Goal: Task Accomplishment & Management: Manage account settings

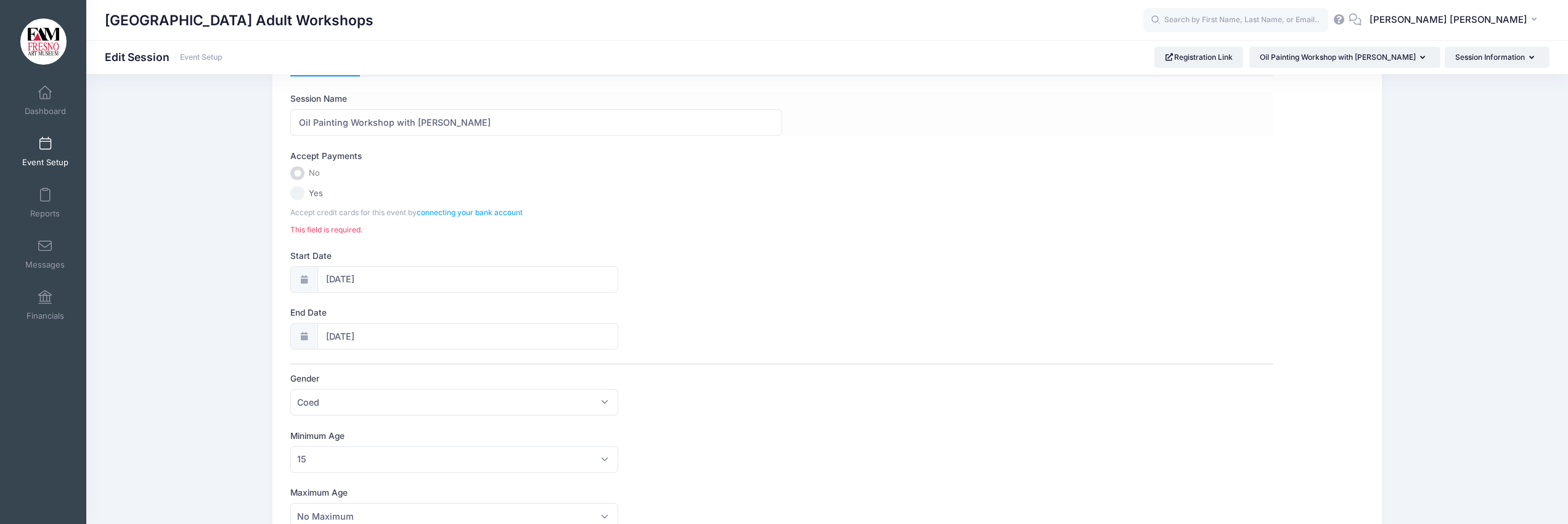
scroll to position [54, 0]
click at [135, 73] on div "Fresno Art Museum Adult Workshops Edit Session Event Setup Registration Link" at bounding box center [827, 57] width 1482 height 34
click at [456, 211] on link "connecting your bank account" at bounding box center [470, 212] width 106 height 9
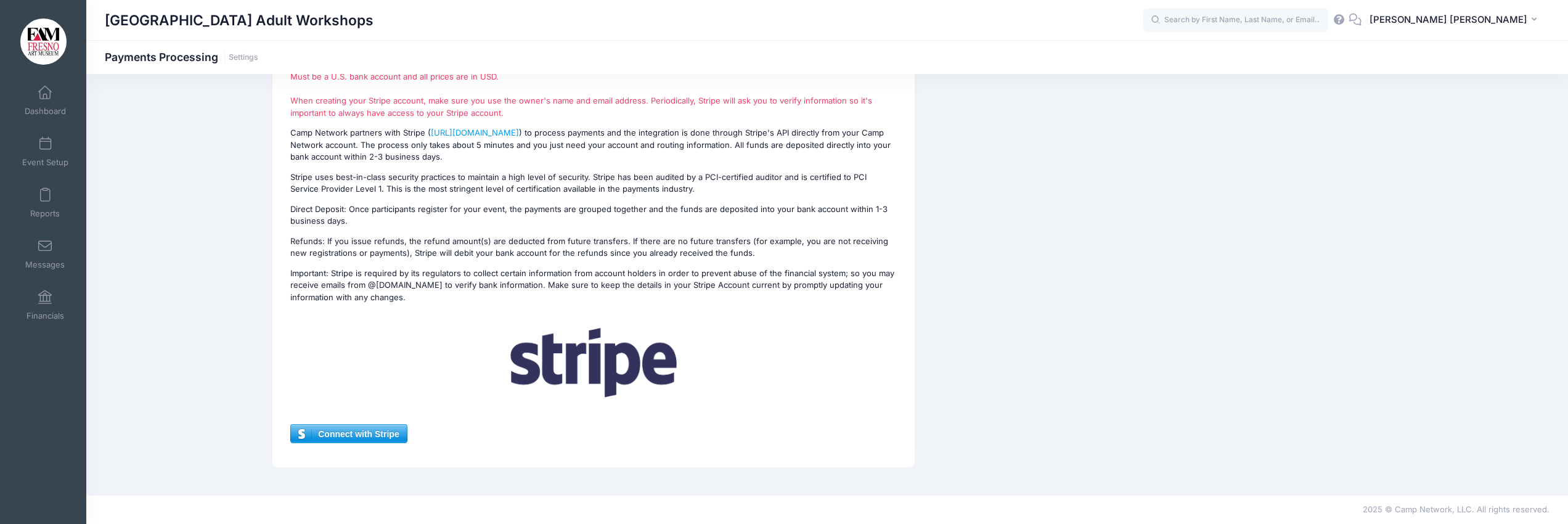
scroll to position [82, 0]
click at [370, 432] on span "Connect with Stripe" at bounding box center [348, 434] width 115 height 18
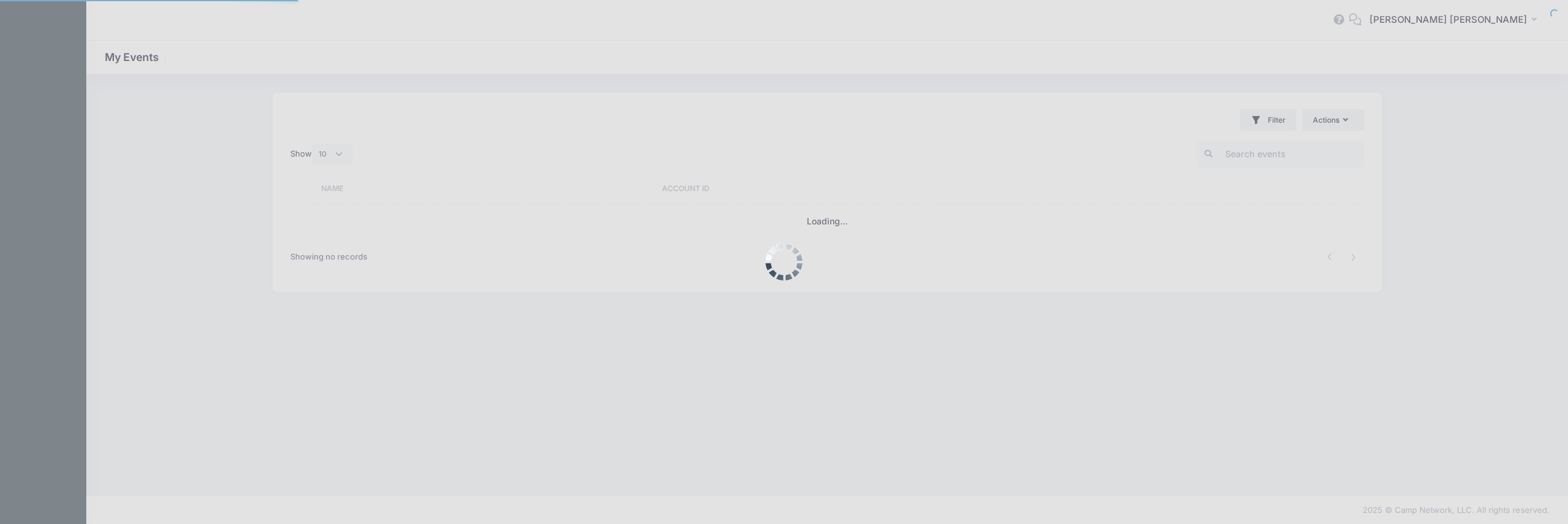
select select "10"
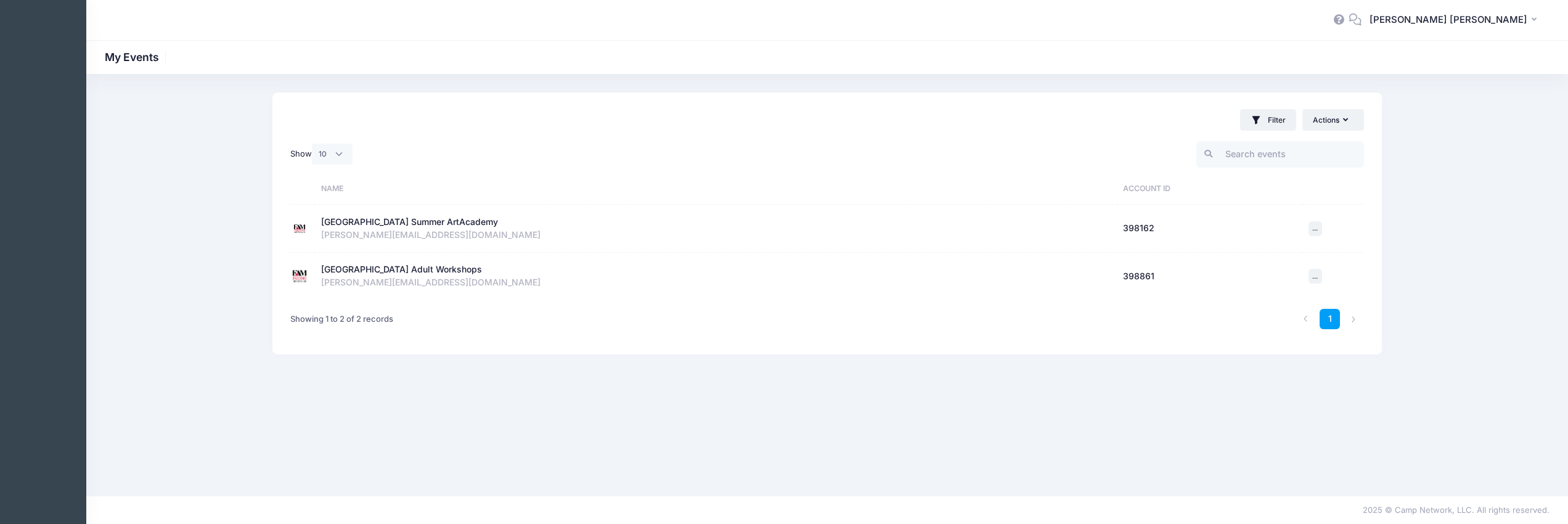
click at [366, 268] on div "[GEOGRAPHIC_DATA] Adult Workshops" at bounding box center [401, 270] width 161 height 13
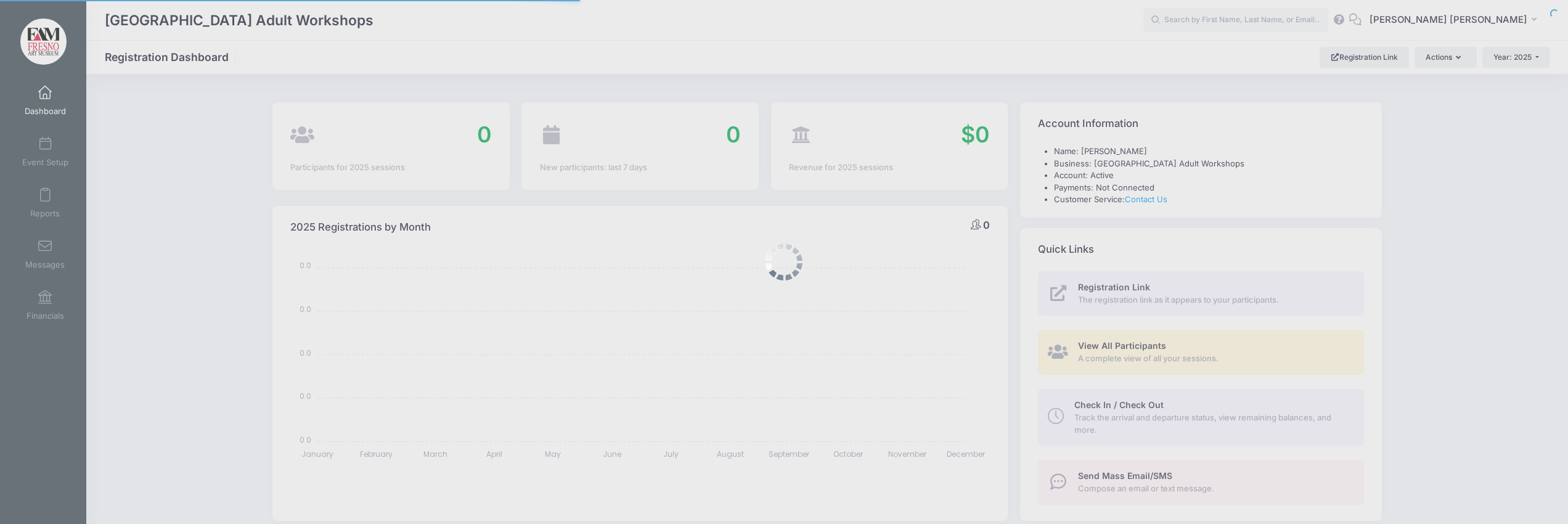
select select
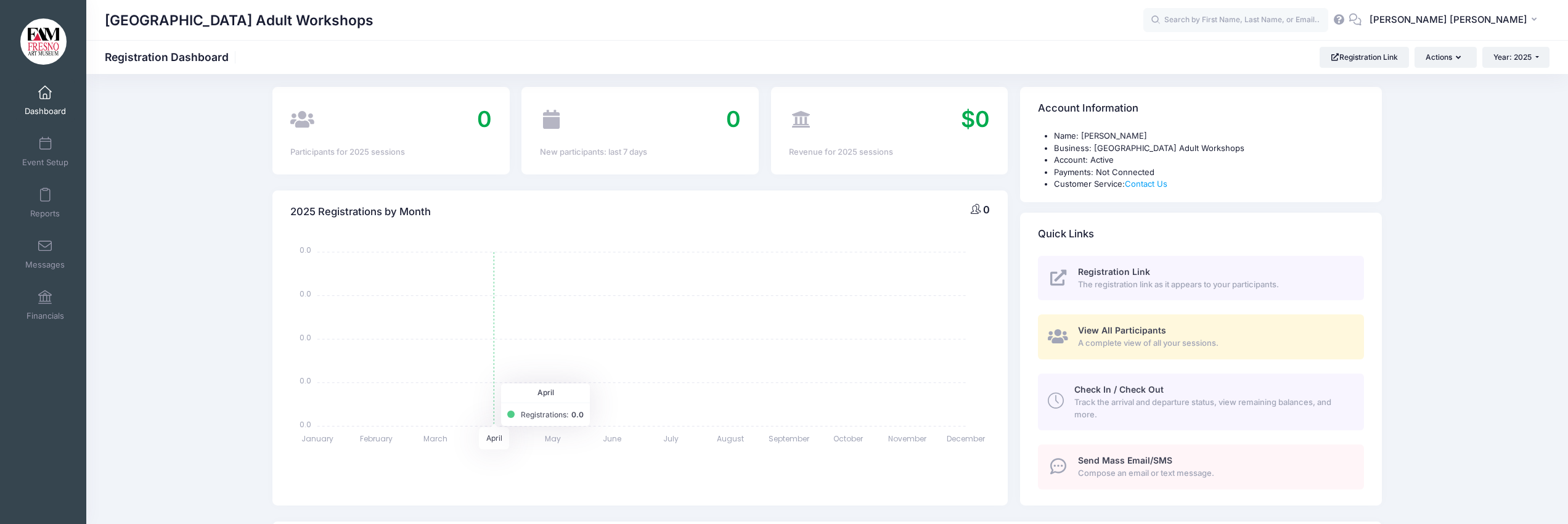
scroll to position [20, 0]
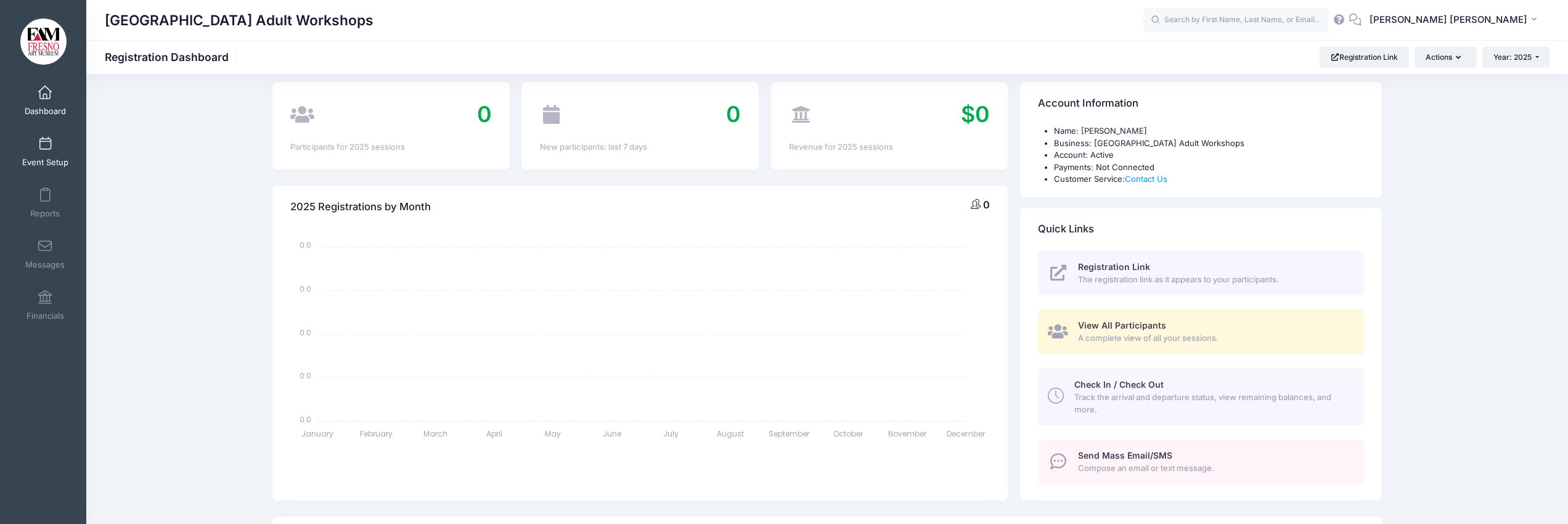
click at [45, 138] on span at bounding box center [45, 144] width 0 height 13
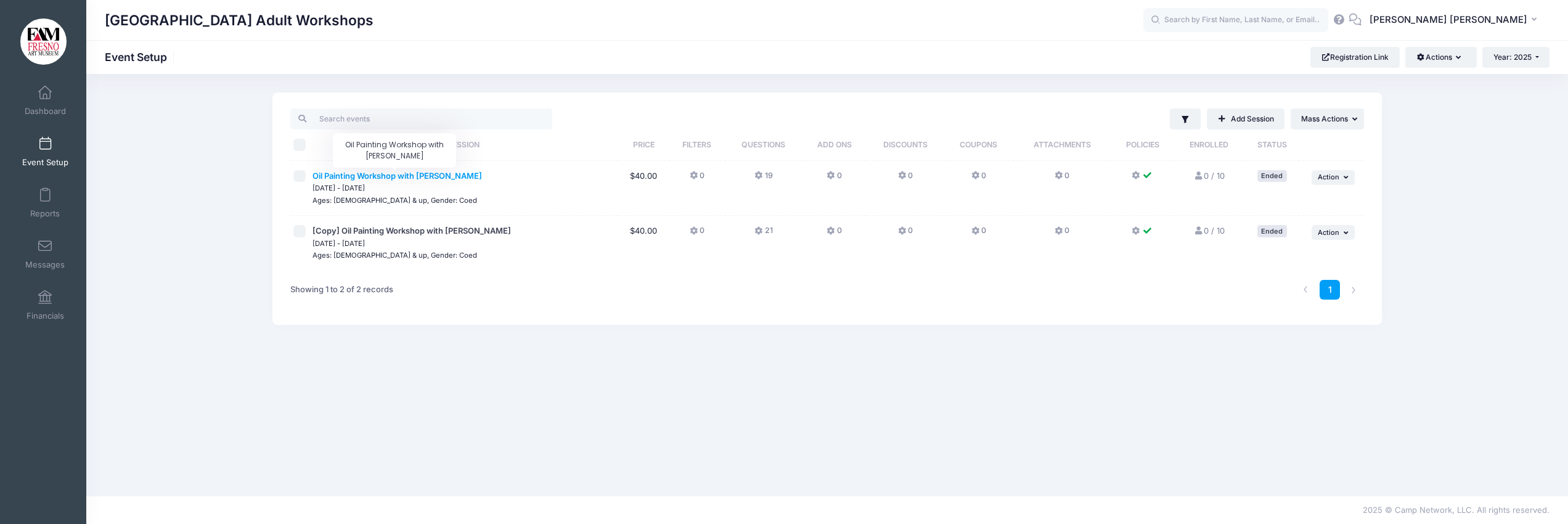
click at [415, 173] on span "Oil Painting Workshop with [PERSON_NAME]" at bounding box center [397, 175] width 169 height 10
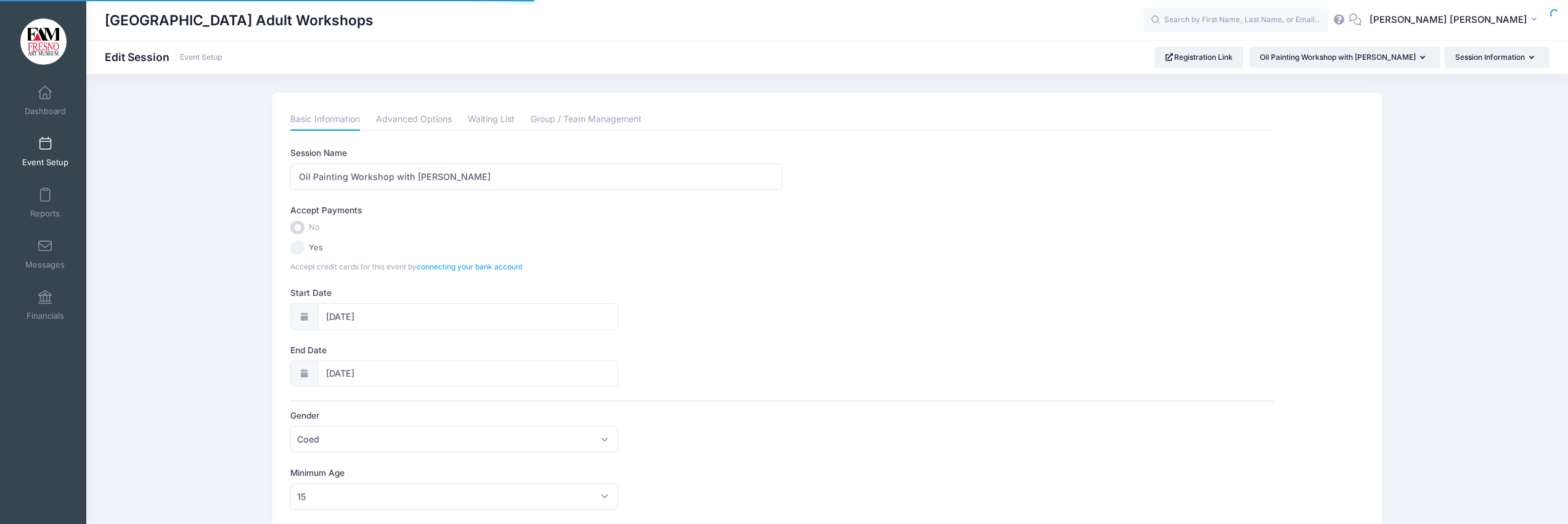
select select "7"
click at [349, 314] on input "08/09/2025" at bounding box center [468, 316] width 301 height 27
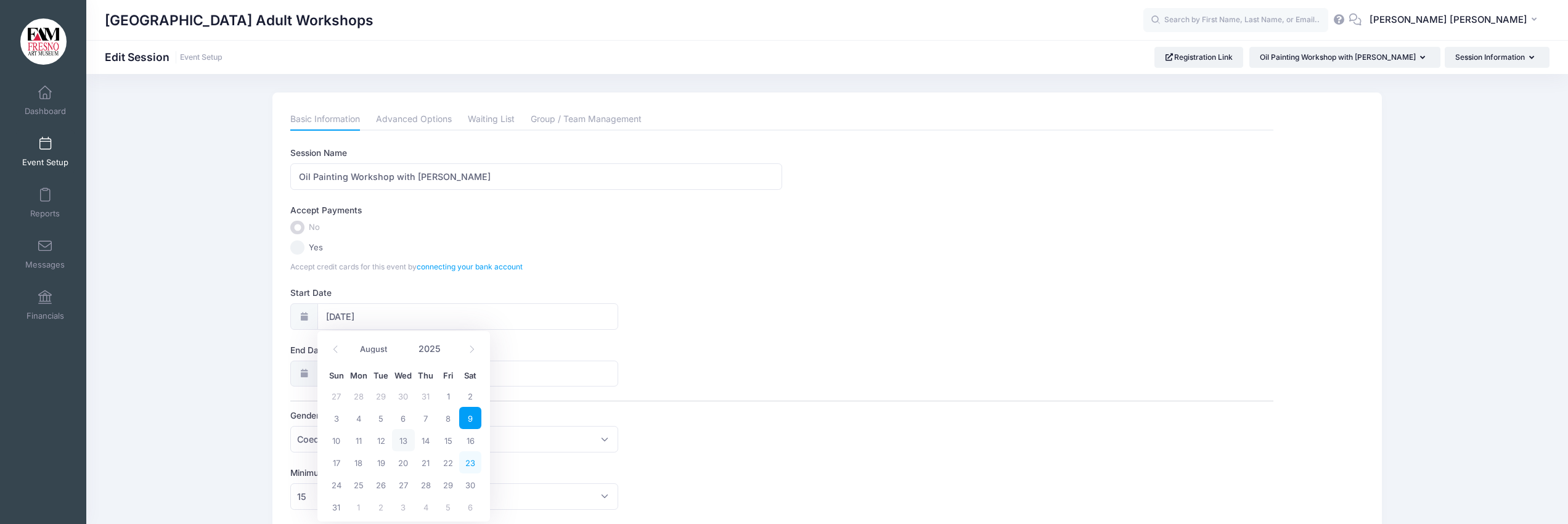
click at [471, 464] on span "23" at bounding box center [470, 462] width 22 height 22
type input "08/23/2025"
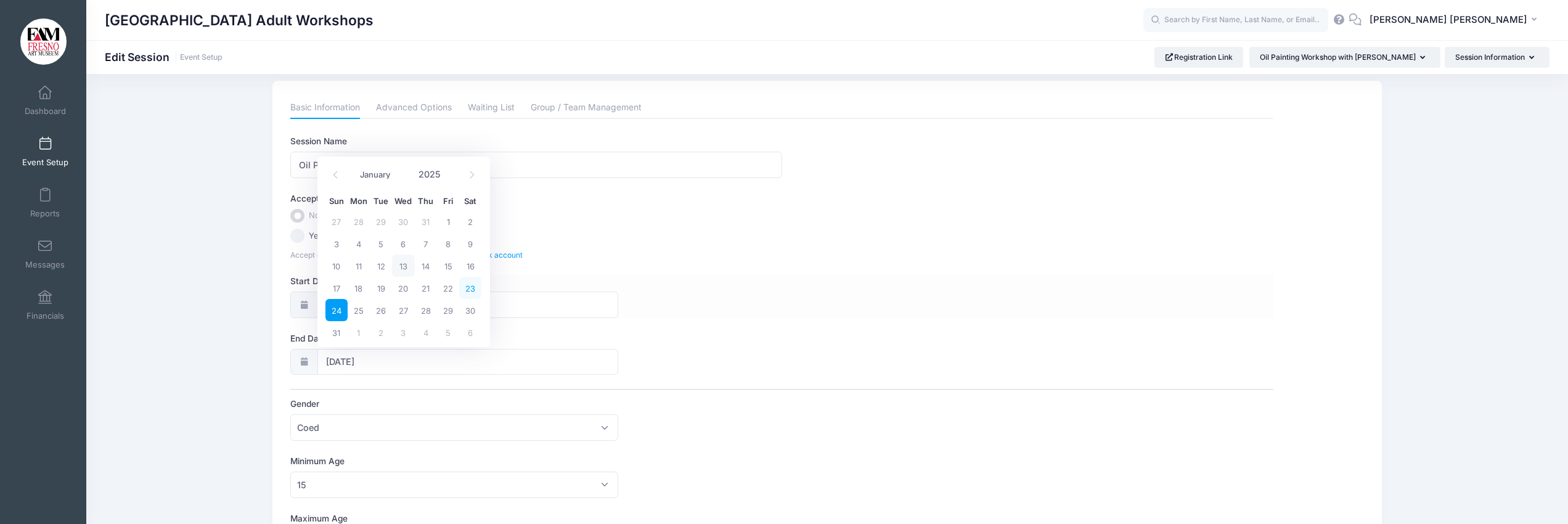
click at [468, 288] on span "23" at bounding box center [470, 288] width 22 height 22
type input "08/23/2025"
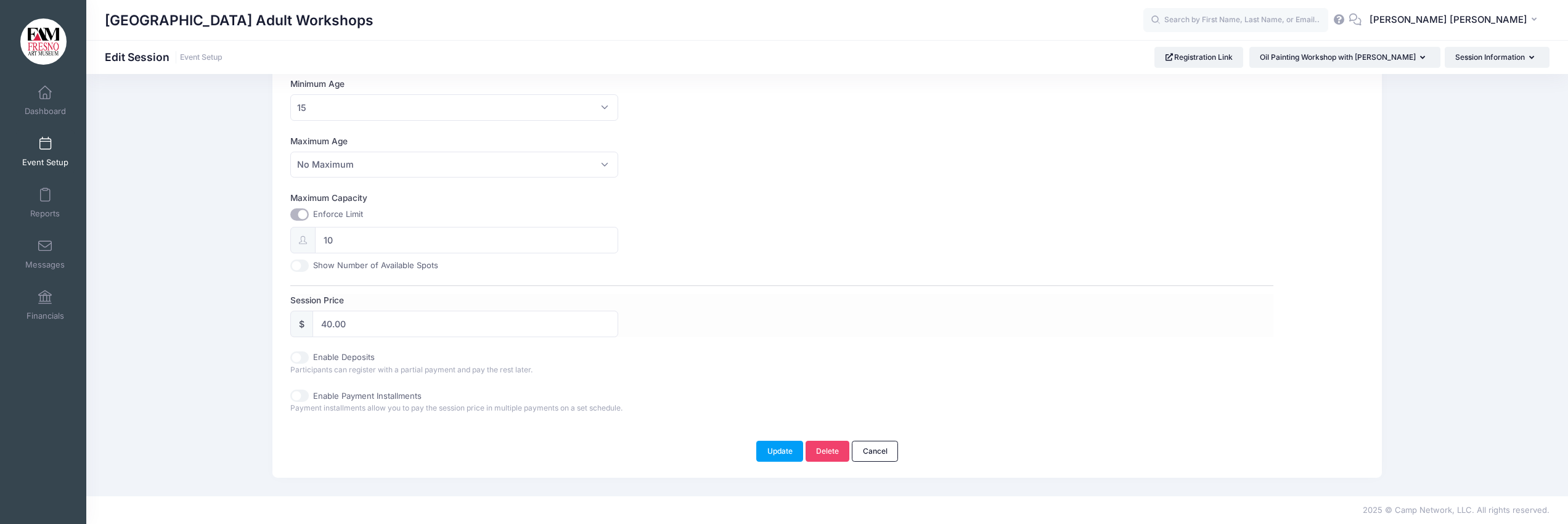
scroll to position [384, 0]
drag, startPoint x: 352, startPoint y: 330, endPoint x: 294, endPoint y: 327, distance: 58.1
click at [294, 327] on div "$ 40.00" at bounding box center [454, 328] width 328 height 27
type input "35.00"
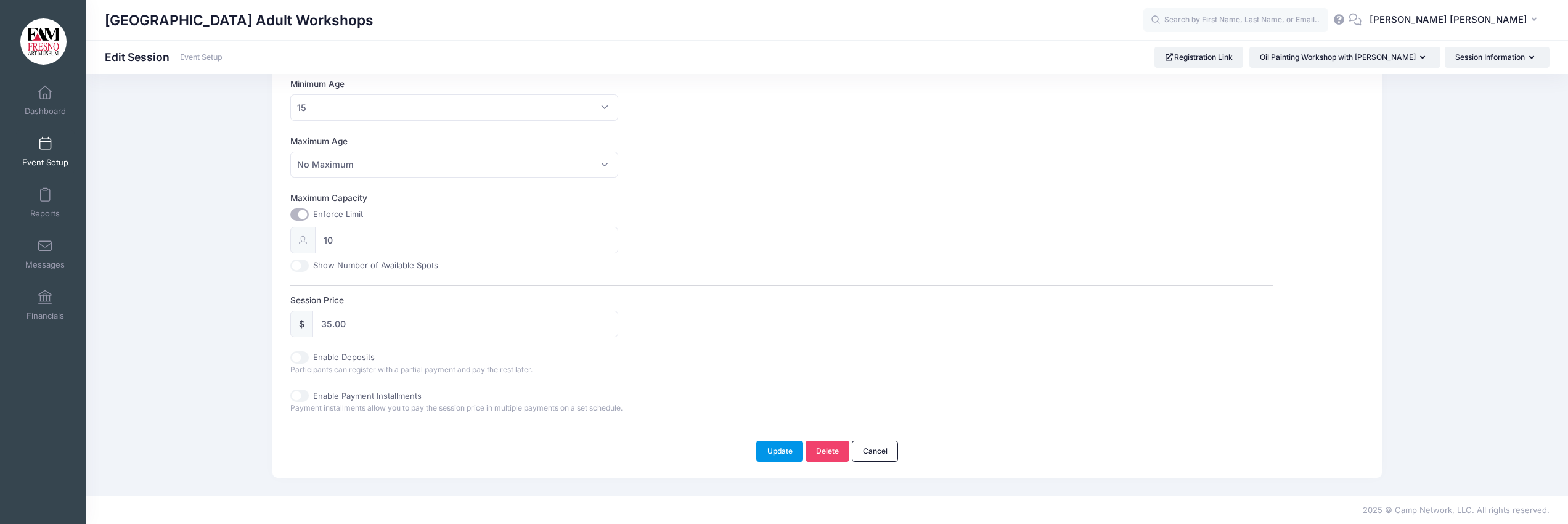
click at [775, 444] on button "Update" at bounding box center [779, 451] width 47 height 21
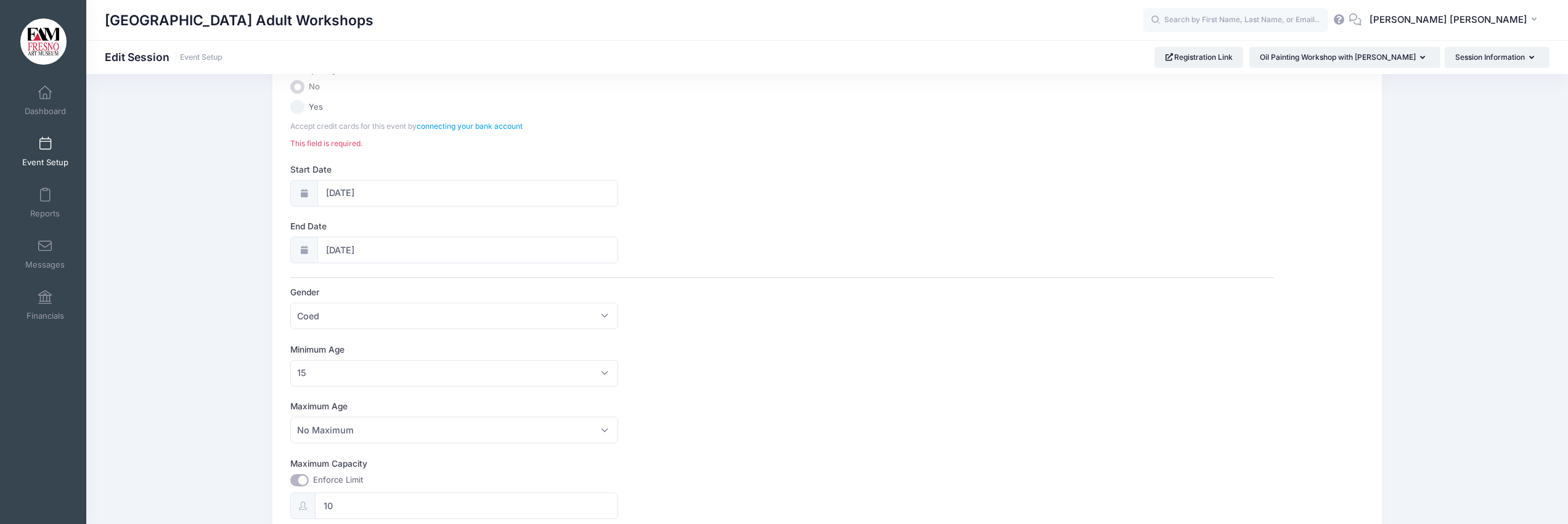
scroll to position [150, 0]
click at [461, 116] on link "connecting your bank account" at bounding box center [470, 116] width 106 height 9
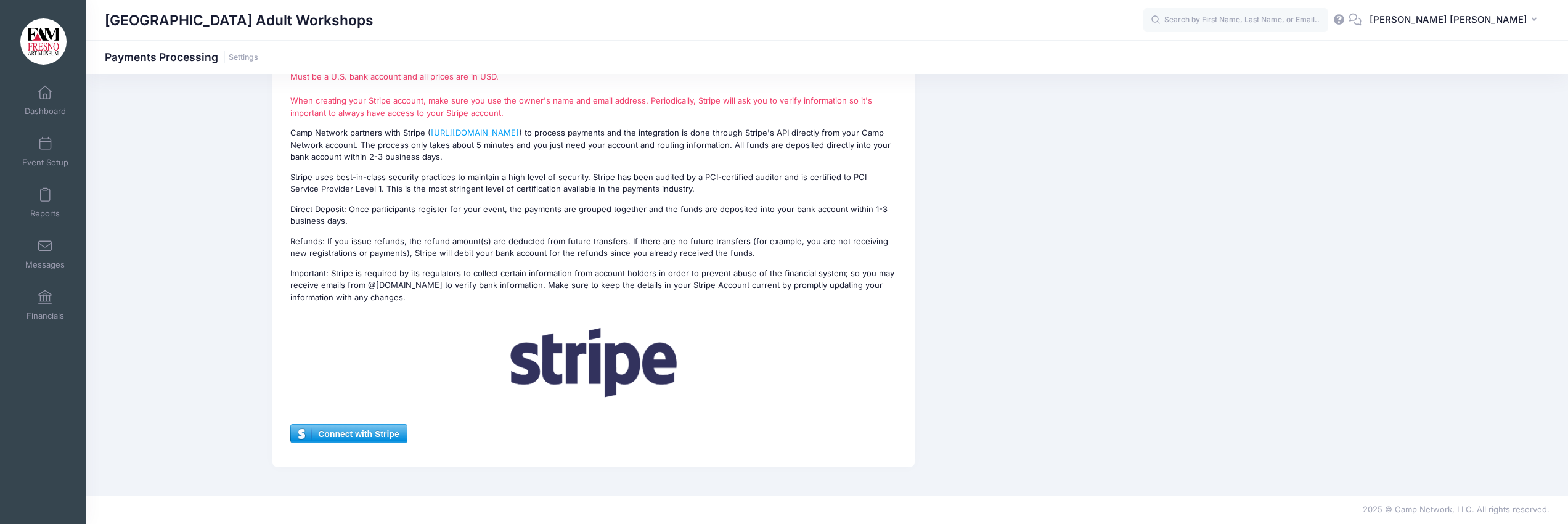
scroll to position [79, 0]
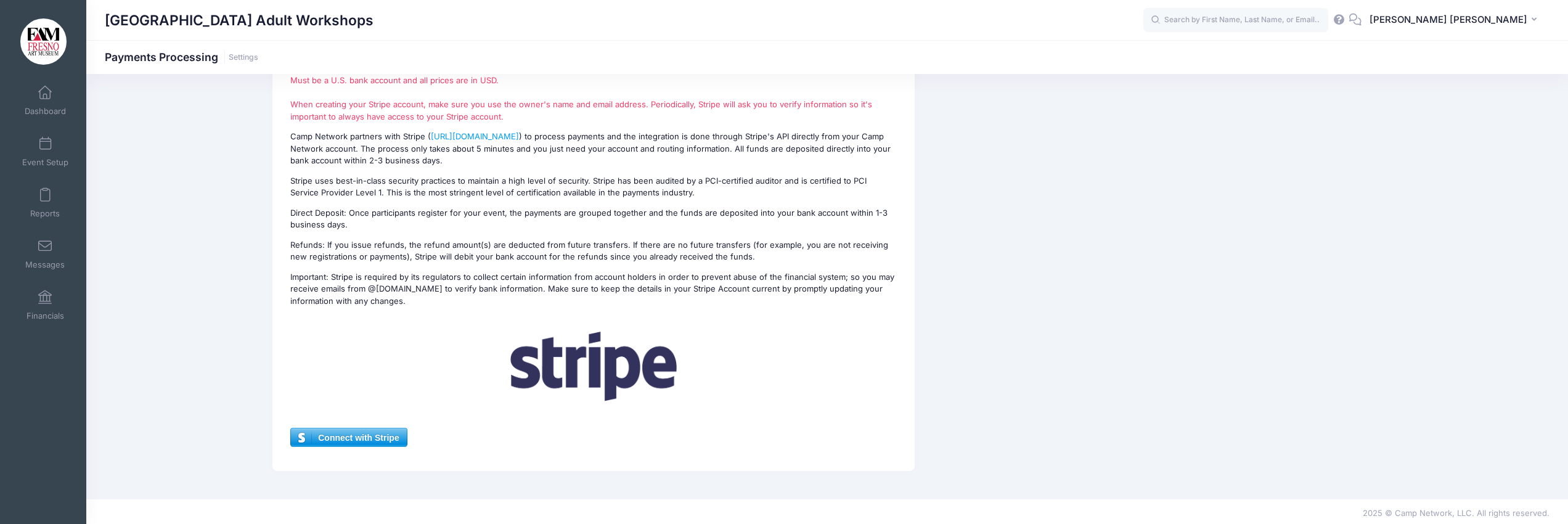
click at [380, 436] on span "Connect with Stripe" at bounding box center [348, 437] width 115 height 18
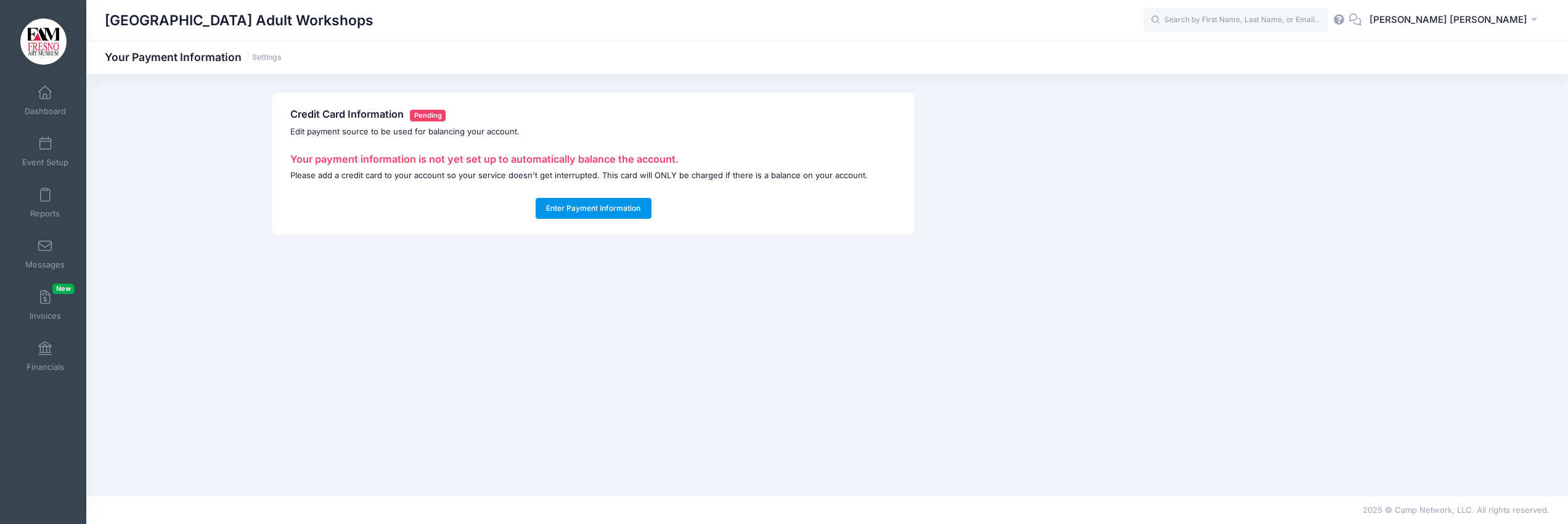
click at [578, 208] on button "Enter Payment Information" at bounding box center [594, 208] width 116 height 21
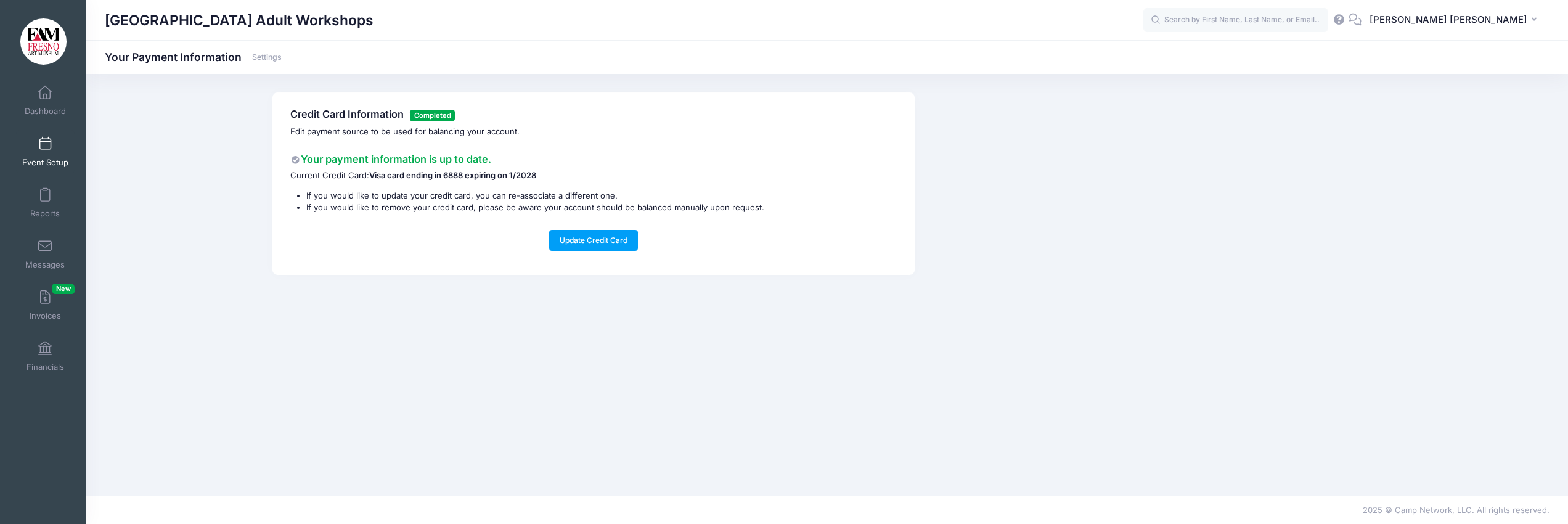
click at [45, 143] on span at bounding box center [45, 144] width 0 height 13
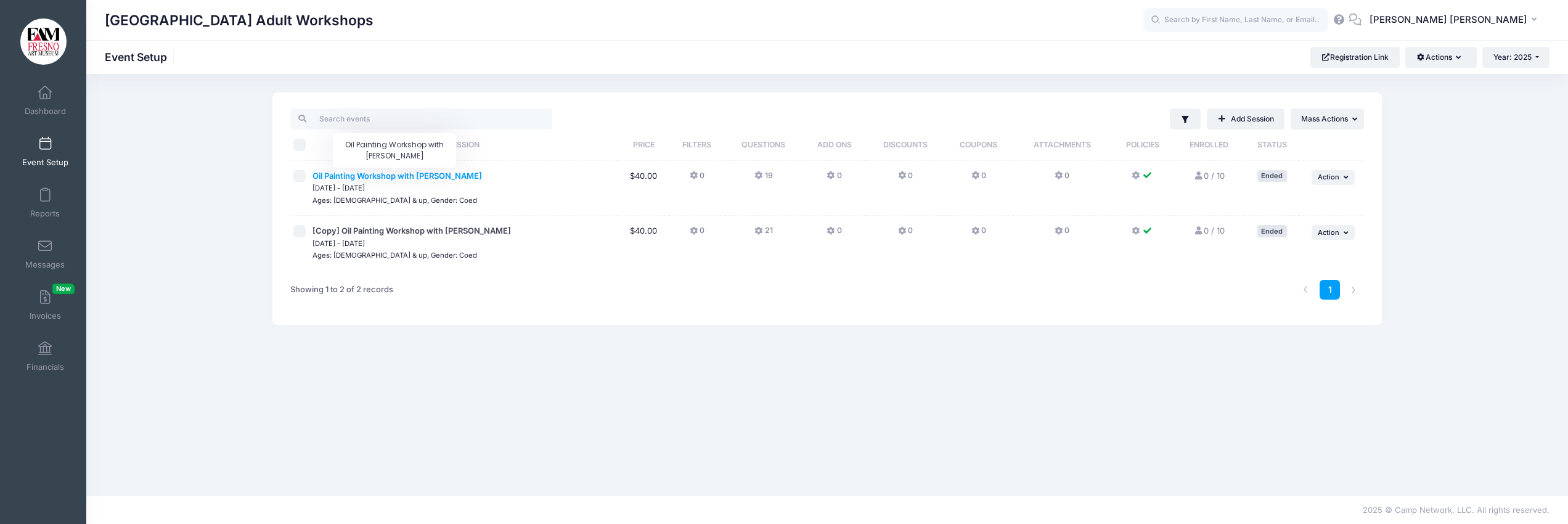
click at [424, 176] on span "Oil Painting Workshop with Mariah Calvert" at bounding box center [397, 175] width 169 height 10
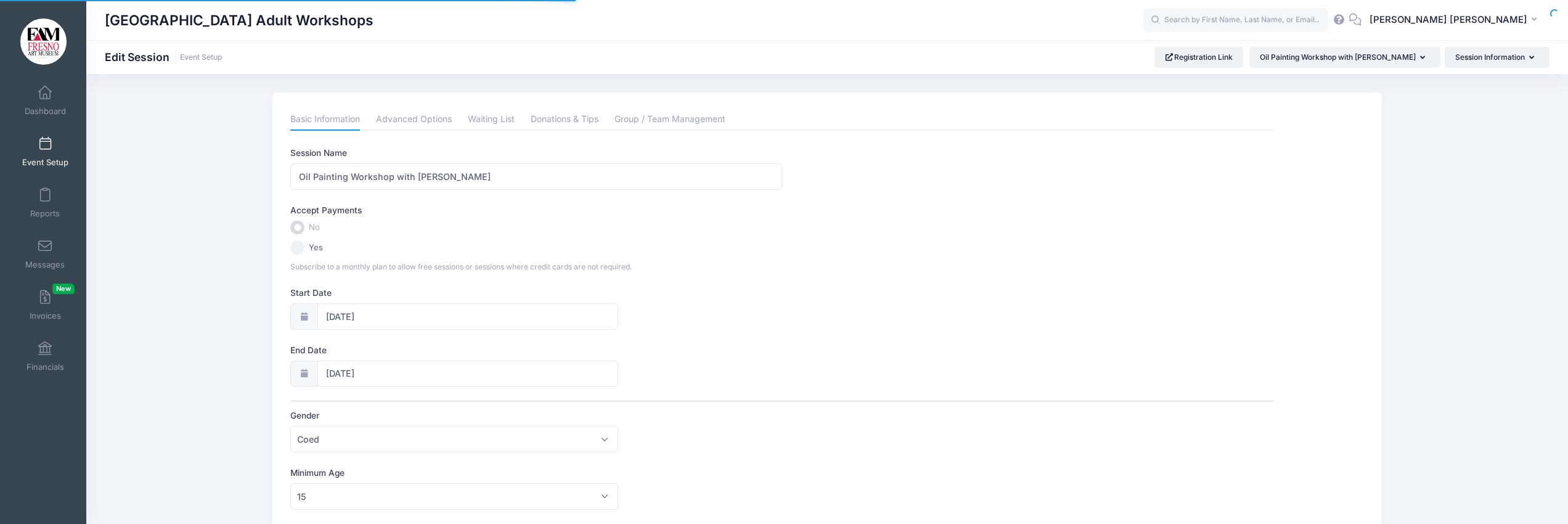
select select "7"
click at [350, 314] on input "[DATE]" at bounding box center [468, 316] width 301 height 27
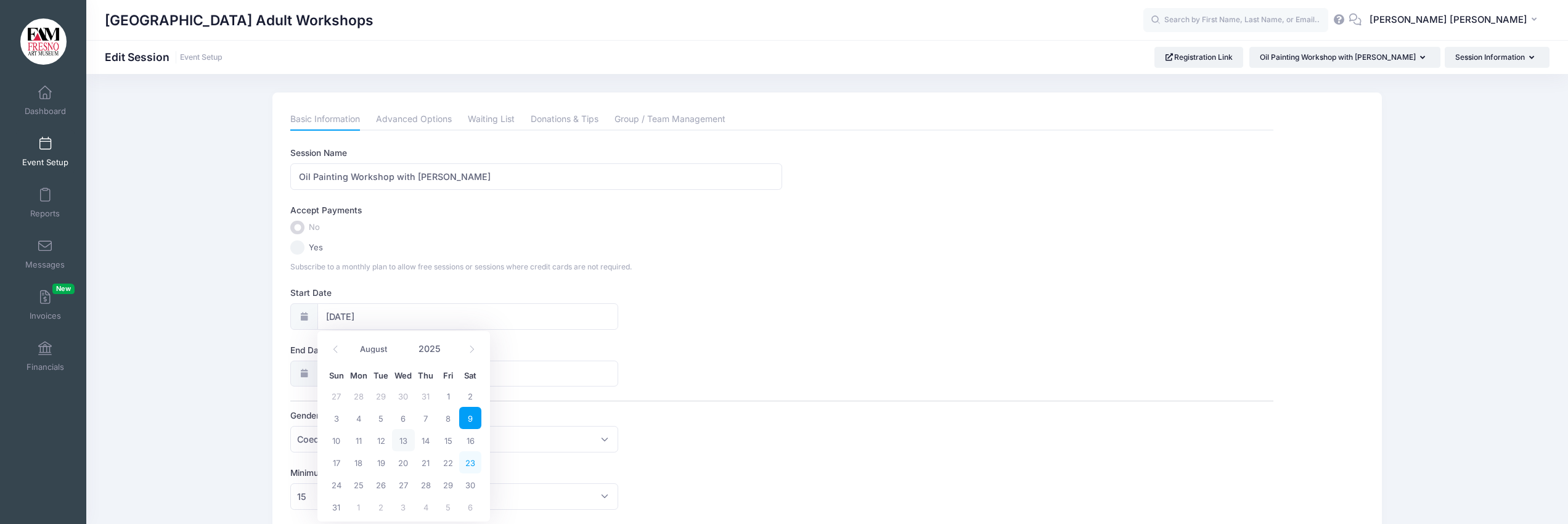
click at [470, 461] on span "23" at bounding box center [470, 462] width 22 height 22
type input "08/23/2025"
click at [467, 293] on span "23" at bounding box center [470, 293] width 22 height 22
type input "08/23/2025"
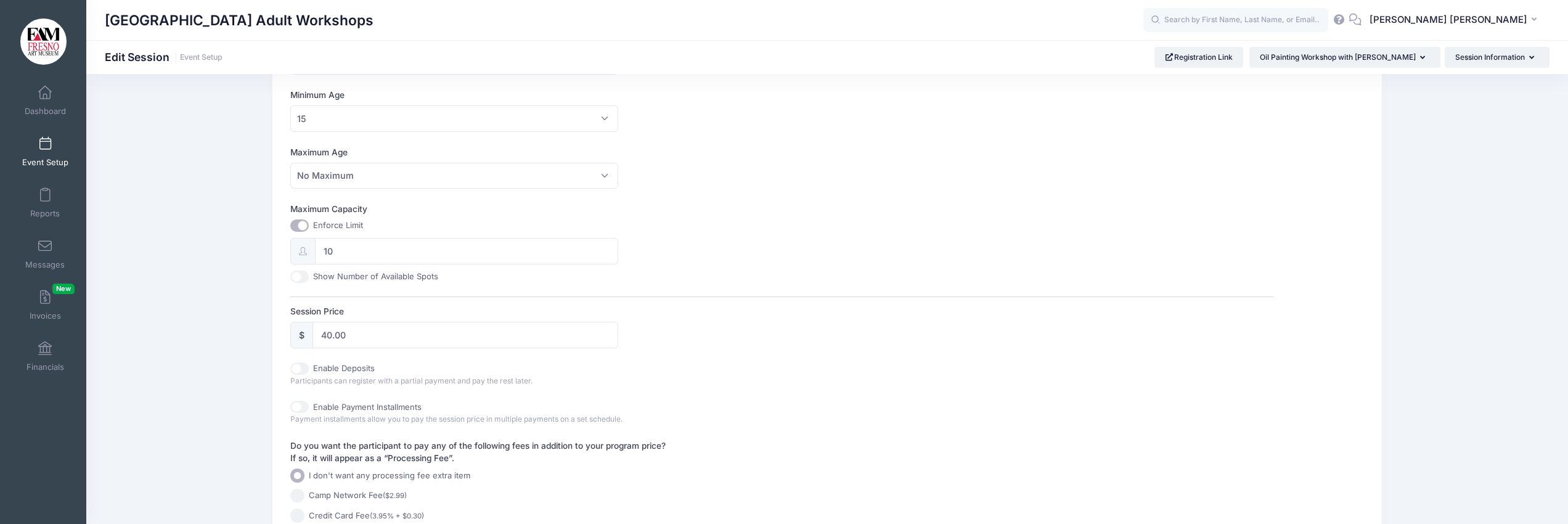
scroll to position [381, 0]
drag, startPoint x: 362, startPoint y: 335, endPoint x: 305, endPoint y: 333, distance: 57.0
click at [305, 333] on div "$ 40.00" at bounding box center [454, 332] width 328 height 27
type input "35.00"
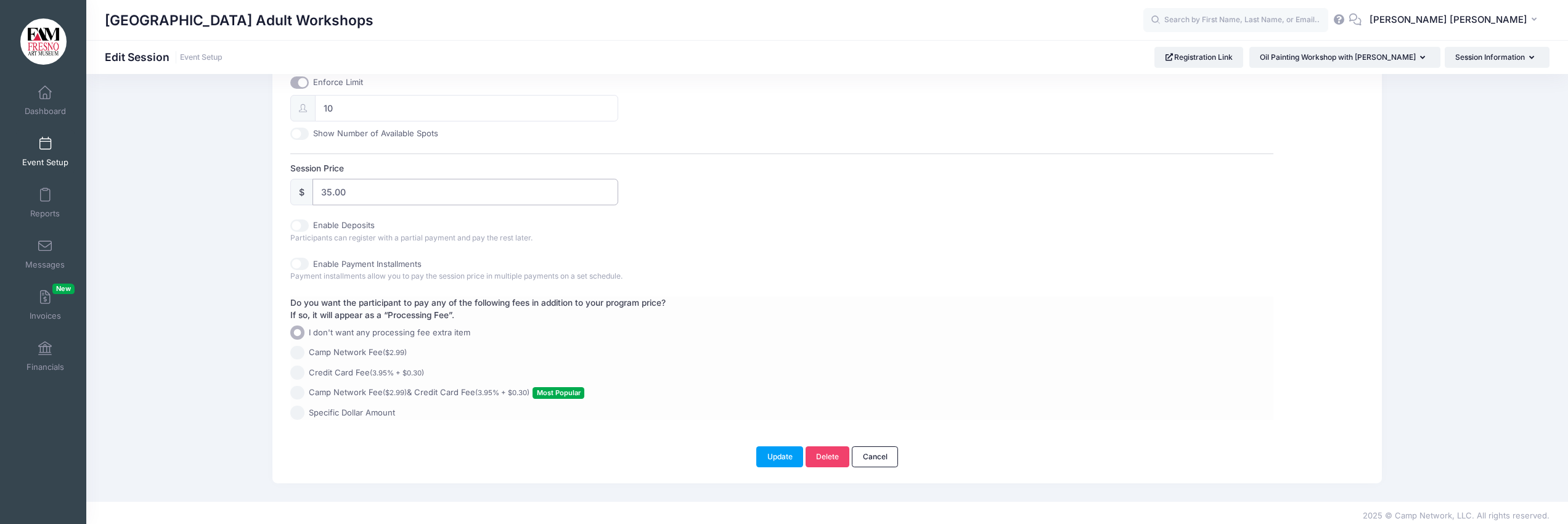
scroll to position [509, 0]
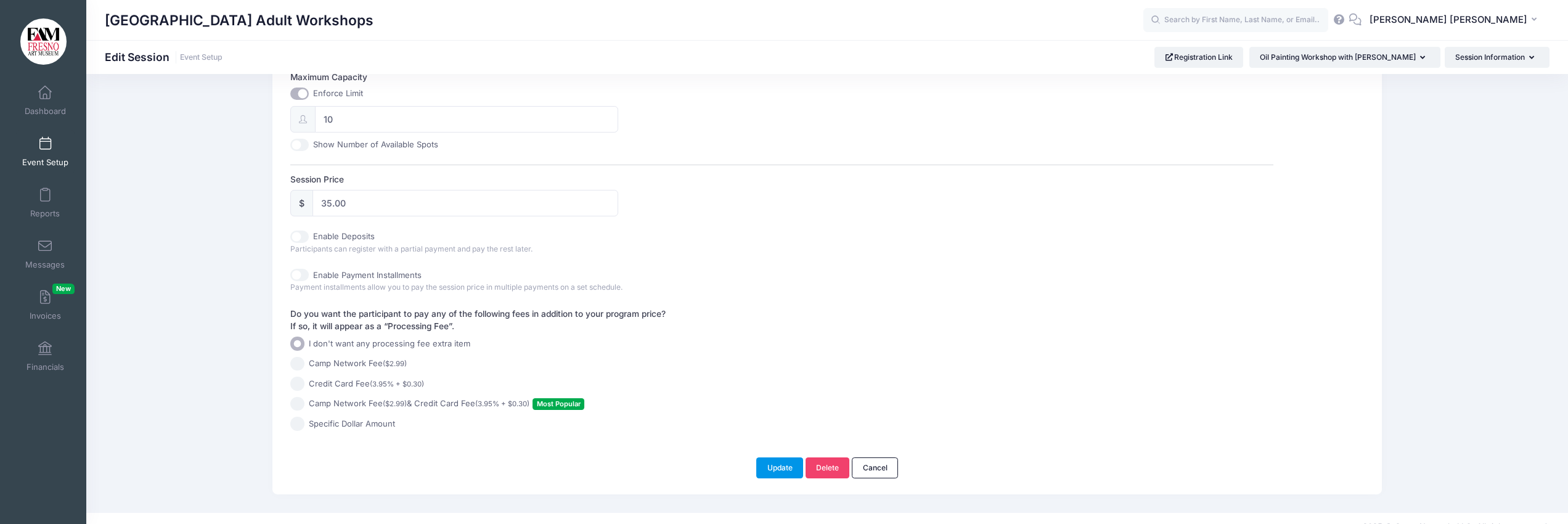
click at [772, 463] on button "Update" at bounding box center [779, 467] width 47 height 21
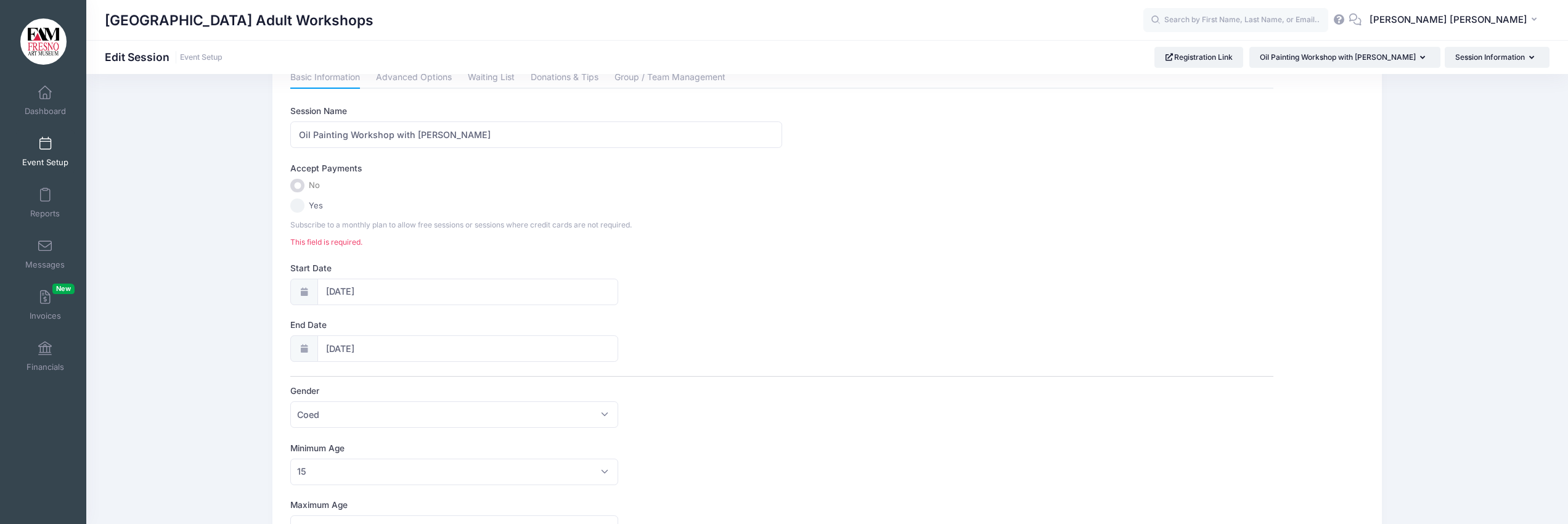
scroll to position [0, 0]
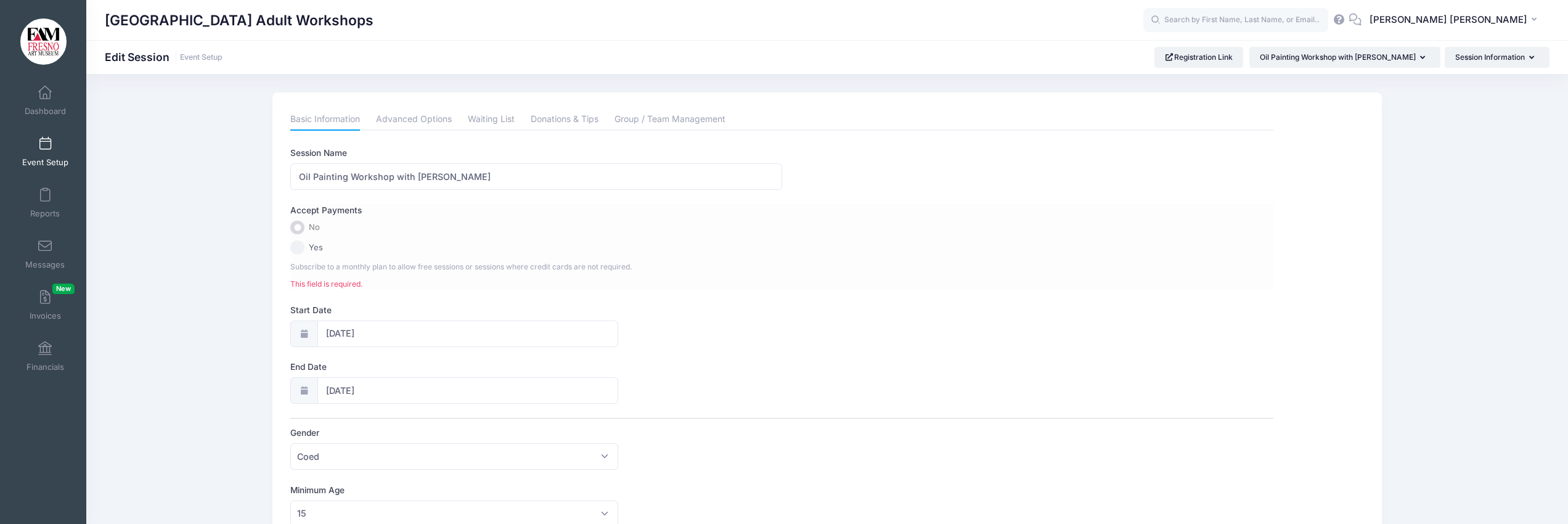
click at [296, 248] on input "Yes" at bounding box center [297, 247] width 14 height 14
radio input "true"
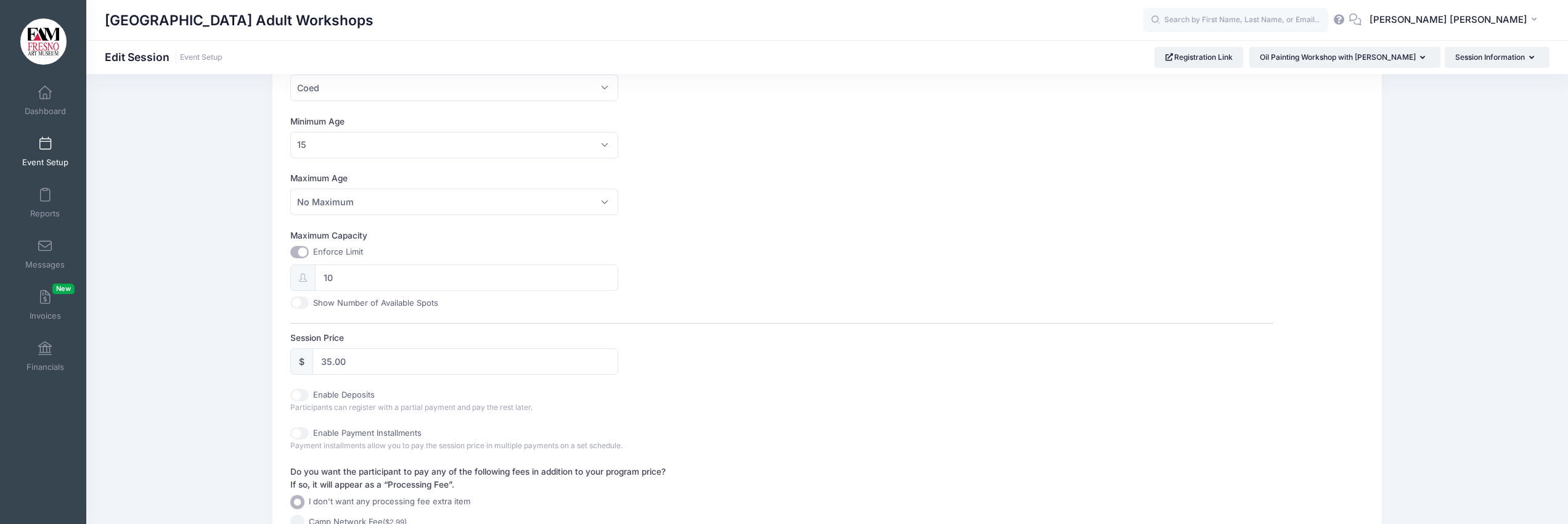
scroll to position [544, 0]
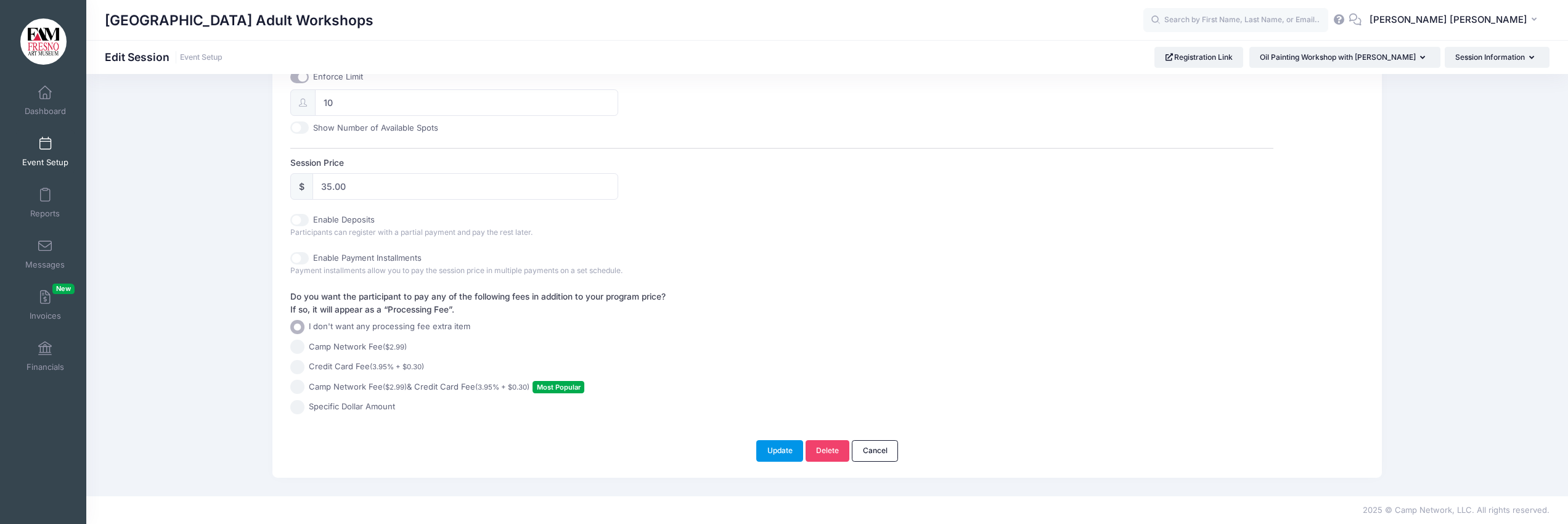
click at [772, 449] on button "Update" at bounding box center [779, 451] width 47 height 21
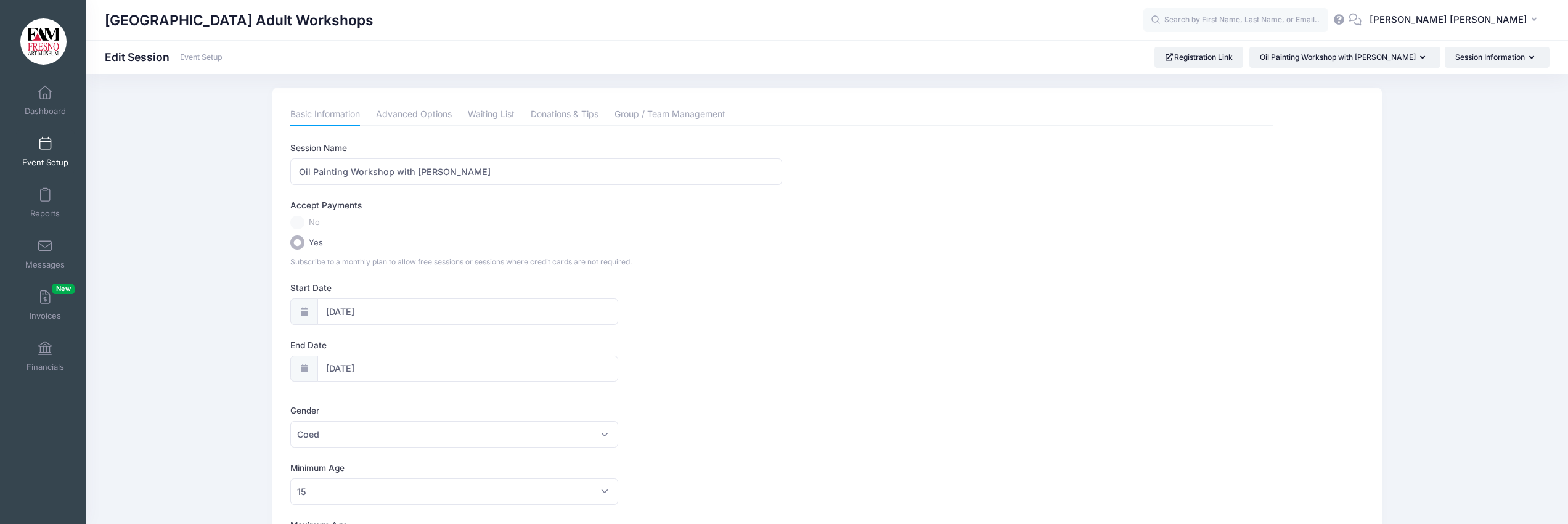
scroll to position [0, 0]
click at [412, 121] on link "Advanced Options" at bounding box center [414, 119] width 75 height 22
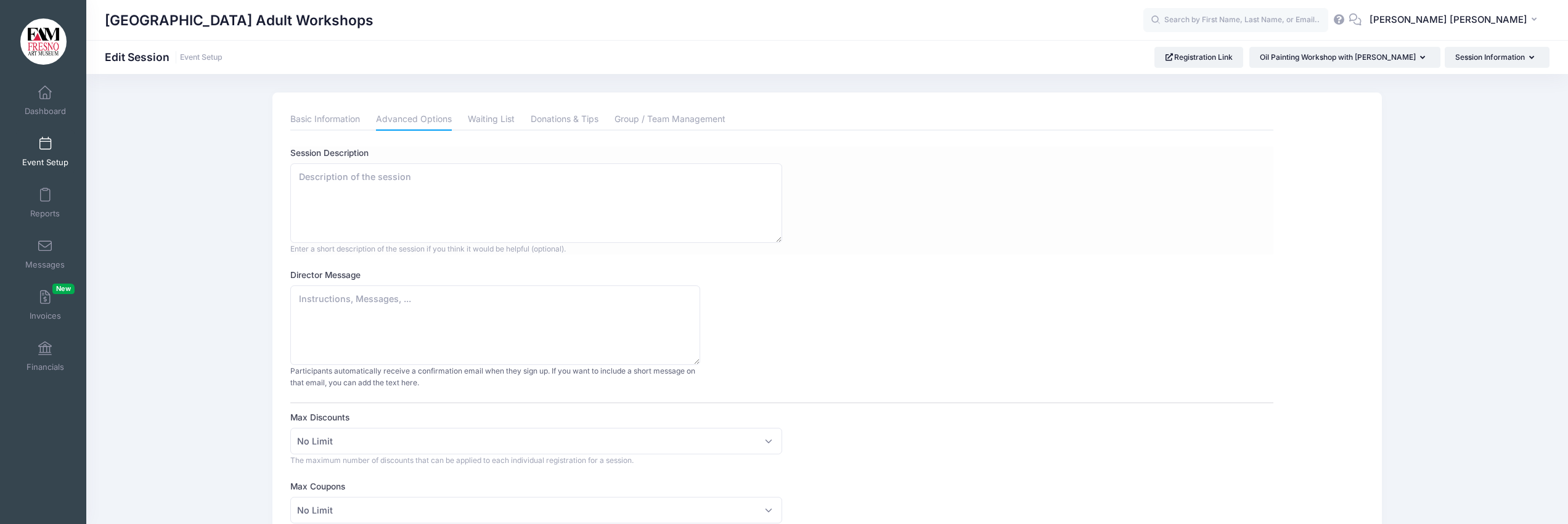
scroll to position [3, 0]
click at [298, 171] on textarea "Session Description" at bounding box center [535, 200] width 491 height 80
paste textarea "Join painter Mariah Calvert for ongoing Oil Painting Workshops for Adults and T…"
click at [301, 187] on textarea "Join painter Mariah Calvert for ongoing Oil Painting Workshops for Adults and T…" at bounding box center [535, 200] width 491 height 80
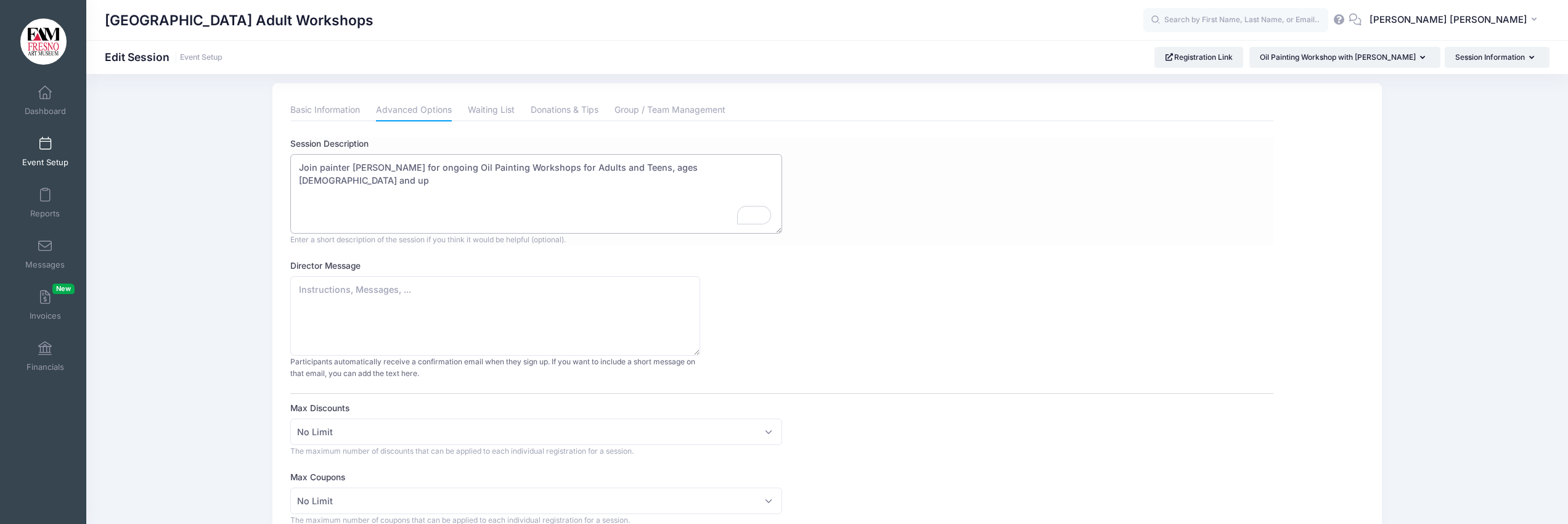
scroll to position [12, 0]
click at [731, 172] on textarea "Join painter Mariah Calvert for ongoing Oil Painting Workshops for Adults and T…" at bounding box center [535, 191] width 491 height 80
paste textarea "Did you always want to try out your skills with oil painting or have already da…"
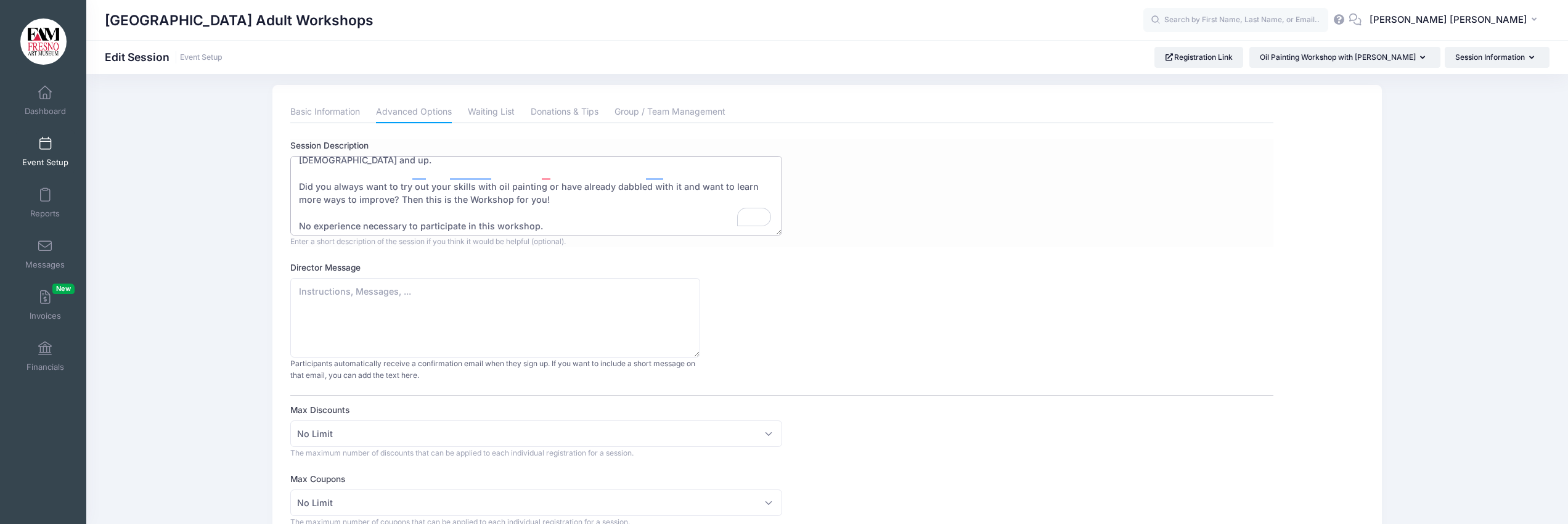
scroll to position [24, 0]
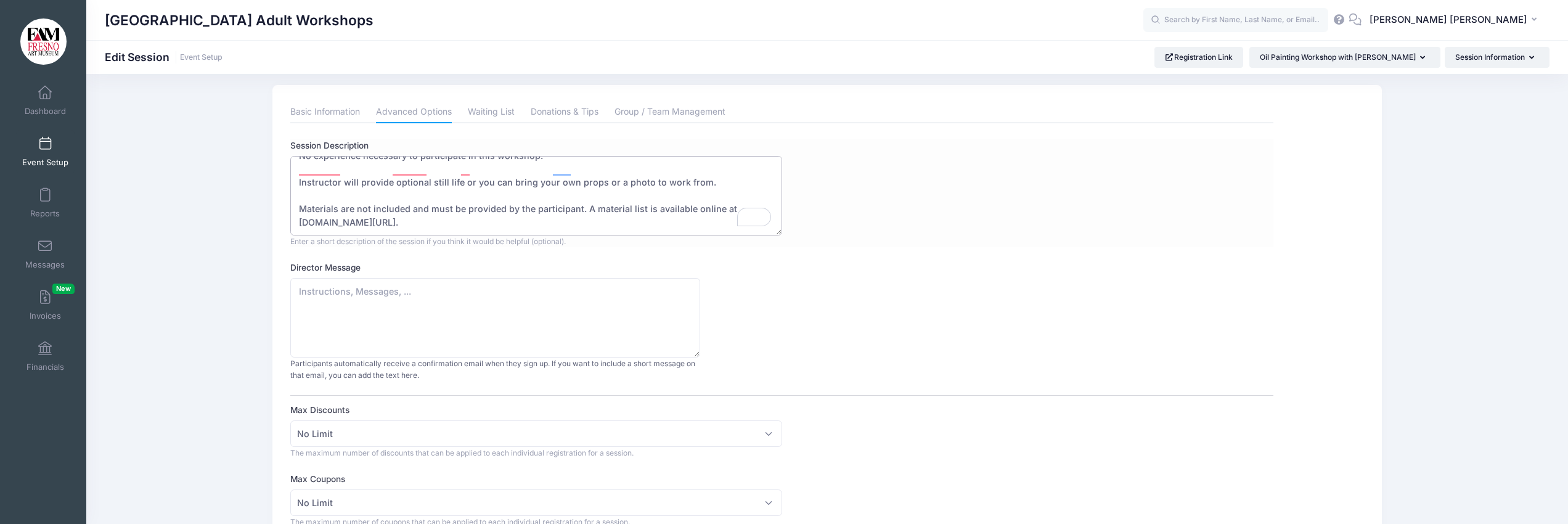
drag, startPoint x: 436, startPoint y: 211, endPoint x: 292, endPoint y: 208, distance: 144.0
click at [292, 208] on textarea "Join painter Mariah Calvert for ongoing Oil Painting Workshops for Adults and T…" at bounding box center [535, 196] width 491 height 80
click at [457, 211] on textarea "Join painter Mariah Calvert for ongoing Oil Painting Workshops for Adults and T…" at bounding box center [535, 196] width 491 height 80
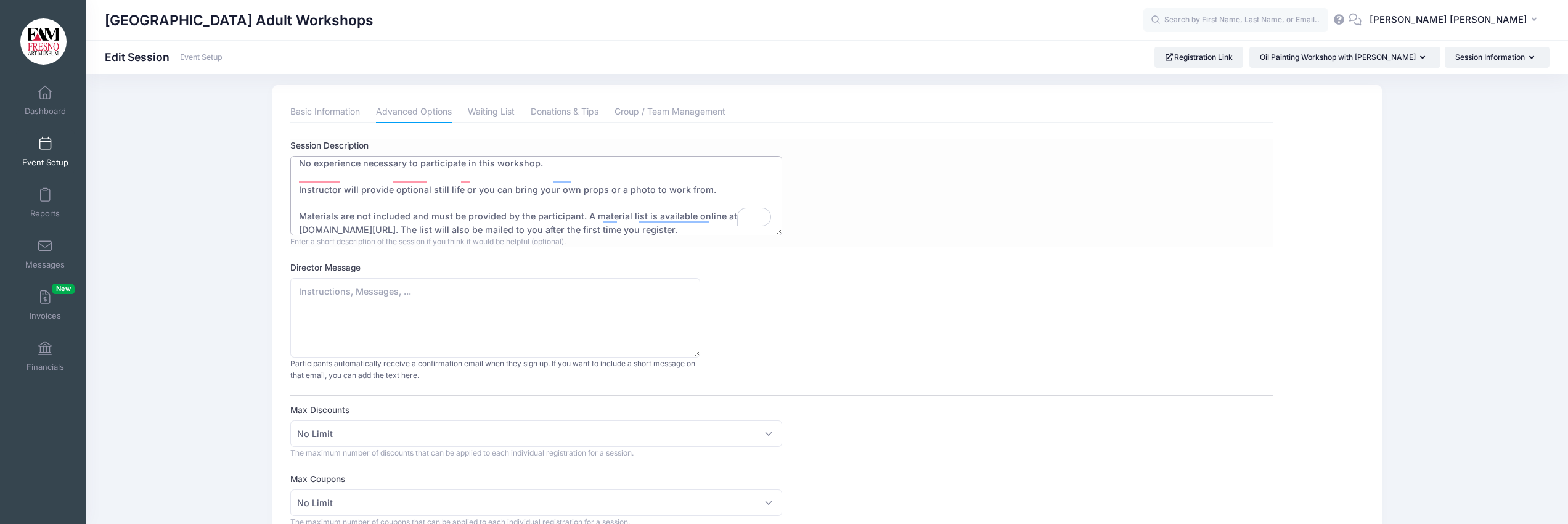
drag, startPoint x: 433, startPoint y: 217, endPoint x: 294, endPoint y: 214, distance: 139.0
click at [294, 214] on textarea "Join painter Mariah Calvert for ongoing Oil Painting Workshops for Adults and T…" at bounding box center [535, 196] width 491 height 80
type textarea "Join painter Mariah Calvert for ongoing Oil Painting Workshops for Adults and T…"
drag, startPoint x: 299, startPoint y: 293, endPoint x: 309, endPoint y: 310, distance: 19.7
click at [299, 293] on textarea "Director Message" at bounding box center [495, 318] width 410 height 80
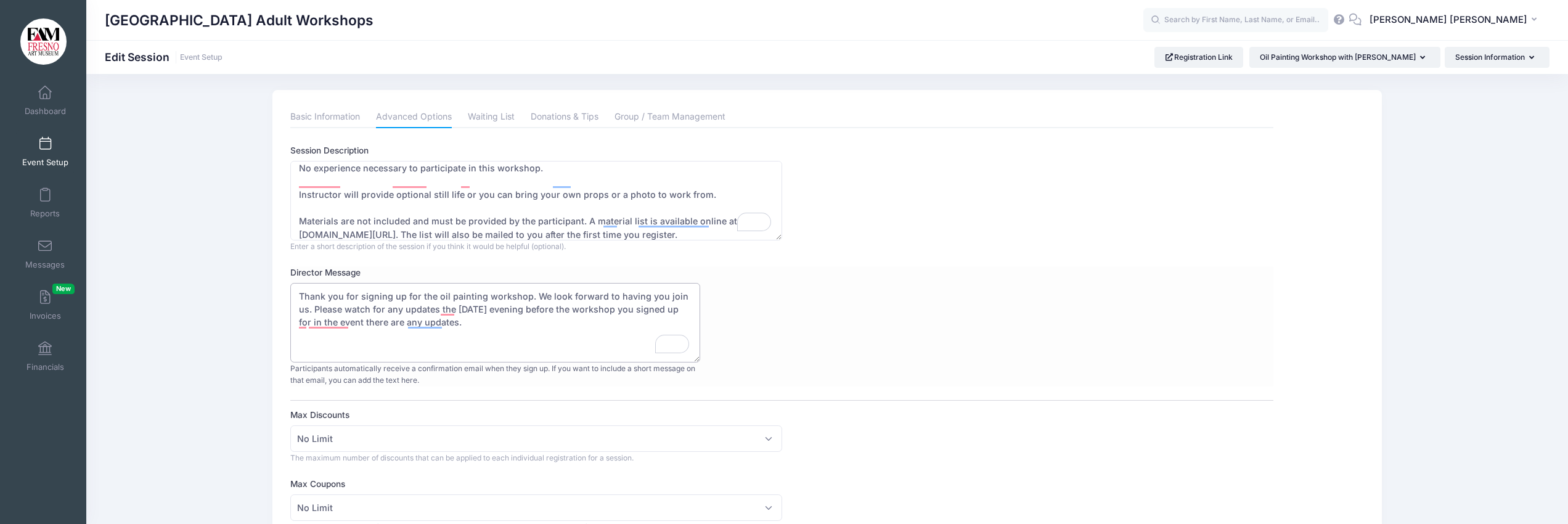
scroll to position [8, 0]
drag, startPoint x: 612, startPoint y: 295, endPoint x: 681, endPoint y: 295, distance: 69.0
click at [681, 295] on textarea "Thank you for signing up for the oil painting workshop. We look forward to havi…" at bounding box center [495, 318] width 410 height 80
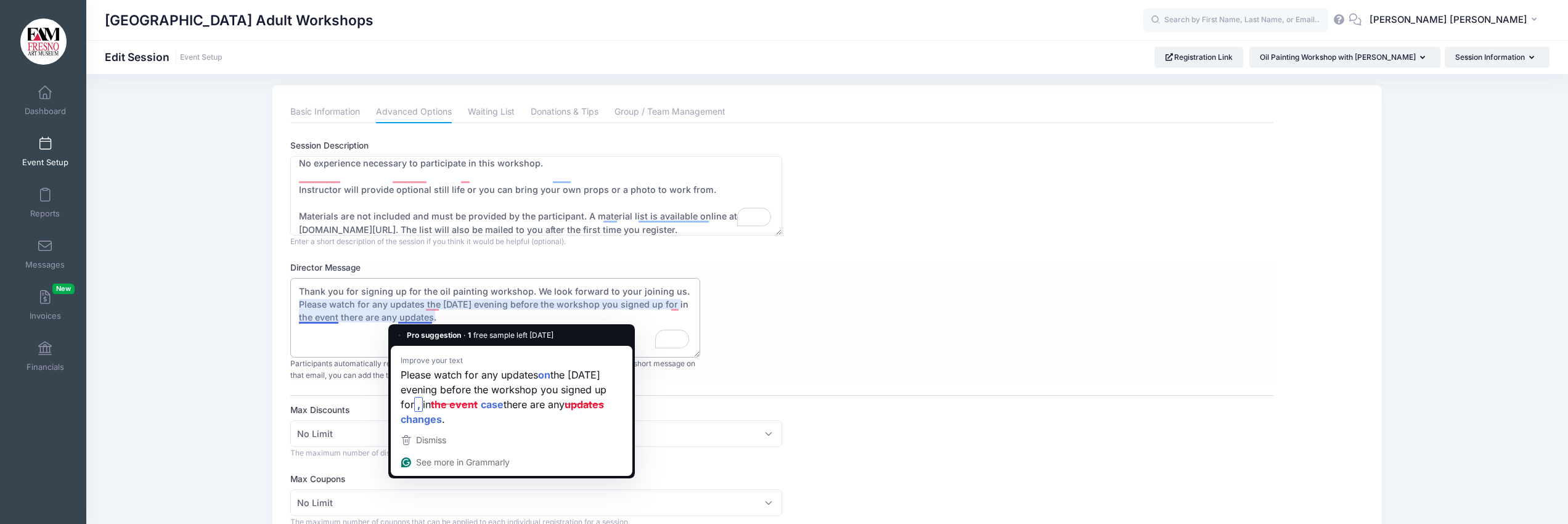
drag, startPoint x: 399, startPoint y: 319, endPoint x: 444, endPoint y: 319, distance: 45.0
click at [443, 319] on textarea "Thank you for signing up for the oil painting workshop. We look forward to your…" at bounding box center [495, 318] width 410 height 80
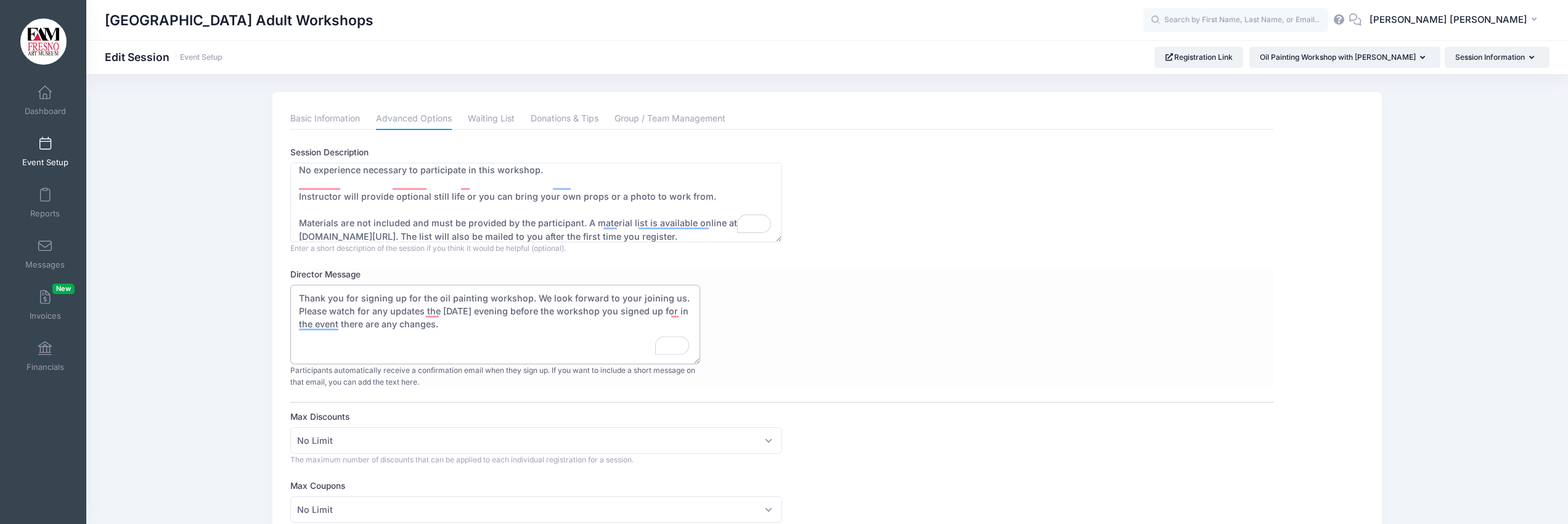
scroll to position [0, 0]
click at [447, 337] on textarea "Thank you for signing up for the oil painting workshop. We look forward to your…" at bounding box center [495, 325] width 410 height 80
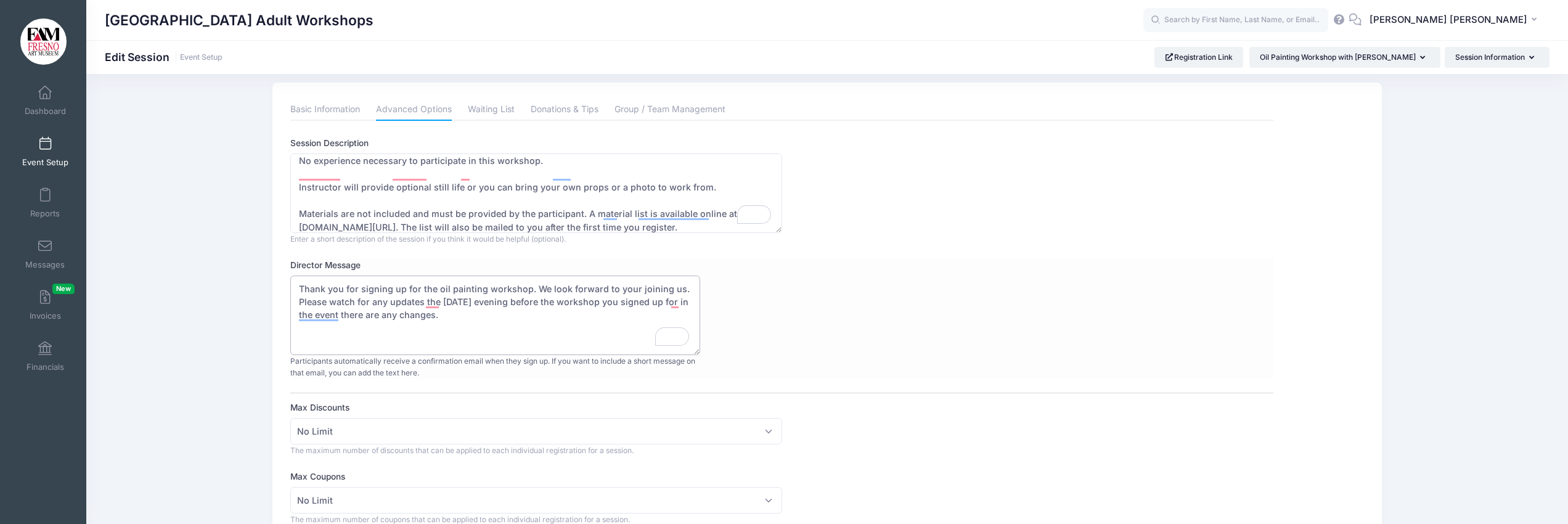
click at [502, 308] on textarea "Thank you for signing up for the oil painting workshop. We look forward to your…" at bounding box center [495, 315] width 410 height 80
click at [498, 305] on textarea "Thank you for signing up for the oil painting workshop. We look forward to your…" at bounding box center [495, 314] width 410 height 80
click at [391, 306] on textarea "Thank you for signing up for the oil painting workshop. We look forward to your…" at bounding box center [495, 316] width 410 height 80
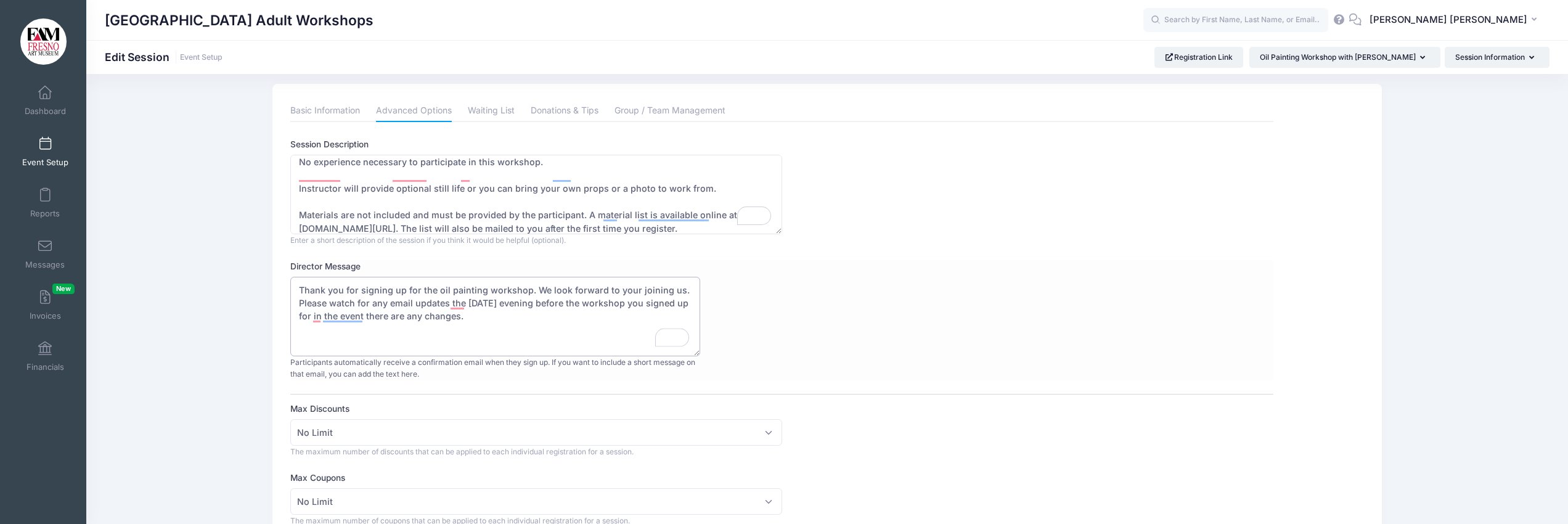
scroll to position [0, 0]
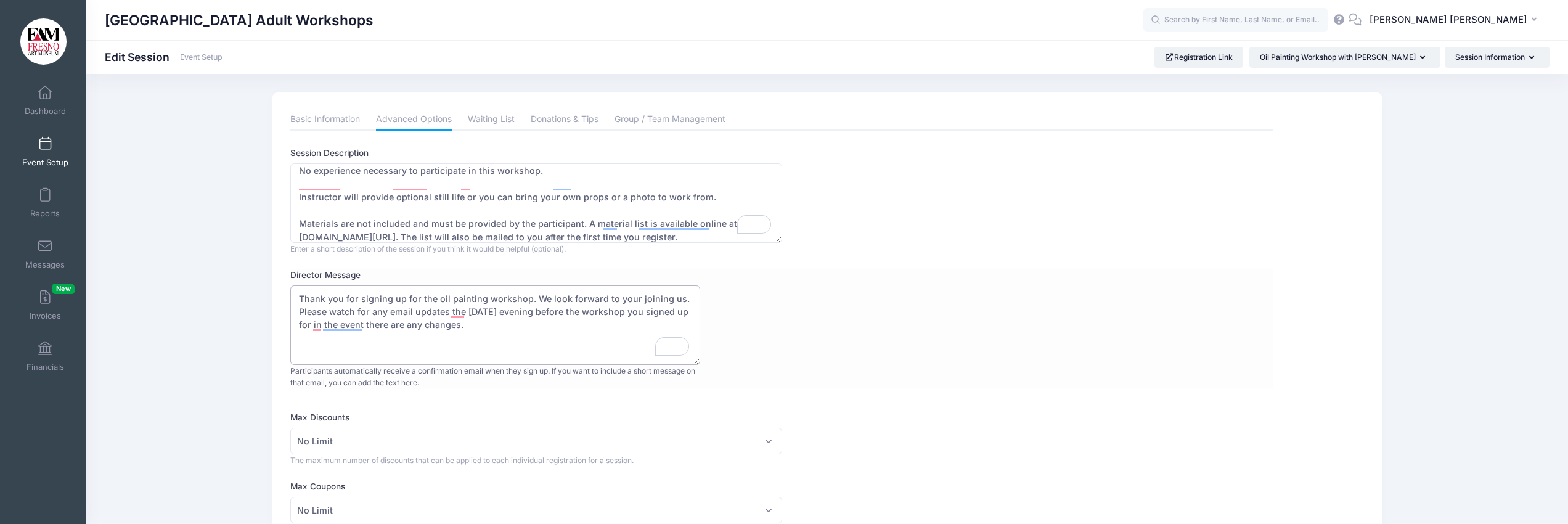
drag, startPoint x: 529, startPoint y: 314, endPoint x: 529, endPoint y: 322, distance: 8.0
click at [529, 314] on textarea "Thank you for signing up for the oil painting workshop. We look forward to your…" at bounding box center [495, 325] width 410 height 80
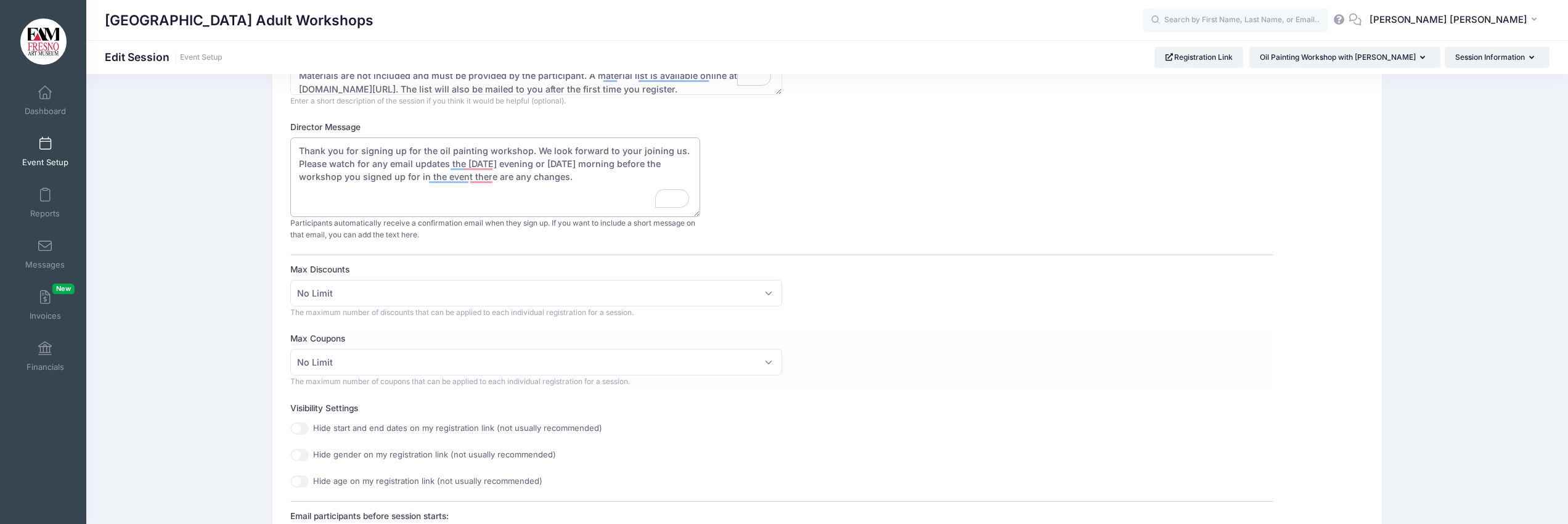
scroll to position [146, 0]
type textarea "Thank you for signing up for the oil painting workshop. We look forward to your…"
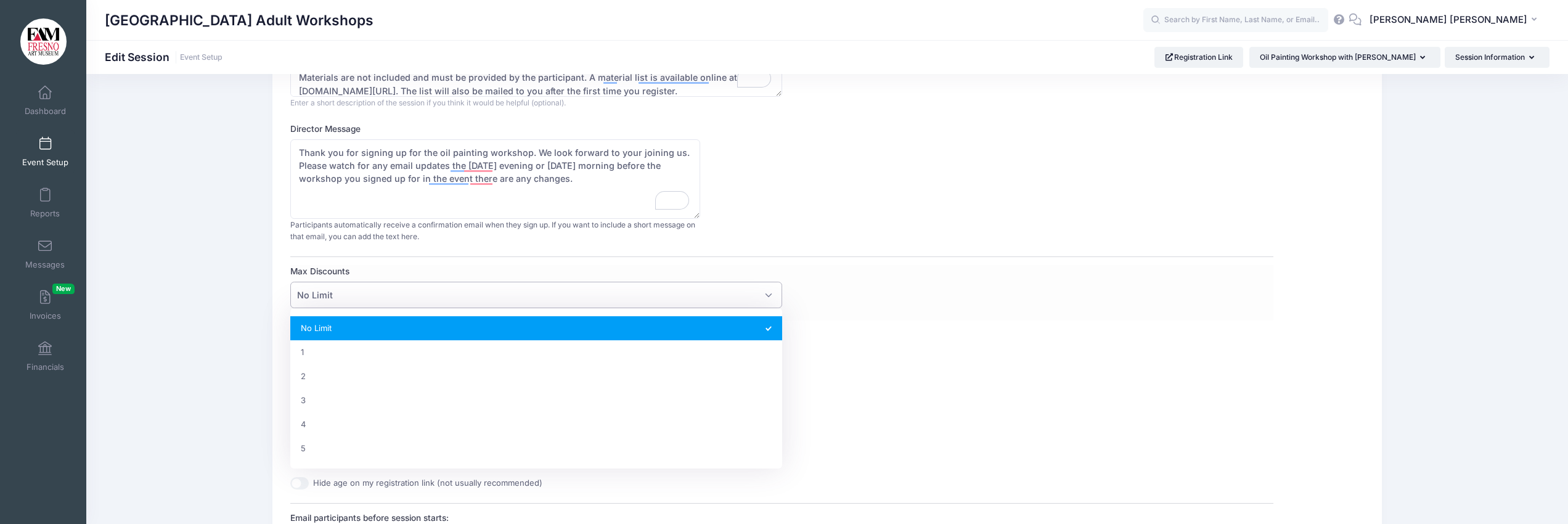
click at [769, 294] on span "No Limit" at bounding box center [535, 295] width 491 height 27
select select "1"
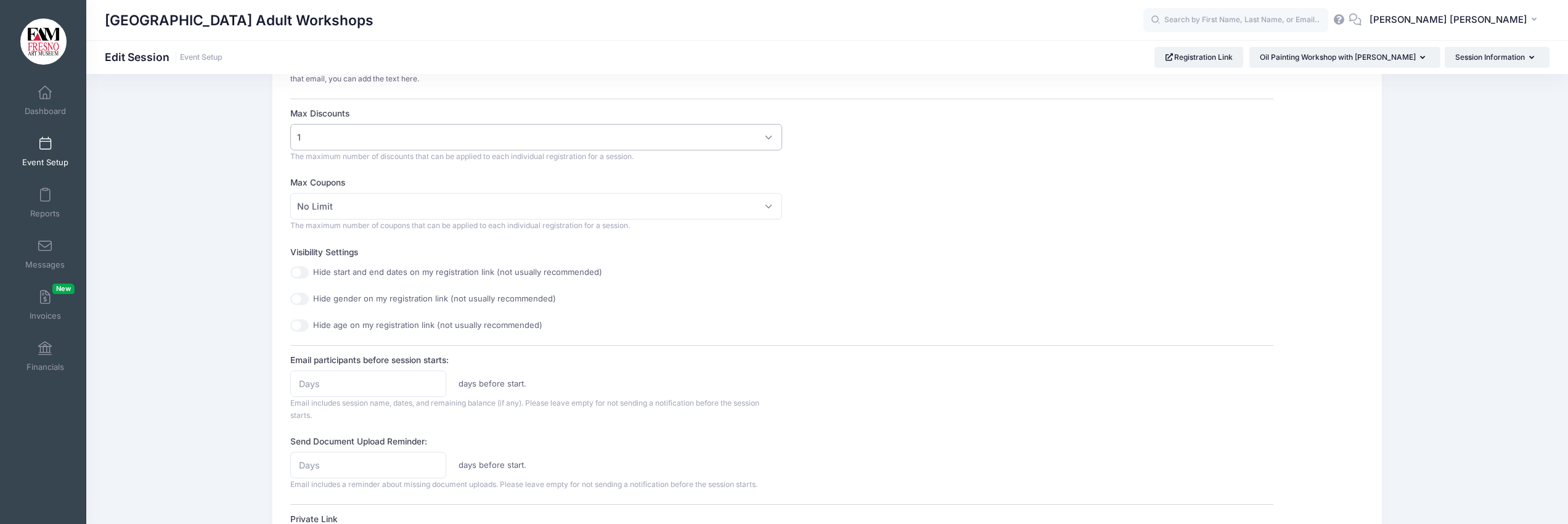
scroll to position [310, 0]
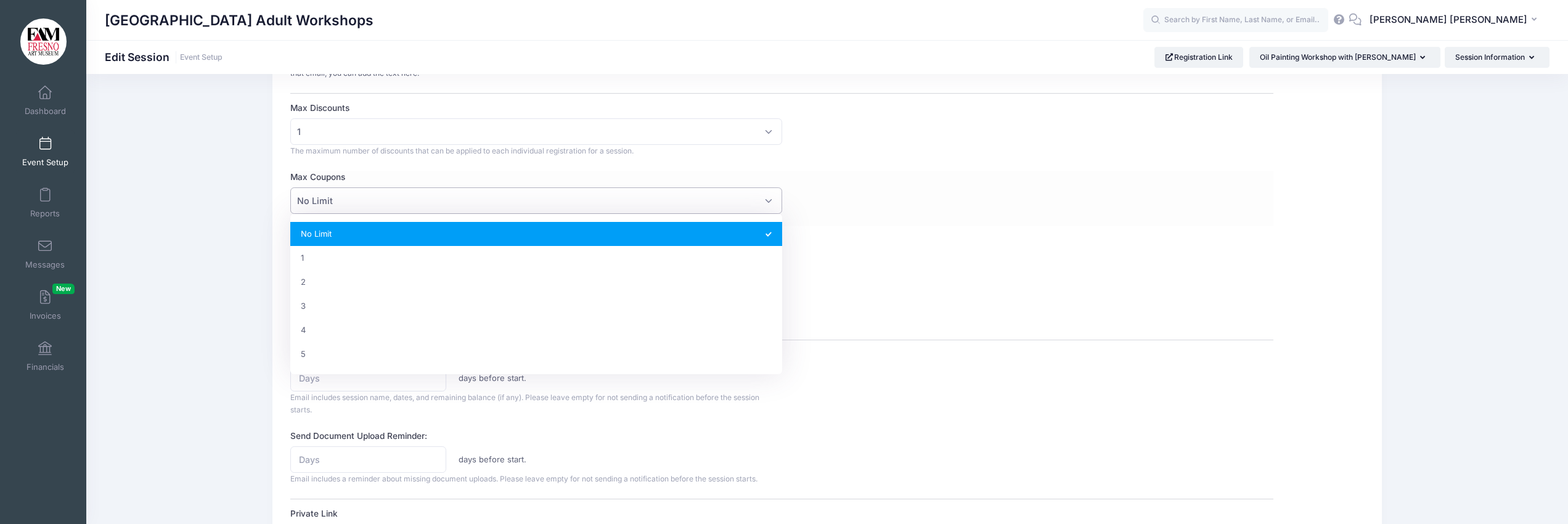
click at [767, 200] on span "No Limit" at bounding box center [535, 201] width 491 height 27
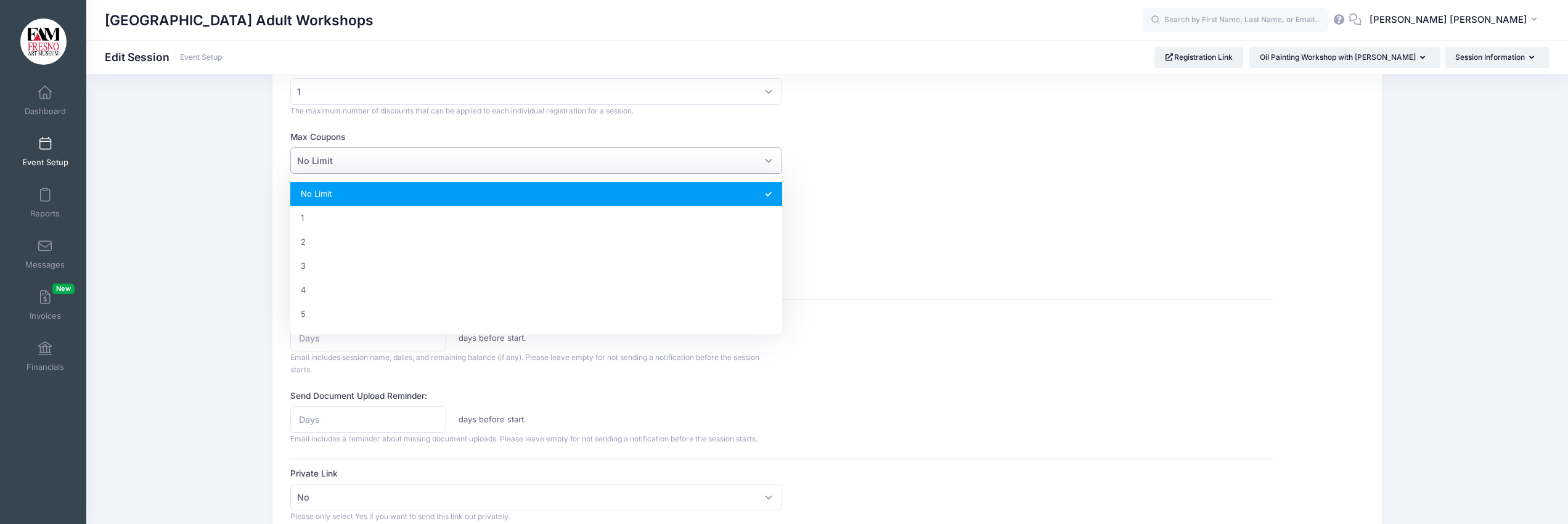
scroll to position [349, 0]
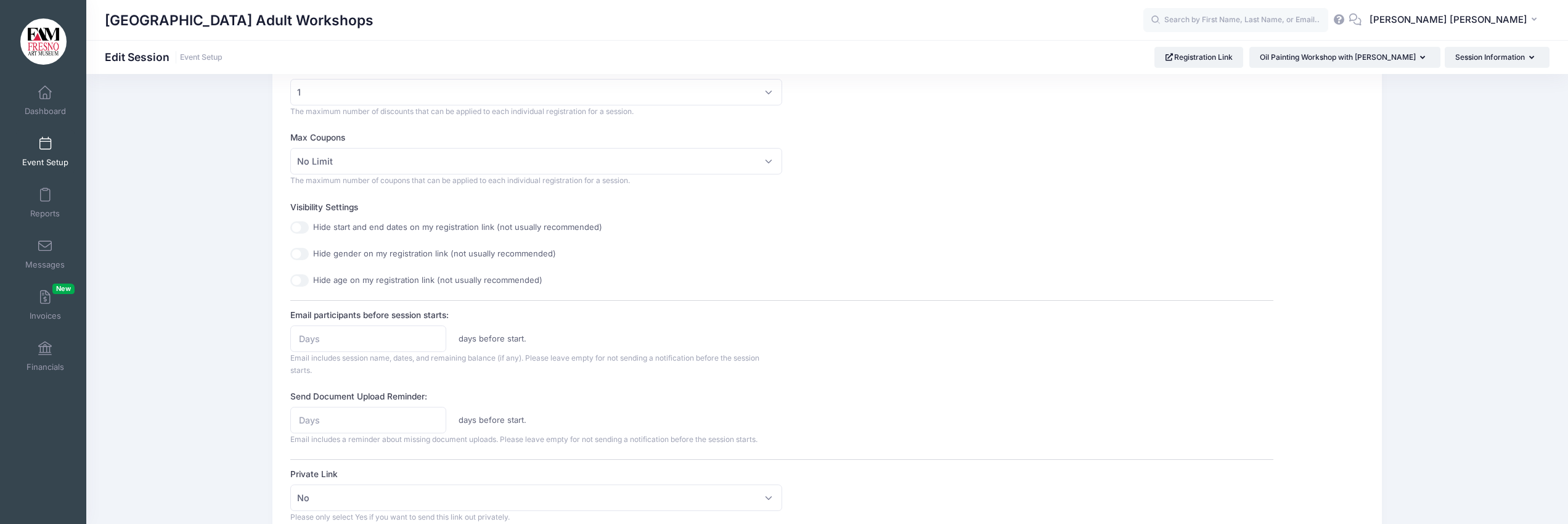
click at [814, 241] on div "Session Description Join painter Mariah Calvert for ongoing Oil Painting Worksh…" at bounding box center [782, 333] width 983 height 1071
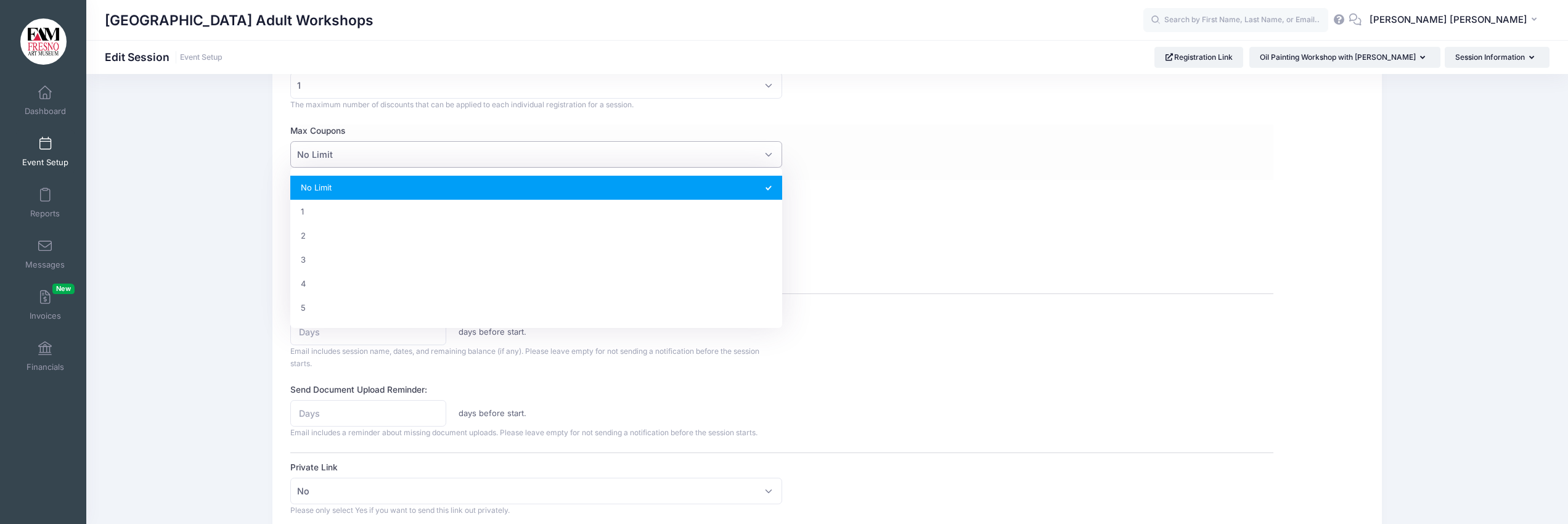
click at [768, 154] on span "No Limit" at bounding box center [535, 154] width 491 height 27
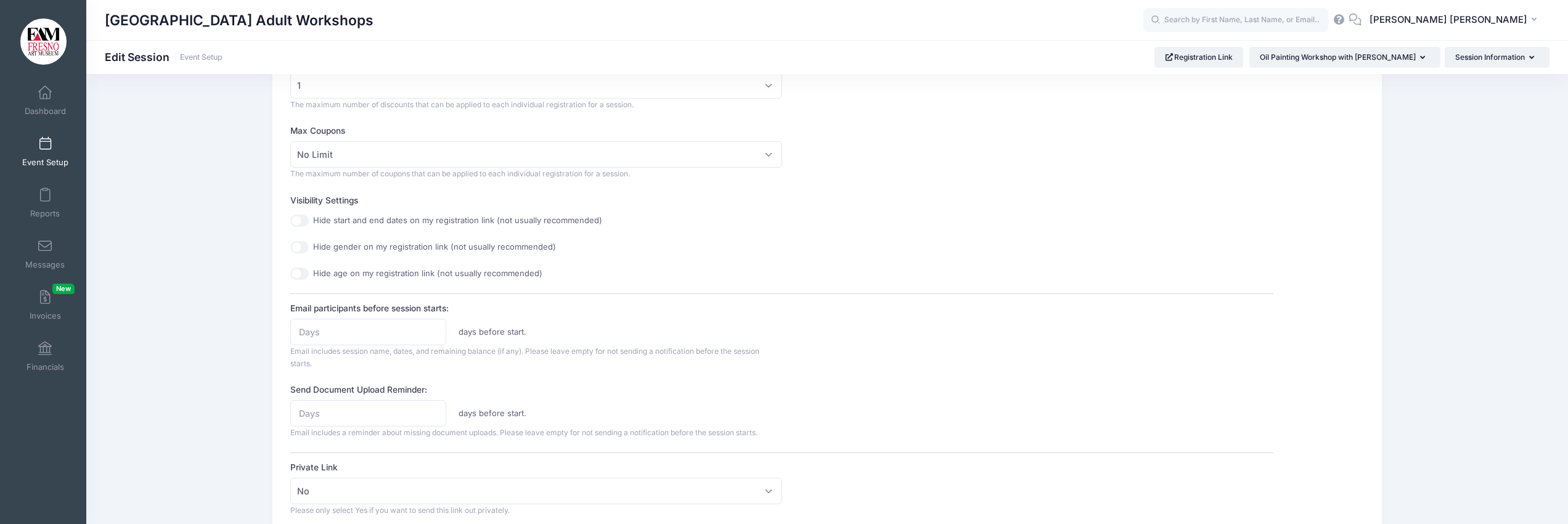
click at [827, 206] on div "Session Description Join painter Mariah Calvert for ongoing Oil Painting Worksh…" at bounding box center [782, 326] width 983 height 1071
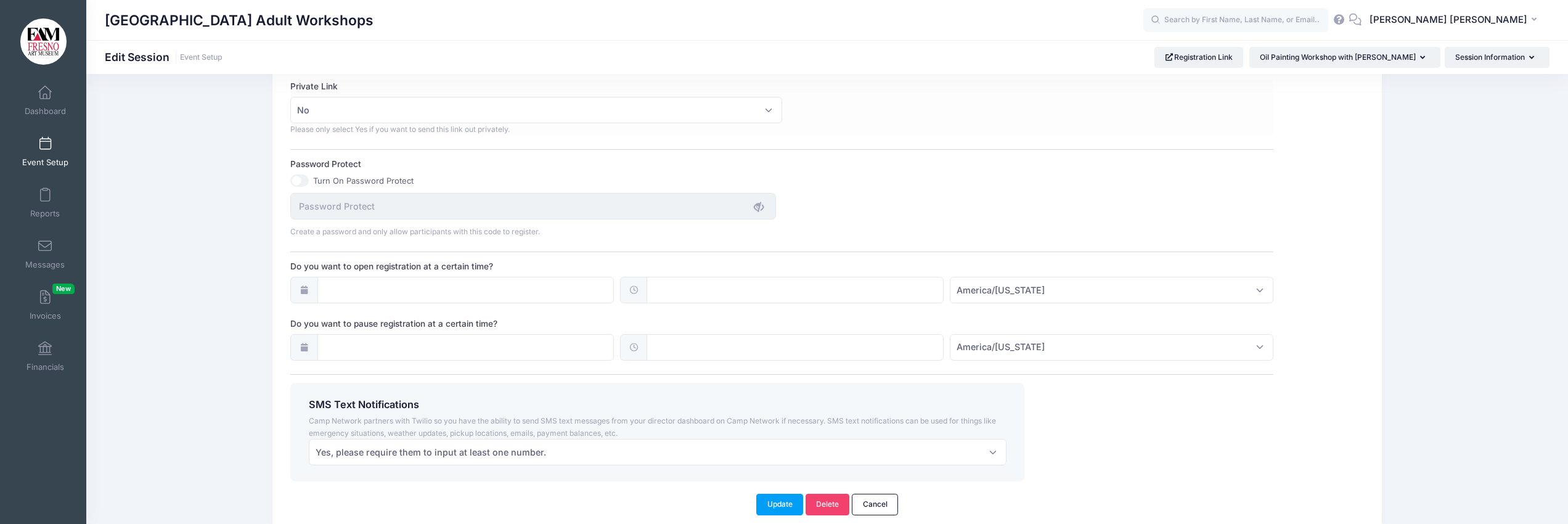
scroll to position [737, 0]
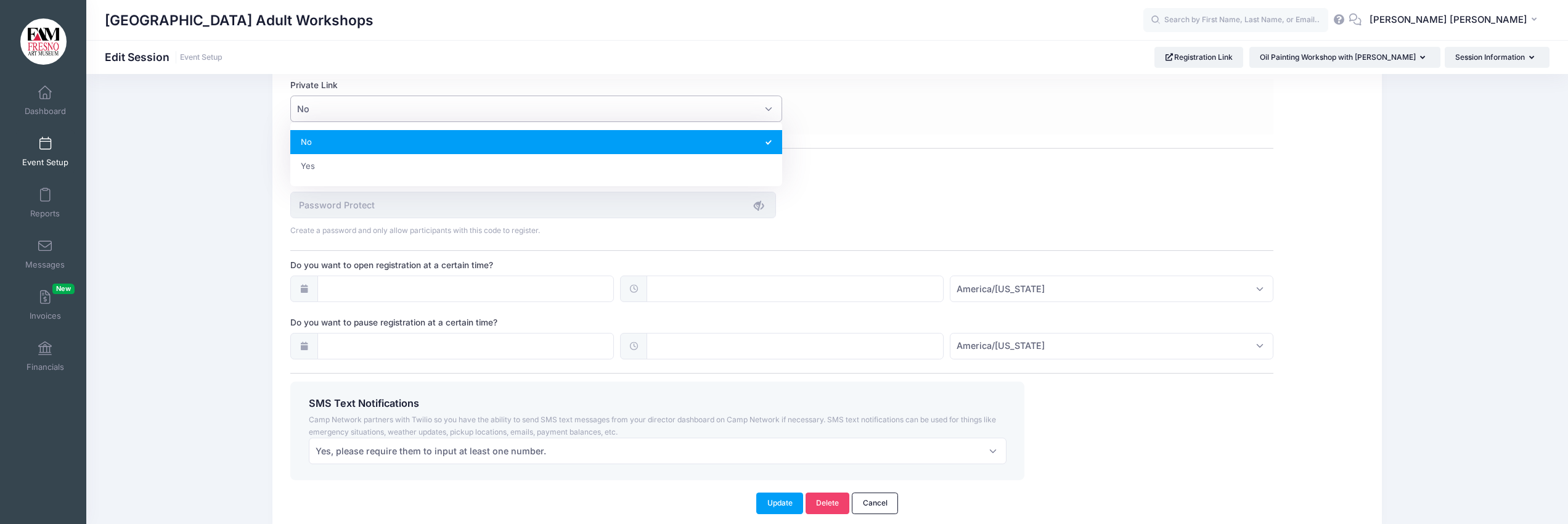
click at [768, 108] on span "No" at bounding box center [535, 109] width 491 height 27
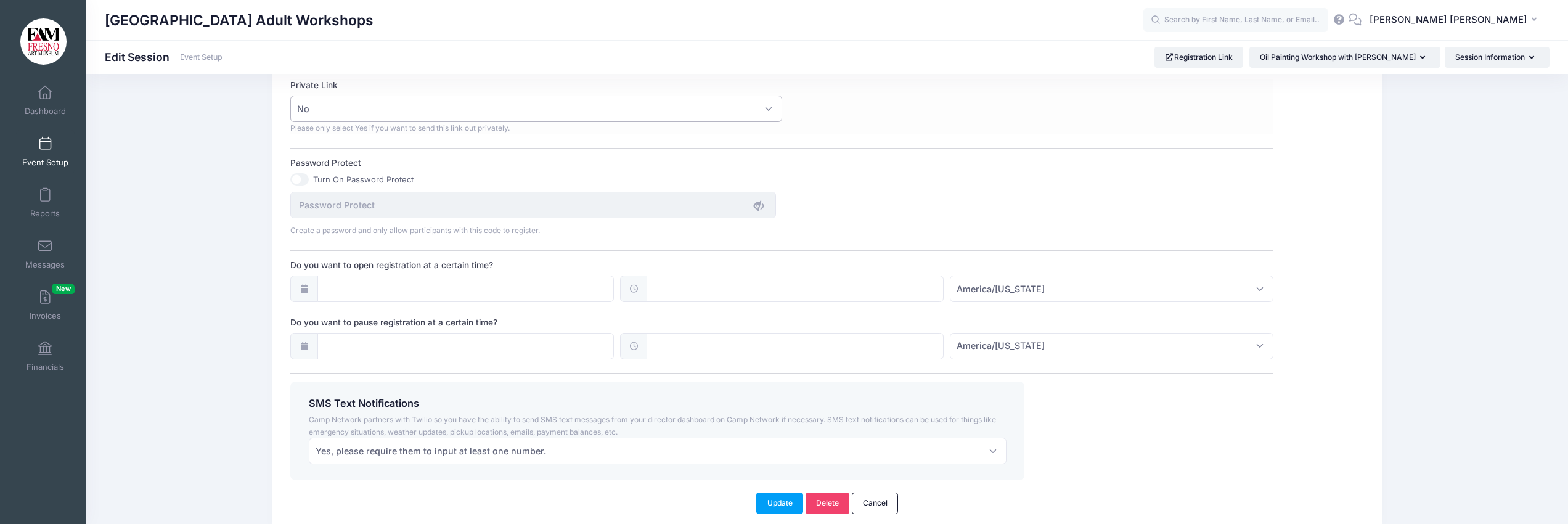
click at [768, 108] on span "No" at bounding box center [535, 109] width 491 height 27
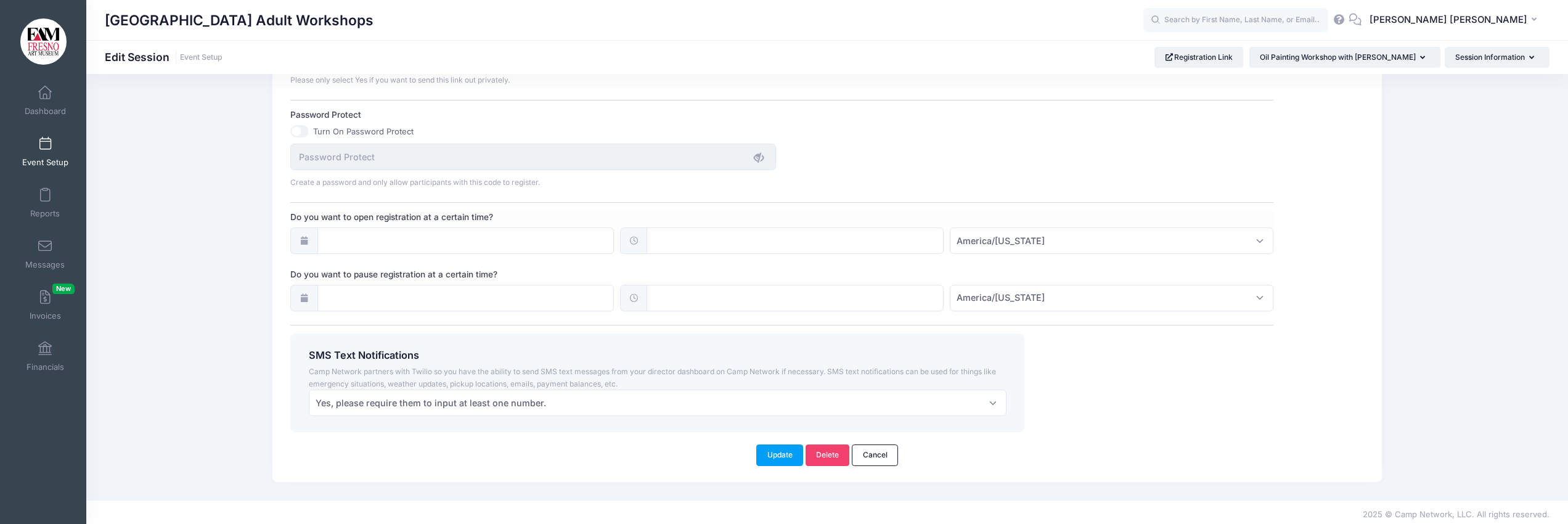
scroll to position [789, 0]
click at [598, 293] on input "Do you want to pause registration at a certain time?" at bounding box center [466, 293] width 297 height 27
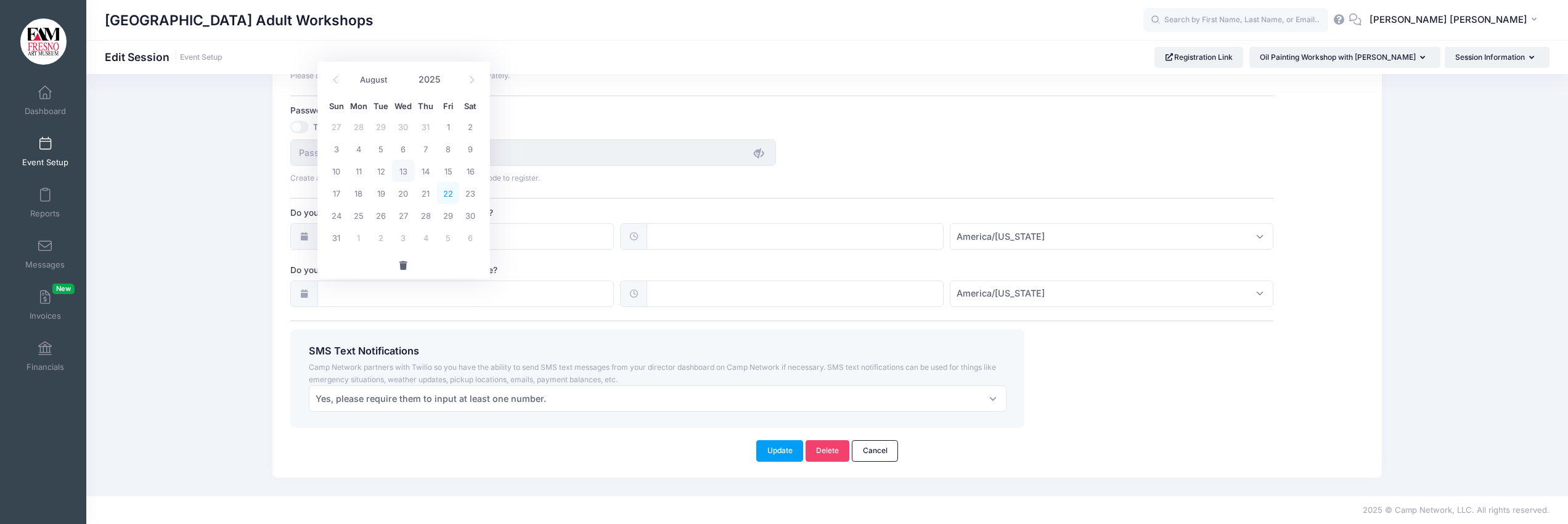
click at [451, 194] on span "22" at bounding box center [448, 193] width 22 height 22
type input "08/22/2025"
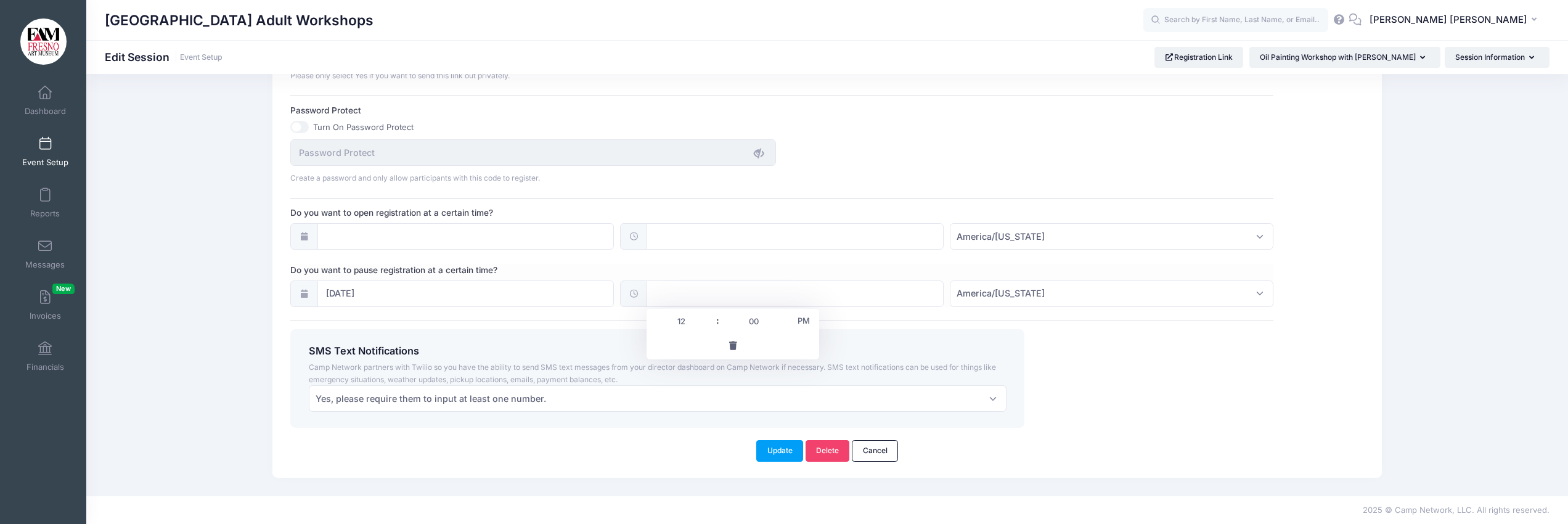
click at [671, 293] on input "text" at bounding box center [795, 293] width 297 height 27
click at [680, 322] on input "12" at bounding box center [681, 321] width 69 height 24
click at [710, 315] on span at bounding box center [711, 315] width 8 height 13
type input "13:00"
type input "01"
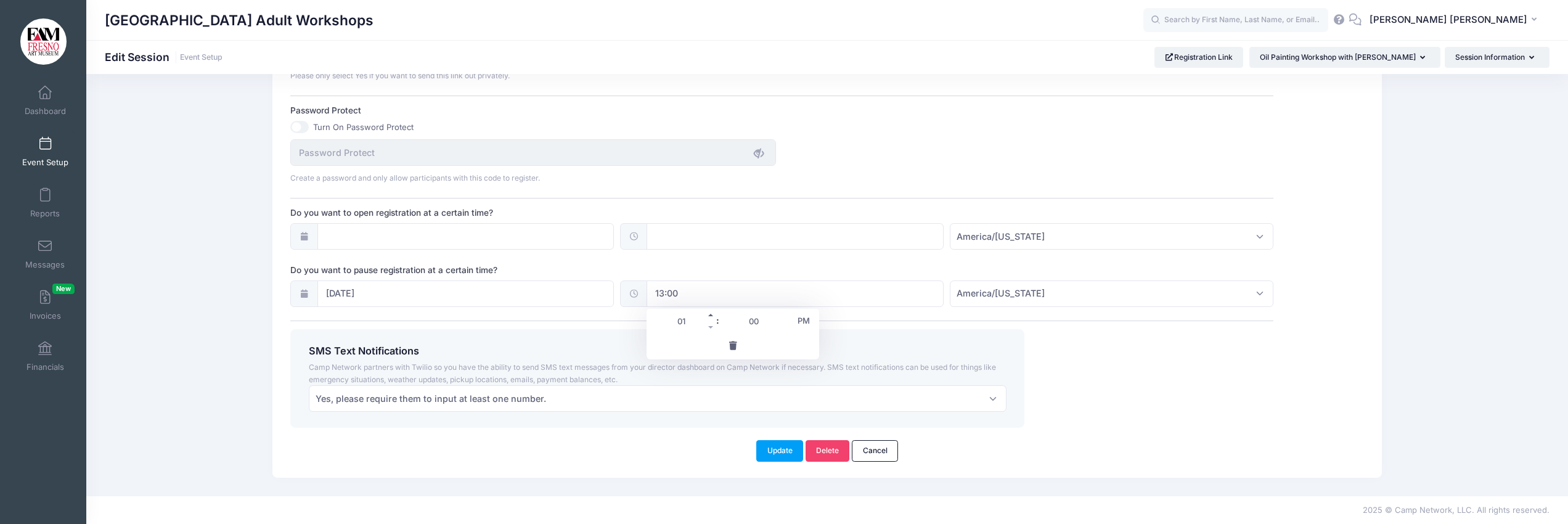
click at [710, 315] on span at bounding box center [711, 315] width 8 height 13
type input "14:00"
type input "02"
click at [710, 315] on span at bounding box center [711, 315] width 8 height 13
type input "15:00"
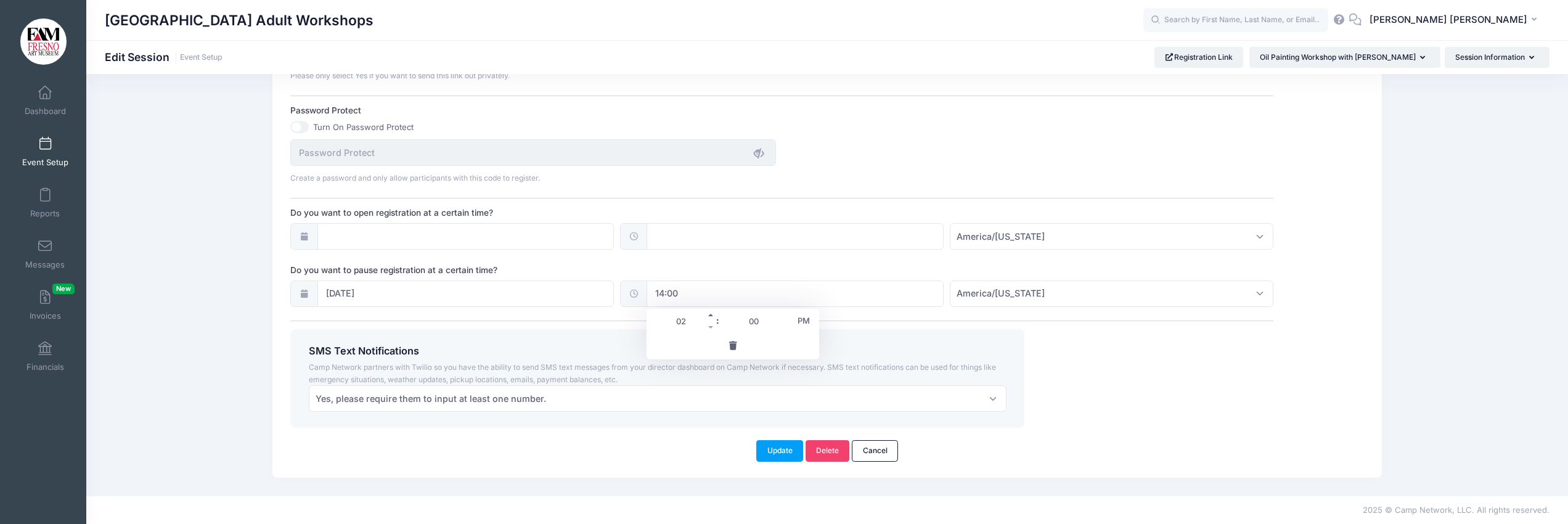
type input "03"
click at [711, 315] on span at bounding box center [711, 315] width 8 height 13
type input "16:00"
type input "04"
click at [711, 315] on span at bounding box center [711, 315] width 8 height 13
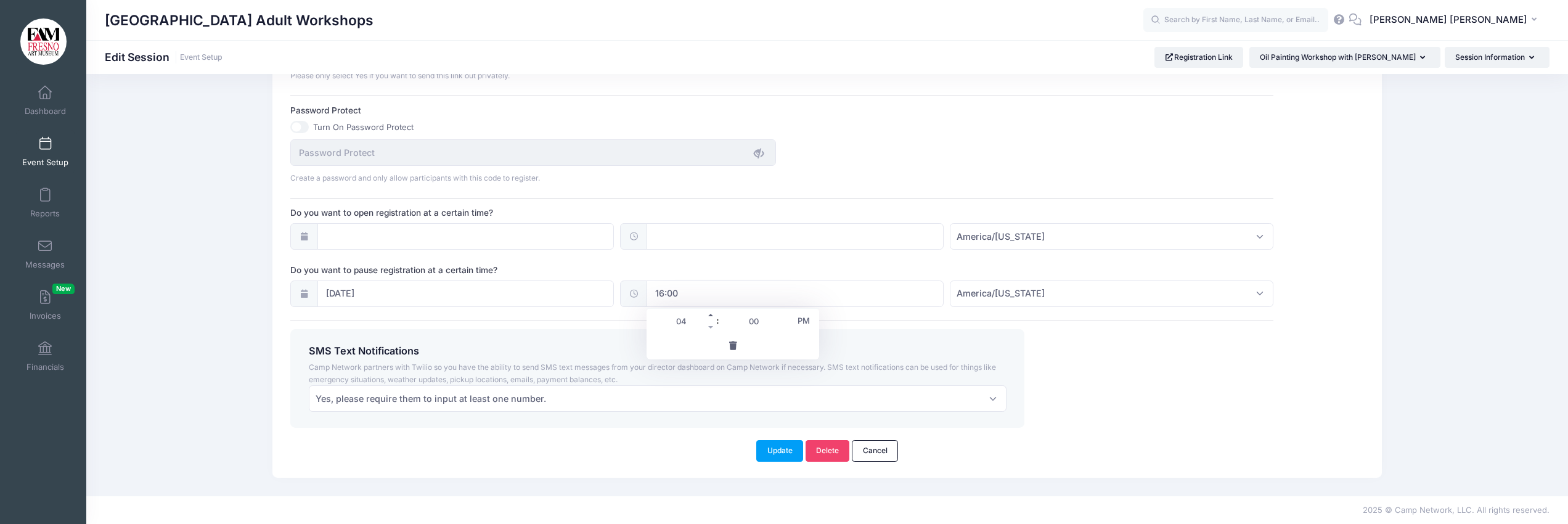
type input "17:00"
type input "05"
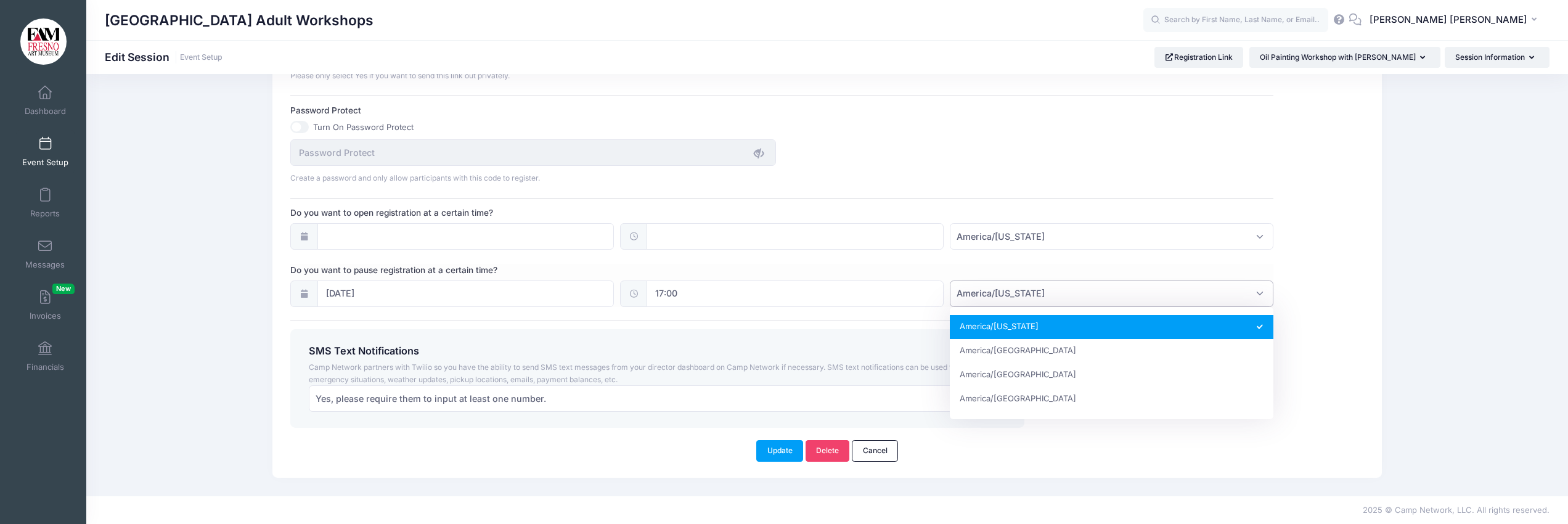
click at [1263, 292] on span "America/New York" at bounding box center [1112, 293] width 324 height 27
select select "America/Los_Angeles"
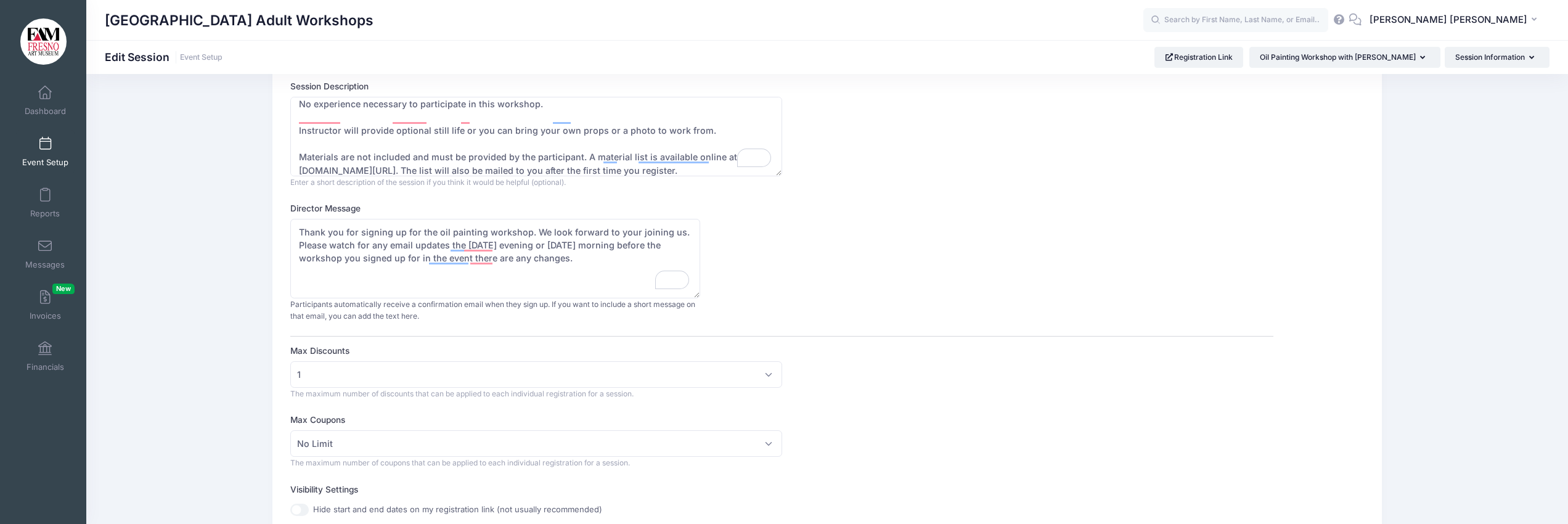
scroll to position [55, 0]
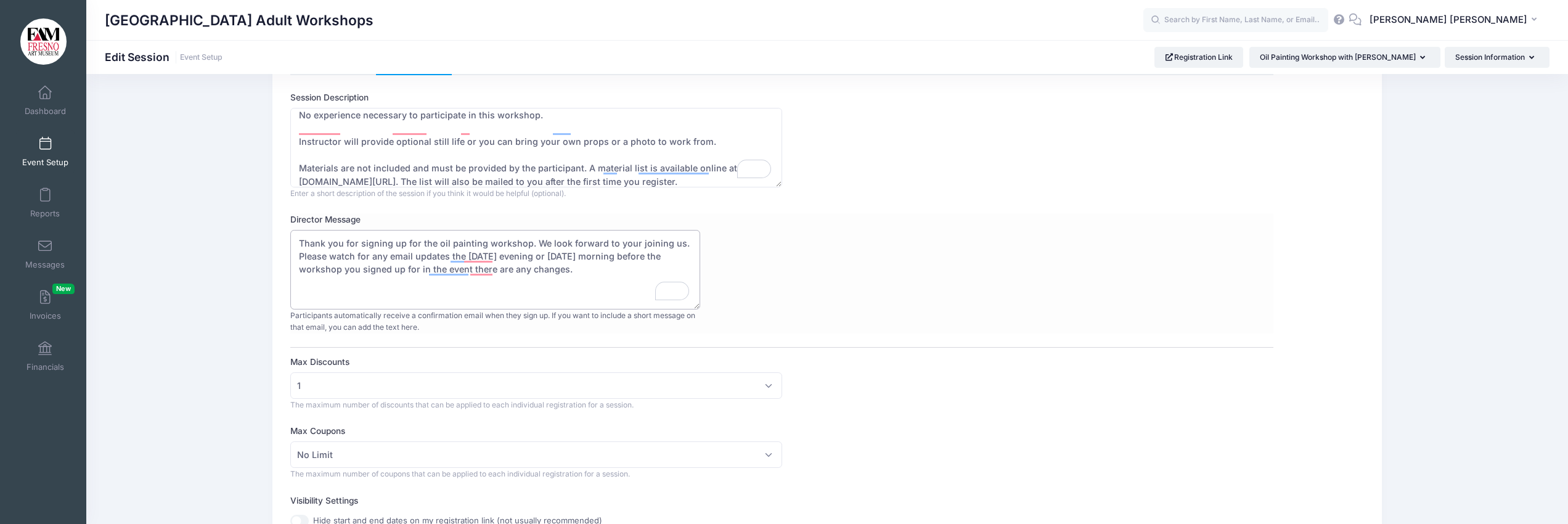
click at [413, 259] on textarea "Thank you for signing up for the oil painting workshop. We look forward to your…" at bounding box center [495, 270] width 410 height 80
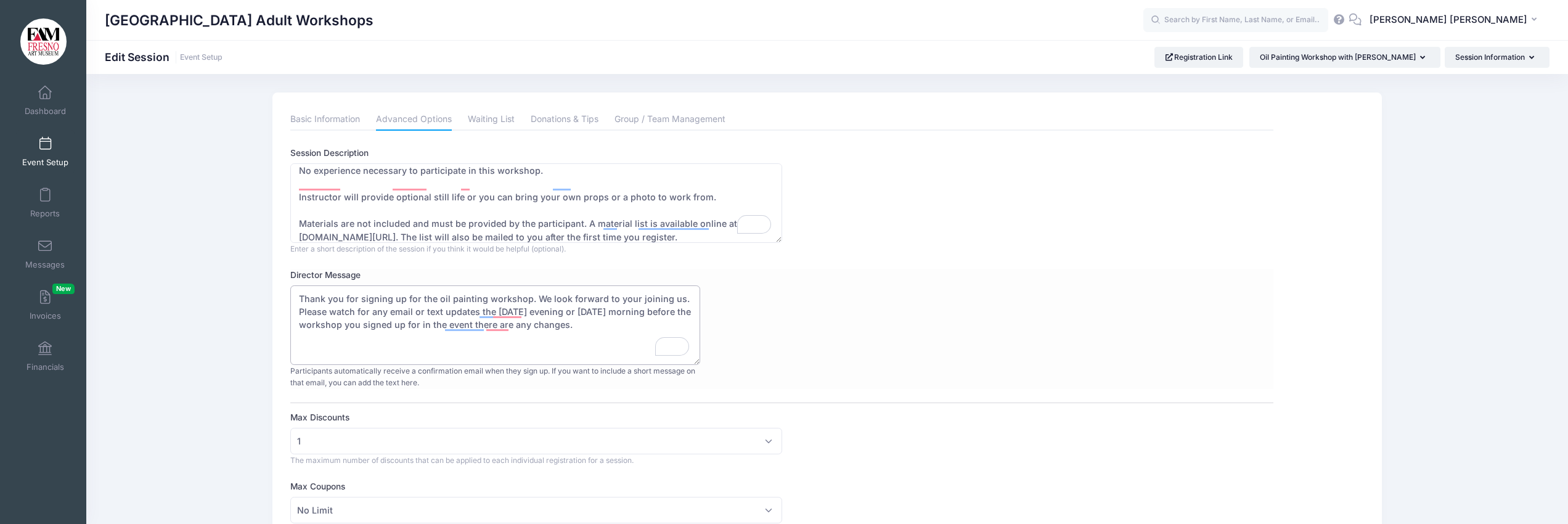
scroll to position [1, 0]
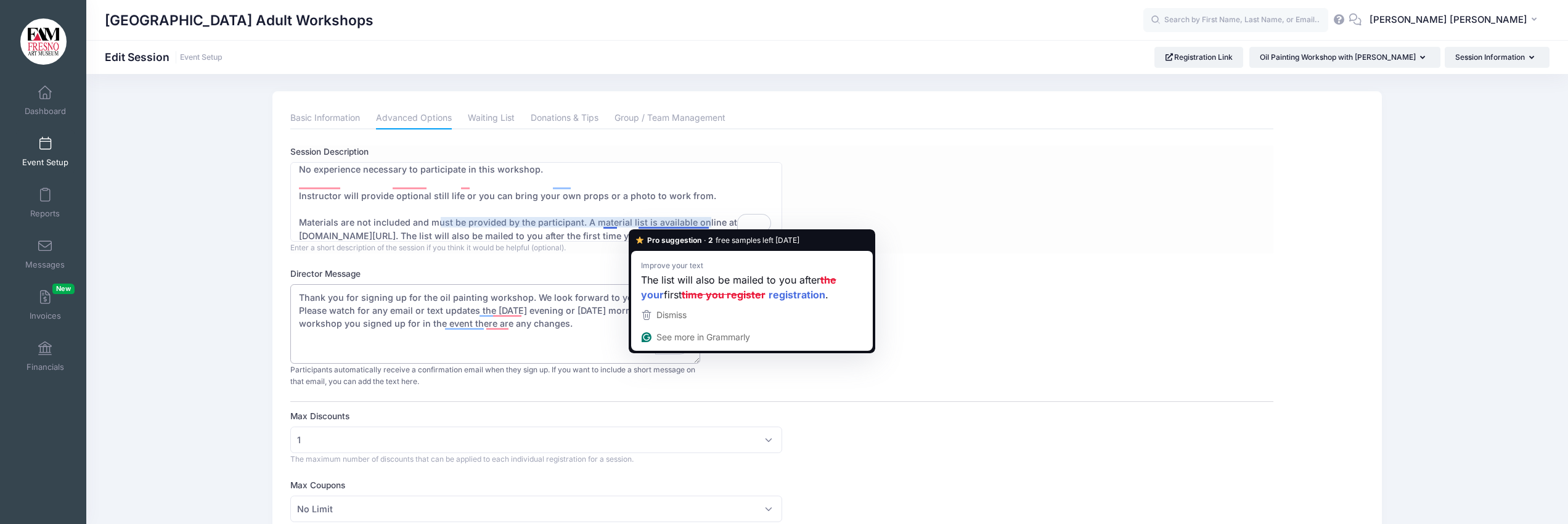
type textarea "Thank you for signing up for the oil painting workshop. We look forward to your…"
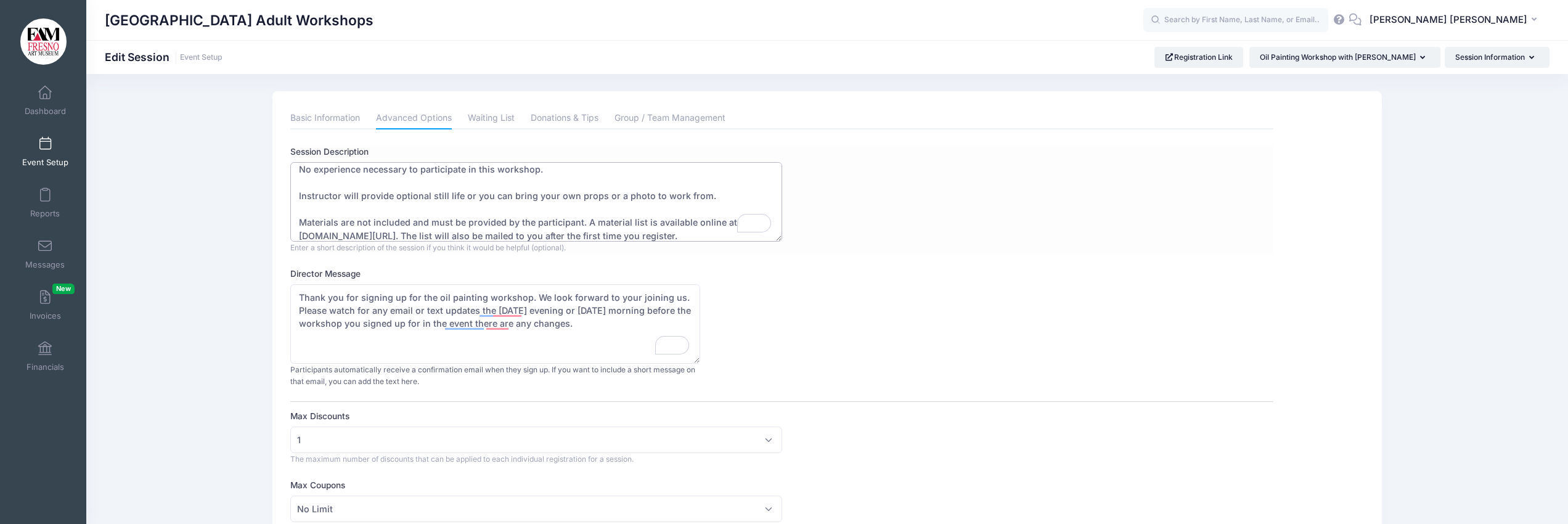
click at [714, 217] on textarea "Join painter Mariah Calvert for ongoing Oil Painting Workshops for Adults and T…" at bounding box center [535, 202] width 491 height 80
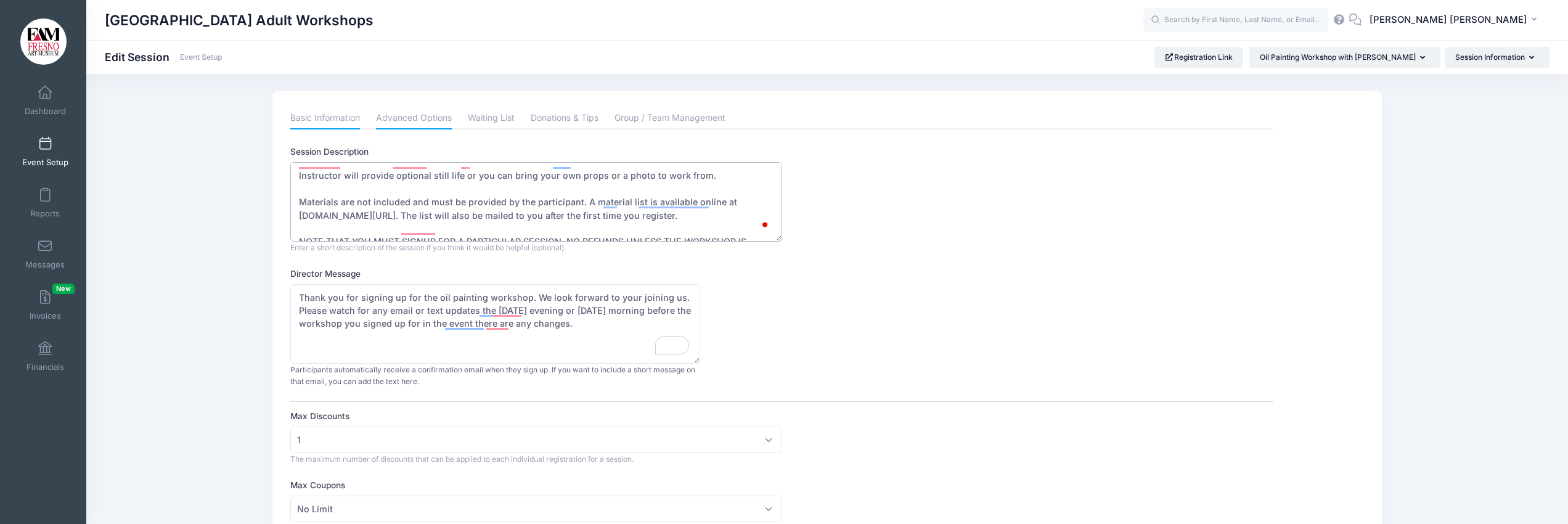
scroll to position [2, 0]
type textarea "Join painter Mariah Calvert for ongoing Oil Painting Workshops for Adults and T…"
click at [338, 116] on link "Basic Information" at bounding box center [325, 118] width 70 height 22
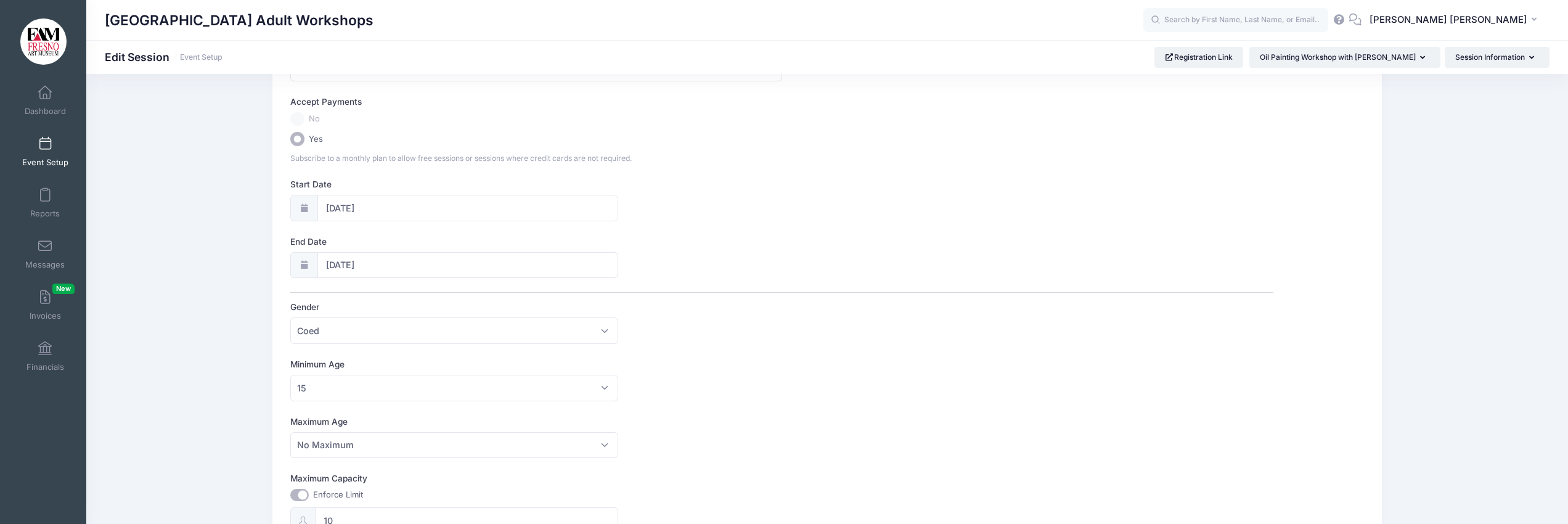
scroll to position [0, 0]
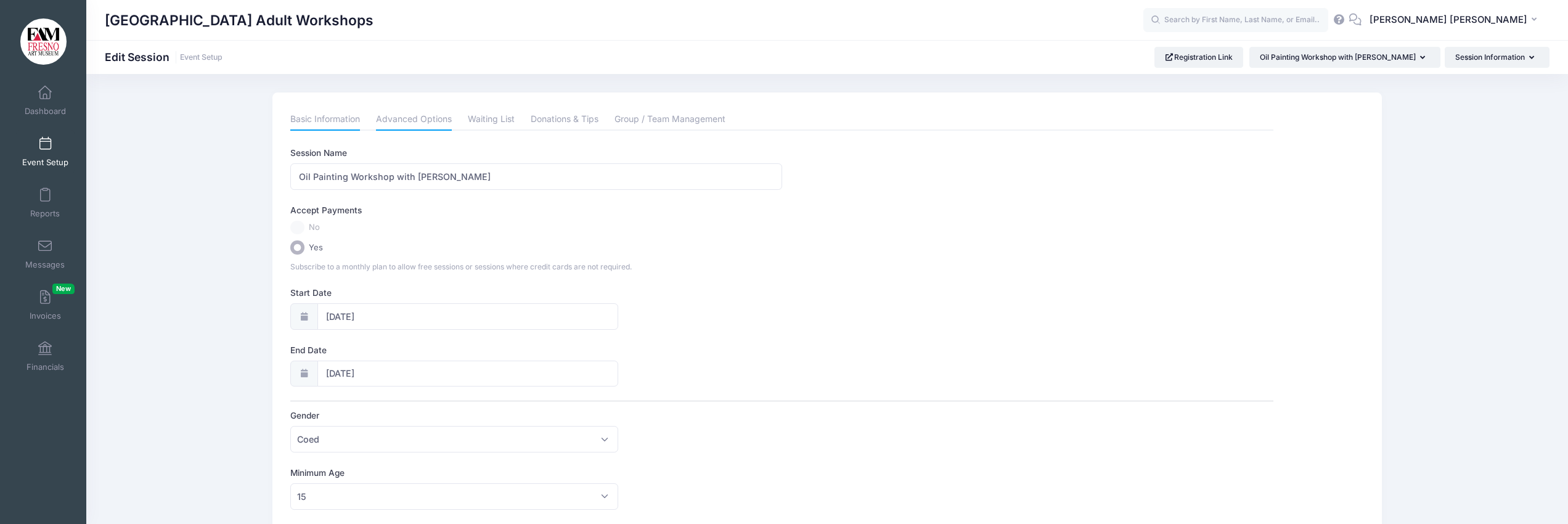
click at [417, 116] on link "Advanced Options" at bounding box center [414, 119] width 75 height 22
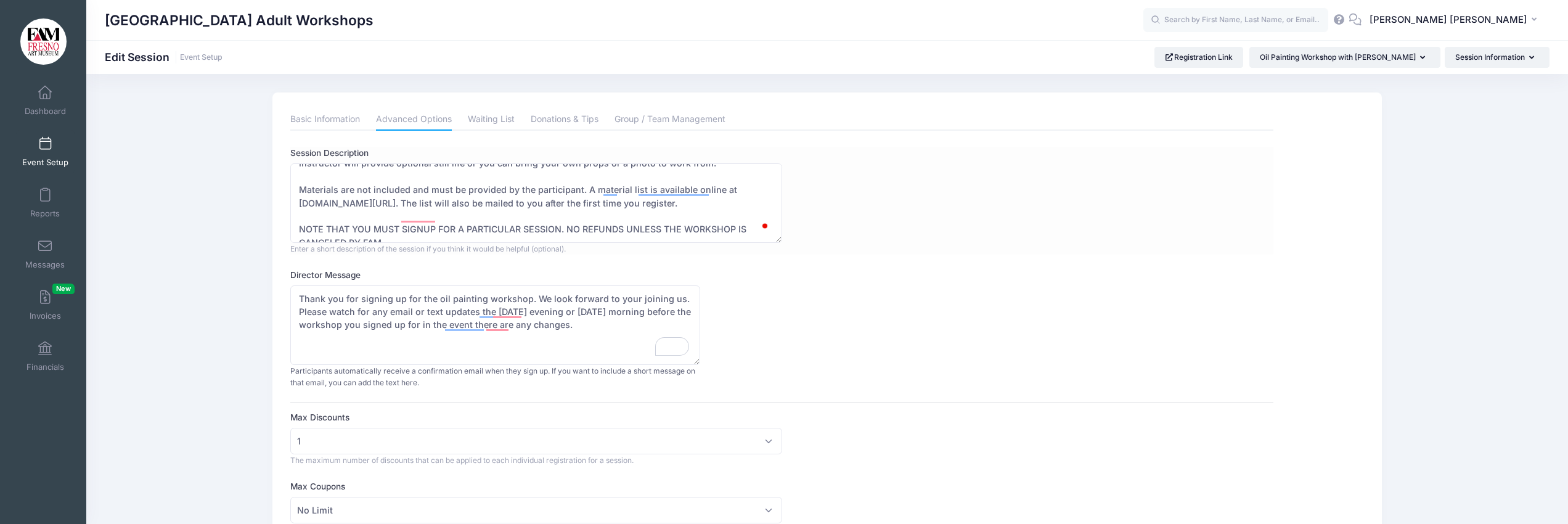
scroll to position [2, 0]
click at [494, 117] on link "Waiting List" at bounding box center [491, 118] width 47 height 22
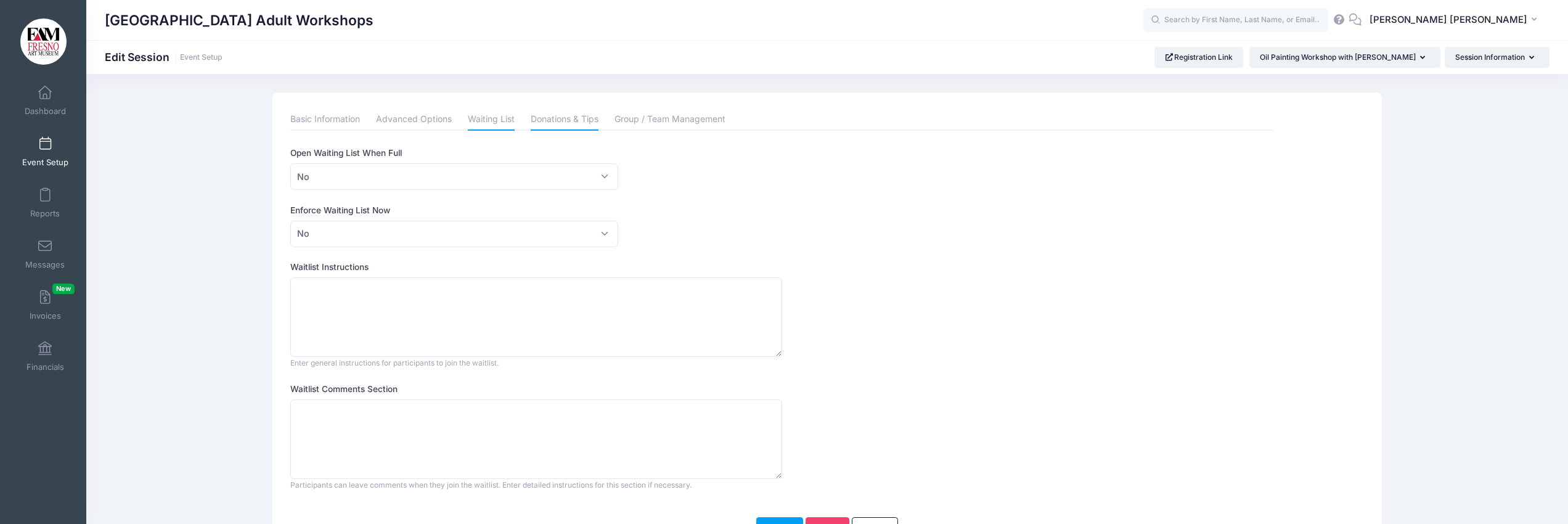
scroll to position [1, 0]
click at [570, 116] on link "Donations & Tips" at bounding box center [564, 118] width 68 height 22
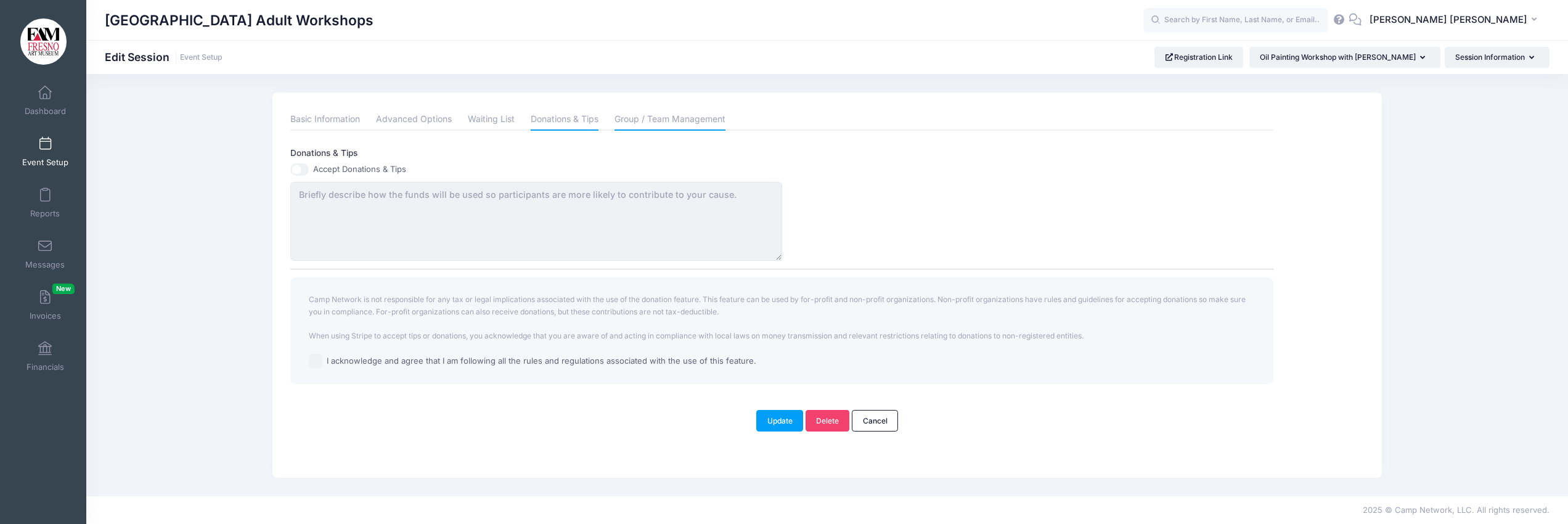
click at [644, 121] on link "Group / Team Management" at bounding box center [670, 119] width 111 height 22
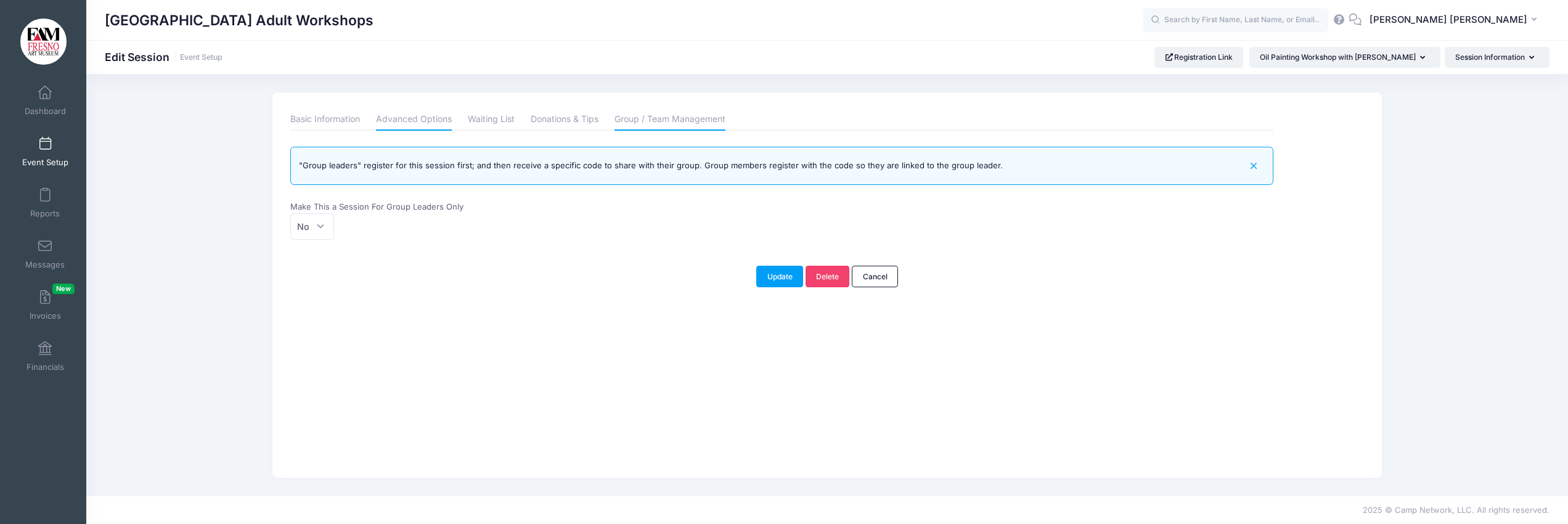
click at [415, 122] on link "Advanced Options" at bounding box center [414, 119] width 75 height 22
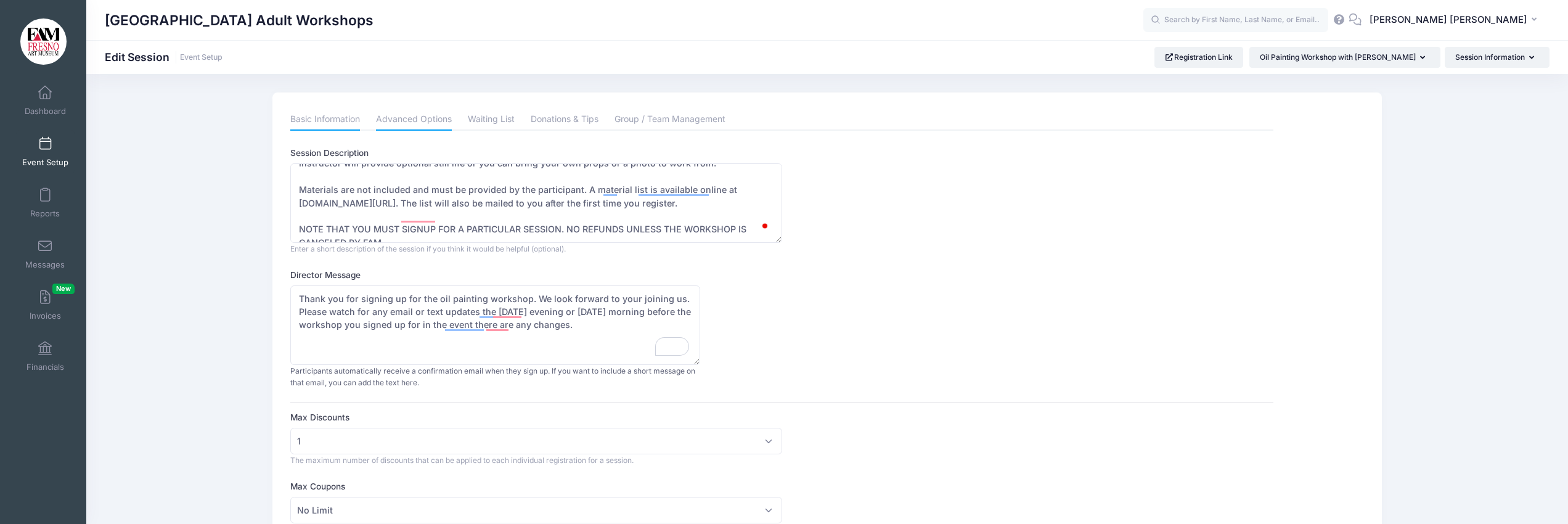
click at [335, 119] on link "Basic Information" at bounding box center [325, 119] width 70 height 22
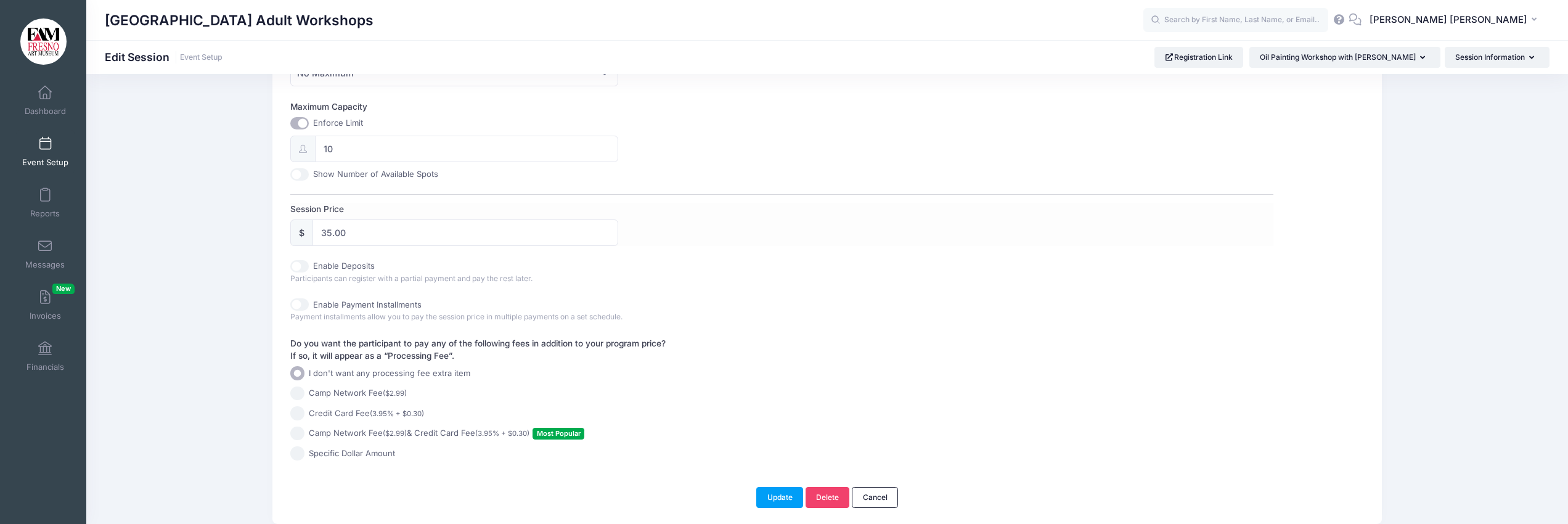
scroll to position [479, 0]
click at [378, 237] on input "35.00" at bounding box center [465, 233] width 305 height 27
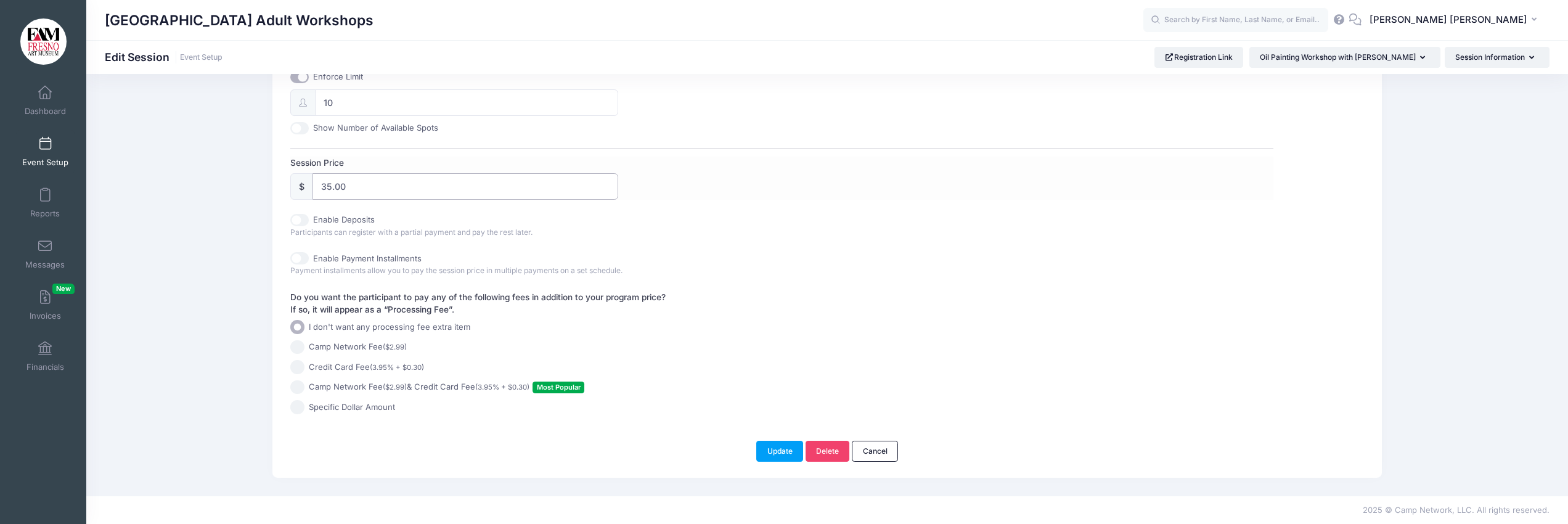
scroll to position [524, 0]
drag, startPoint x: 352, startPoint y: 189, endPoint x: 307, endPoint y: 192, distance: 45.1
click at [307, 192] on div "$ 35.00" at bounding box center [454, 189] width 328 height 27
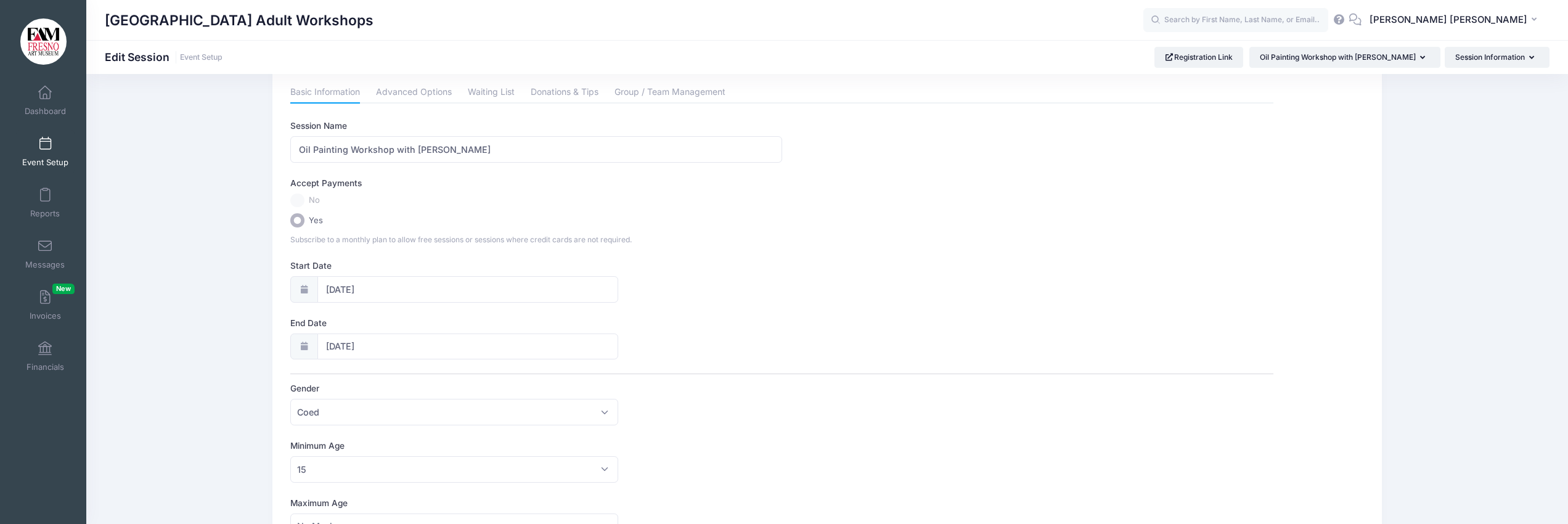
scroll to position [37, 0]
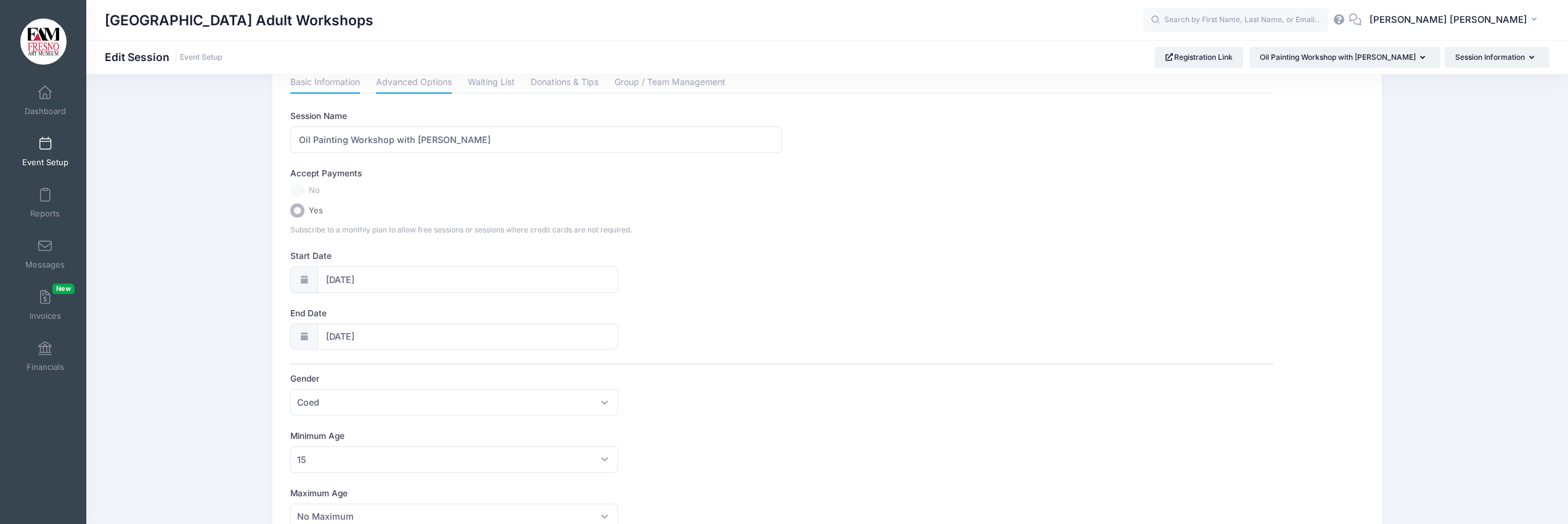
type input "40.00"
click at [415, 83] on link "Advanced Options" at bounding box center [414, 82] width 75 height 22
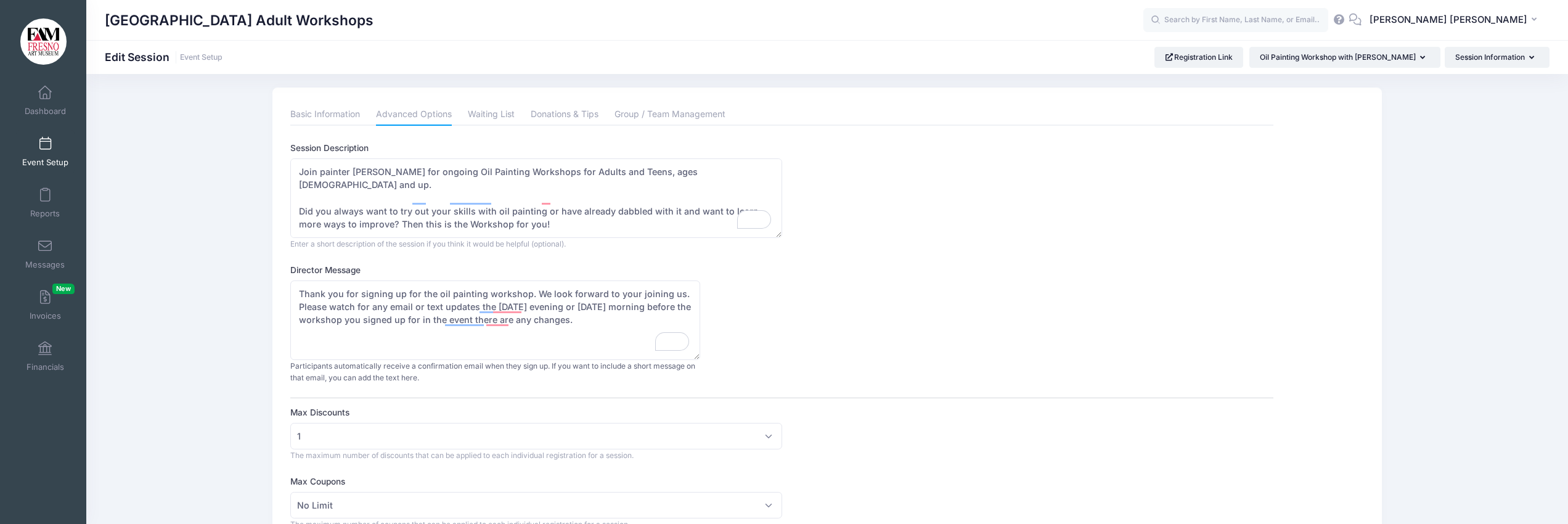
scroll to position [0, 0]
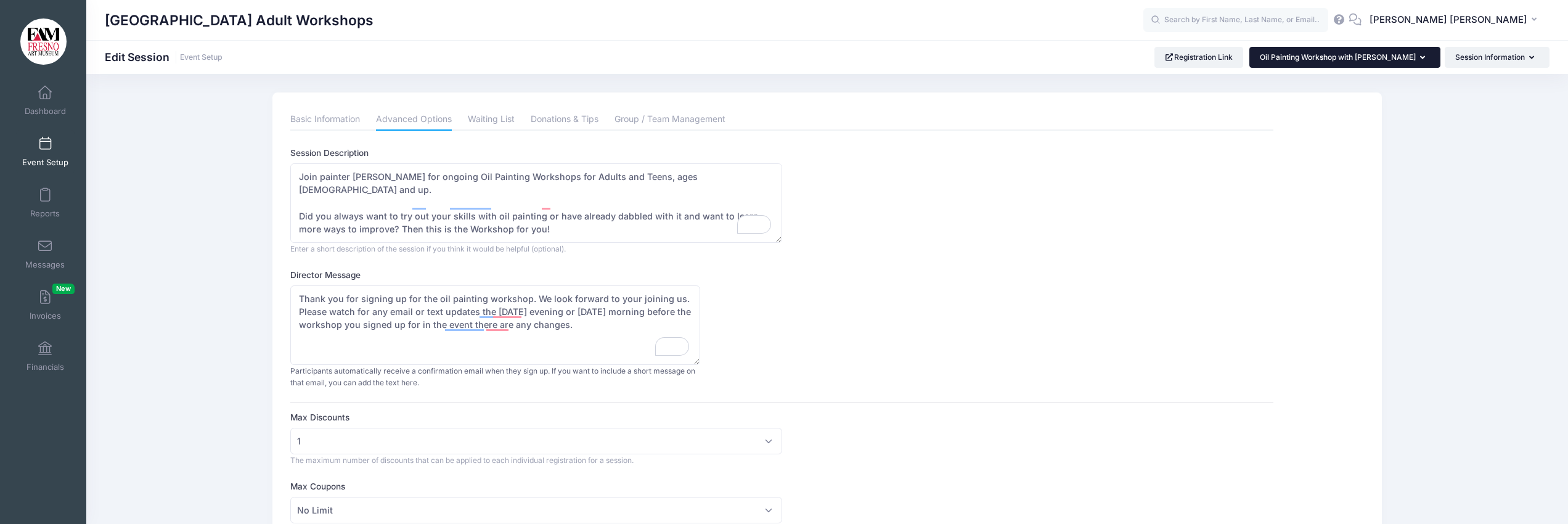
click at [1420, 58] on icon "button" at bounding box center [1425, 58] width 10 height 0
click at [1121, 162] on div "Session Description Join painter Mariah Calvert for ongoing Oil Painting Worksh…" at bounding box center [782, 201] width 983 height 108
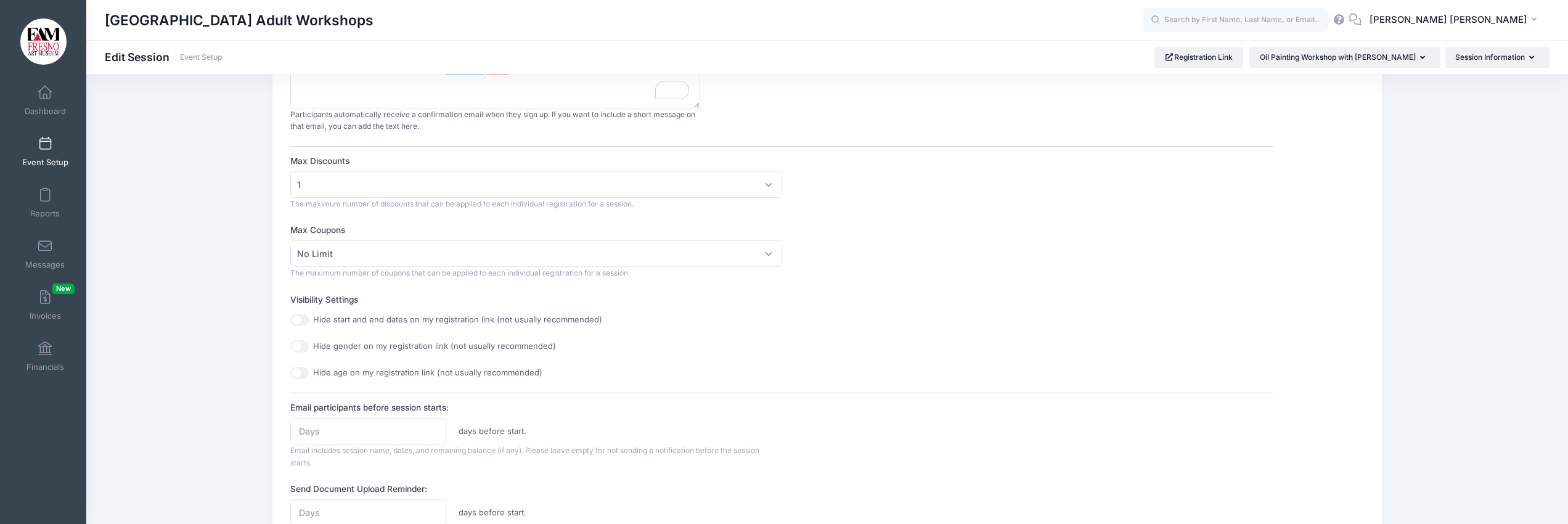
scroll to position [255, 0]
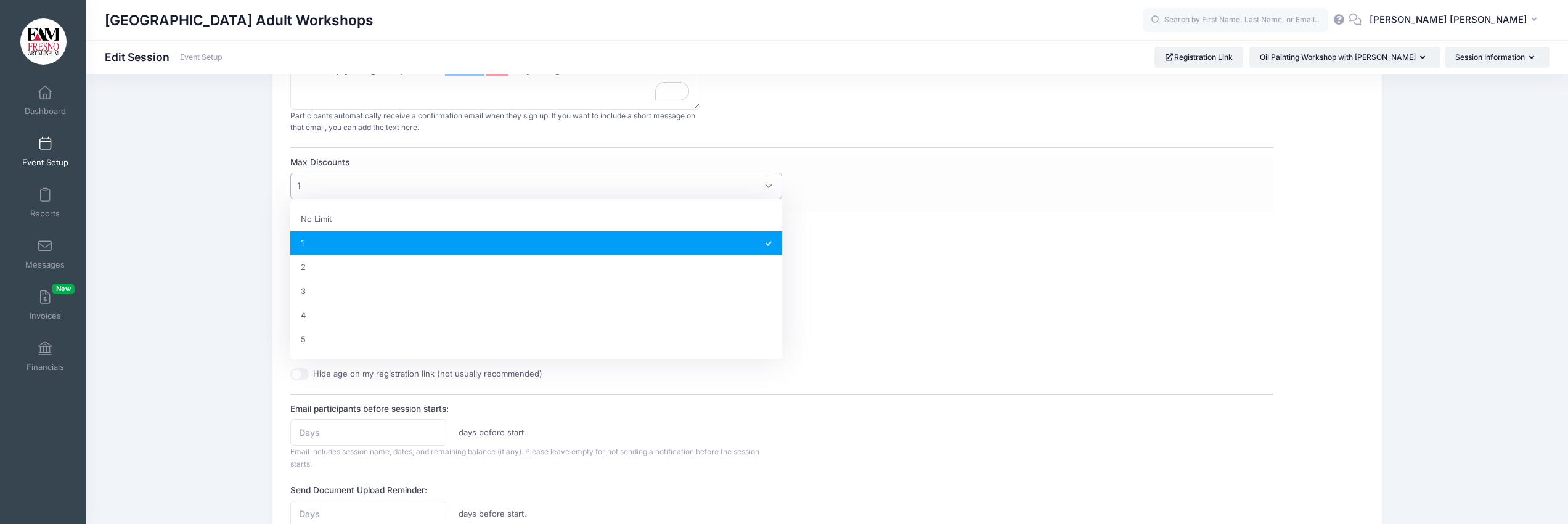
click at [768, 186] on span "1" at bounding box center [535, 186] width 491 height 27
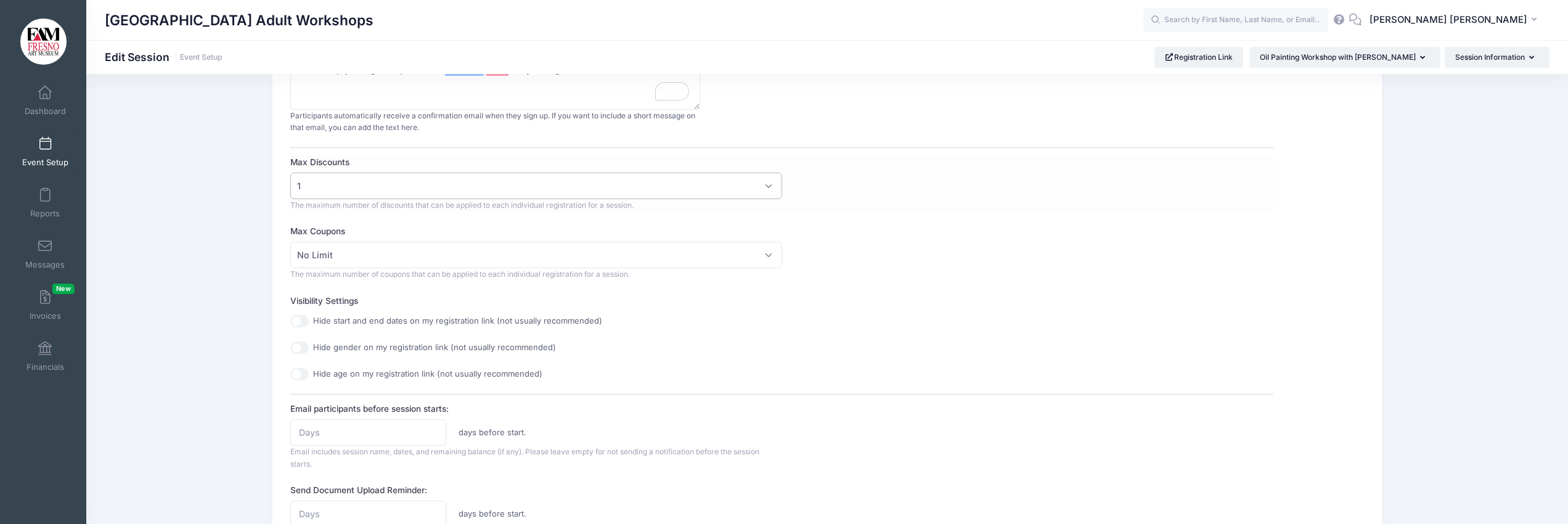
click at [768, 186] on span "1" at bounding box center [535, 186] width 491 height 27
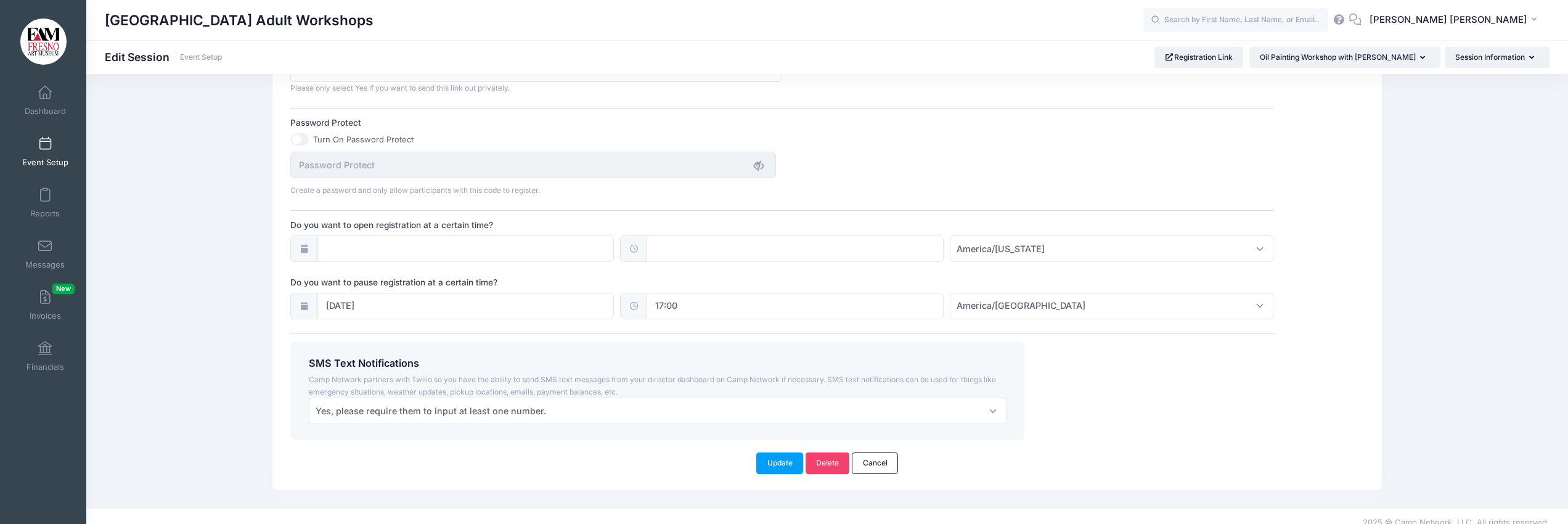
scroll to position [778, 0]
click at [781, 462] on button "Update" at bounding box center [779, 462] width 47 height 21
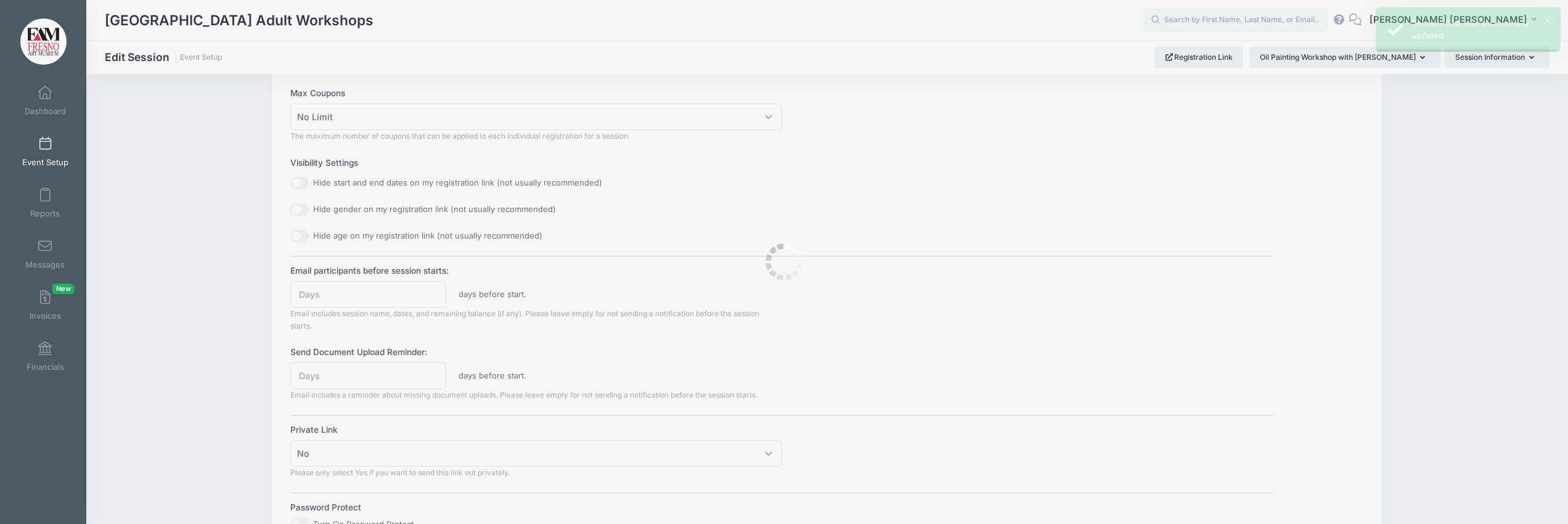
scroll to position [0, 0]
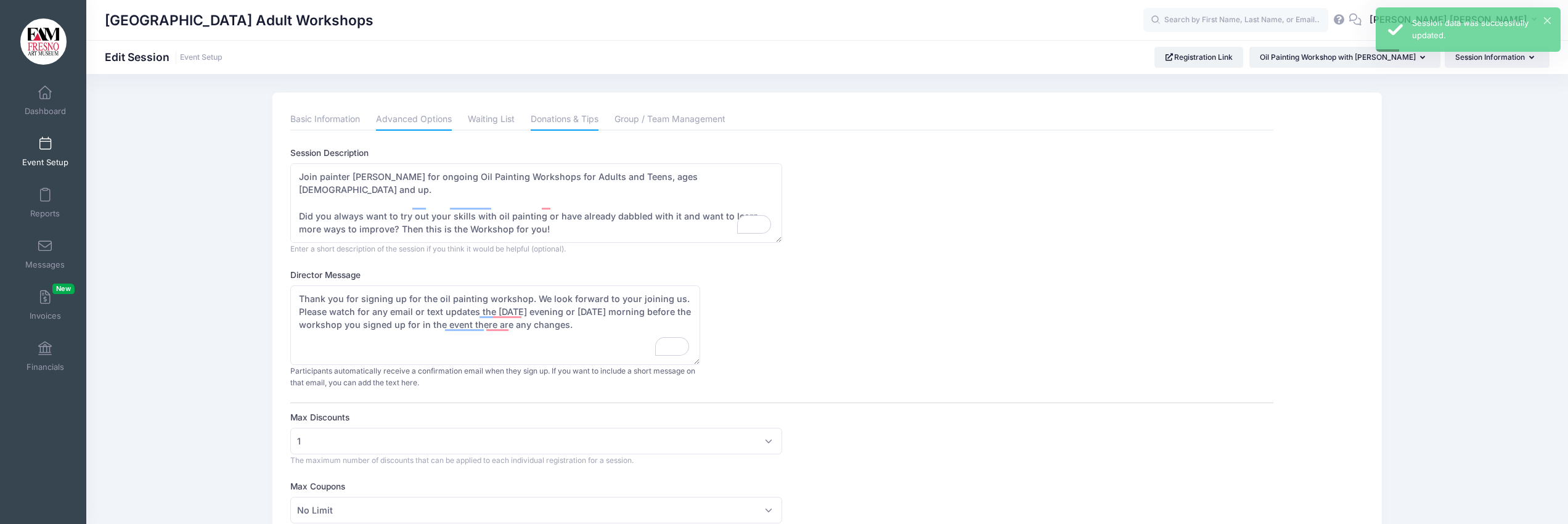
click at [578, 119] on link "Donations & Tips" at bounding box center [564, 119] width 68 height 22
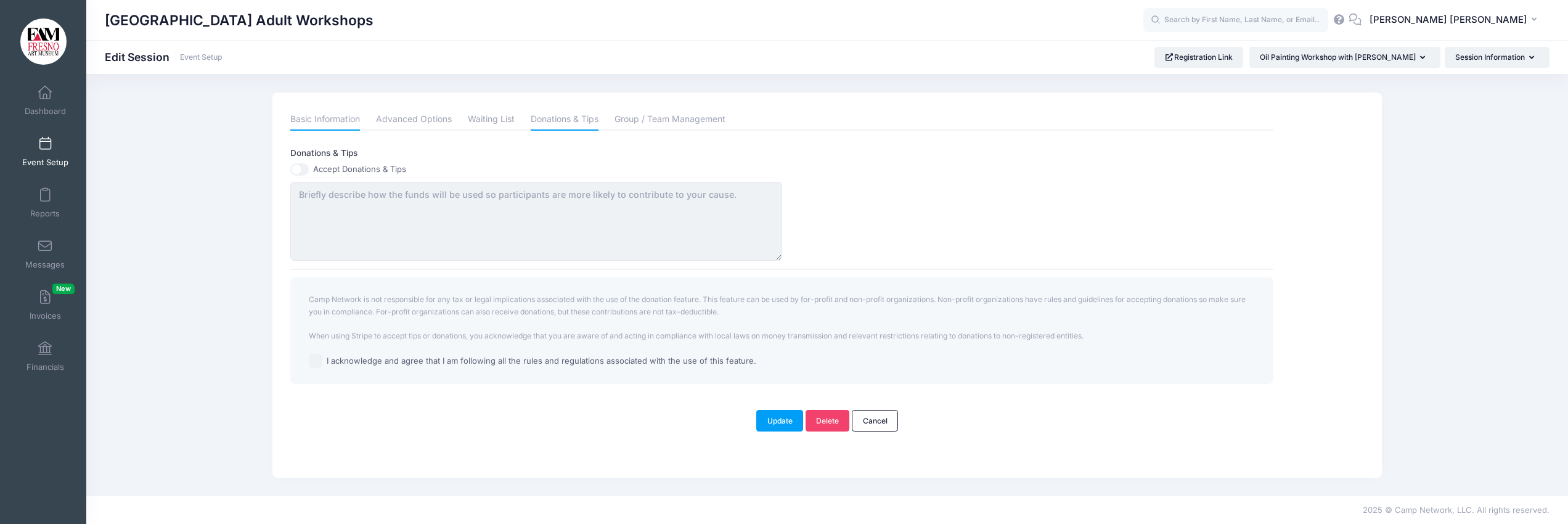
click at [336, 119] on link "Basic Information" at bounding box center [325, 119] width 70 height 22
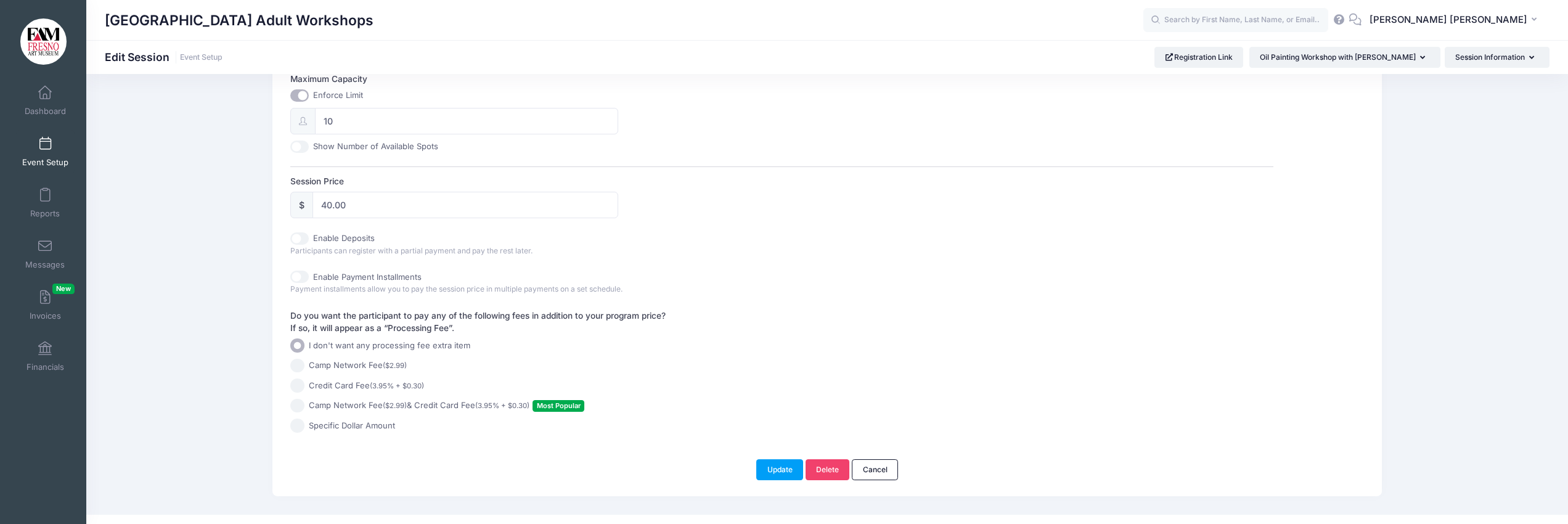
scroll to position [526, 0]
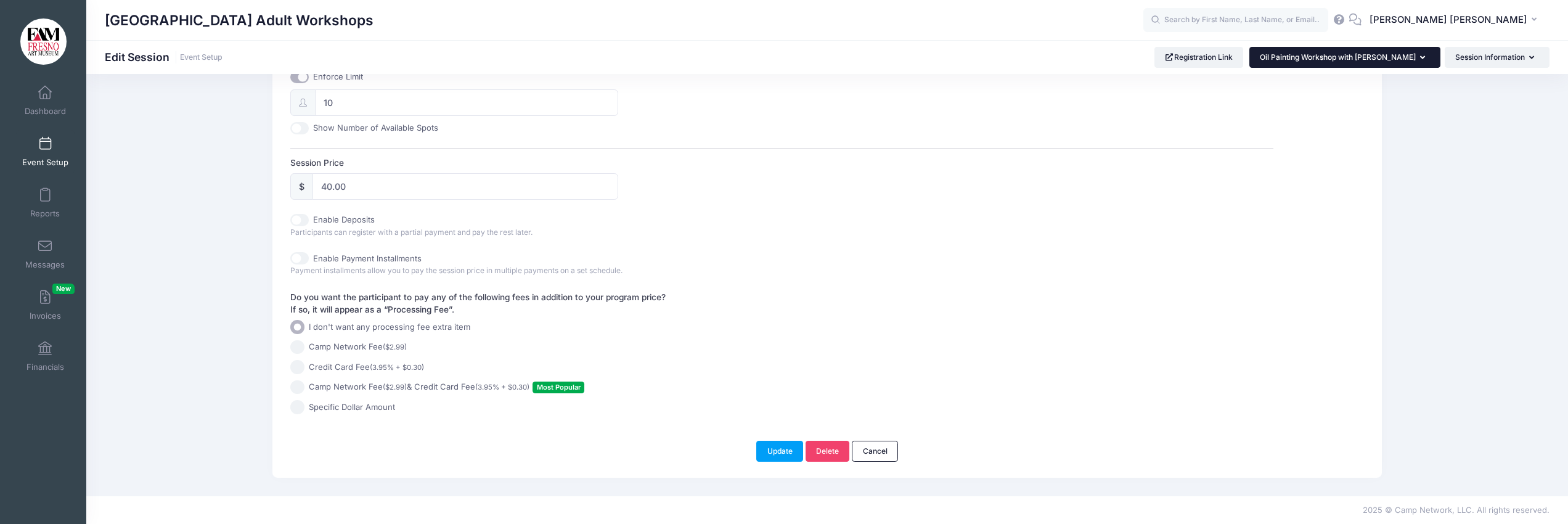
click at [1397, 50] on button "Oil Painting Workshop with [PERSON_NAME]" at bounding box center [1344, 57] width 191 height 21
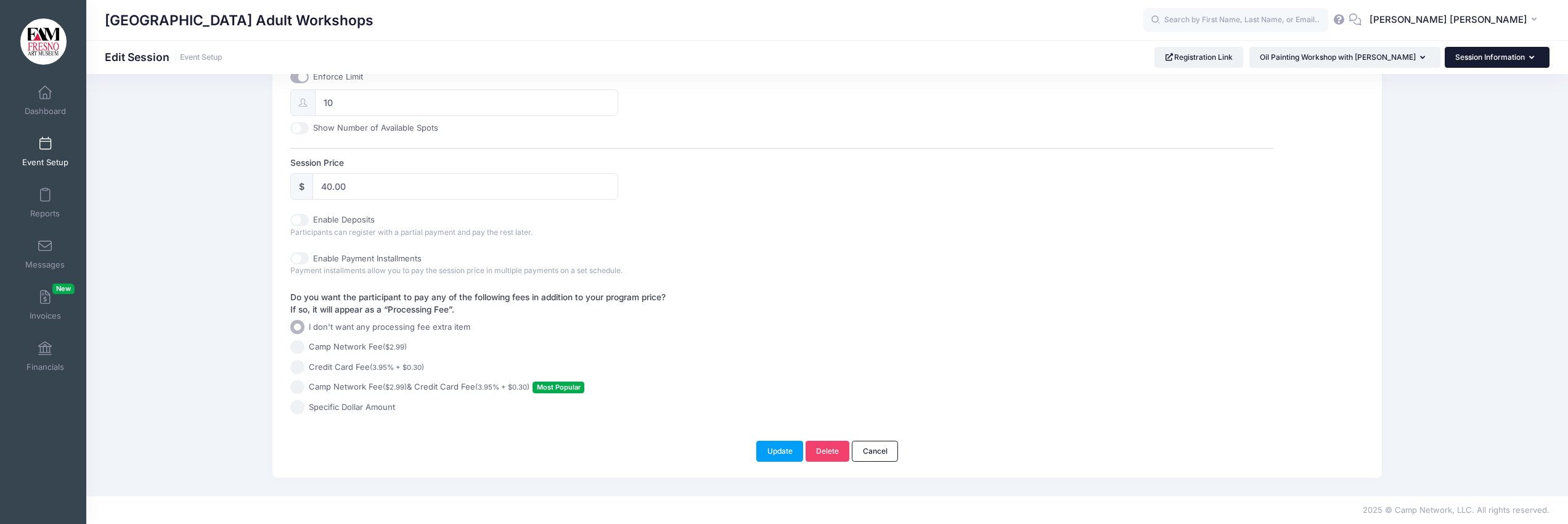
click at [1514, 50] on button "Session Information" at bounding box center [1497, 57] width 105 height 21
click at [1462, 134] on link "Add-Ons & Discounts" at bounding box center [1492, 135] width 143 height 24
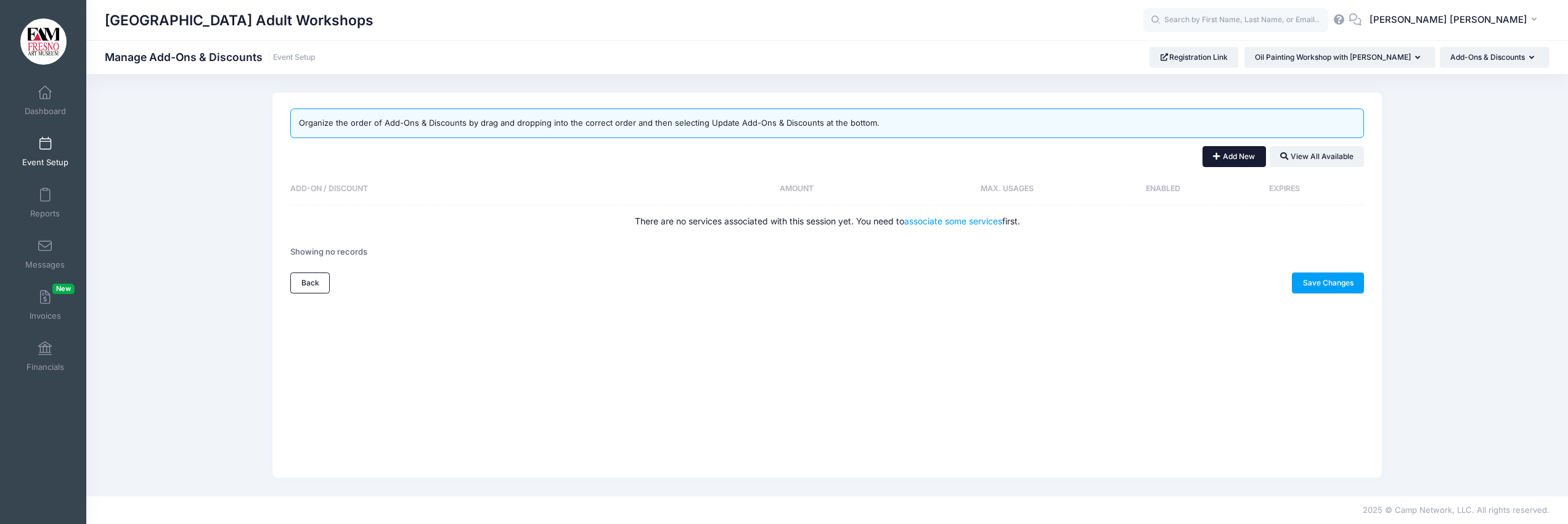
click at [1220, 157] on button "Add New" at bounding box center [1234, 157] width 64 height 21
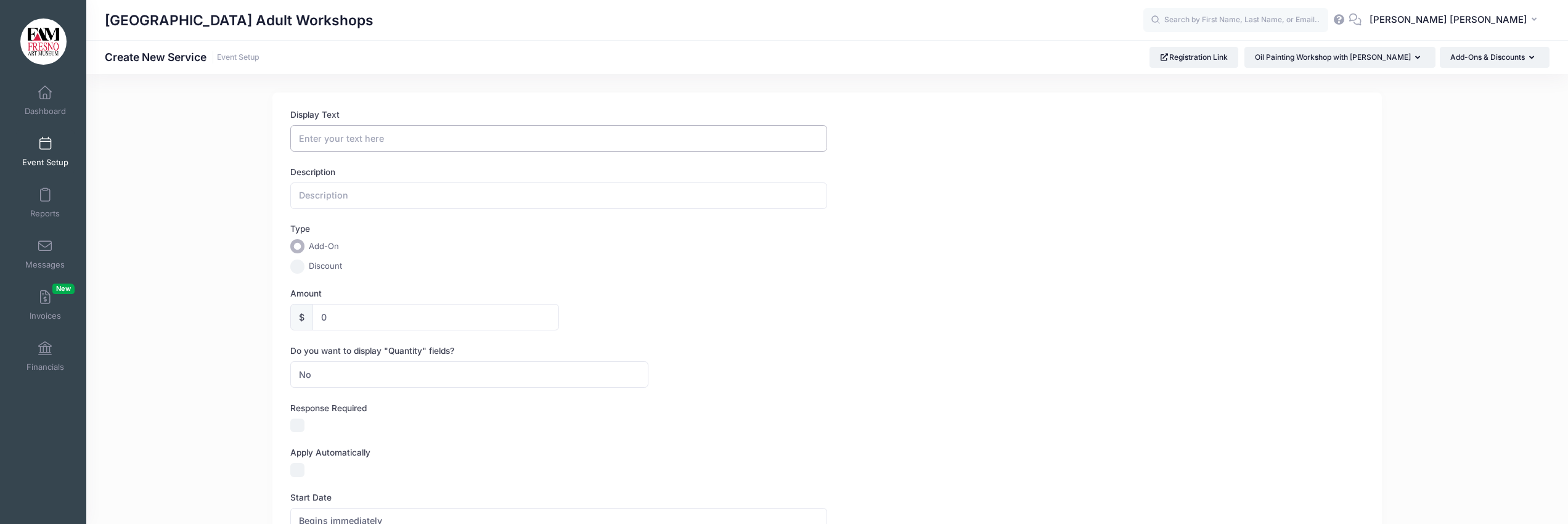
click at [300, 140] on input "Display Text" at bounding box center [559, 138] width 537 height 27
type input "M"
type input "Museum Member Discount"
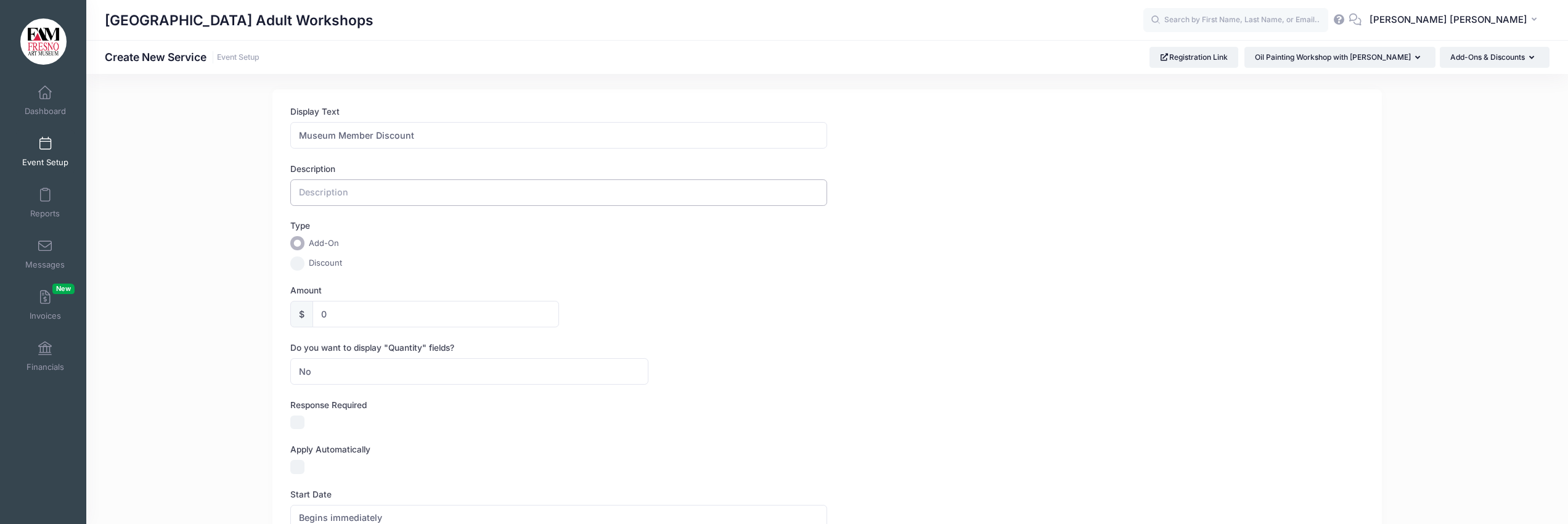
click at [306, 196] on input "text" at bounding box center [559, 193] width 537 height 27
click at [300, 199] on input "Museum members" at bounding box center [559, 196] width 537 height 27
click at [436, 196] on input "Current Museum members" at bounding box center [559, 196] width 537 height 27
paste input "IMPORTANT: If you want the member discount, we recommend that you check your me…"
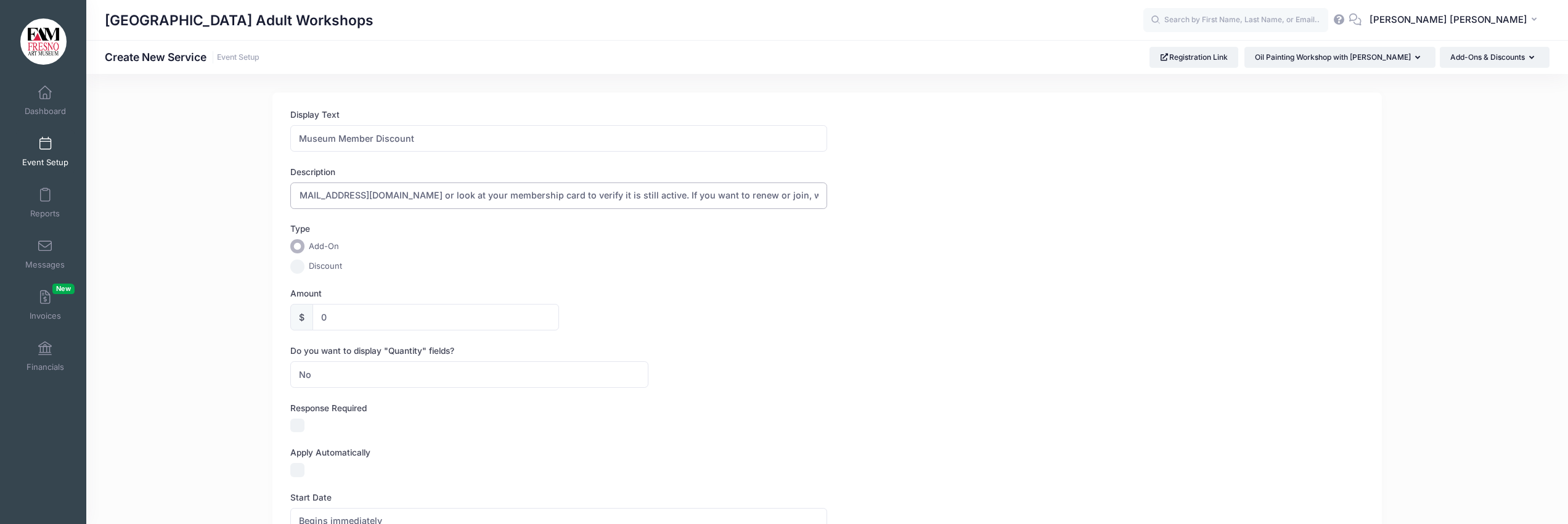
scroll to position [0, 816]
type input "Current Museum members can get a $5.00 discount per session. IMPORTANT: If you …"
click at [299, 264] on input "Discount" at bounding box center [297, 266] width 14 height 14
radio input "true"
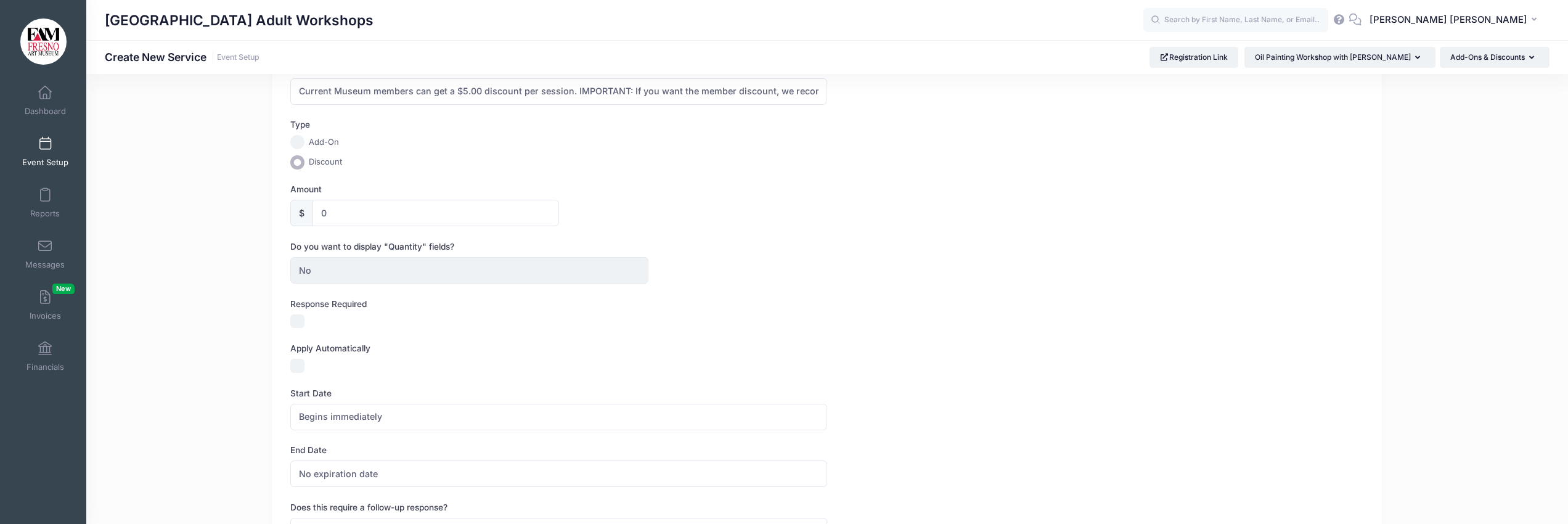
scroll to position [100, 0]
drag, startPoint x: 331, startPoint y: 215, endPoint x: 312, endPoint y: 216, distance: 19.0
click at [312, 216] on div "$ 0" at bounding box center [424, 217] width 268 height 27
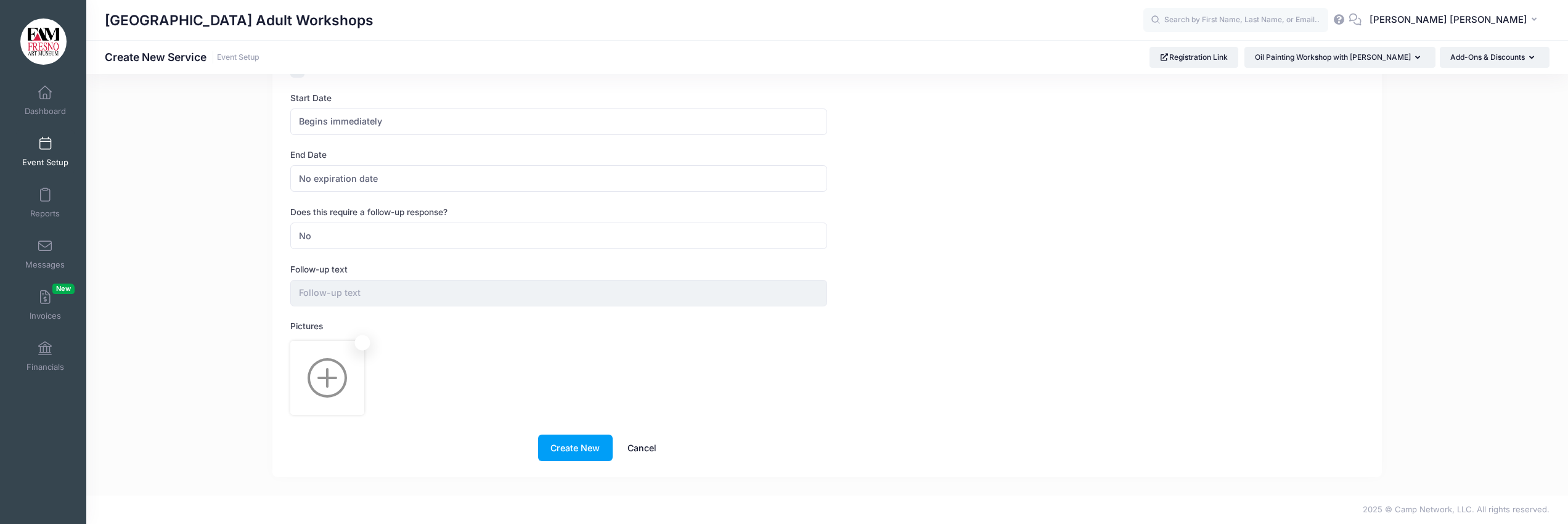
scroll to position [395, 0]
type input "5.00"
click at [575, 450] on button "Create New" at bounding box center [575, 451] width 75 height 27
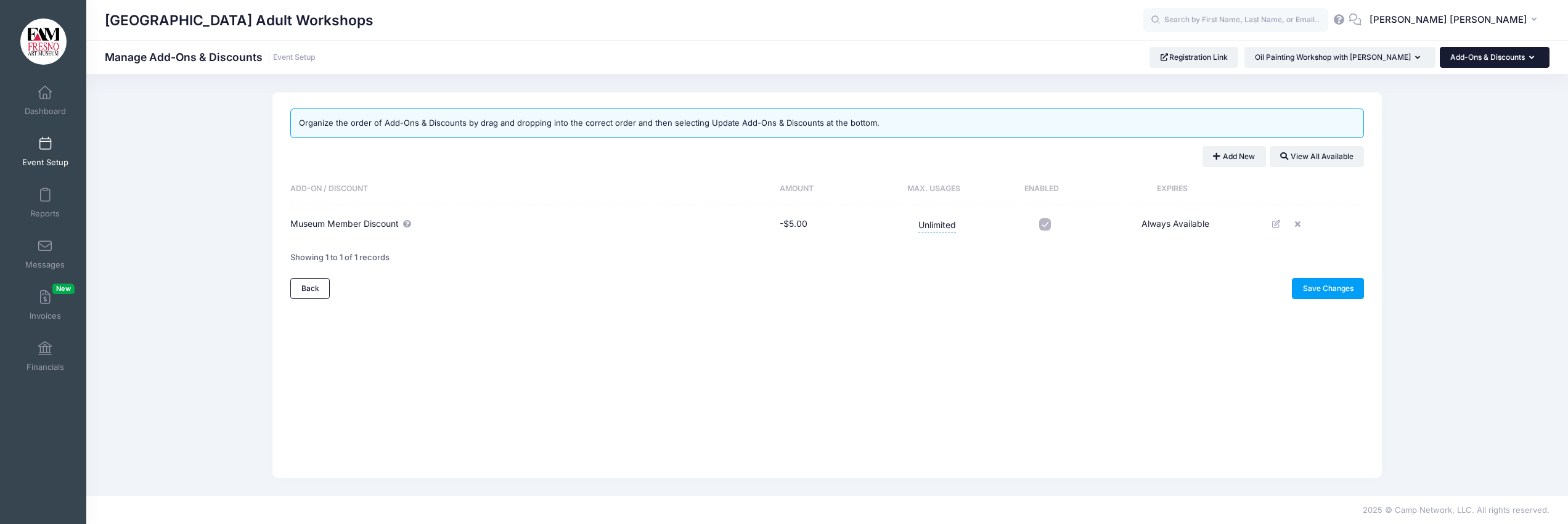
click at [1530, 58] on icon "button" at bounding box center [1534, 58] width 10 height 0
click at [1463, 111] on link "Questions" at bounding box center [1492, 111] width 143 height 24
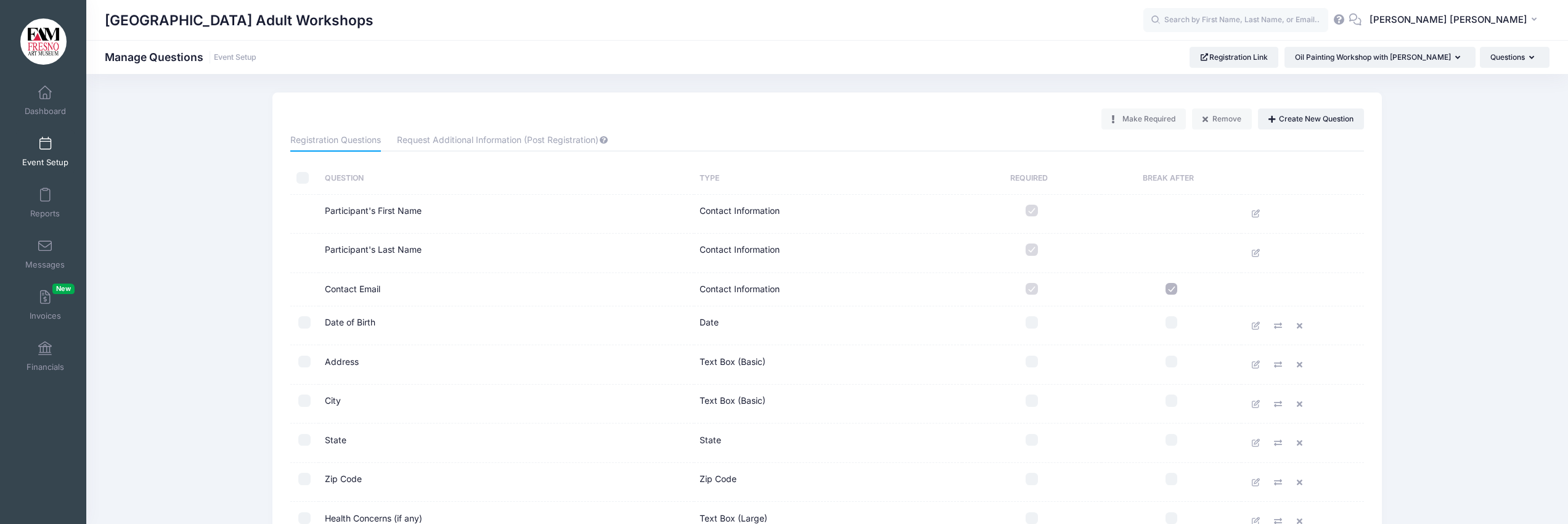
click at [301, 175] on input "checkbox" at bounding box center [303, 178] width 13 height 13
checkbox input "true"
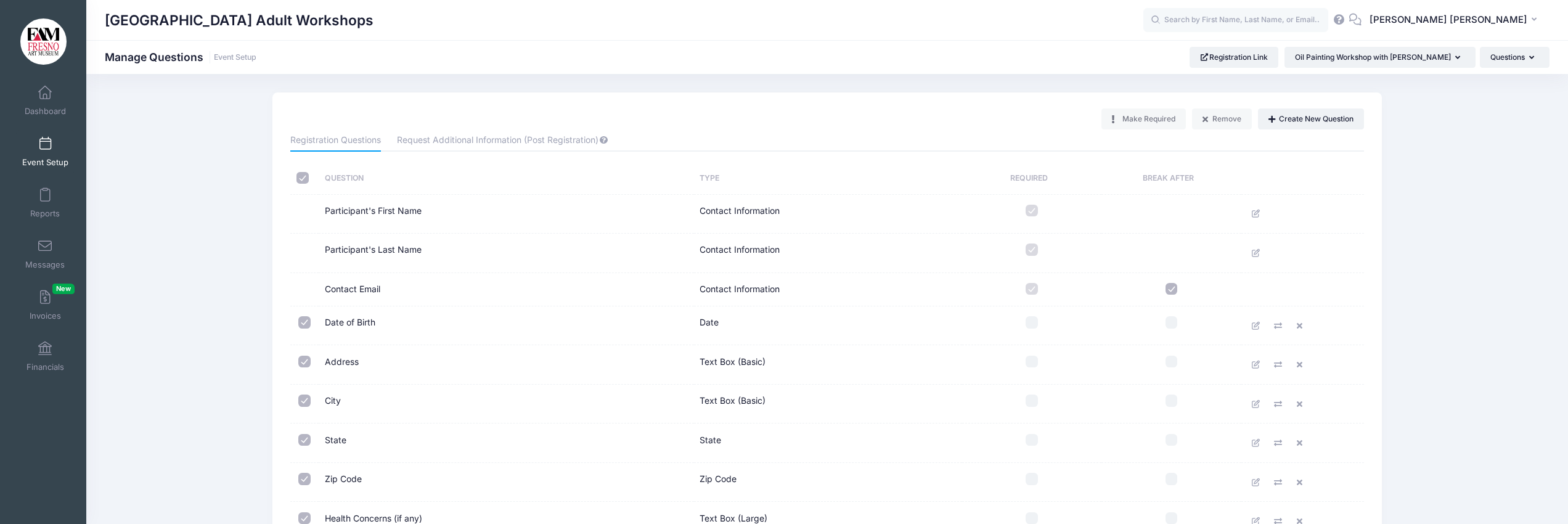
checkbox input "true"
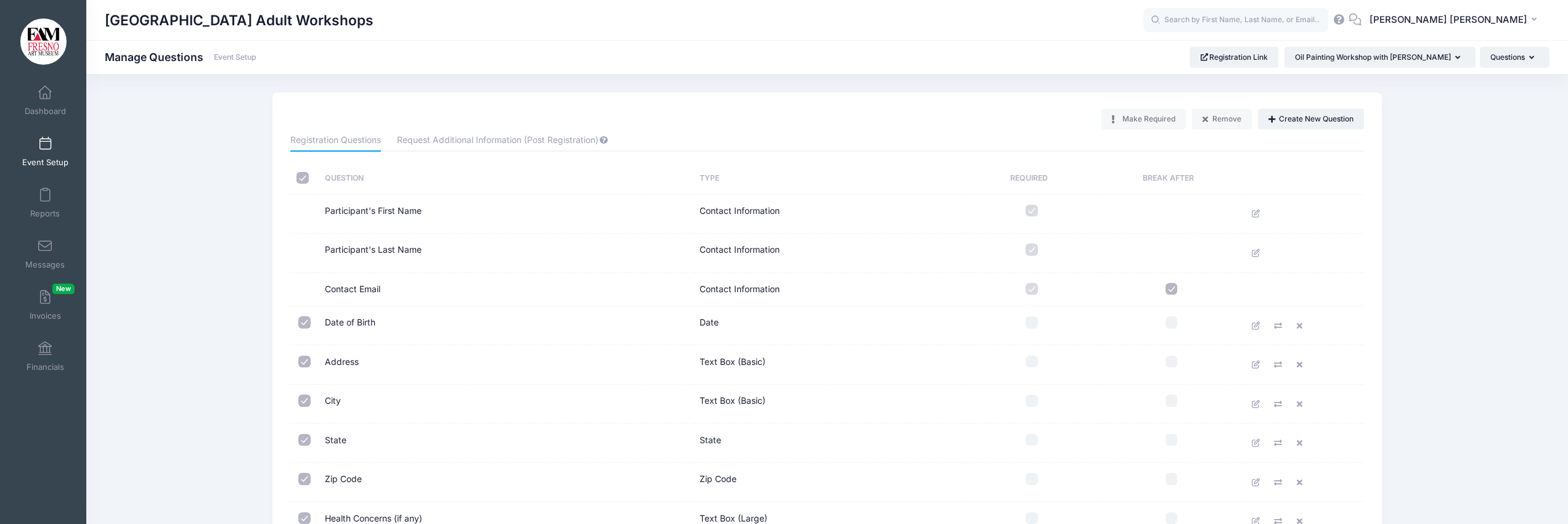
checkbox input "true"
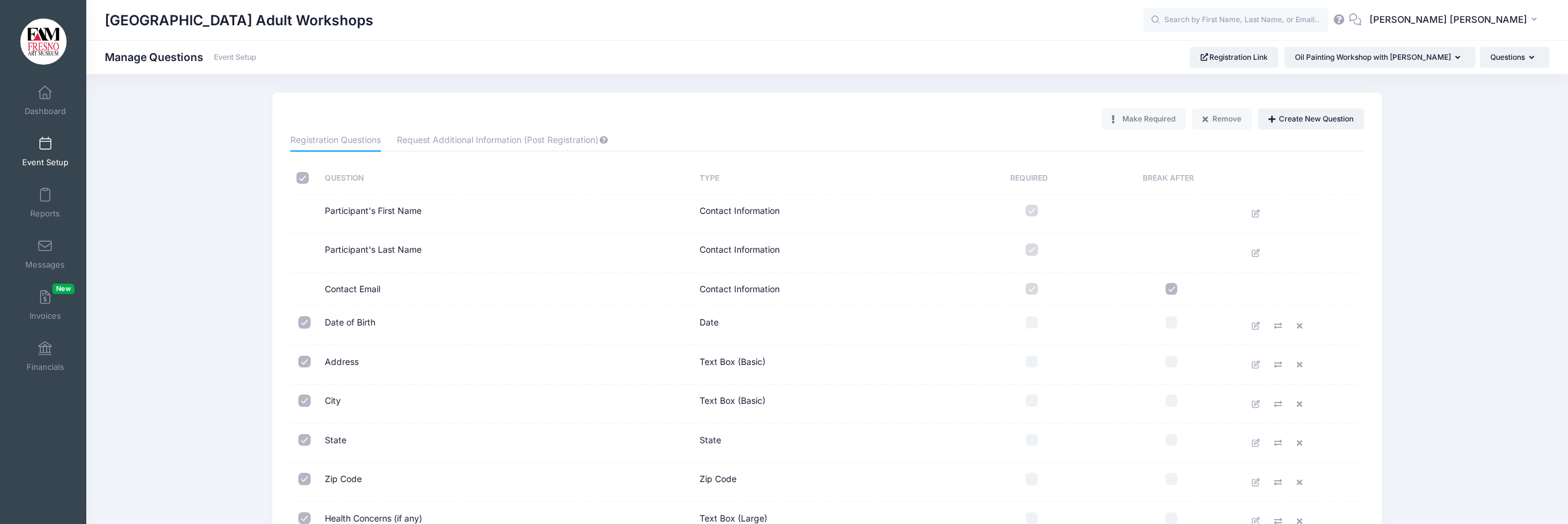
checkbox input "true"
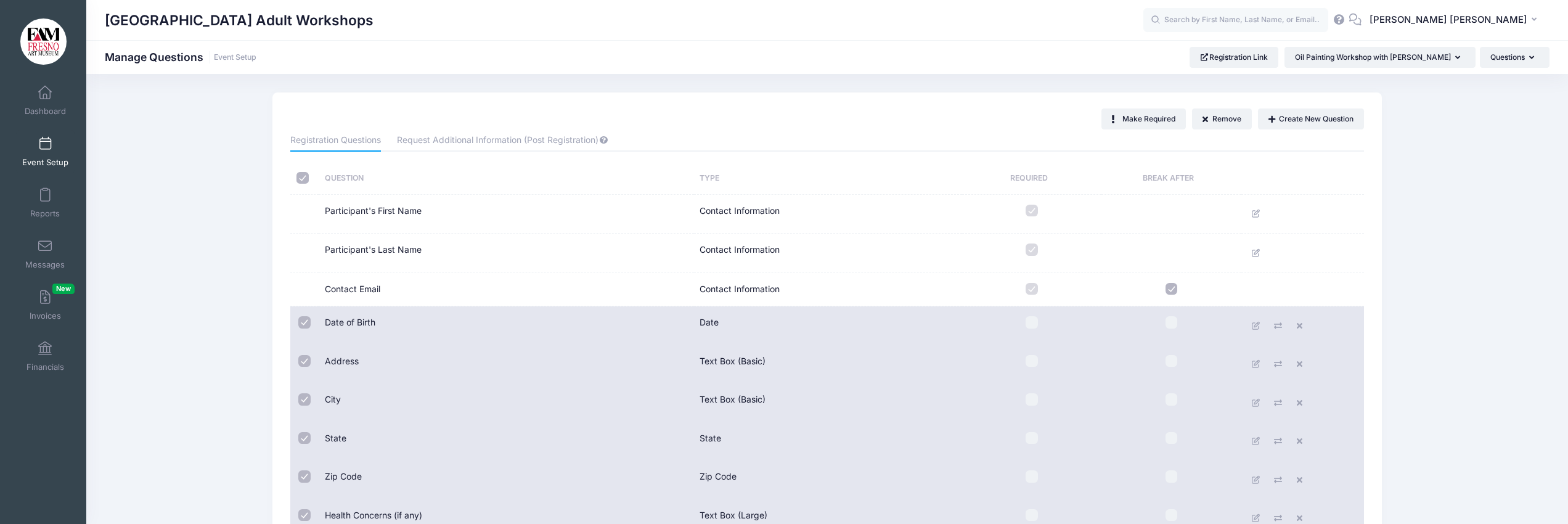
click at [301, 174] on input "checkbox" at bounding box center [303, 178] width 13 height 13
checkbox input "false"
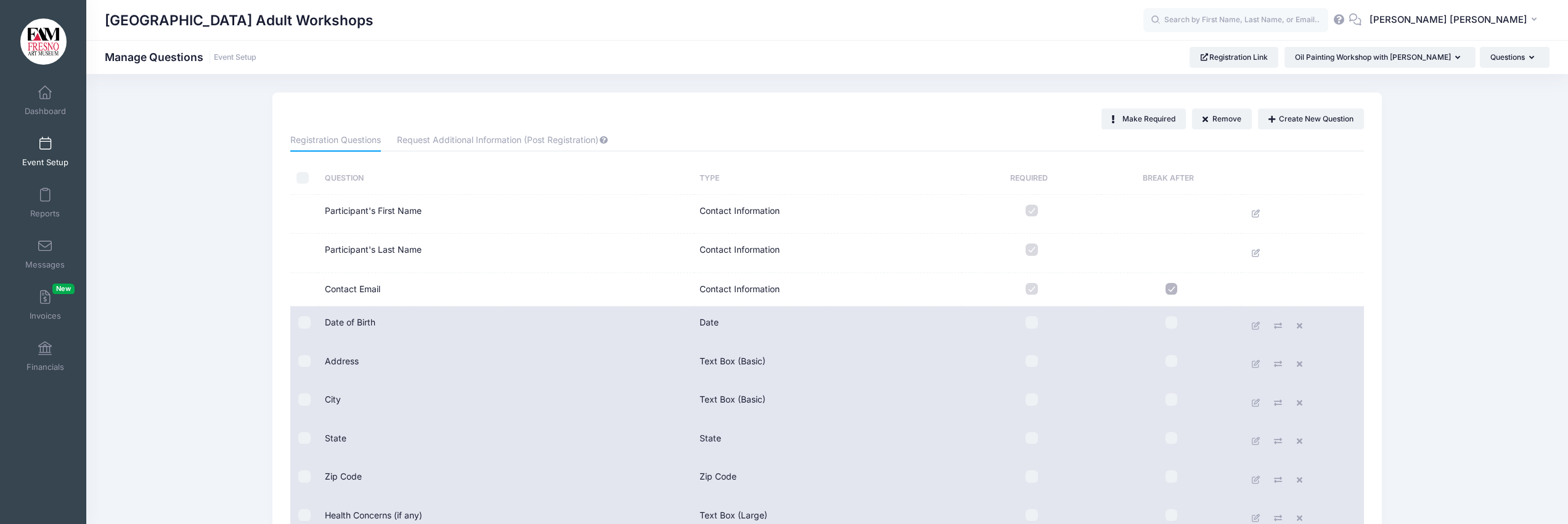
checkbox input "false"
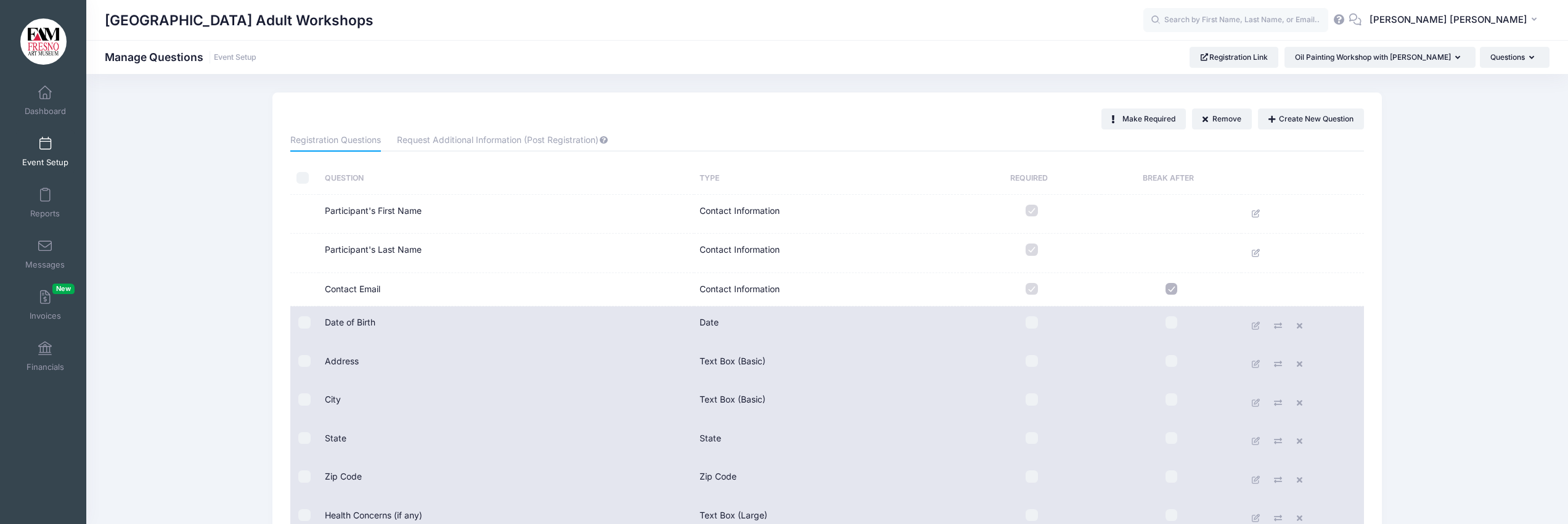
checkbox input "false"
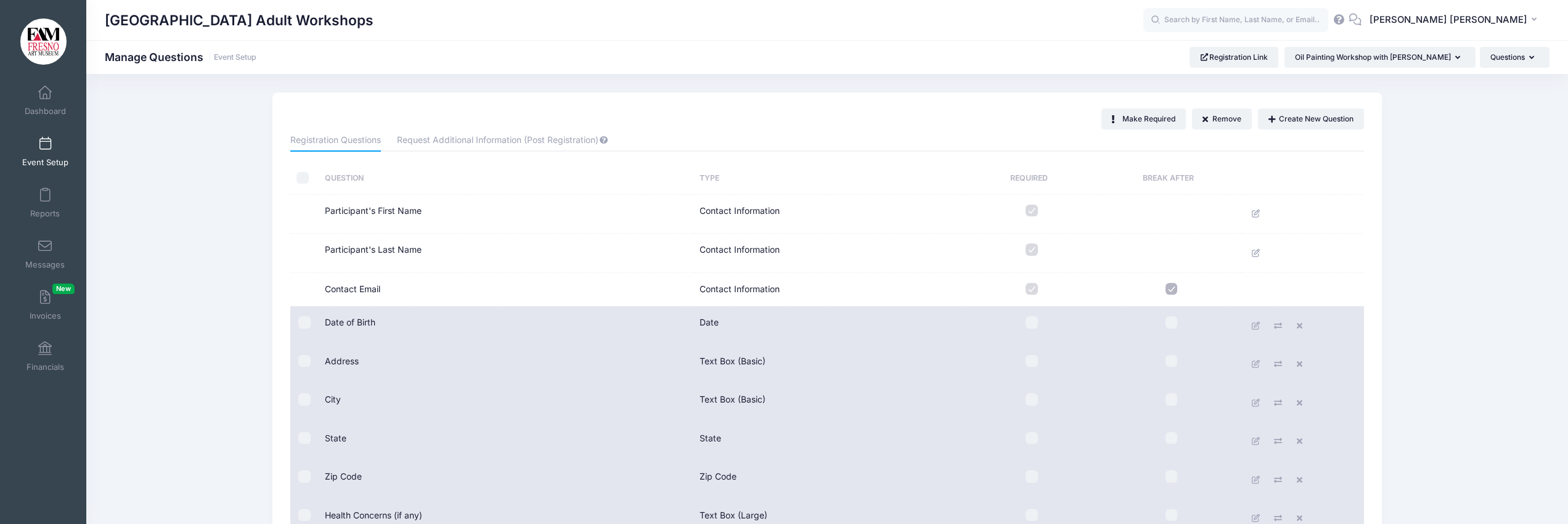
checkbox input "false"
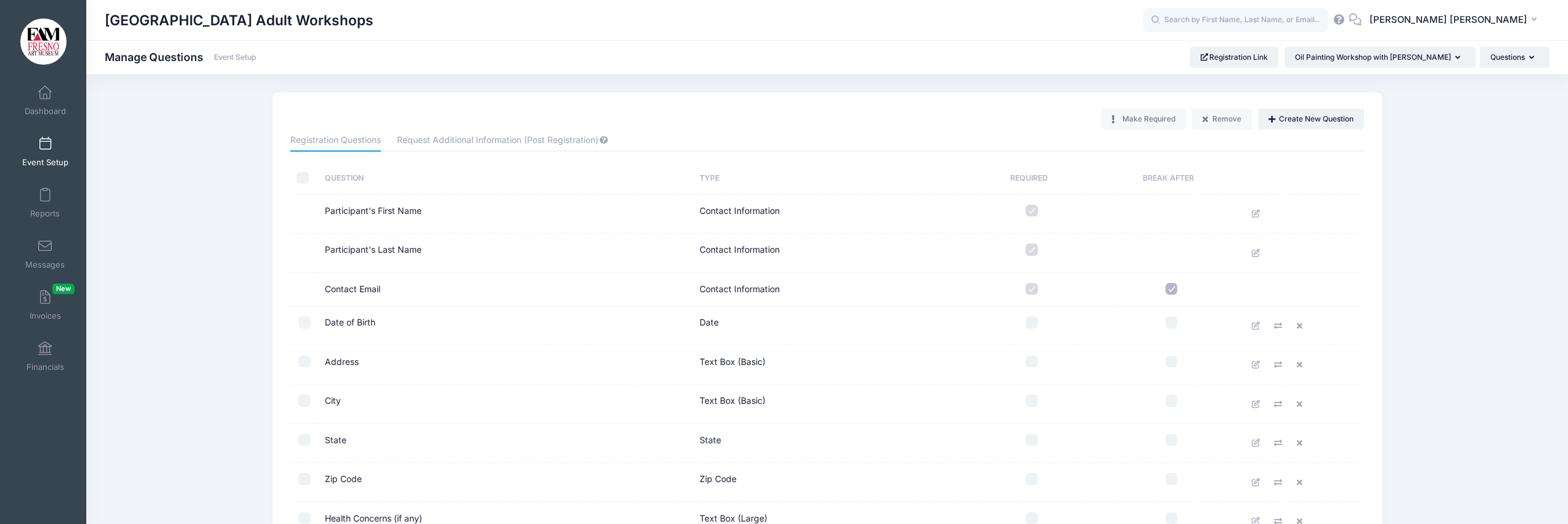
click at [310, 211] on td at bounding box center [304, 214] width 29 height 39
drag, startPoint x: 303, startPoint y: 356, endPoint x: 301, endPoint y: 363, distance: 7.3
click at [302, 356] on input "checkbox" at bounding box center [305, 362] width 13 height 13
checkbox input "true"
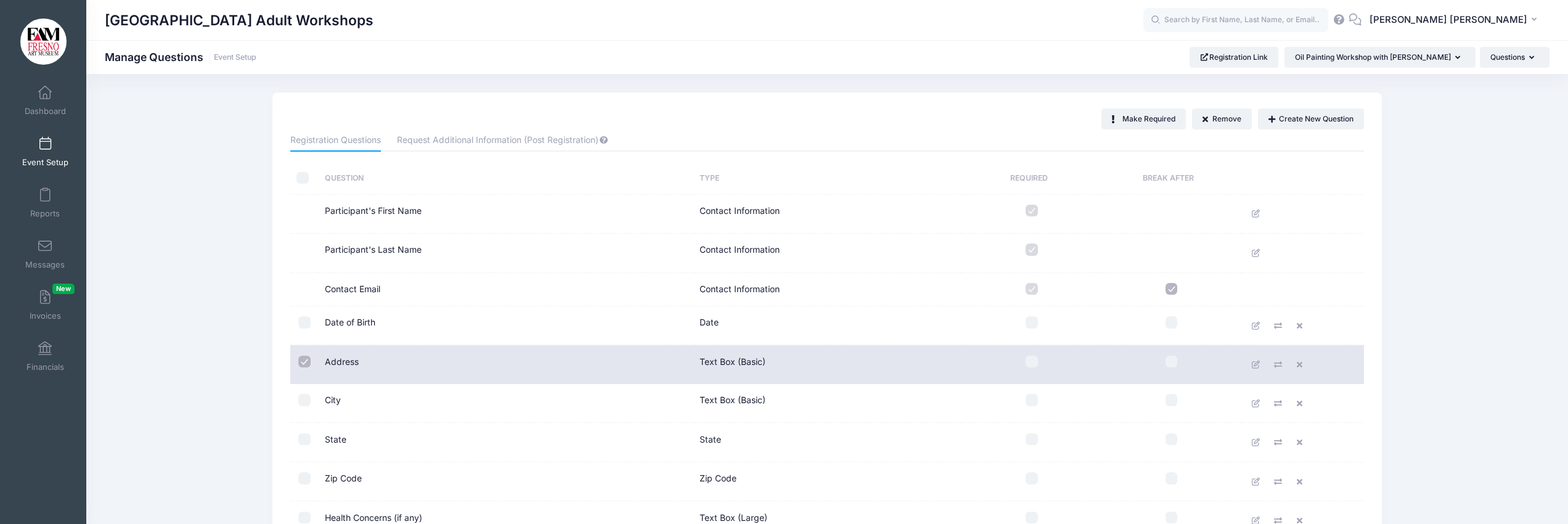
click at [308, 402] on input "checkbox" at bounding box center [305, 400] width 13 height 13
checkbox input "true"
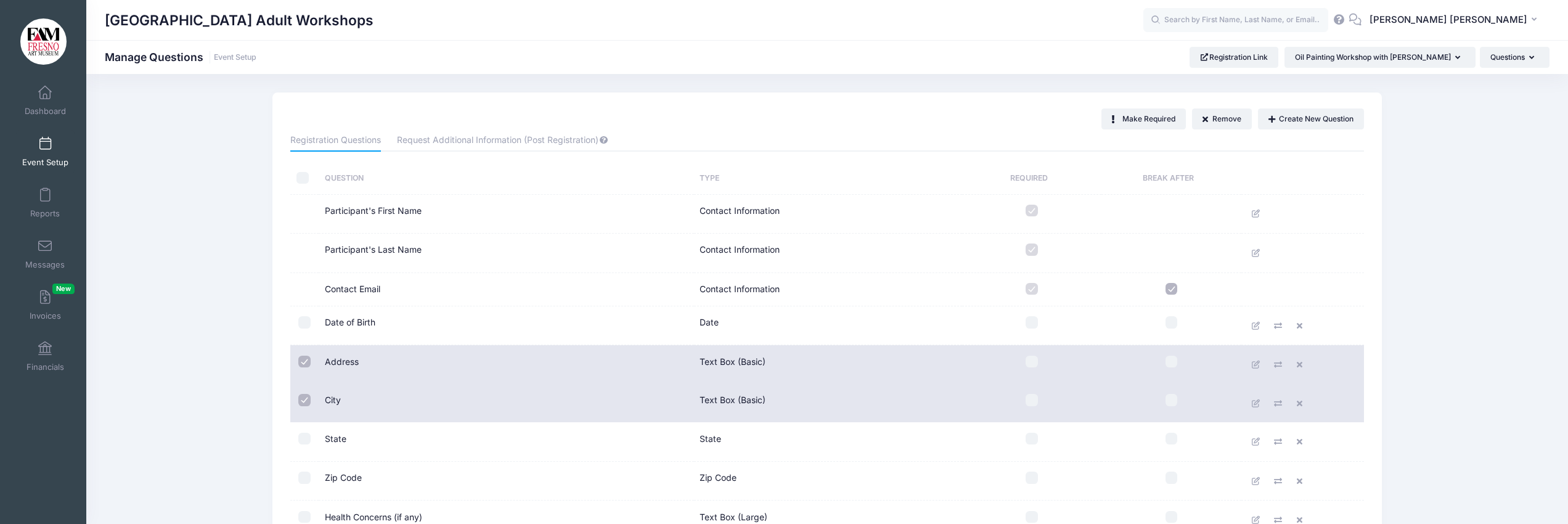
drag, startPoint x: 303, startPoint y: 439, endPoint x: 304, endPoint y: 449, distance: 10.0
click at [303, 440] on input "checkbox" at bounding box center [305, 439] width 13 height 13
checkbox input "true"
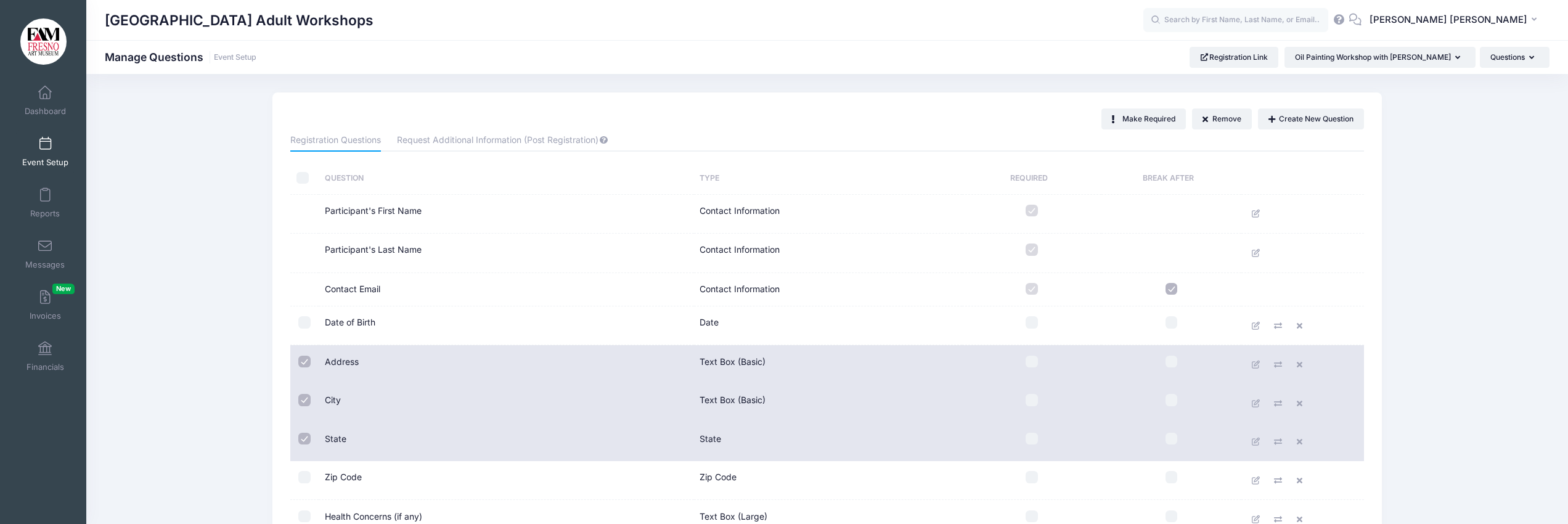
click at [305, 478] on input "checkbox" at bounding box center [305, 477] width 13 height 13
checkbox input "true"
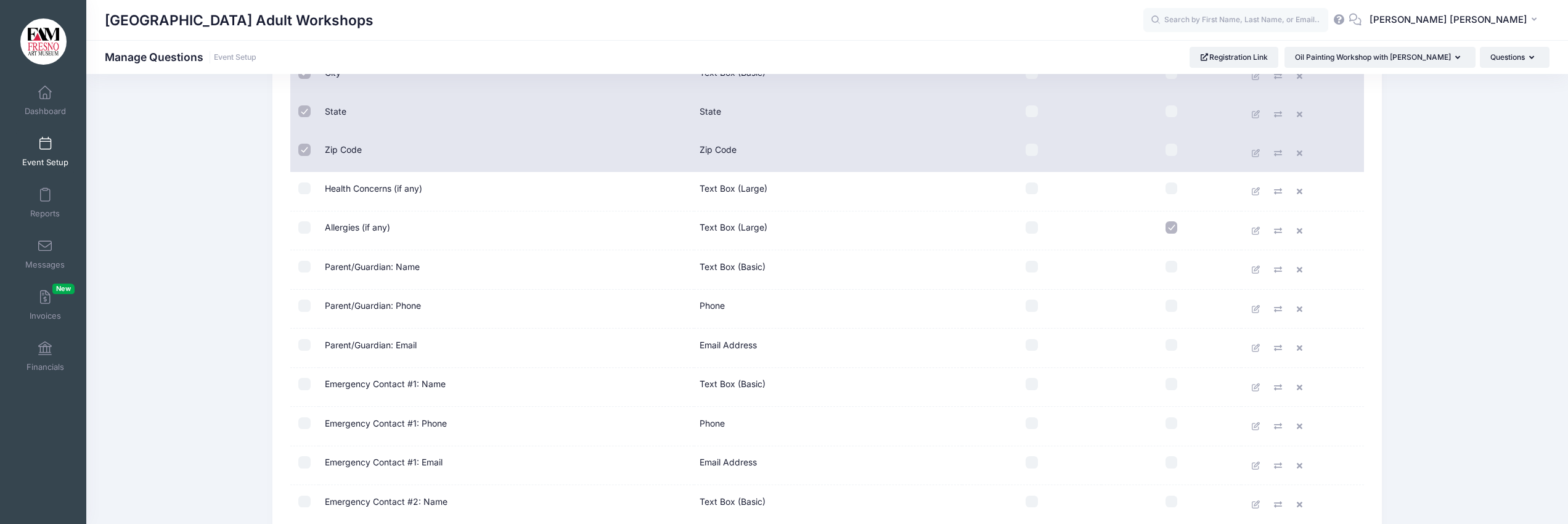
scroll to position [328, 0]
drag, startPoint x: 303, startPoint y: 187, endPoint x: 353, endPoint y: 201, distance: 51.9
click at [304, 187] on input "checkbox" at bounding box center [305, 188] width 13 height 13
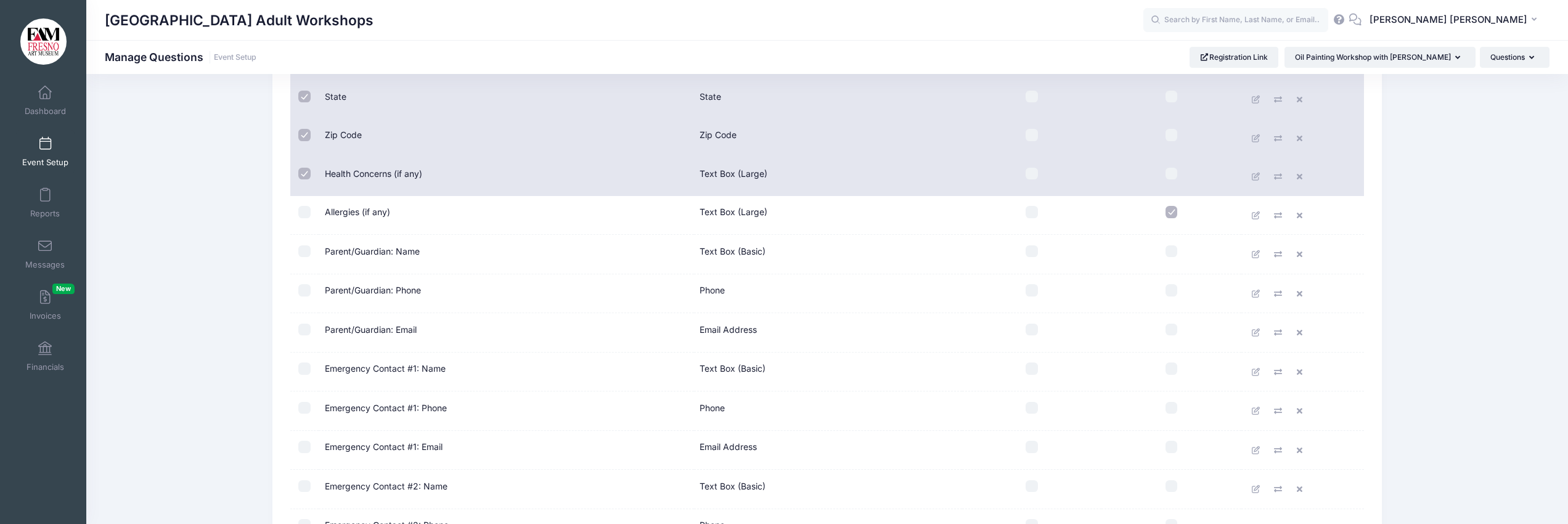
scroll to position [344, 0]
click at [303, 169] on input "checkbox" at bounding box center [305, 171] width 13 height 13
checkbox input "false"
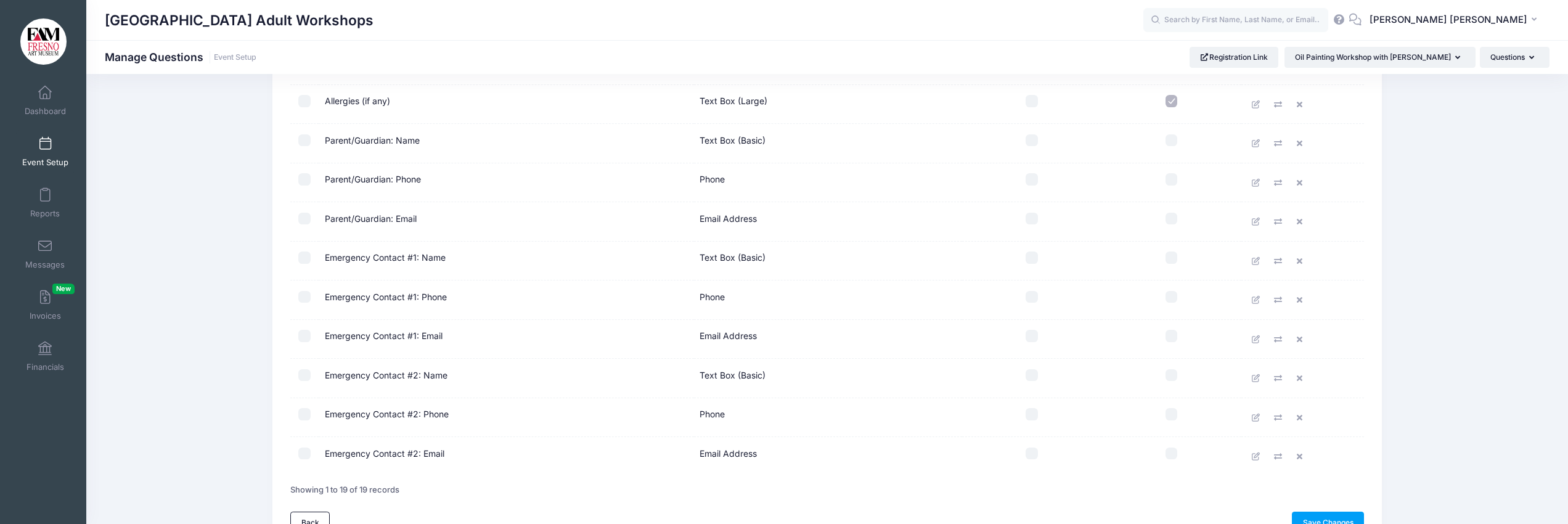
scroll to position [463, 0]
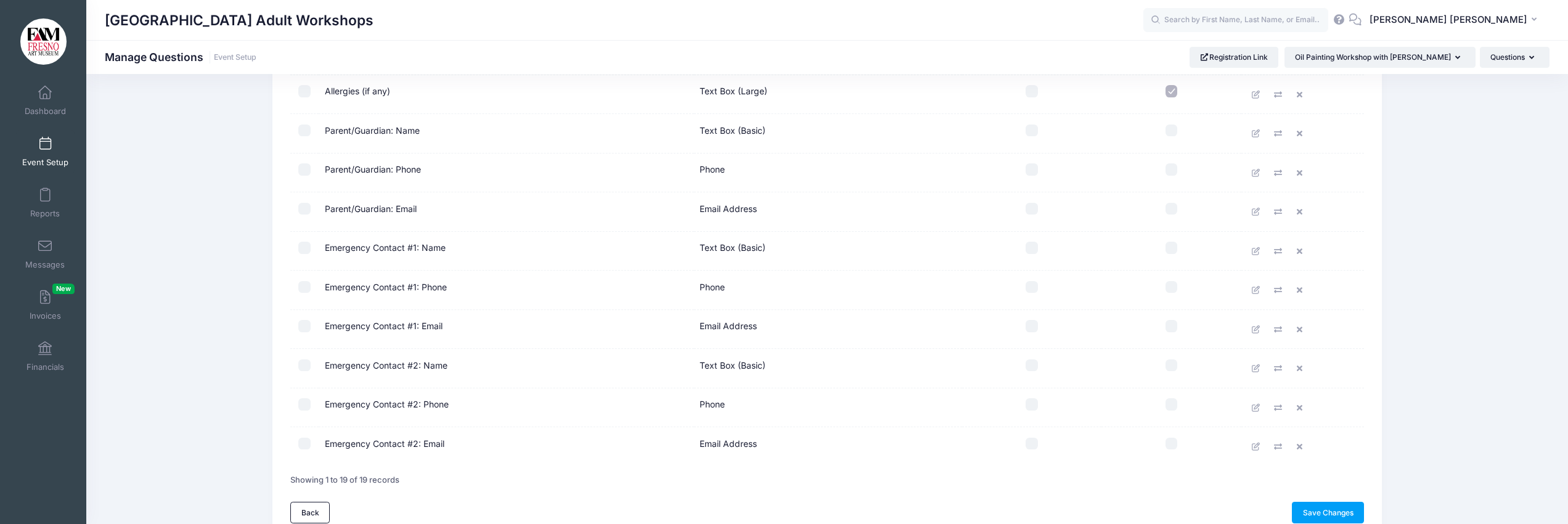
click at [306, 247] on input "checkbox" at bounding box center [305, 248] width 13 height 13
checkbox input "true"
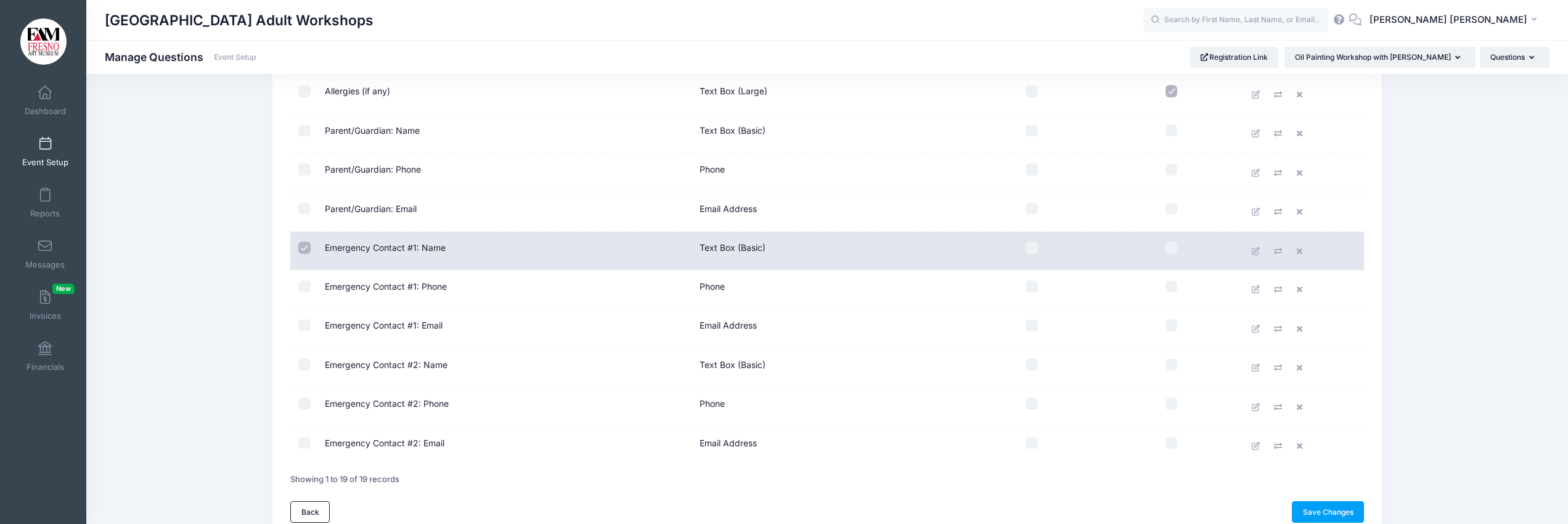
click at [302, 285] on input "checkbox" at bounding box center [305, 286] width 13 height 13
checkbox input "true"
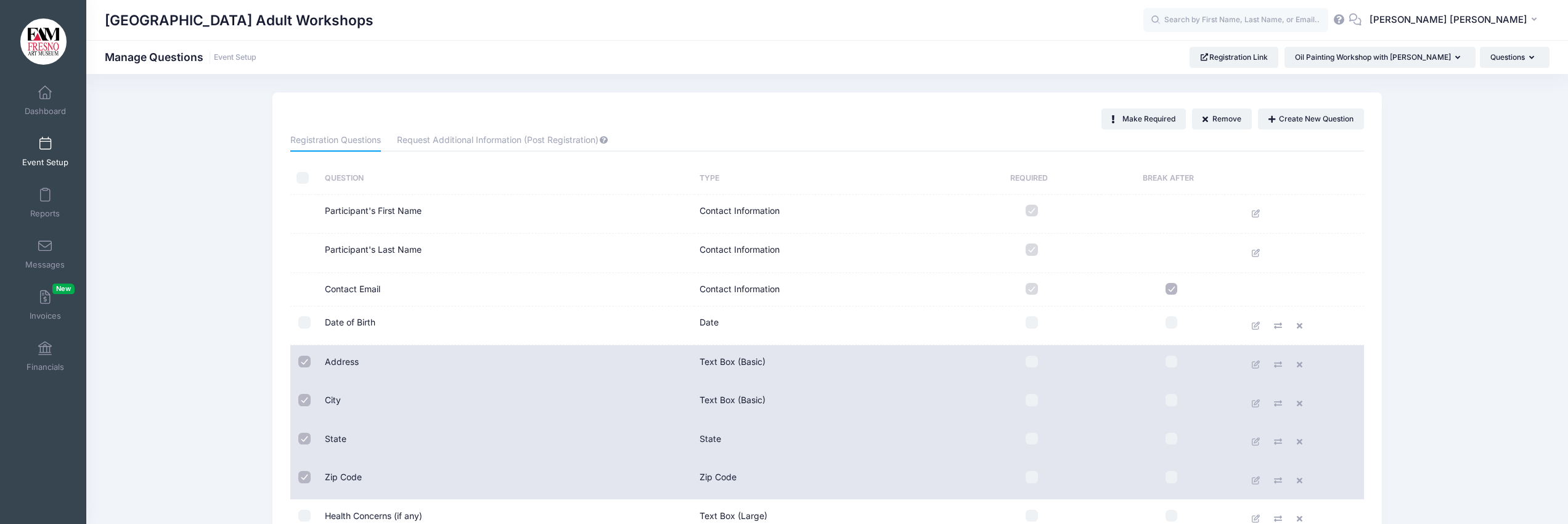
scroll to position [1, 0]
drag, startPoint x: 1034, startPoint y: 361, endPoint x: 1030, endPoint y: 384, distance: 23.3
click at [1033, 363] on input "checkbox" at bounding box center [1032, 361] width 13 height 13
checkbox input "true"
click at [1030, 399] on input "checkbox" at bounding box center [1032, 400] width 13 height 13
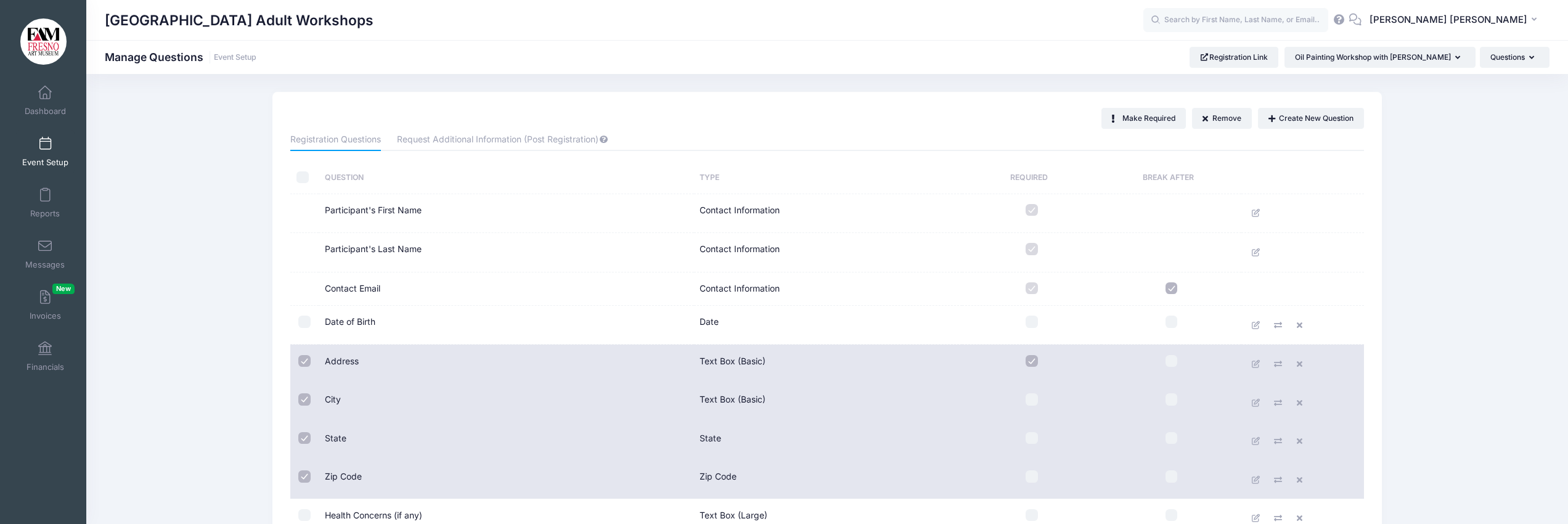
checkbox input "true"
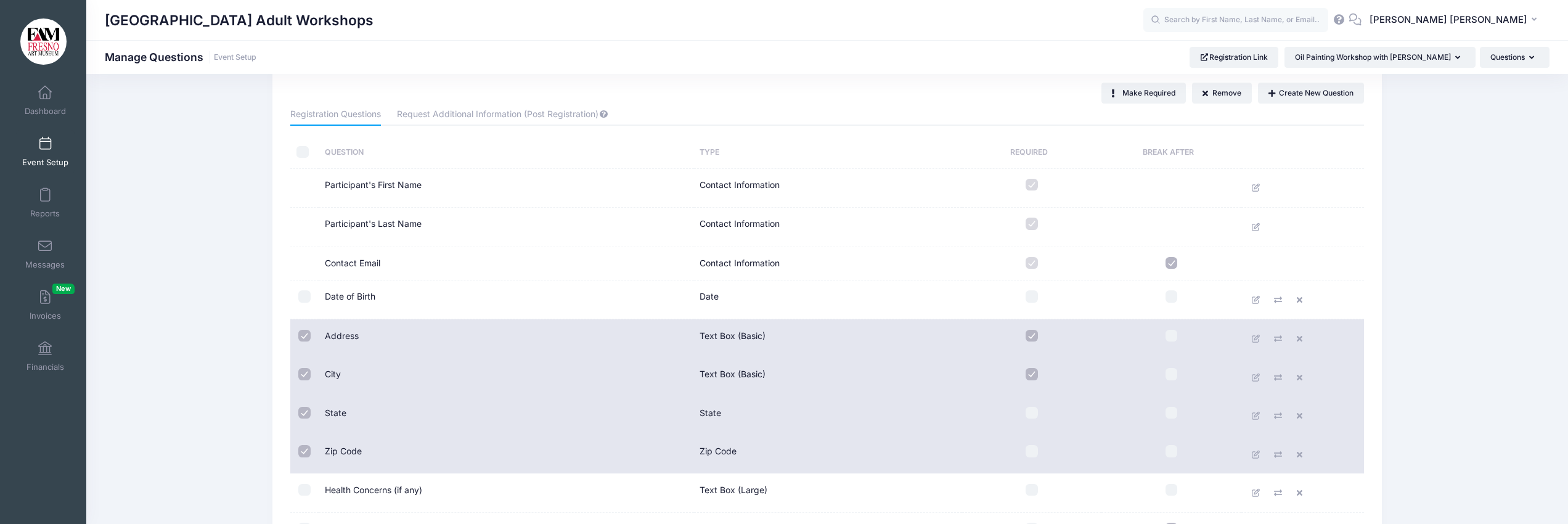
scroll to position [15, 0]
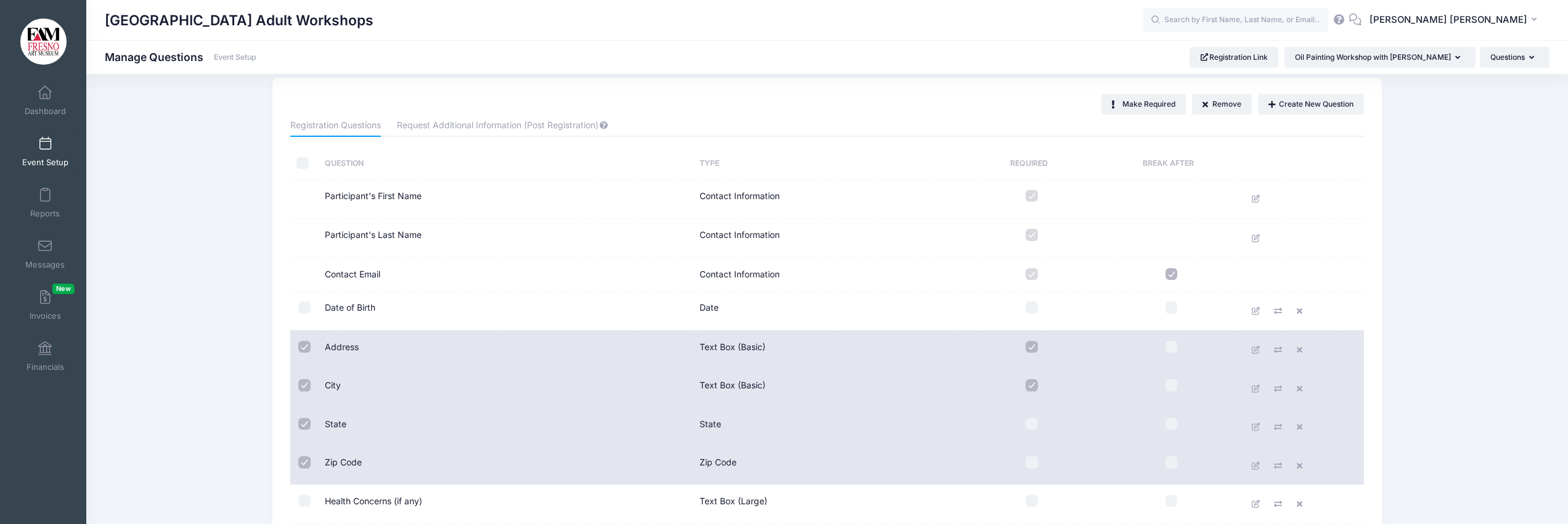
click at [1033, 425] on input "checkbox" at bounding box center [1032, 424] width 13 height 13
checkbox input "true"
click at [1034, 463] on input "checkbox" at bounding box center [1032, 463] width 13 height 13
checkbox input "true"
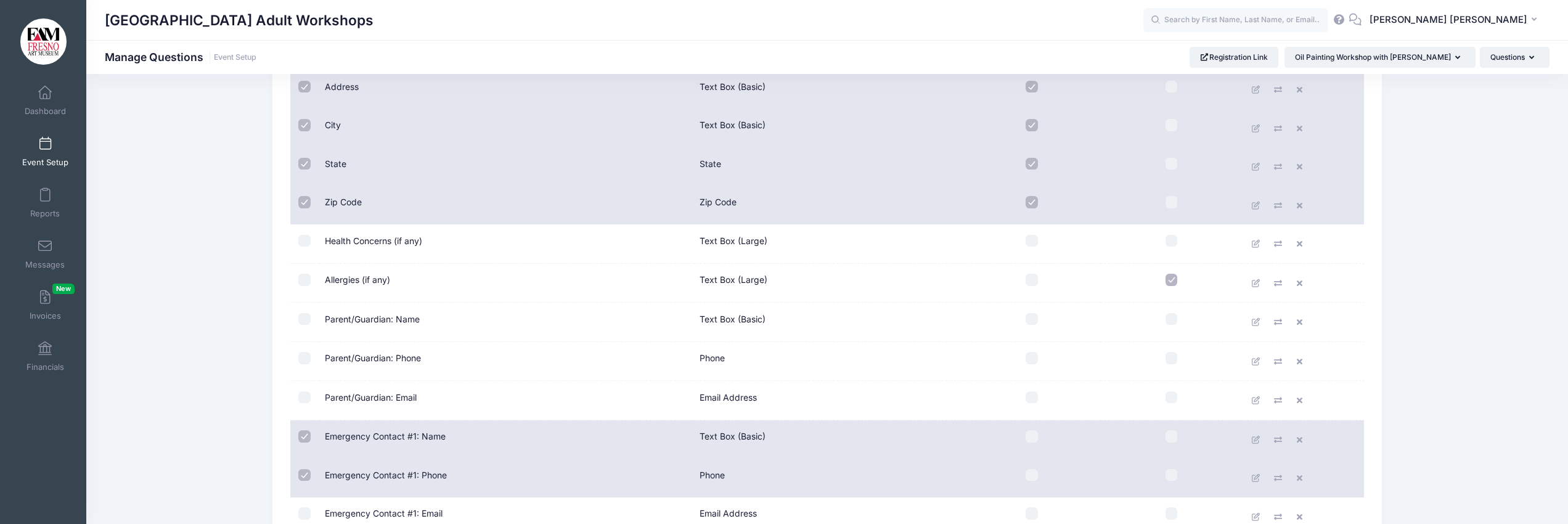
scroll to position [315, 0]
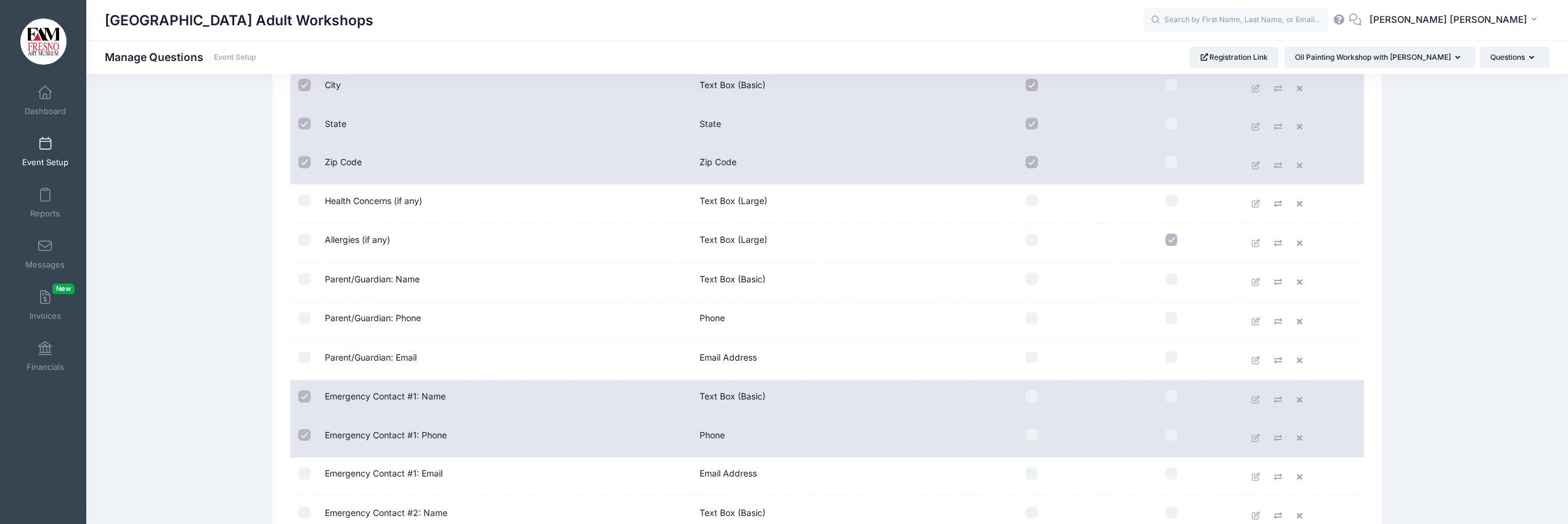
drag, startPoint x: 1033, startPoint y: 397, endPoint x: 1035, endPoint y: 418, distance: 21.1
click at [1033, 398] on input "checkbox" at bounding box center [1032, 396] width 13 height 13
checkbox input "true"
click at [1031, 430] on input "checkbox" at bounding box center [1032, 435] width 13 height 13
checkbox input "true"
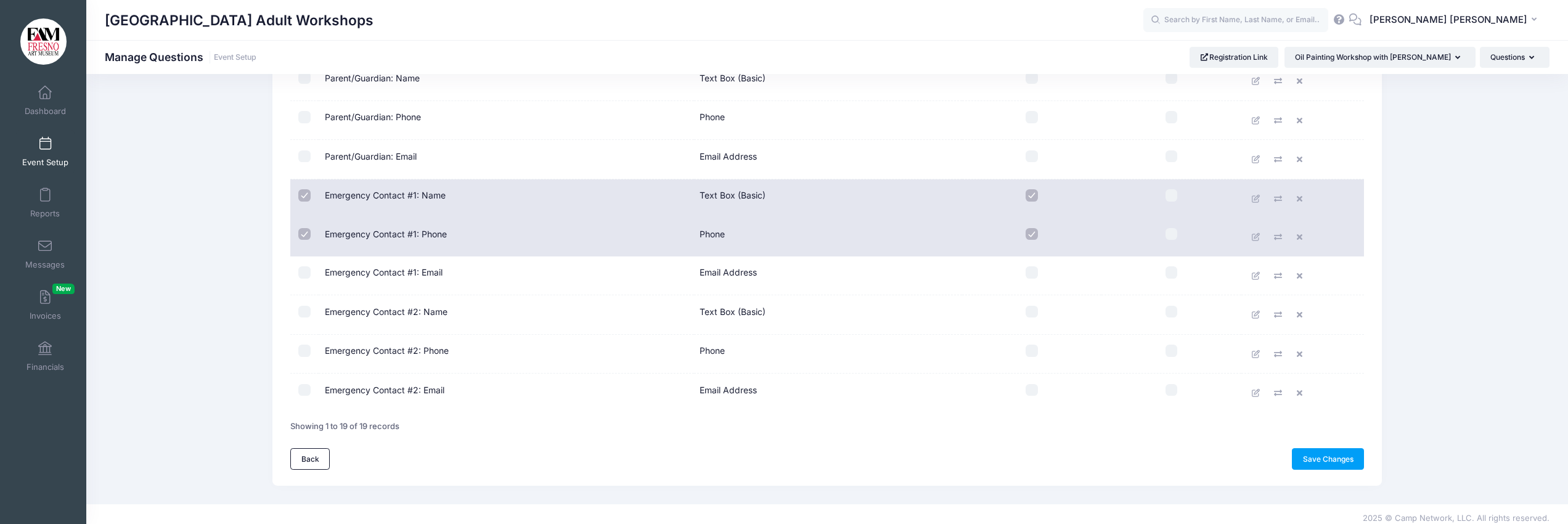
scroll to position [511, 0]
click at [1320, 463] on link "Save Changes" at bounding box center [1328, 463] width 72 height 21
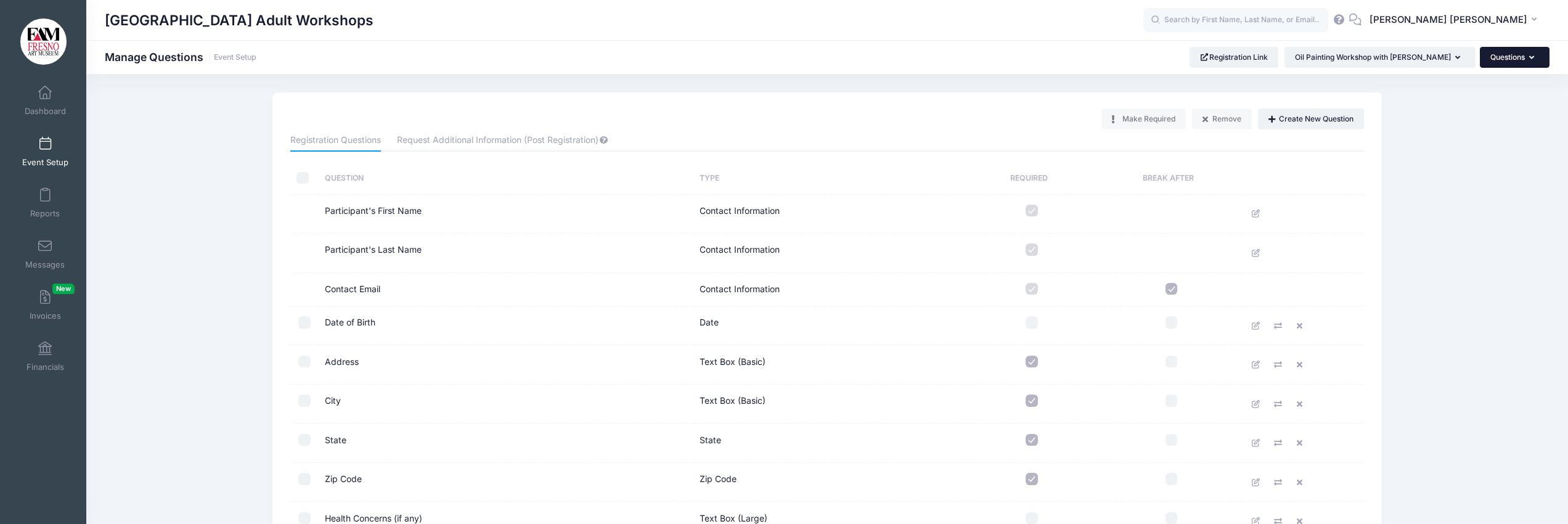
click at [1525, 54] on button "Questions" at bounding box center [1515, 57] width 70 height 21
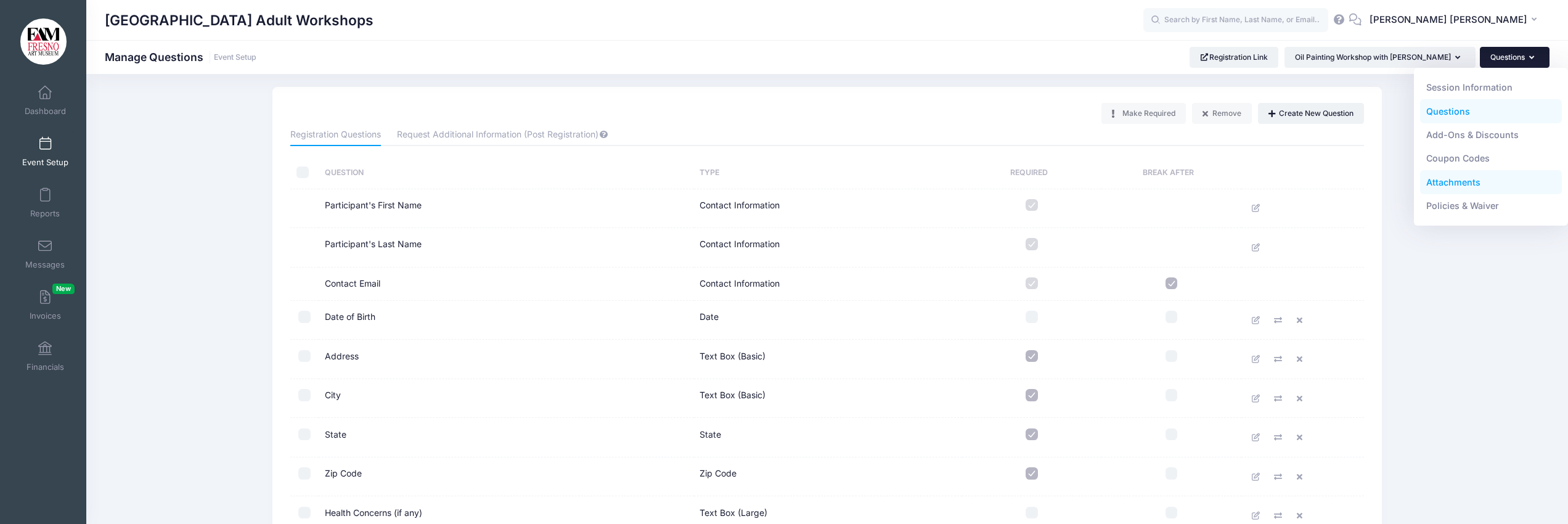
scroll to position [7, 0]
click at [1473, 159] on link "Coupon Codes" at bounding box center [1492, 159] width 143 height 24
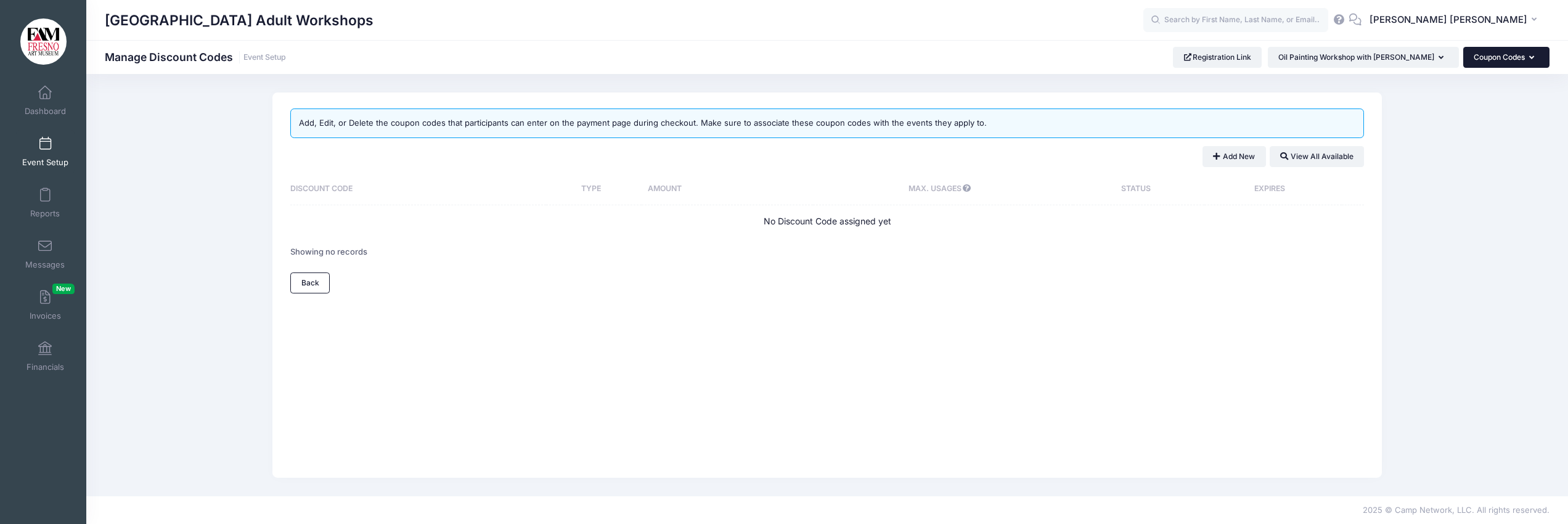
click at [1532, 58] on icon "button" at bounding box center [1534, 58] width 10 height 0
click at [1472, 183] on link "Attachments" at bounding box center [1492, 182] width 143 height 24
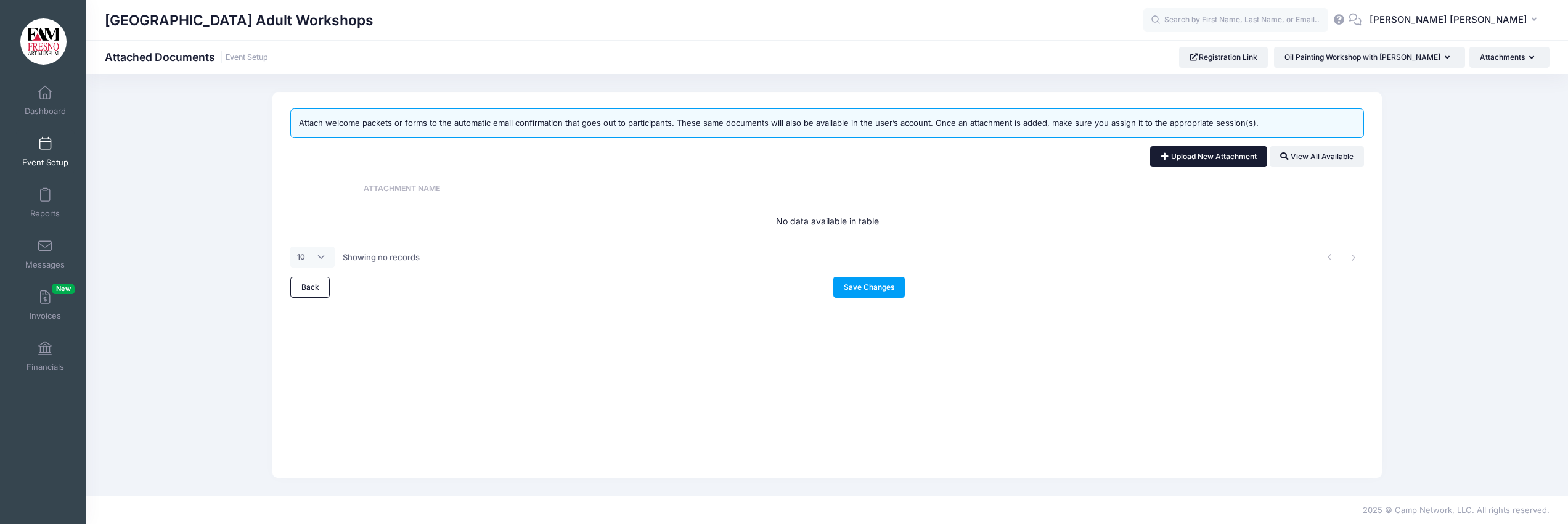
click at [1194, 155] on link "Upload New Attachment" at bounding box center [1209, 157] width 117 height 21
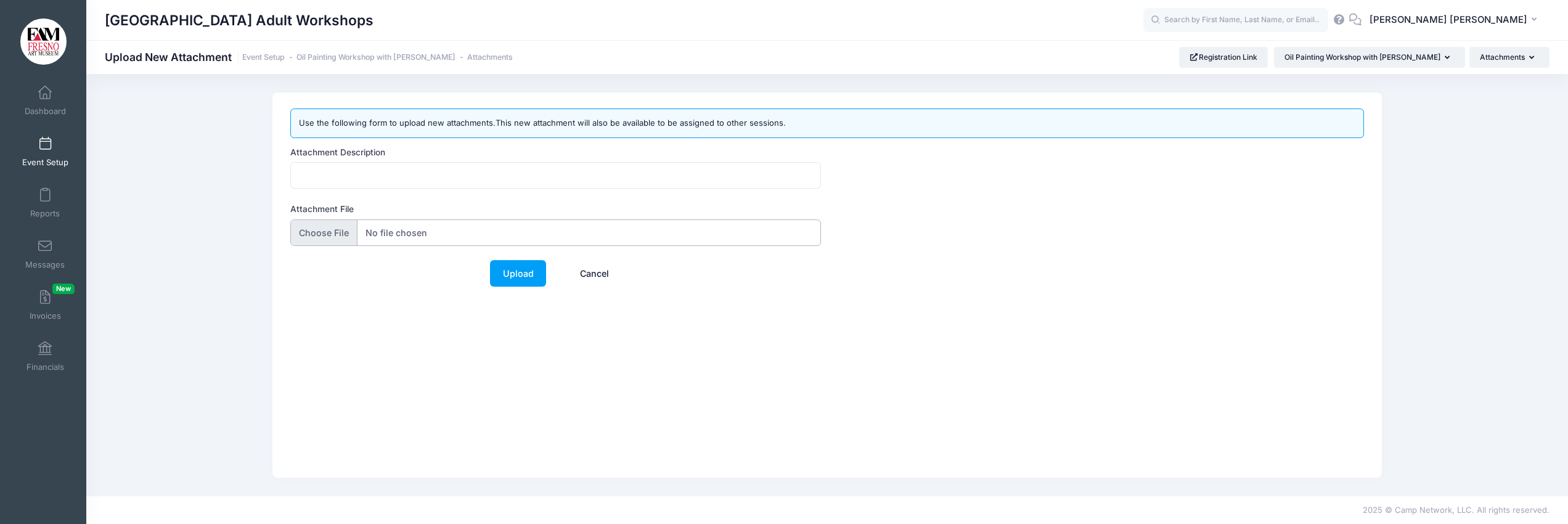
click at [336, 228] on input "Attachment File" at bounding box center [555, 233] width 531 height 27
type input "C:\fakepath\Oil Painting Workshop Supply List_.pdf"
click at [518, 272] on link "Upload" at bounding box center [518, 273] width 56 height 27
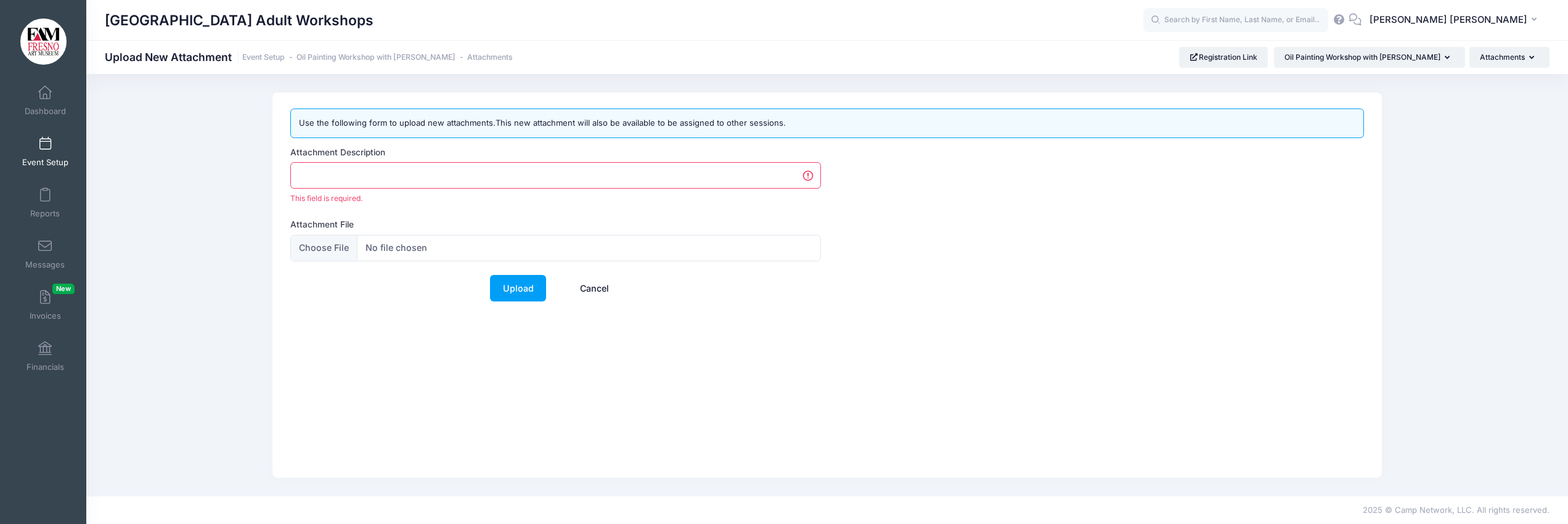
click at [322, 180] on input "Attachment Description" at bounding box center [555, 175] width 531 height 27
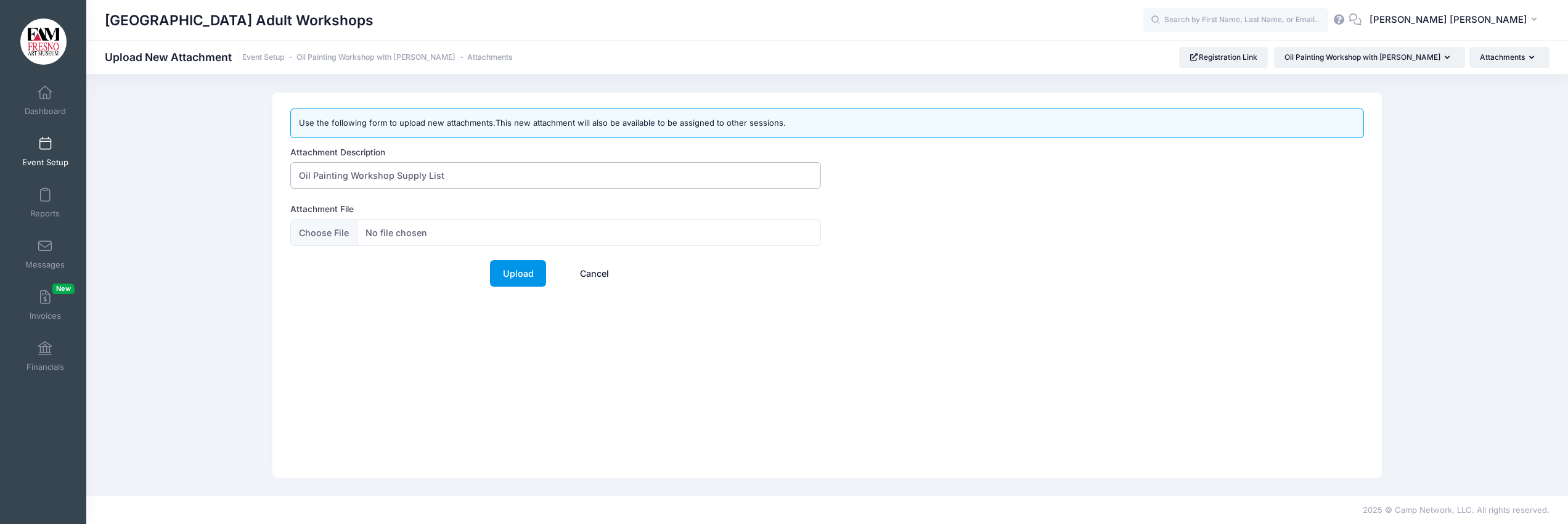
type input "Oil Painting Workshop Supply List"
click at [513, 275] on link "Upload" at bounding box center [518, 273] width 56 height 27
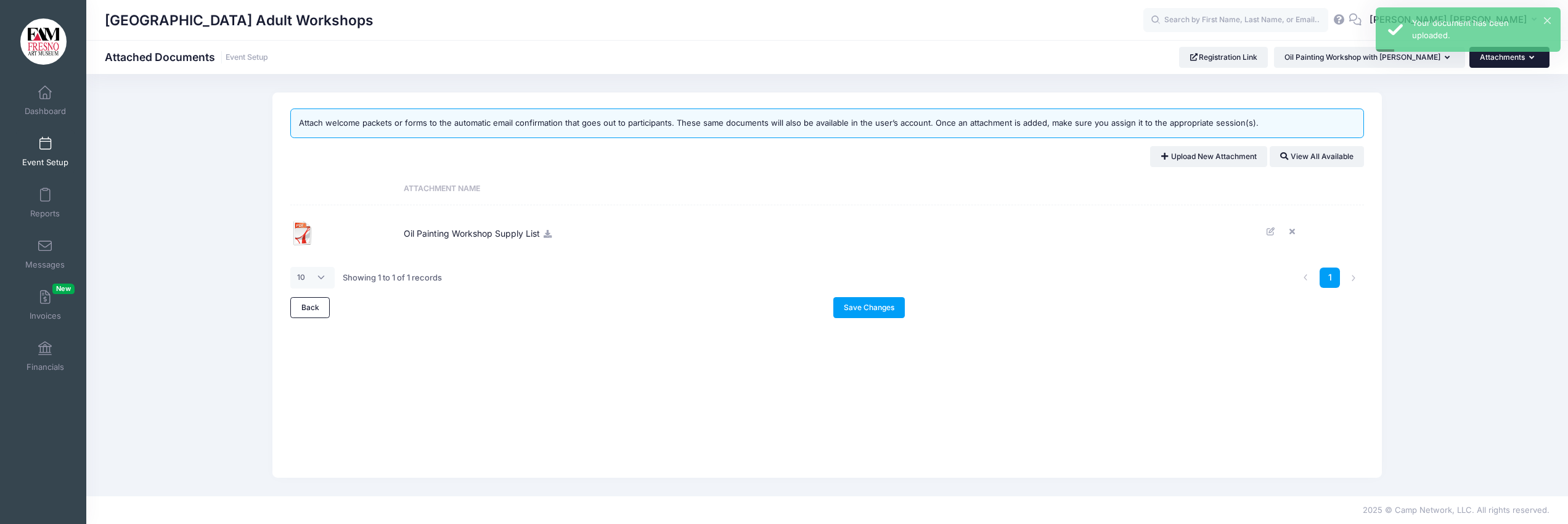
click at [1495, 59] on button "Attachments" at bounding box center [1509, 57] width 80 height 21
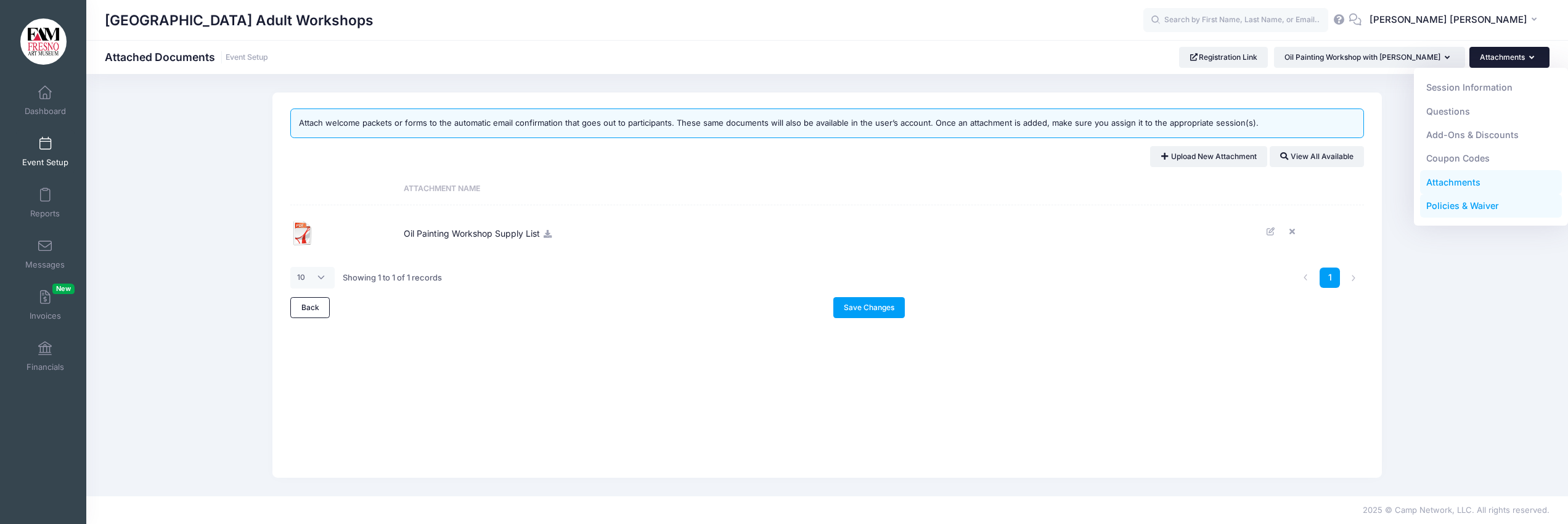
click at [1463, 203] on link "Policies & Waiver" at bounding box center [1492, 206] width 143 height 24
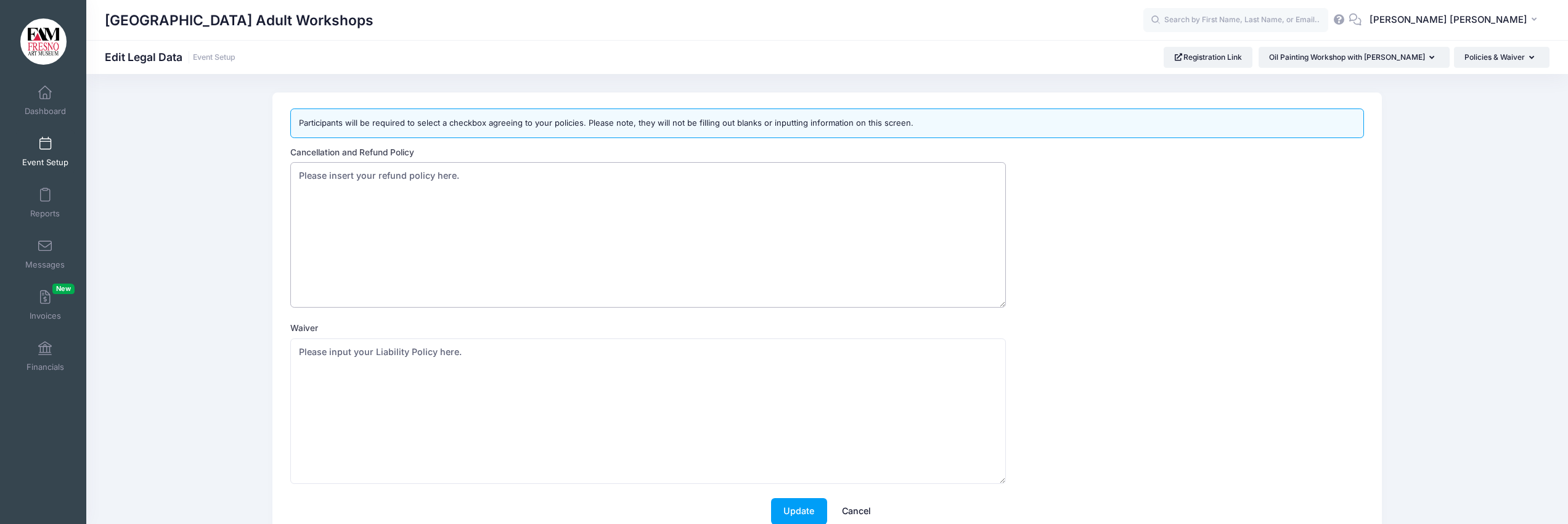
click at [300, 175] on textarea "Please insert your refund policy here." at bounding box center [648, 235] width 716 height 145
paste textarea "Refunds I understand that no refunds will be made nor can payment be applied to…"
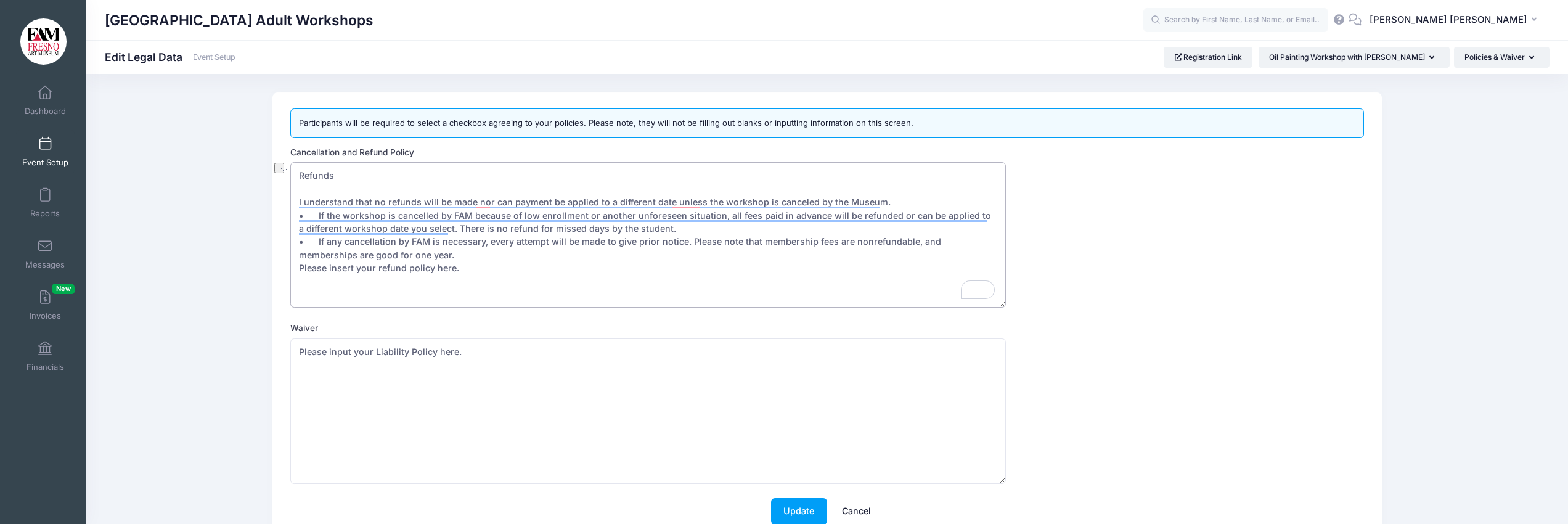
drag, startPoint x: 458, startPoint y: 263, endPoint x: 287, endPoint y: 267, distance: 171.0
click at [287, 267] on div "Participants will be required to select a checkbox agreeing to your policies. P…" at bounding box center [827, 322] width 1109 height 460
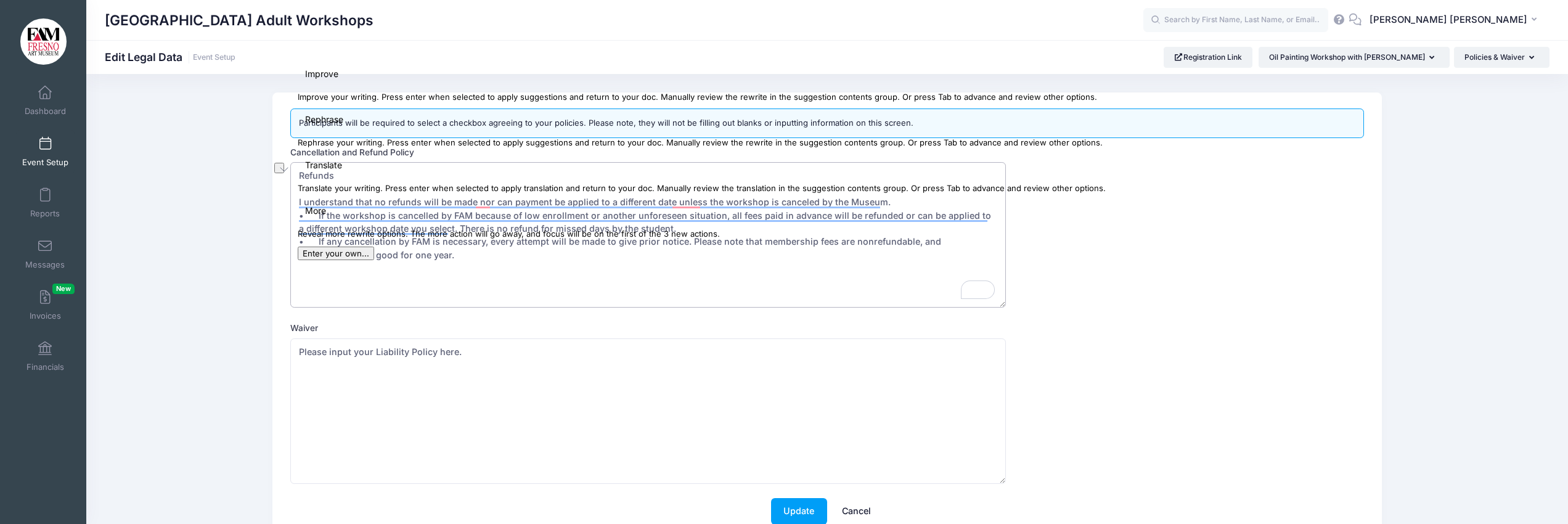
type textarea "Refunds I understand that no refunds will be made nor can payment be applied to…"
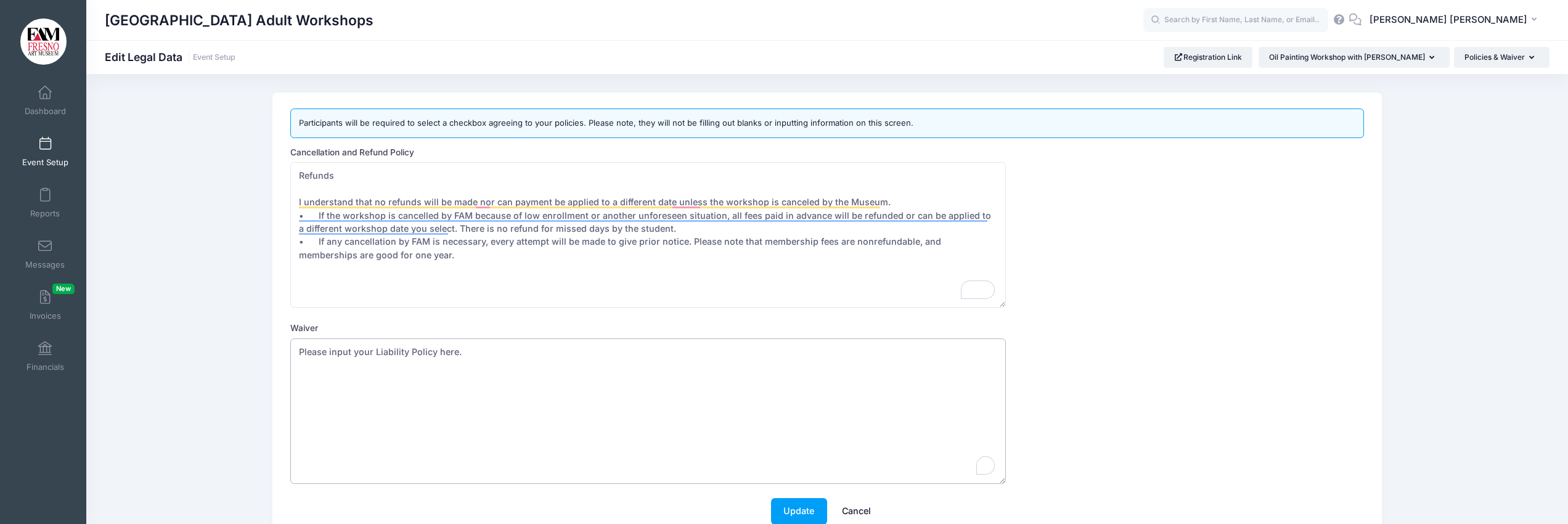
click at [299, 356] on textarea "Please input your Liability Policy here." at bounding box center [648, 411] width 716 height 145
paste textarea "I hereby waive all claims for injury, damage, or loss and property during my pa…"
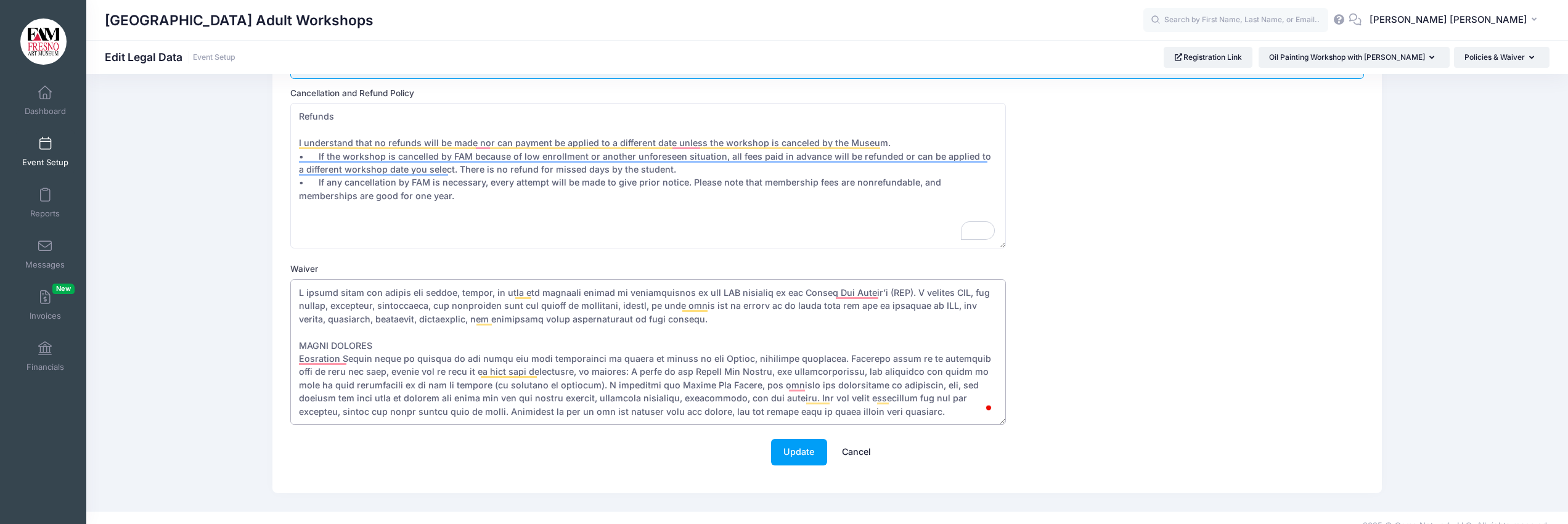
scroll to position [75, 0]
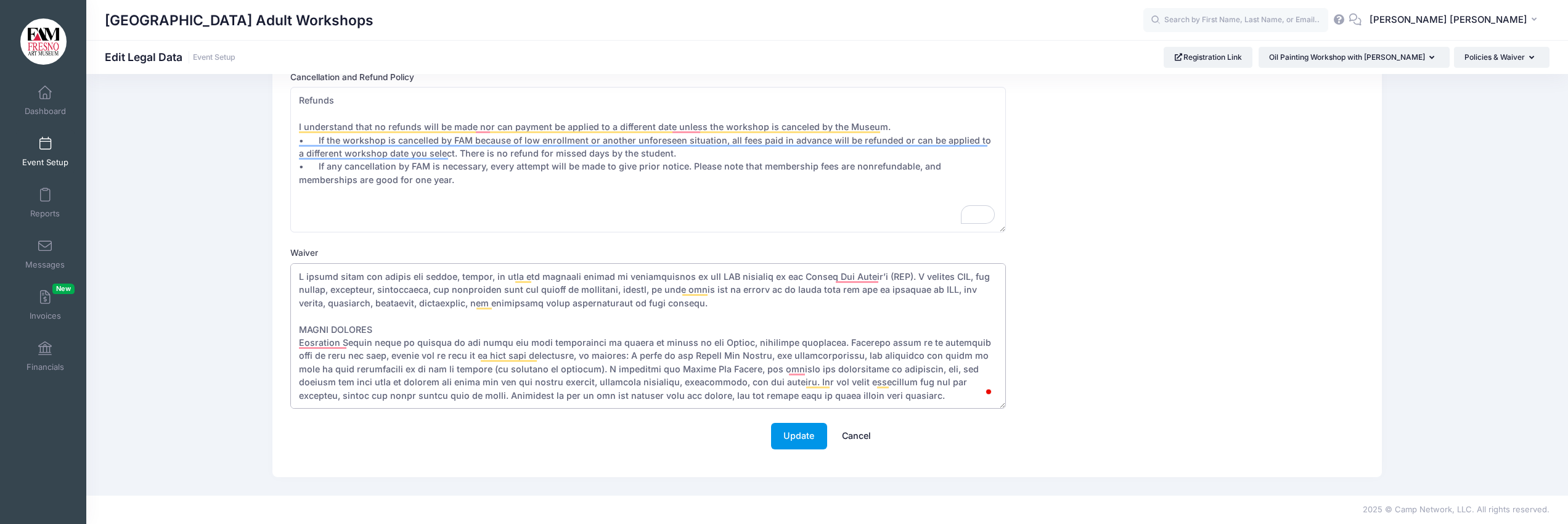
type textarea "I hereby waive all claims for injury, damage, or loss and property during my pa…"
click at [787, 437] on button "Update" at bounding box center [799, 436] width 56 height 27
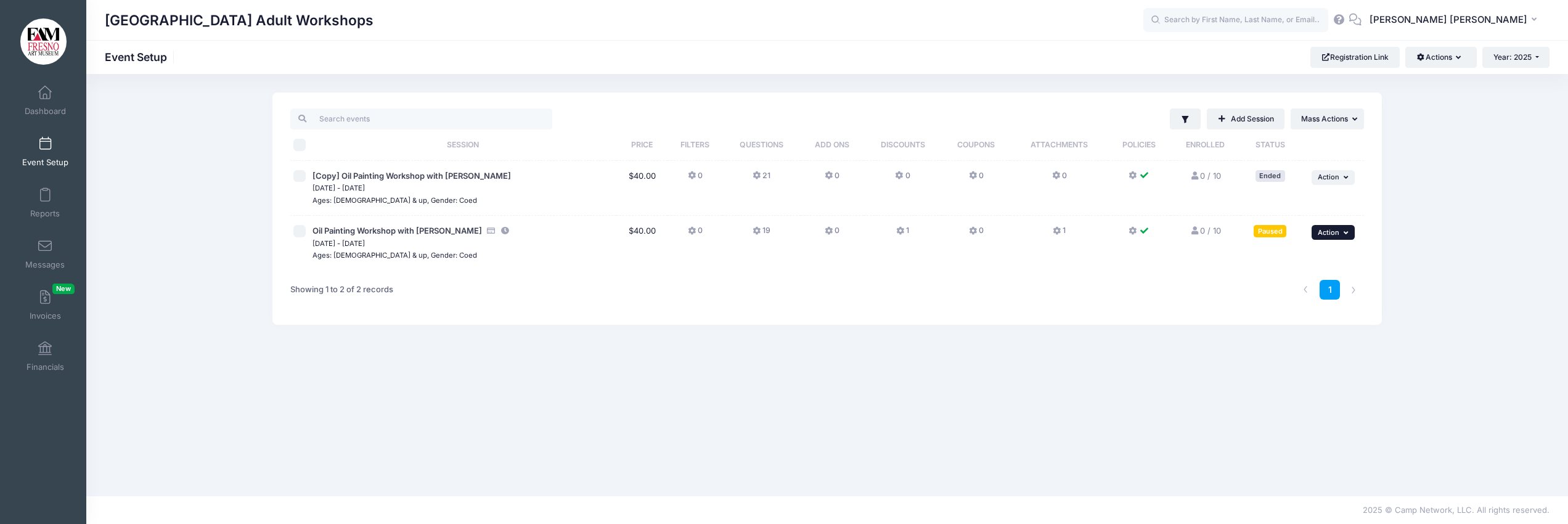
click at [1344, 230] on icon "button" at bounding box center [1347, 233] width 8 height 7
click at [1284, 328] on link "Delete Session" at bounding box center [1293, 330] width 112 height 24
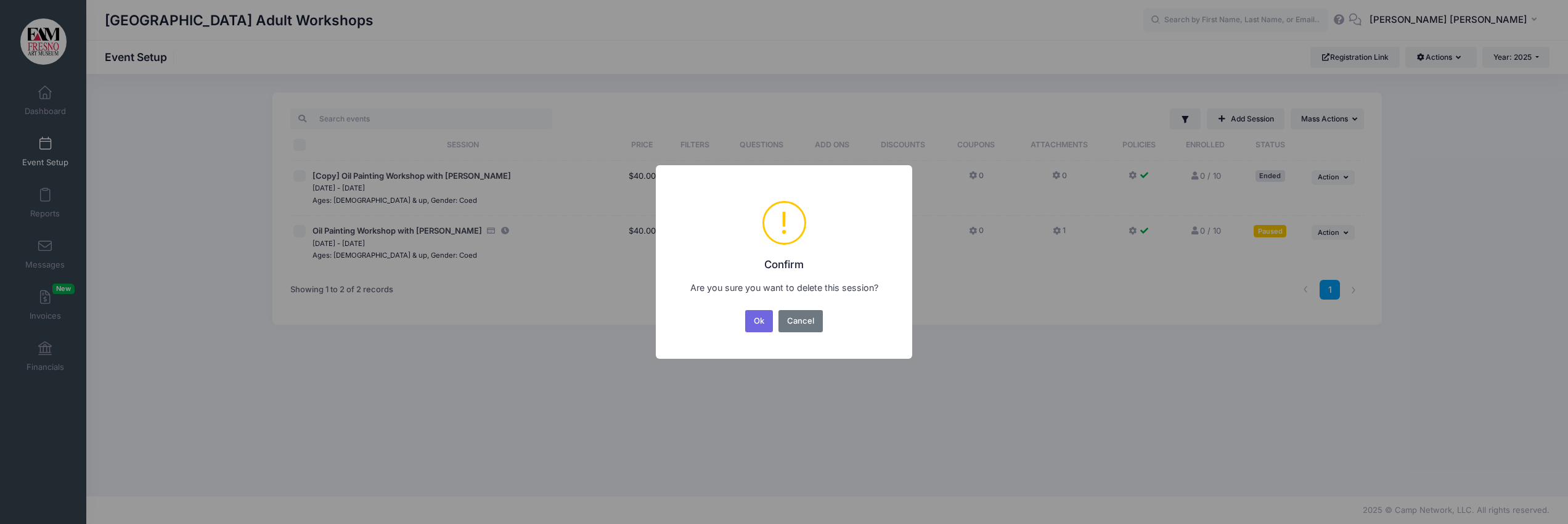
drag, startPoint x: 760, startPoint y: 320, endPoint x: 613, endPoint y: 303, distance: 148.0
click at [617, 305] on div "× ! Confirm Are you sure you want to delete this session? Ok No Cancel" at bounding box center [784, 262] width 1568 height 524
click at [596, 292] on div "× ! Confirm Are you sure you want to delete this session? Ok No Cancel" at bounding box center [784, 262] width 1568 height 524
click at [794, 320] on button "Cancel" at bounding box center [801, 321] width 45 height 22
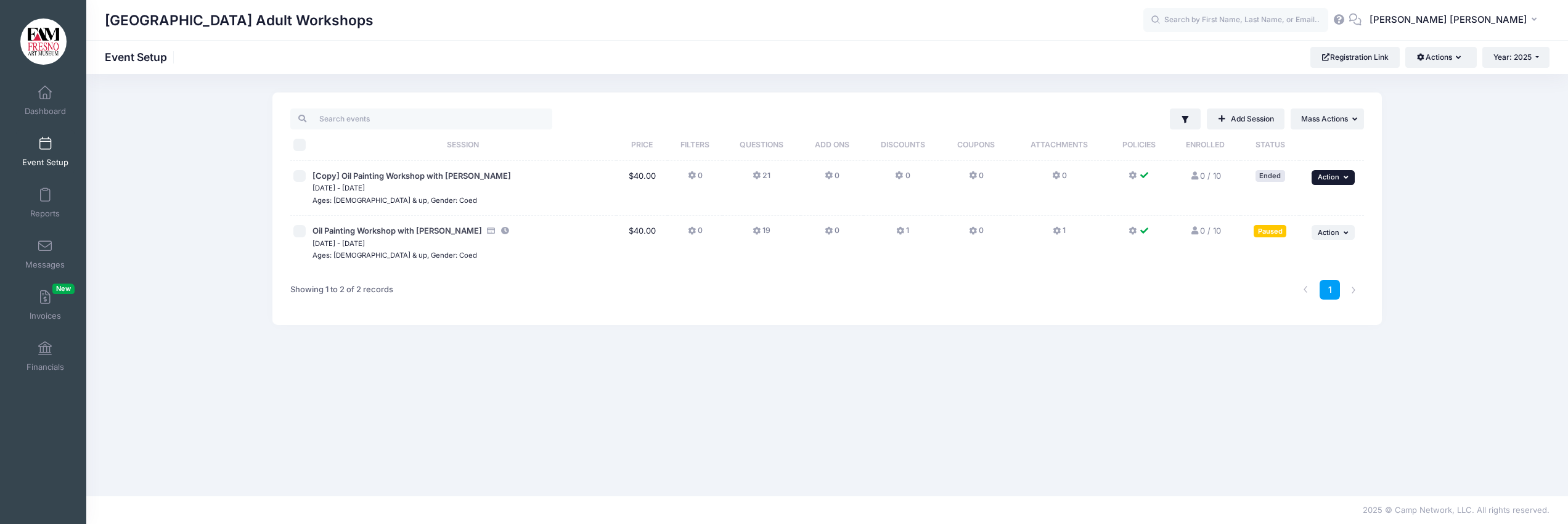
click at [1338, 175] on span "Action" at bounding box center [1328, 177] width 22 height 8
click at [1284, 253] on link "Delete Session" at bounding box center [1293, 252] width 112 height 24
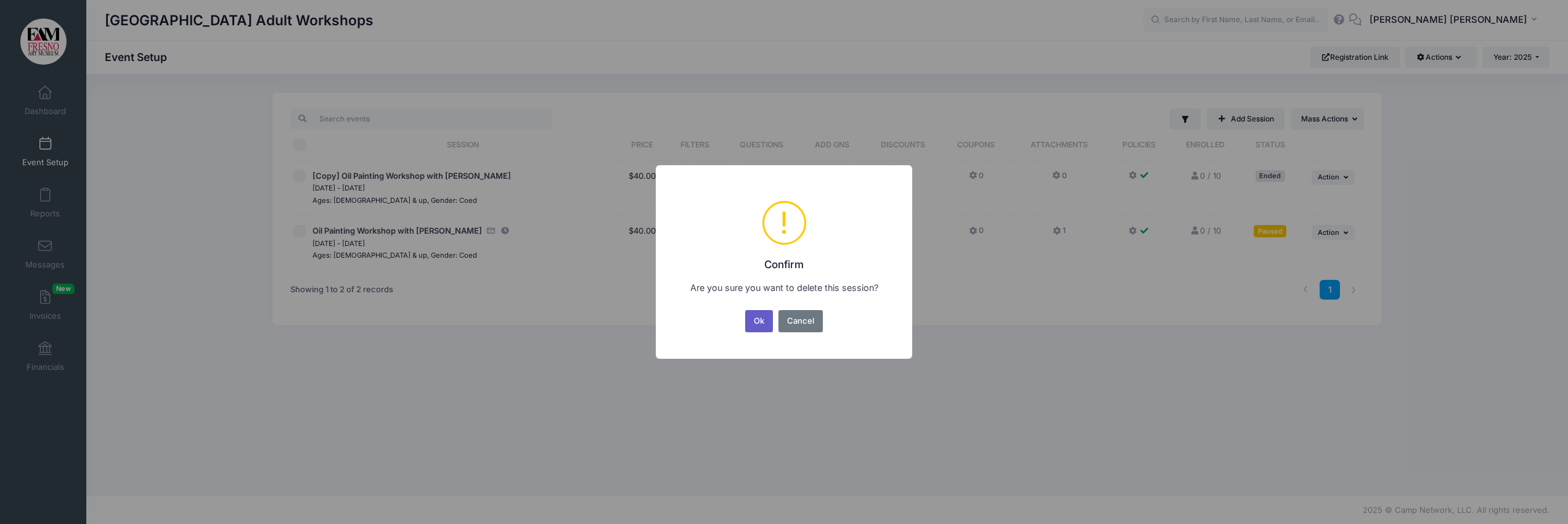
click at [758, 321] on button "Ok" at bounding box center [759, 321] width 29 height 22
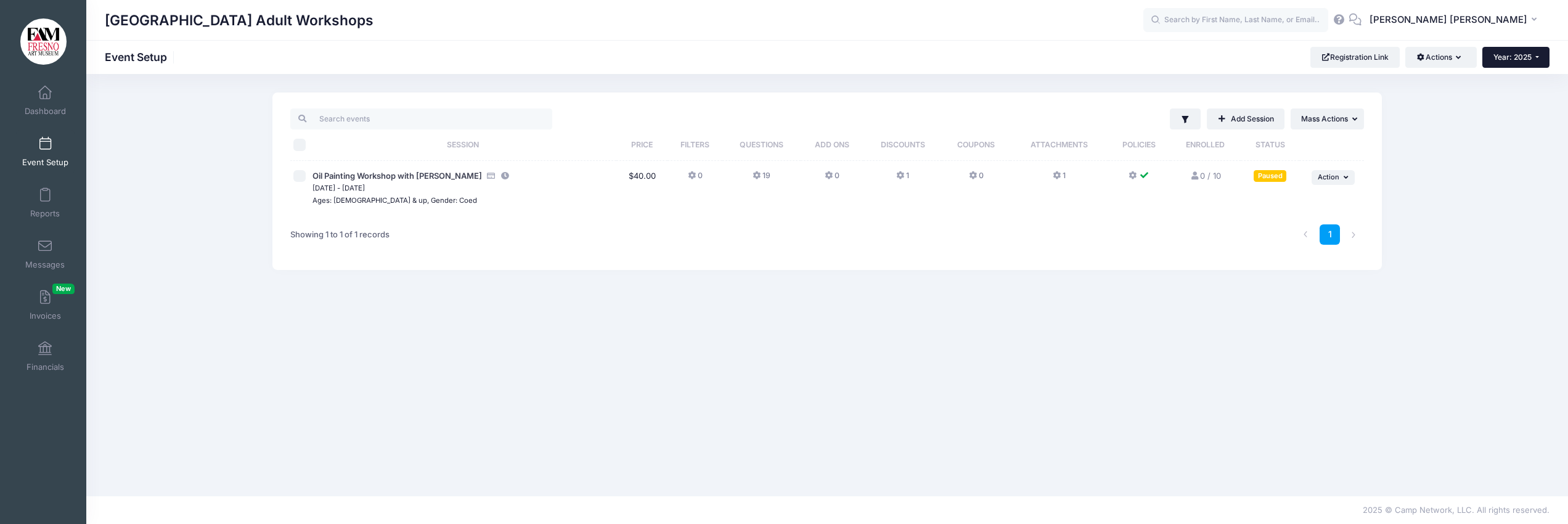
click at [1532, 57] on button "Year: 2025" at bounding box center [1516, 57] width 67 height 21
drag, startPoint x: 1491, startPoint y: 105, endPoint x: 1481, endPoint y: 96, distance: 13.5
click at [1488, 102] on div "Filter Filter Options Show: Active Live Completed" at bounding box center [827, 284] width 1482 height 385
click at [1458, 58] on icon "button" at bounding box center [1461, 58] width 10 height 0
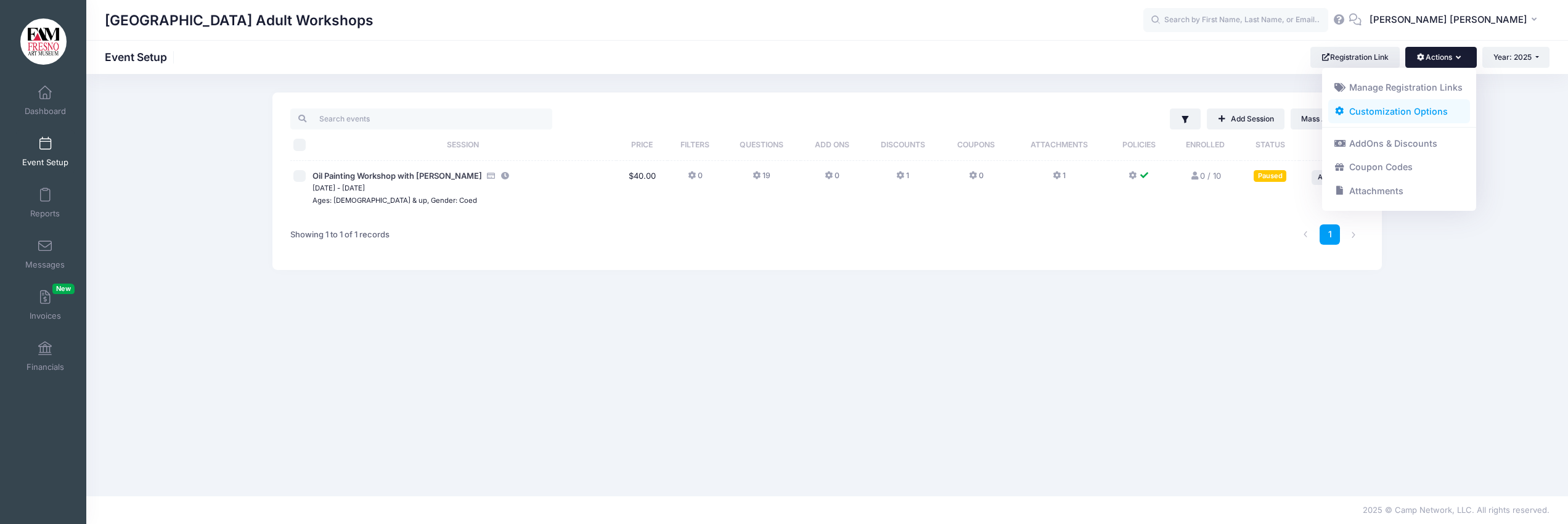
click at [1389, 108] on link "Customization Options" at bounding box center [1400, 111] width 143 height 24
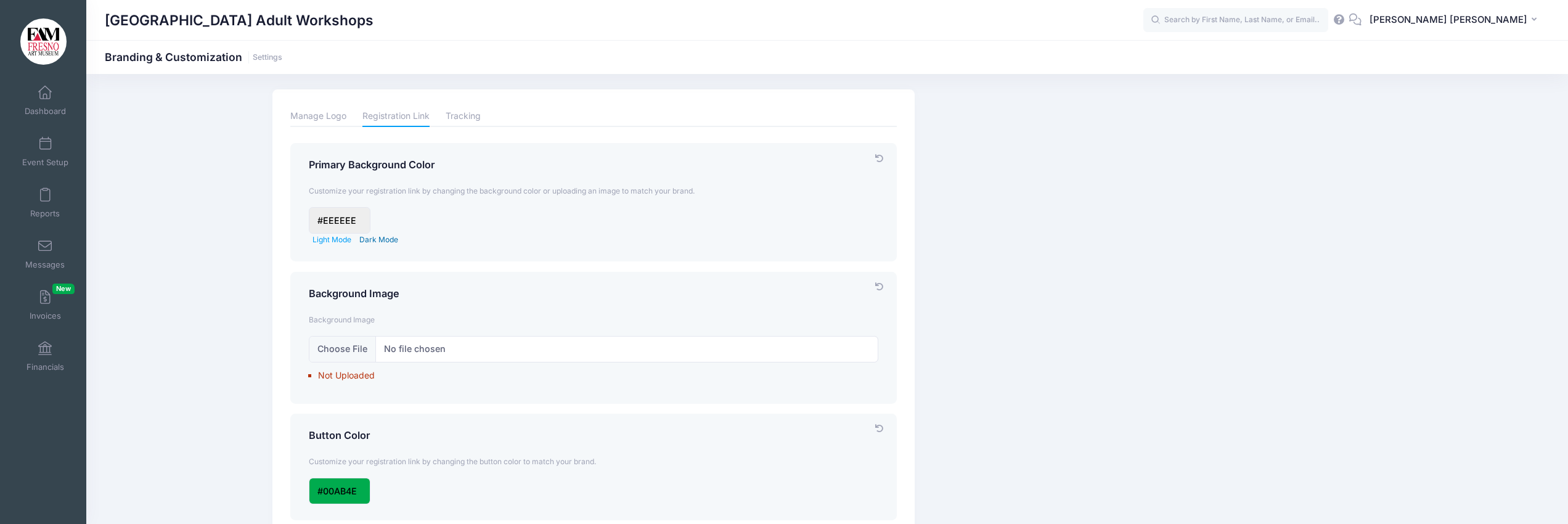
scroll to position [3, 0]
click at [370, 240] on link "Dark Mode" at bounding box center [379, 240] width 39 height 9
type input "#3C4142"
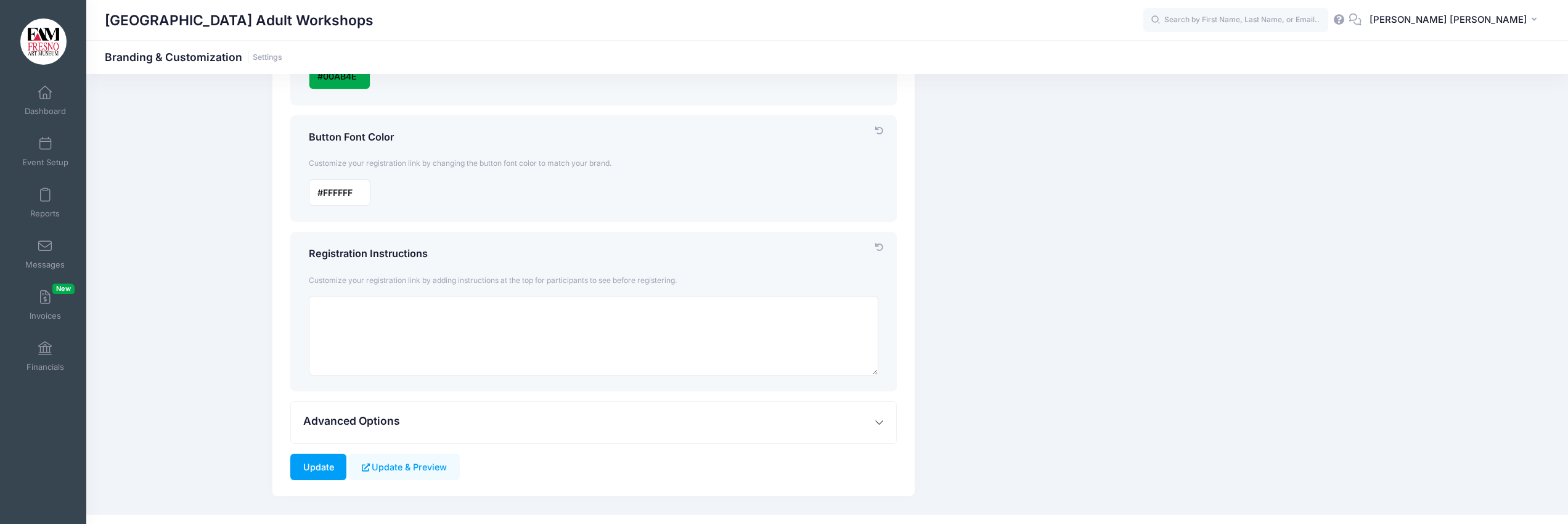
scroll to position [416, 0]
click at [382, 312] on textarea at bounding box center [594, 337] width 570 height 80
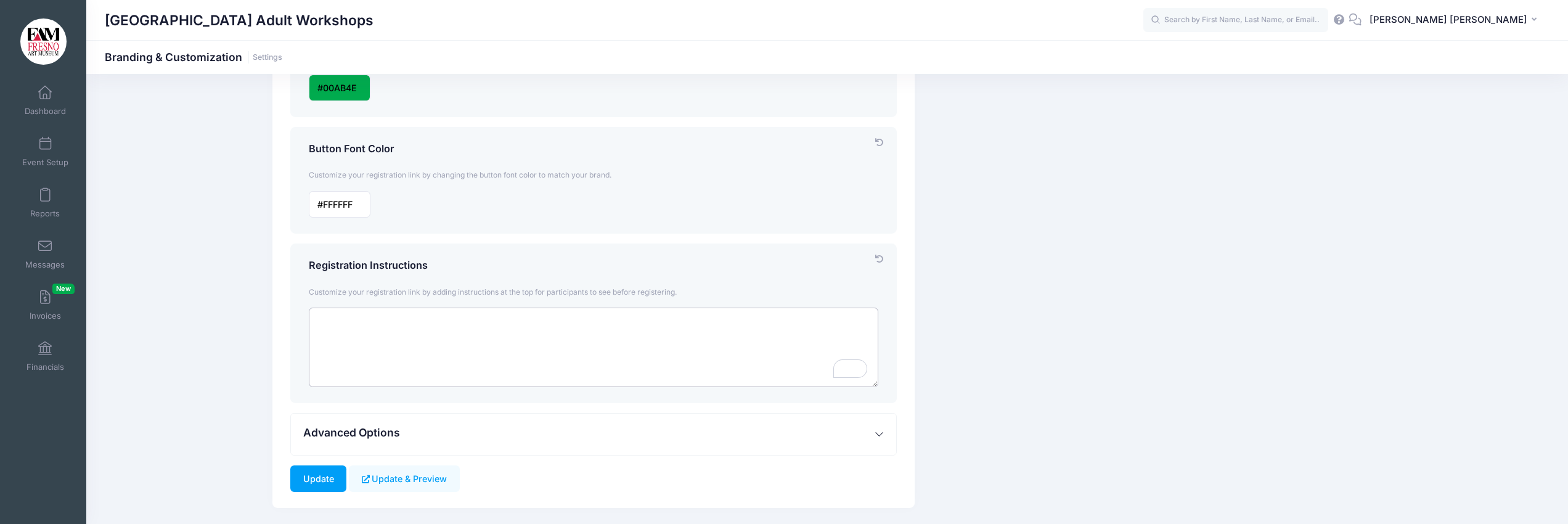
paste textarea "General details: • Anyone over the age of 15 can participate in these workshops…"
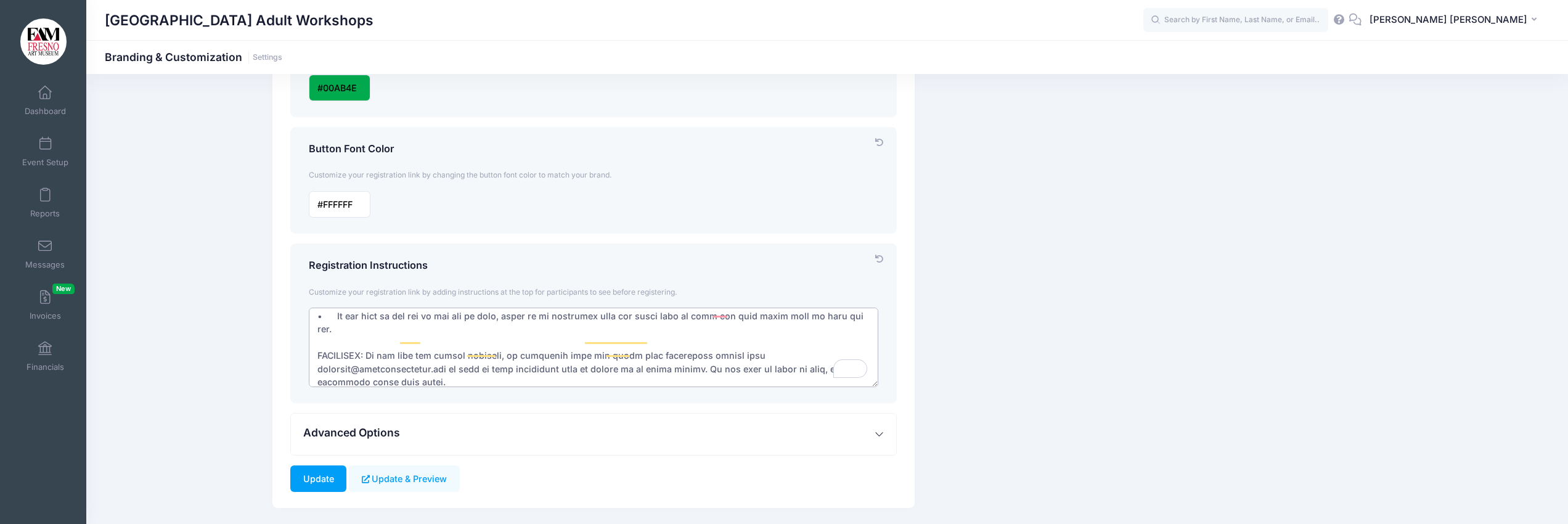
scroll to position [124, 0]
click at [445, 372] on textarea "To enrich screen reader interactions, please activate Accessibility in Grammarl…" at bounding box center [594, 347] width 570 height 80
click at [451, 374] on textarea "To enrich screen reader interactions, please activate Accessibility in Grammarl…" at bounding box center [594, 347] width 570 height 80
click at [598, 371] on textarea "To enrich screen reader interactions, please activate Accessibility in Grammarl…" at bounding box center [594, 347] width 570 height 80
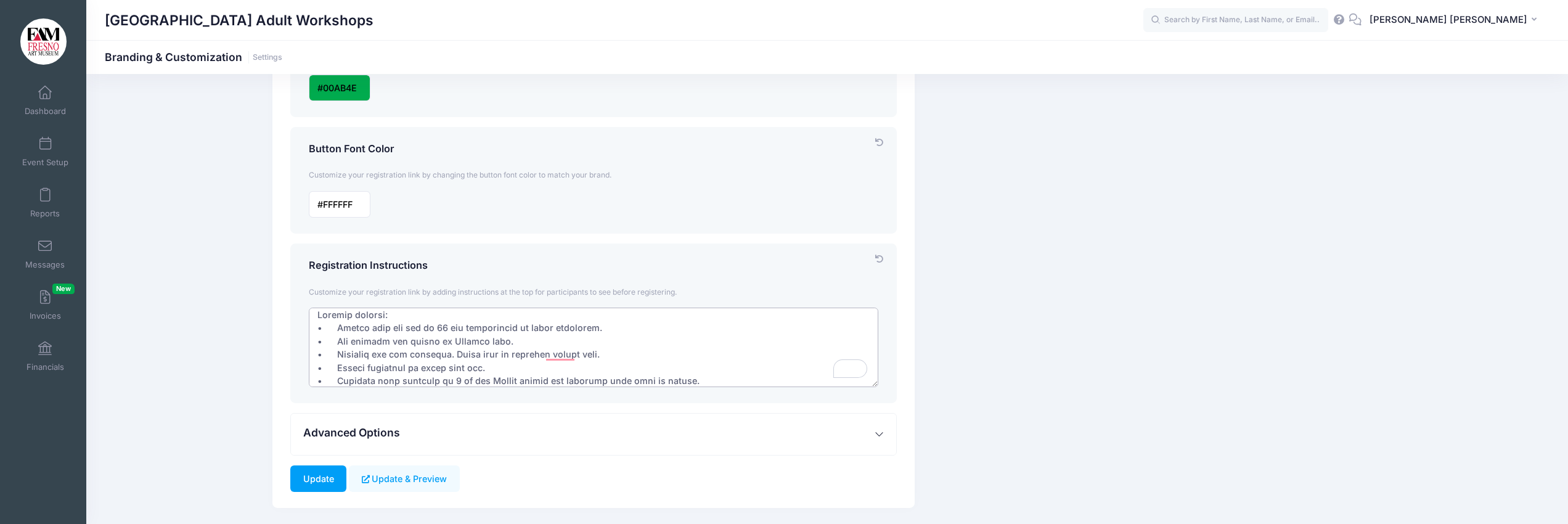
scroll to position [13, 0]
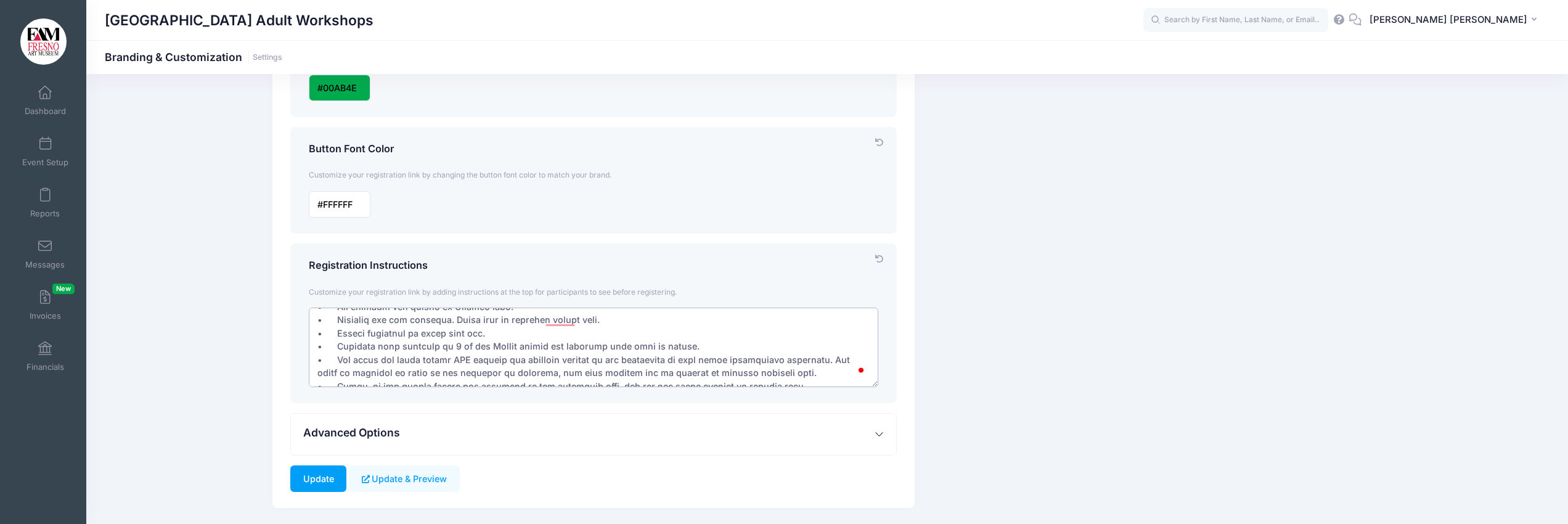
drag, startPoint x: 447, startPoint y: 322, endPoint x: 603, endPoint y: 326, distance: 156.1
click at [603, 326] on textarea "To enrich screen reader interactions, please activate Accessibility in Grammarl…" at bounding box center [594, 347] width 570 height 80
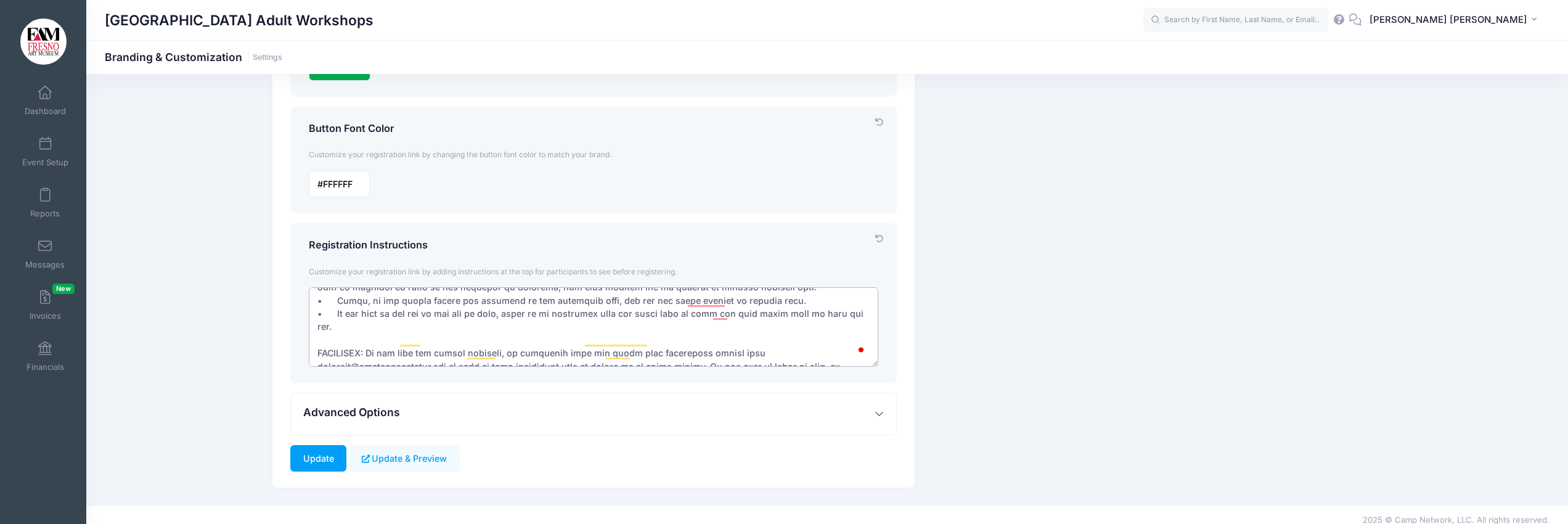
scroll to position [90, 0]
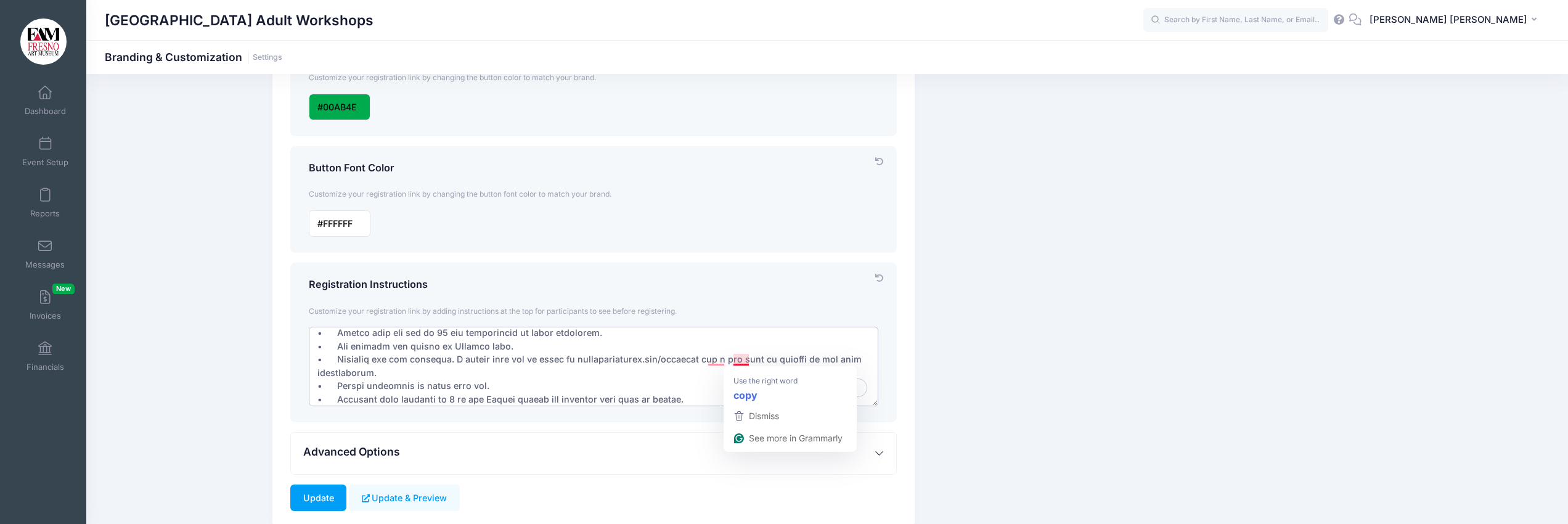
click at [743, 363] on textarea "To enrich screen reader interactions, please activate Accessibility in Grammarl…" at bounding box center [594, 366] width 570 height 80
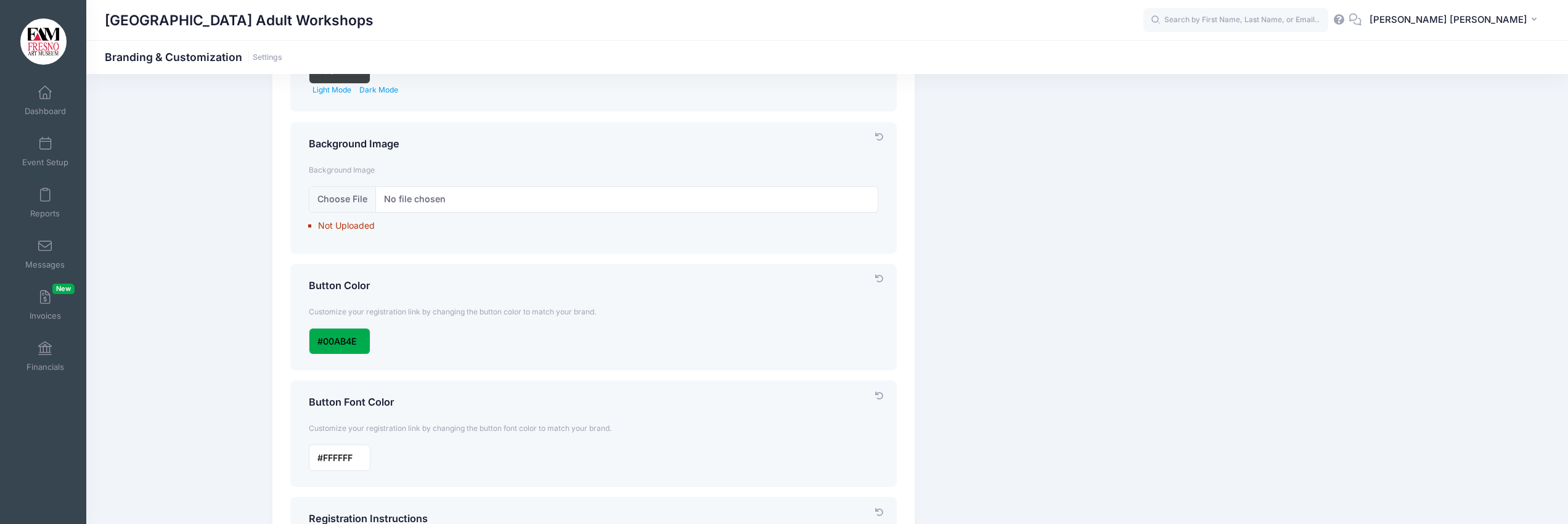
type textarea "General details: • Anyone over the age of 15 can participate in these workshops…"
click at [340, 346] on input "input" at bounding box center [340, 341] width 62 height 27
click at [321, 367] on div at bounding box center [371, 394] width 124 height 78
click at [324, 367] on div at bounding box center [371, 394] width 124 height 78
click at [322, 374] on div at bounding box center [371, 394] width 124 height 78
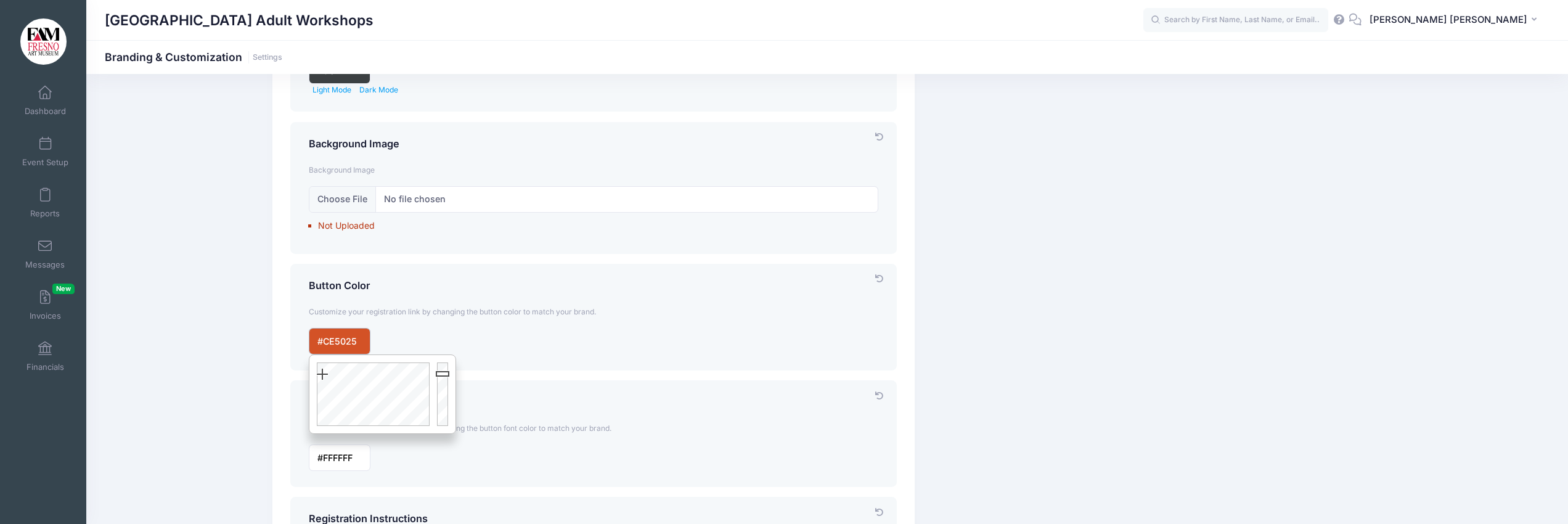
type input "#CC4F25"
drag, startPoint x: 440, startPoint y: 383, endPoint x: 441, endPoint y: 375, distance: 8.1
click at [441, 375] on div at bounding box center [445, 394] width 22 height 78
click at [500, 349] on div at bounding box center [594, 341] width 582 height 27
click at [342, 197] on input "file" at bounding box center [594, 198] width 570 height 27
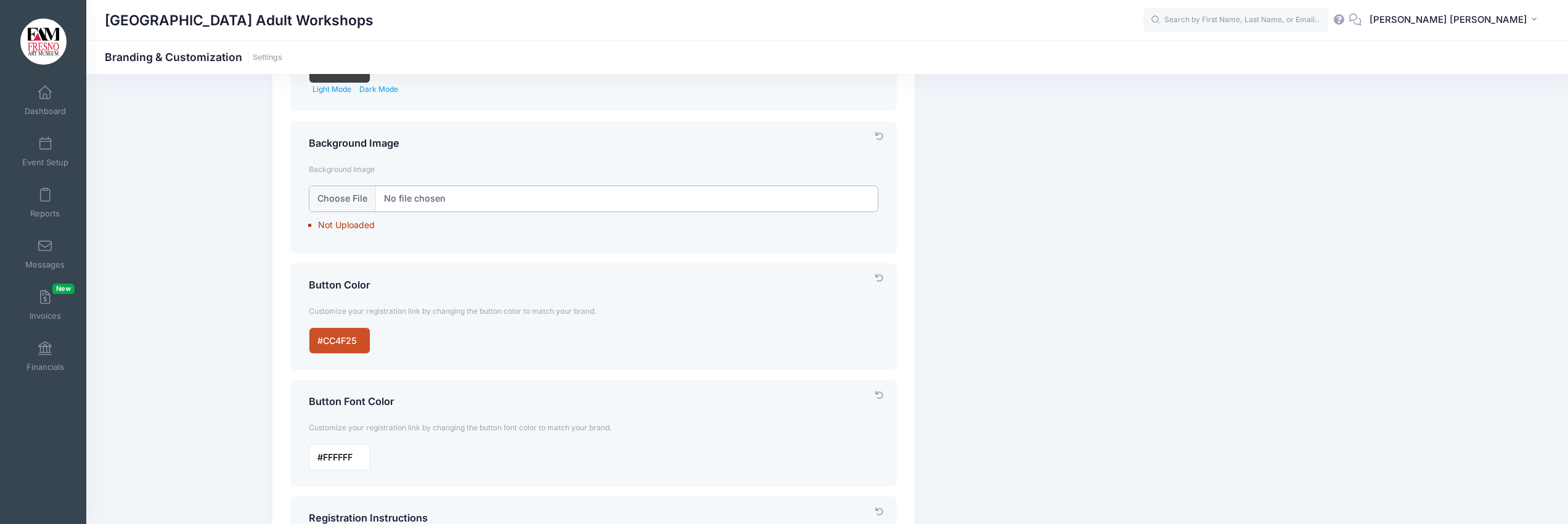
type input "C:\fakepath\Mariah Calvert-Phoebe's Palace.jpg"
click at [879, 133] on icon at bounding box center [879, 133] width 10 height 8
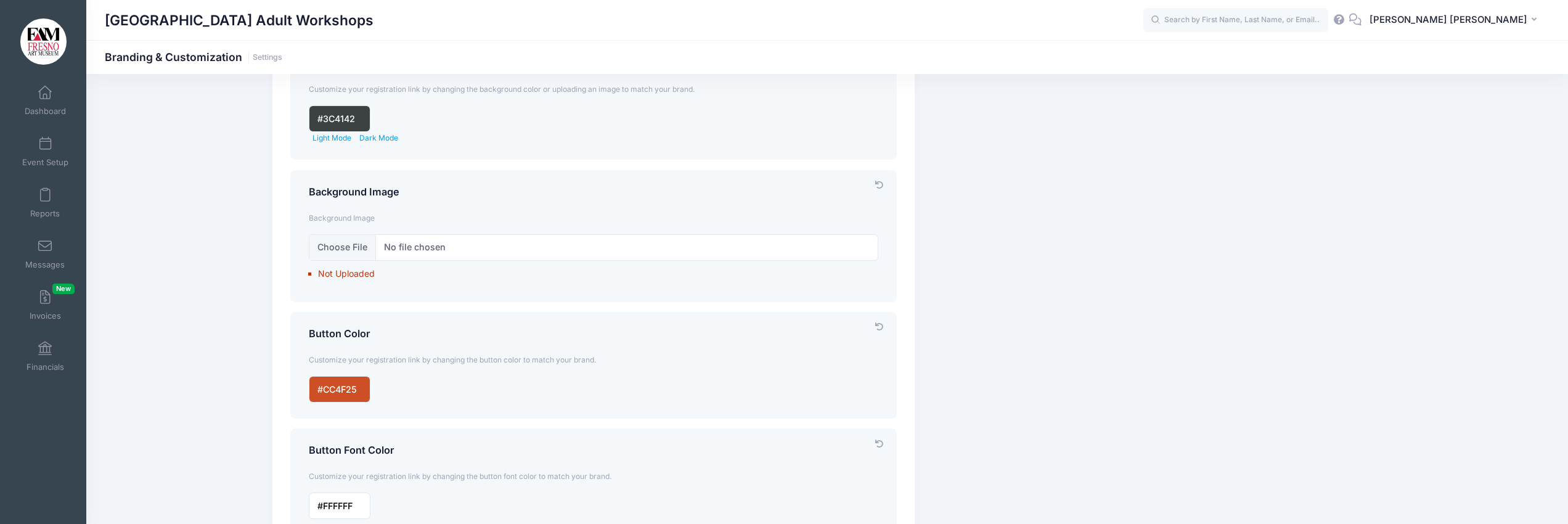
scroll to position [94, 0]
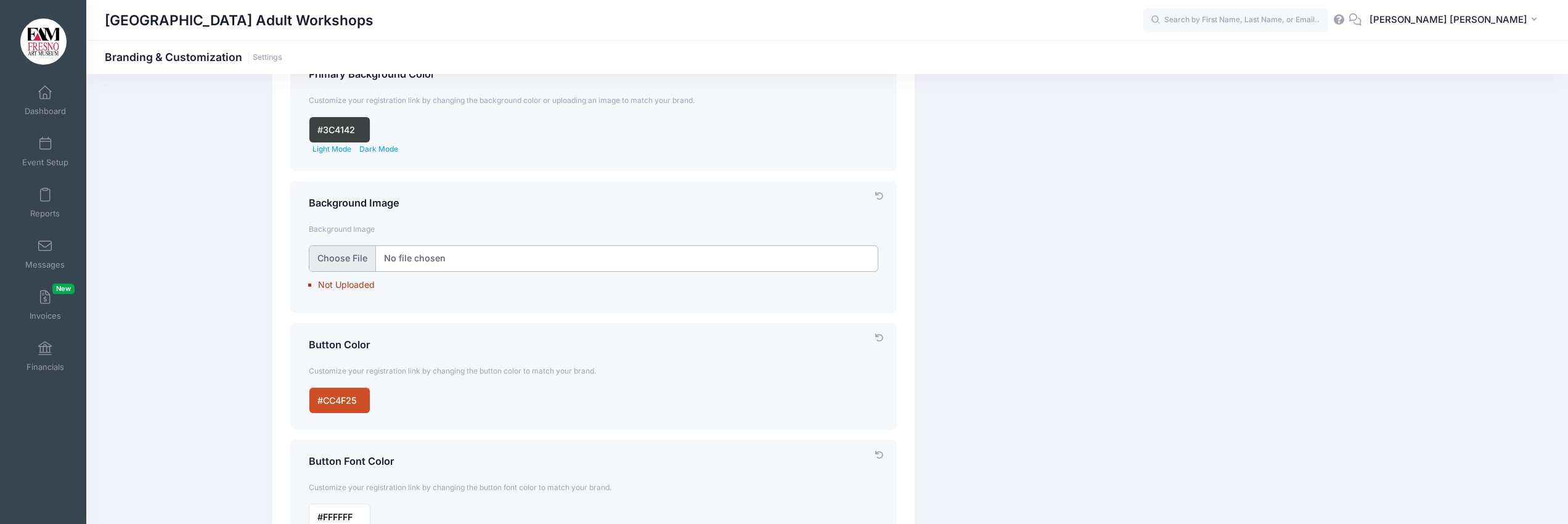
click at [359, 258] on input "file" at bounding box center [594, 259] width 570 height 27
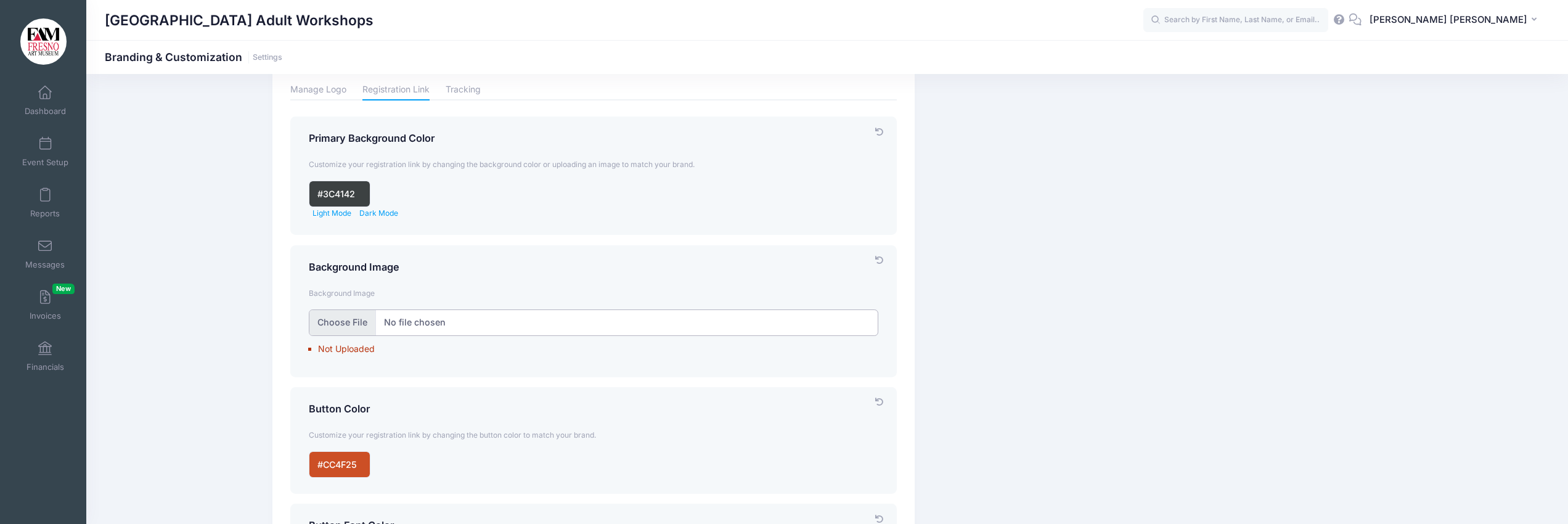
scroll to position [0, 0]
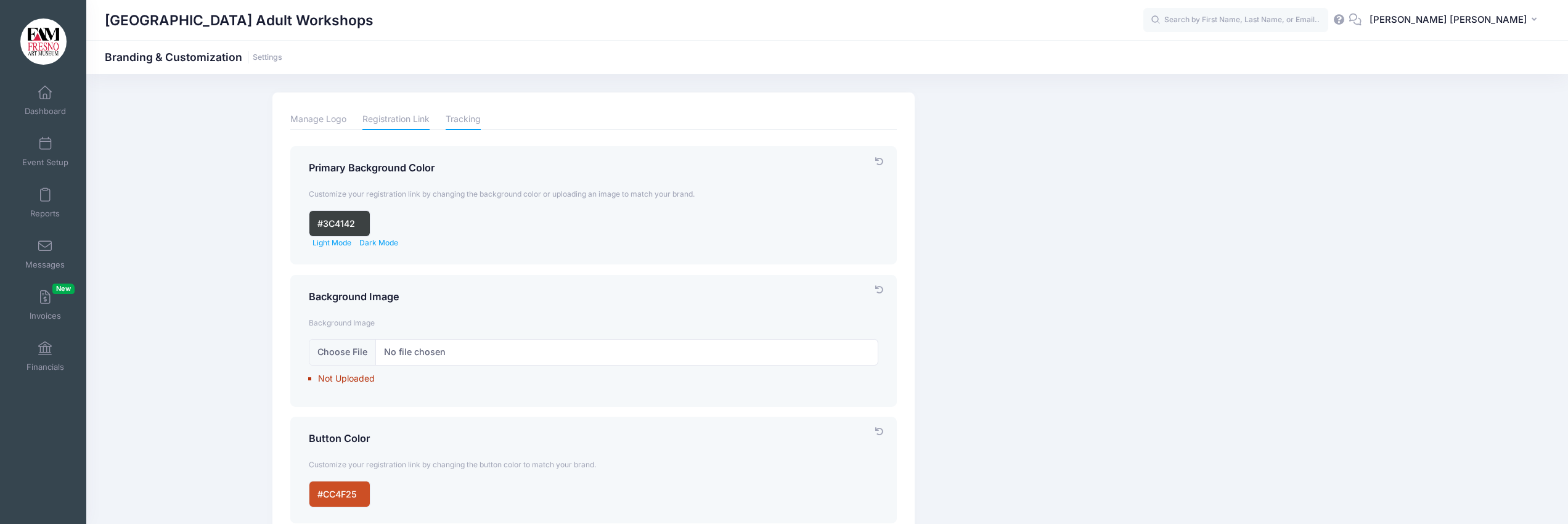
click at [462, 119] on link "Tracking" at bounding box center [463, 119] width 35 height 22
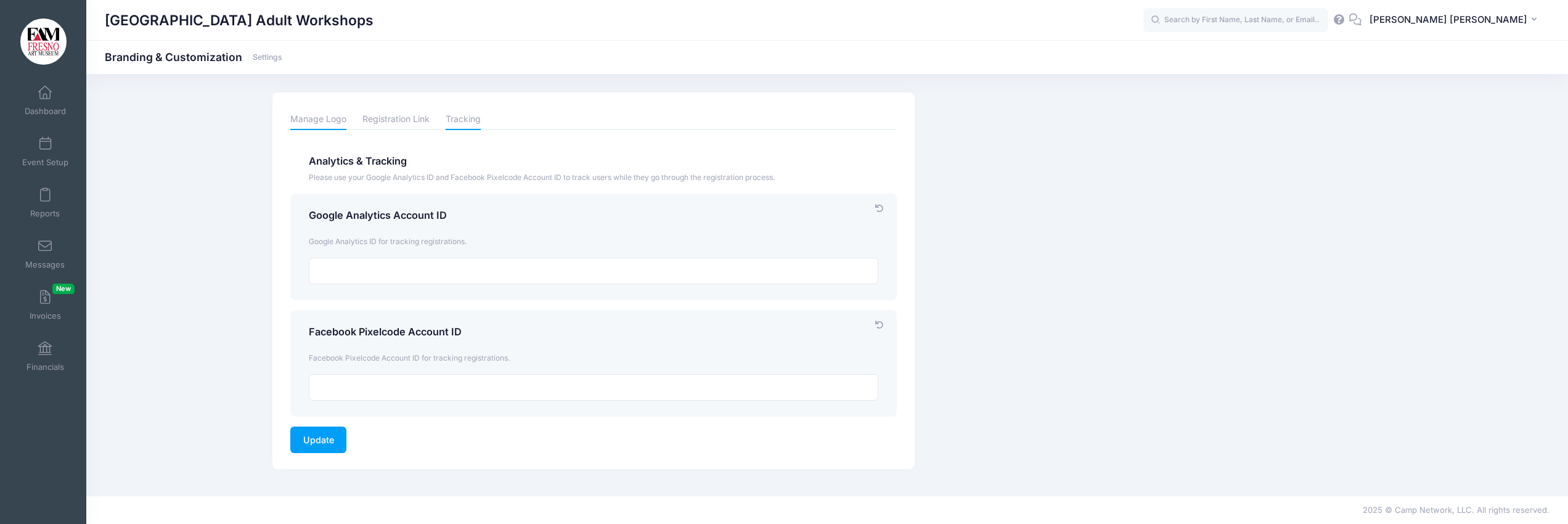
click at [318, 118] on link "Manage Logo" at bounding box center [318, 119] width 56 height 22
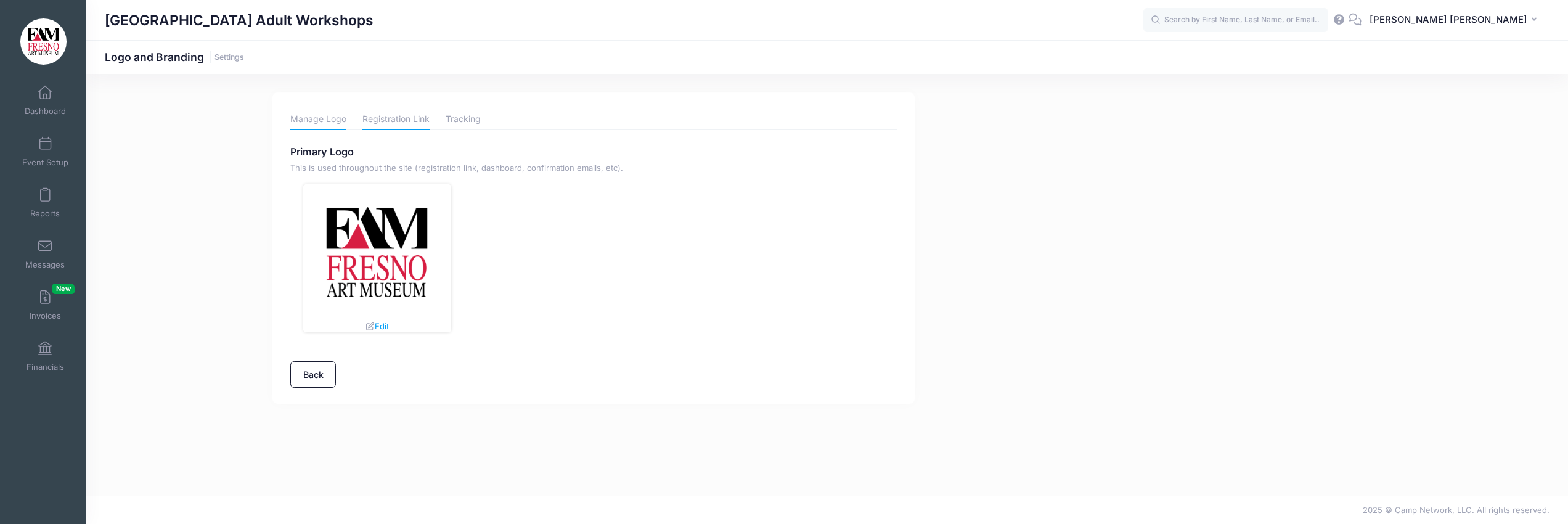
click at [398, 117] on link "Registration Link" at bounding box center [396, 119] width 67 height 22
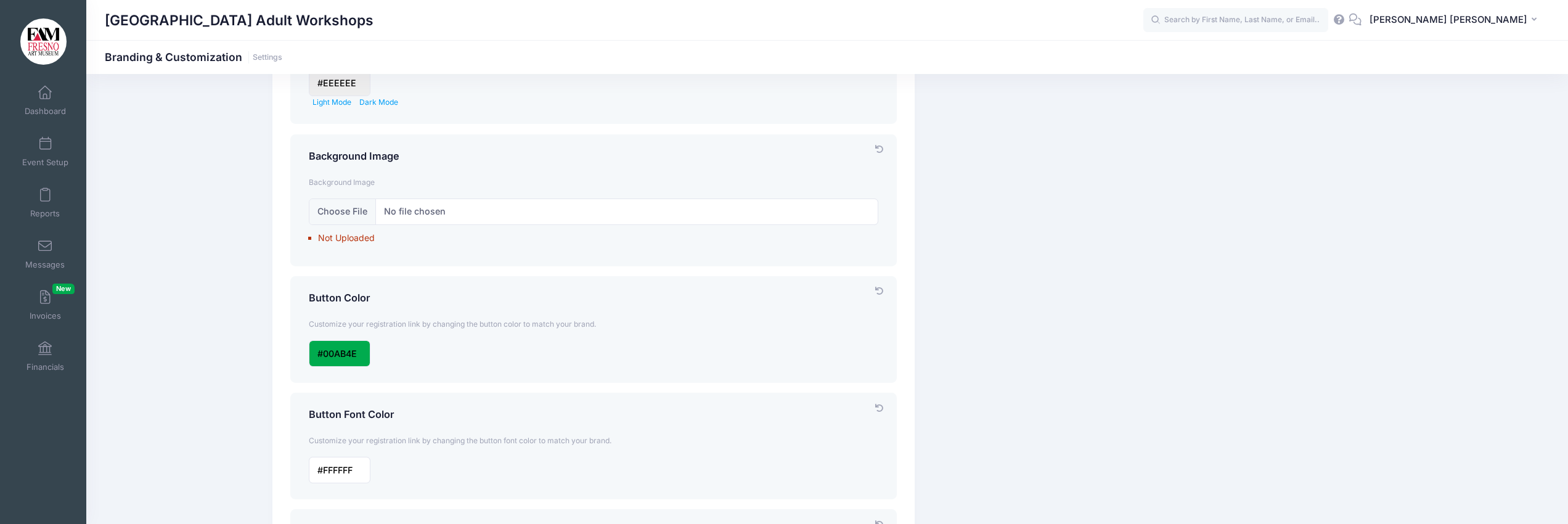
scroll to position [138, 0]
click at [414, 212] on input "file" at bounding box center [594, 214] width 570 height 27
click at [352, 210] on input "file" at bounding box center [594, 214] width 570 height 27
type input "C:\fakepath\Mariah Calvert-Phoebe's Palace.jpg"
click at [876, 151] on icon at bounding box center [879, 152] width 10 height 8
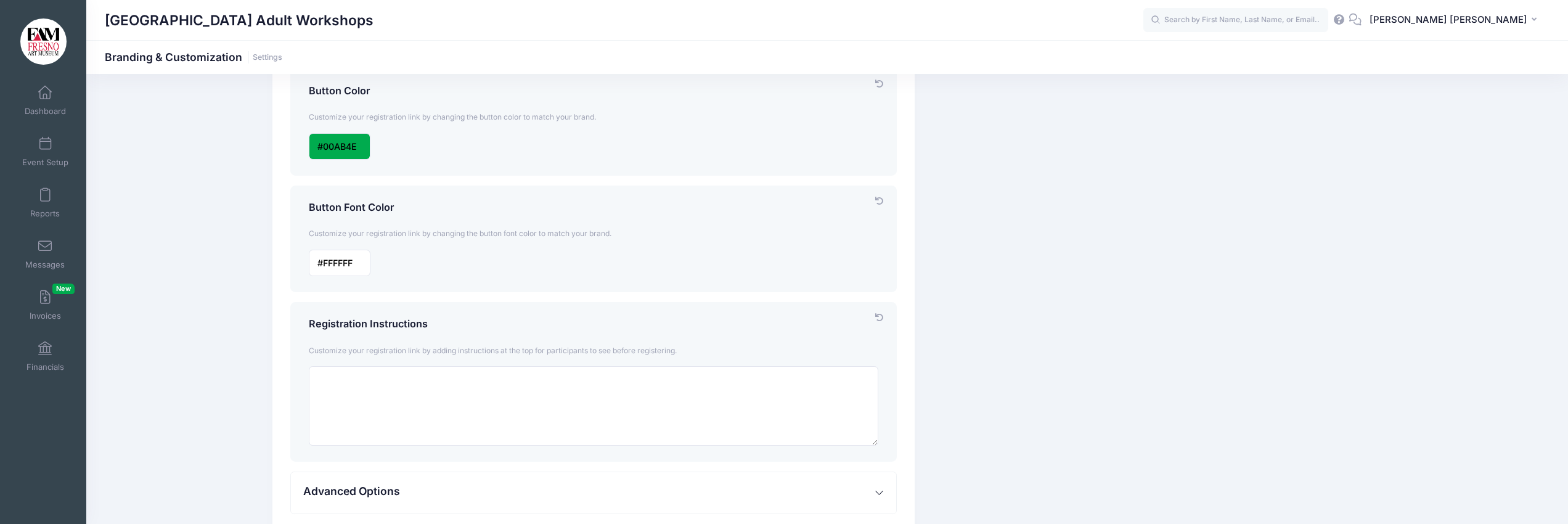
scroll to position [436, 0]
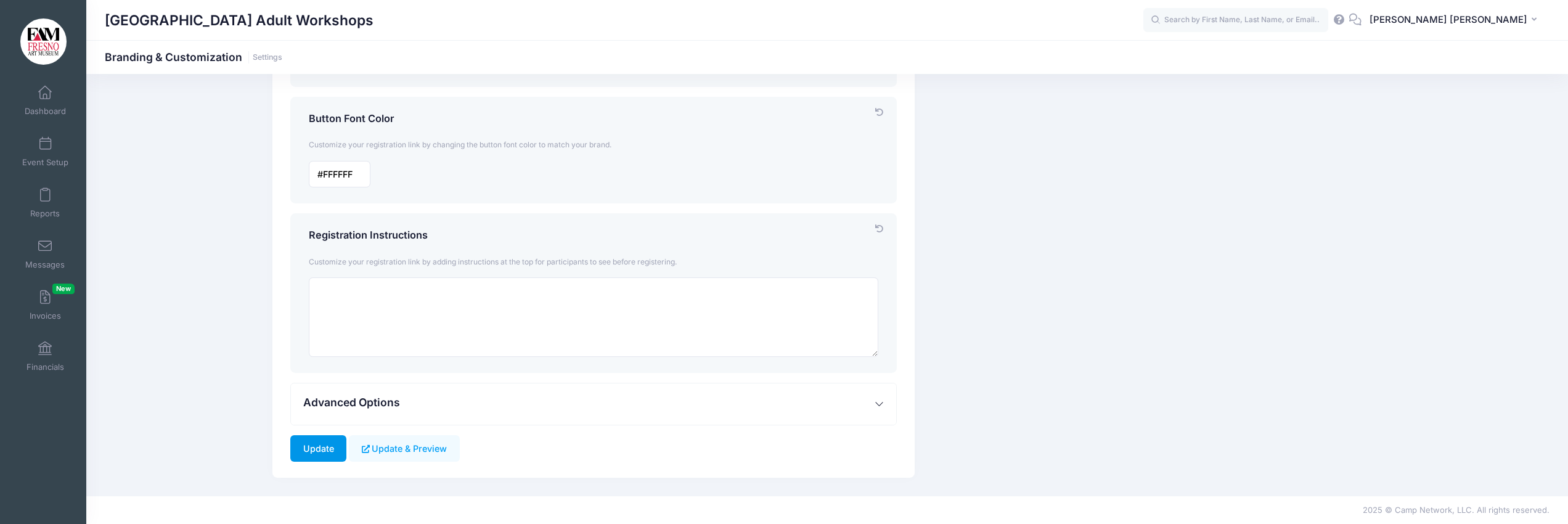
click at [319, 446] on input "Update" at bounding box center [318, 449] width 56 height 27
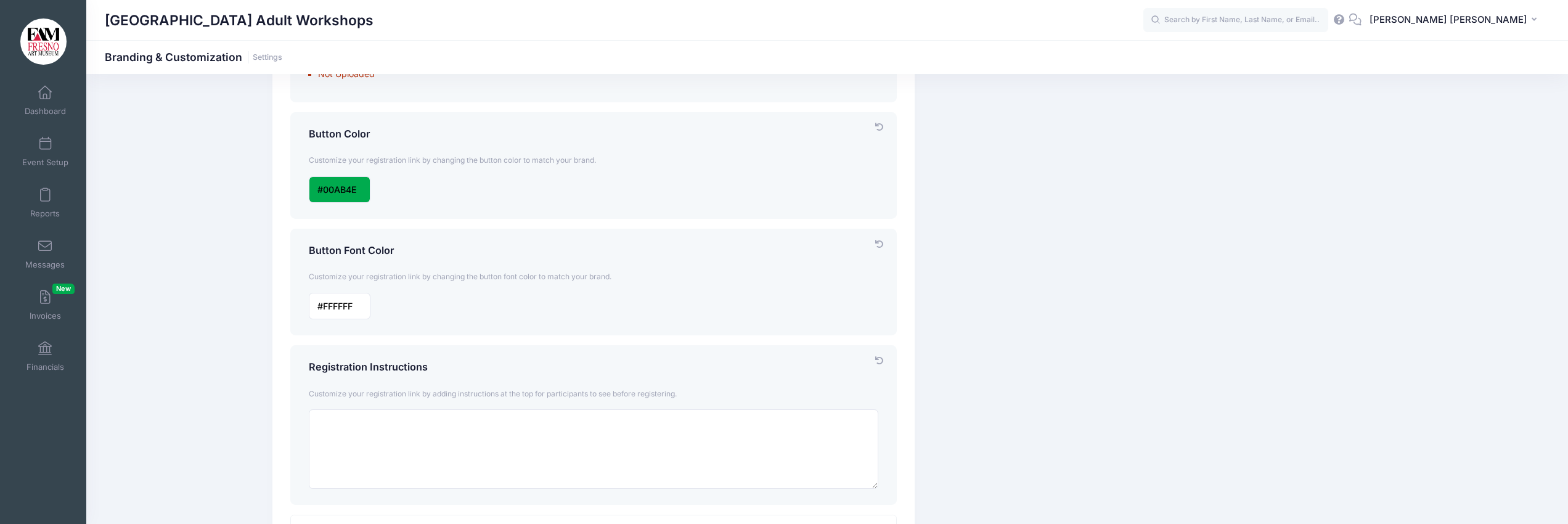
scroll to position [312, 0]
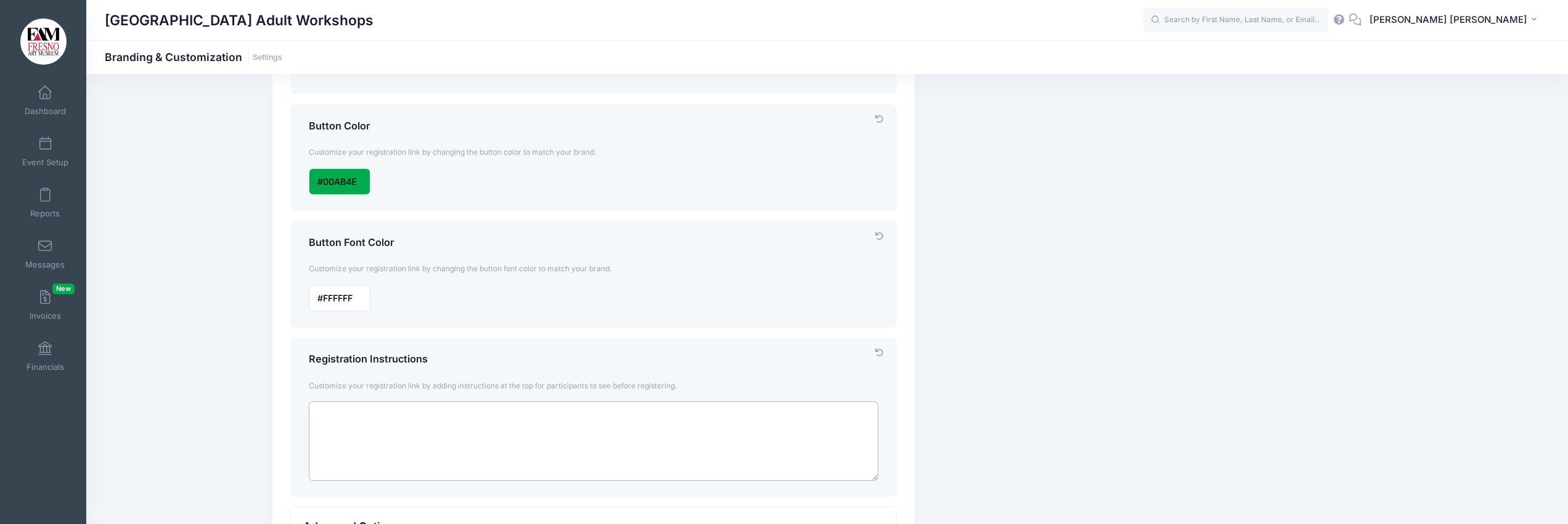
click at [328, 416] on textarea at bounding box center [594, 441] width 570 height 80
paste textarea "https://fammuseumstore.shopsettings.com/Membership-c65824346"
type textarea "https://fammuseumstore.shopsettings.com/Membership-c65824346"
drag, startPoint x: 620, startPoint y: 414, endPoint x: 315, endPoint y: 404, distance: 305.2
click at [314, 404] on textarea "https://fammuseumstore.shopsettings.com/Membership-c65824346" at bounding box center [594, 441] width 570 height 80
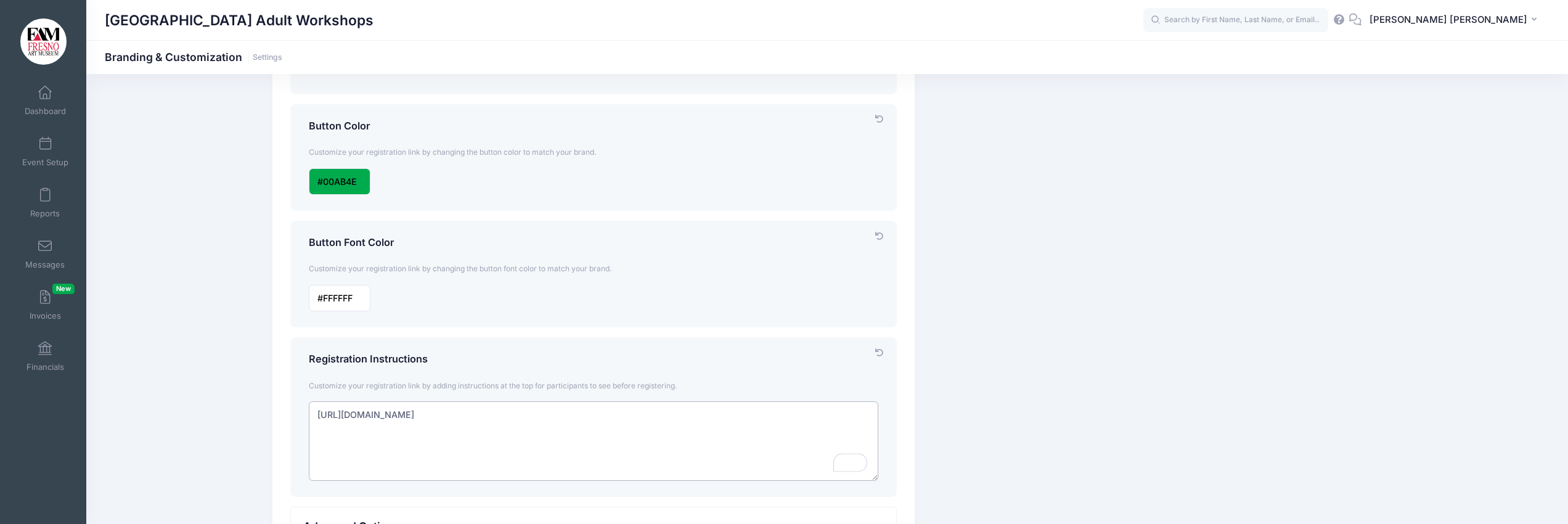
scroll to position [315, 0]
click at [357, 412] on textarea "To enrich screen reader interactions, please activate Accessibility in Grammarl…" at bounding box center [594, 438] width 570 height 80
paste textarea "Welcome to our portal for registering for FAM’s ongoing oil painting workshop s…"
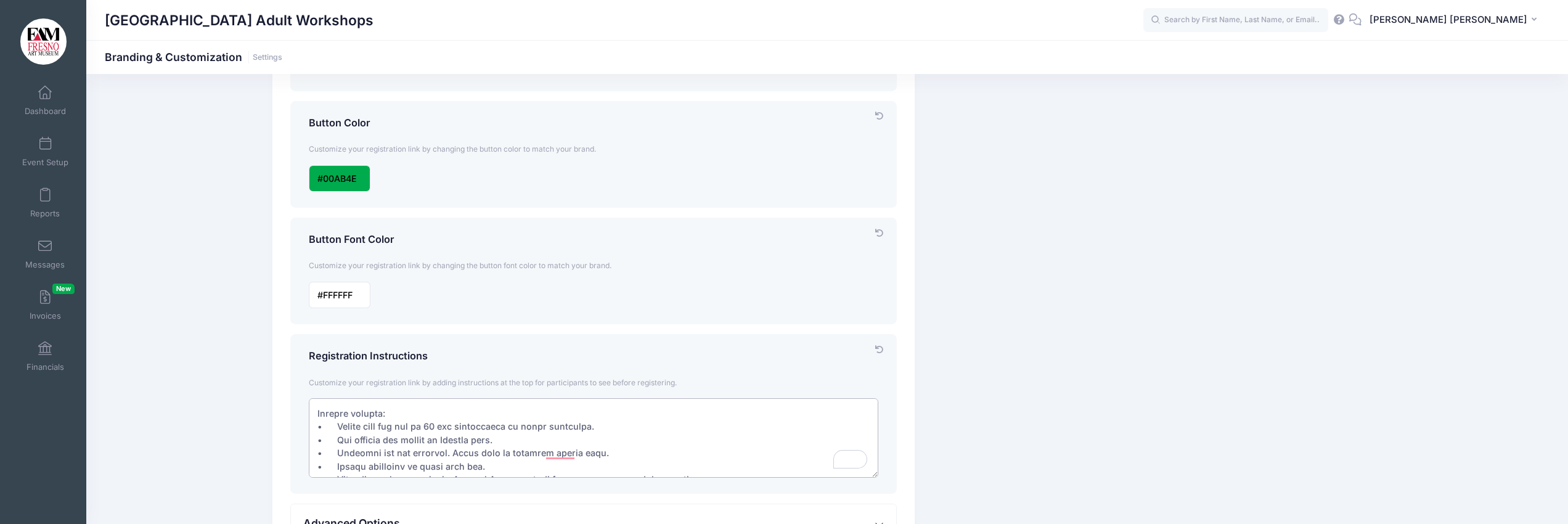
scroll to position [1, 0]
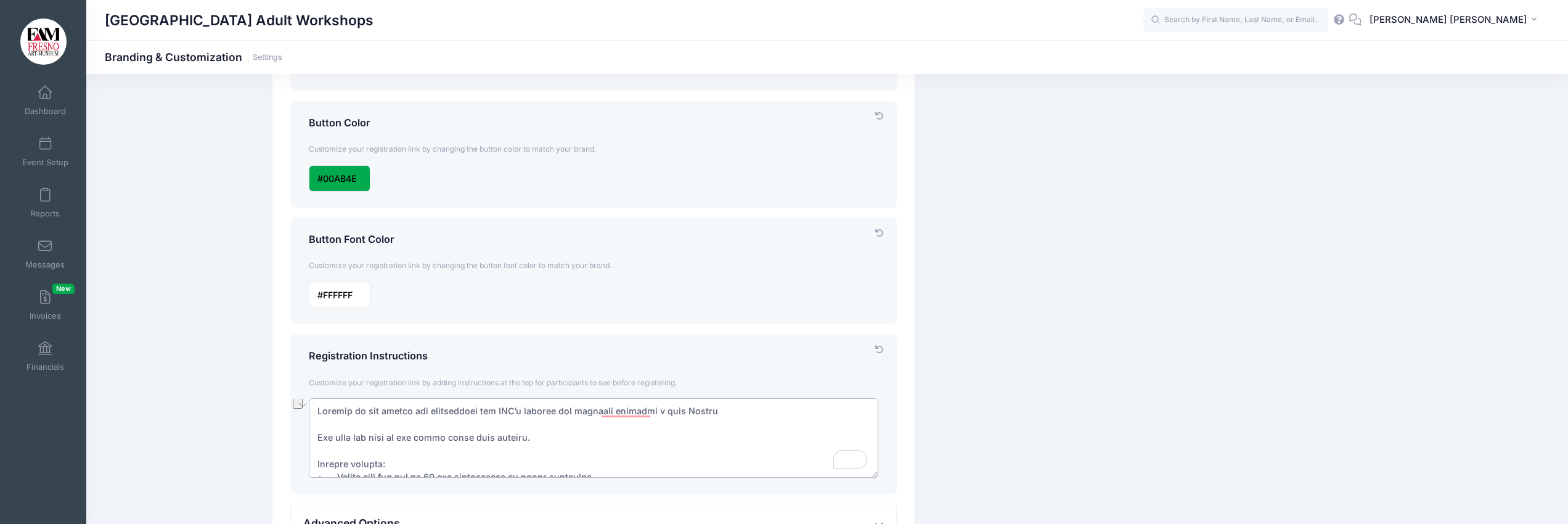
drag, startPoint x: 526, startPoint y: 440, endPoint x: 304, endPoint y: 435, distance: 222.1
click at [301, 436] on div "Registration Instructions Customize your registration link by adding instructio…" at bounding box center [593, 414] width 606 height 159
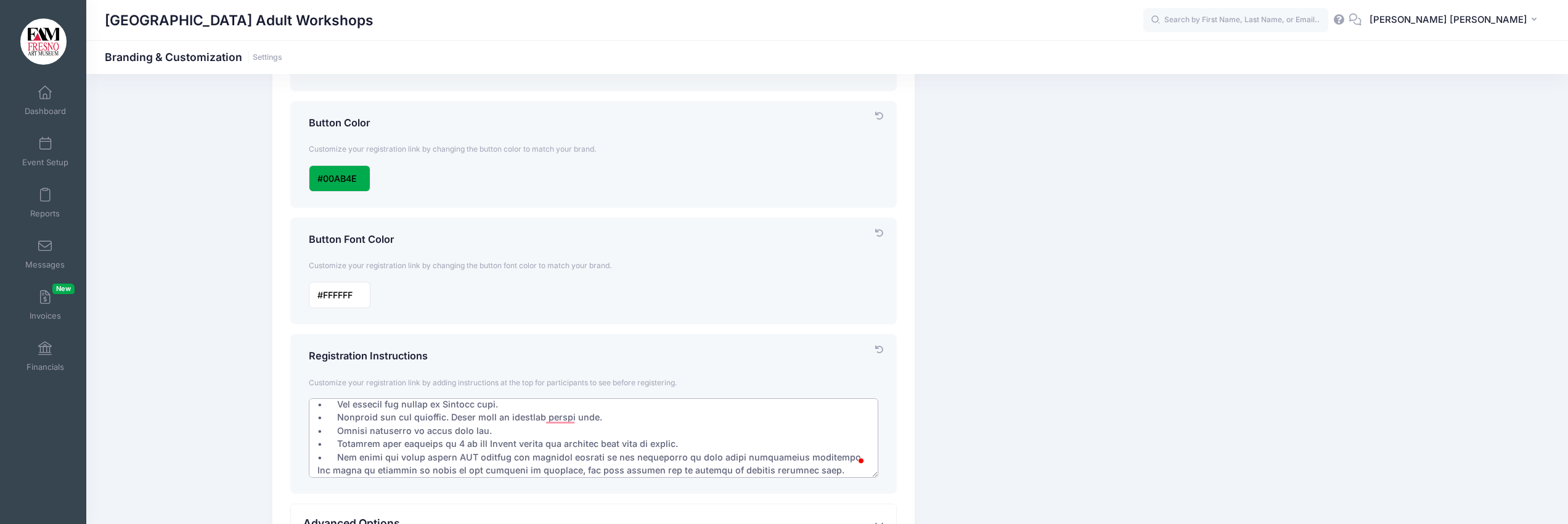
scroll to position [54, 0]
drag, startPoint x: 447, startPoint y: 415, endPoint x: 604, endPoint y: 423, distance: 157.2
click at [603, 423] on textarea "To enrich screen reader interactions, please activate Accessibility in Grammarl…" at bounding box center [594, 438] width 570 height 80
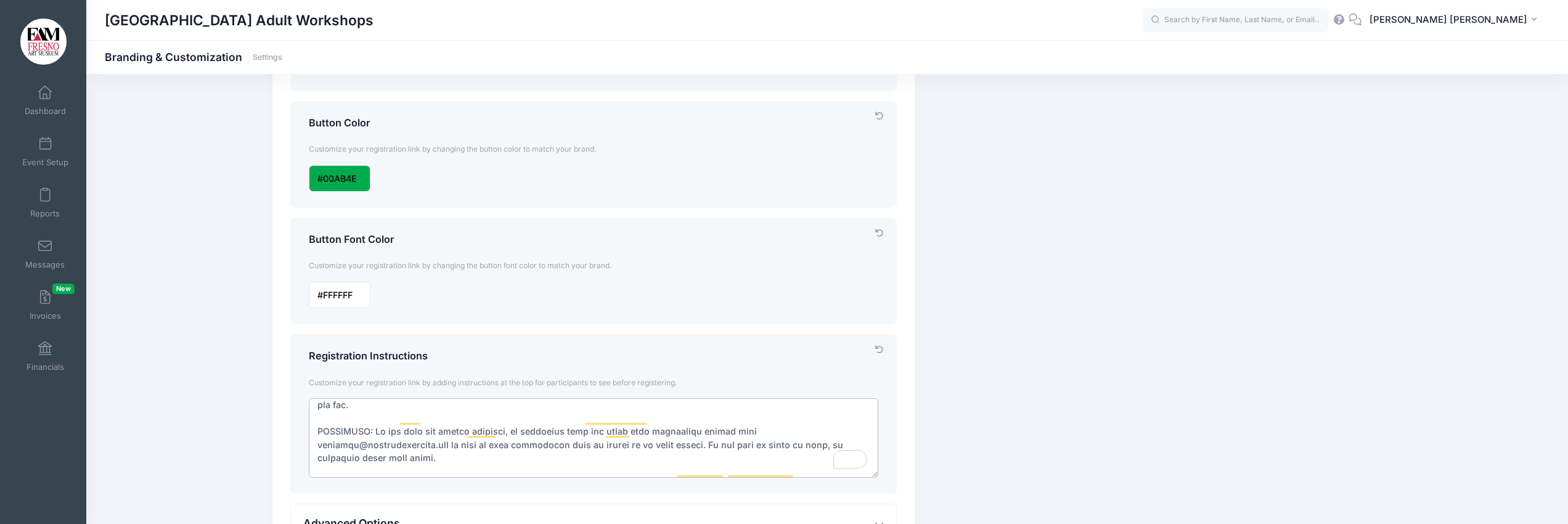
click at [440, 420] on textarea "To enrich screen reader interactions, please activate Accessibility in Grammarl…" at bounding box center [594, 438] width 570 height 80
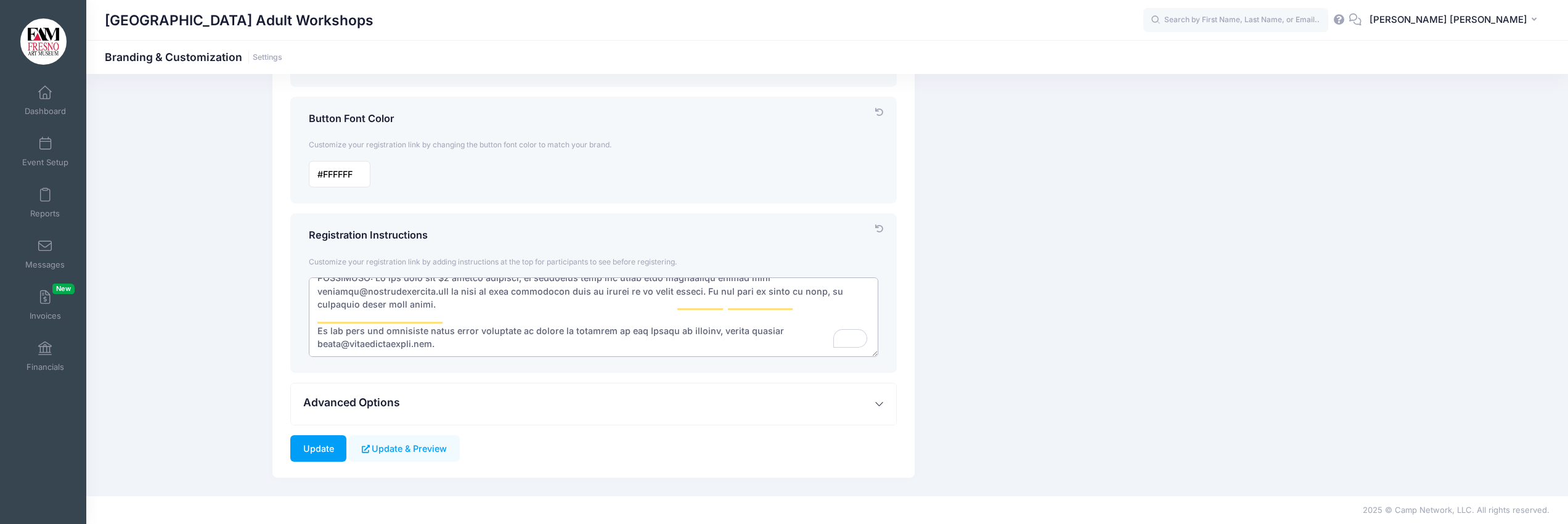
type textarea "Welcome to our portal for registering for FAM’s ongoing oil painting workshop s…"
click at [383, 402] on span "Advanced Options" at bounding box center [352, 402] width 96 height 13
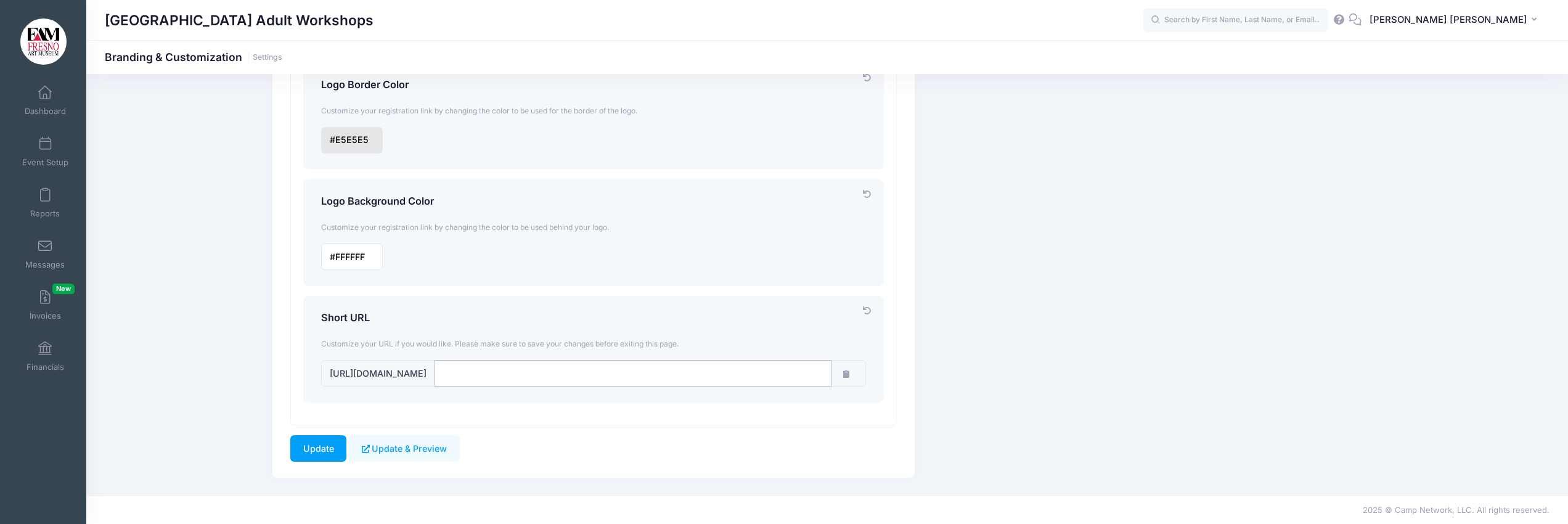
click at [529, 372] on input "input" at bounding box center [633, 373] width 397 height 27
click at [317, 446] on input "Update" at bounding box center [318, 449] width 56 height 27
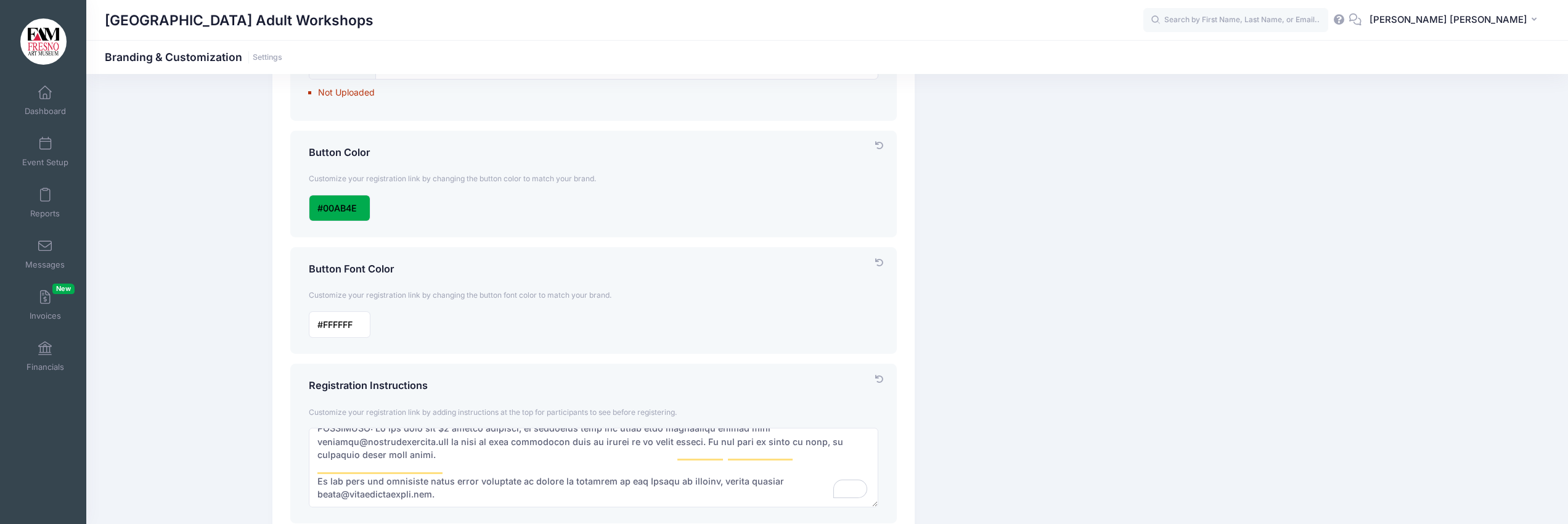
scroll to position [0, 0]
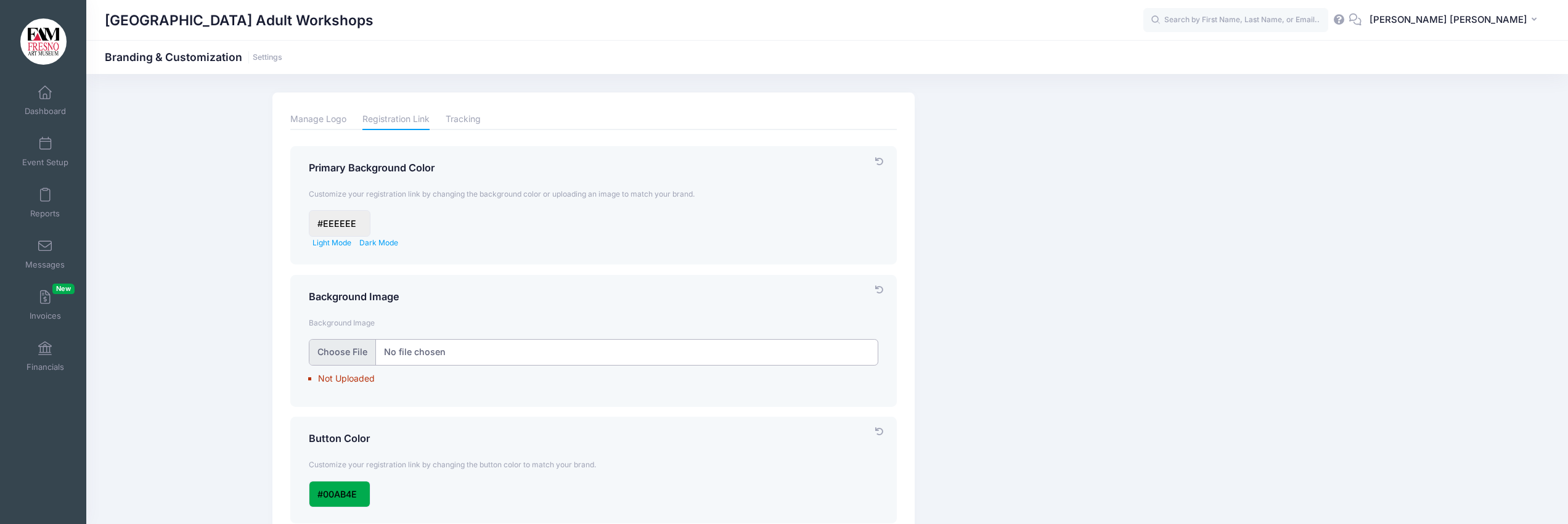
click at [539, 350] on input "file" at bounding box center [594, 352] width 570 height 27
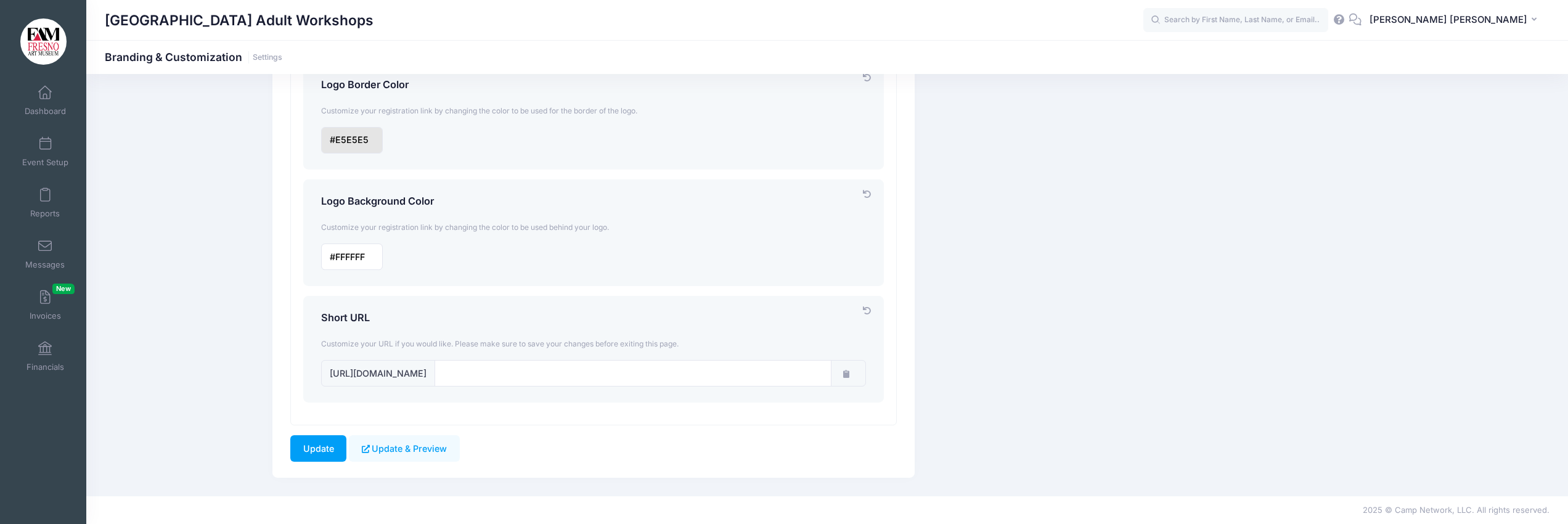
scroll to position [1043, 0]
click at [306, 450] on input "Update" at bounding box center [318, 449] width 56 height 27
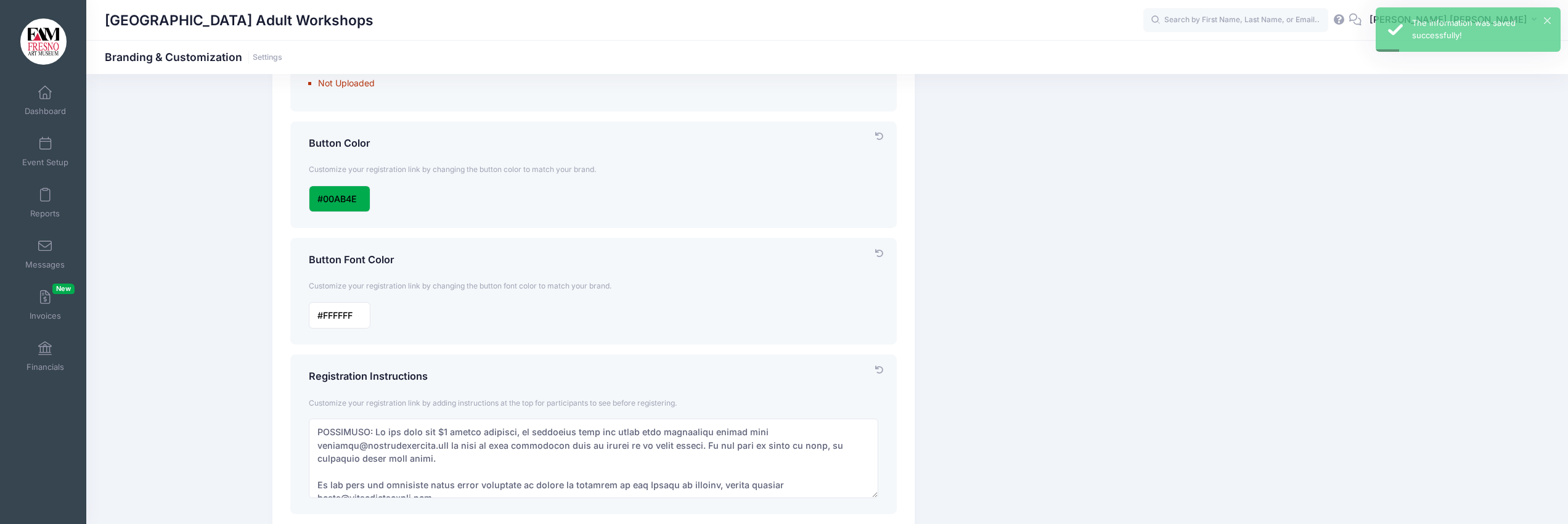
scroll to position [436, 0]
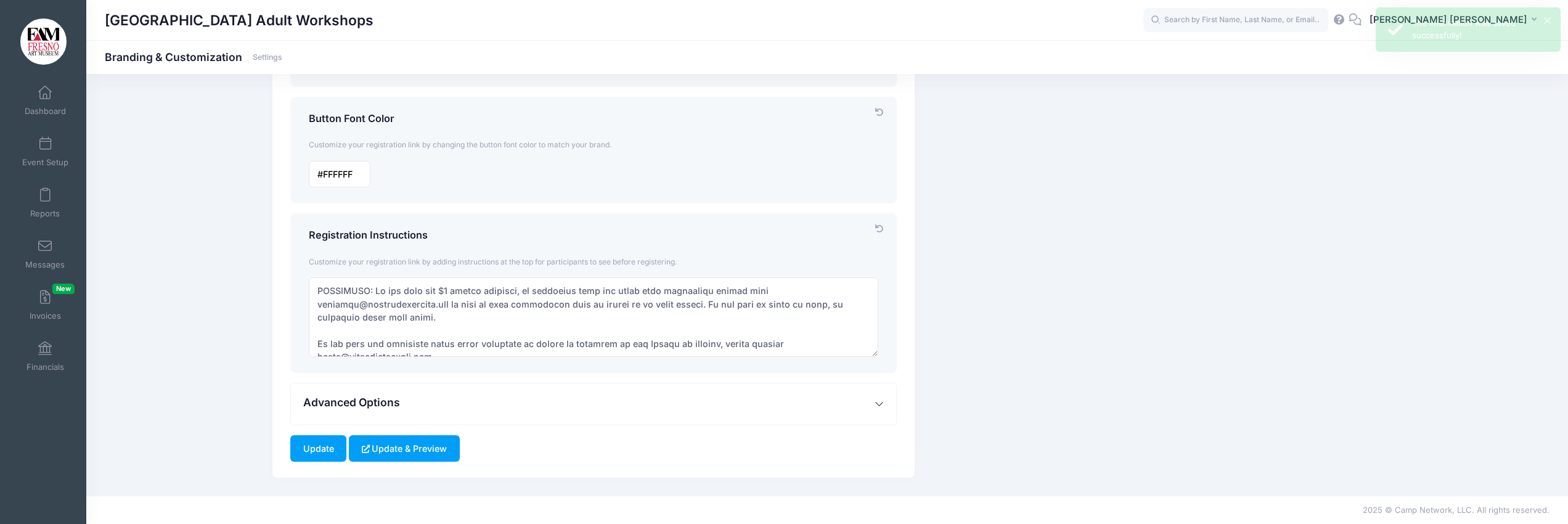
click at [405, 443] on button "Update & Preview" at bounding box center [404, 449] width 110 height 27
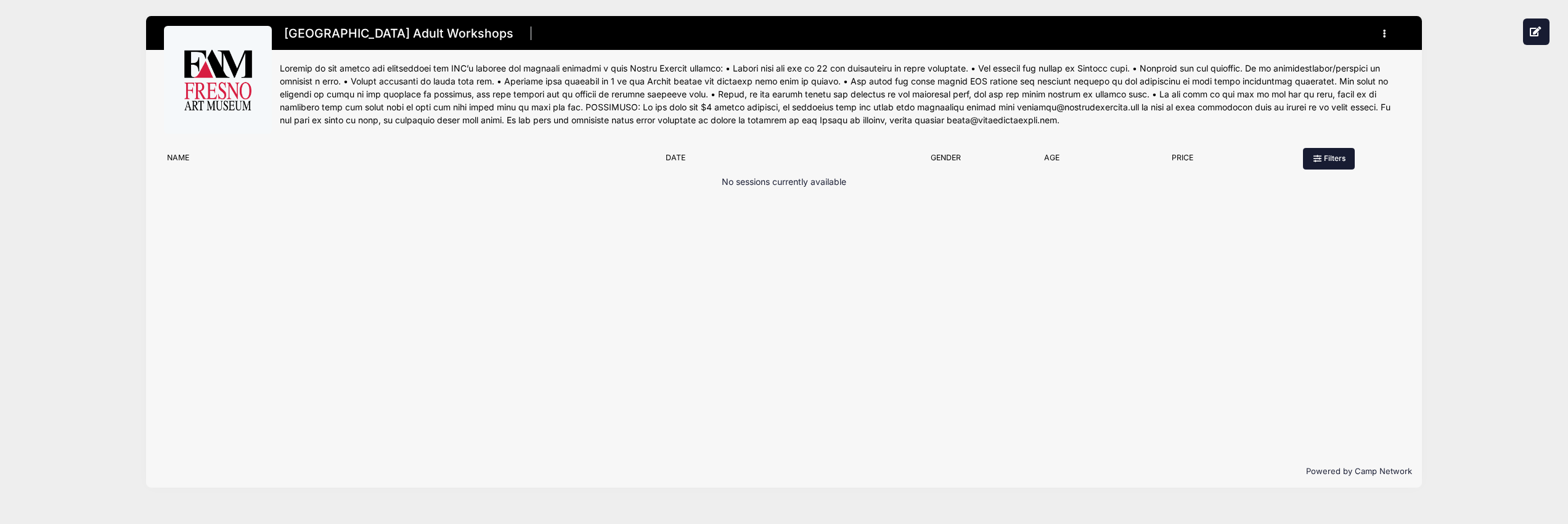
click at [1331, 158] on button "Filters" at bounding box center [1329, 159] width 52 height 21
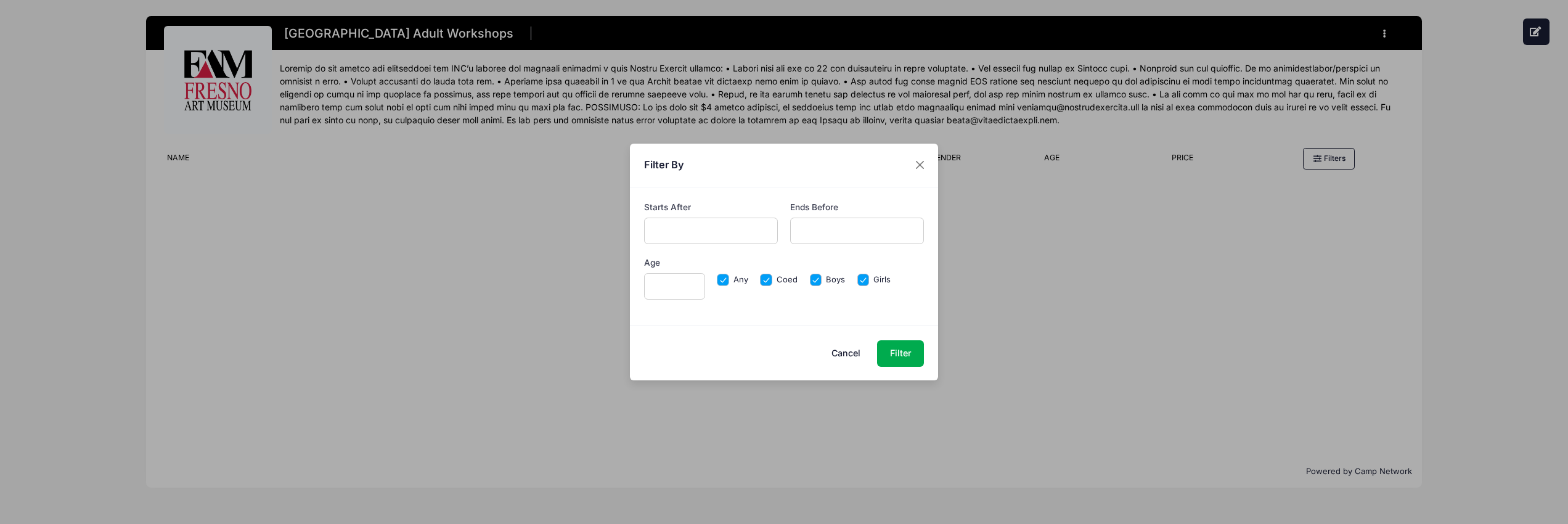
click at [722, 278] on input "Any" at bounding box center [724, 280] width 13 height 13
checkbox input "false"
drag, startPoint x: 767, startPoint y: 279, endPoint x: 786, endPoint y: 279, distance: 19.0
click at [768, 279] on input "Coed" at bounding box center [766, 280] width 13 height 13
checkbox input "false"
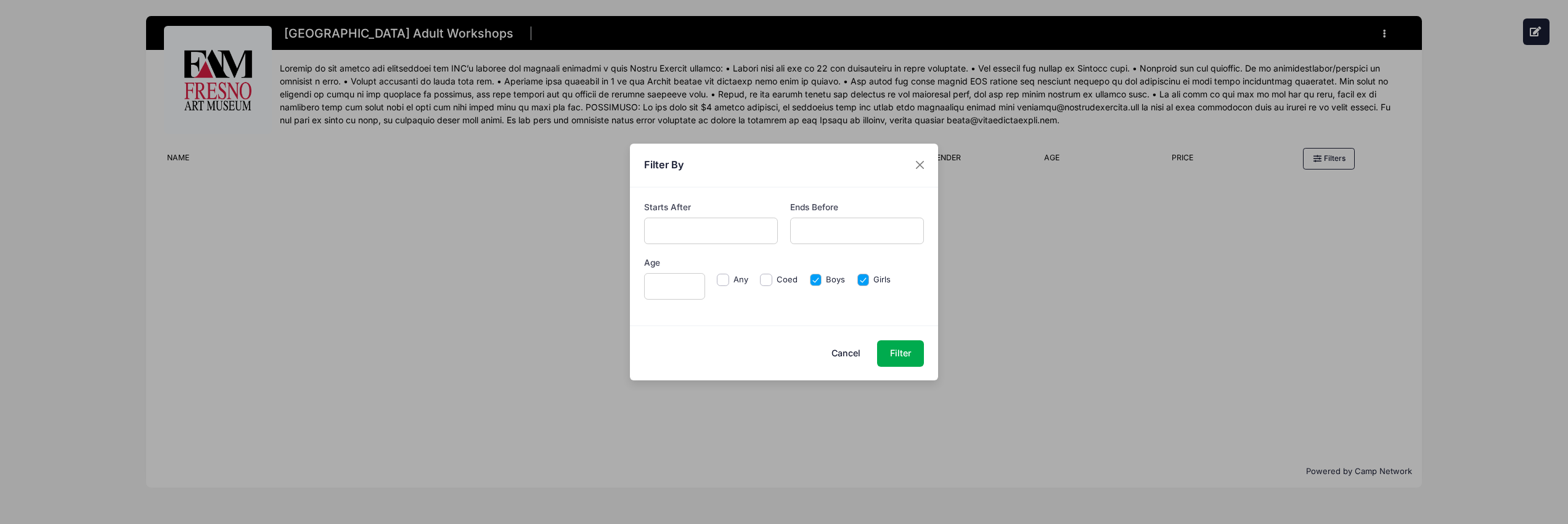
drag, startPoint x: 813, startPoint y: 277, endPoint x: 842, endPoint y: 281, distance: 29.3
click at [814, 277] on input "Boys" at bounding box center [817, 280] width 13 height 13
checkbox input "false"
click at [863, 279] on input "Girls" at bounding box center [864, 280] width 13 height 13
checkbox input "false"
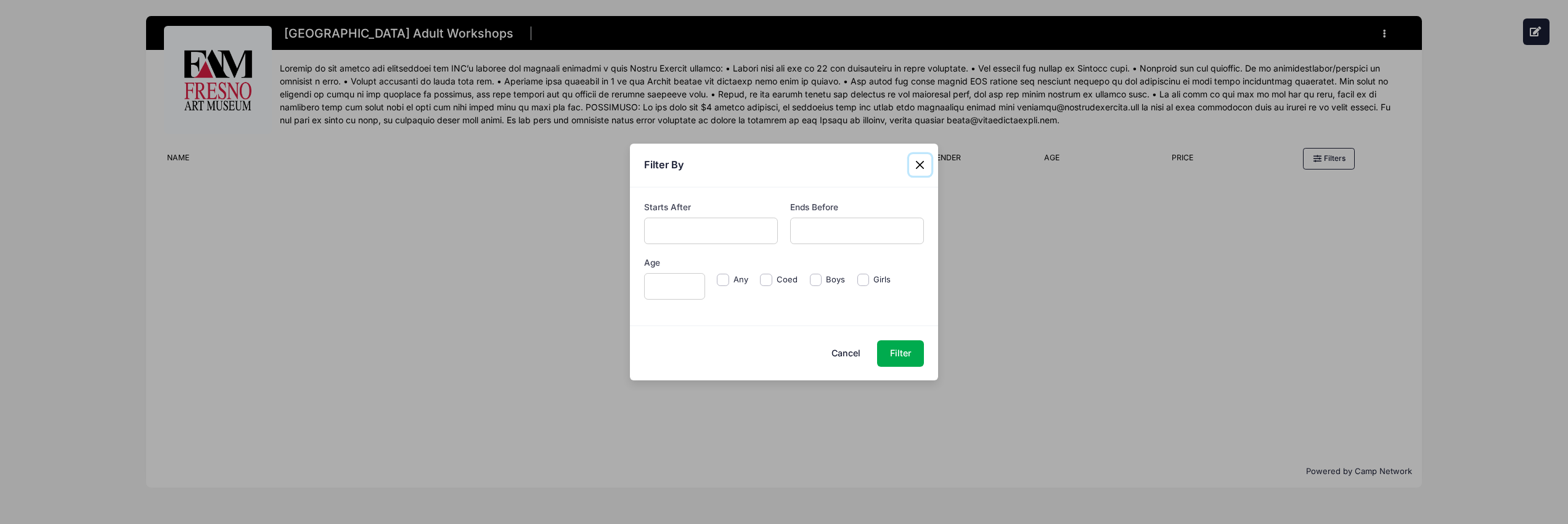
click at [918, 163] on button "Close" at bounding box center [921, 165] width 22 height 22
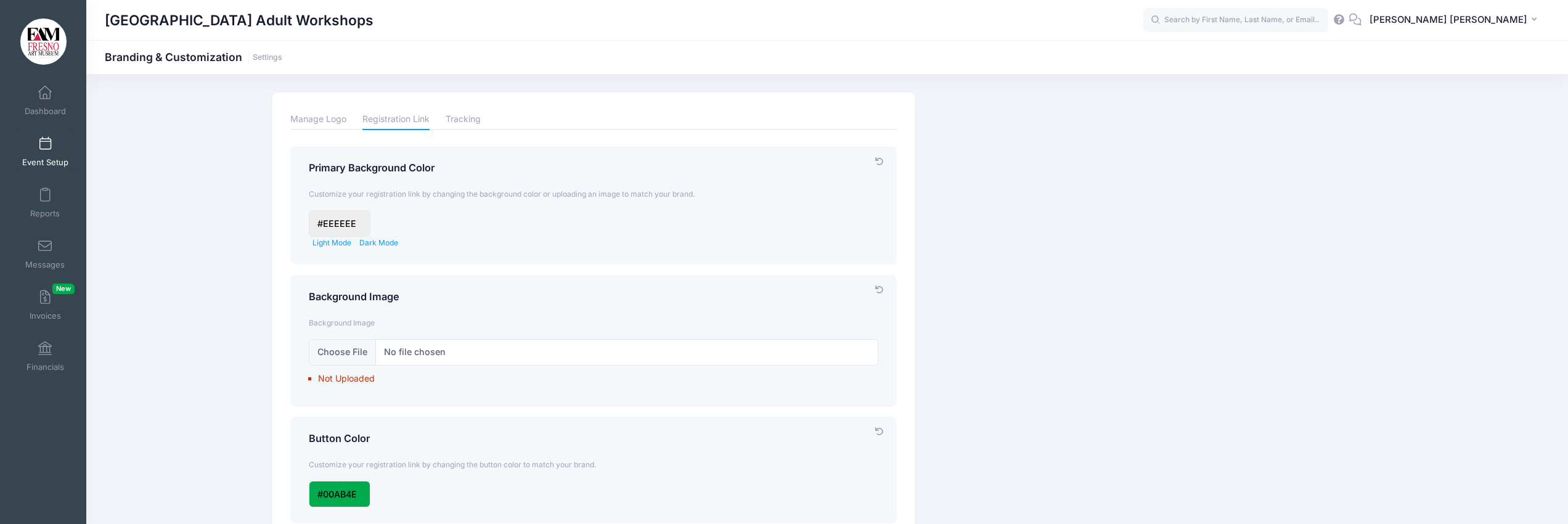
click at [45, 143] on span at bounding box center [45, 144] width 0 height 13
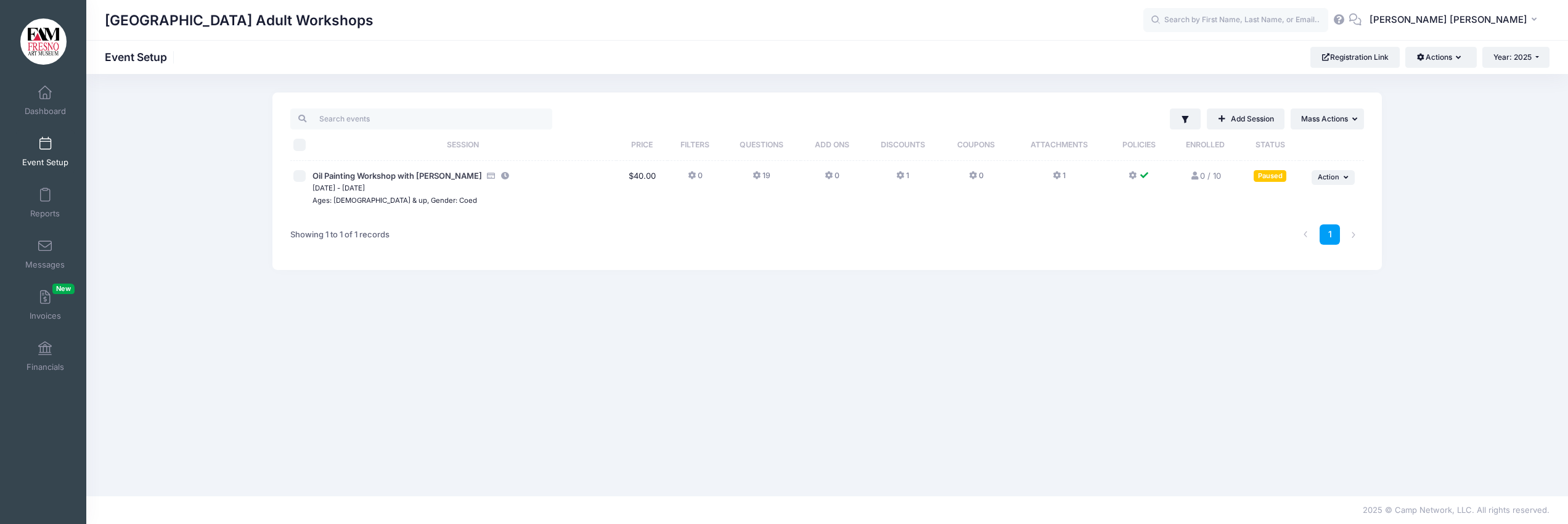
click at [766, 175] on button "19" at bounding box center [762, 179] width 18 height 18
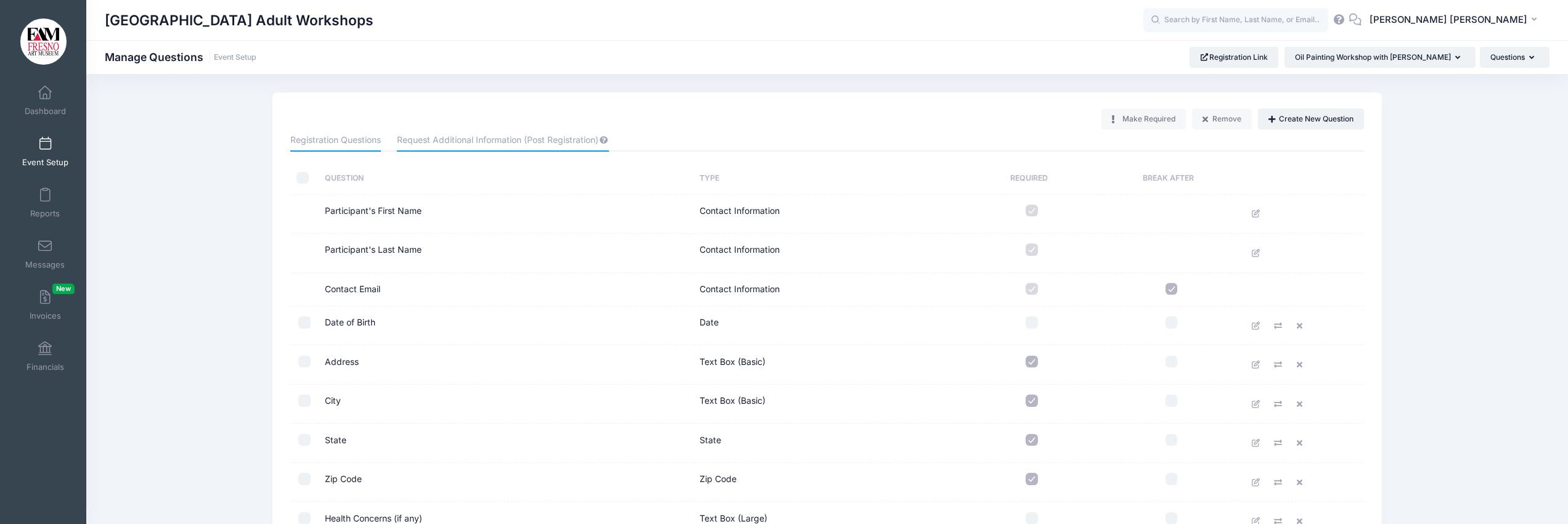
click at [478, 140] on link "Request Additional Information (Post Registration)" at bounding box center [503, 140] width 211 height 22
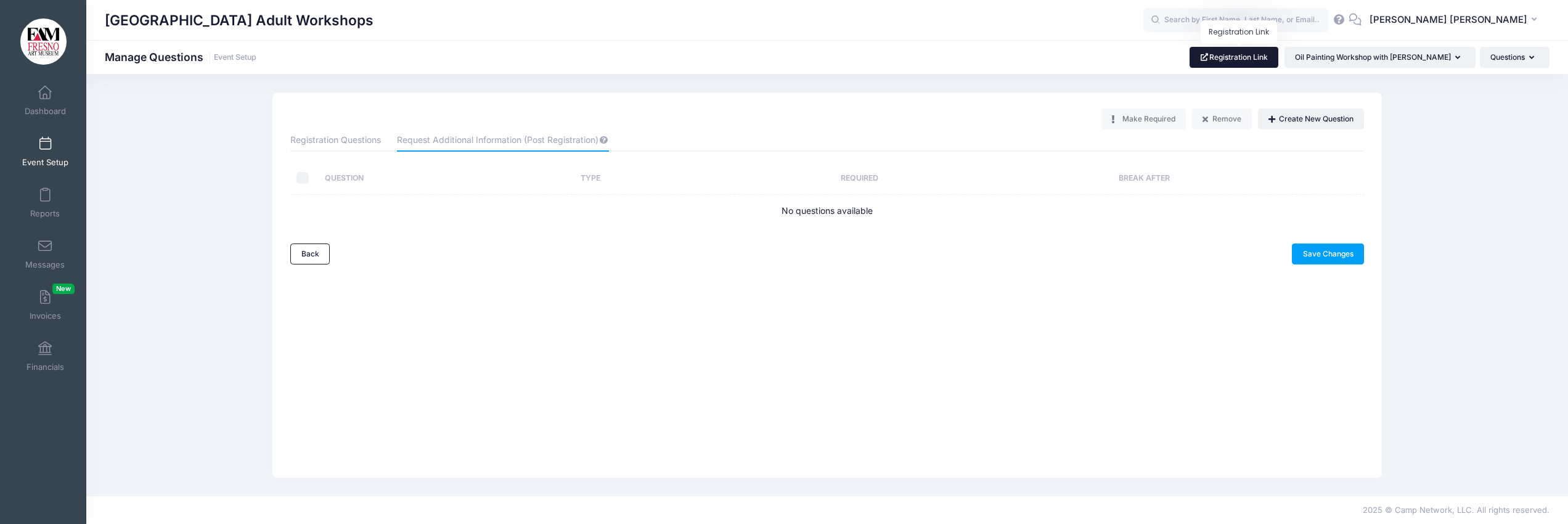
click at [1247, 57] on link "Registration Link" at bounding box center [1235, 57] width 89 height 21
click at [45, 143] on span at bounding box center [45, 144] width 0 height 13
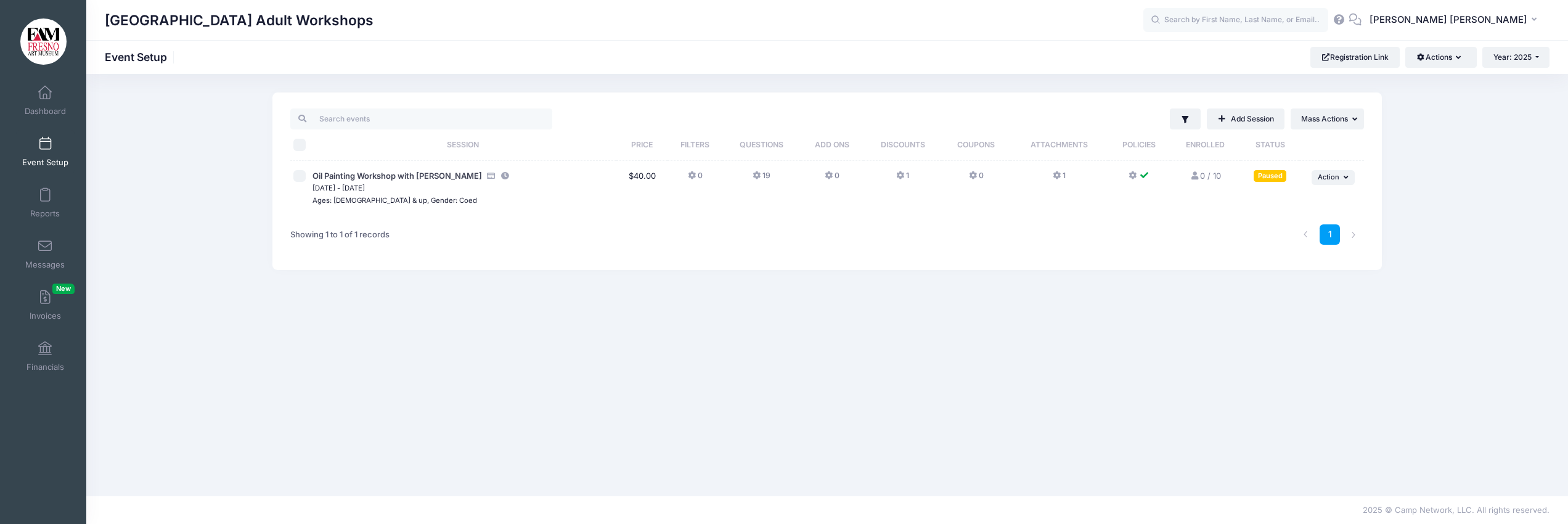
click at [296, 175] on input "checkbox" at bounding box center [300, 176] width 13 height 13
checkbox input "true"
click at [754, 175] on icon at bounding box center [758, 175] width 10 height 0
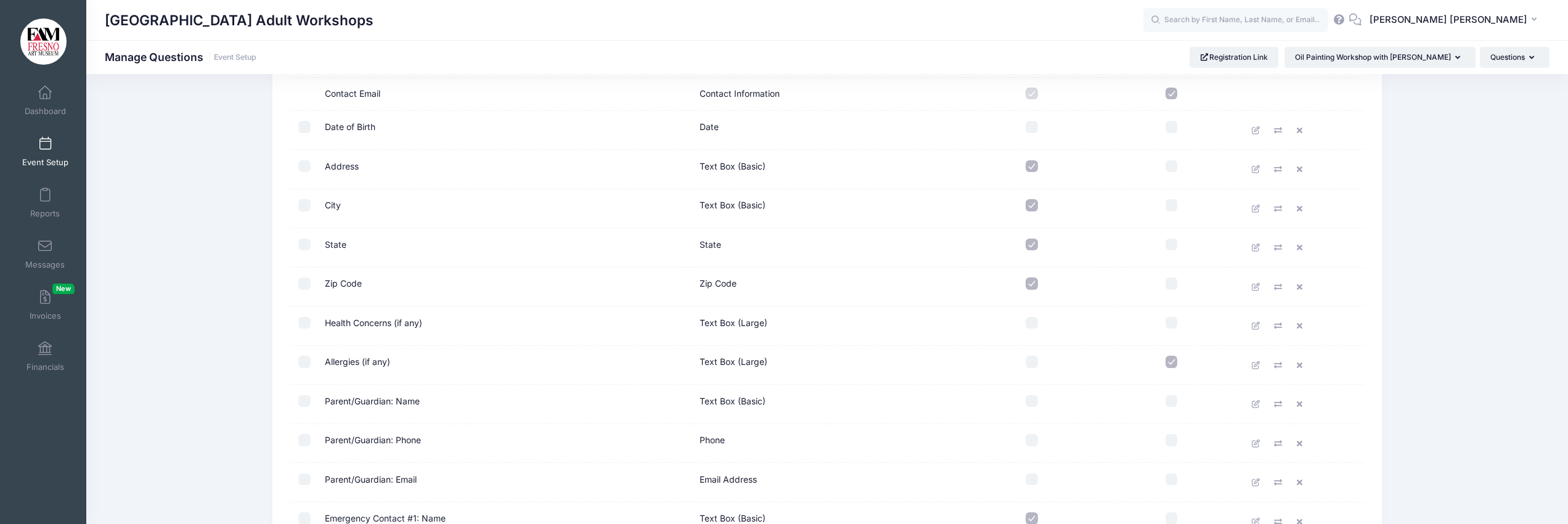
scroll to position [197, 0]
click at [1172, 358] on input "checkbox" at bounding box center [1172, 360] width 13 height 13
checkbox input "false"
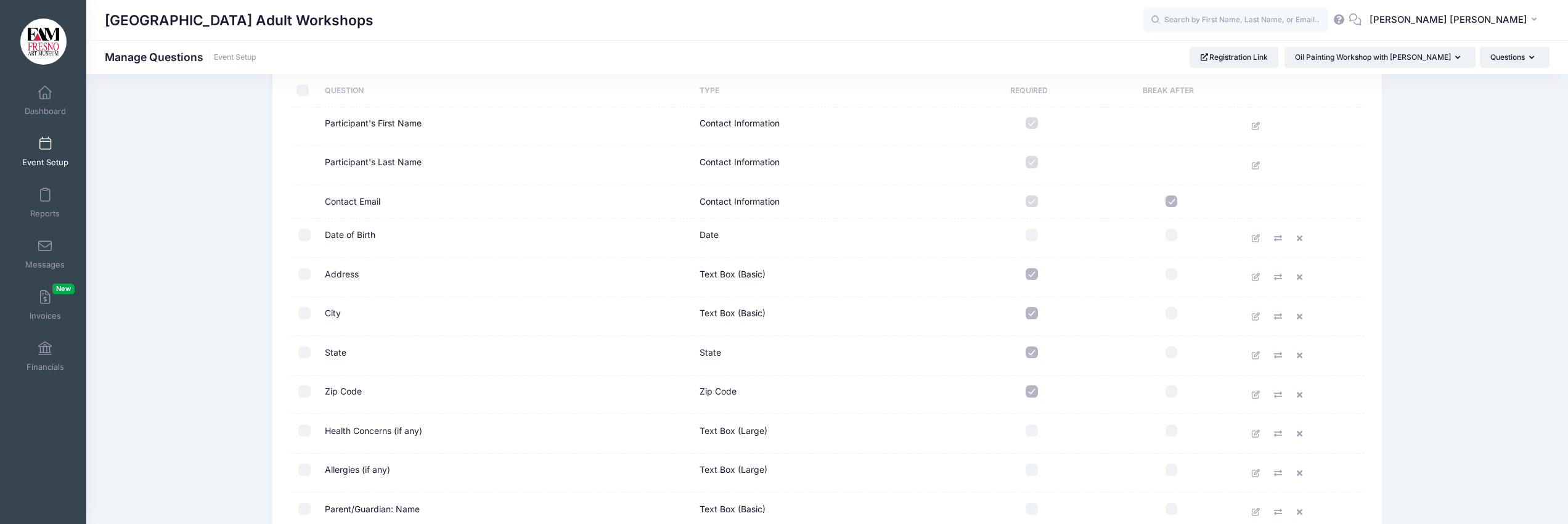
scroll to position [92, 0]
drag, startPoint x: 301, startPoint y: 267, endPoint x: 301, endPoint y: 274, distance: 7.0
click at [301, 269] on input "checkbox" at bounding box center [305, 270] width 13 height 13
checkbox input "true"
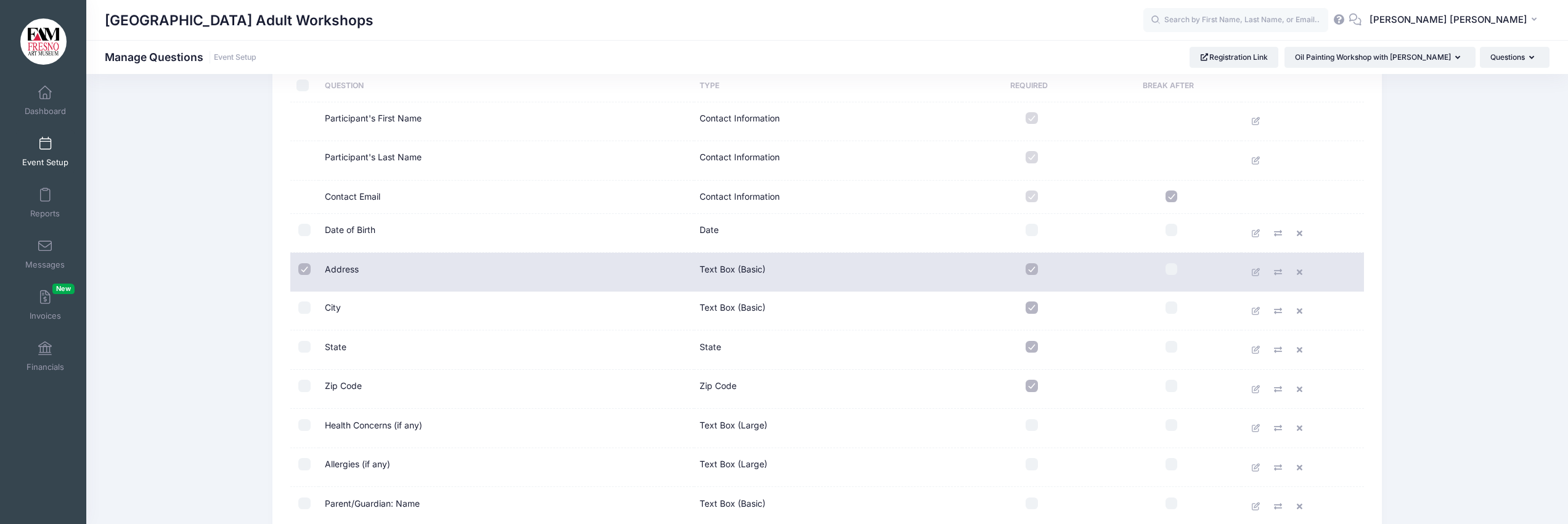
click at [305, 308] on input "checkbox" at bounding box center [305, 307] width 13 height 13
checkbox input "true"
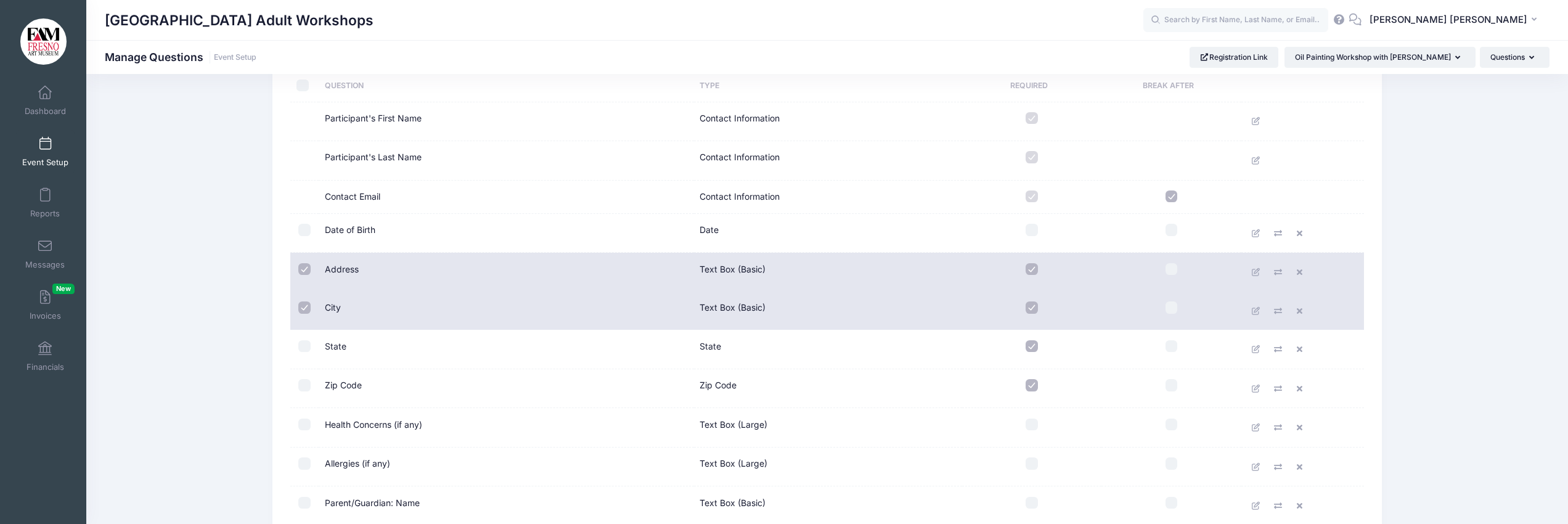
click at [303, 351] on input "checkbox" at bounding box center [305, 347] width 13 height 13
checkbox input "true"
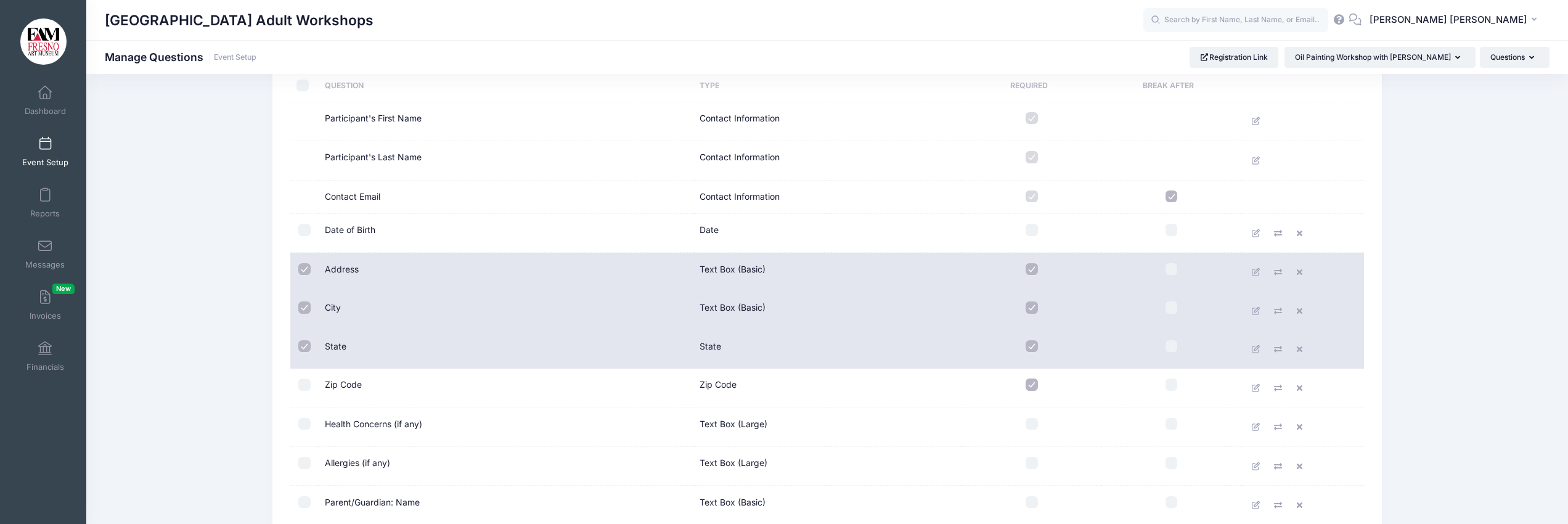
click at [301, 383] on input "checkbox" at bounding box center [305, 384] width 13 height 13
checkbox input "true"
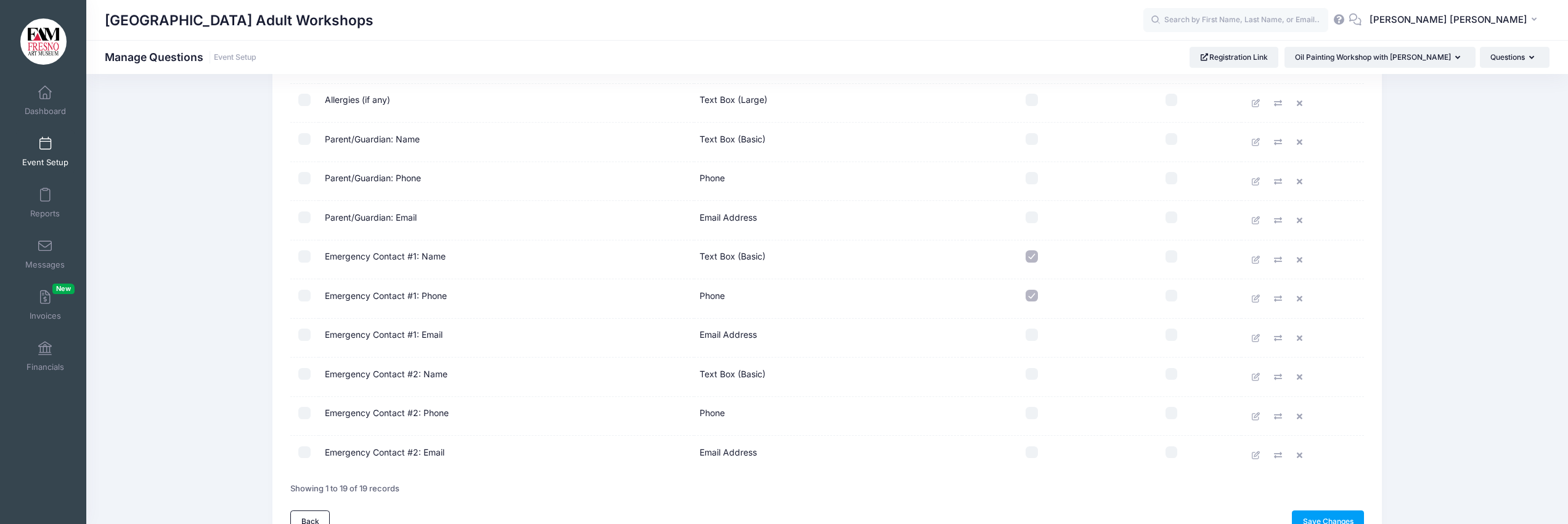
scroll to position [453, 0]
click at [303, 257] on input "checkbox" at bounding box center [305, 258] width 13 height 13
checkbox input "true"
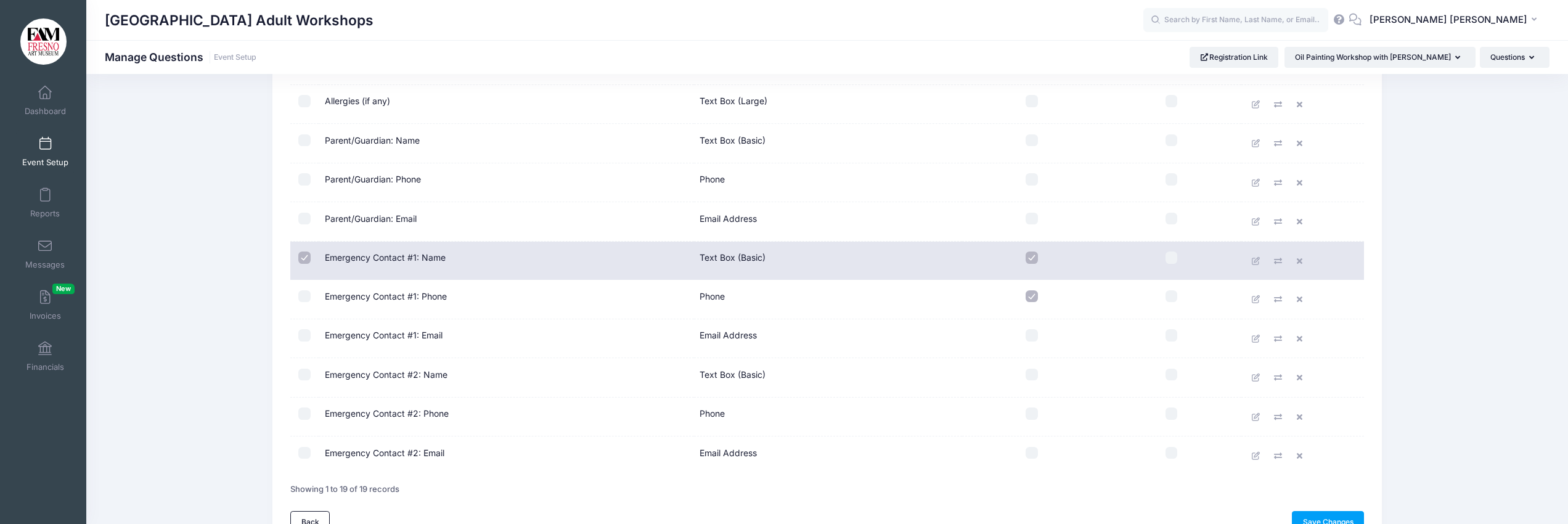
click at [305, 295] on input "checkbox" at bounding box center [305, 296] width 13 height 13
checkbox input "true"
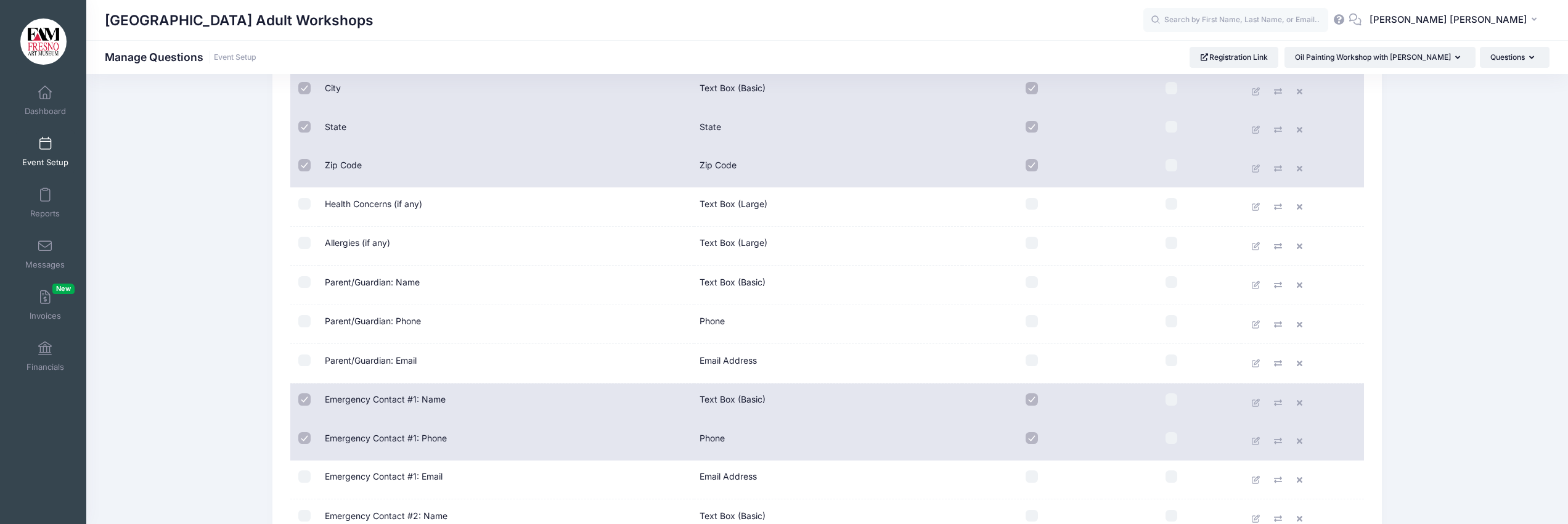
scroll to position [524, 0]
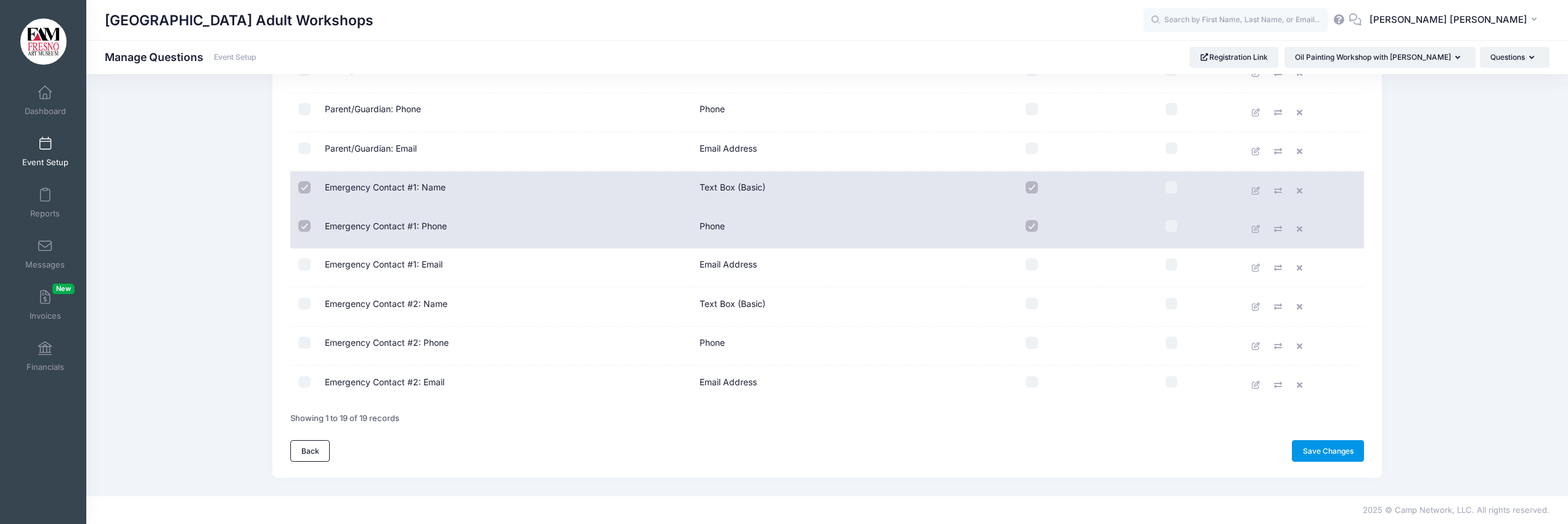
click at [1316, 448] on link "Save Changes" at bounding box center [1328, 451] width 72 height 21
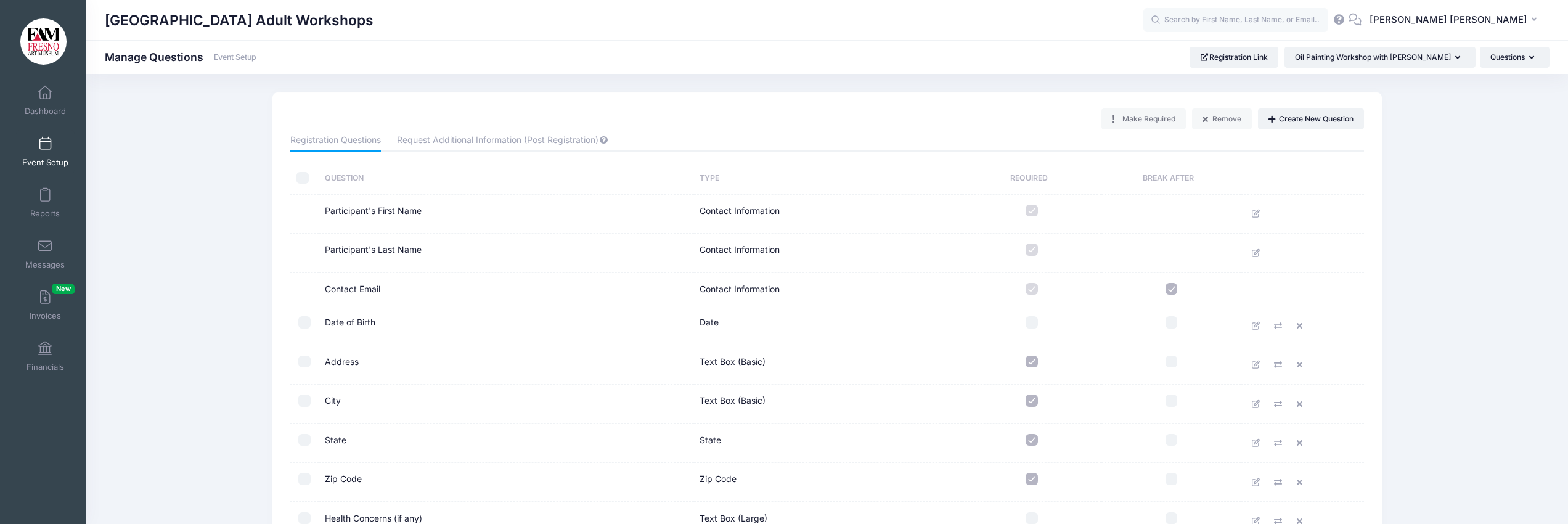
click at [45, 145] on span at bounding box center [45, 144] width 0 height 13
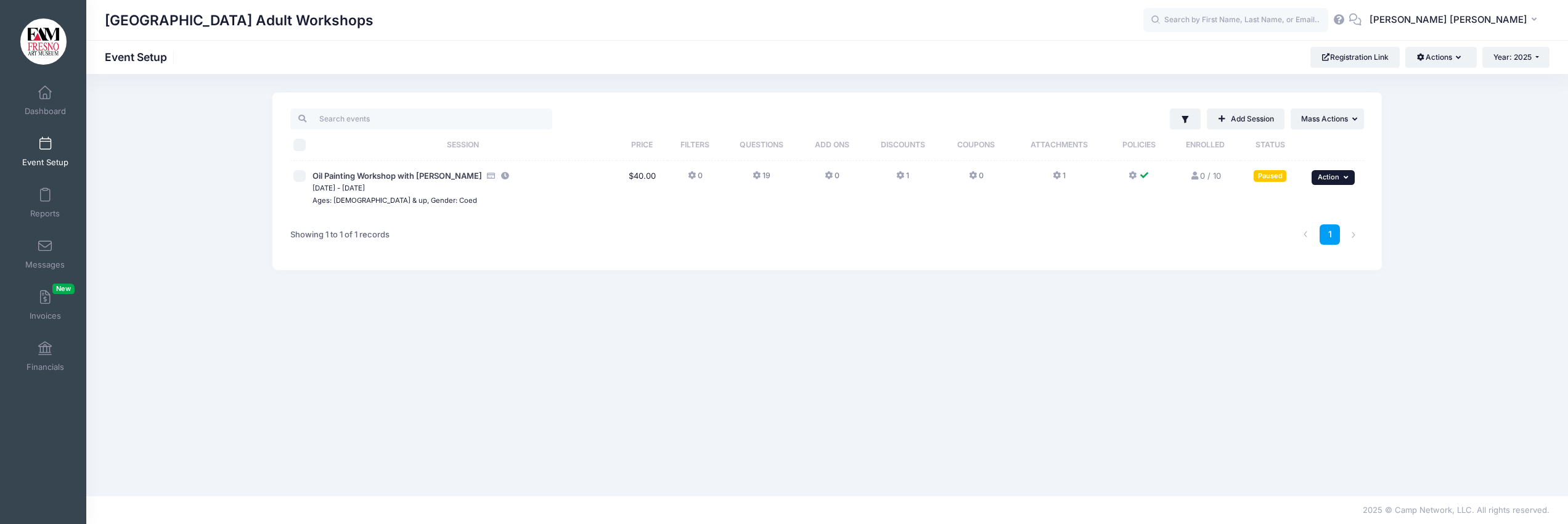
click at [1345, 175] on icon "button" at bounding box center [1347, 177] width 8 height 7
click at [1292, 249] on link "Duplicate Session" at bounding box center [1293, 252] width 112 height 24
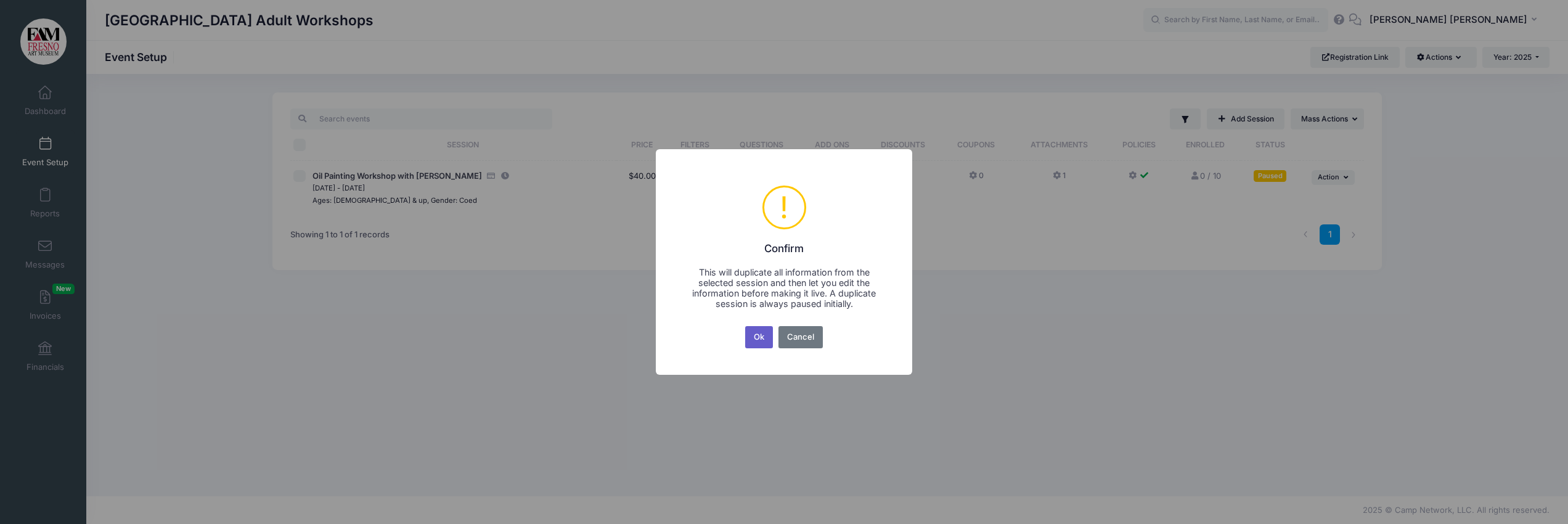
click at [756, 334] on button "Ok" at bounding box center [759, 337] width 29 height 22
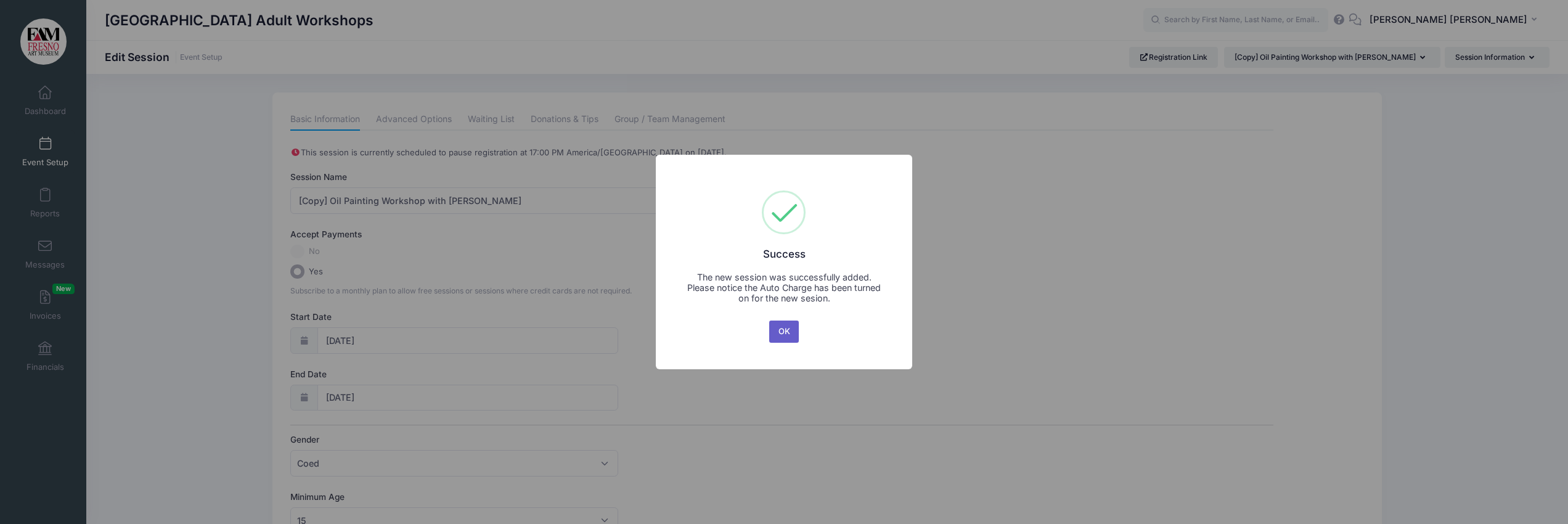
click at [788, 332] on button "OK" at bounding box center [784, 332] width 29 height 22
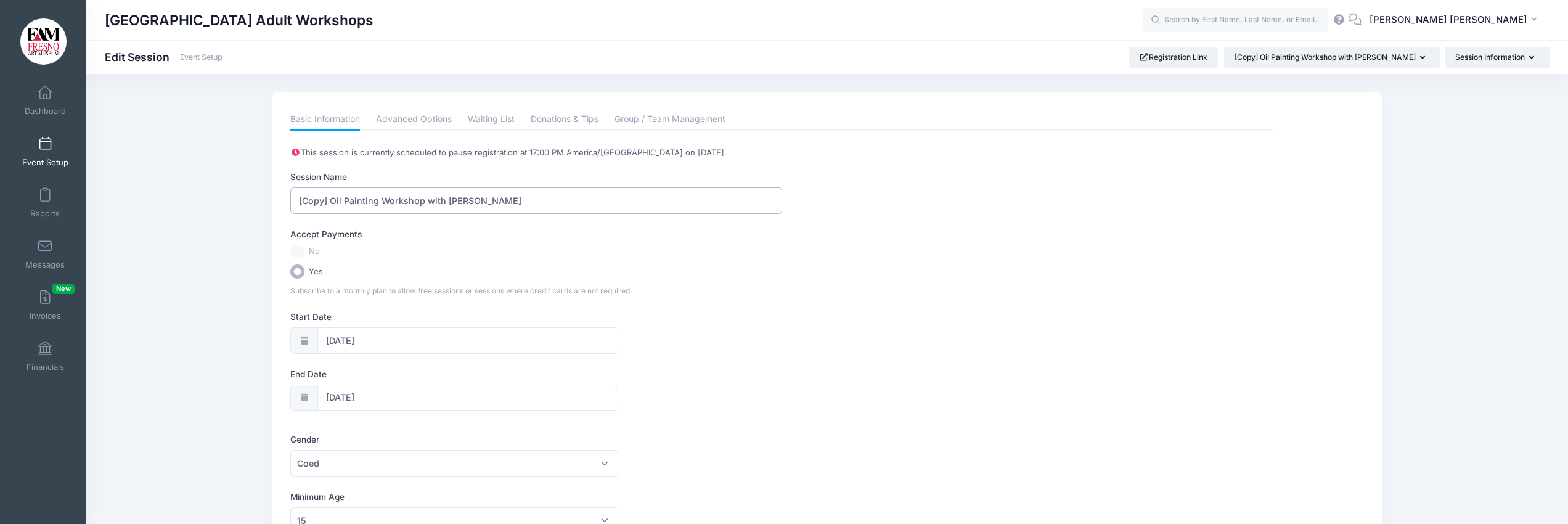
drag, startPoint x: 329, startPoint y: 203, endPoint x: 287, endPoint y: 201, distance: 42.0
click at [489, 203] on input "Oil Painting Workshop with [PERSON_NAME]" at bounding box center [535, 201] width 491 height 27
type input "Oil Painting Workshop with [PERSON_NAME] - [DATE]"
click at [347, 342] on input "[DATE]" at bounding box center [468, 340] width 301 height 27
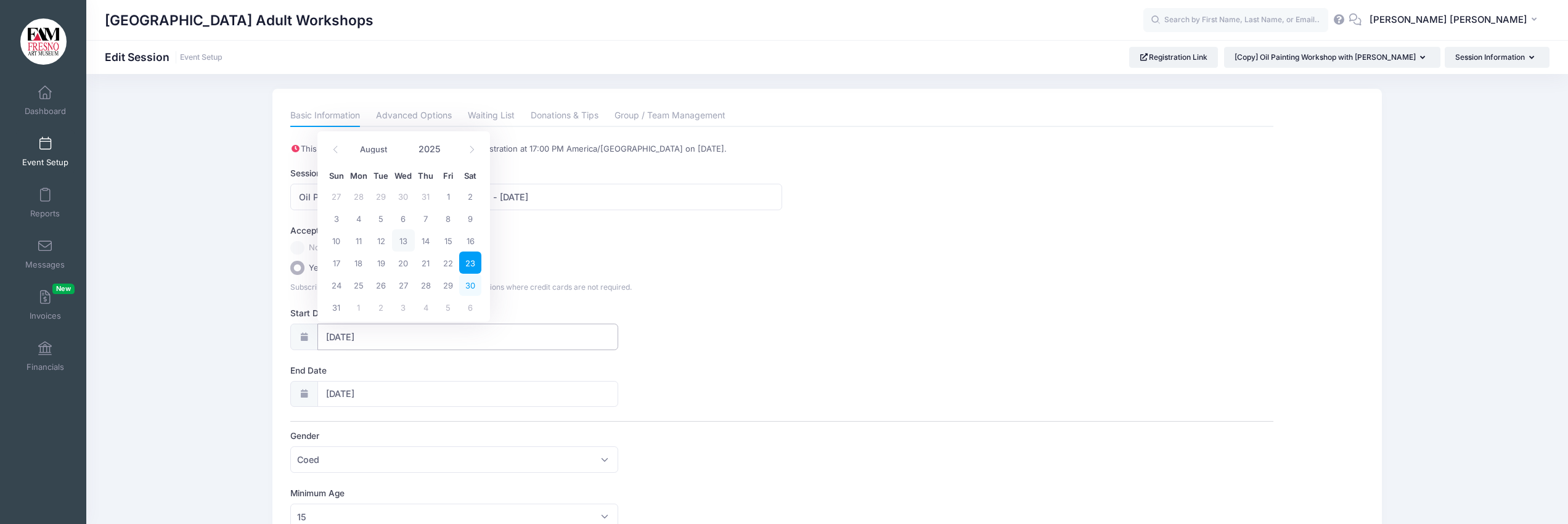
scroll to position [8, 0]
click at [470, 282] on span "30" at bounding box center [470, 280] width 22 height 22
type input "[DATE]"
click at [357, 390] on input "[DATE]" at bounding box center [468, 390] width 301 height 27
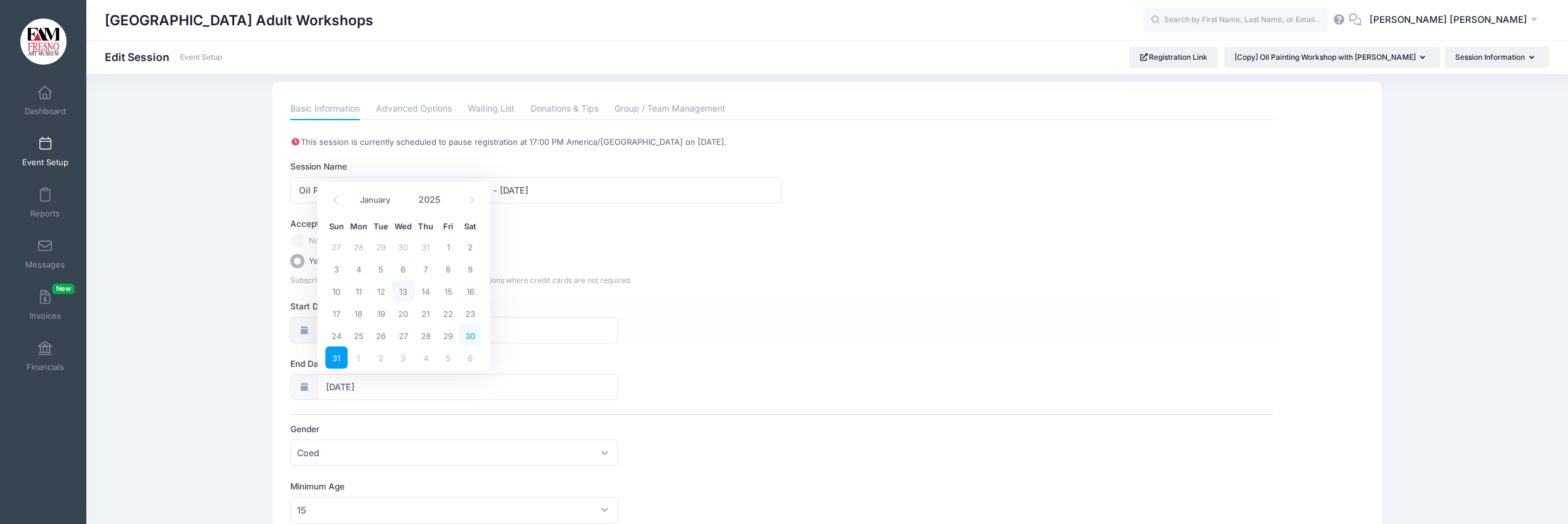
click at [472, 337] on span "30" at bounding box center [470, 335] width 22 height 22
type input "[DATE]"
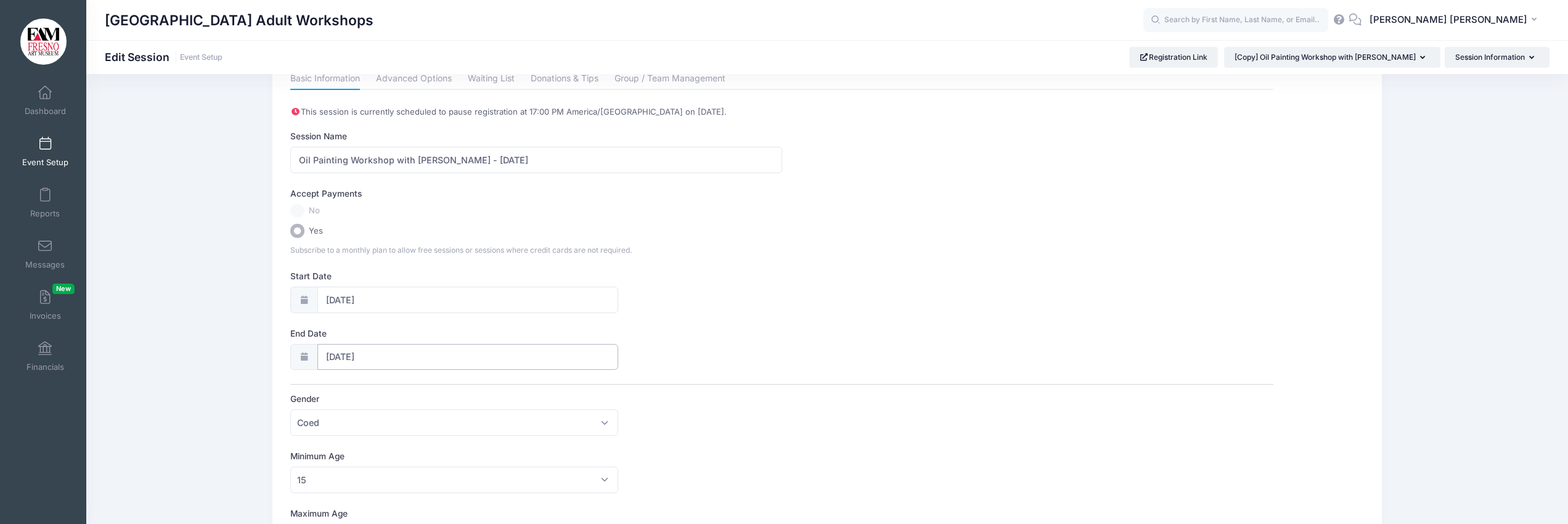
scroll to position [0, 0]
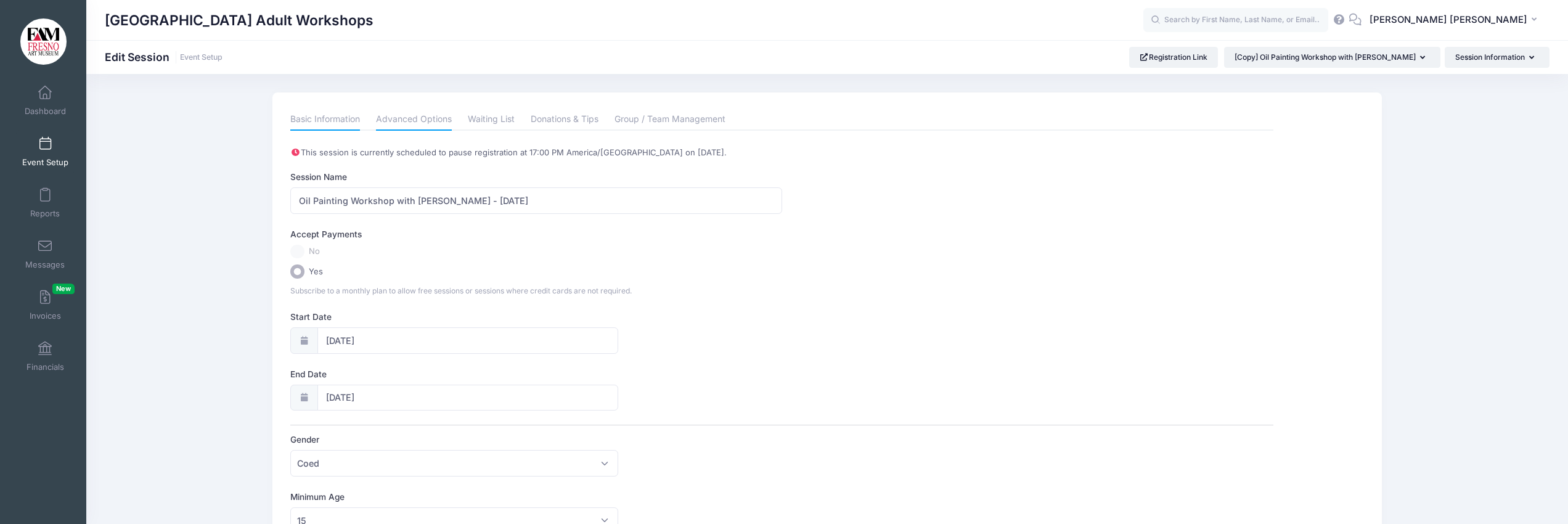
click at [414, 122] on link "Advanced Options" at bounding box center [414, 119] width 75 height 22
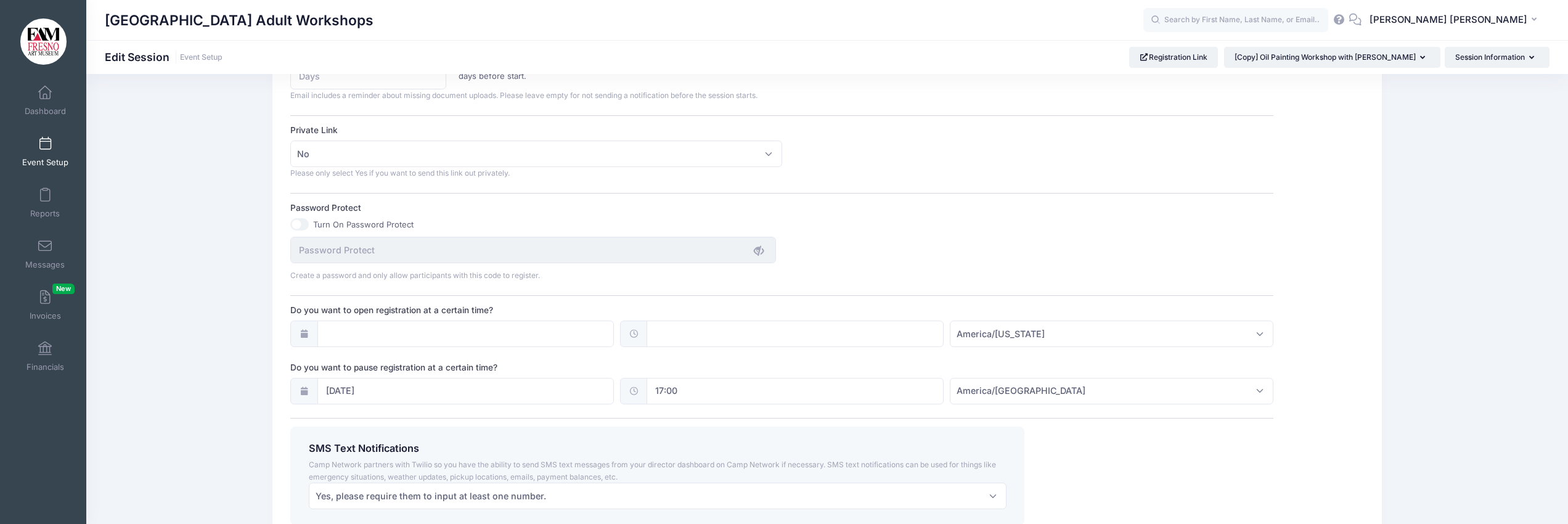
scroll to position [700, 0]
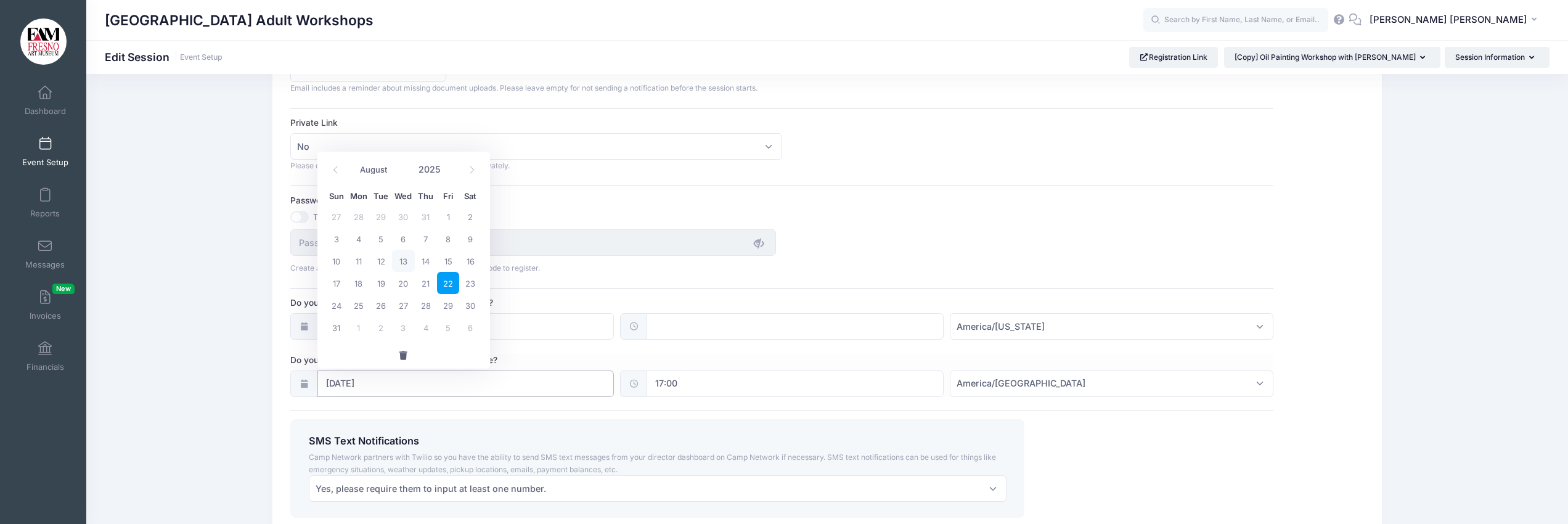
click at [350, 384] on input "[DATE]" at bounding box center [466, 384] width 297 height 27
click at [447, 308] on span "29" at bounding box center [448, 305] width 22 height 22
type input "[DATE]"
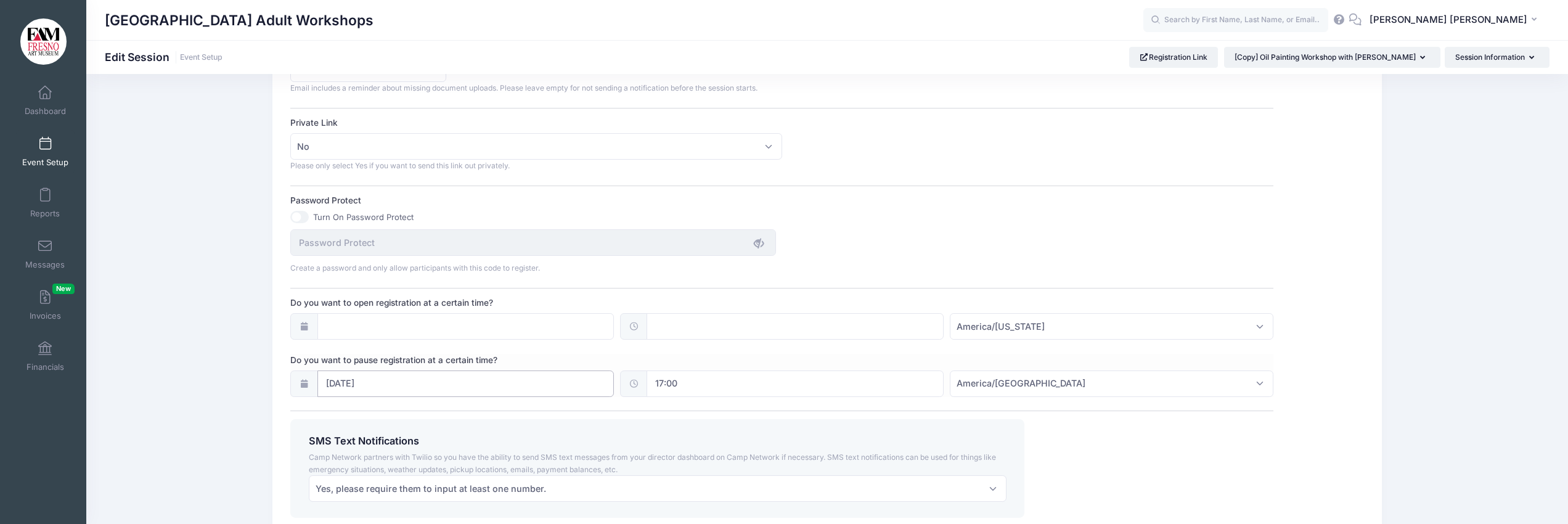
scroll to position [789, 0]
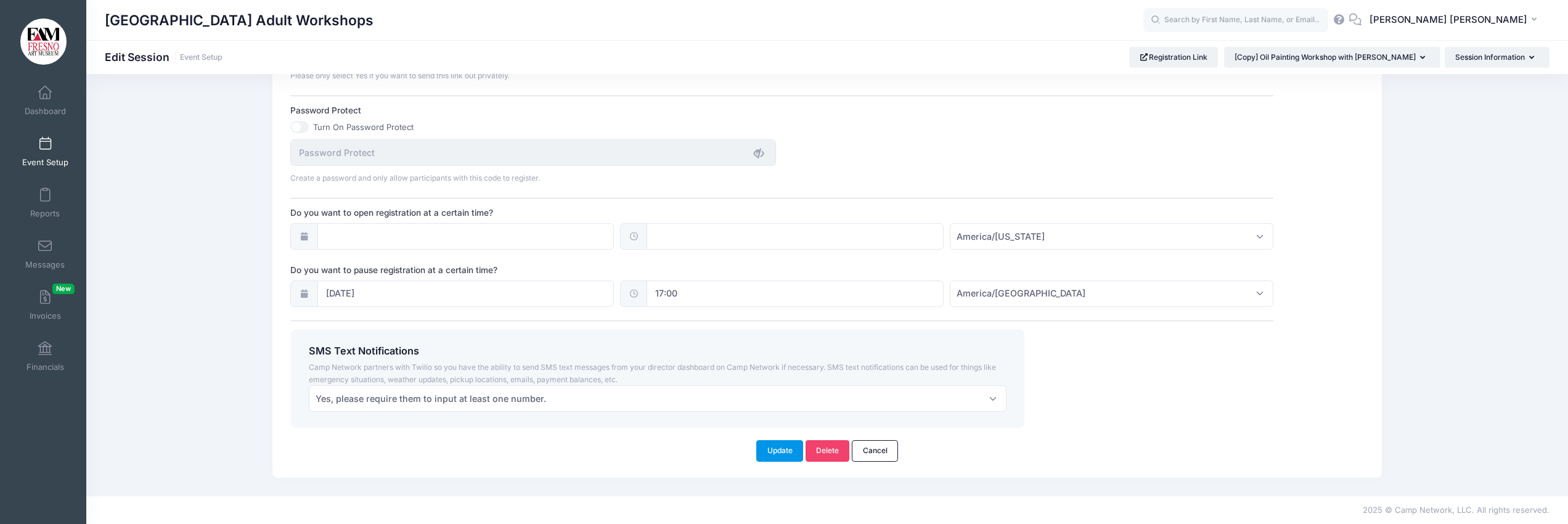
click at [775, 449] on button "Update" at bounding box center [779, 451] width 47 height 21
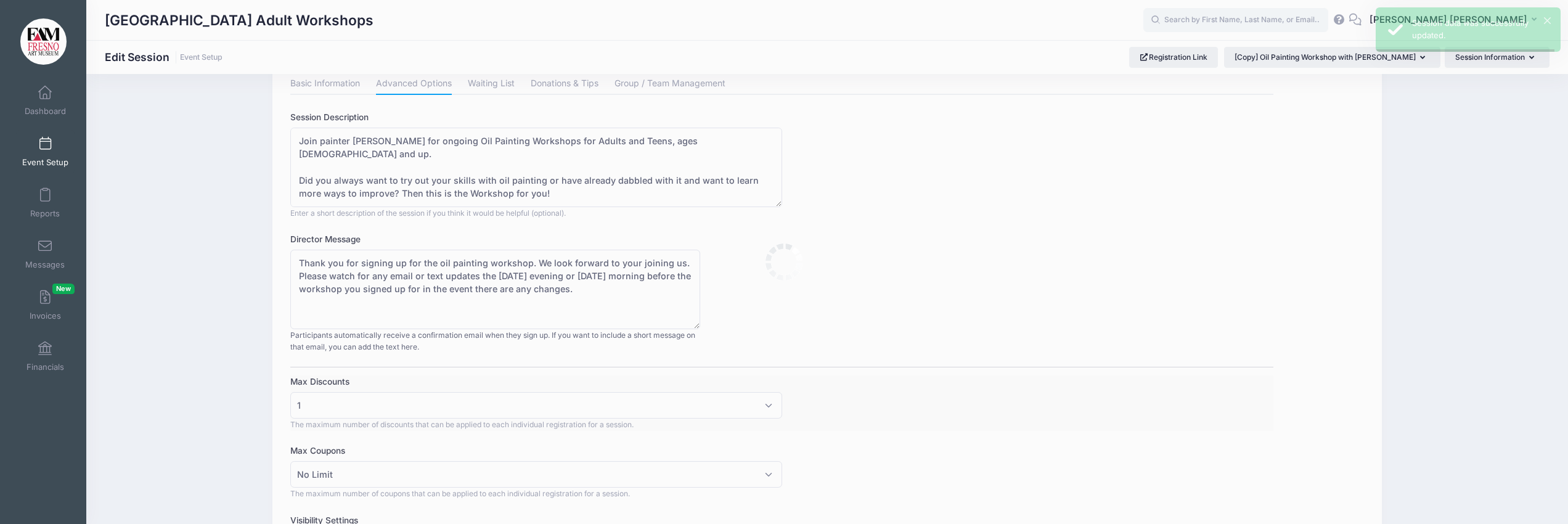
scroll to position [0, 0]
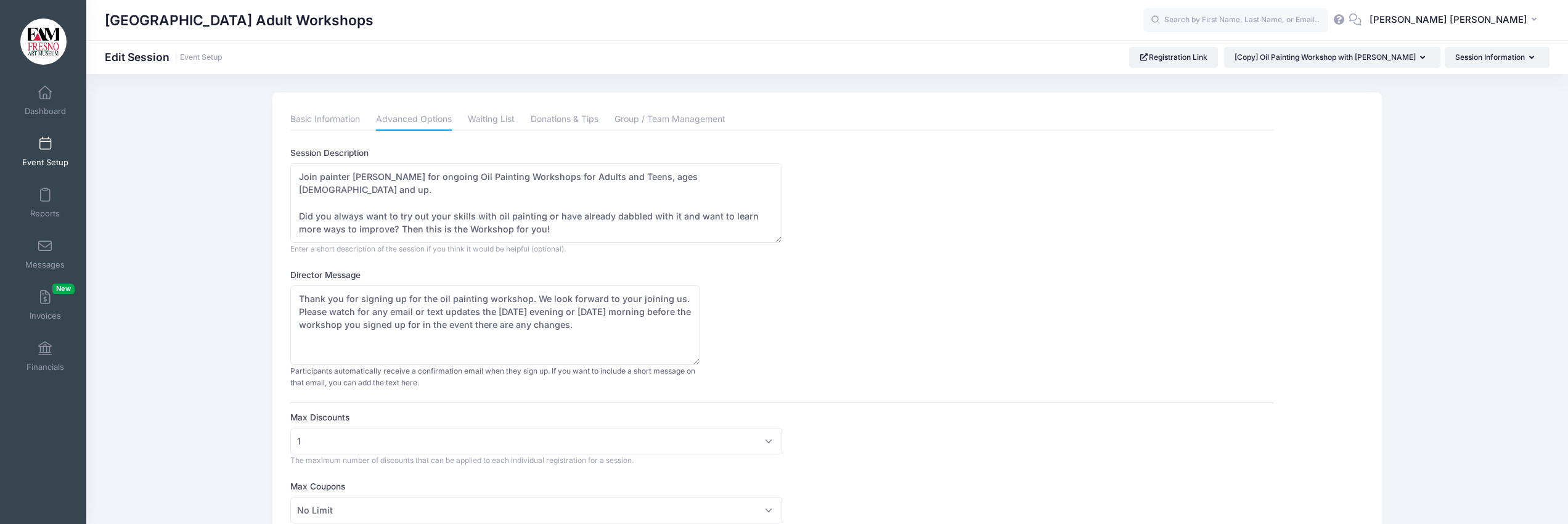
click at [45, 145] on span at bounding box center [45, 144] width 0 height 13
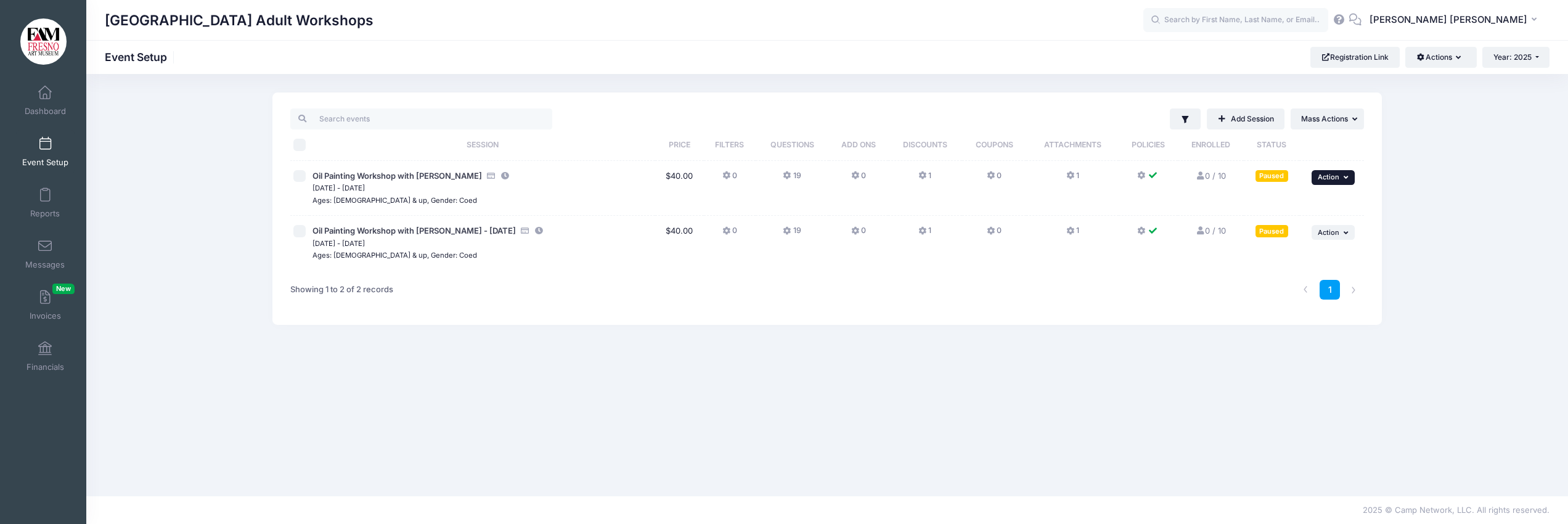
click at [1336, 177] on span "Action" at bounding box center [1328, 177] width 22 height 8
click at [1288, 226] on link "Edit Session" at bounding box center [1293, 228] width 112 height 24
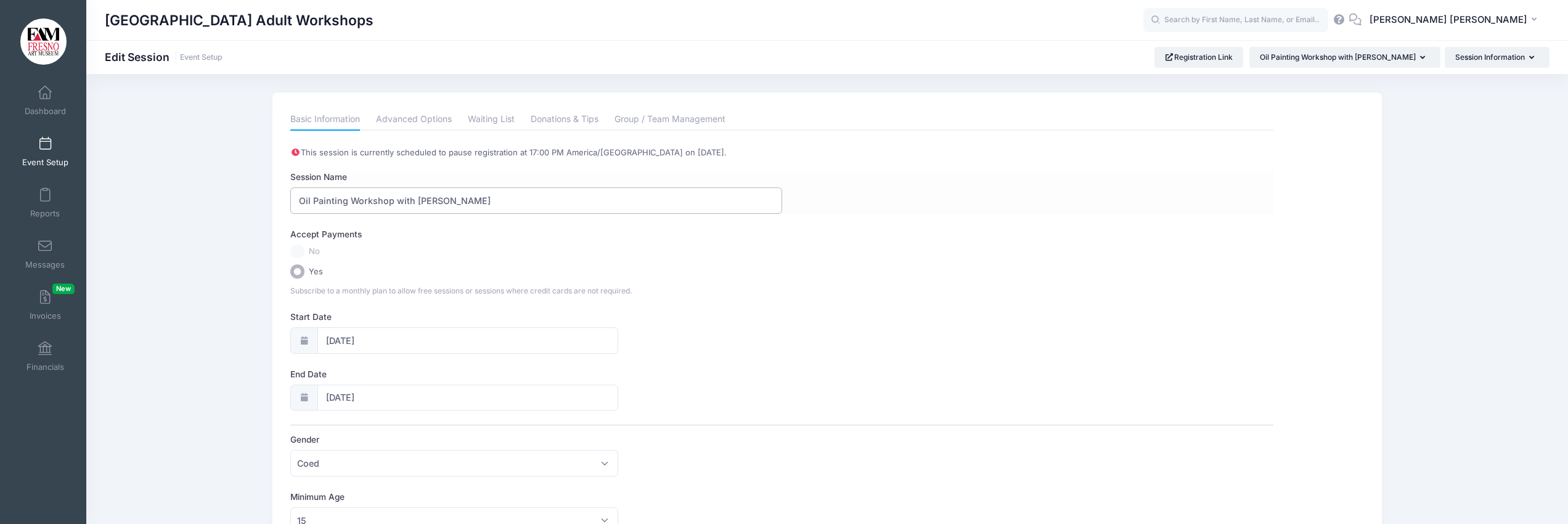
click at [480, 208] on input "Oil Painting Workshop with [PERSON_NAME]" at bounding box center [535, 201] width 491 height 27
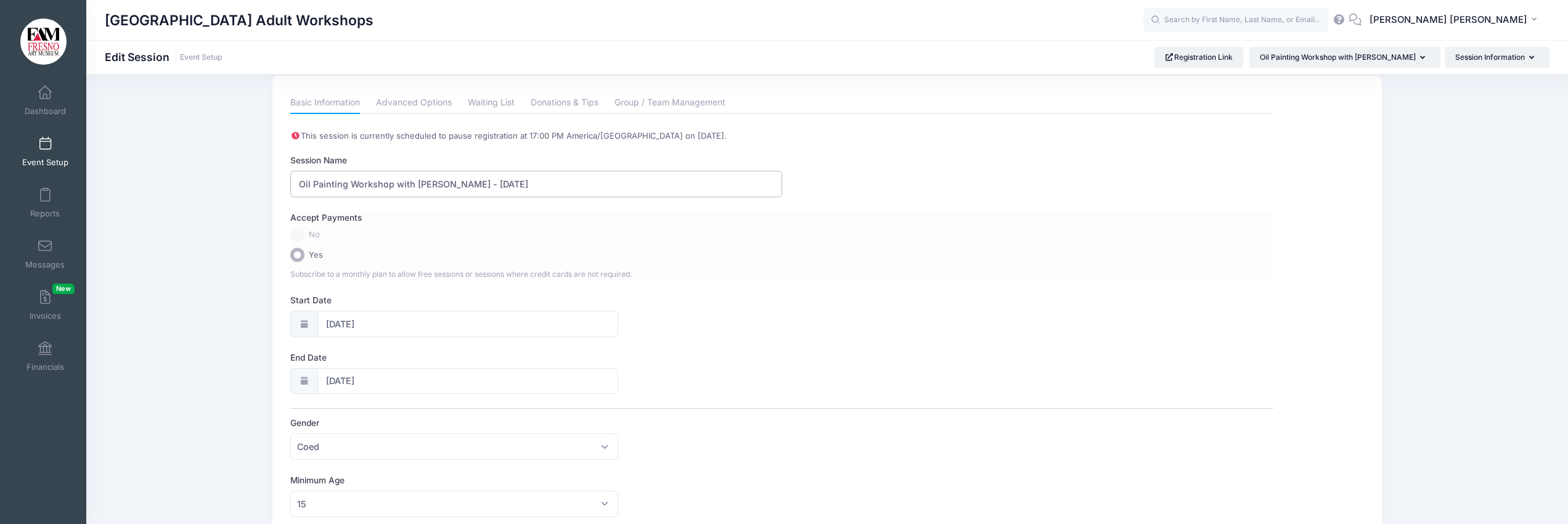
type input "Oil Painting Workshop with [PERSON_NAME] - [DATE]"
click at [530, 225] on div "Accept Payments" at bounding box center [782, 219] width 995 height 17
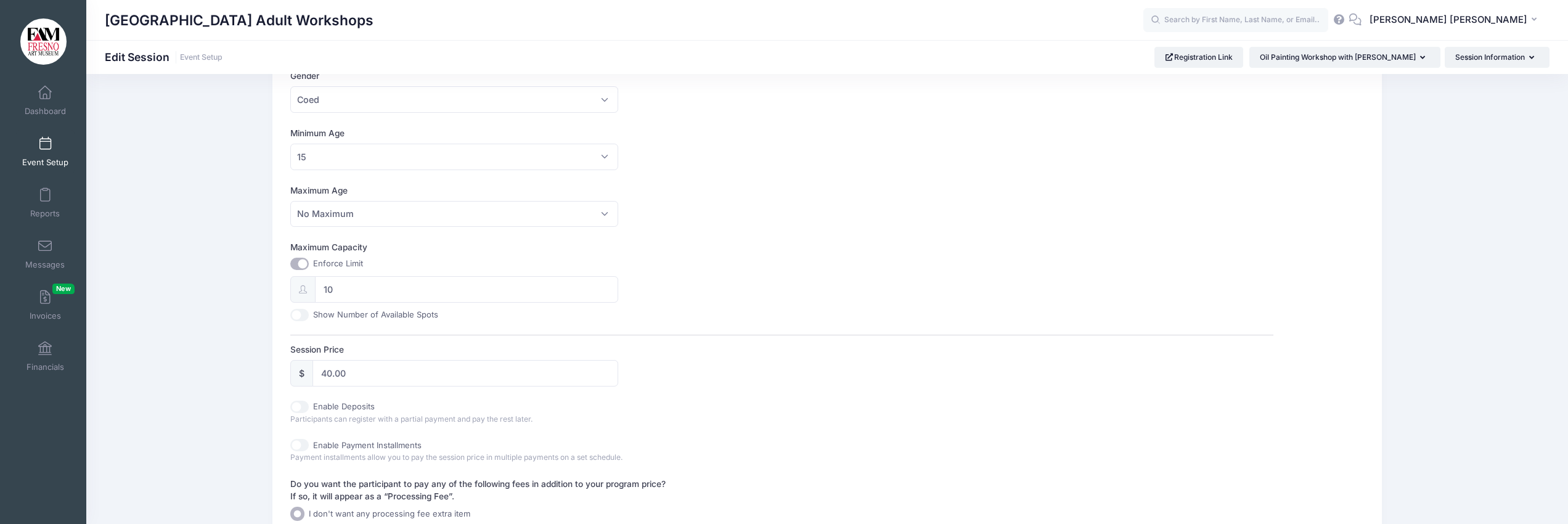
scroll to position [550, 0]
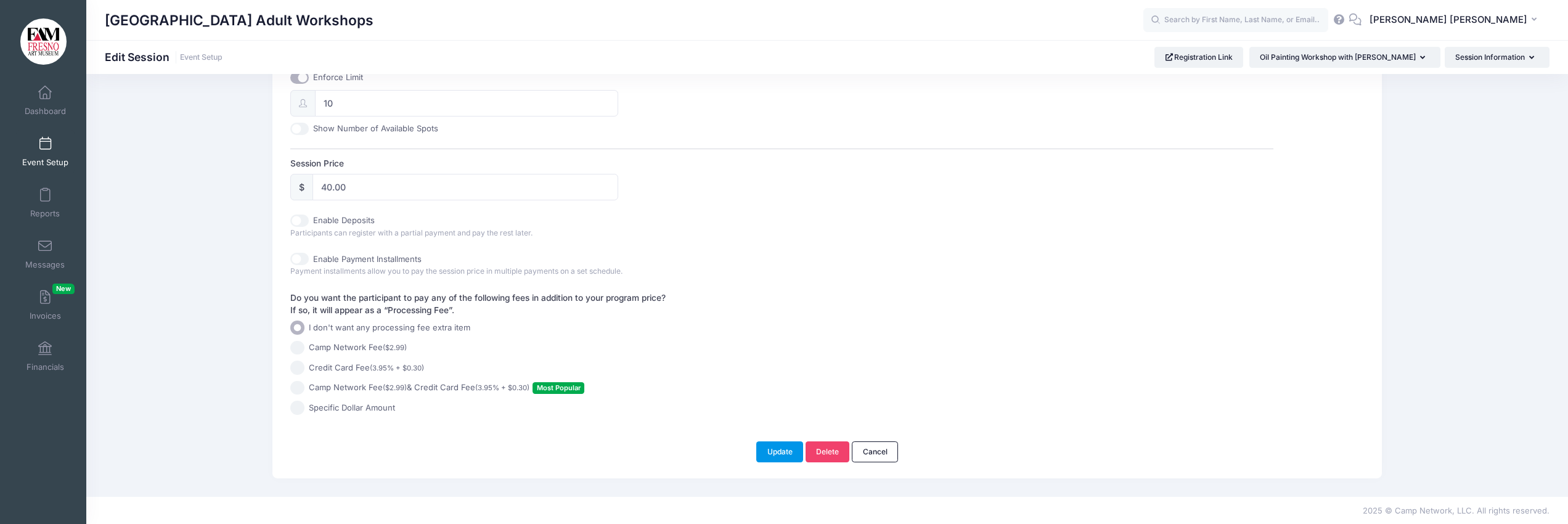
click at [774, 451] on button "Update" at bounding box center [779, 451] width 47 height 21
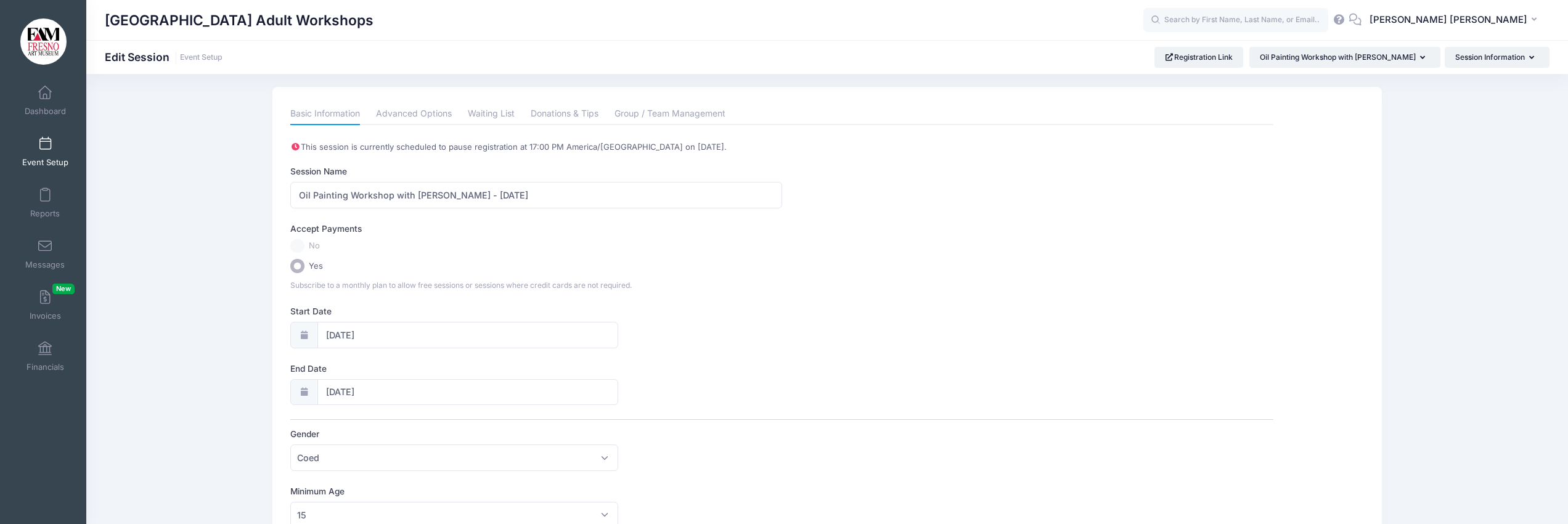
scroll to position [3, 0]
click at [45, 143] on span at bounding box center [45, 144] width 0 height 13
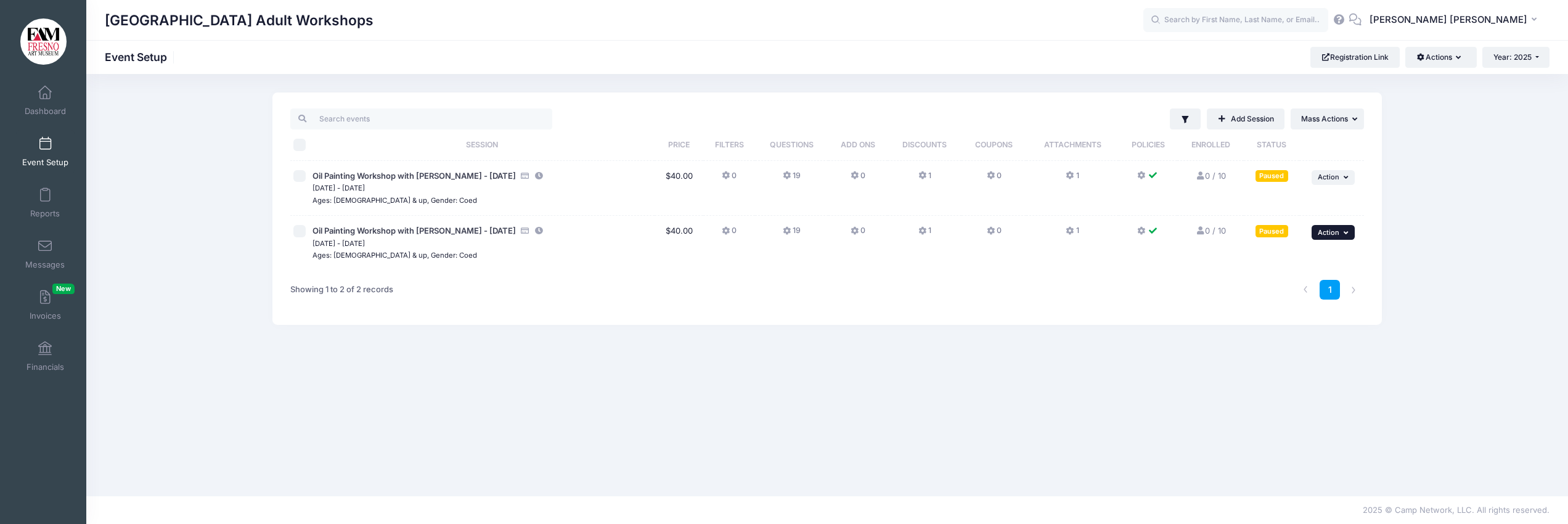
click at [1345, 231] on icon "button" at bounding box center [1347, 233] width 8 height 7
click at [1296, 304] on link "Duplicate Session" at bounding box center [1293, 307] width 112 height 24
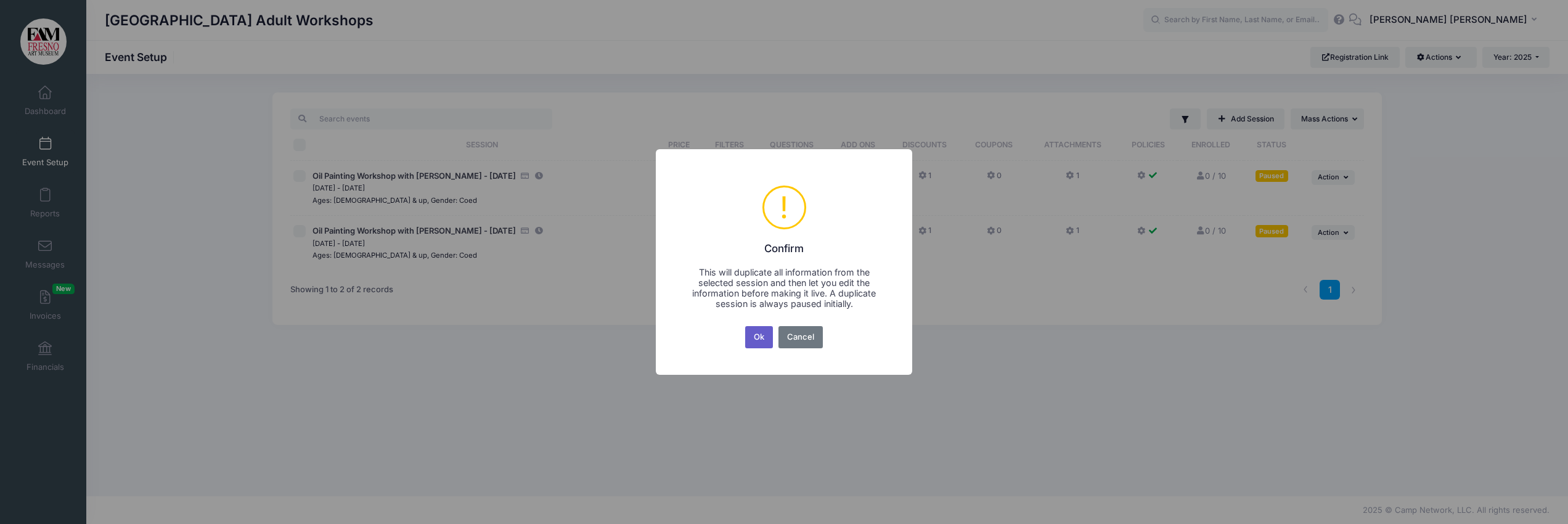
click at [756, 333] on button "Ok" at bounding box center [759, 337] width 29 height 22
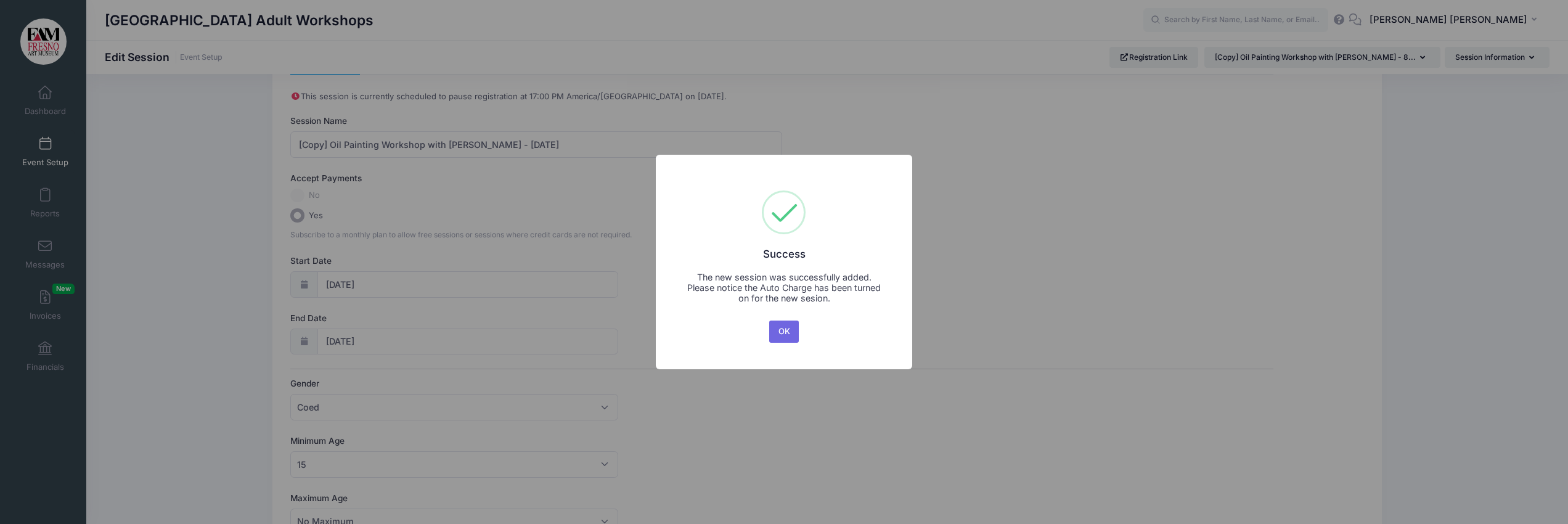
scroll to position [54, 0]
click at [785, 330] on button "OK" at bounding box center [784, 332] width 29 height 22
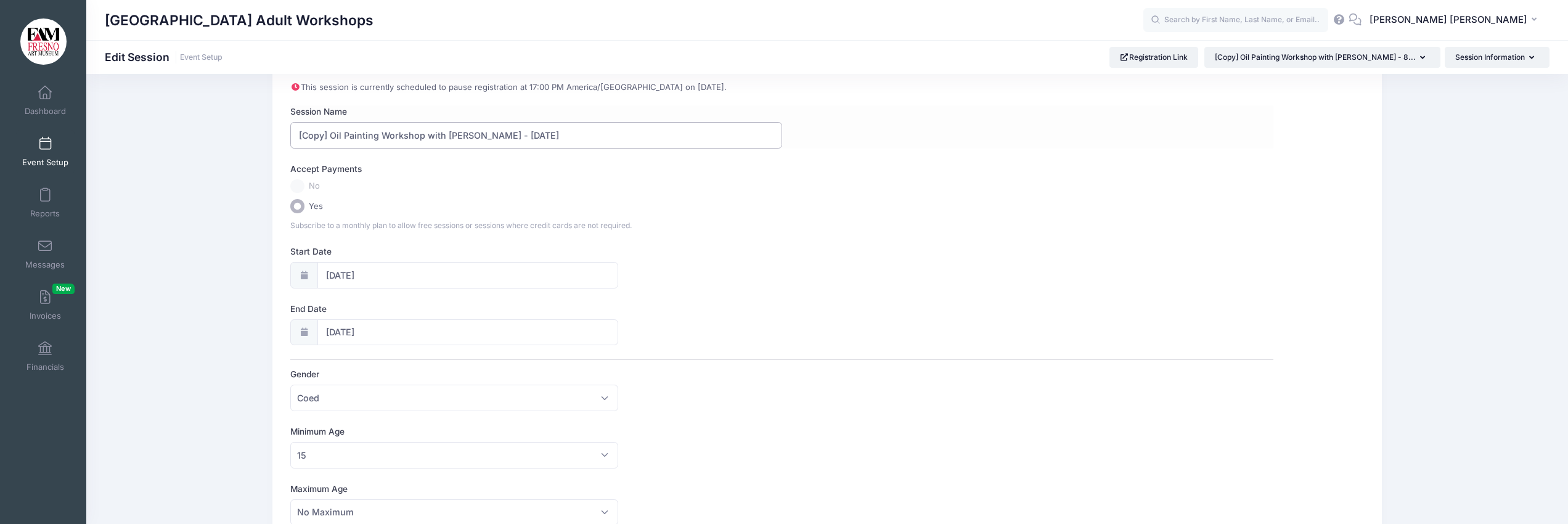
scroll to position [67, 0]
drag, startPoint x: 329, startPoint y: 143, endPoint x: 322, endPoint y: 134, distance: 11.4
click at [322, 133] on input "[Copy] Oil Painting Workshop with Mariah Calvert - 8/30/35" at bounding box center [535, 133] width 491 height 27
click at [328, 140] on input "[Copy] Oil Painting Workshop with Mariah Calvert - 8/30/35" at bounding box center [535, 133] width 491 height 27
drag, startPoint x: 331, startPoint y: 137, endPoint x: 290, endPoint y: 136, distance: 41.0
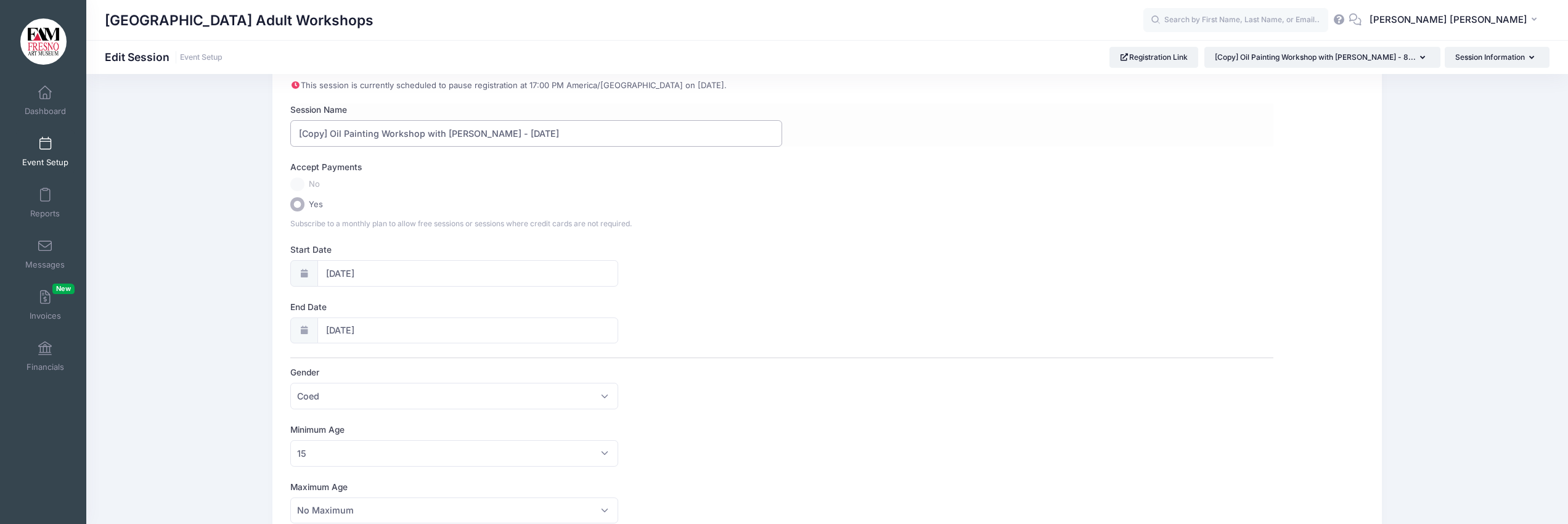
click at [290, 136] on input "[Copy] Oil Painting Workshop with Mariah Calvert - 8/30/35" at bounding box center [535, 133] width 491 height 27
drag, startPoint x: 487, startPoint y: 135, endPoint x: 522, endPoint y: 133, distance: 35.1
click at [522, 133] on input "Oil Painting Workshop with Mariah Calvert - 8/30/35" at bounding box center [535, 133] width 491 height 27
type input "Oil Painting Workshop with [PERSON_NAME] - [DATE]"
click at [376, 273] on input "08/30/2025" at bounding box center [468, 273] width 301 height 27
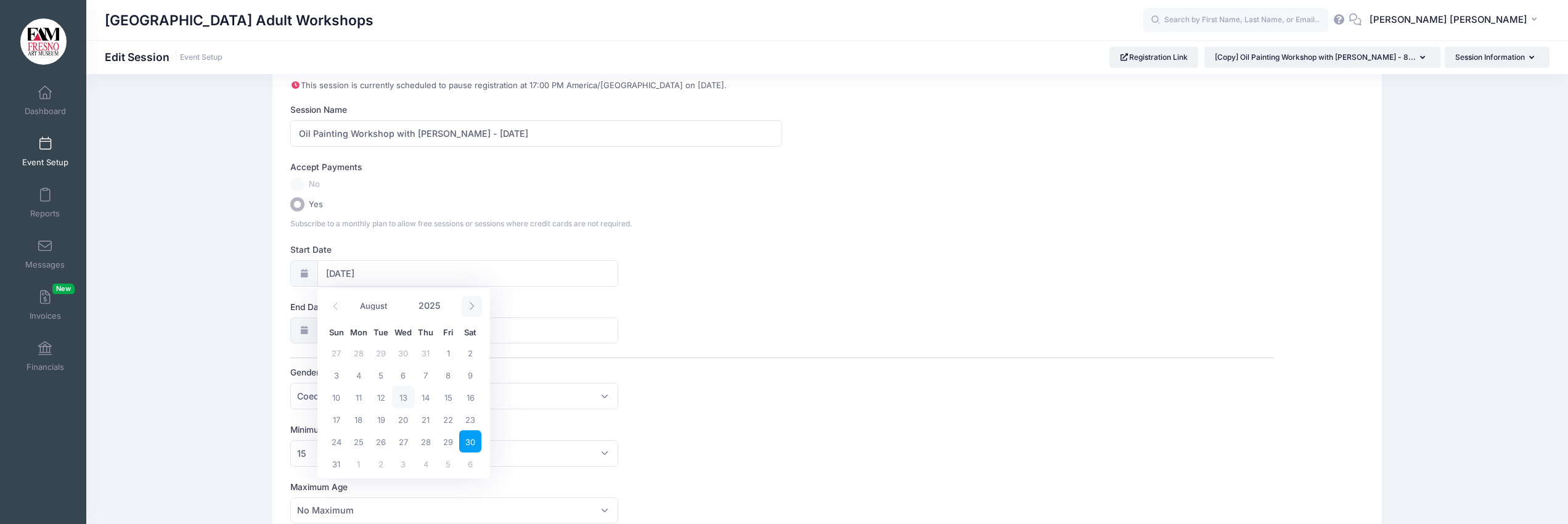
click at [470, 303] on icon at bounding box center [472, 306] width 4 height 8
select select "8"
click at [472, 354] on span "6" at bounding box center [470, 353] width 22 height 22
type input "09/06/2025"
type input "09/07/2025"
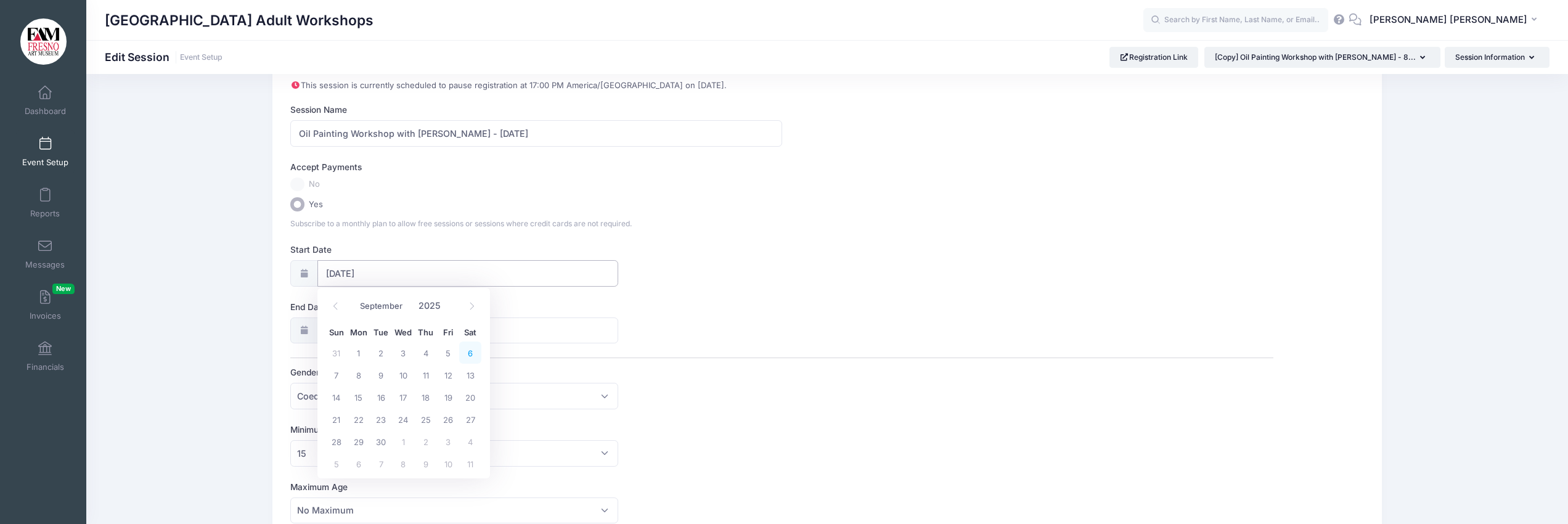
select select "8"
click at [472, 184] on span "6" at bounding box center [470, 188] width 22 height 22
type input "09/06/2025"
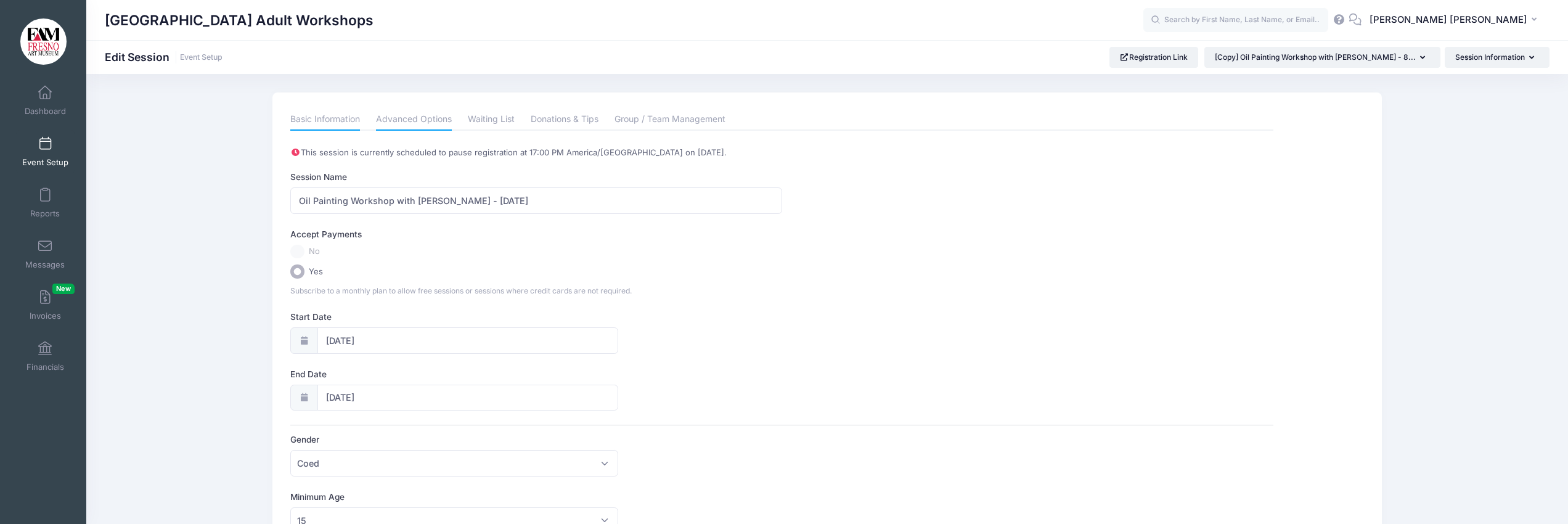
click at [430, 122] on link "Advanced Options" at bounding box center [414, 119] width 75 height 22
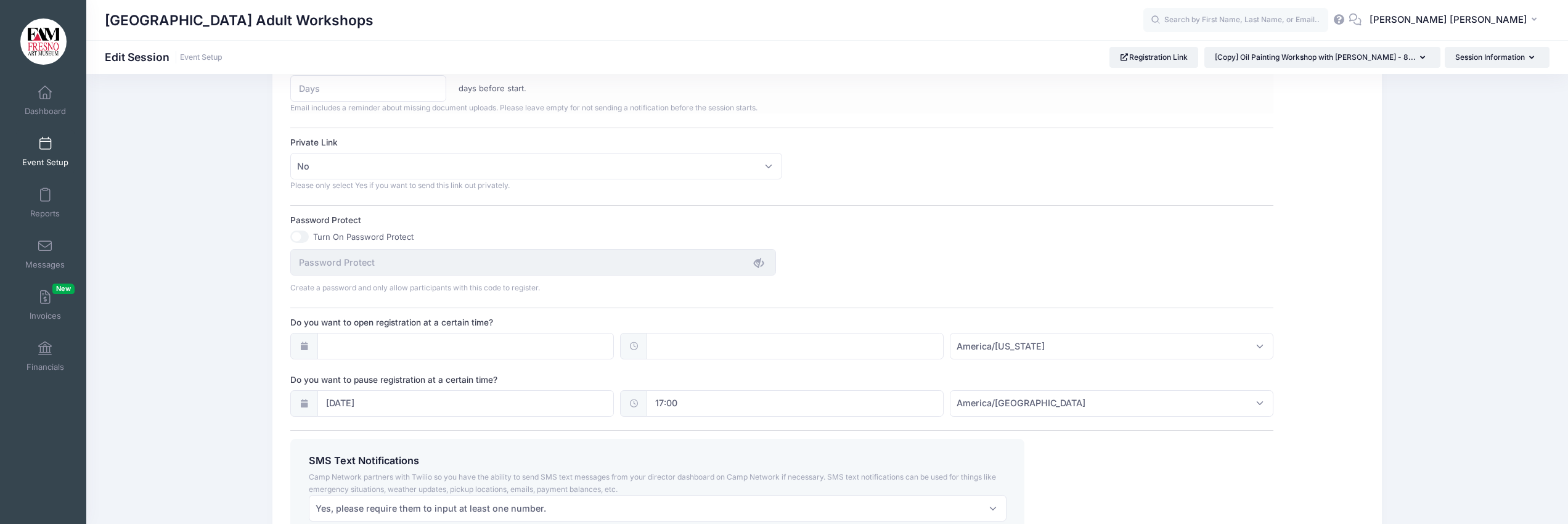
scroll to position [690, 0]
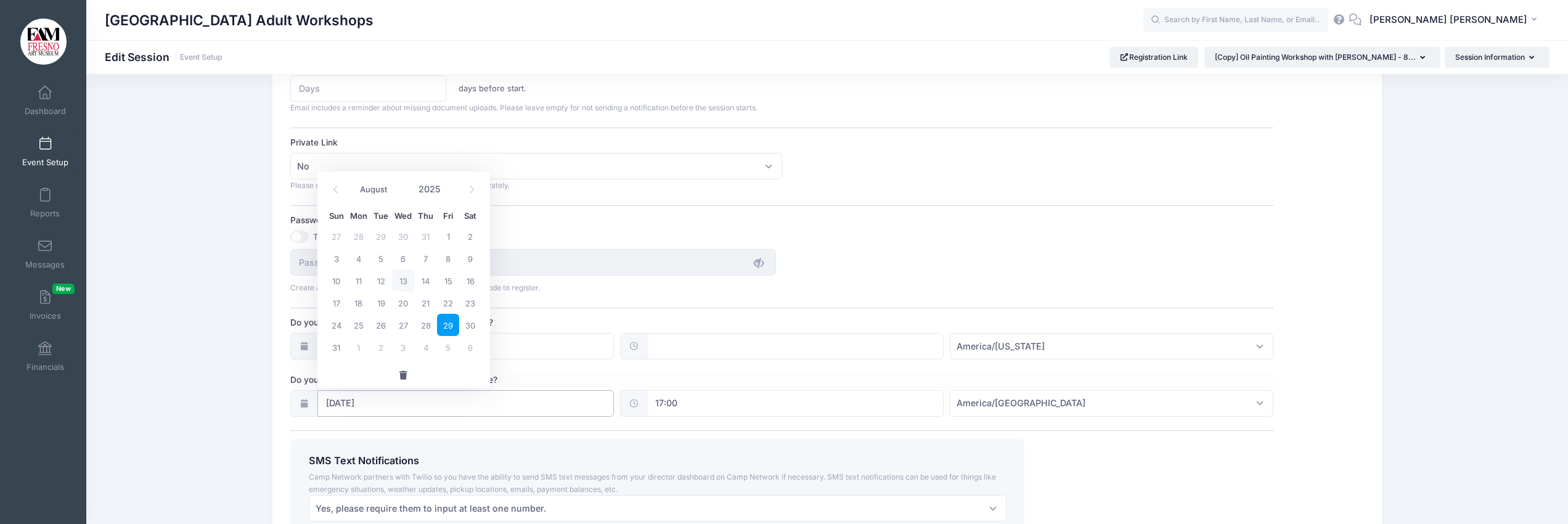
click at [382, 399] on input "08/29/2025" at bounding box center [466, 403] width 297 height 27
click at [446, 344] on span "5" at bounding box center [448, 348] width 22 height 22
type input "09/05/2025"
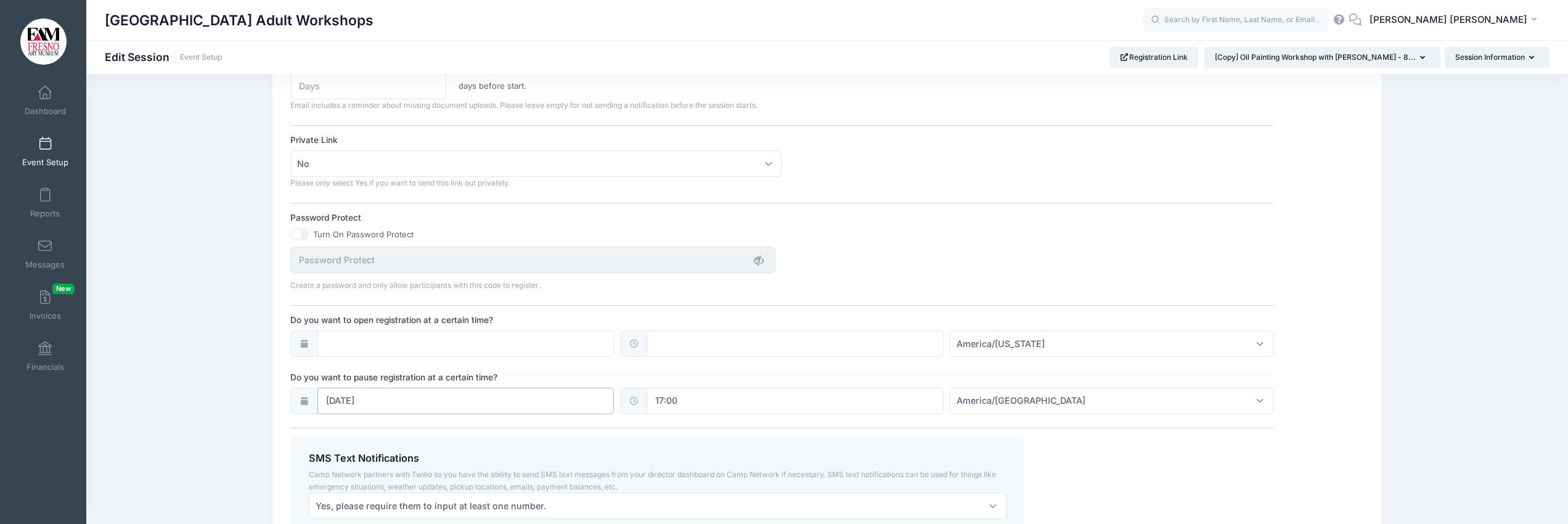
scroll to position [789, 0]
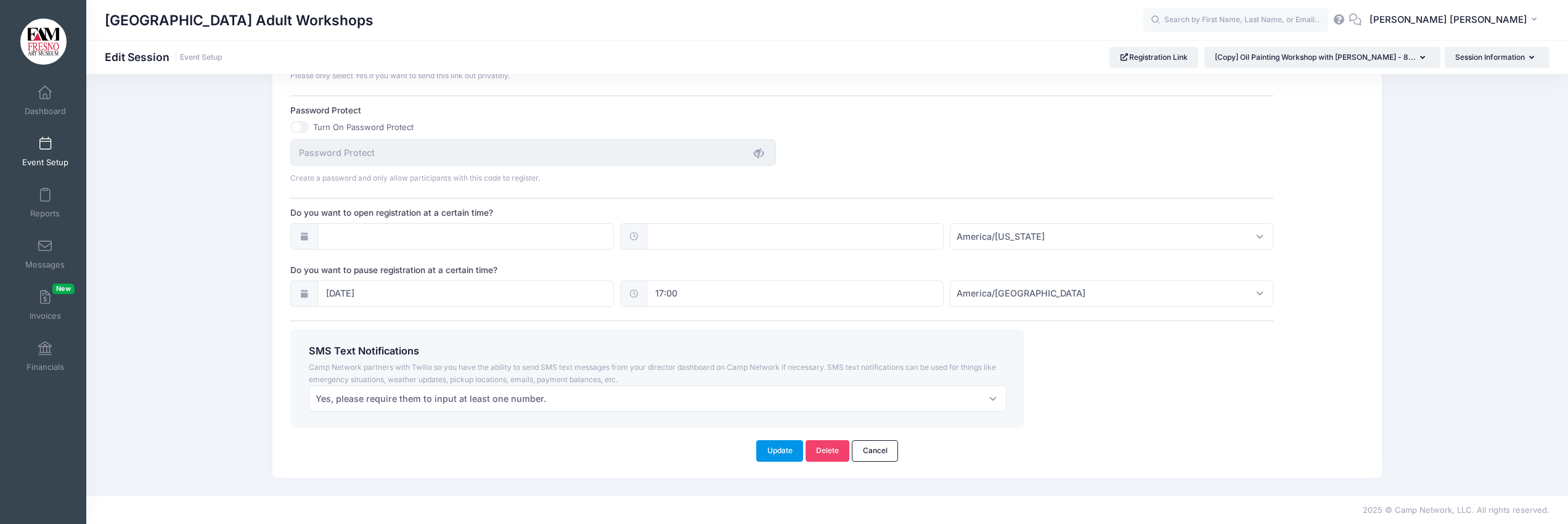
click at [780, 451] on button "Update" at bounding box center [779, 451] width 47 height 21
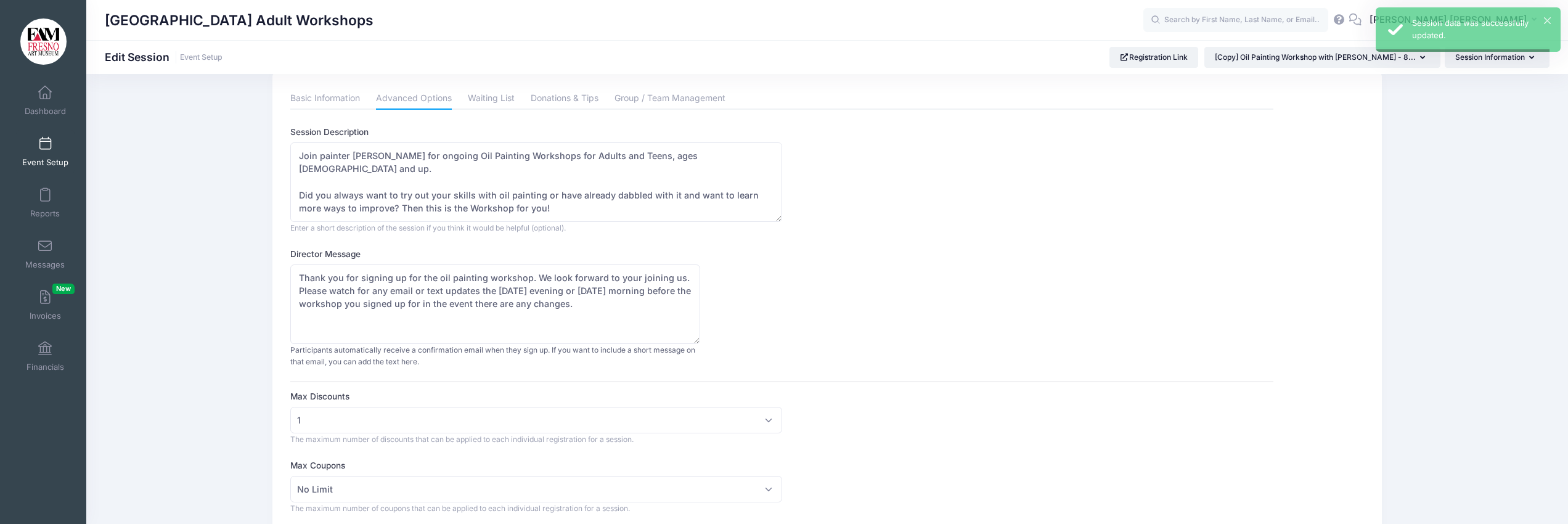
scroll to position [0, 0]
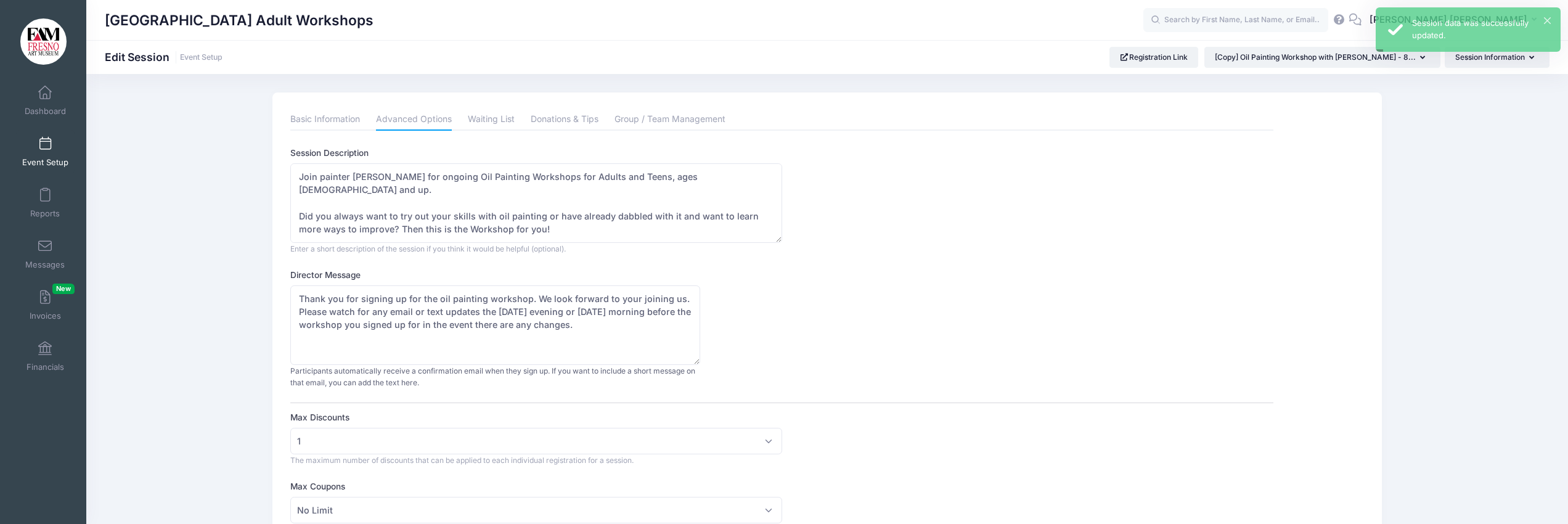
click at [45, 142] on span at bounding box center [45, 144] width 0 height 13
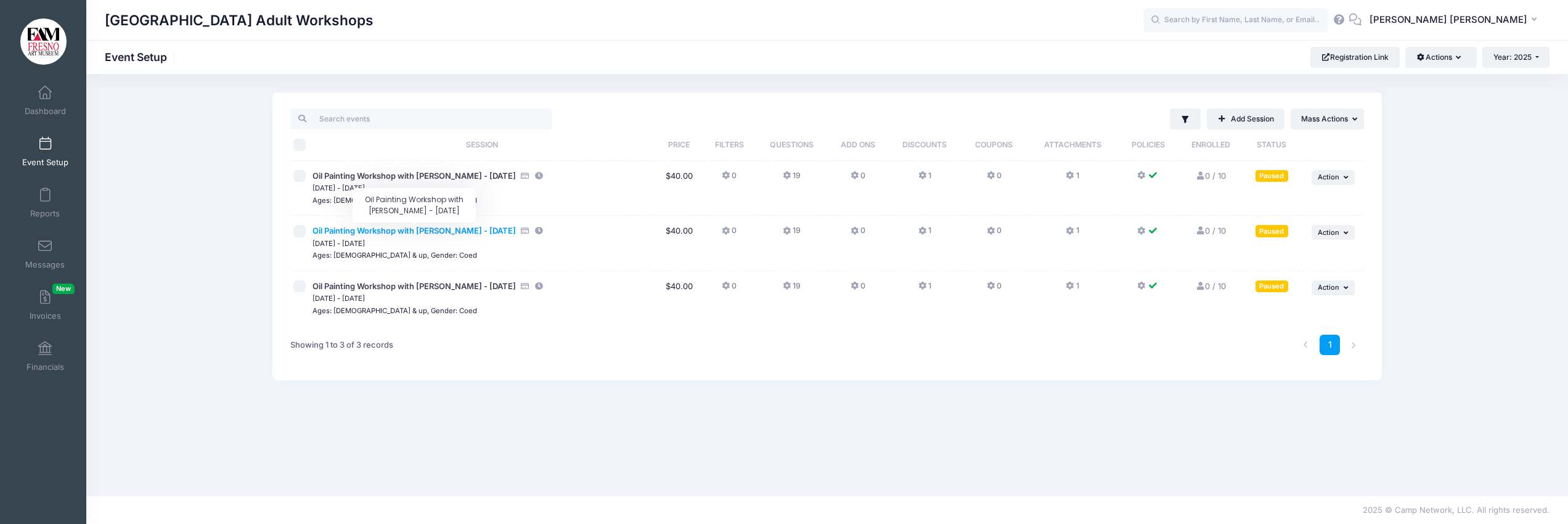
click at [443, 228] on span "Oil Painting Workshop with [PERSON_NAME] - [DATE]" at bounding box center [414, 231] width 203 height 10
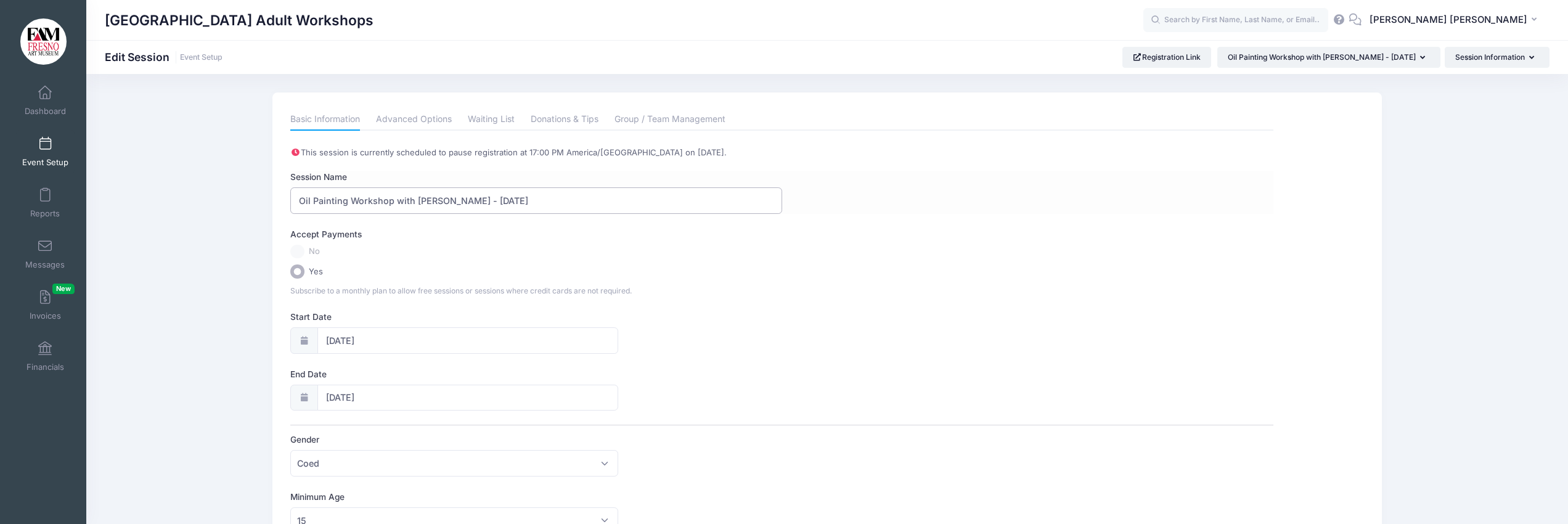
click at [511, 203] on input "Oil Painting Workshop with [PERSON_NAME] - [DATE]" at bounding box center [535, 201] width 491 height 27
type input "Oil Painting Workshop with [PERSON_NAME] - [DATE]"
click at [573, 238] on div "Accept Payments" at bounding box center [782, 236] width 995 height 17
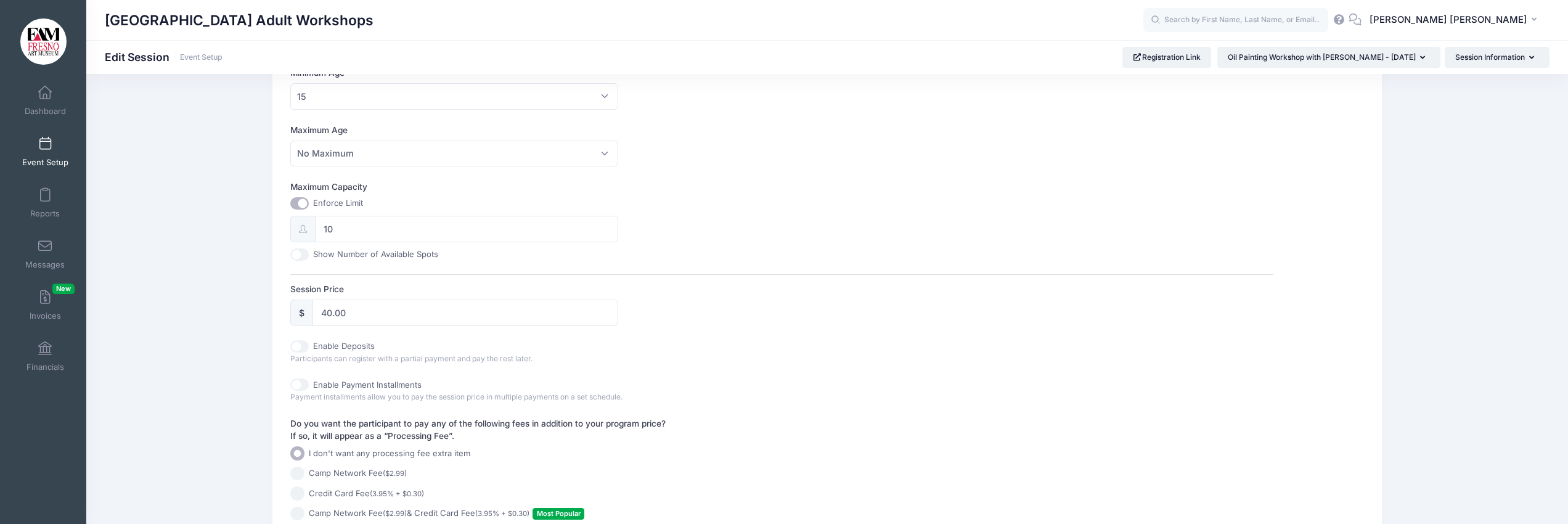
scroll to position [550, 0]
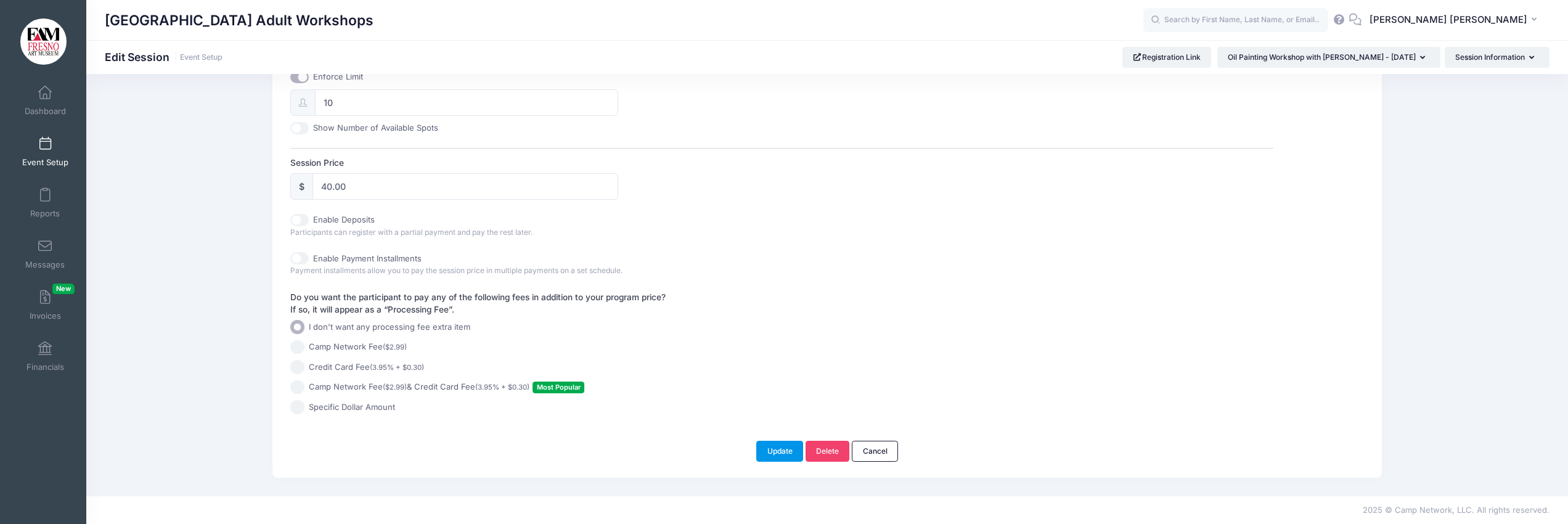
click at [769, 453] on button "Update" at bounding box center [779, 451] width 47 height 21
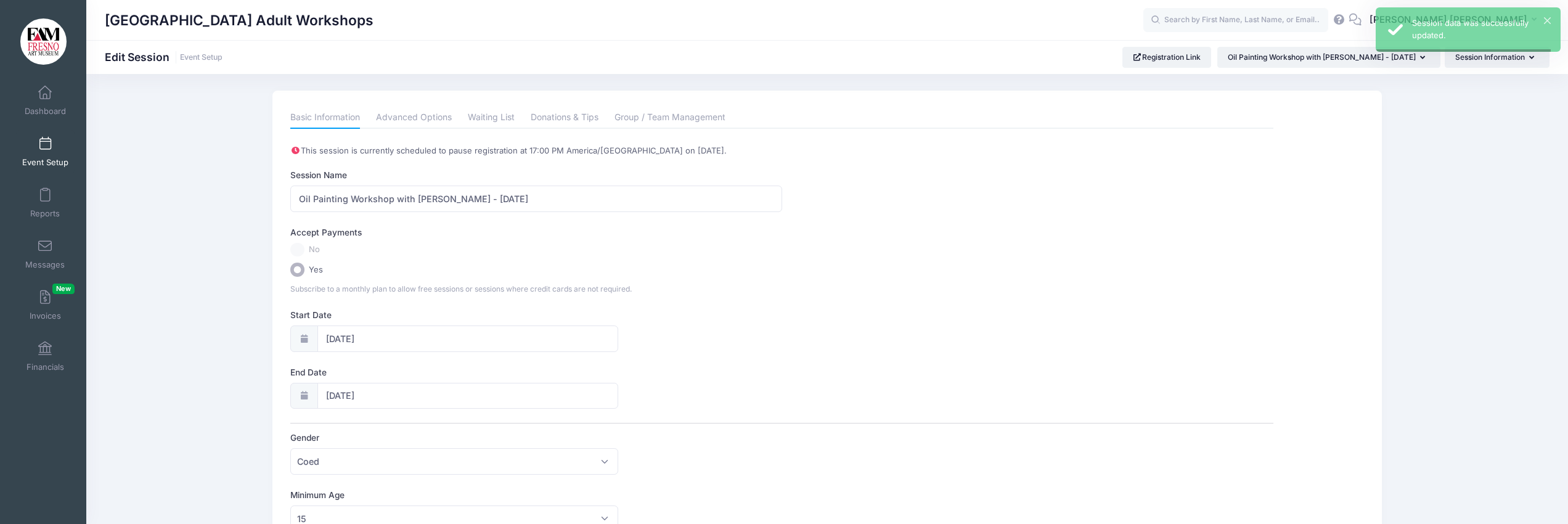
scroll to position [0, 0]
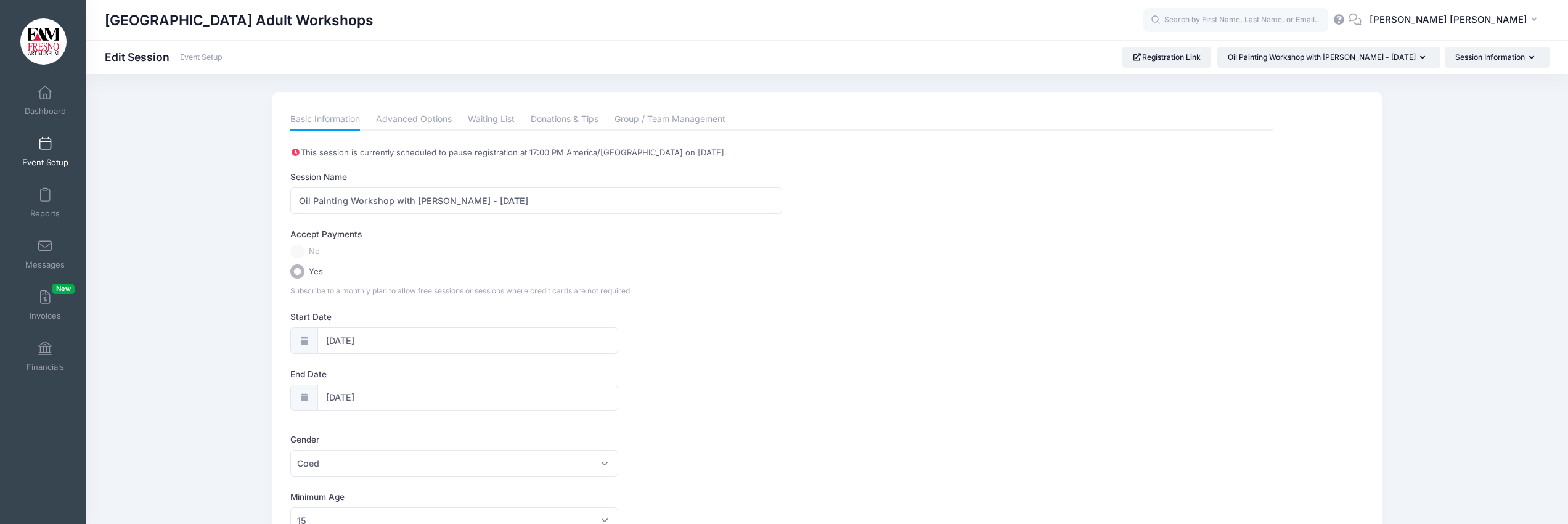
click at [45, 142] on span at bounding box center [45, 144] width 0 height 13
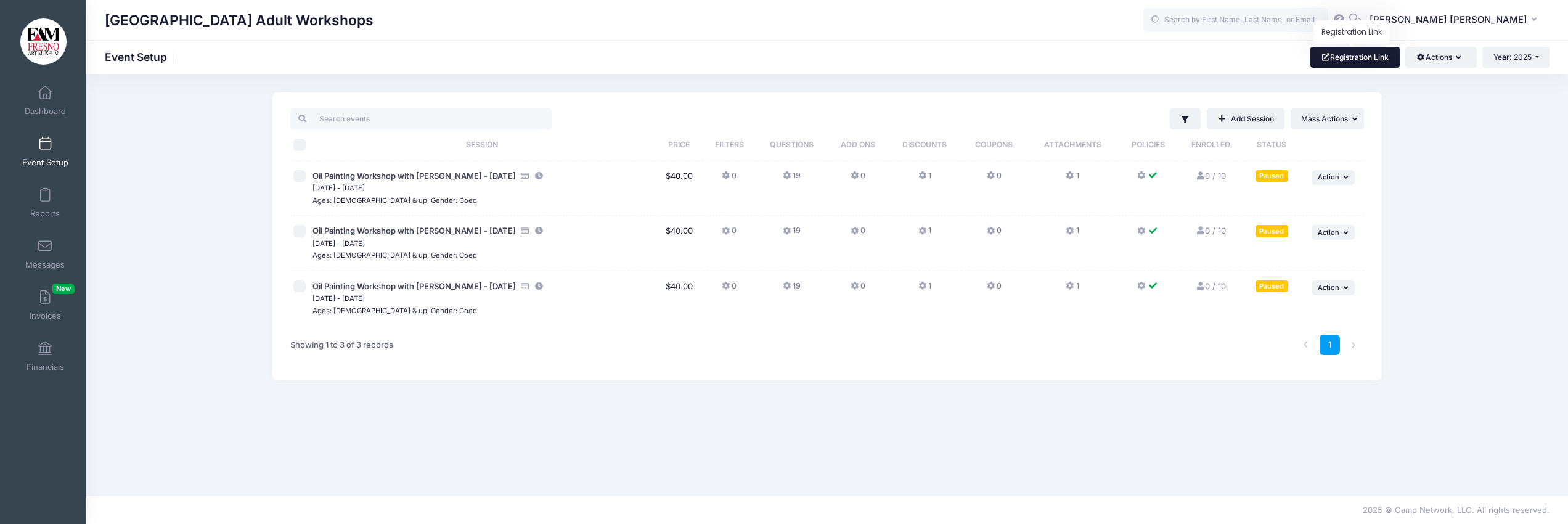
click at [1358, 56] on link "Registration Link" at bounding box center [1355, 57] width 89 height 21
drag, startPoint x: 300, startPoint y: 176, endPoint x: 300, endPoint y: 186, distance: 10.0
click at [300, 176] on input "checkbox" at bounding box center [300, 176] width 13 height 13
checkbox input "true"
drag, startPoint x: 300, startPoint y: 231, endPoint x: 299, endPoint y: 238, distance: 7.1
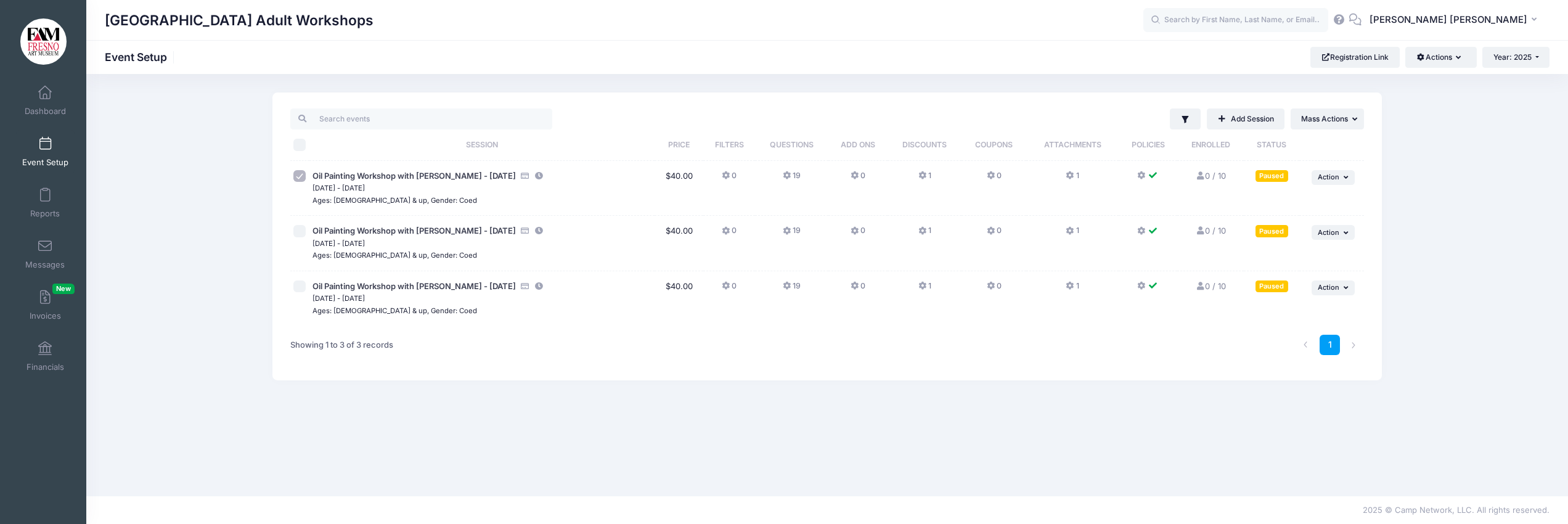
click at [299, 235] on input "checkbox" at bounding box center [300, 231] width 13 height 13
checkbox input "true"
click at [300, 289] on input "checkbox" at bounding box center [300, 286] width 13 height 13
checkbox input "true"
click at [1342, 173] on button "... Action" at bounding box center [1333, 177] width 43 height 15
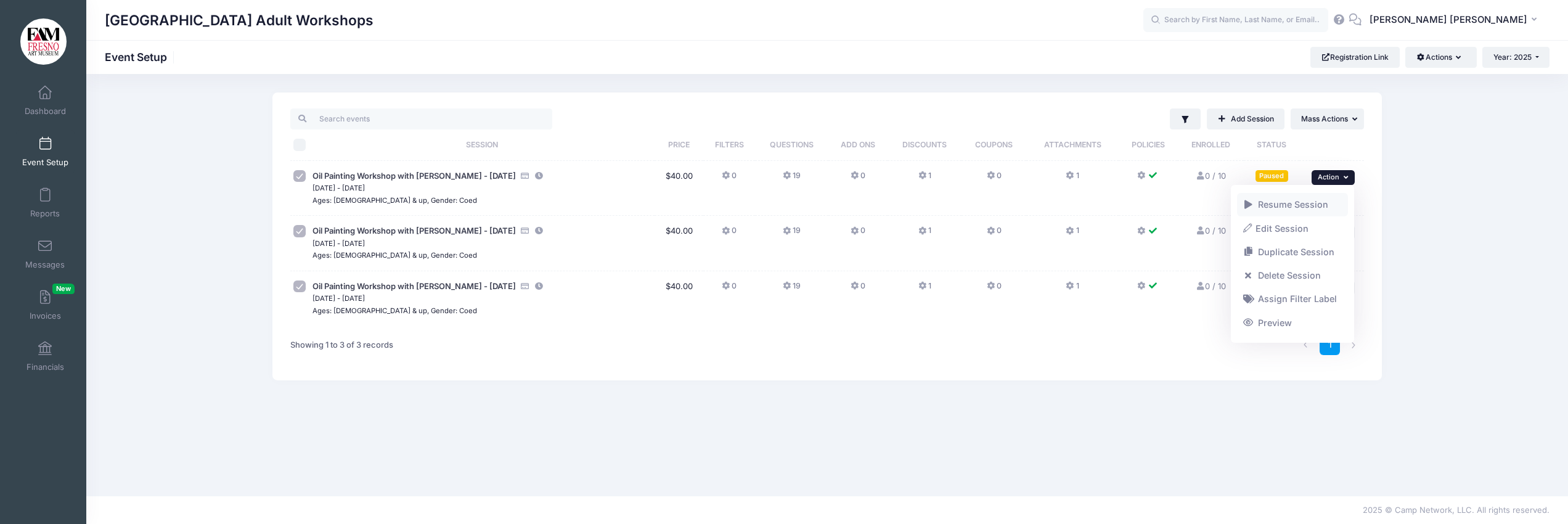
click at [1316, 203] on link "Resume Session" at bounding box center [1293, 205] width 112 height 24
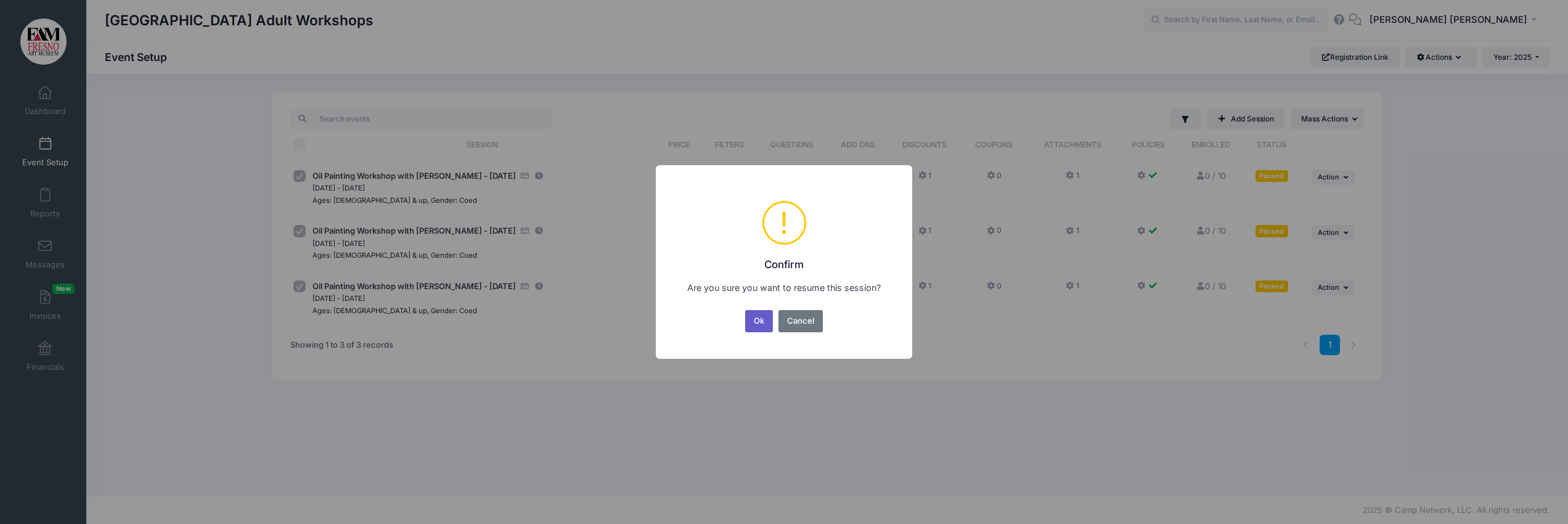
click at [756, 324] on button "Ok" at bounding box center [759, 321] width 29 height 22
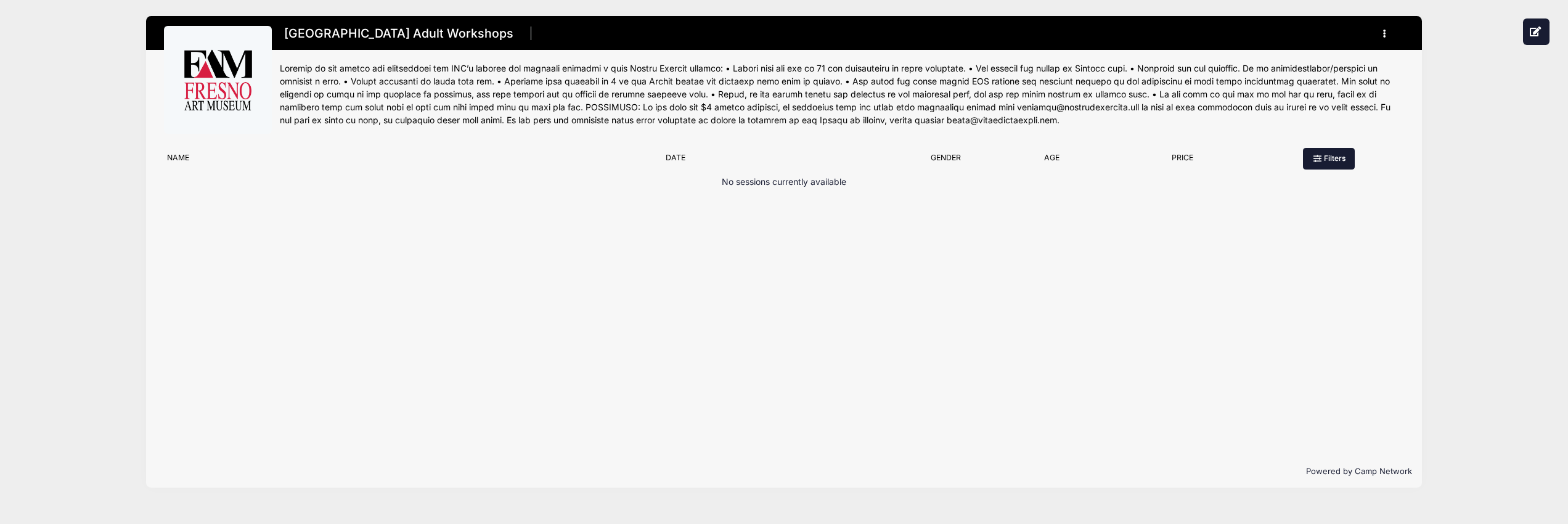
click at [1328, 156] on button "Filters" at bounding box center [1329, 159] width 52 height 21
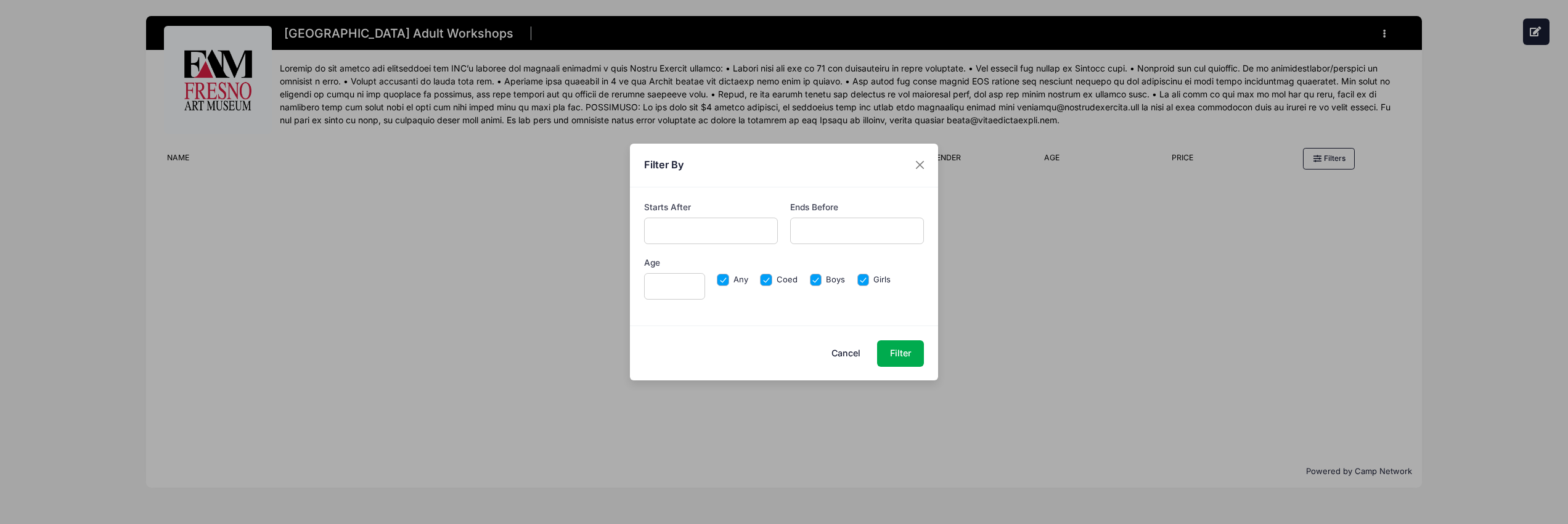
click at [840, 350] on button "Cancel" at bounding box center [847, 354] width 55 height 27
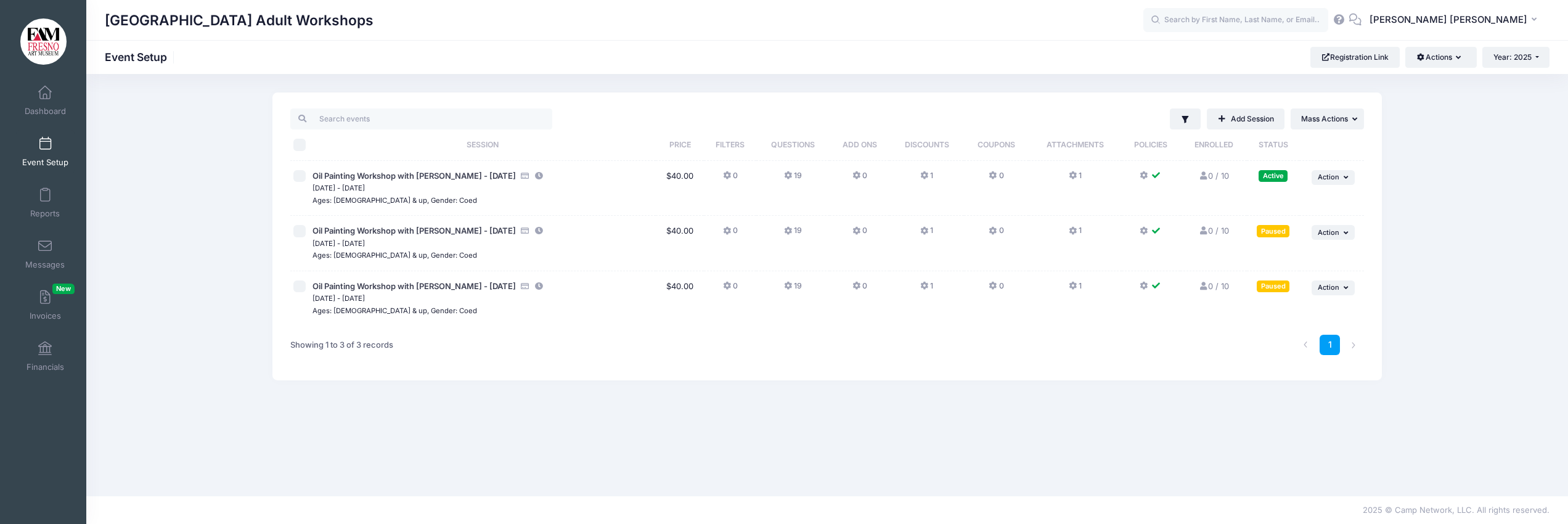
drag, startPoint x: 1081, startPoint y: 294, endPoint x: 1246, endPoint y: 262, distance: 168.1
click at [1095, 289] on td "1" at bounding box center [1075, 298] width 93 height 54
click at [1343, 227] on button "... Action" at bounding box center [1333, 232] width 43 height 15
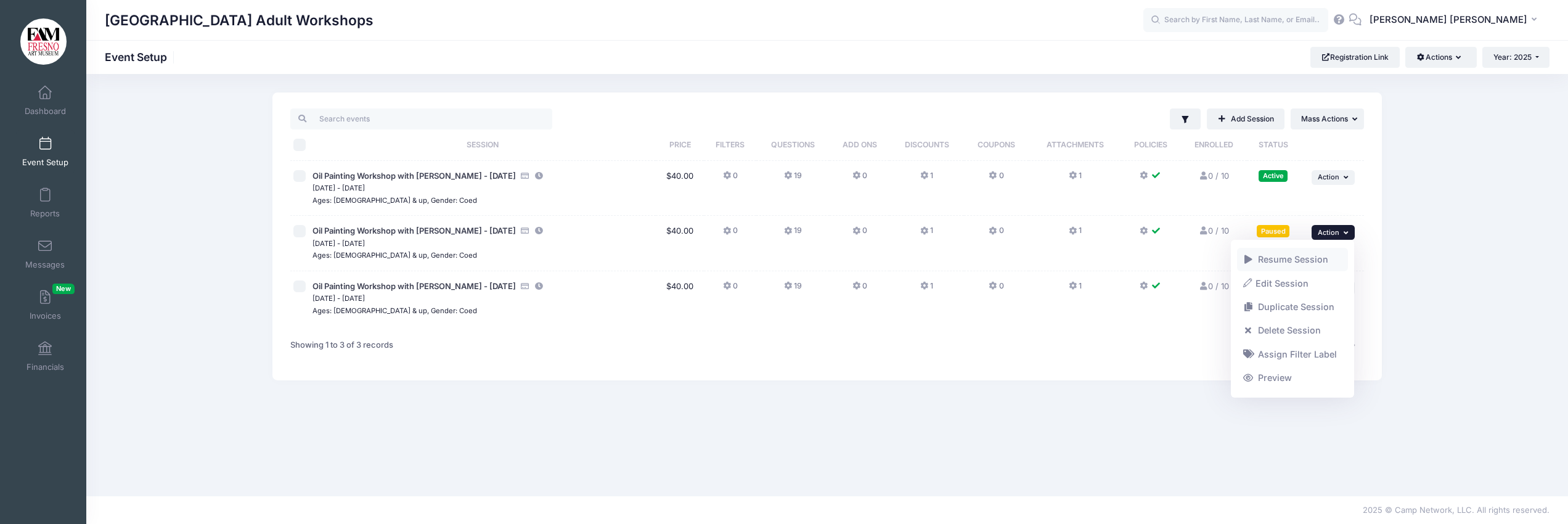
click at [1302, 260] on link "Resume Session" at bounding box center [1293, 259] width 112 height 24
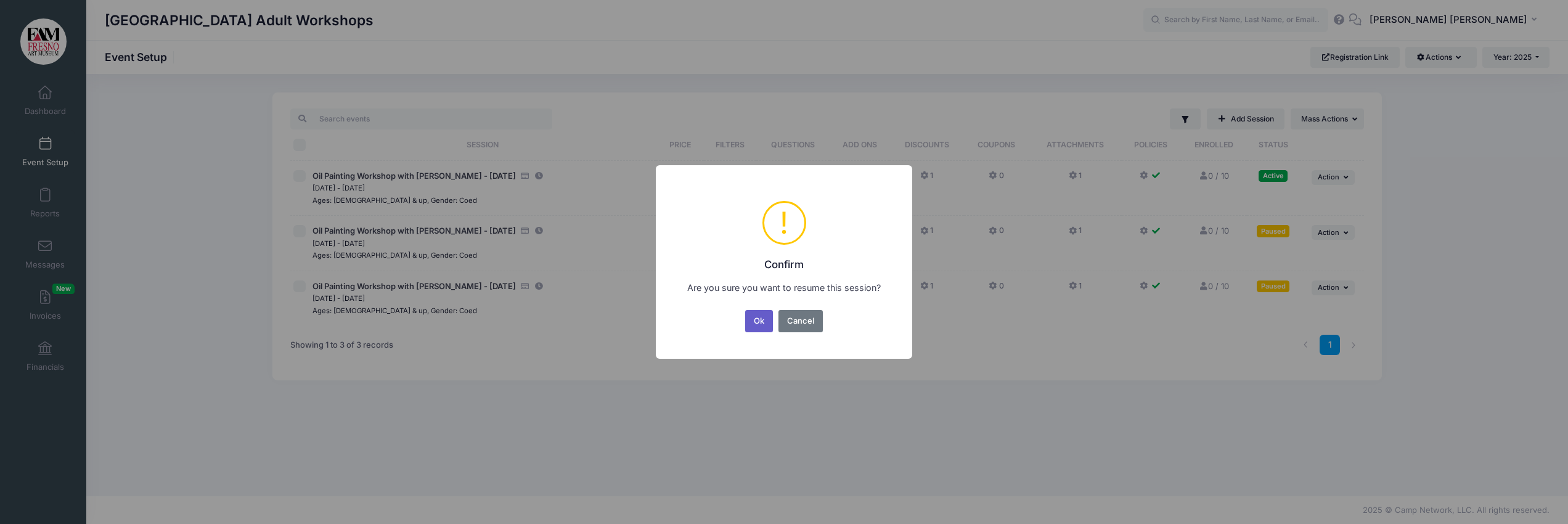
click at [756, 316] on button "Ok" at bounding box center [759, 321] width 29 height 22
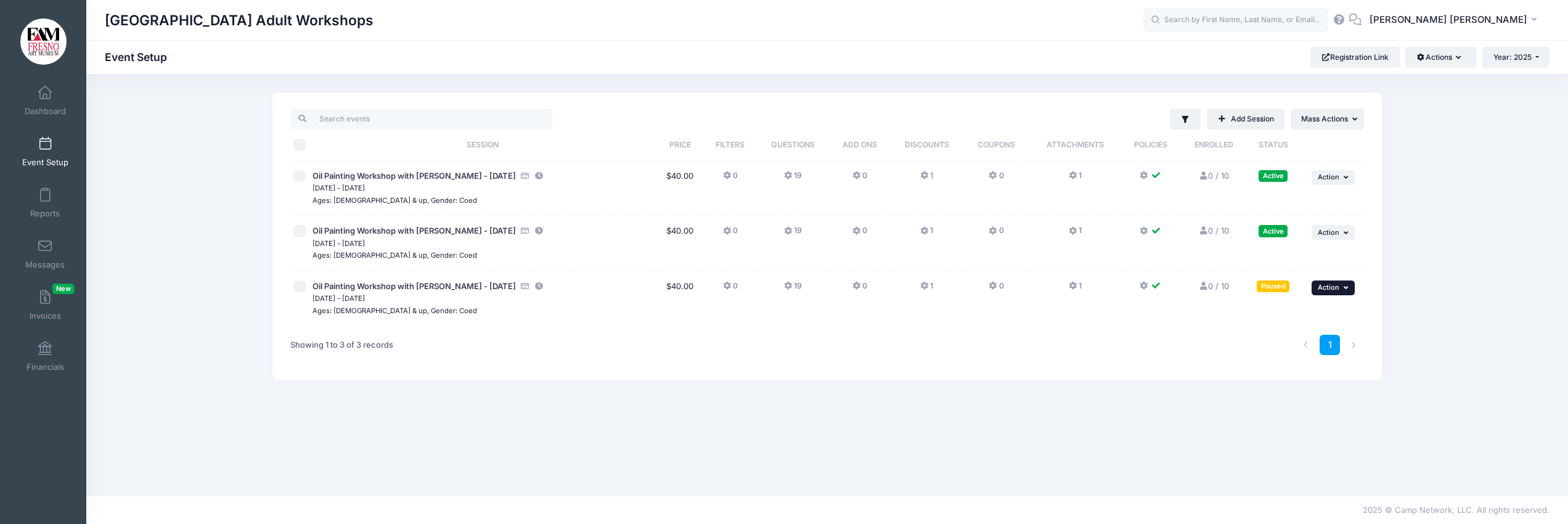
click at [1344, 287] on icon "button" at bounding box center [1347, 288] width 8 height 7
click at [1273, 314] on link "Resume Session" at bounding box center [1293, 315] width 112 height 24
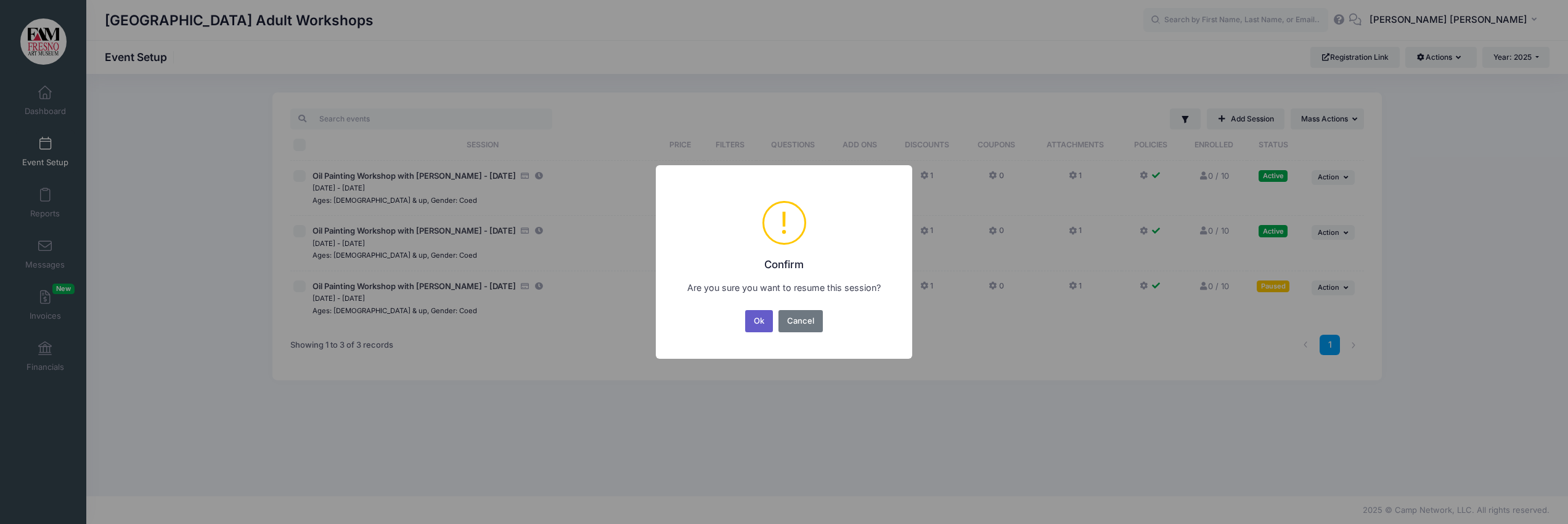
click at [761, 316] on button "Ok" at bounding box center [759, 321] width 29 height 22
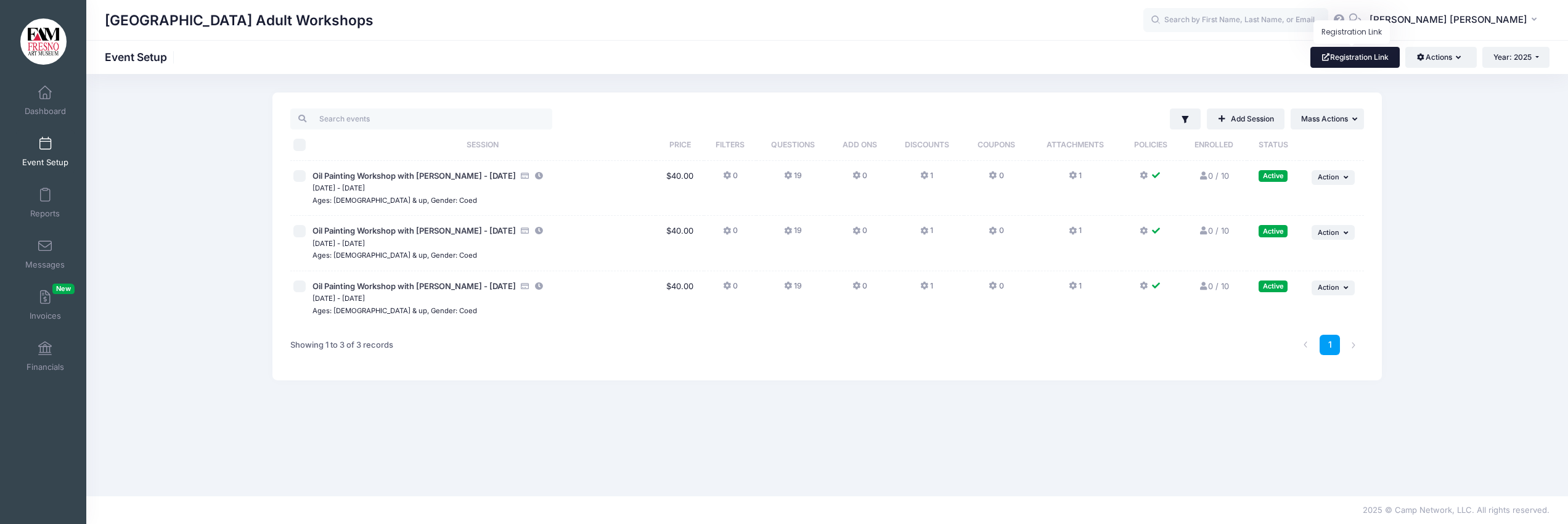
click at [1342, 54] on link "Registration Link" at bounding box center [1355, 57] width 89 height 21
click at [1349, 60] on link "Registration Link" at bounding box center [1355, 57] width 89 height 21
click at [1328, 54] on link "Registration Link" at bounding box center [1355, 57] width 89 height 21
click at [1532, 15] on button "SY [PERSON_NAME] [PERSON_NAME]" at bounding box center [1455, 20] width 188 height 29
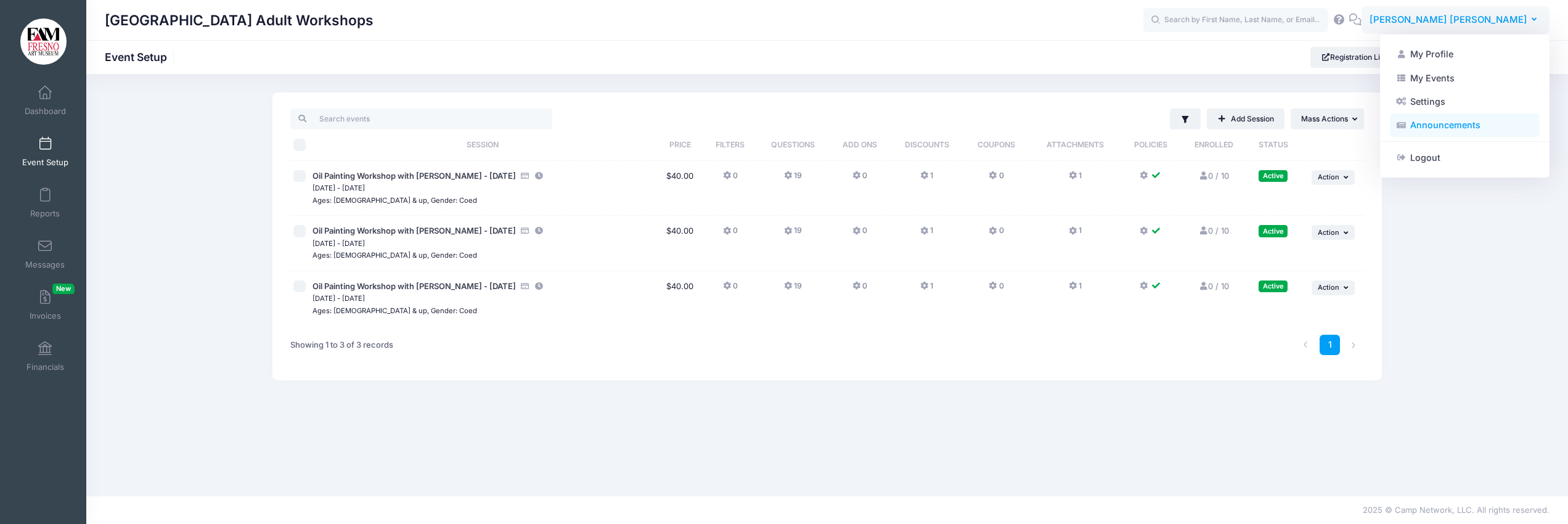
click at [1440, 119] on link "Announcements" at bounding box center [1465, 125] width 150 height 24
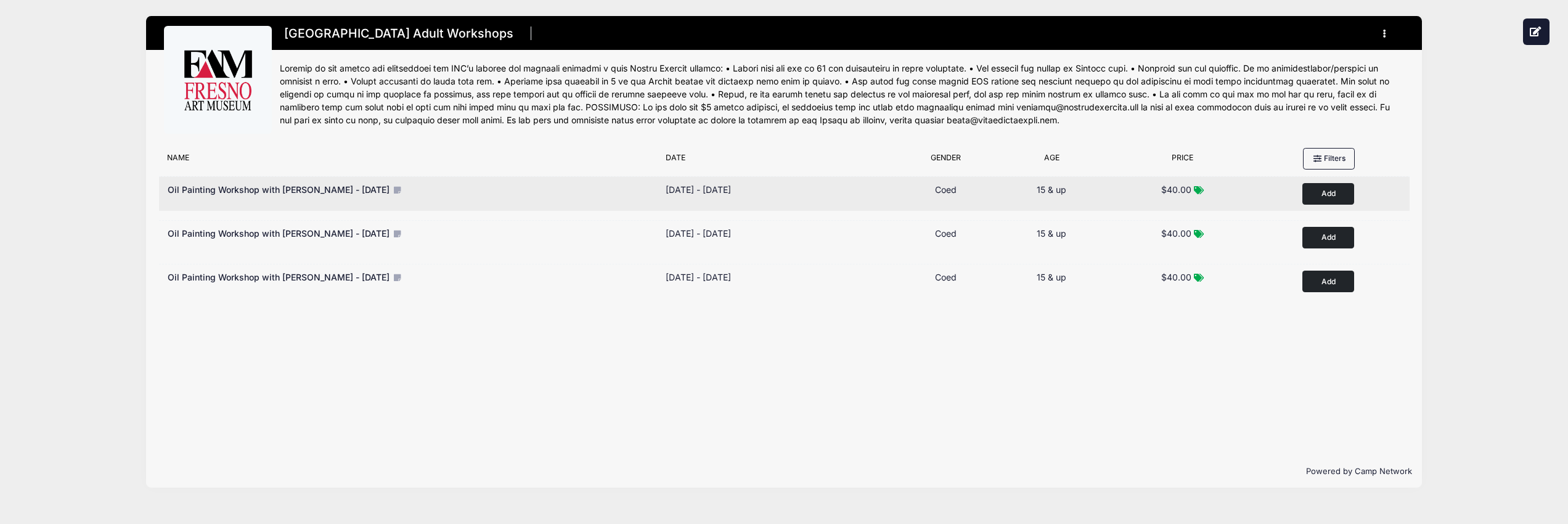
click at [1330, 192] on button "Add to Cart" at bounding box center [1328, 194] width 52 height 22
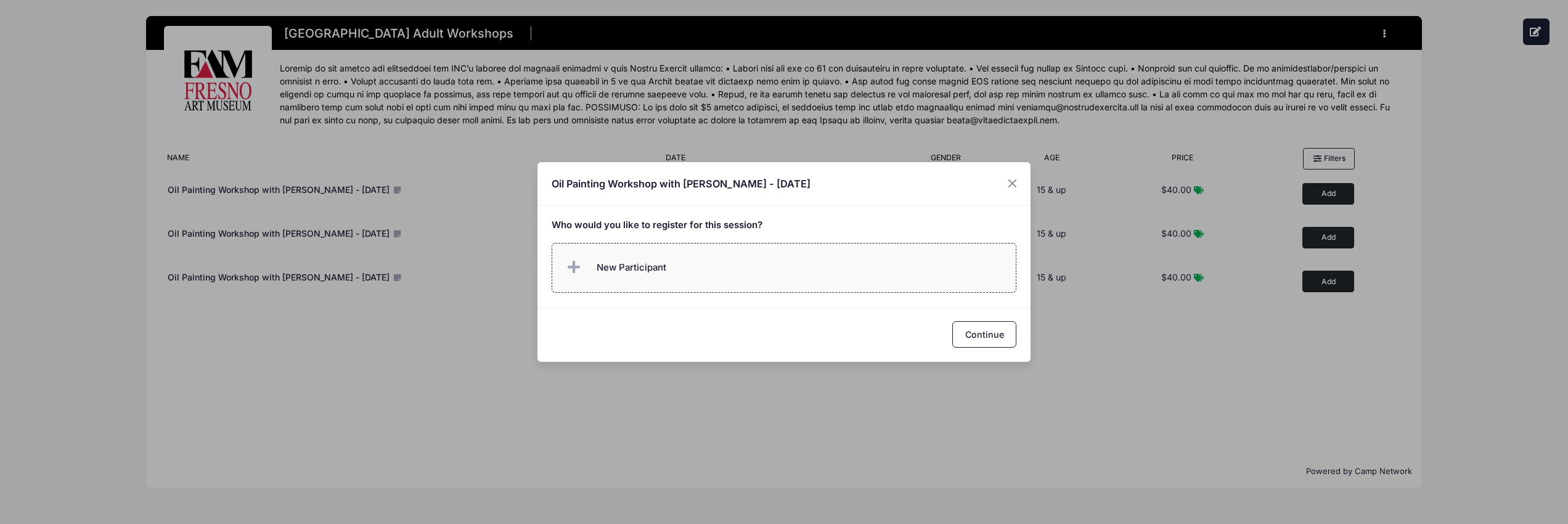
click at [573, 268] on icon at bounding box center [576, 268] width 17 height 0
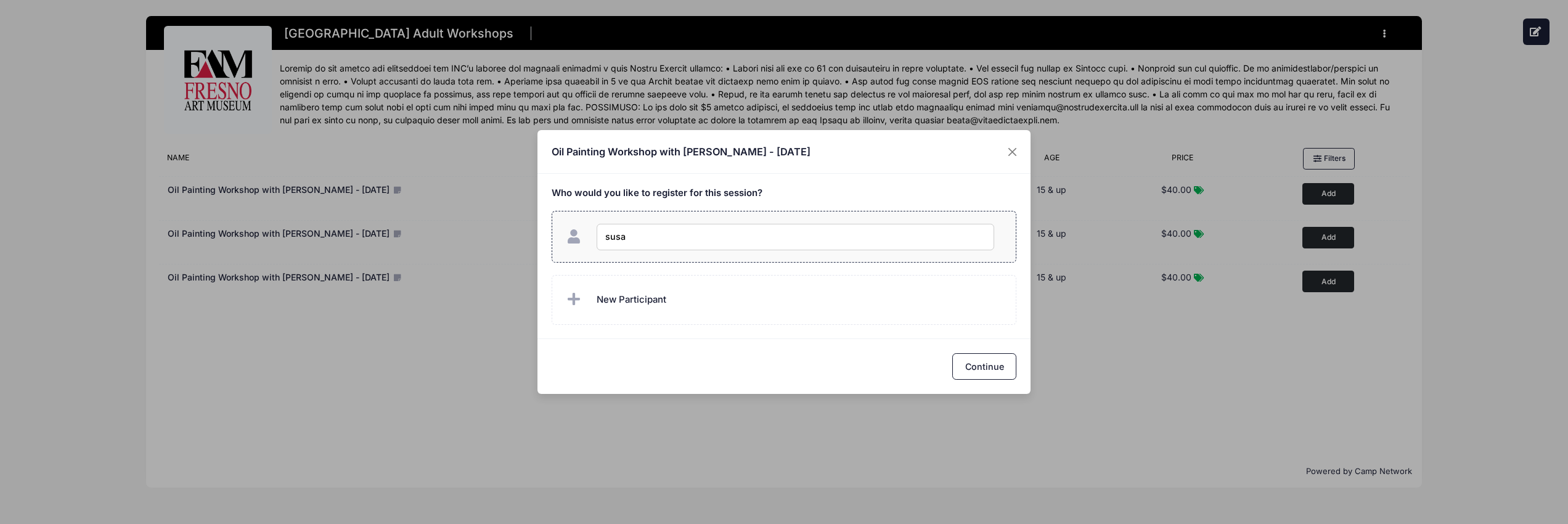
type input "susan"
checkbox input "true"
click at [968, 363] on button "Continue" at bounding box center [984, 366] width 64 height 27
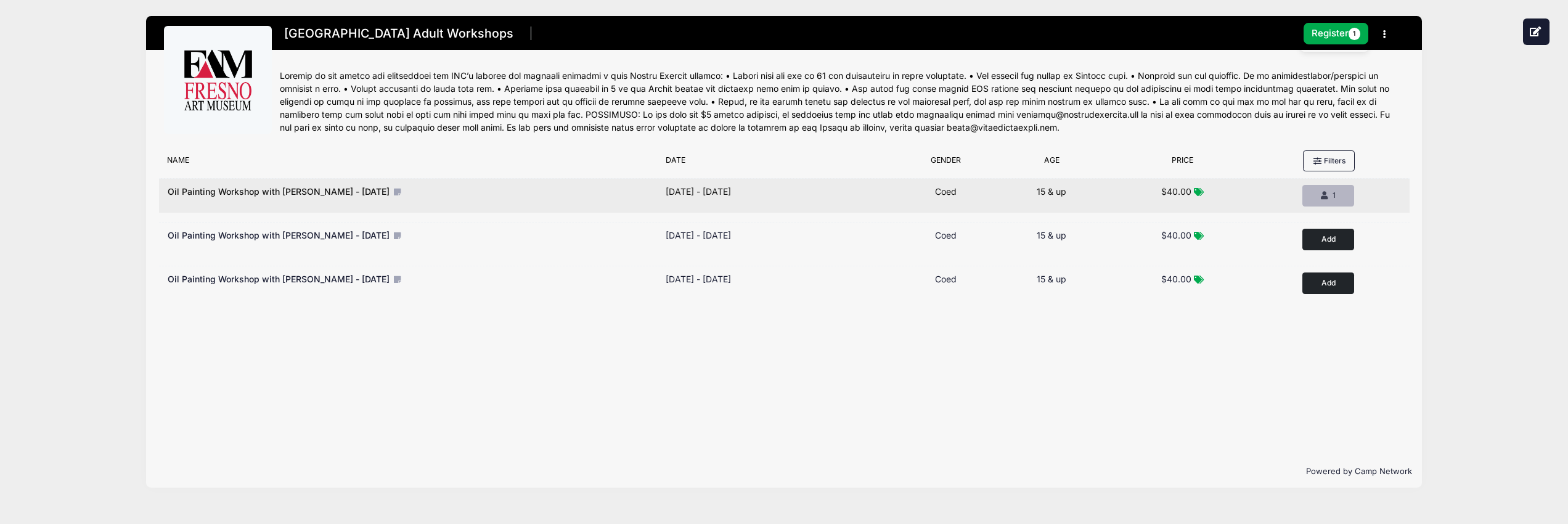
click at [1302, 191] on button "Remove 1 1" at bounding box center [1328, 196] width 52 height 21
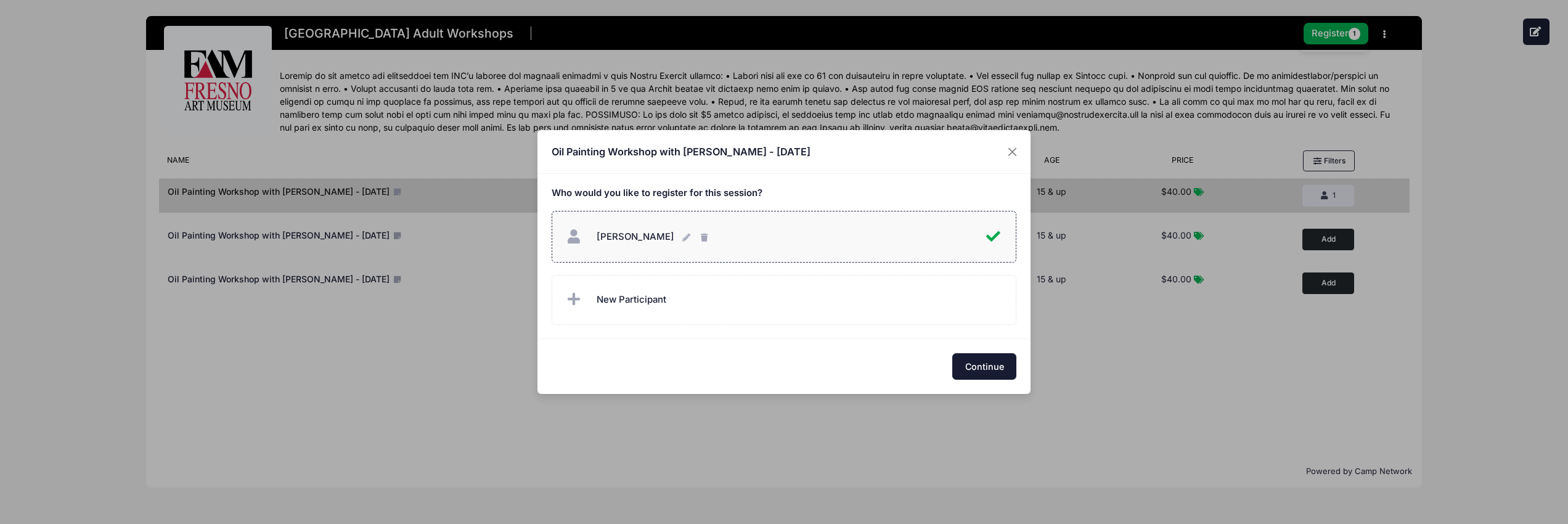
click at [970, 363] on button "Continue" at bounding box center [984, 366] width 64 height 27
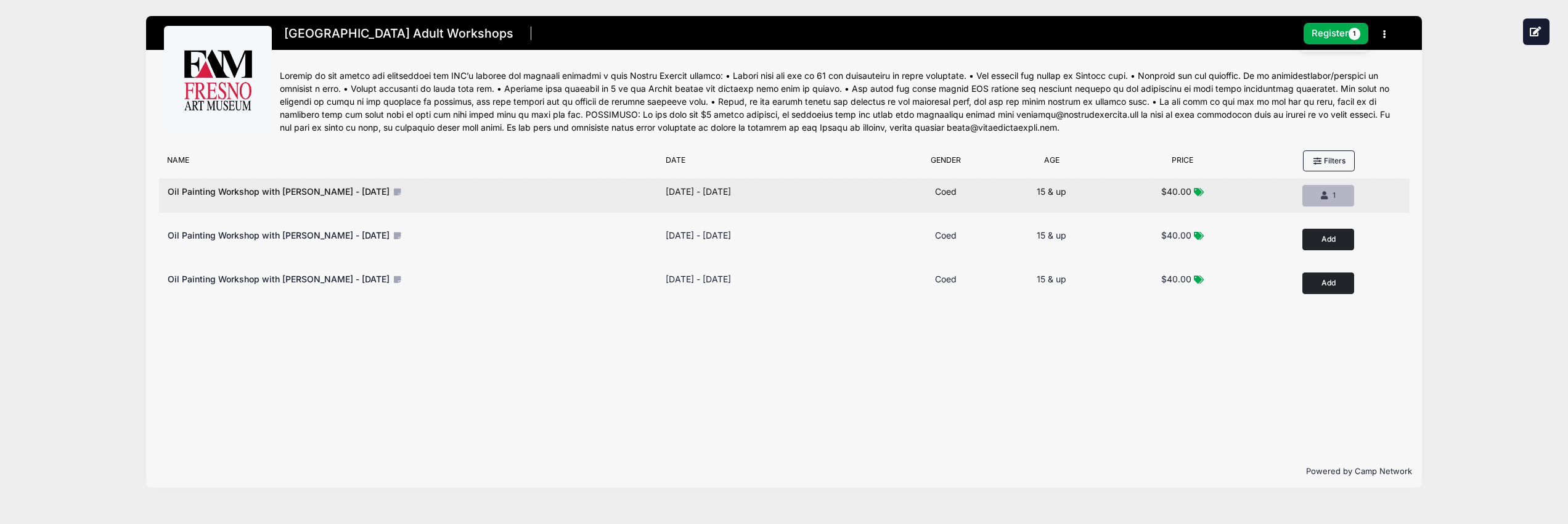
click at [1325, 196] on icon "button" at bounding box center [1326, 196] width 10 height 0
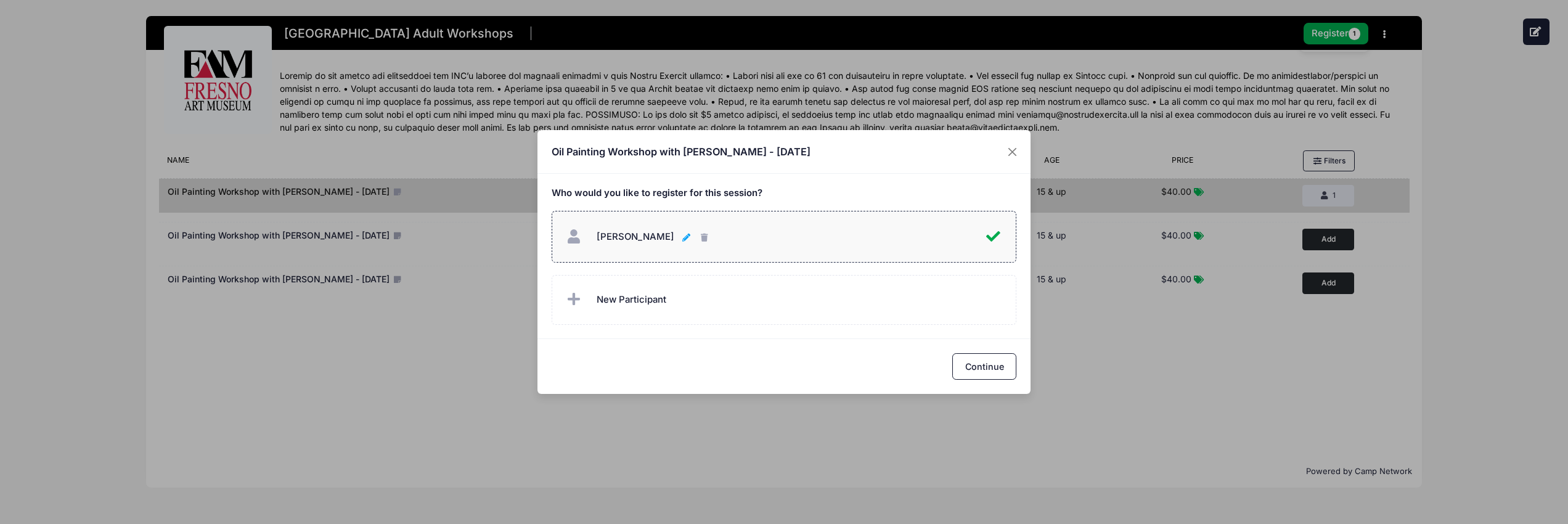
click at [682, 238] on icon "button" at bounding box center [687, 238] width 10 height 0
click at [649, 245] on input "susan" at bounding box center [786, 237] width 380 height 27
drag, startPoint x: 633, startPoint y: 238, endPoint x: 591, endPoint y: 233, distance: 42.3
click at [590, 233] on div "susan susan" at bounding box center [775, 237] width 422 height 27
checkbox input "false"
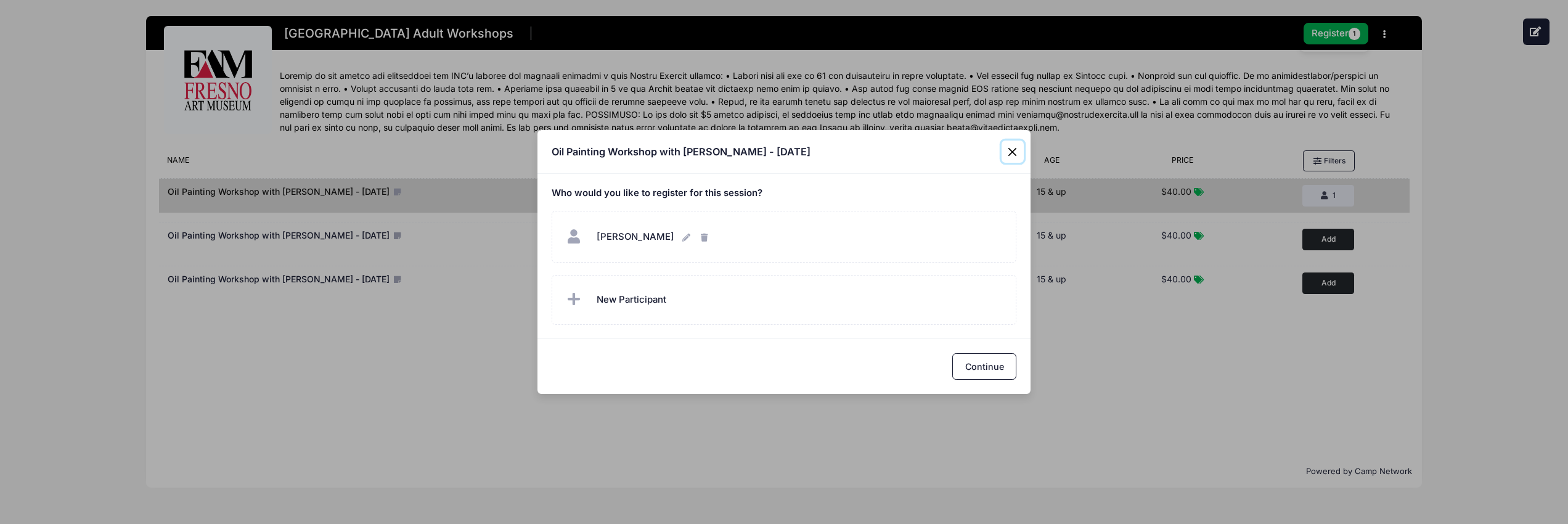
click at [1012, 151] on button "Close" at bounding box center [1013, 152] width 22 height 22
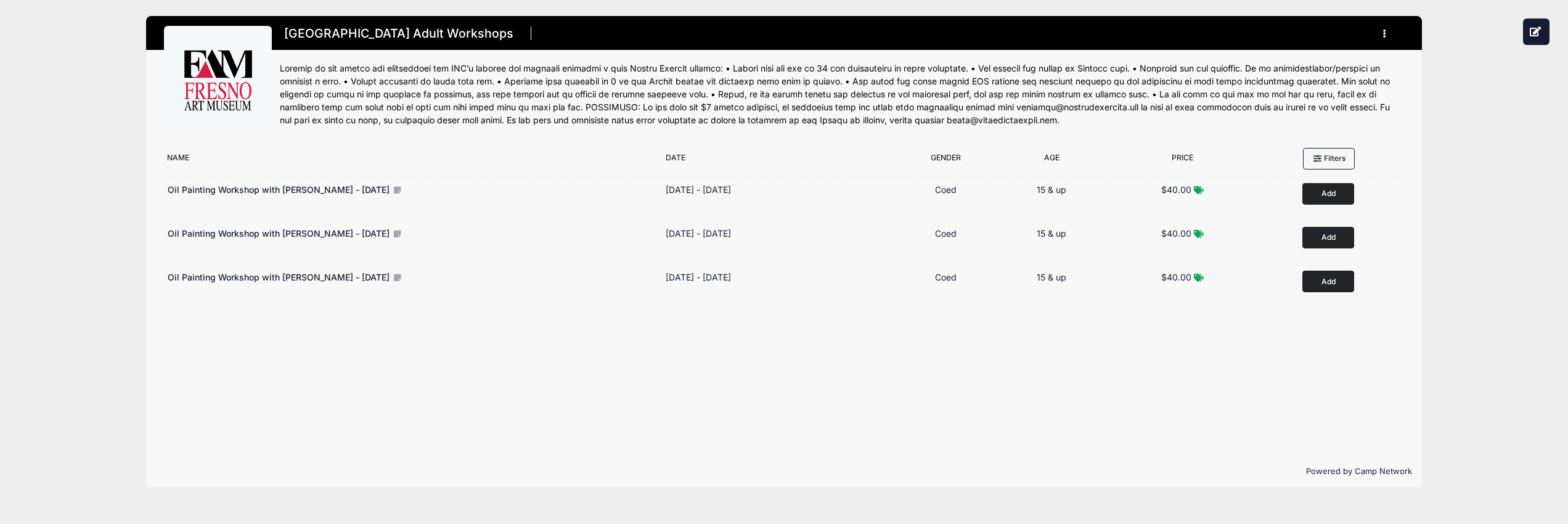
click at [1383, 34] on icon "button" at bounding box center [1388, 34] width 10 height 0
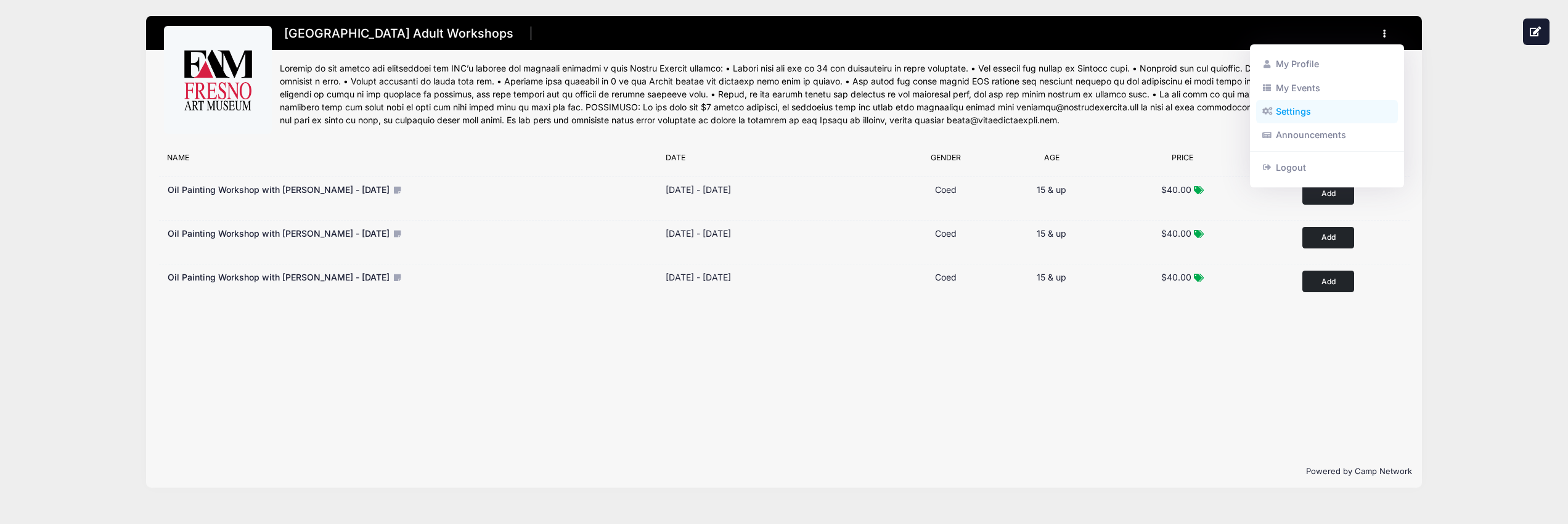
click at [1301, 109] on link "Settings" at bounding box center [1328, 112] width 143 height 24
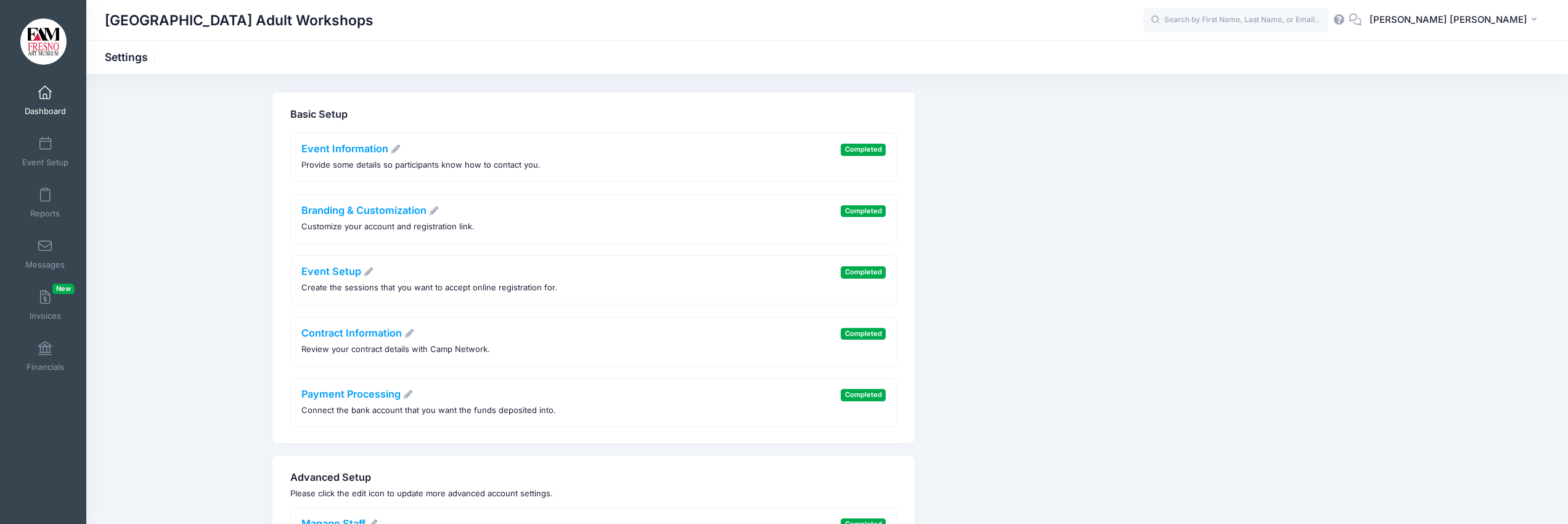
click at [45, 97] on span at bounding box center [45, 92] width 0 height 13
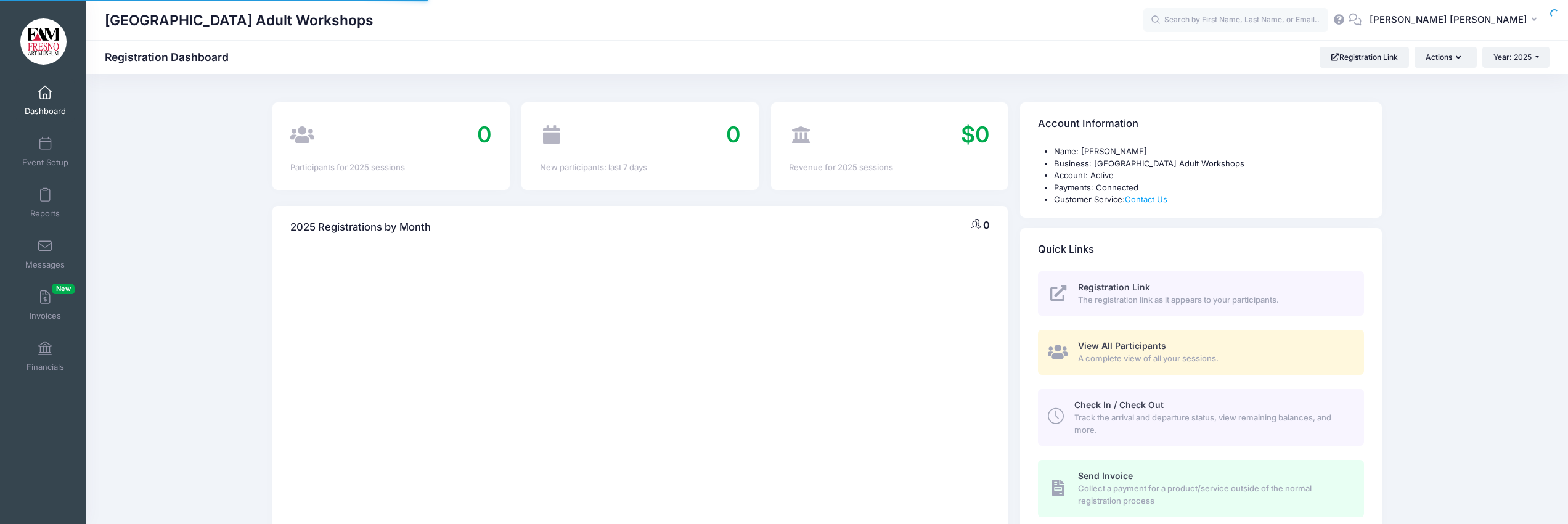
select select
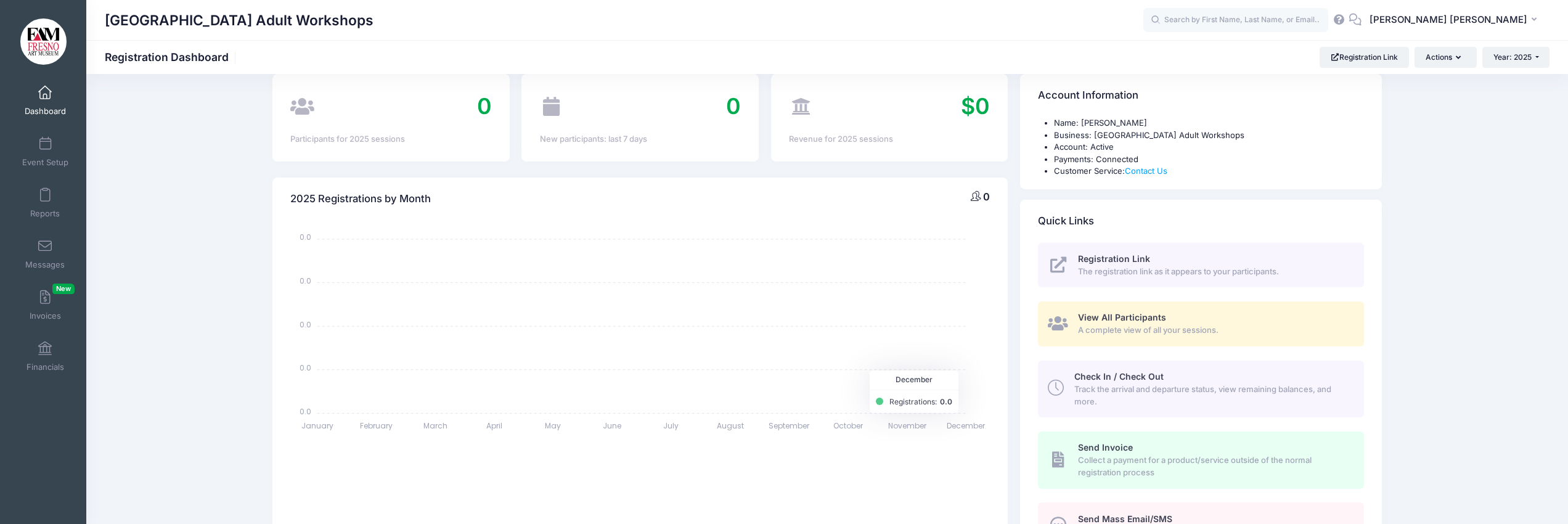
click at [1102, 258] on span "Registration Link" at bounding box center [1114, 258] width 72 height 10
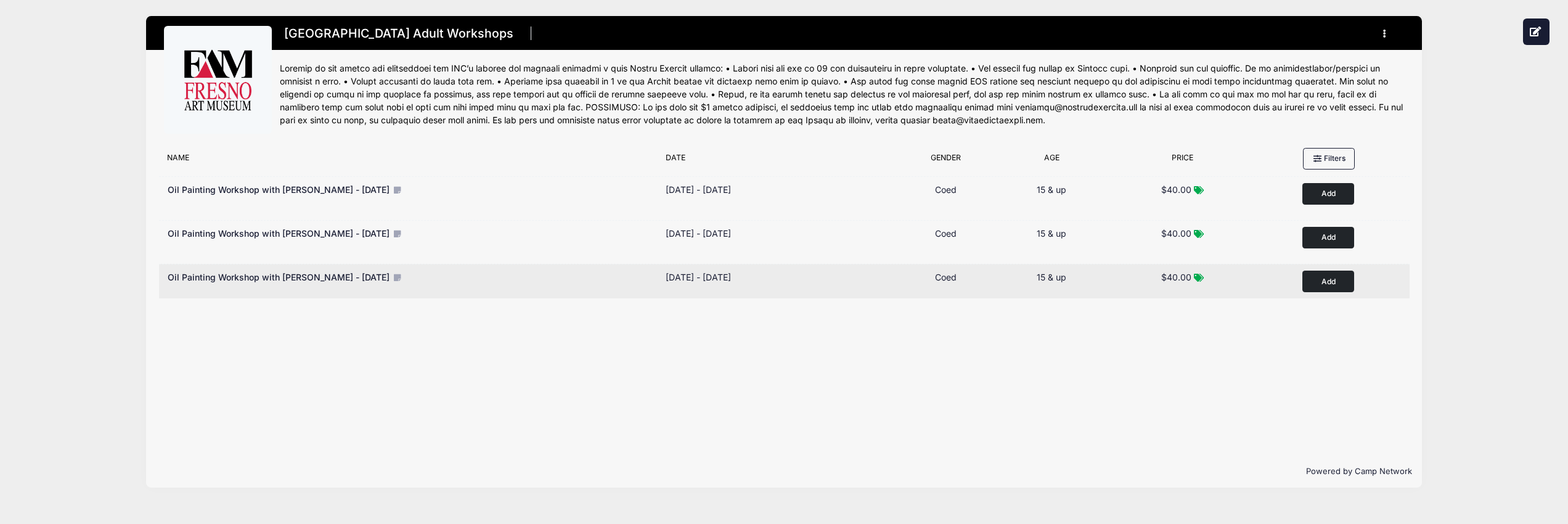
click at [309, 275] on span "Oil Painting Workshop with [PERSON_NAME] - [DATE]" at bounding box center [278, 277] width 222 height 10
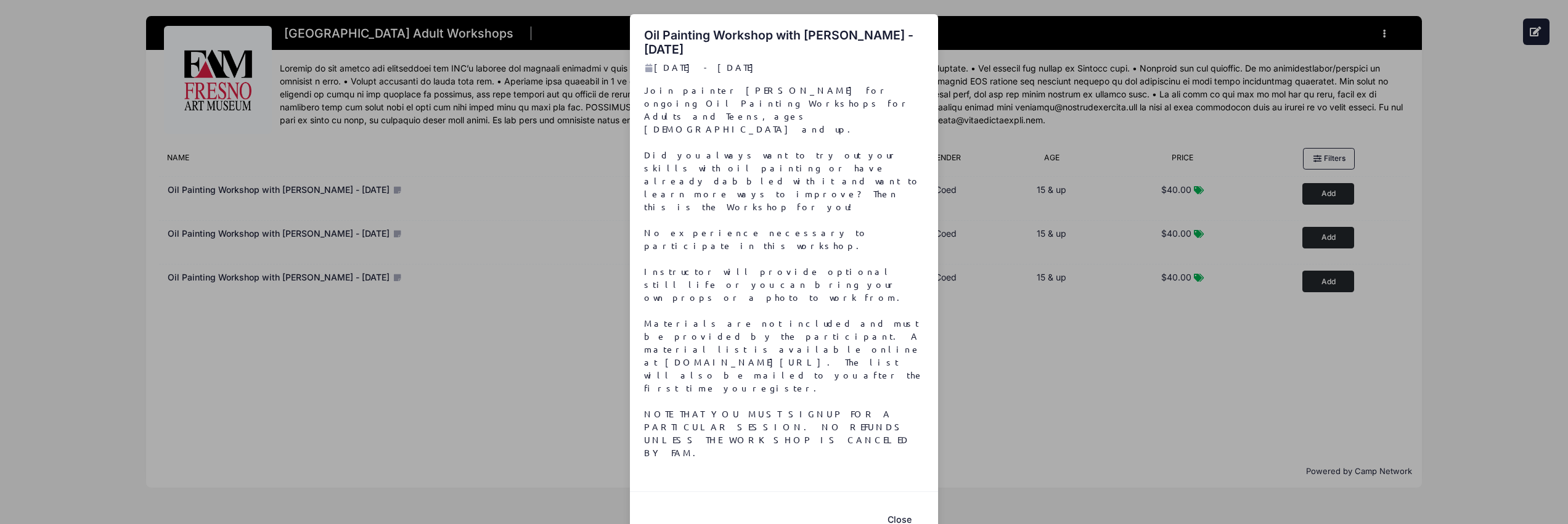
click at [903, 506] on button "Close" at bounding box center [899, 519] width 50 height 27
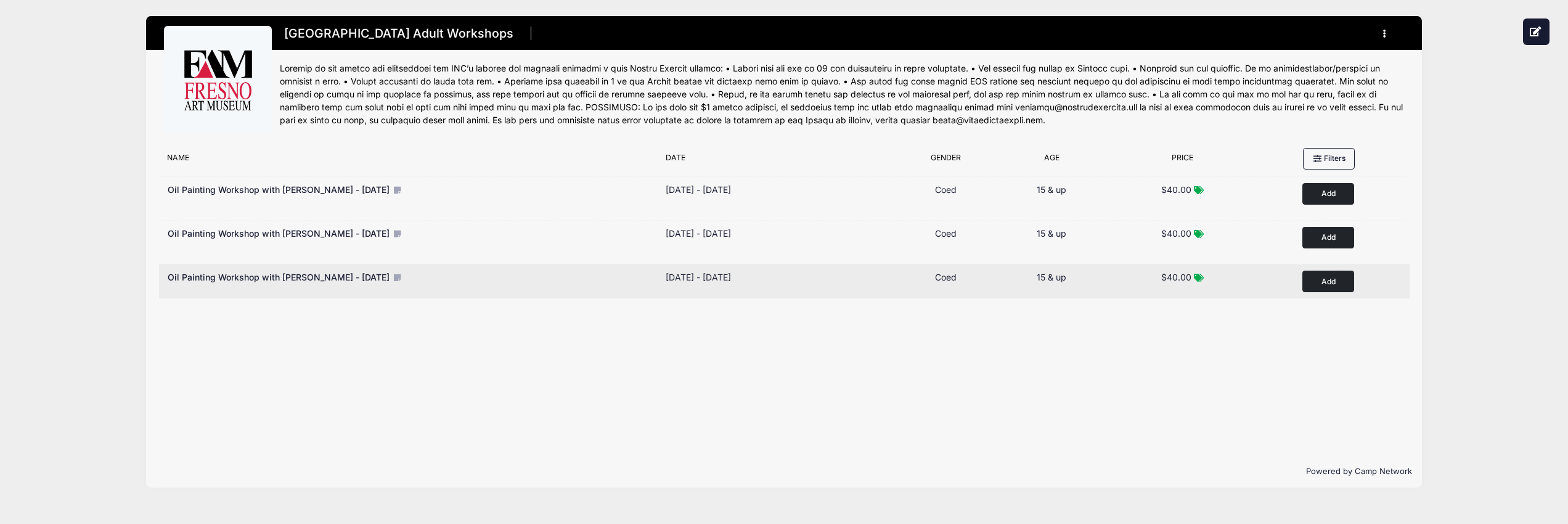
click at [1323, 279] on button "Add to Cart" at bounding box center [1328, 281] width 52 height 22
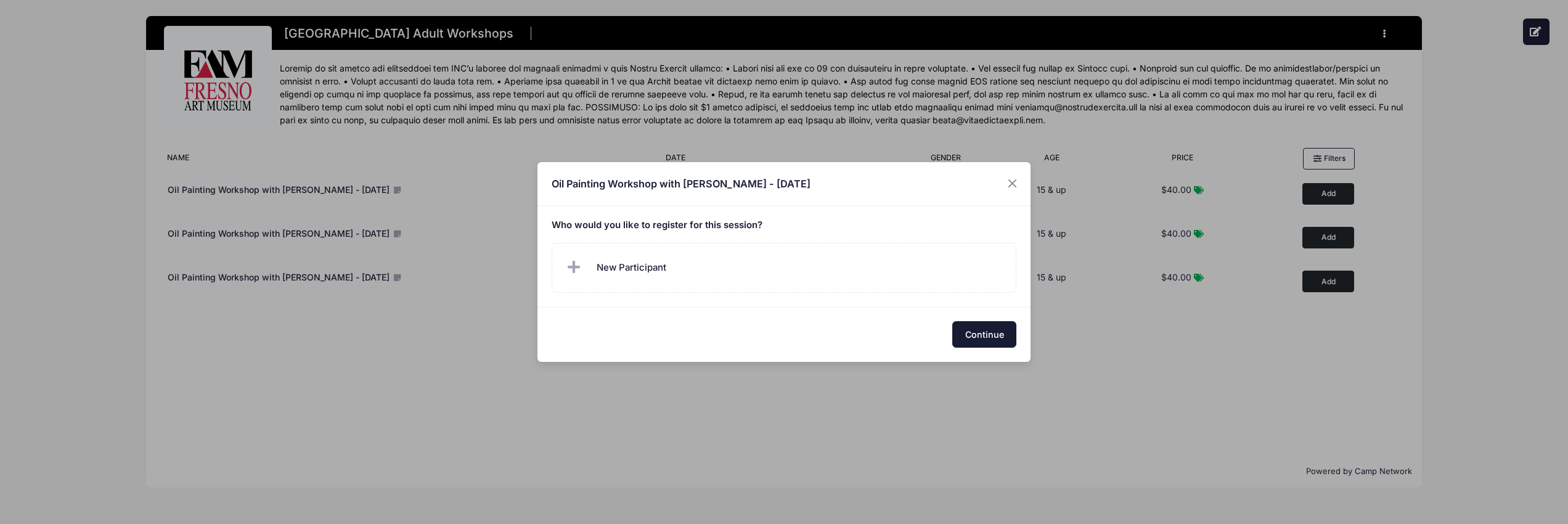
click at [981, 330] on button "Continue" at bounding box center [984, 334] width 64 height 27
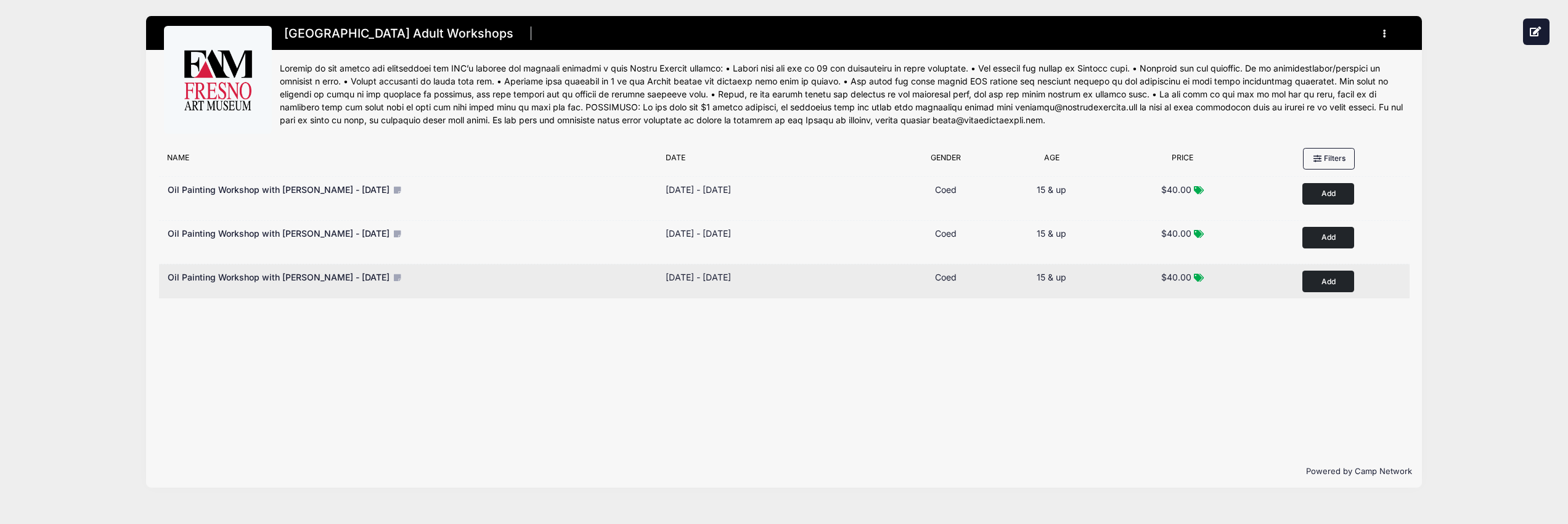
click at [1309, 279] on button "Add to Cart" at bounding box center [1328, 281] width 52 height 22
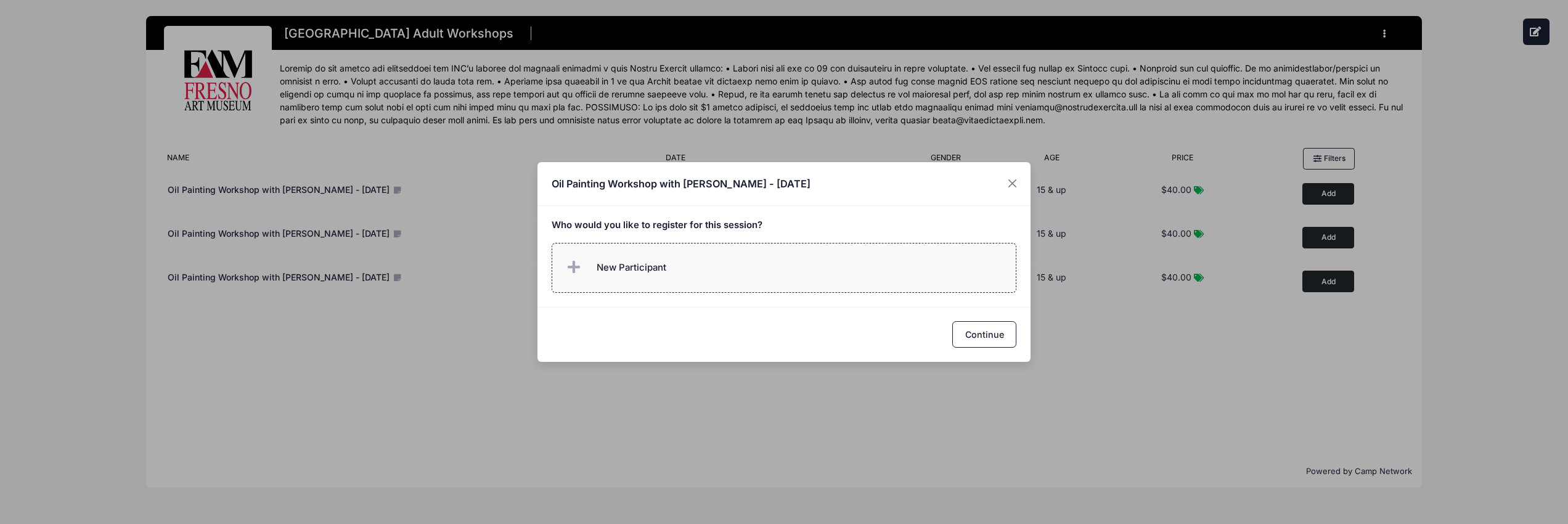
click at [630, 264] on span "New Participant" at bounding box center [632, 267] width 70 height 13
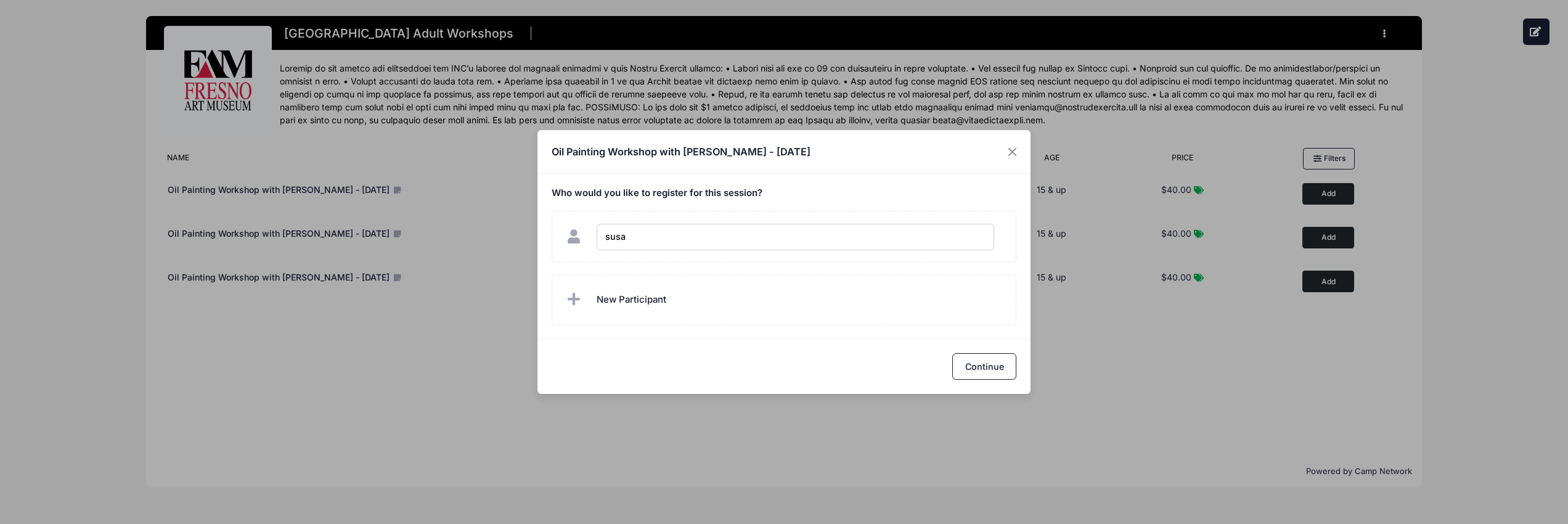
type input "susan"
checkbox input "true"
click at [978, 363] on button "Continue" at bounding box center [984, 366] width 64 height 27
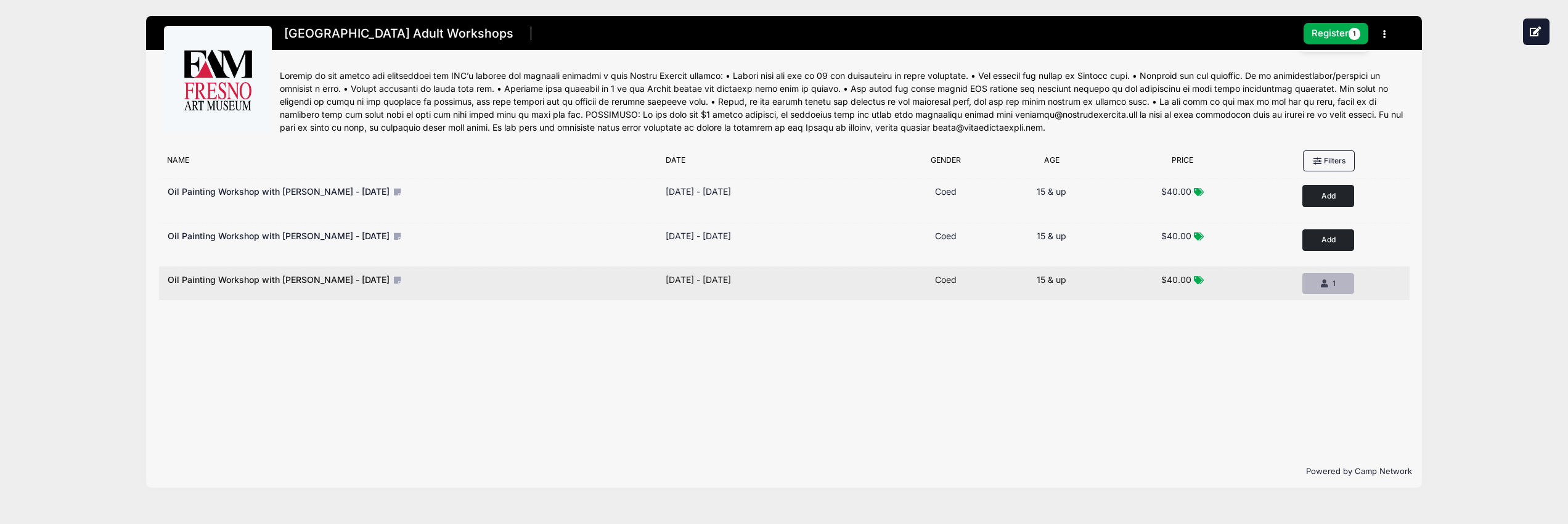
click at [1330, 282] on div "1" at bounding box center [1329, 284] width 31 height 11
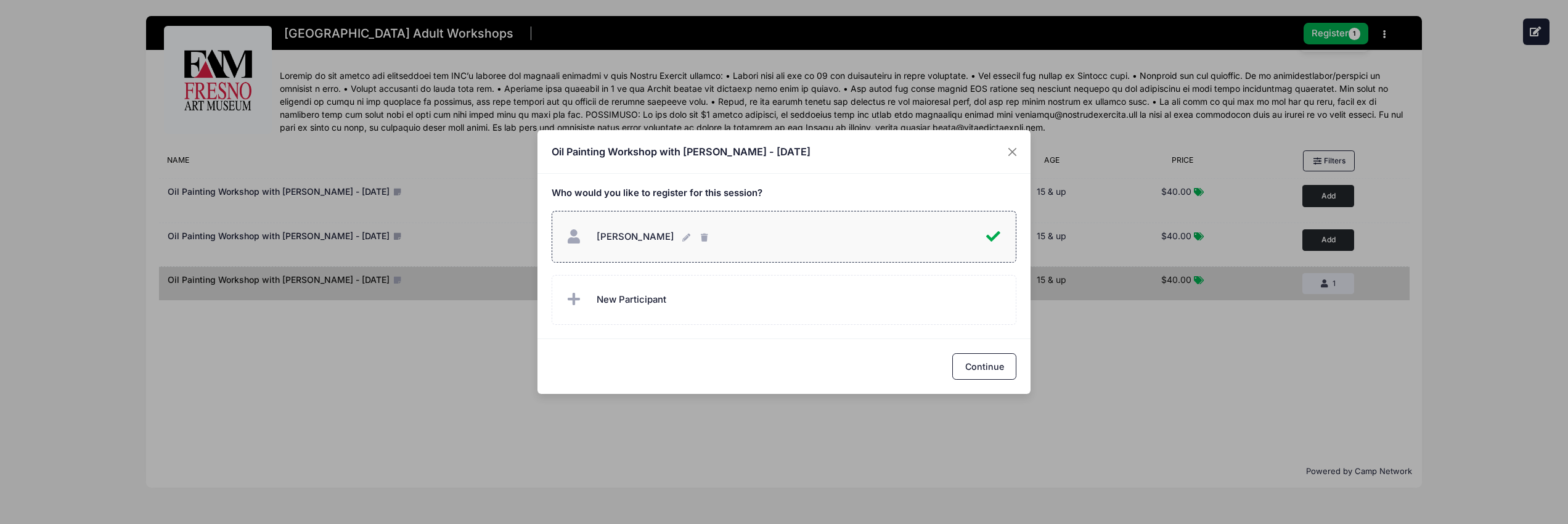
click at [1009, 212] on label "susan susan" at bounding box center [784, 237] width 466 height 52
checkbox input "false"
click at [1012, 147] on button "Close" at bounding box center [1013, 152] width 22 height 22
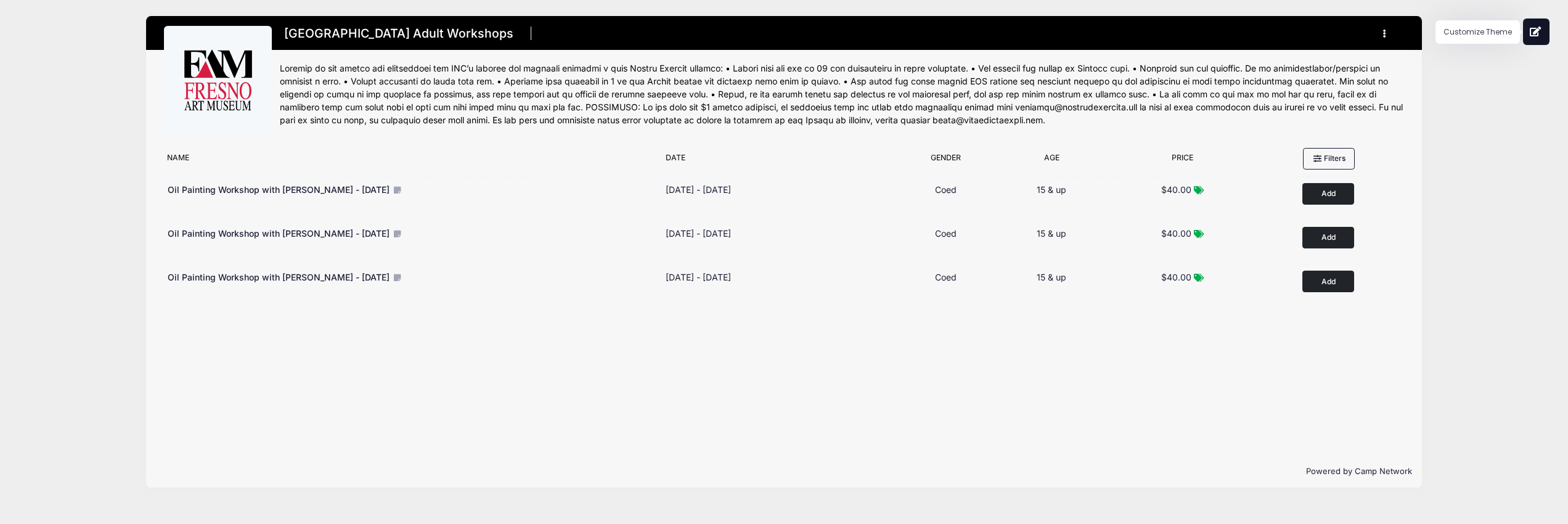
click at [1530, 32] on icon at bounding box center [1537, 31] width 13 height 10
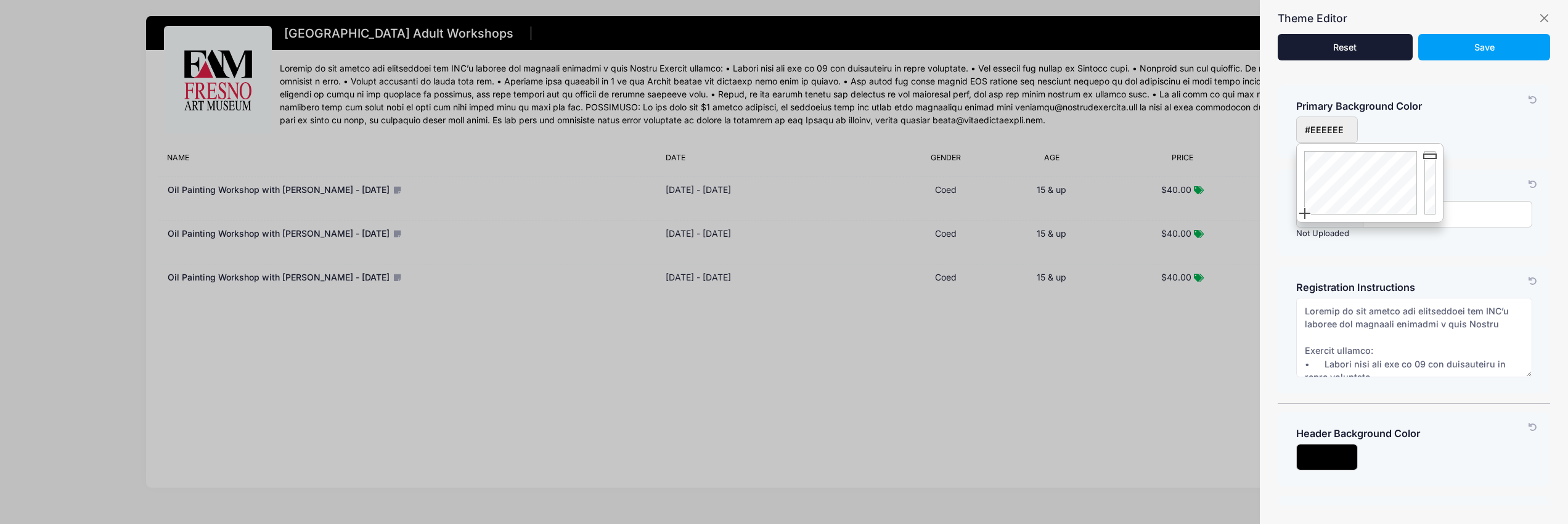
click at [1342, 133] on input "input" at bounding box center [1327, 130] width 62 height 27
type input "#EE1349"
click at [1411, 157] on div at bounding box center [1358, 182] width 124 height 78
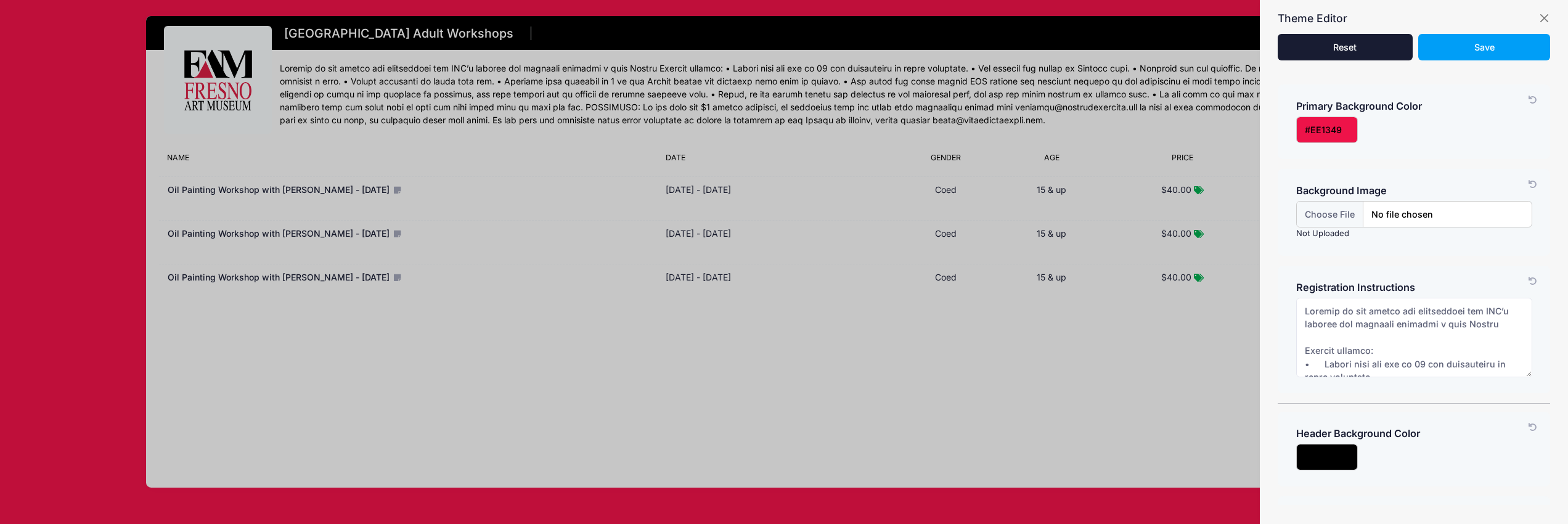
click at [1422, 244] on div "Background Image Background Image Not Uploaded" at bounding box center [1414, 212] width 273 height 86
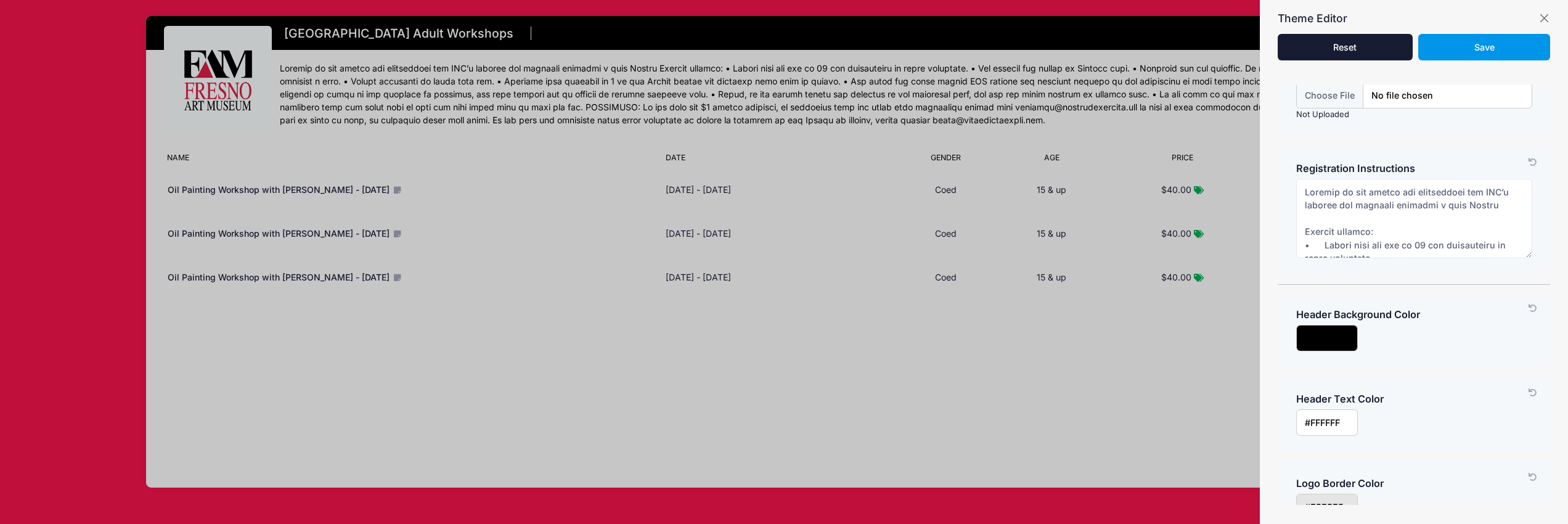
click at [1488, 43] on span "Save" at bounding box center [1484, 47] width 20 height 10
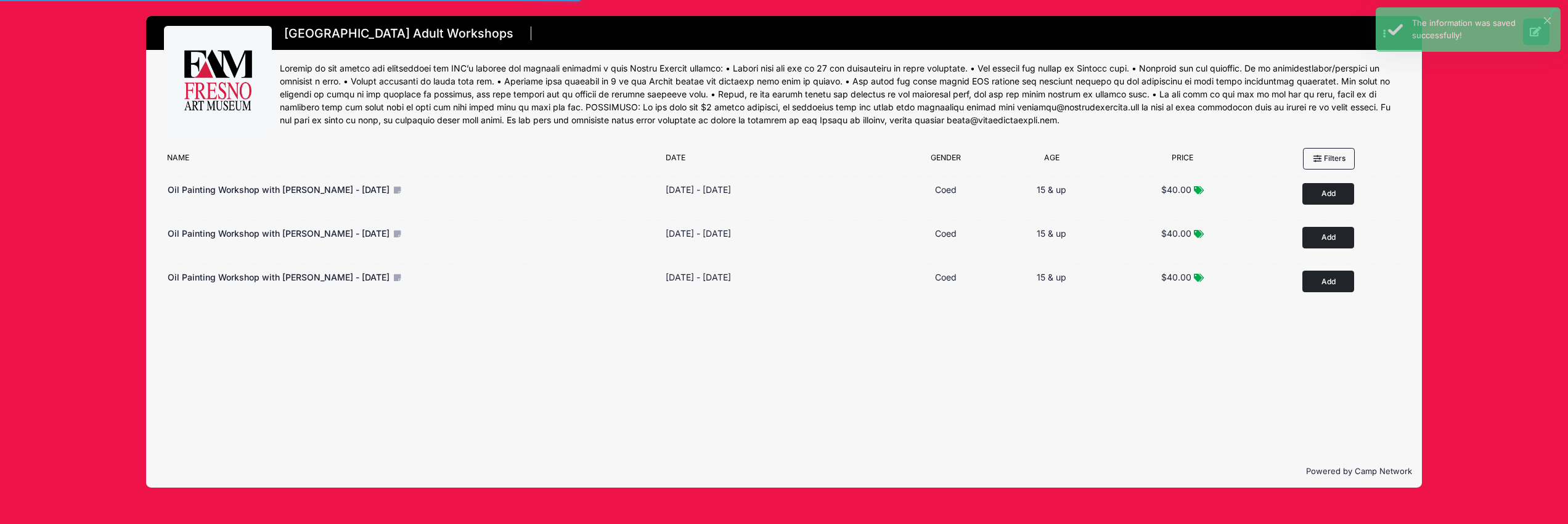
scroll to position [119, 0]
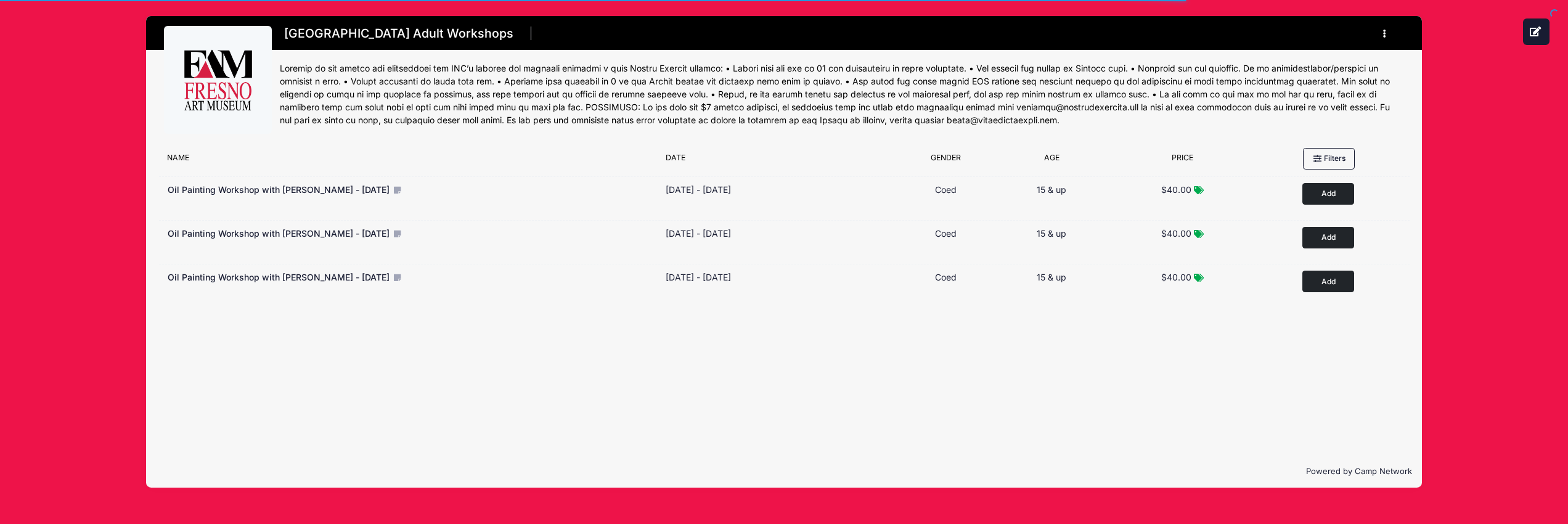
scroll to position [119, 0]
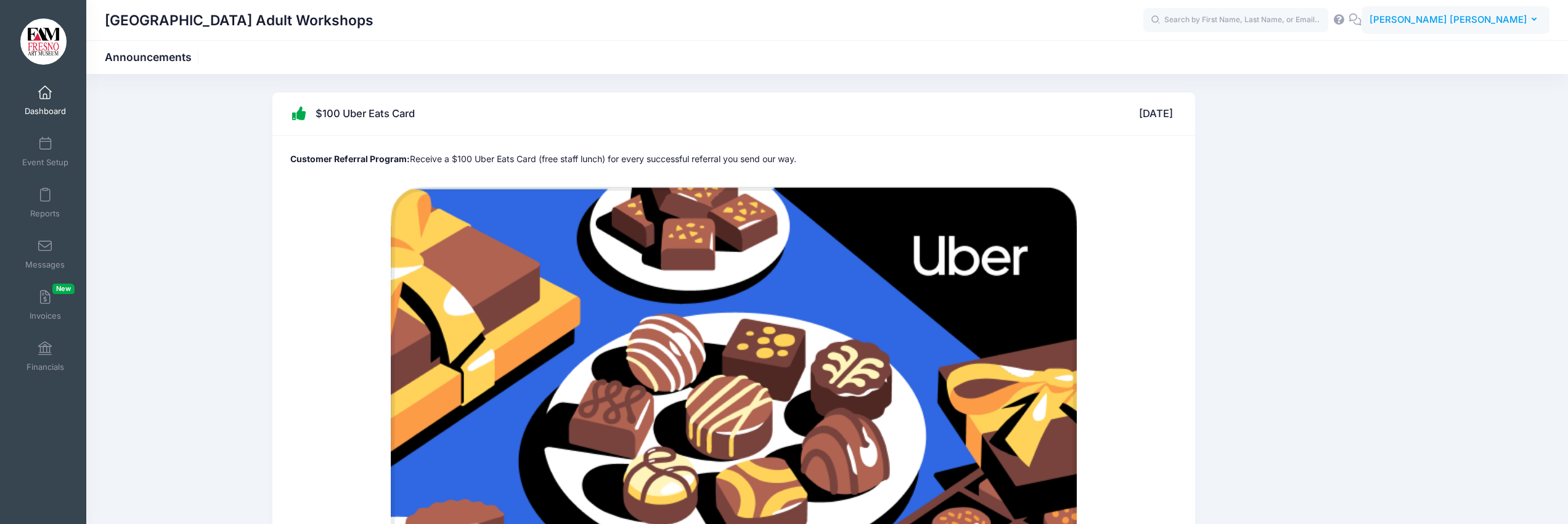
click at [1534, 20] on icon "button" at bounding box center [1537, 20] width 10 height 0
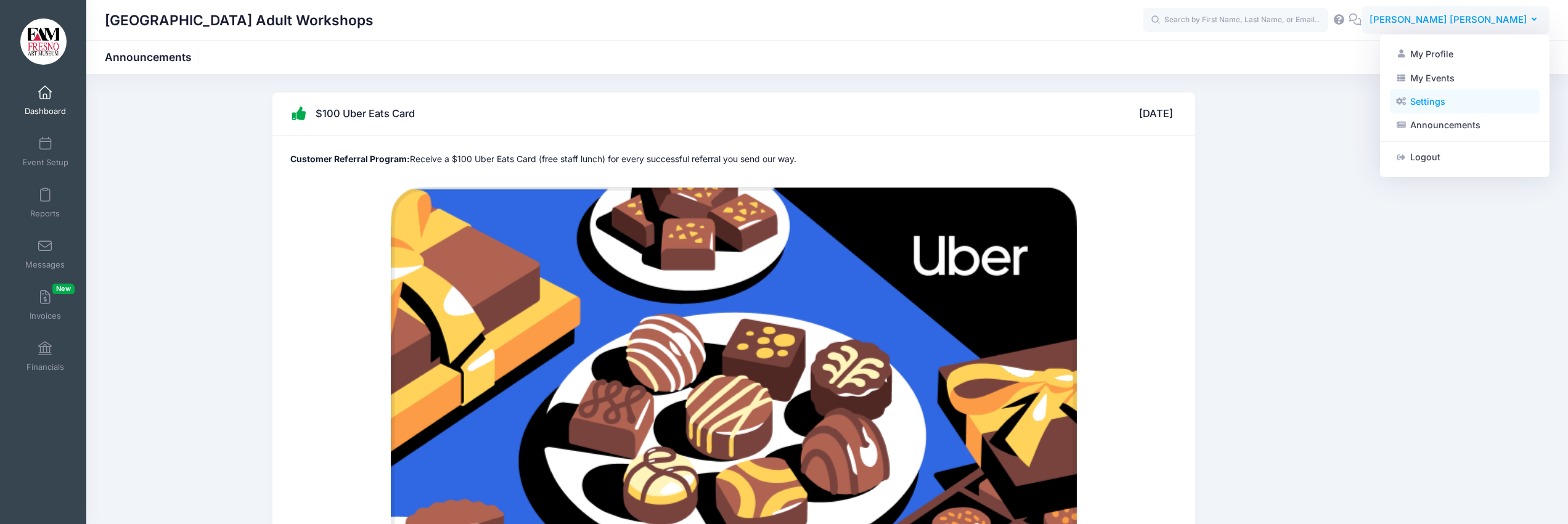
click at [1442, 103] on link "Settings" at bounding box center [1465, 102] width 150 height 24
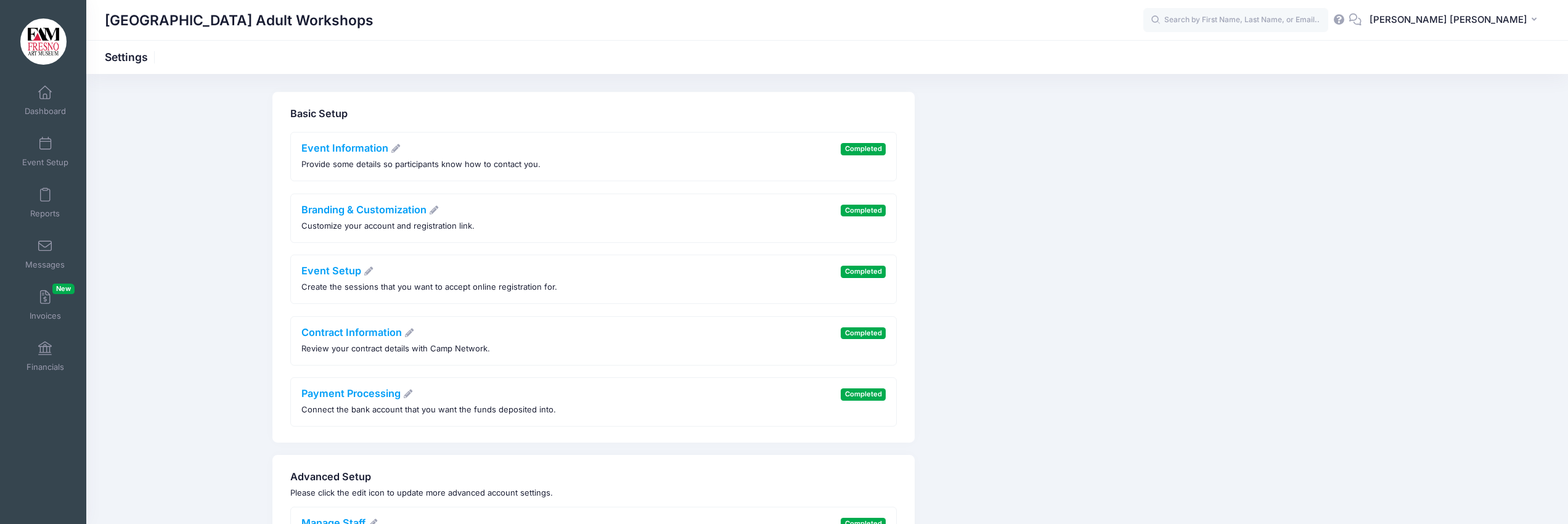
scroll to position [3, 0]
click at [1362, 18] on icon at bounding box center [1355, 19] width 13 height 8
click at [1532, 20] on icon "button" at bounding box center [1537, 20] width 10 height 0
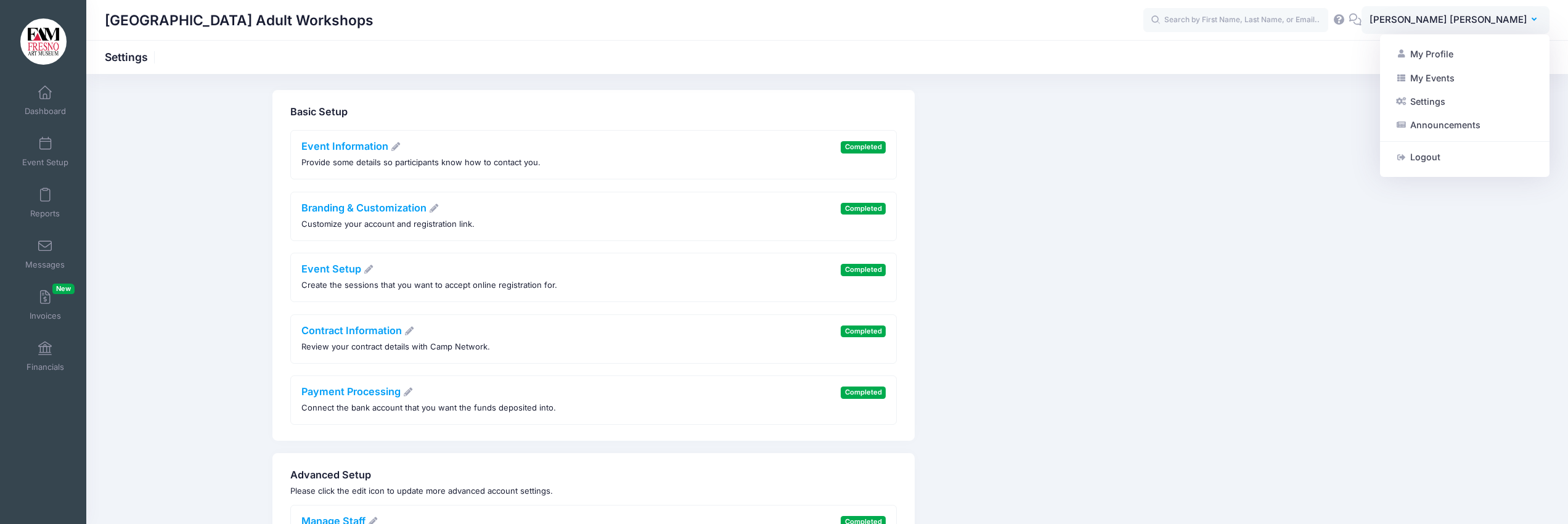
click at [1286, 101] on div "Basic Setup Event Information Provide some details so participants know how to …" at bounding box center [827, 265] width 1122 height 351
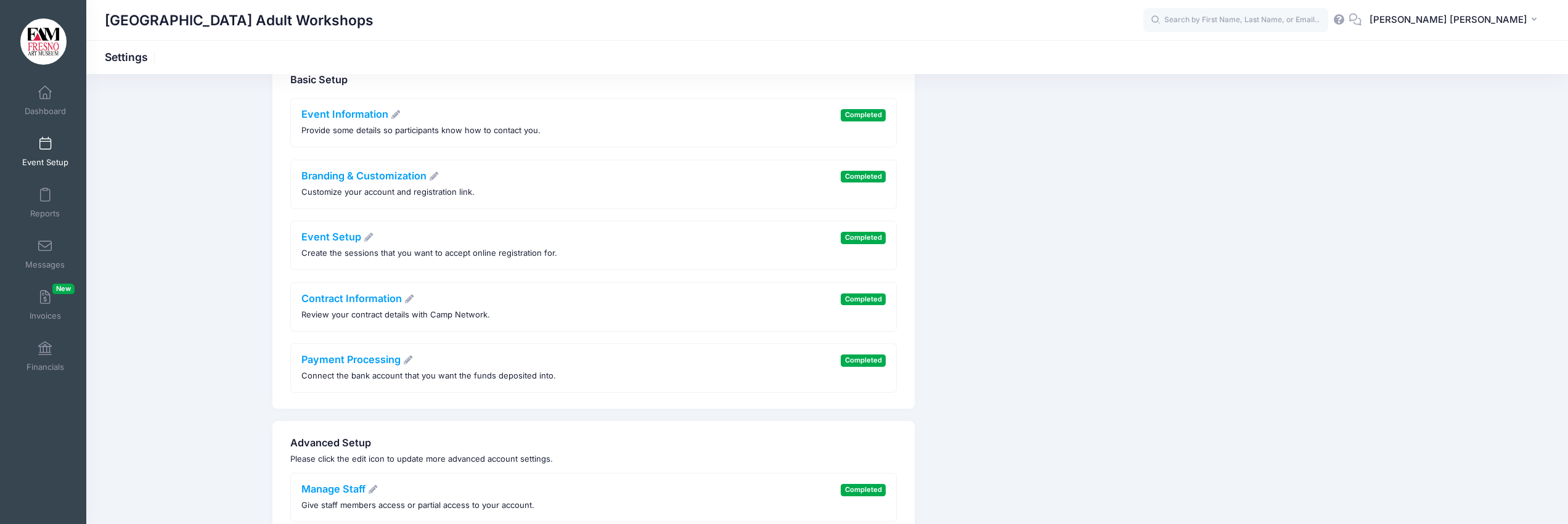
scroll to position [38, 0]
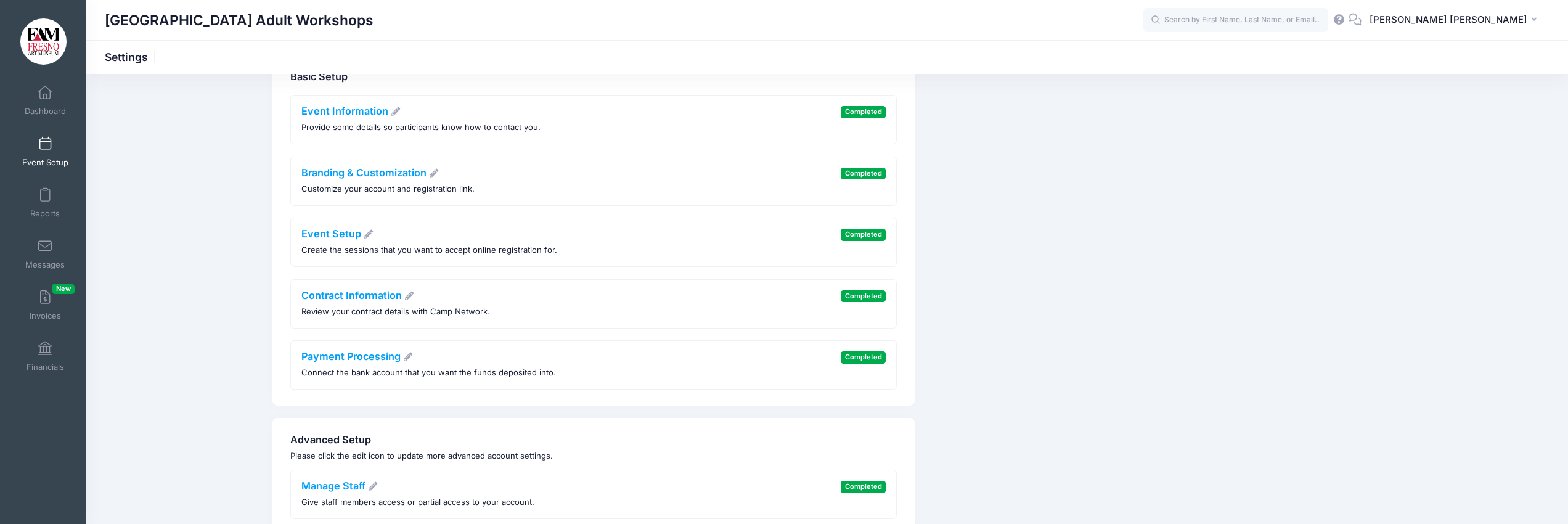
click at [45, 140] on span at bounding box center [45, 144] width 0 height 13
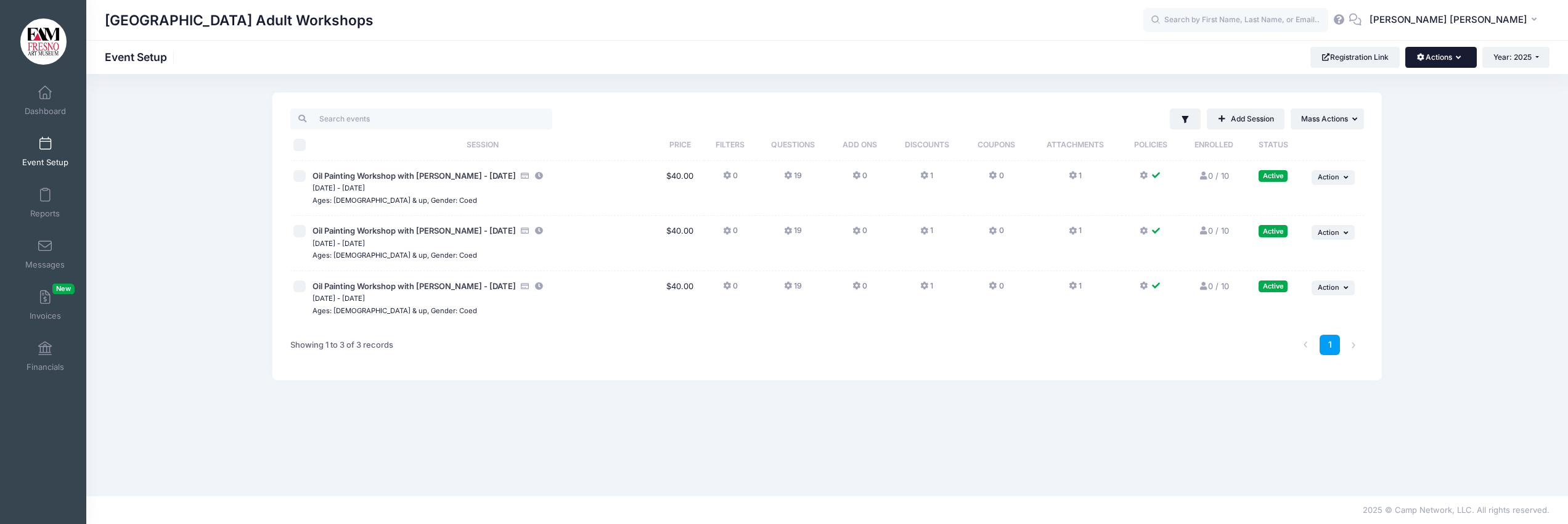
click at [1456, 58] on icon "button" at bounding box center [1461, 58] width 10 height 0
click at [1406, 107] on link "Customization Options" at bounding box center [1400, 111] width 143 height 24
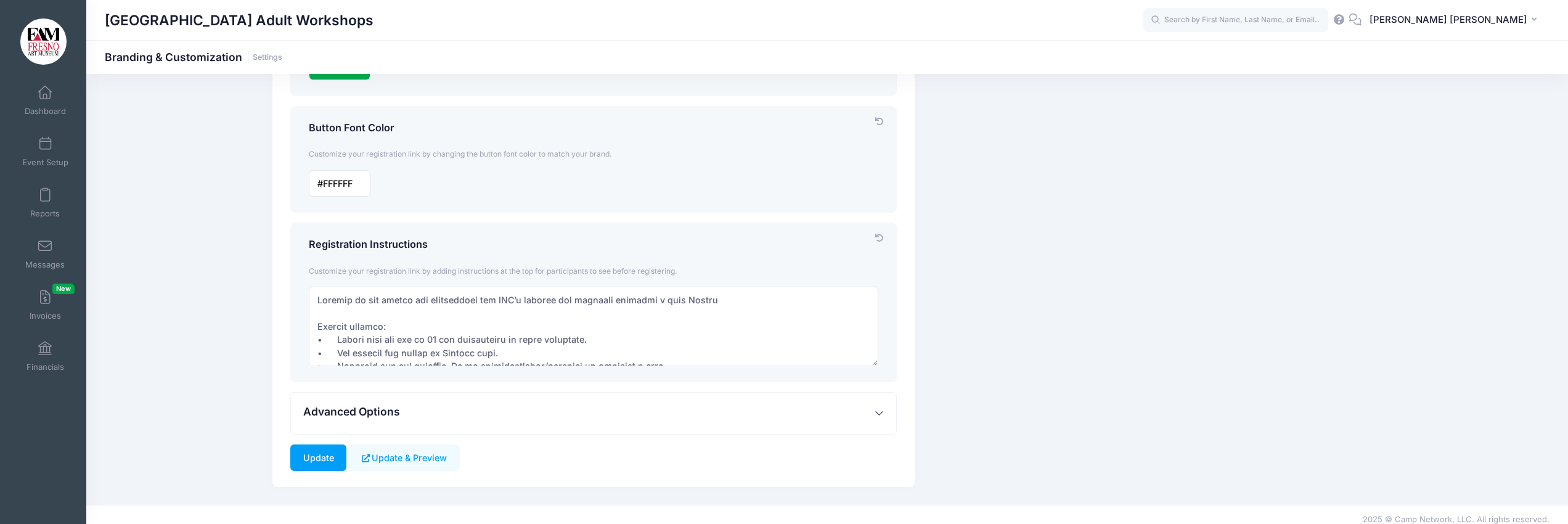
scroll to position [436, 0]
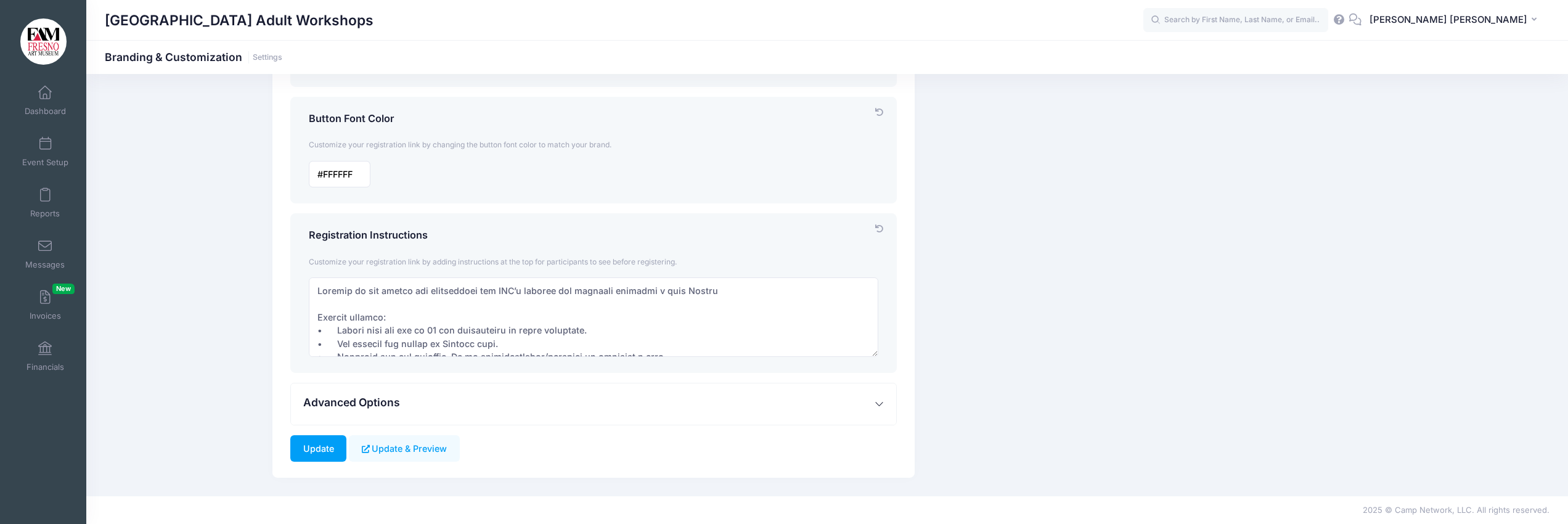
click at [359, 400] on span "Advanced Options" at bounding box center [352, 402] width 96 height 13
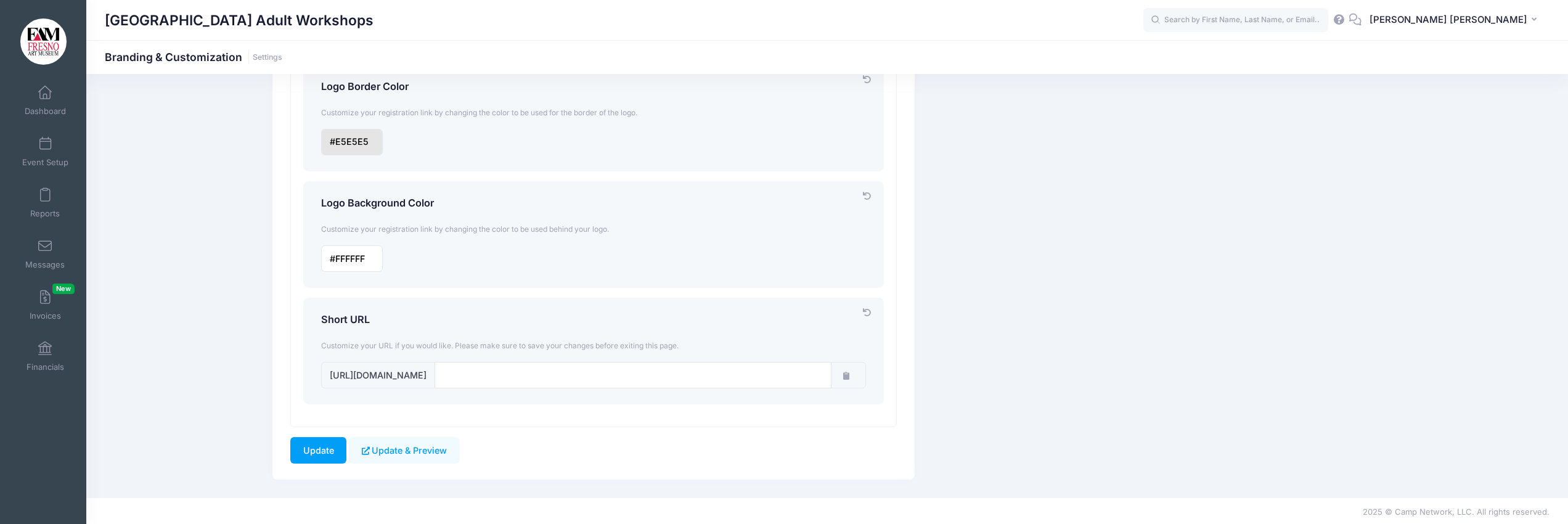
scroll to position [1040, 0]
click at [498, 377] on input "input" at bounding box center [633, 376] width 397 height 27
click at [514, 377] on input "input" at bounding box center [633, 376] width 397 height 27
type input "FAM-oil"
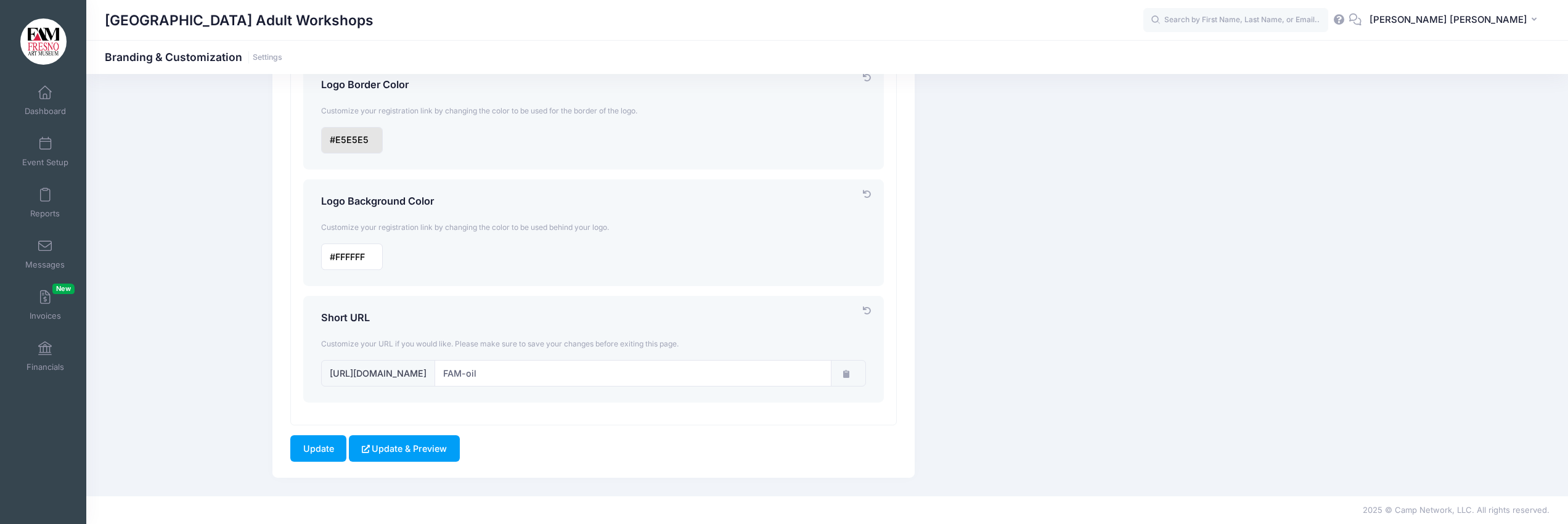
click at [424, 447] on button "Update & Preview" at bounding box center [404, 449] width 110 height 27
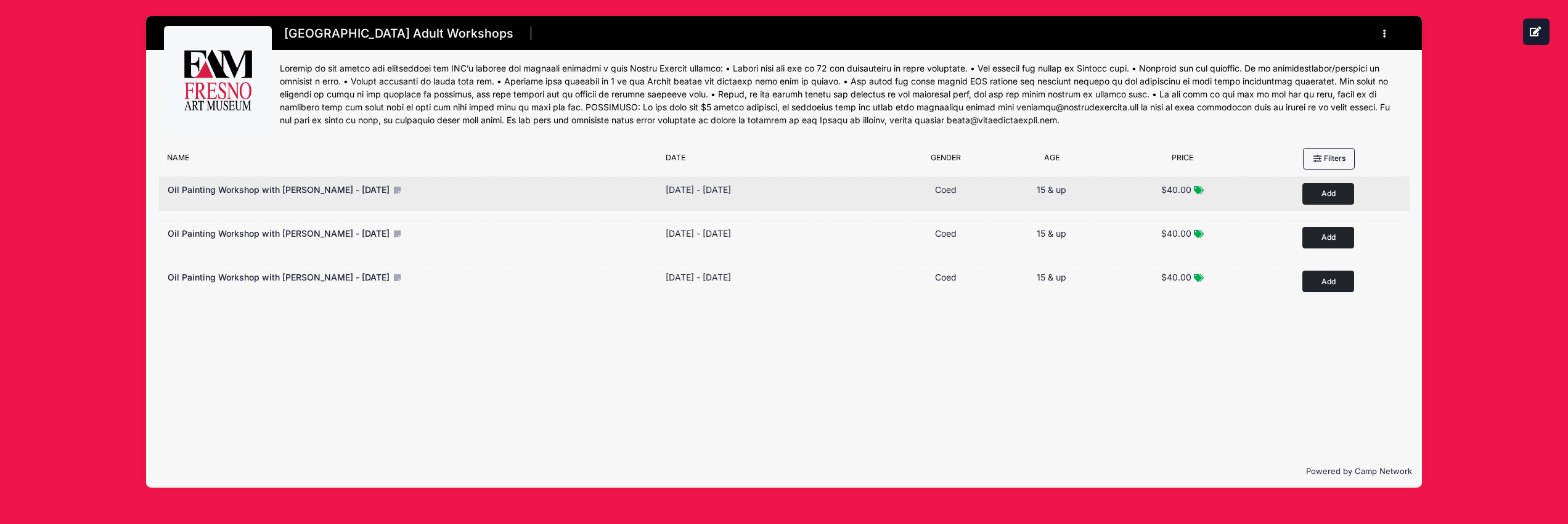
click at [331, 188] on span "Oil Painting Workshop with Mariah Calvert - 8/23/25" at bounding box center [278, 189] width 222 height 10
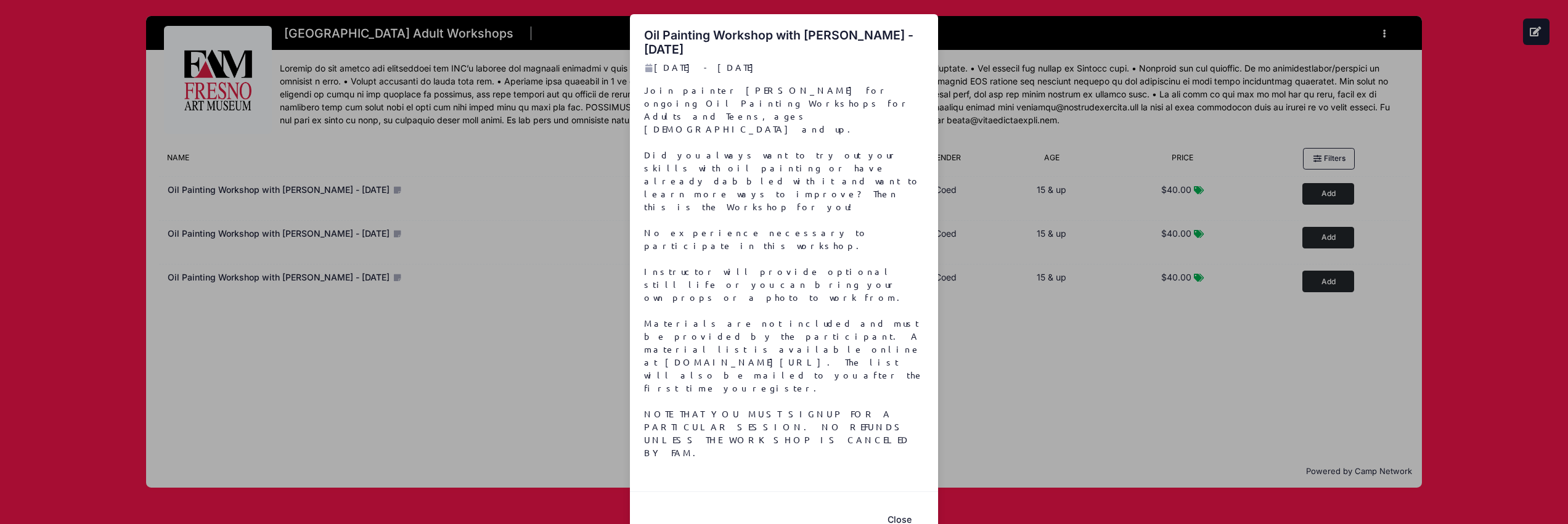
click at [896, 506] on button "Close" at bounding box center [899, 519] width 50 height 27
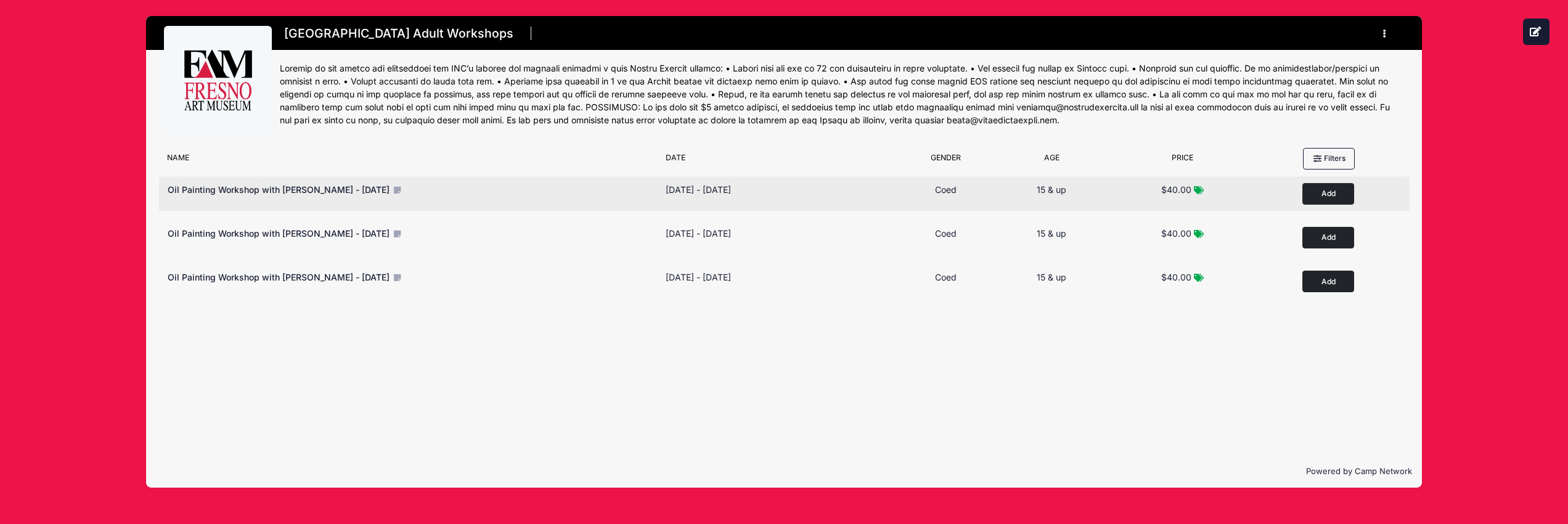
click at [392, 190] on icon at bounding box center [397, 189] width 10 height 8
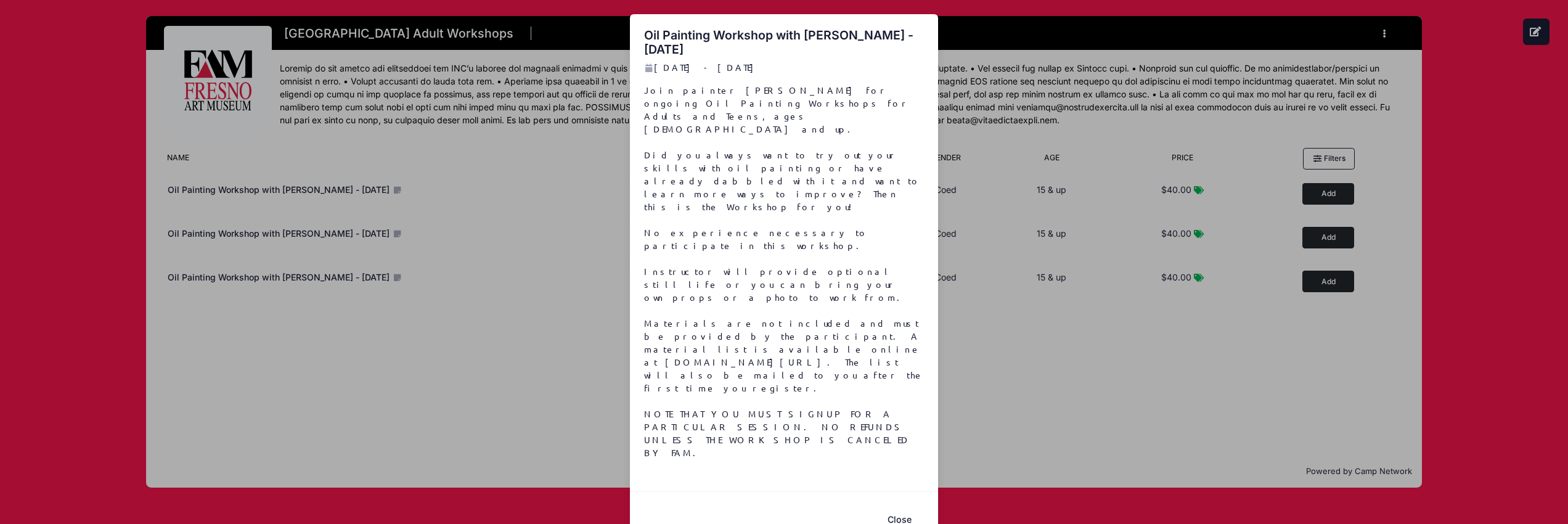
click at [747, 376] on div "Join painter Mariah Calvert for ongoing Oil Painting Workshops for Adults and T…" at bounding box center [784, 275] width 292 height 383
click at [898, 506] on button "Close" at bounding box center [899, 519] width 50 height 27
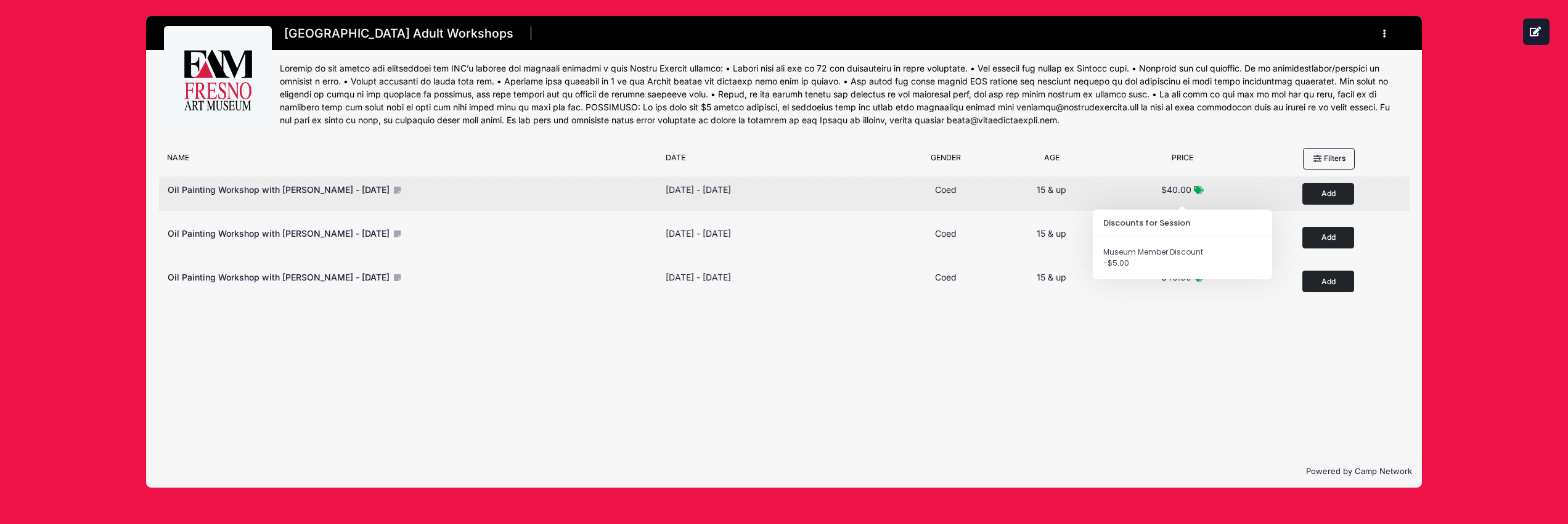
click at [1179, 187] on span "$40.00" at bounding box center [1176, 189] width 30 height 10
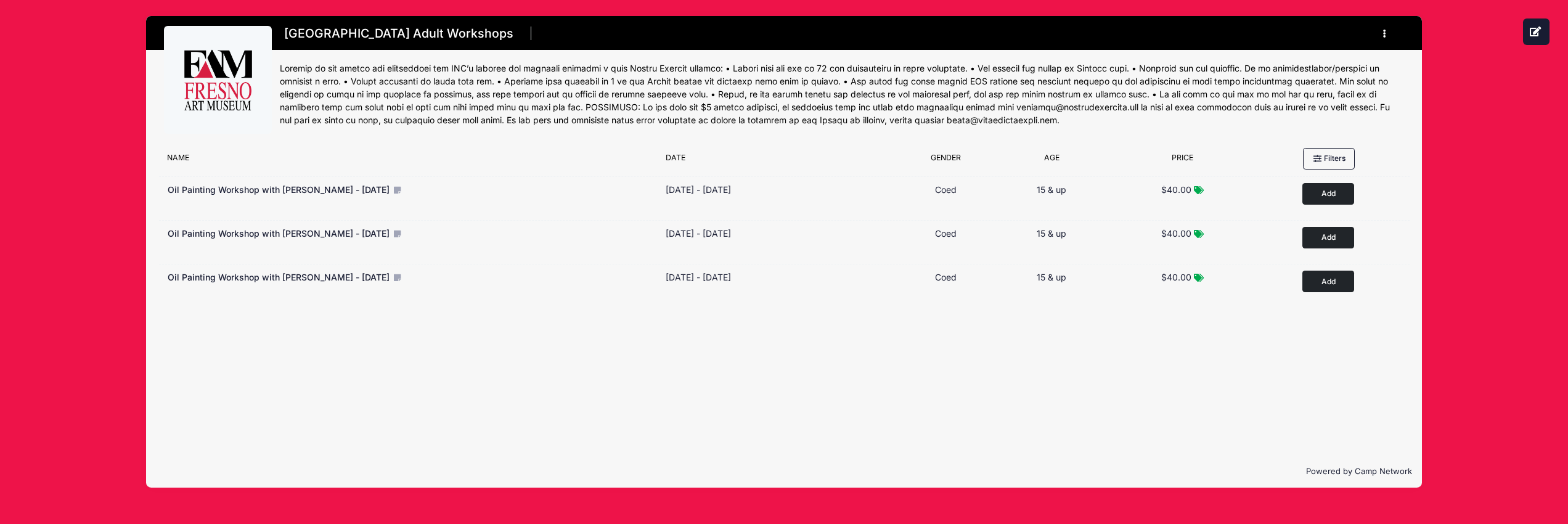
click at [1381, 34] on button "button" at bounding box center [1388, 34] width 34 height 22
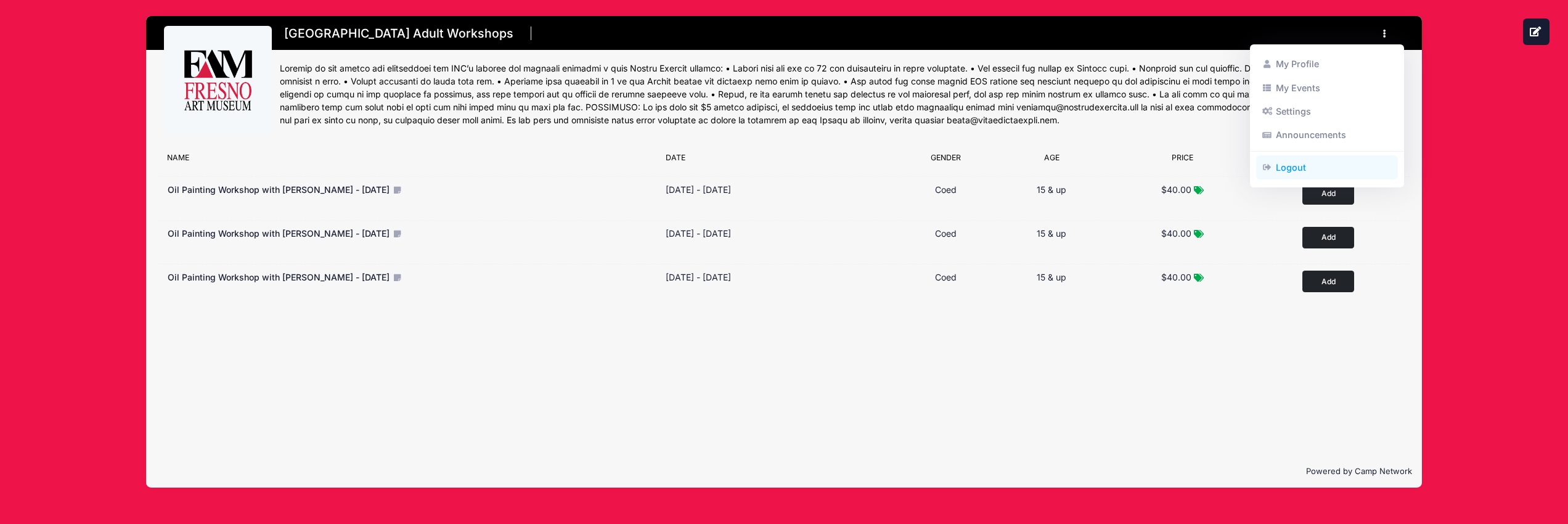
click at [1293, 166] on link "Logout" at bounding box center [1328, 167] width 143 height 24
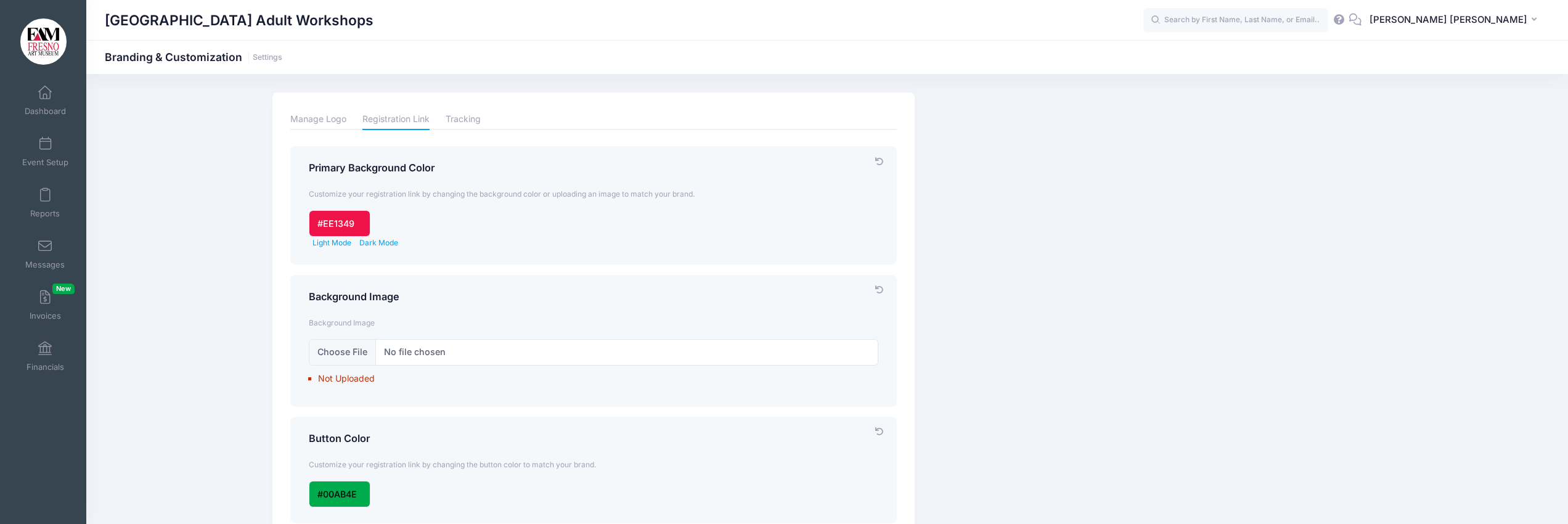
click at [39, 41] on img at bounding box center [43, 41] width 46 height 46
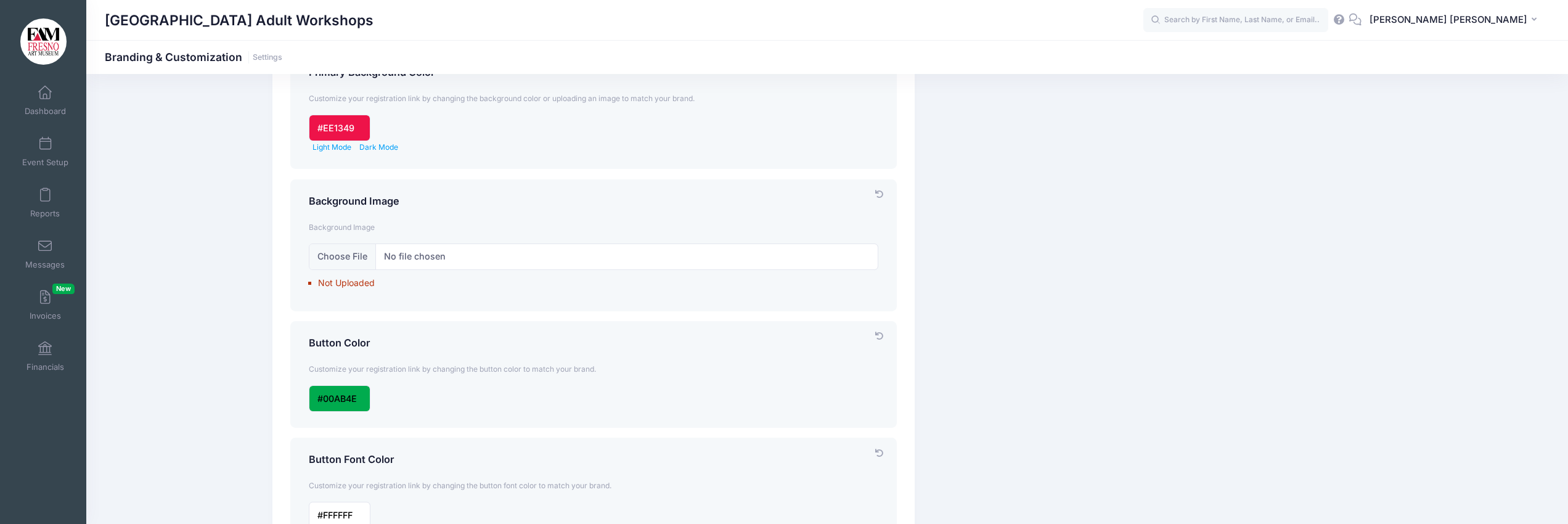
scroll to position [112, 0]
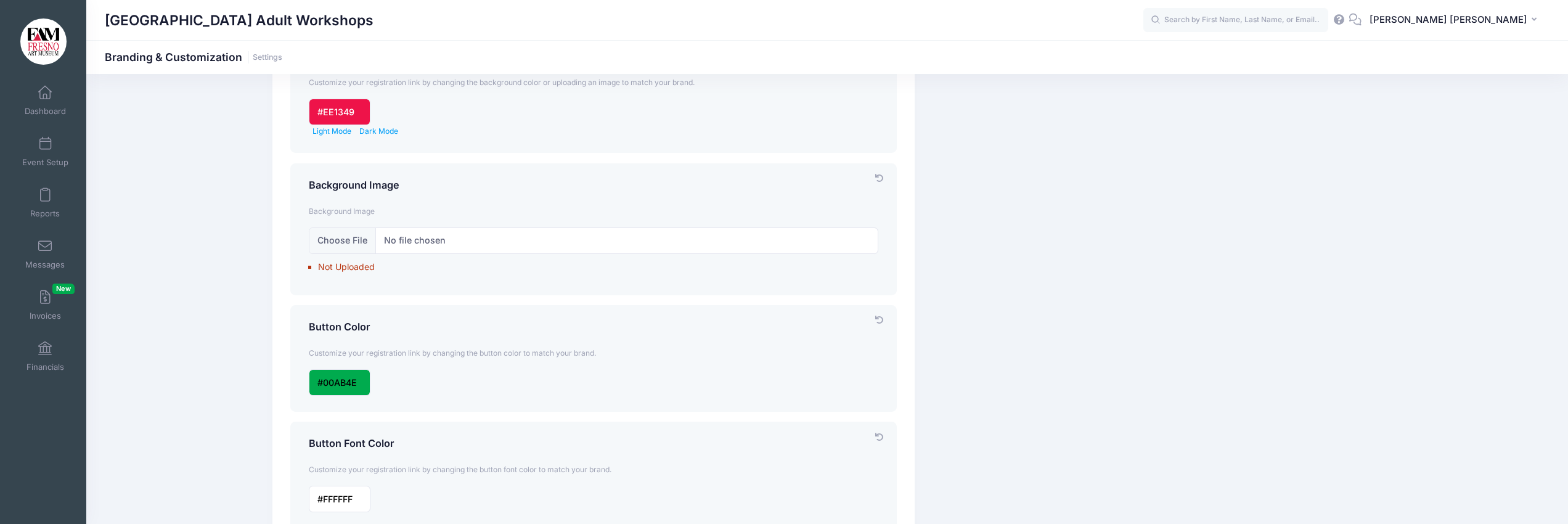
click at [1088, 82] on div "Branding & Customization Customize your account and registration link. Manage L…" at bounding box center [827, 391] width 1122 height 821
click at [1362, 15] on icon at bounding box center [1355, 19] width 13 height 8
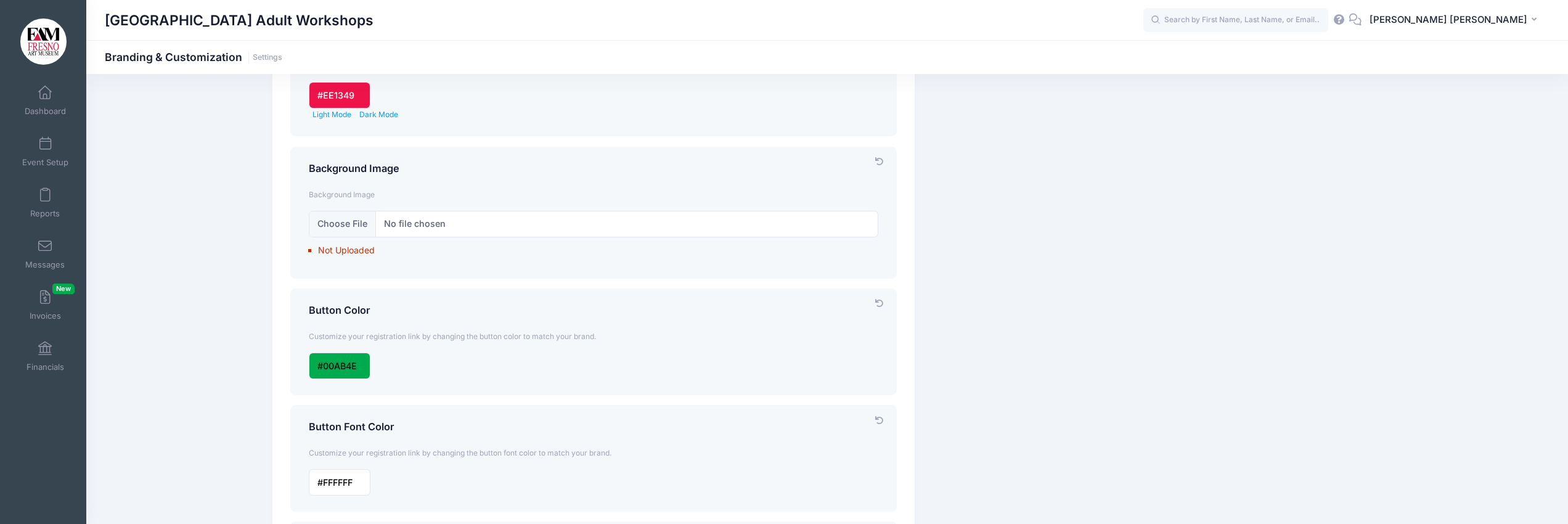
scroll to position [131, 0]
click at [45, 146] on span at bounding box center [45, 144] width 0 height 13
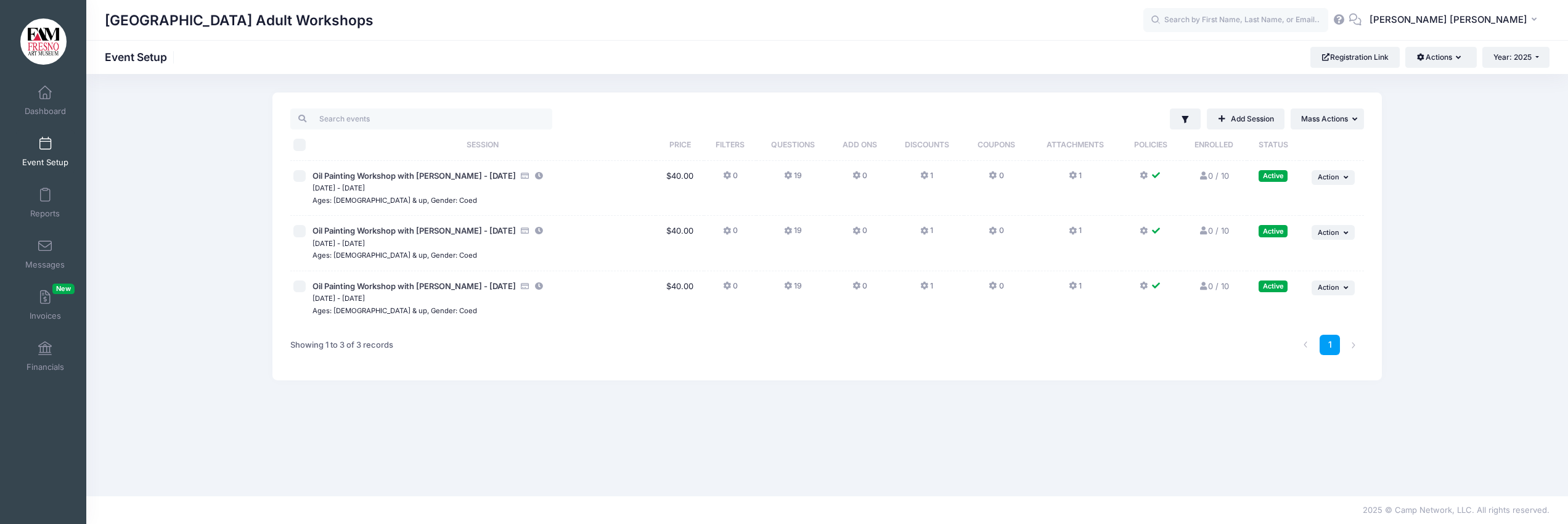
click at [1362, 24] on icon at bounding box center [1355, 19] width 13 height 8
click at [1534, 20] on icon "button" at bounding box center [1537, 20] width 10 height 0
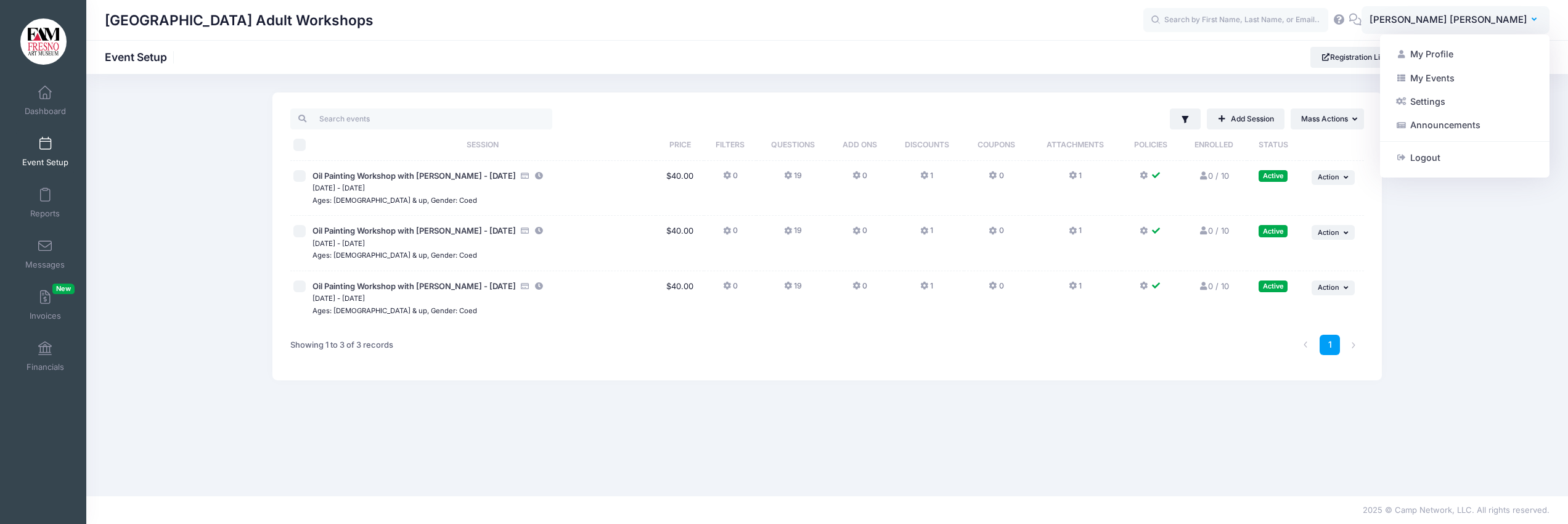
click at [1346, 18] on icon at bounding box center [1339, 19] width 13 height 8
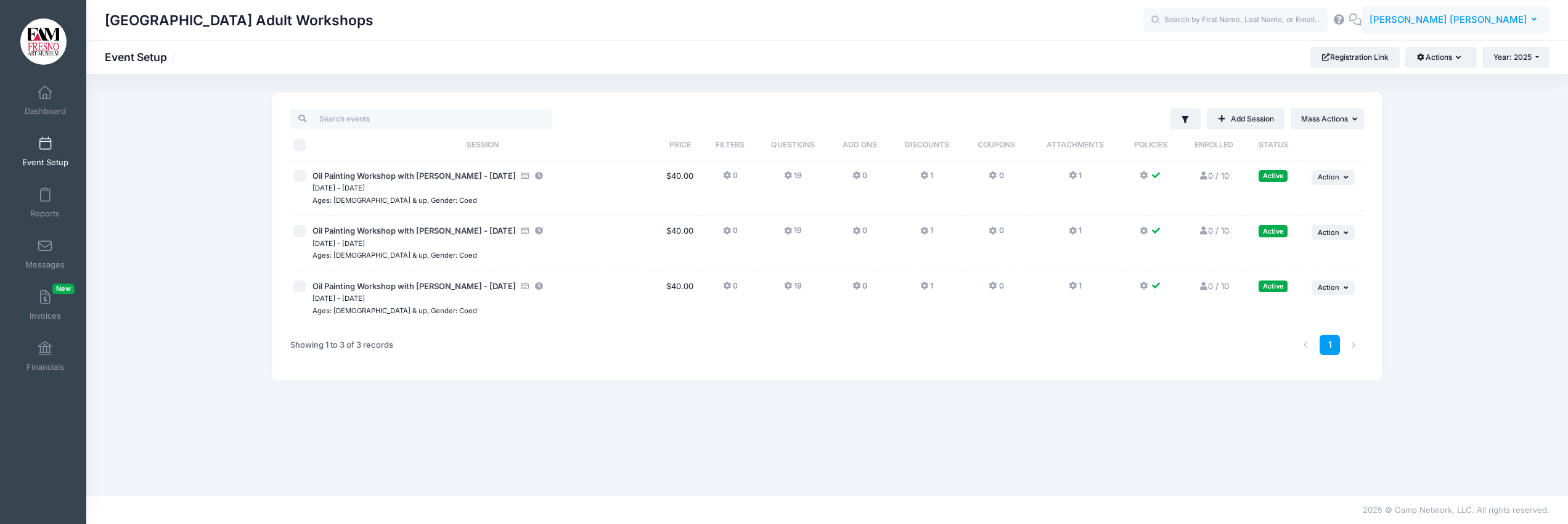
click at [1533, 20] on icon "button" at bounding box center [1537, 20] width 10 height 0
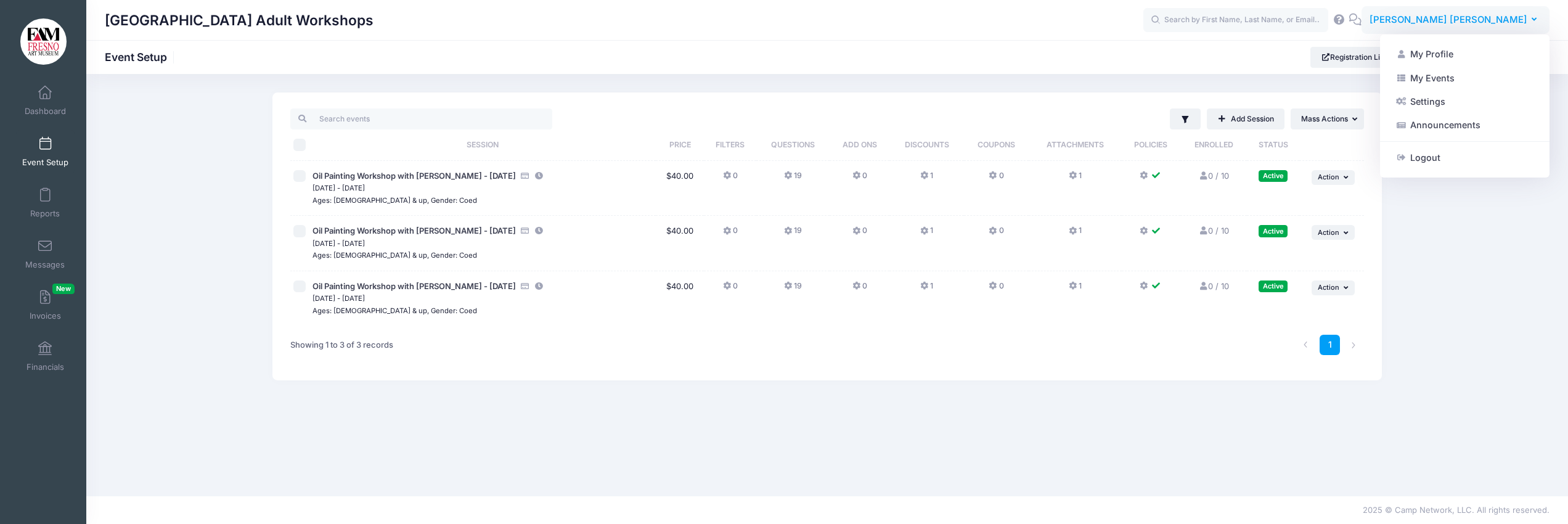
click at [1504, 19] on span "[PERSON_NAME] [PERSON_NAME]" at bounding box center [1448, 20] width 158 height 13
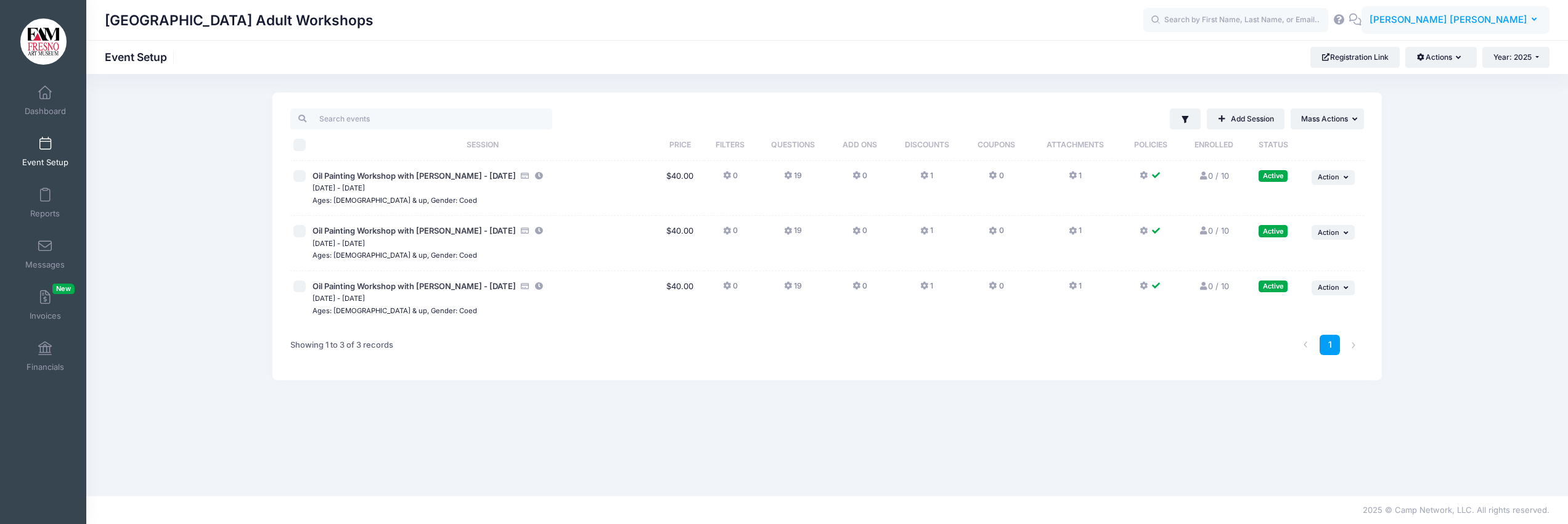
click at [1530, 18] on button "SY [PERSON_NAME] [PERSON_NAME]" at bounding box center [1455, 20] width 188 height 29
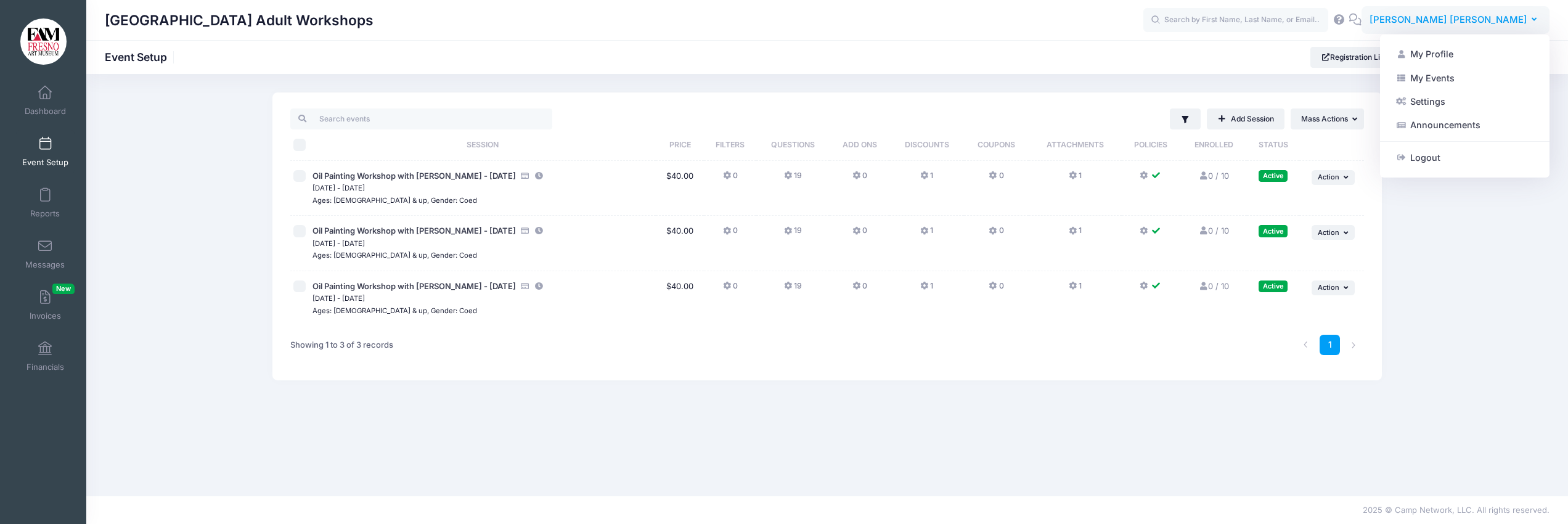
click at [1513, 15] on span "[PERSON_NAME] [PERSON_NAME]" at bounding box center [1448, 20] width 158 height 13
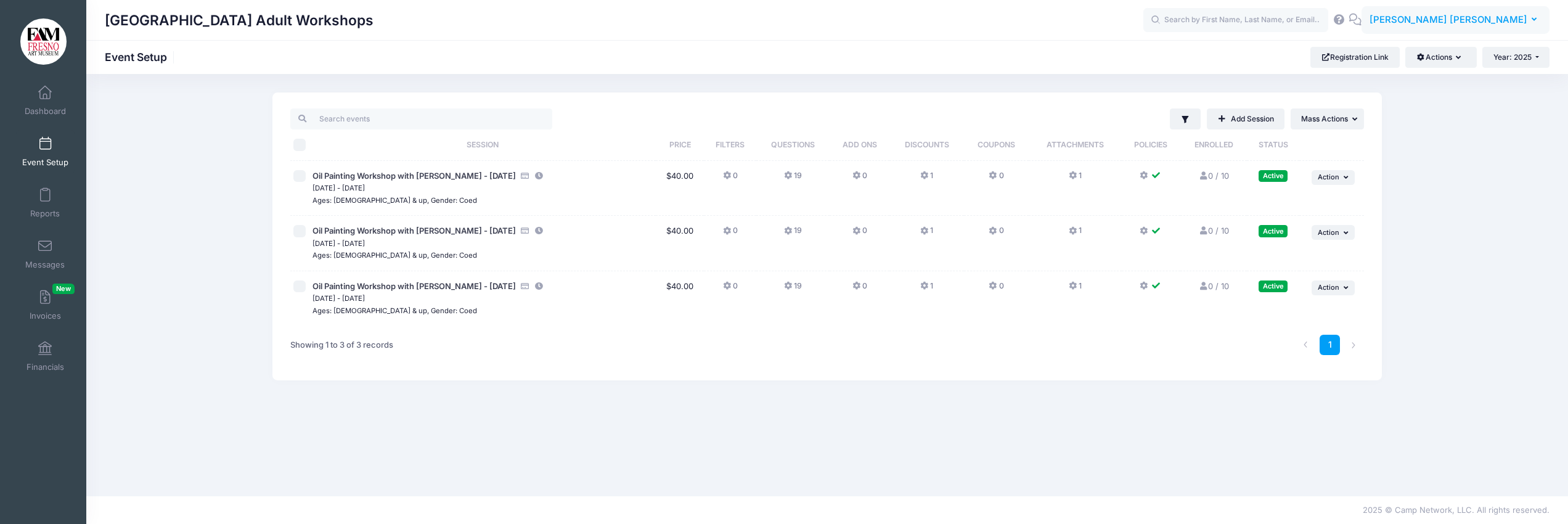
click at [1513, 15] on span "[PERSON_NAME] [PERSON_NAME]" at bounding box center [1448, 20] width 158 height 13
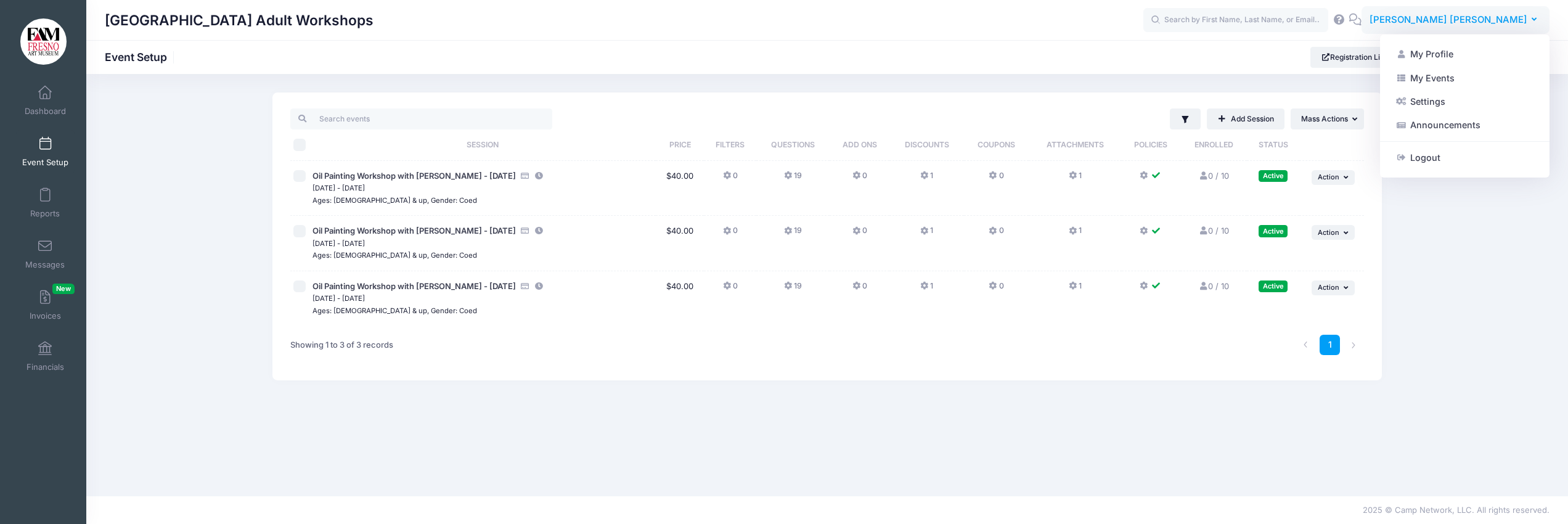
click at [1537, 22] on button "SY [PERSON_NAME] [PERSON_NAME]" at bounding box center [1455, 20] width 188 height 29
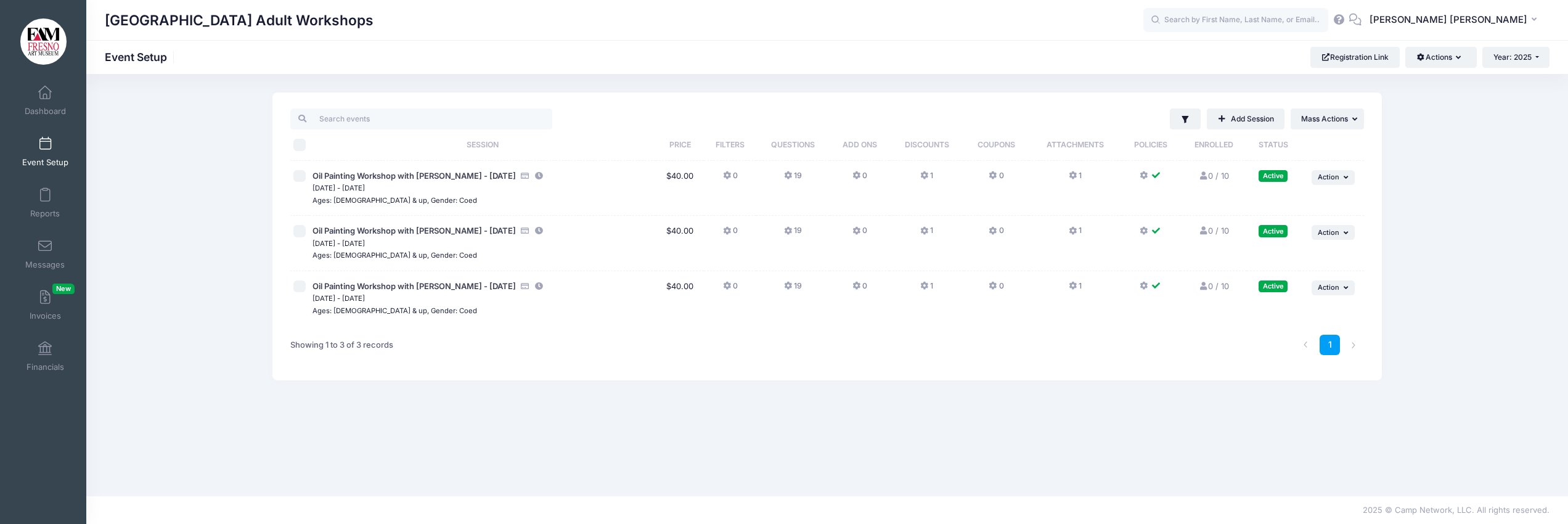
click at [1536, 279] on div "Filter Filter Options Show: Active Live Completed" at bounding box center [827, 284] width 1482 height 385
click at [1536, 20] on icon "button" at bounding box center [1537, 20] width 10 height 0
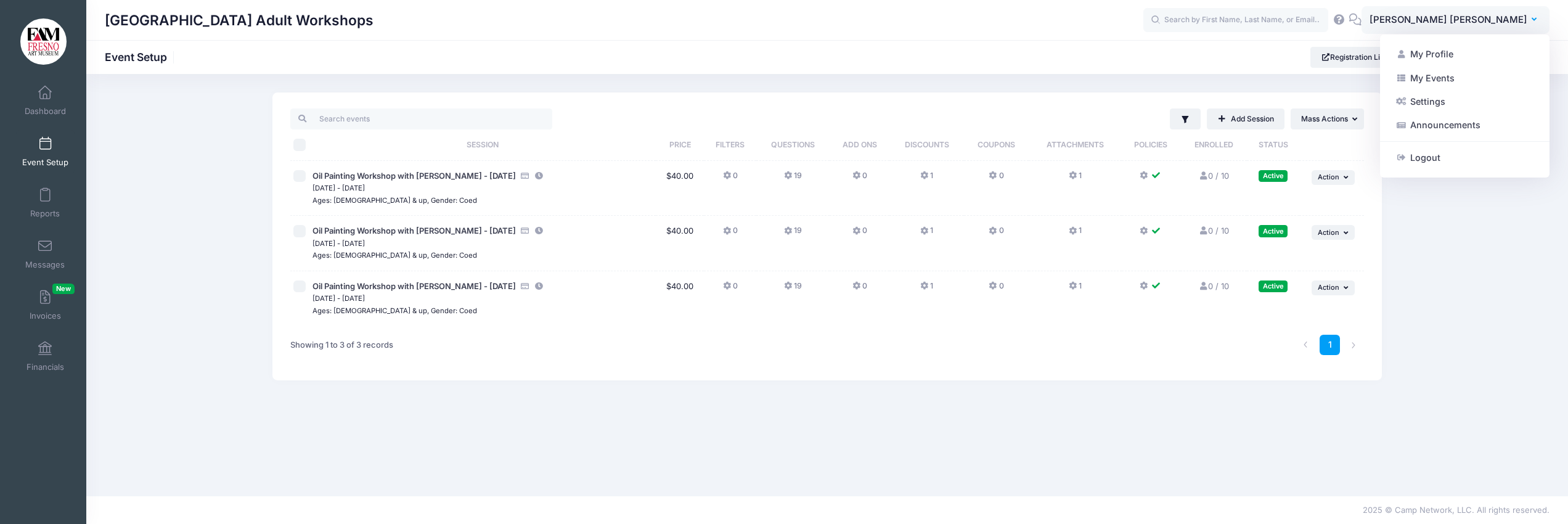
click at [1425, 99] on link "Settings" at bounding box center [1465, 102] width 150 height 24
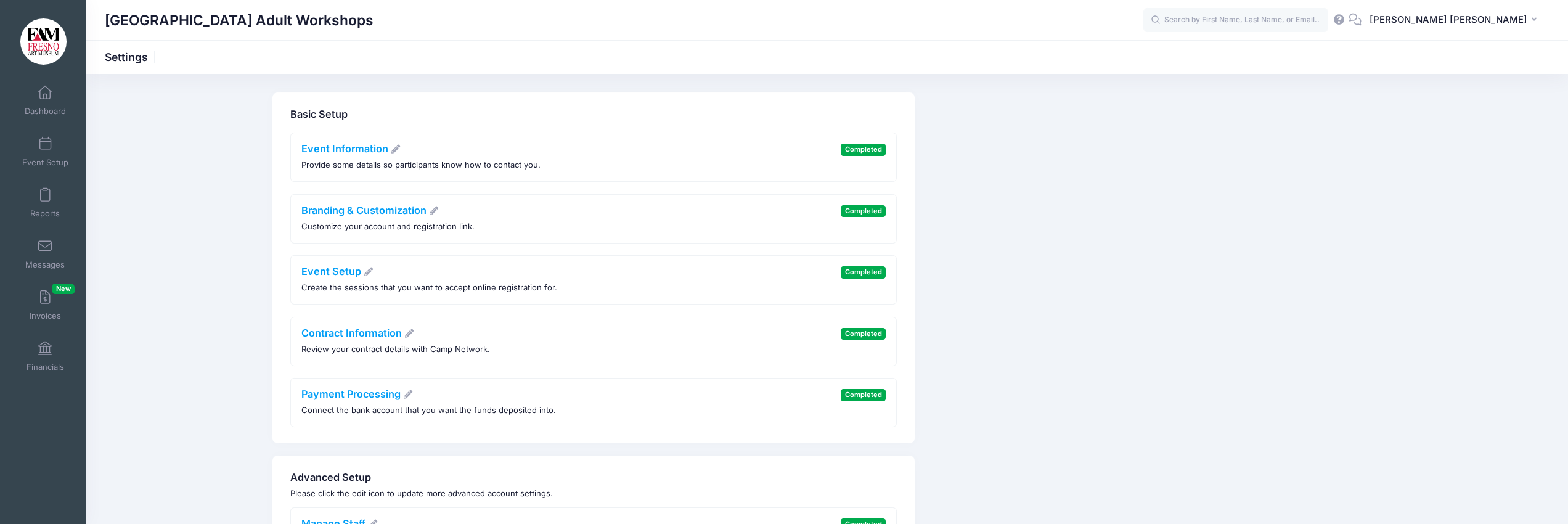
scroll to position [1, 0]
click at [362, 149] on link "Event Information" at bounding box center [351, 148] width 100 height 13
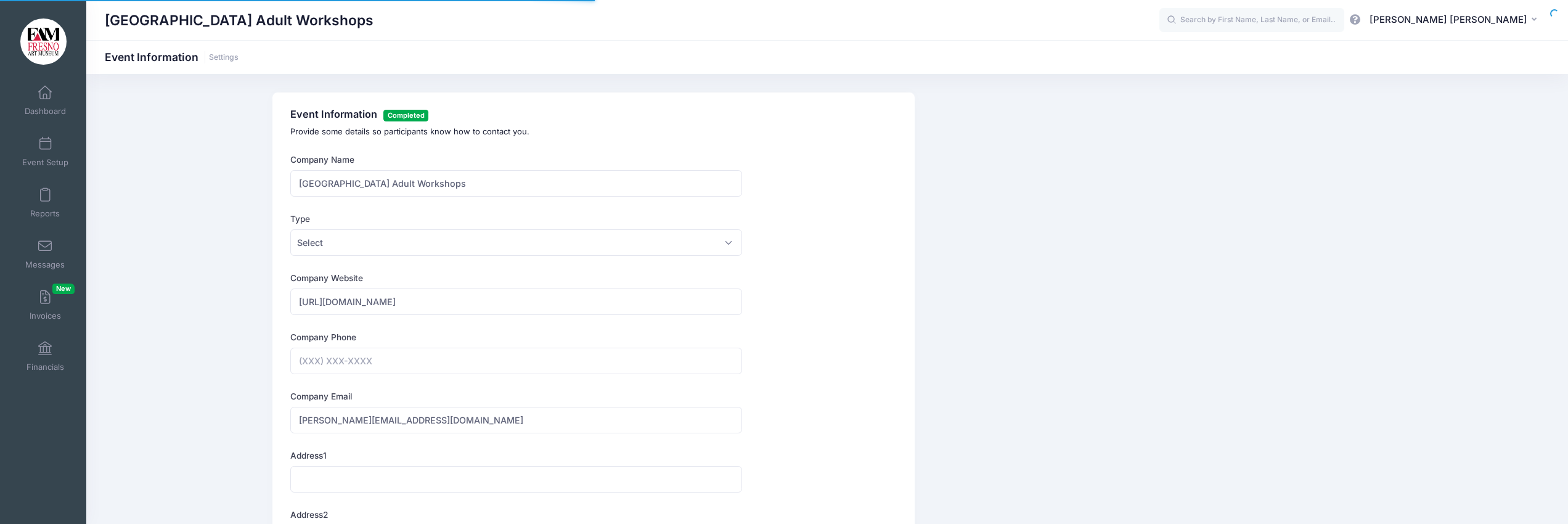
type input "(559) 441-4221"
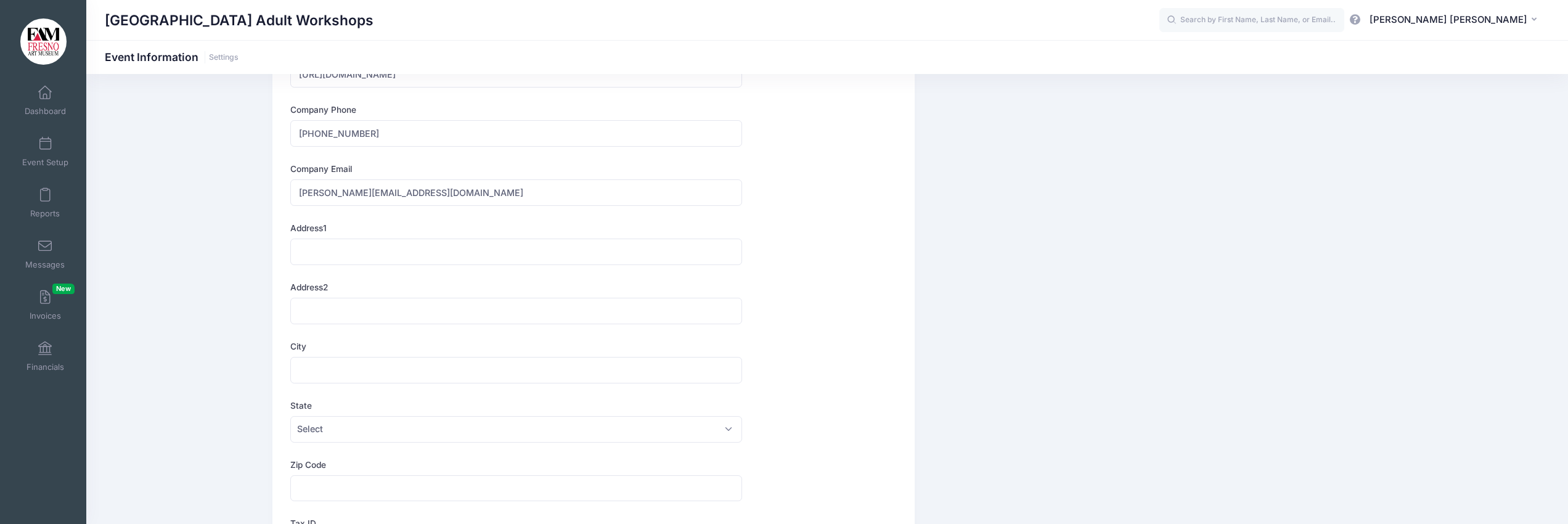
scroll to position [245, 0]
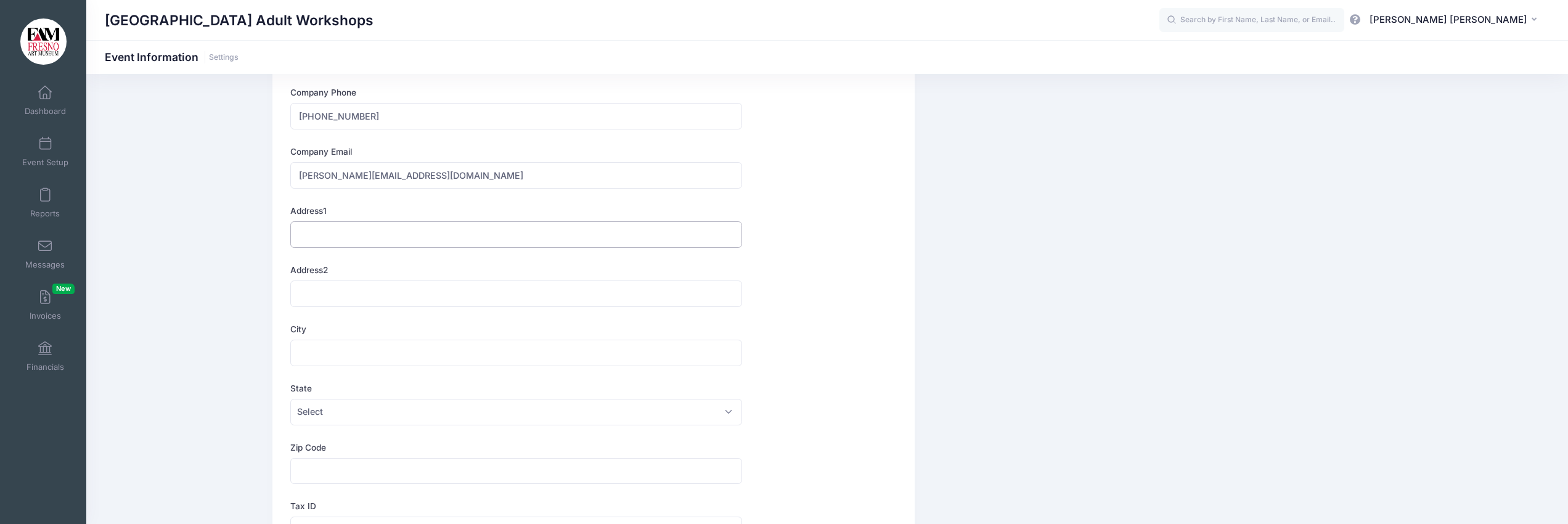
click at [310, 233] on input "Address1" at bounding box center [516, 235] width 452 height 27
type input "2233 N First Street"
type input "(831) 915-8441"
type input "Fresno"
select select "California"
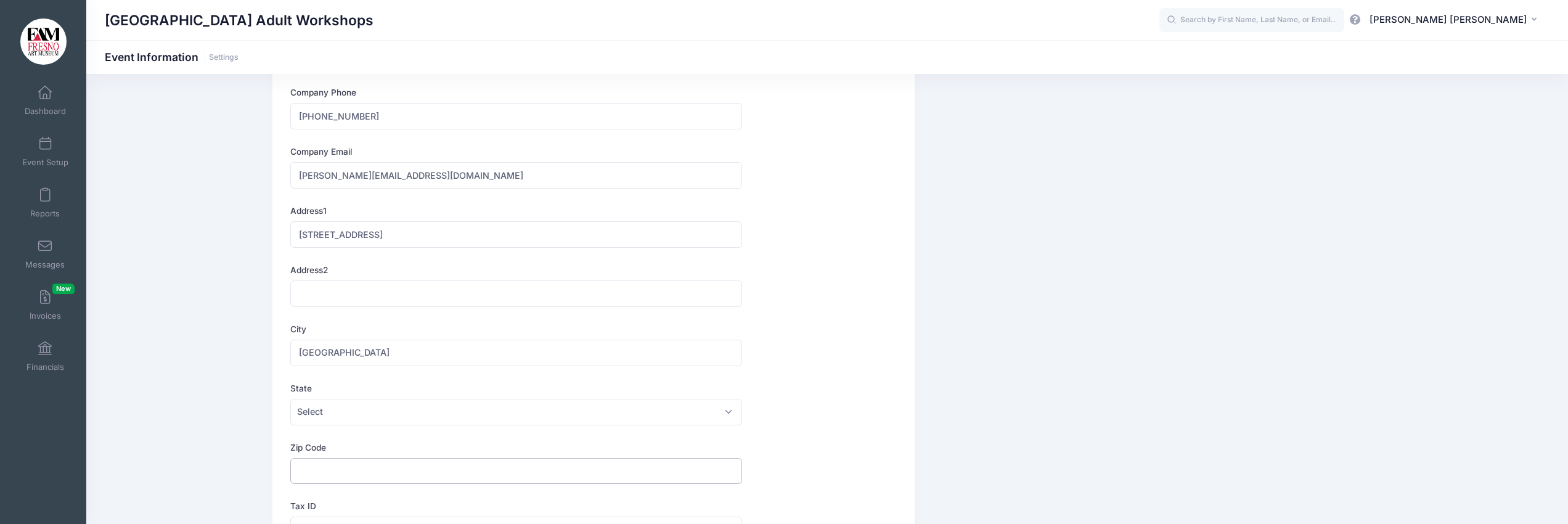
type input "93703"
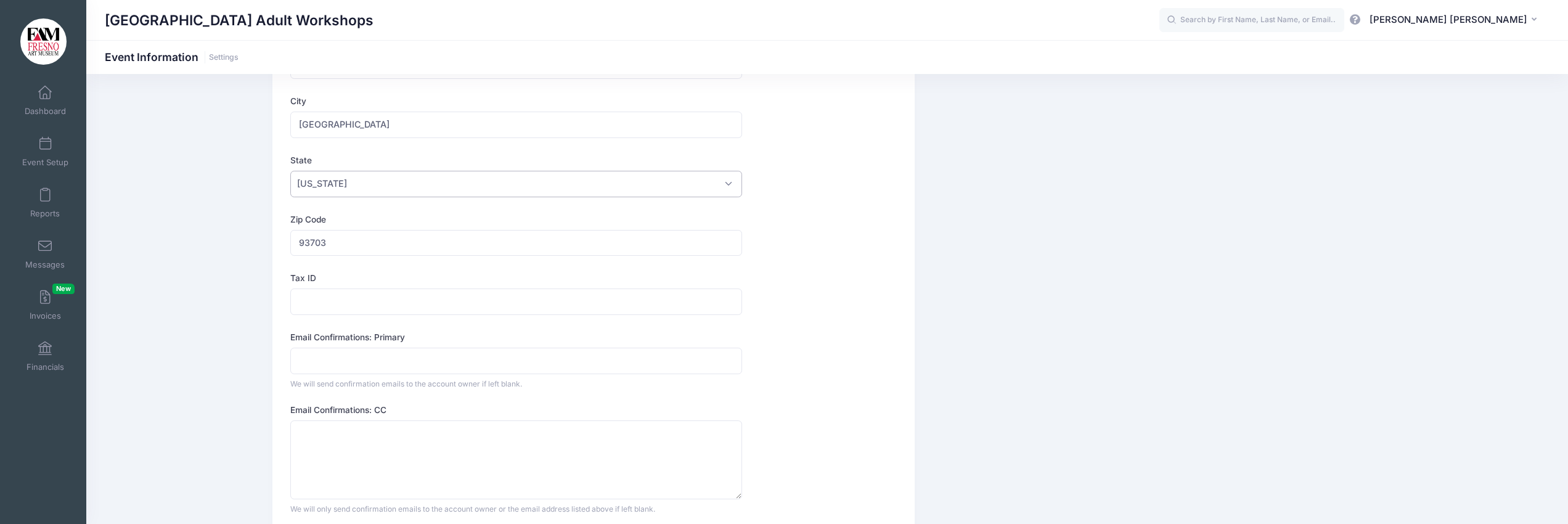
scroll to position [471, 0]
click at [317, 306] on input "Tax ID" at bounding box center [516, 303] width 452 height 27
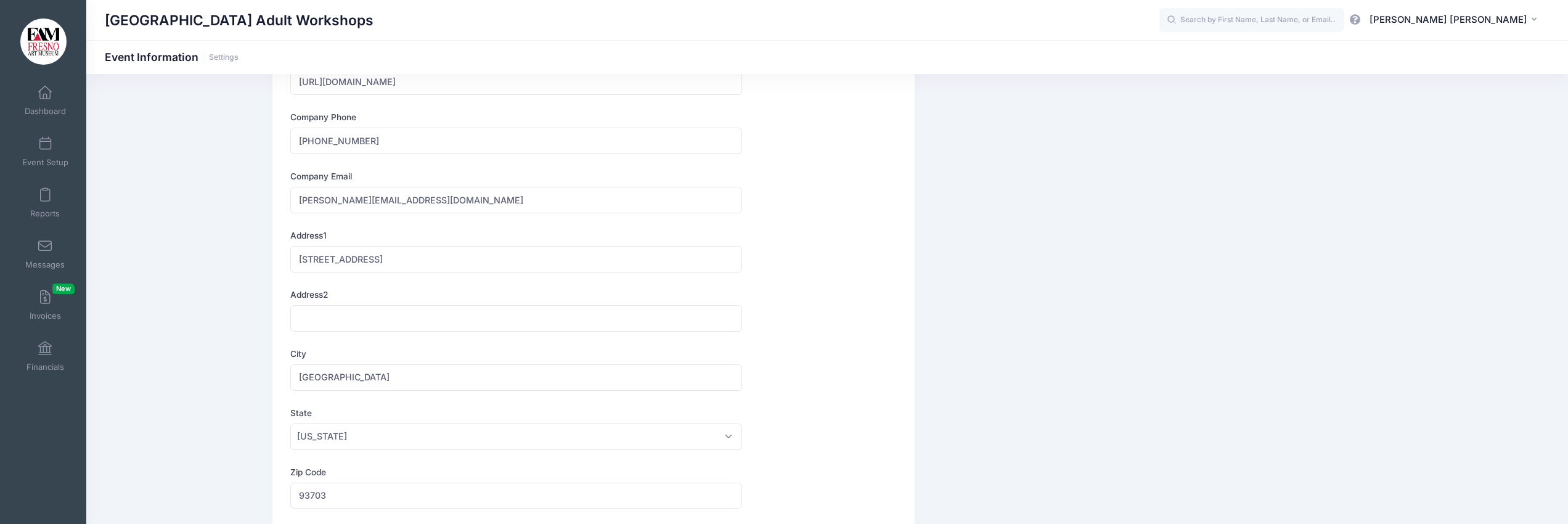
scroll to position [0, 0]
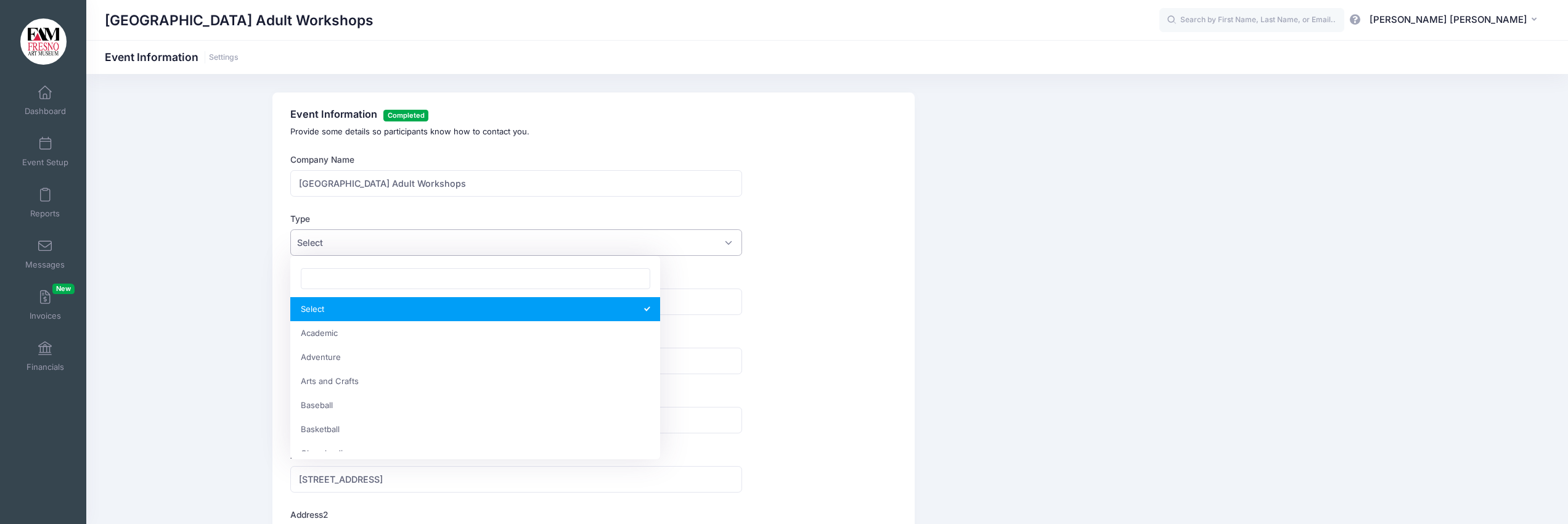
click at [728, 242] on span "Select" at bounding box center [516, 242] width 452 height 27
select select "Arts and Crafts"
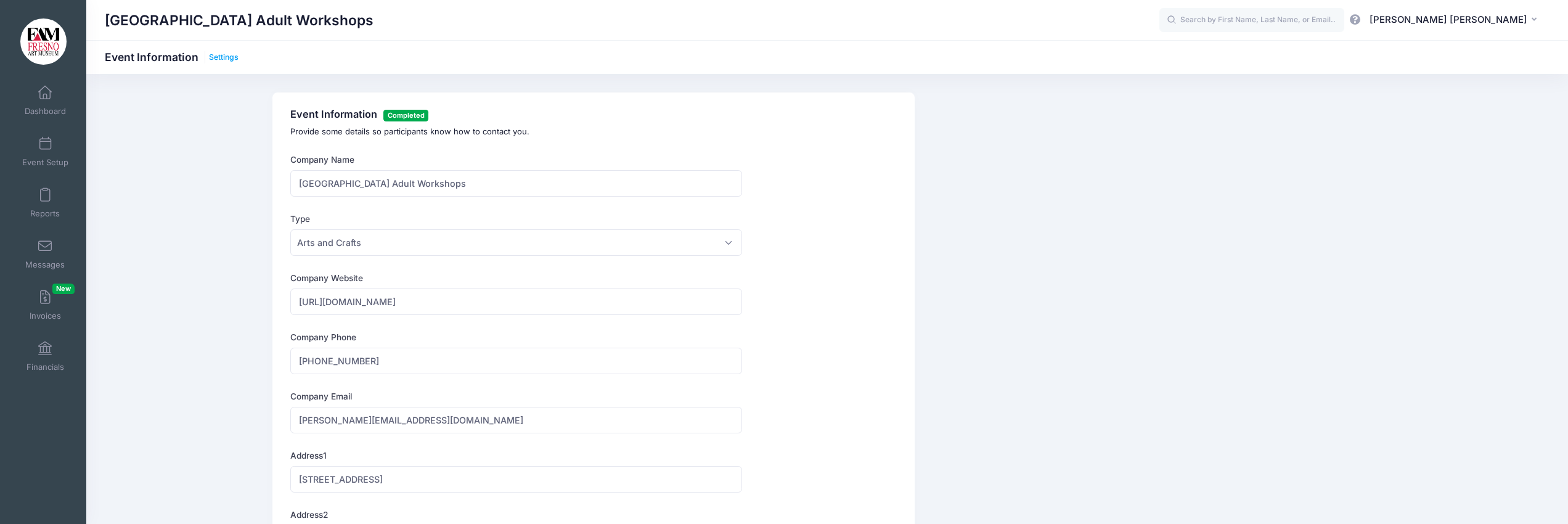
click at [224, 54] on link "Settings" at bounding box center [224, 57] width 29 height 9
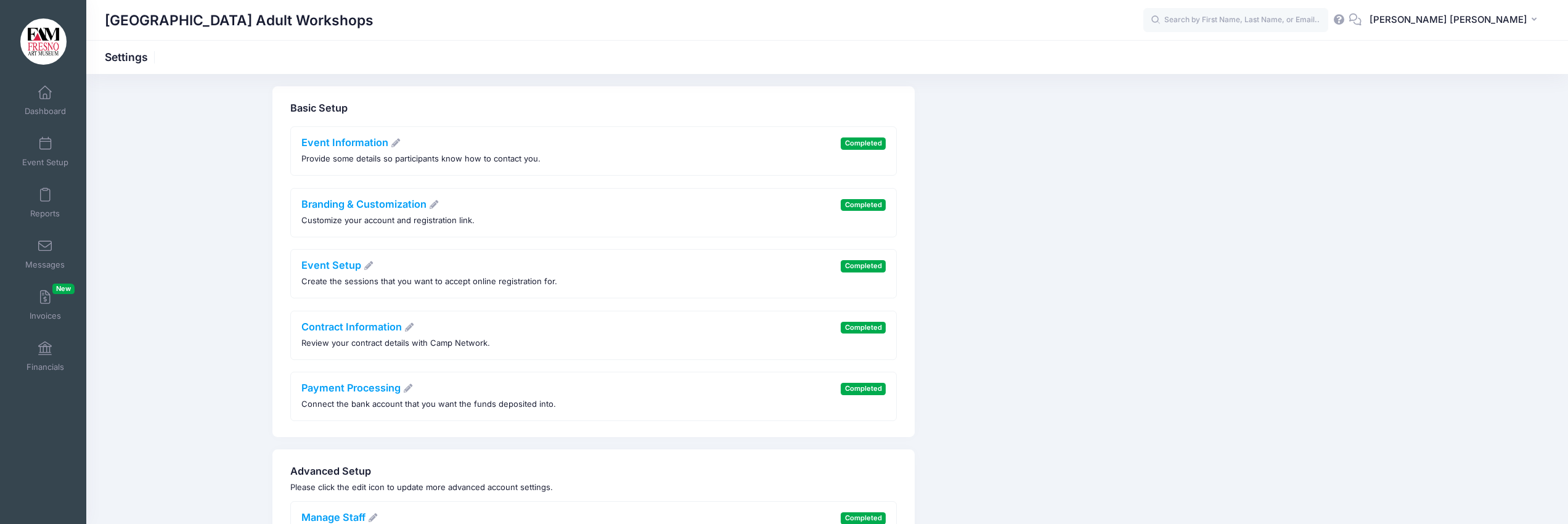
scroll to position [3, 0]
click at [382, 205] on link "Branding & Customization" at bounding box center [371, 207] width 138 height 13
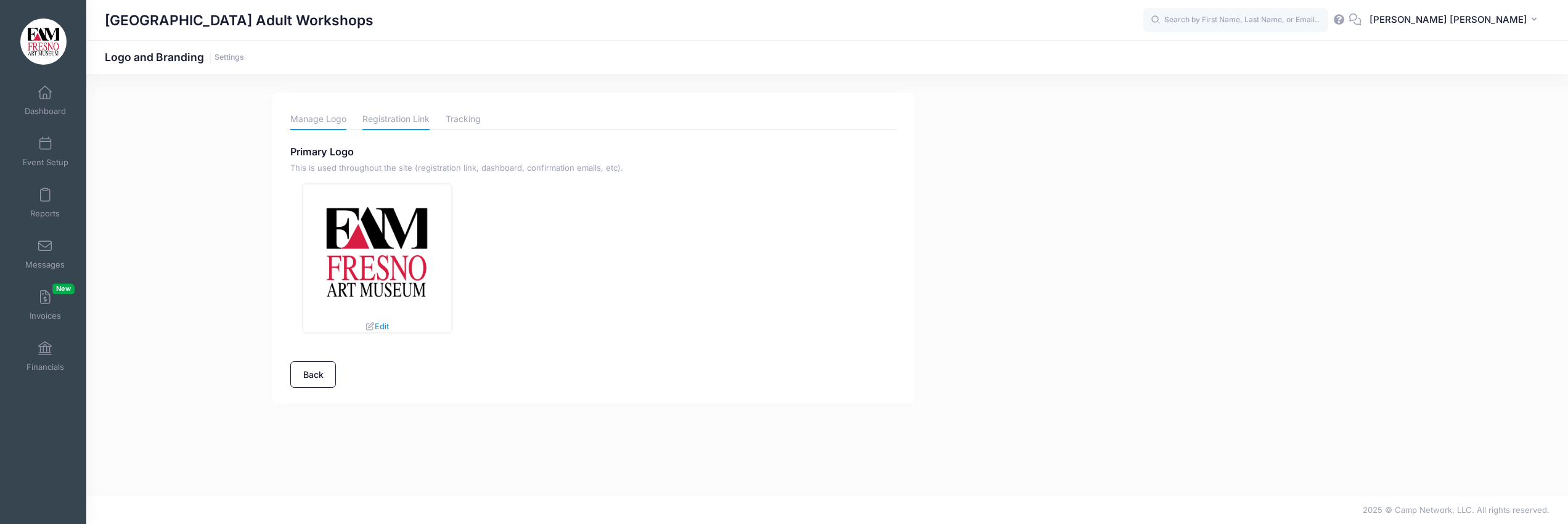
click at [394, 117] on link "Registration Link" at bounding box center [396, 119] width 67 height 22
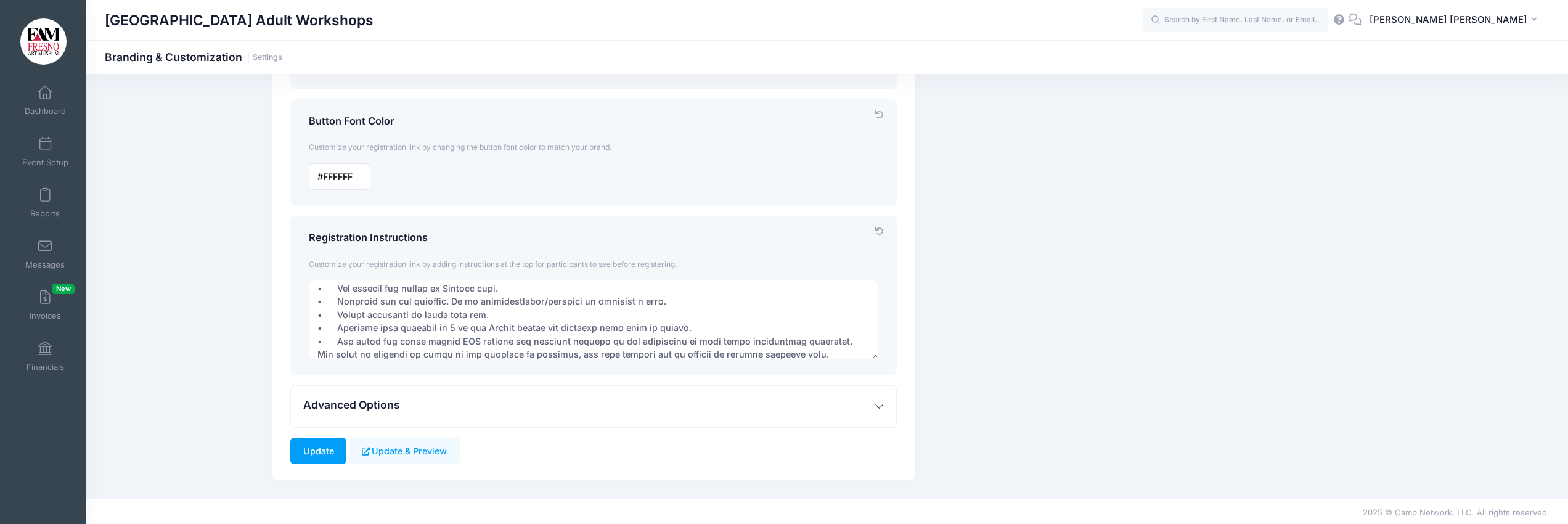
scroll to position [430, 0]
click at [364, 408] on span "Advanced Options" at bounding box center [352, 408] width 96 height 13
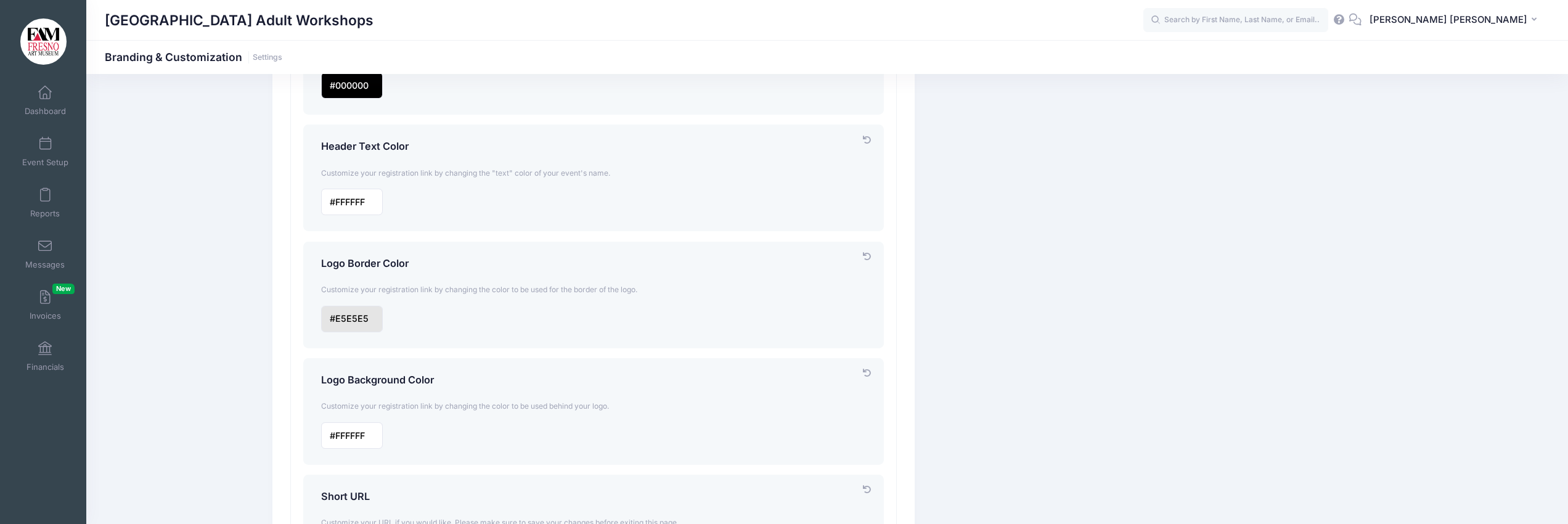
scroll to position [1043, 0]
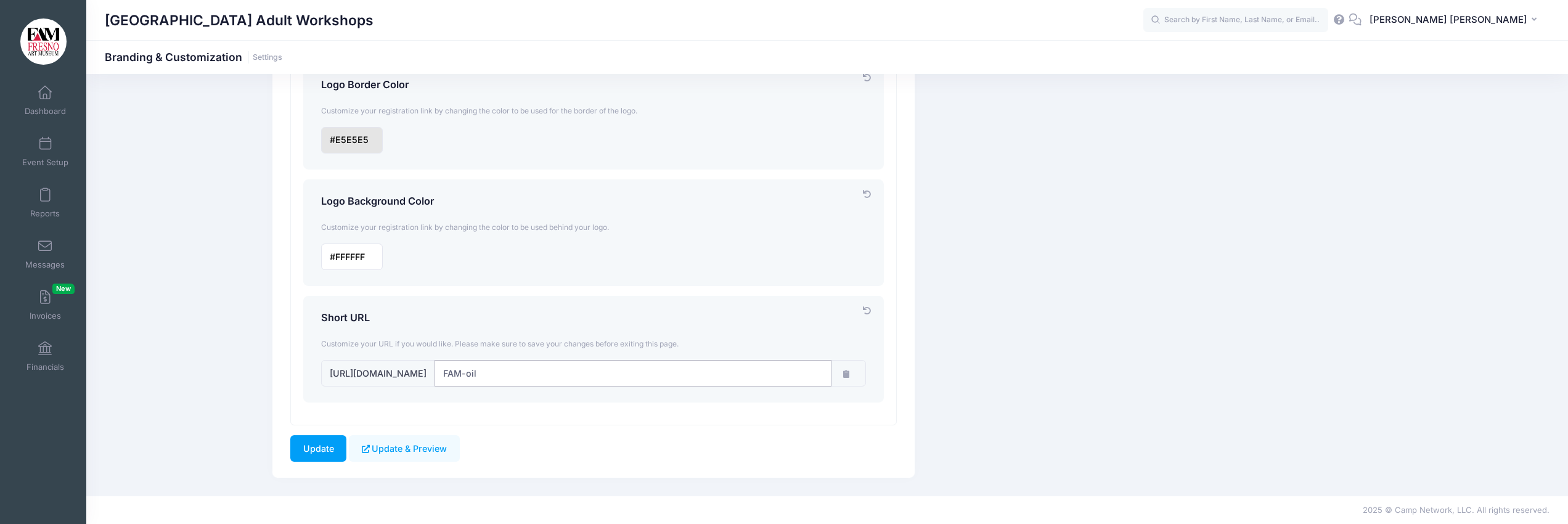
drag, startPoint x: 563, startPoint y: 378, endPoint x: 321, endPoint y: 363, distance: 242.5
click at [321, 363] on div "https://portal.campnetwork.com/s/" at bounding box center [593, 373] width 545 height 27
click at [404, 449] on button "Update & Preview" at bounding box center [404, 449] width 110 height 27
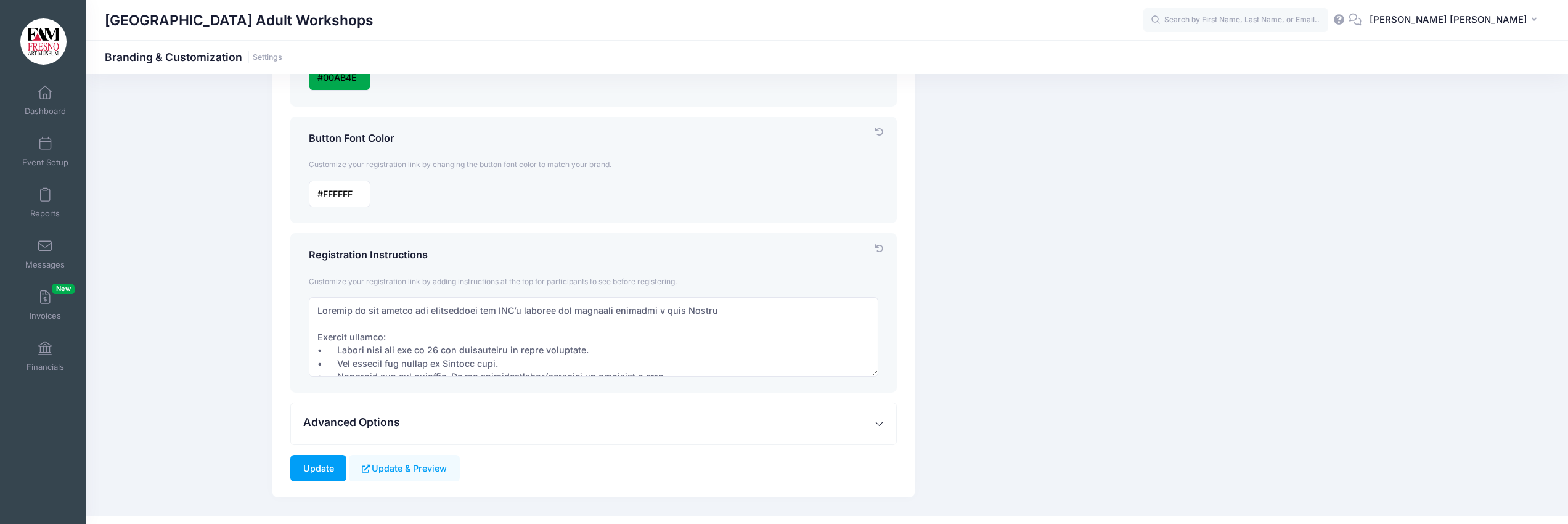
scroll to position [436, 0]
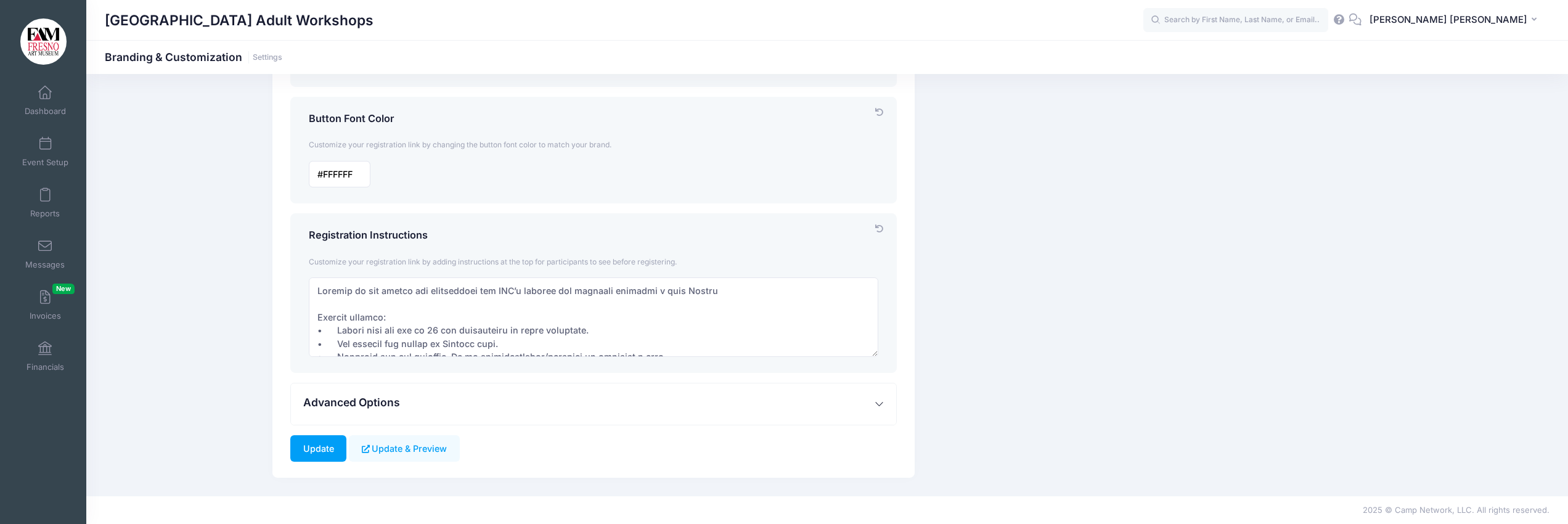
click at [361, 402] on span "Advanced Options" at bounding box center [352, 402] width 96 height 13
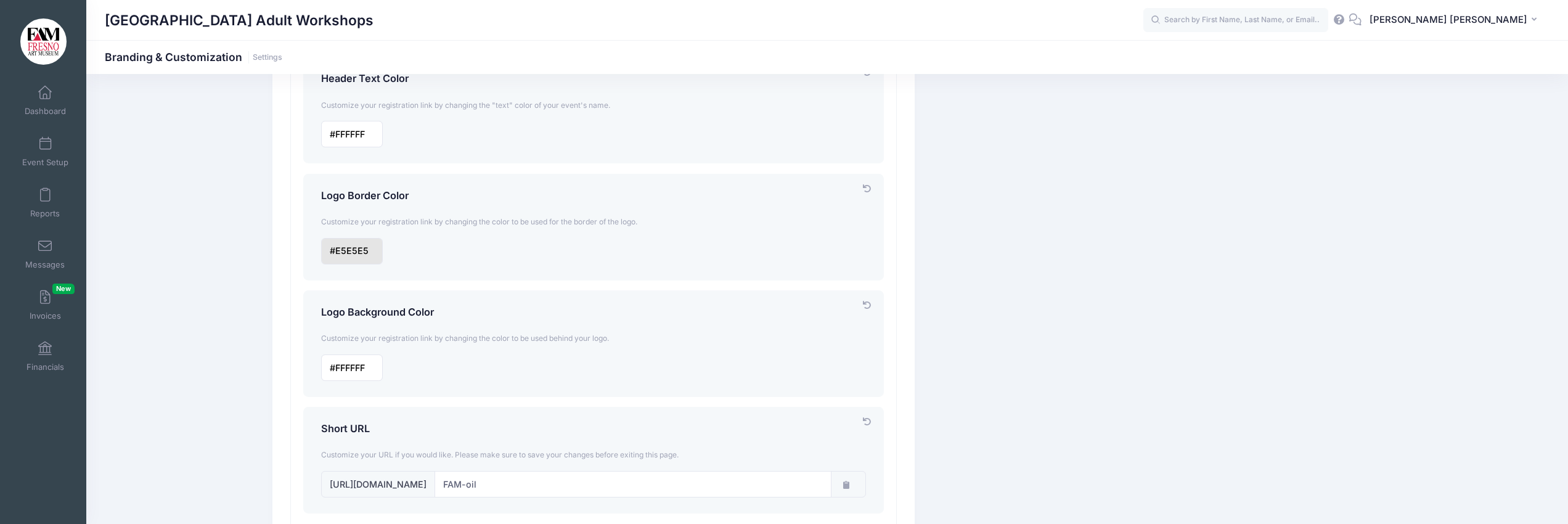
scroll to position [952, 0]
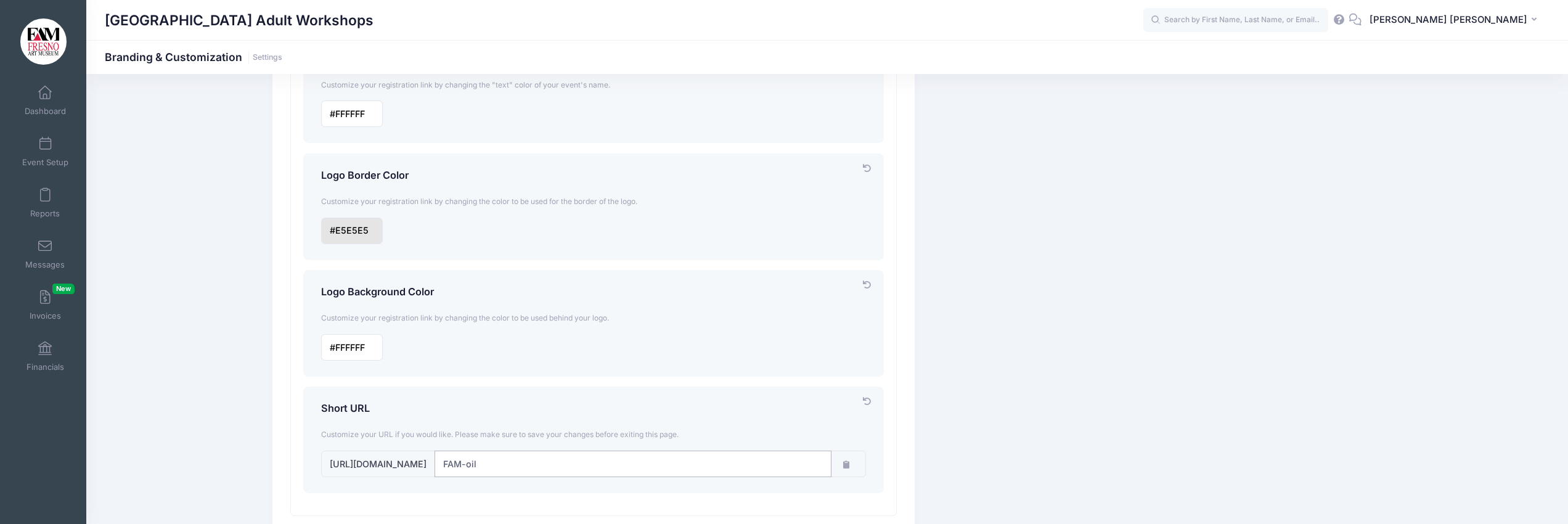
drag, startPoint x: 536, startPoint y: 467, endPoint x: 416, endPoint y: 462, distance: 120.1
click at [416, 462] on div "[URL][DOMAIN_NAME]" at bounding box center [593, 464] width 545 height 27
click at [358, 465] on span "[URL][DOMAIN_NAME]" at bounding box center [377, 464] width 114 height 27
drag, startPoint x: 330, startPoint y: 462, endPoint x: 477, endPoint y: 470, distance: 147.2
click at [436, 469] on span "[URL][DOMAIN_NAME]" at bounding box center [377, 464] width 114 height 27
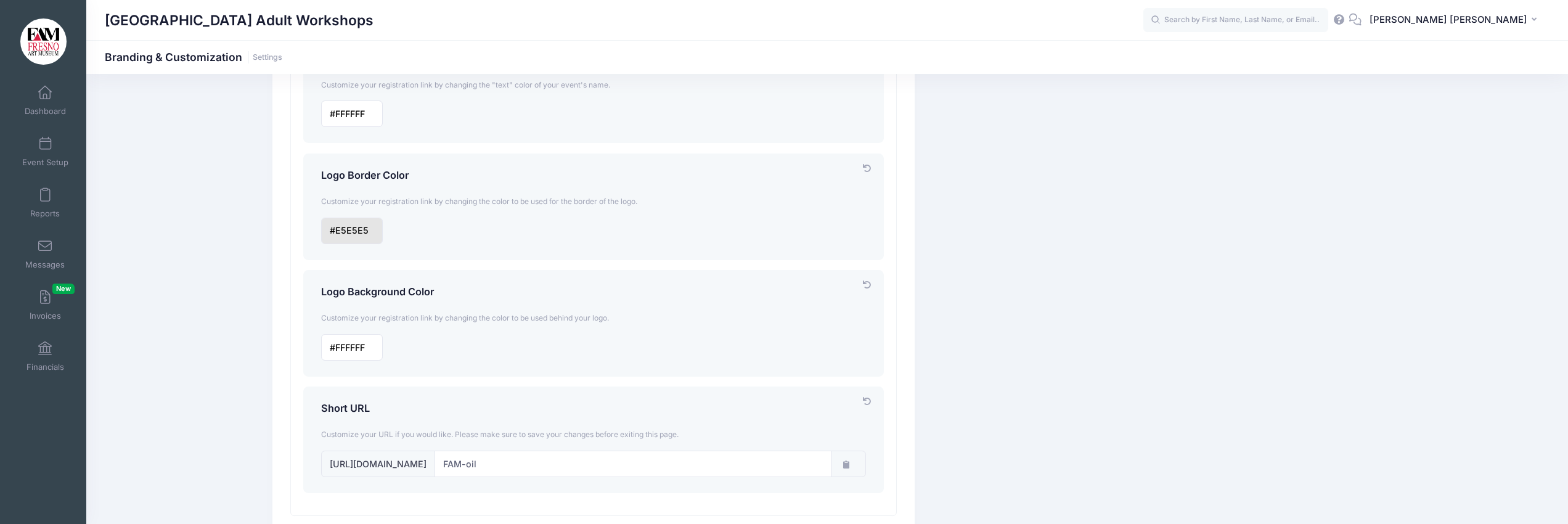
copy span "[URL][DOMAIN_NAME]"
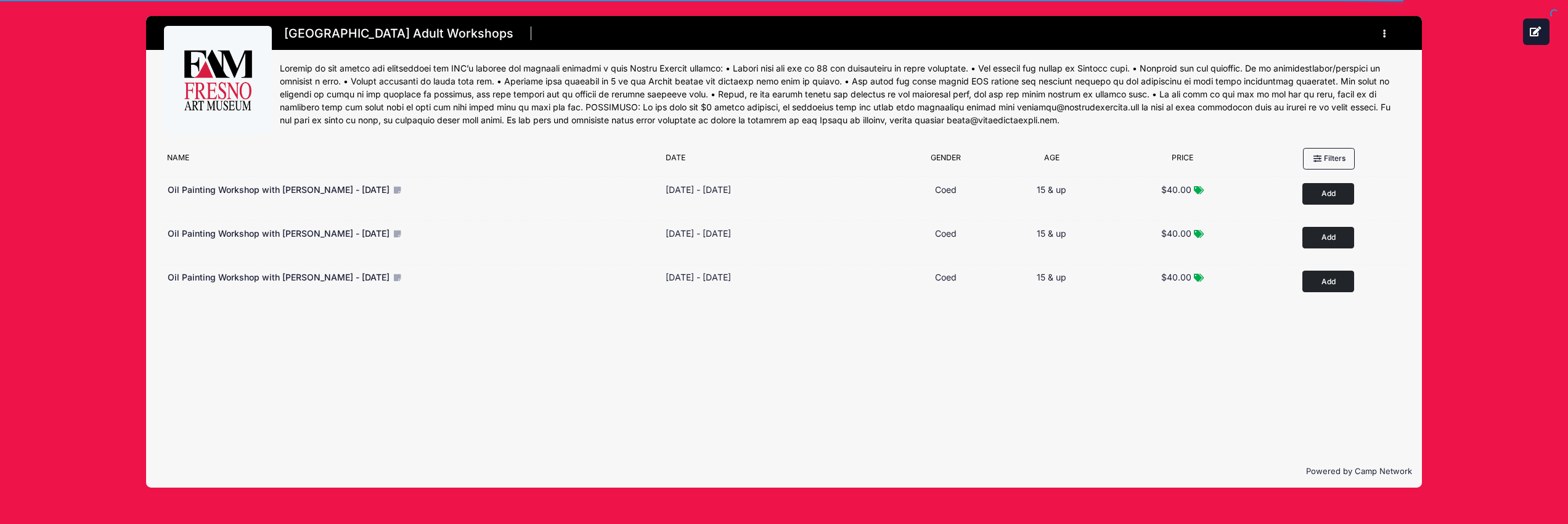
scroll to position [119, 0]
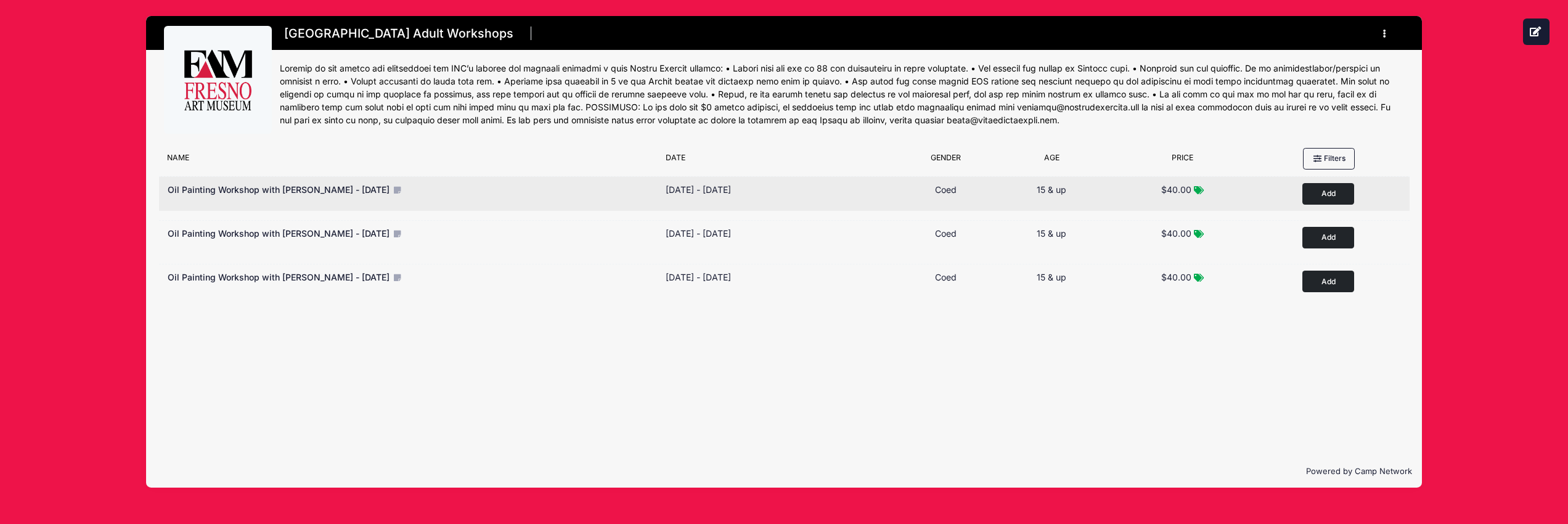
click at [312, 188] on span "Oil Painting Workshop with [PERSON_NAME] - [DATE]" at bounding box center [278, 189] width 222 height 10
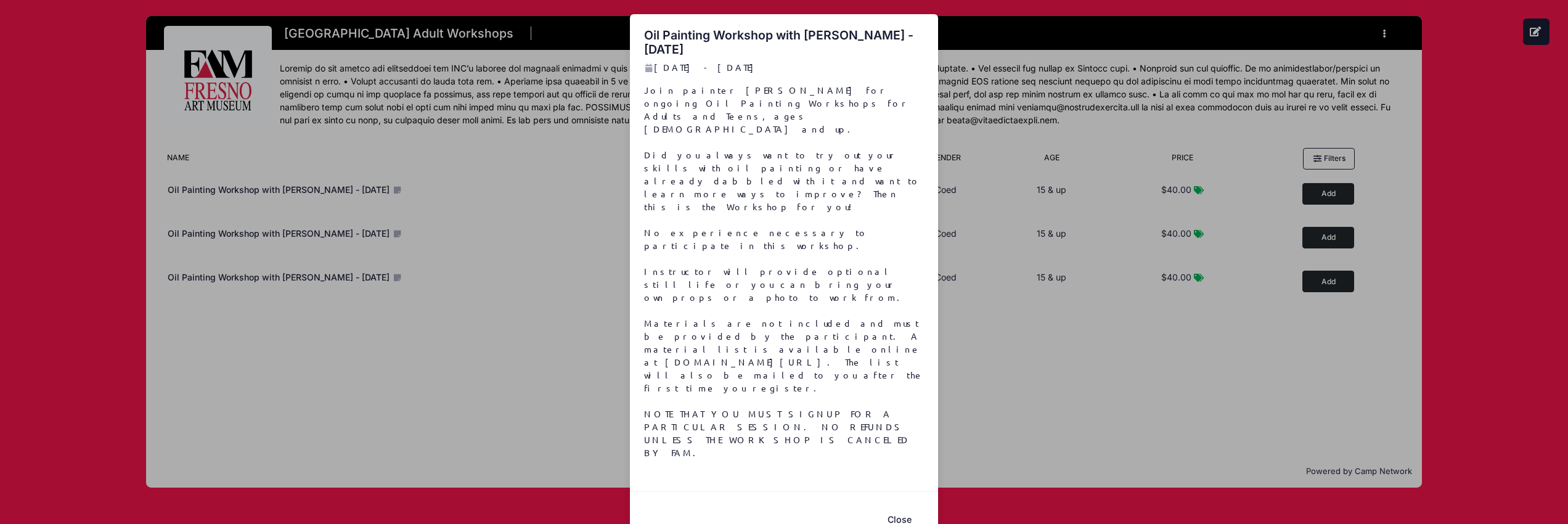
click at [705, 221] on p "Join painter [PERSON_NAME] for ongoing Oil Painting Workshops for Adults and Te…" at bounding box center [784, 271] width 280 height 375
click at [1065, 320] on div "Oil Painting Workshop with [PERSON_NAME] - [DATE] [DATE] - [DATE] Close" at bounding box center [784, 262] width 1568 height 524
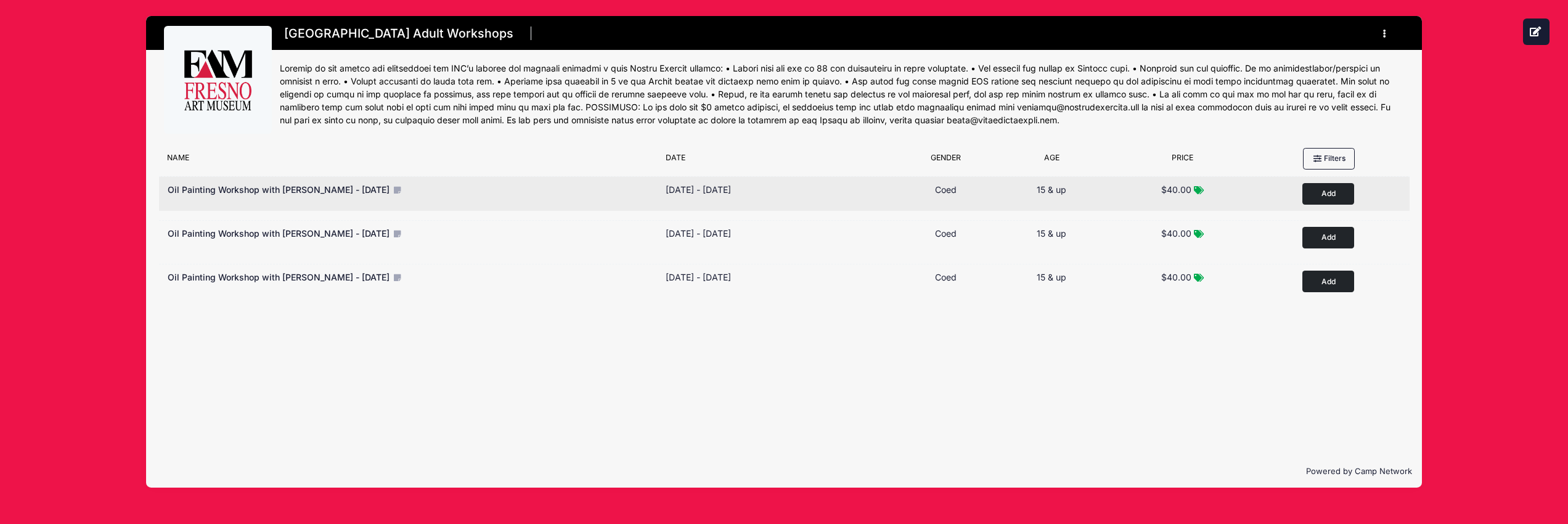
click at [1322, 190] on button "Add to Cart" at bounding box center [1328, 194] width 52 height 22
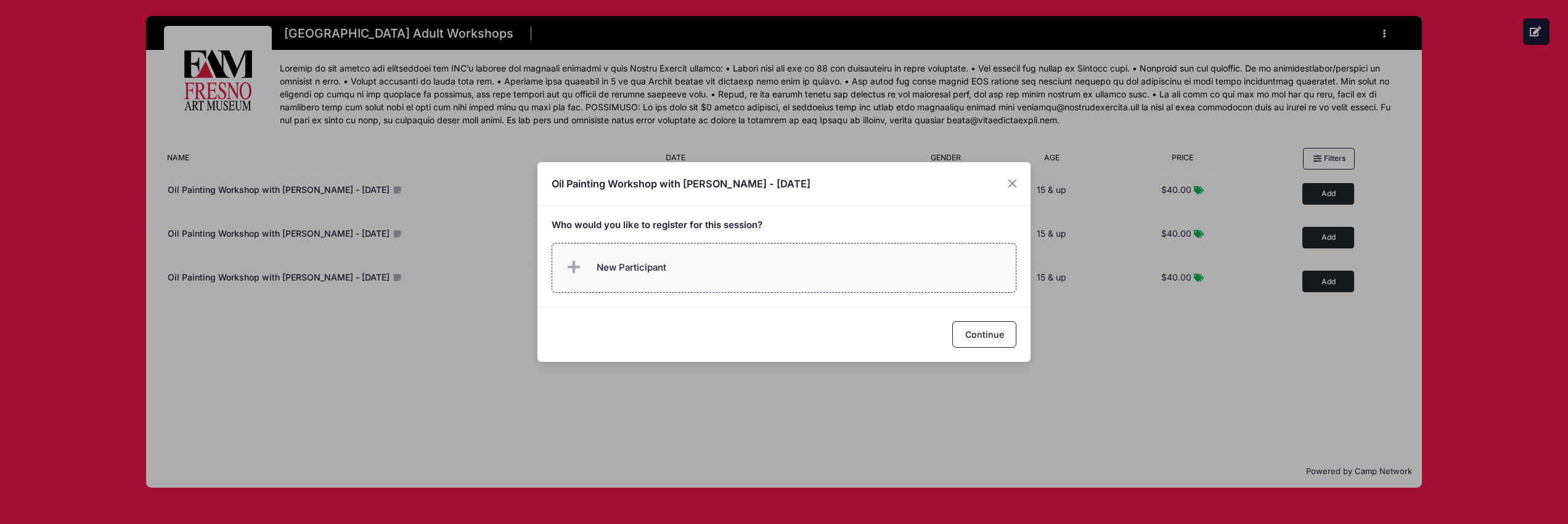
click at [575, 268] on icon at bounding box center [576, 268] width 17 height 0
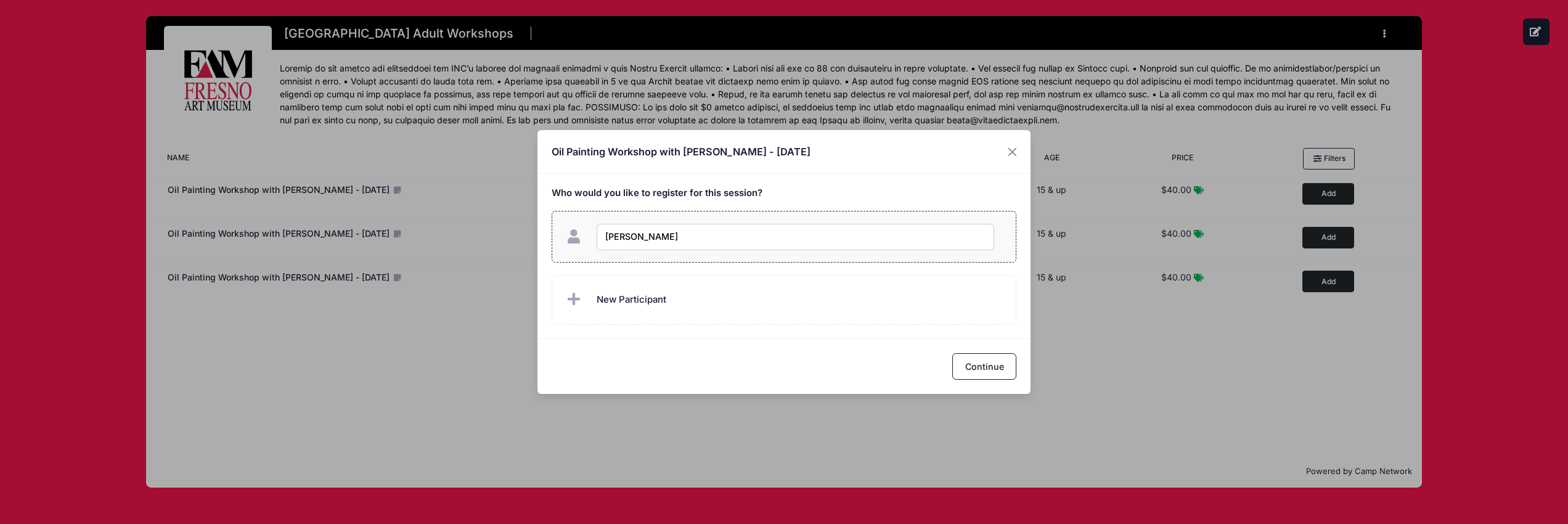
type input "[PERSON_NAME]"
checkbox input "true"
click at [988, 361] on button "Continue" at bounding box center [984, 366] width 64 height 27
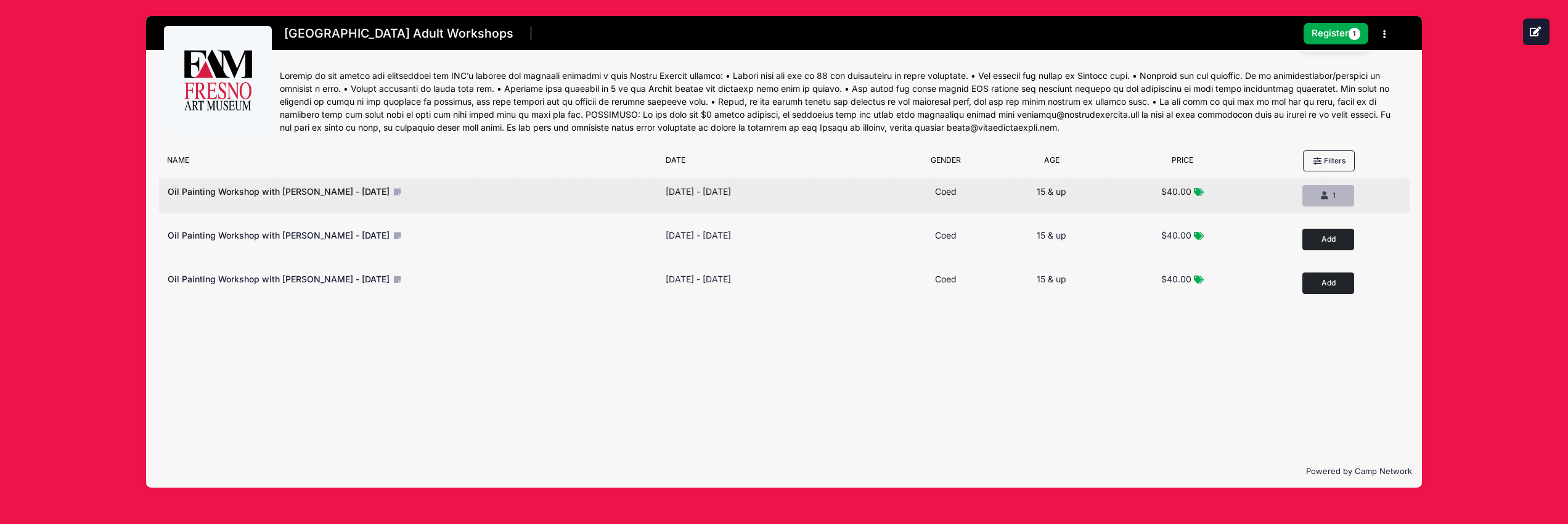
click at [1330, 199] on div "1" at bounding box center [1329, 196] width 31 height 11
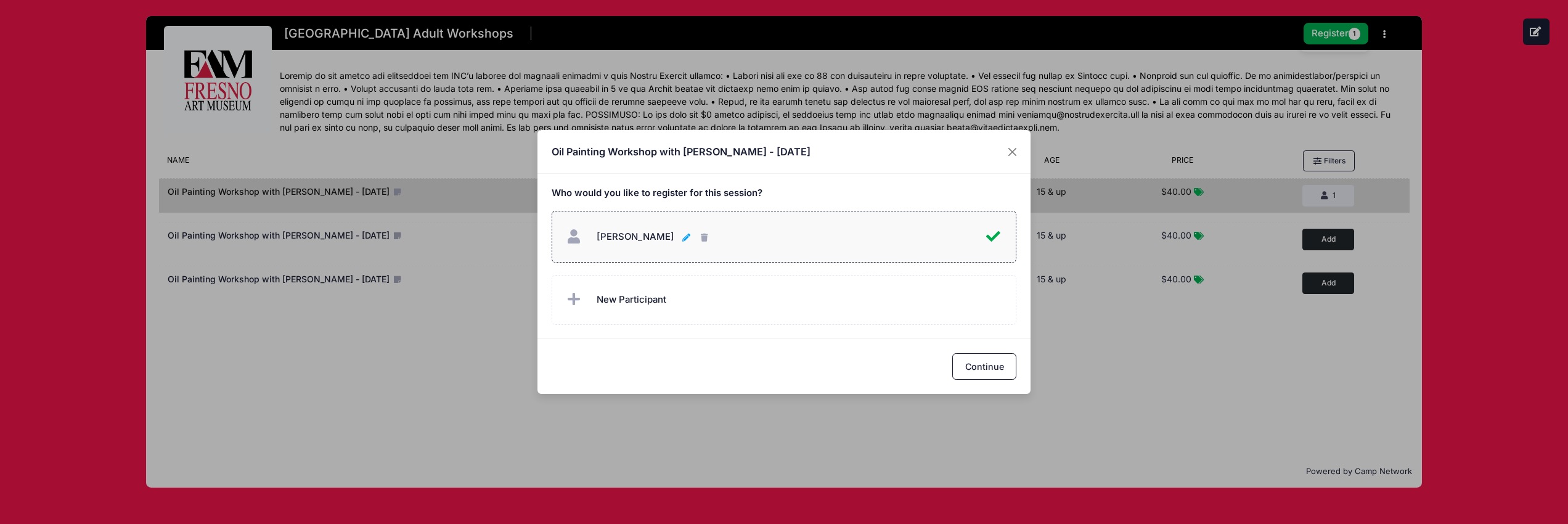
click at [682, 238] on icon "button" at bounding box center [687, 238] width 10 height 0
click at [996, 367] on button "Continue" at bounding box center [984, 366] width 64 height 27
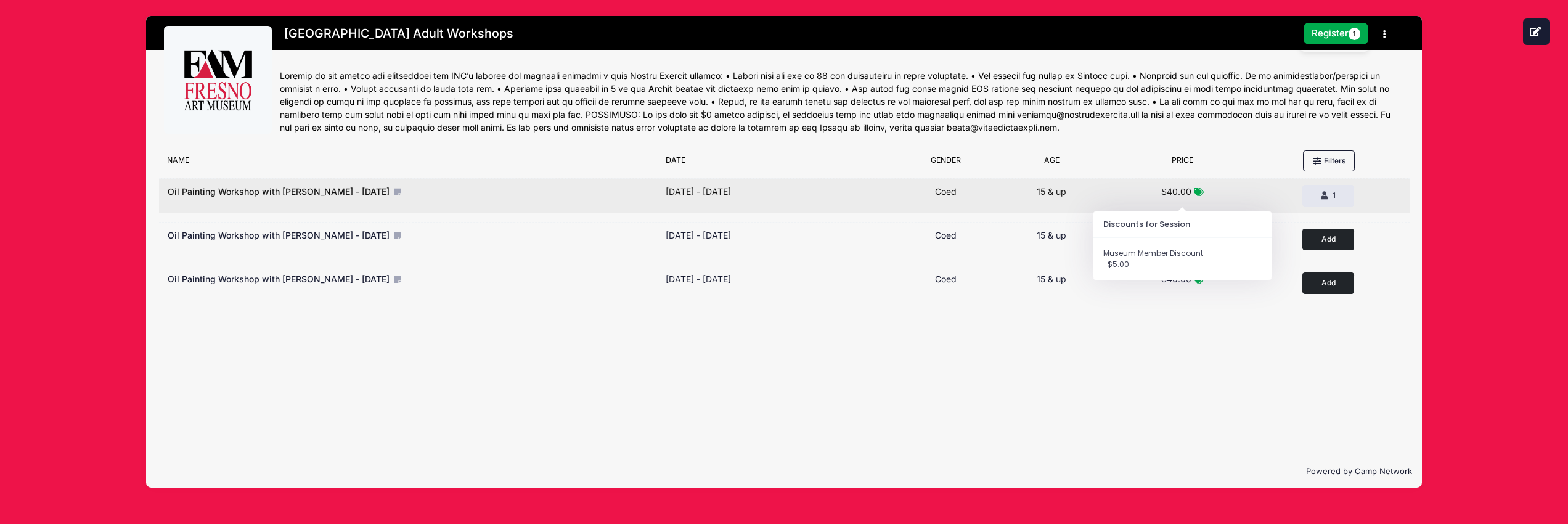
click at [1177, 188] on span "$40.00" at bounding box center [1176, 191] width 30 height 10
click at [315, 194] on span "Oil Painting Workshop with [PERSON_NAME] - [DATE]" at bounding box center [278, 191] width 222 height 10
